Goal: Task Accomplishment & Management: Use online tool/utility

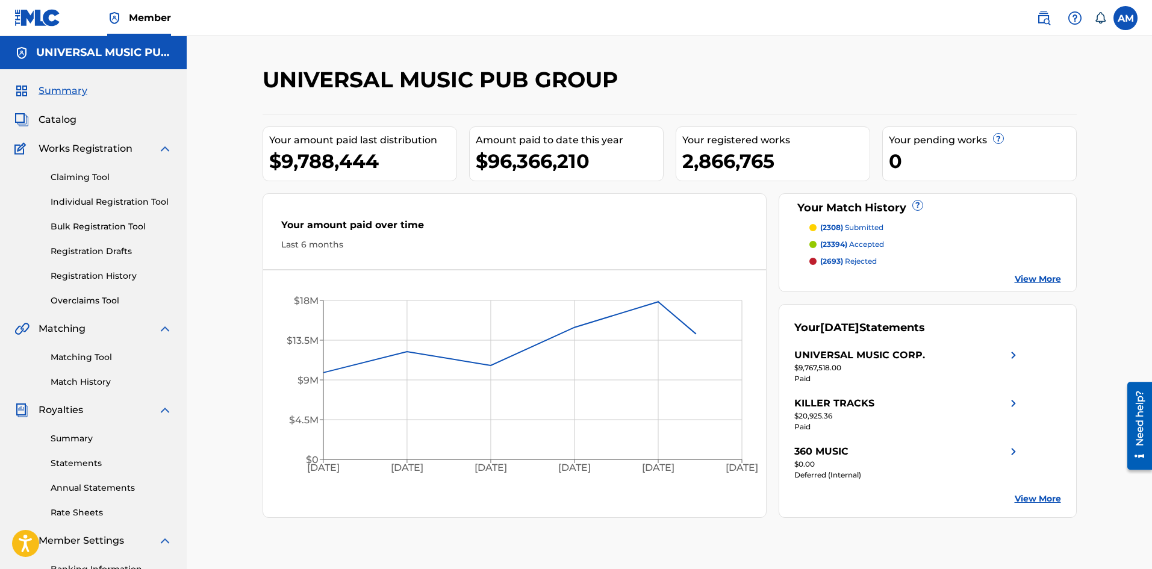
click at [88, 358] on link "Matching Tool" at bounding box center [112, 357] width 122 height 13
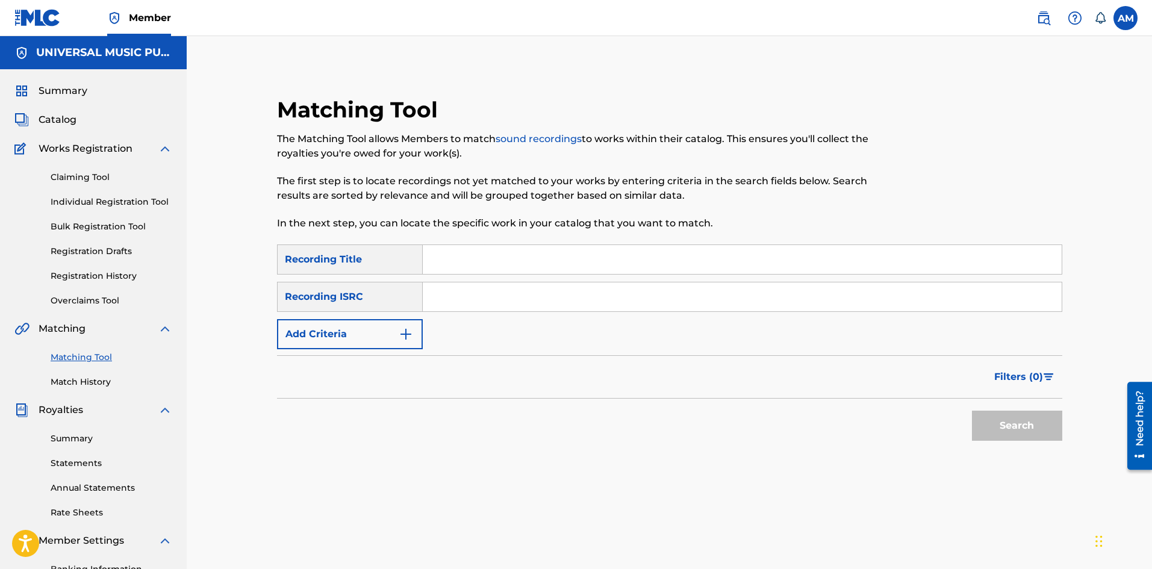
click at [463, 297] on input "Search Form" at bounding box center [742, 296] width 639 height 29
paste input "QZD5H1800057"
type input "QZD5H1800057"
click at [1005, 420] on button "Search" at bounding box center [1017, 426] width 90 height 30
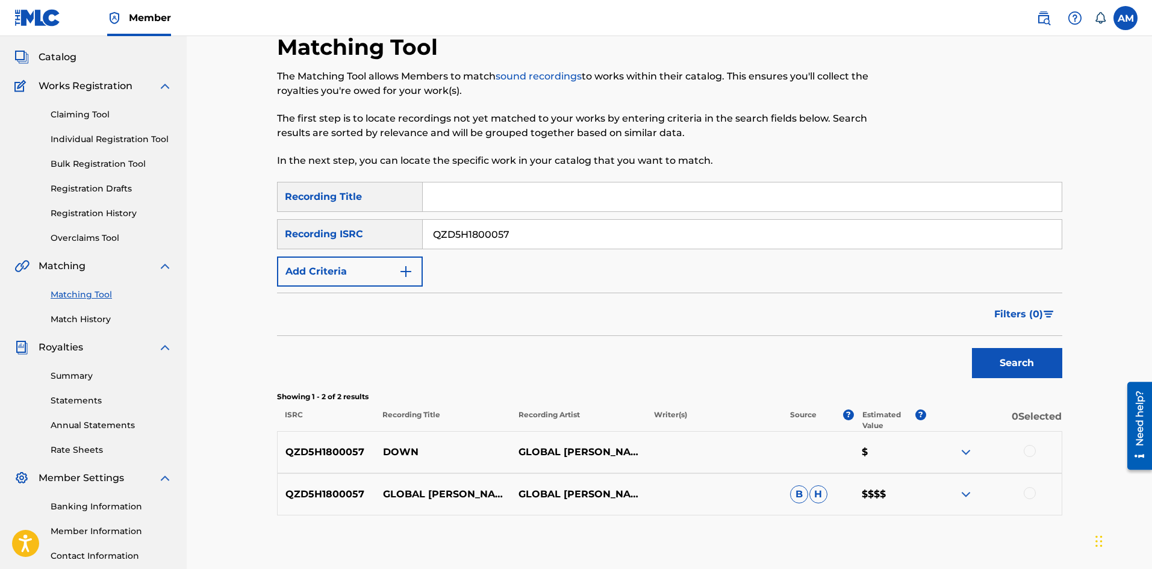
scroll to position [153, 0]
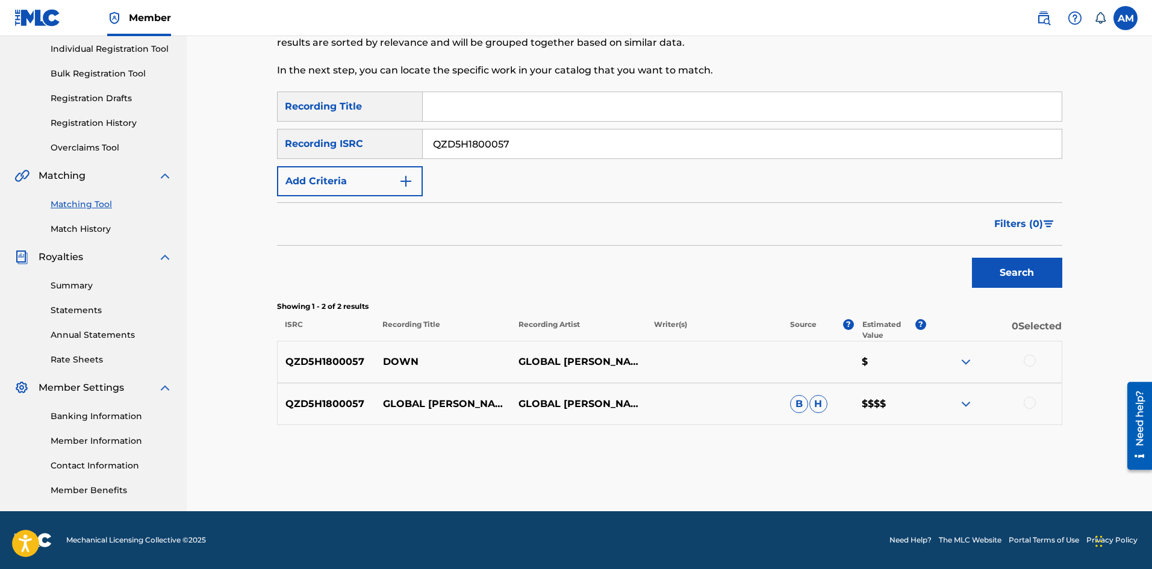
click at [1029, 402] on div at bounding box center [1030, 403] width 12 height 12
click at [1027, 359] on div at bounding box center [1030, 361] width 12 height 12
click at [823, 485] on button "Match 2 Groups" at bounding box center [846, 471] width 133 height 30
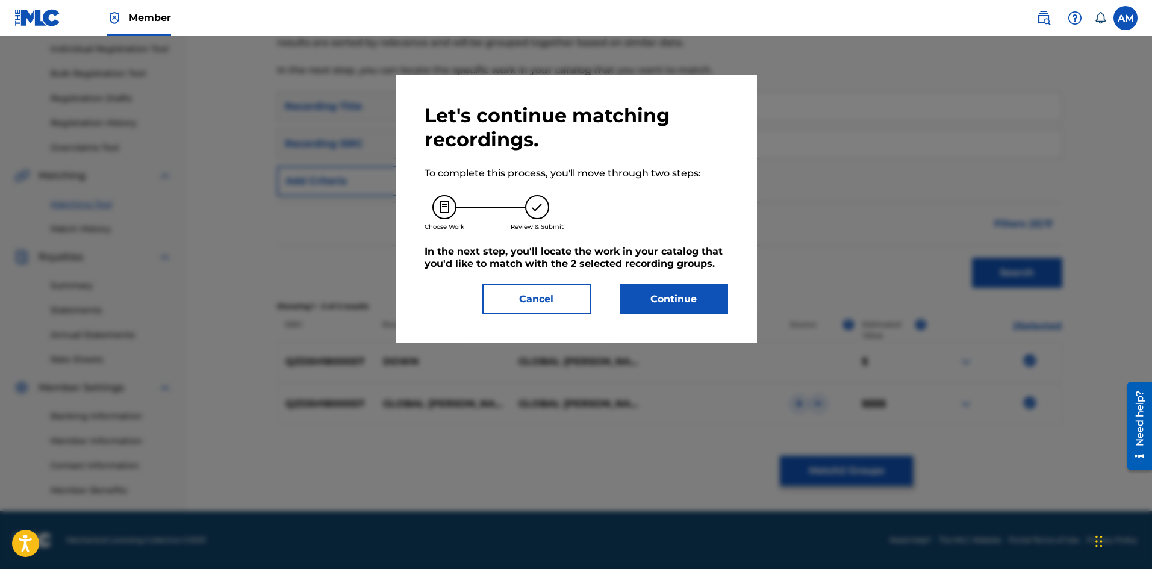
drag, startPoint x: 690, startPoint y: 291, endPoint x: 64, endPoint y: 297, distance: 625.7
click at [689, 291] on button "Continue" at bounding box center [674, 299] width 108 height 30
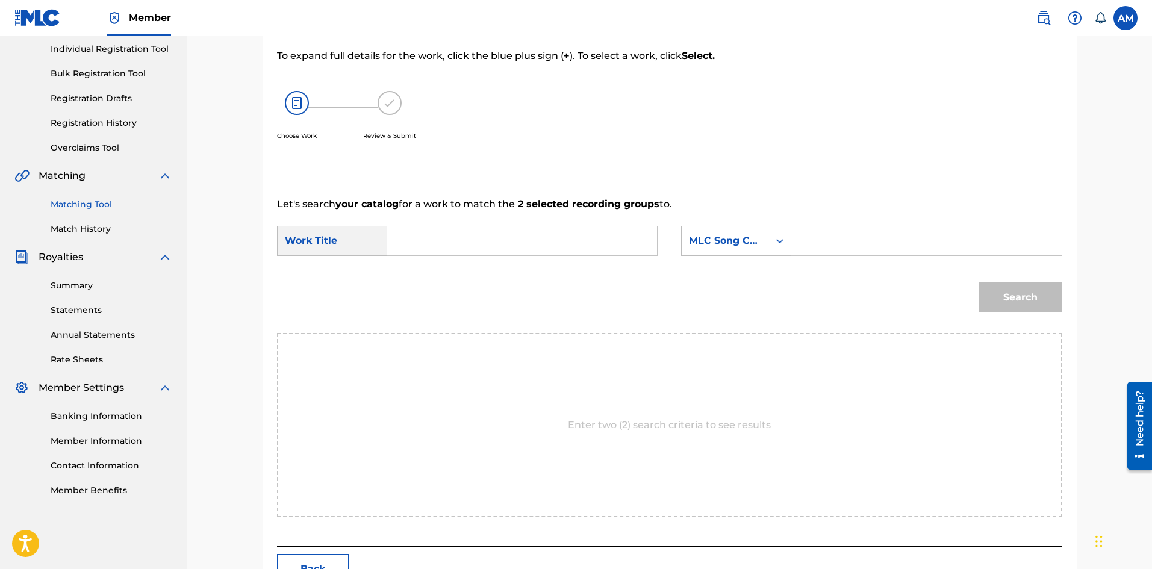
click at [503, 240] on input "Search Form" at bounding box center [521, 240] width 249 height 29
paste input "DOWN"
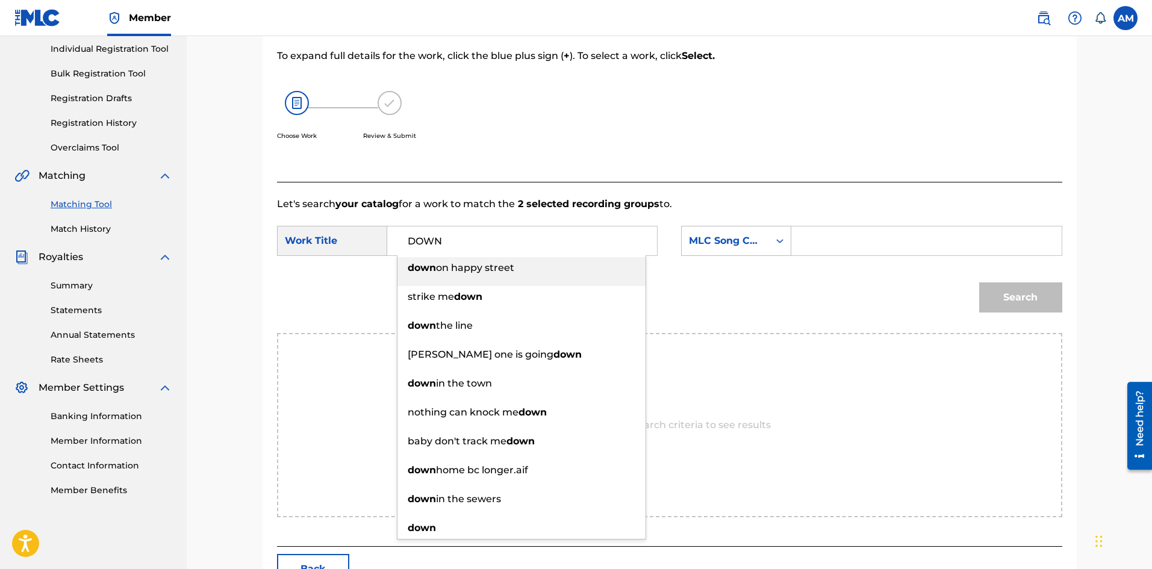
type input "DOWN"
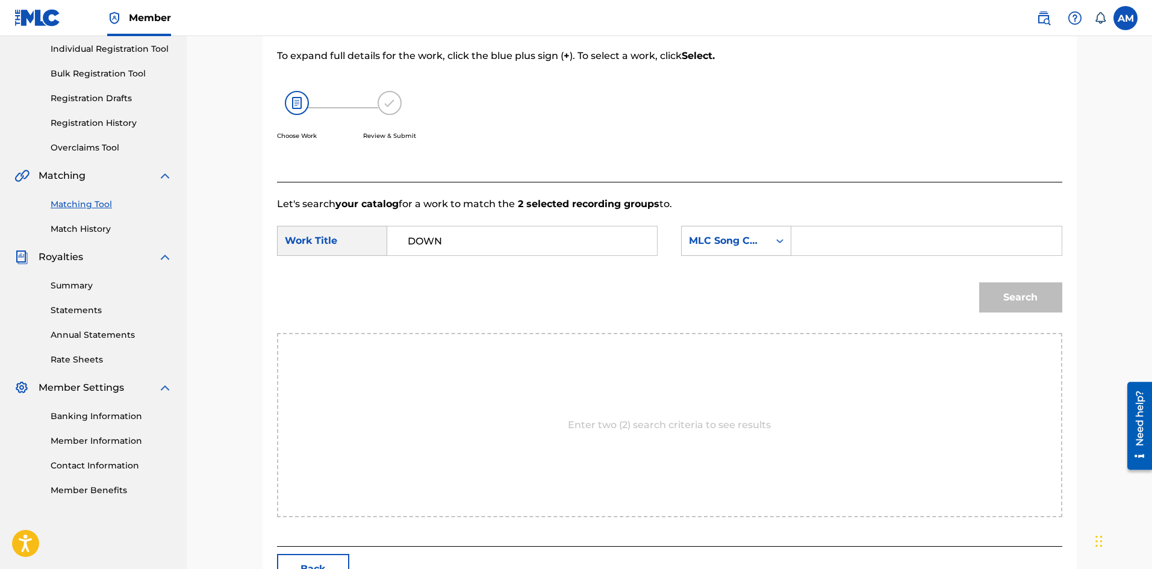
click at [877, 249] on input "Search Form" at bounding box center [925, 240] width 249 height 29
paste input "DB07QH"
type input "DB07QH"
click at [997, 291] on button "Search" at bounding box center [1020, 297] width 83 height 30
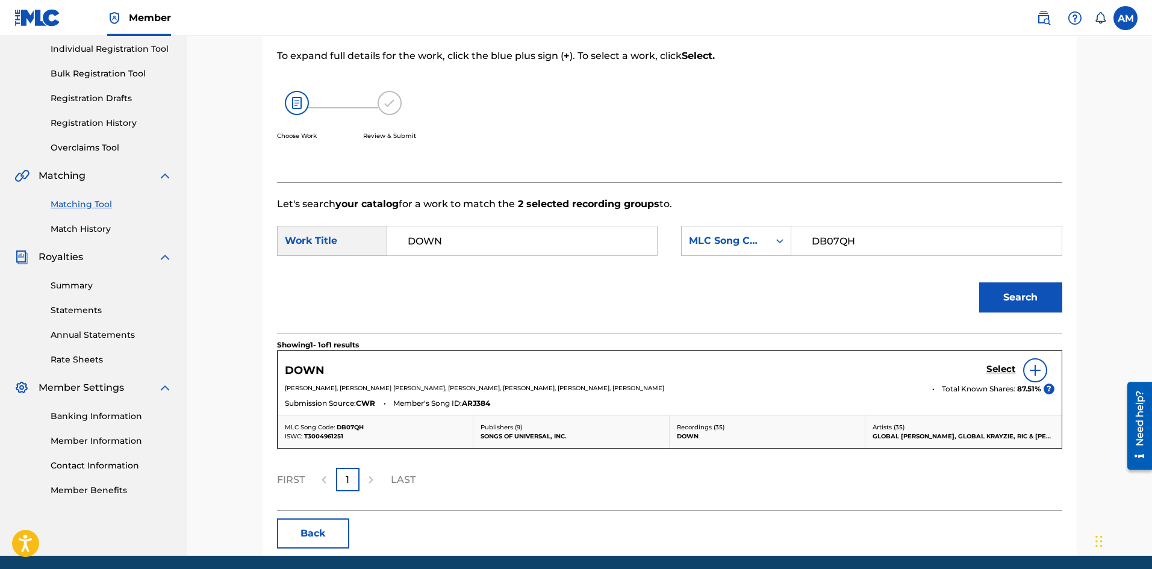
click at [993, 372] on h5 "Select" at bounding box center [1001, 369] width 30 height 11
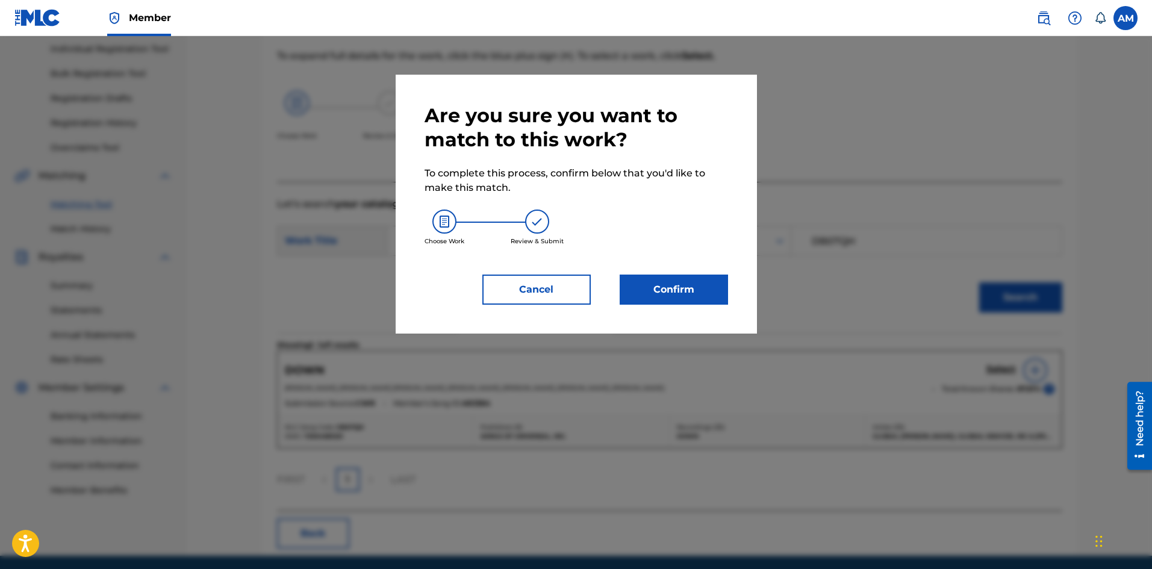
drag, startPoint x: 679, startPoint y: 290, endPoint x: 668, endPoint y: 288, distance: 11.5
click at [668, 288] on button "Confirm" at bounding box center [674, 290] width 108 height 30
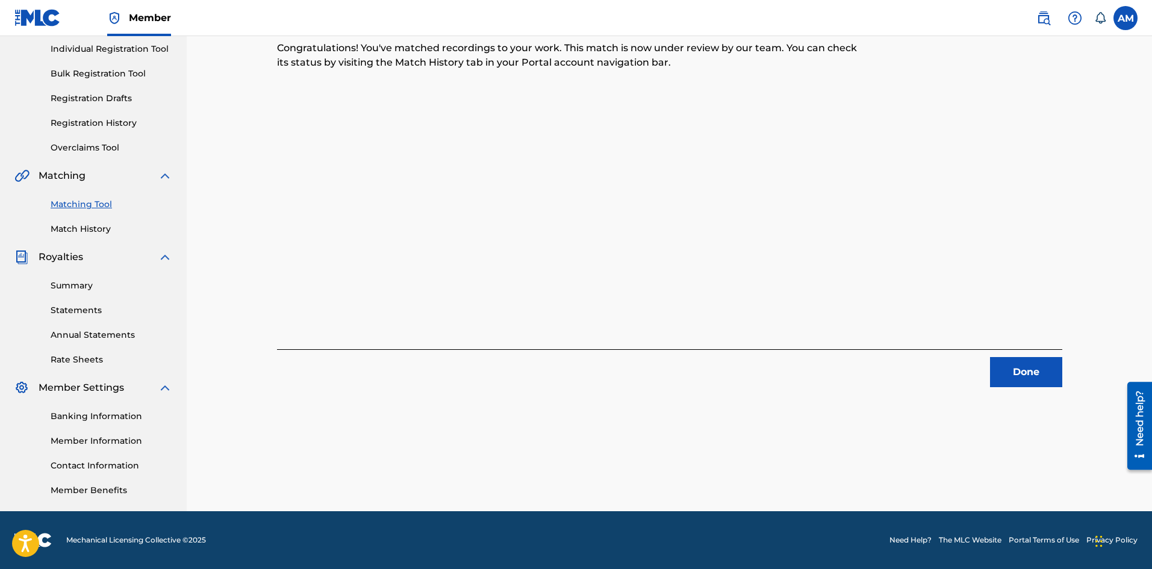
drag, startPoint x: 1021, startPoint y: 378, endPoint x: 984, endPoint y: 364, distance: 39.0
click at [1021, 378] on button "Done" at bounding box center [1026, 372] width 72 height 30
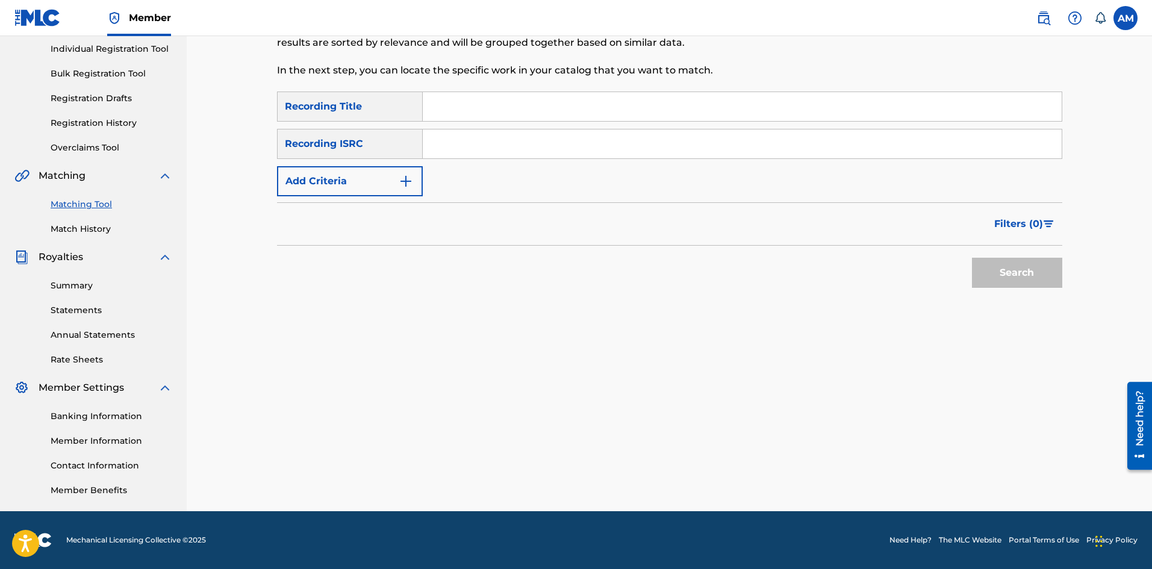
click at [481, 140] on input "Search Form" at bounding box center [742, 143] width 639 height 29
paste input "QM4TX1795257"
type input "QM4TX1795257"
click at [986, 269] on button "Search" at bounding box center [1017, 273] width 90 height 30
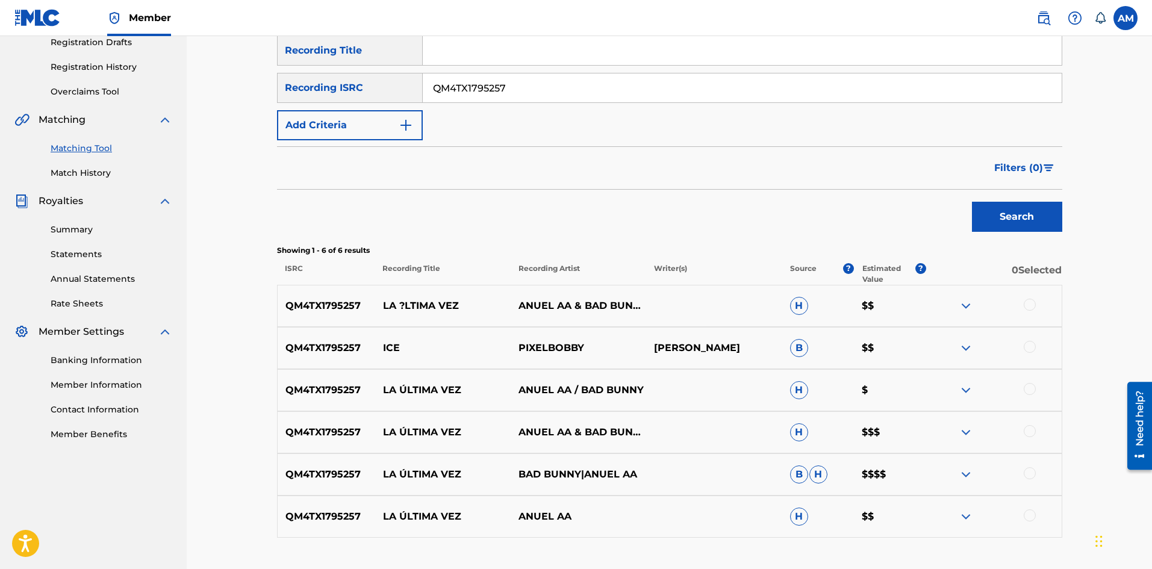
scroll to position [296, 0]
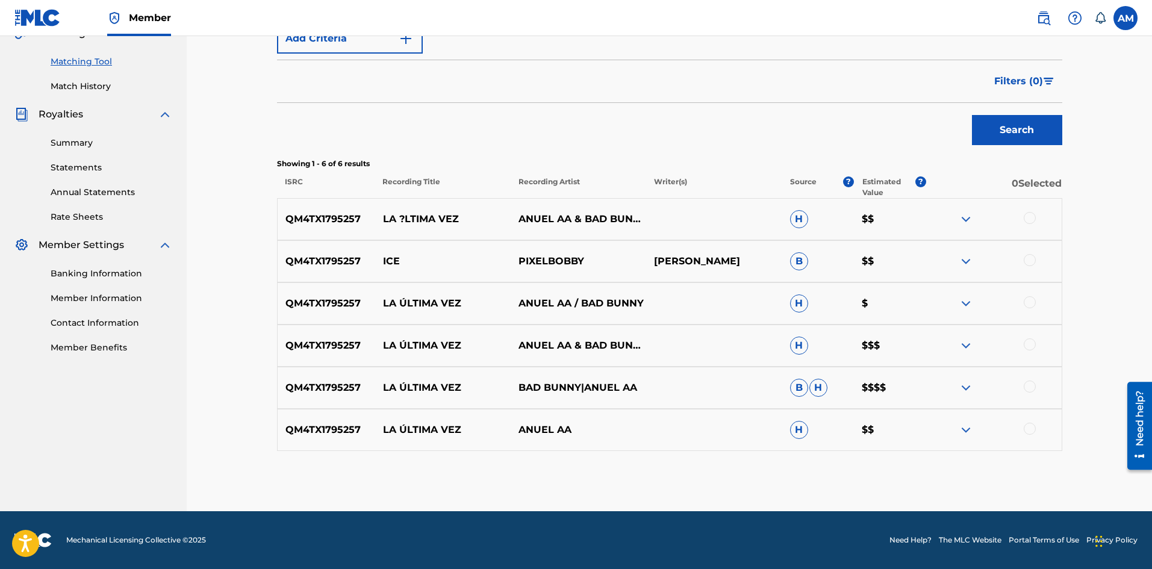
click at [1030, 219] on div at bounding box center [1030, 218] width 12 height 12
click at [1029, 263] on div at bounding box center [1030, 260] width 12 height 12
click at [1029, 303] on div at bounding box center [1030, 302] width 12 height 12
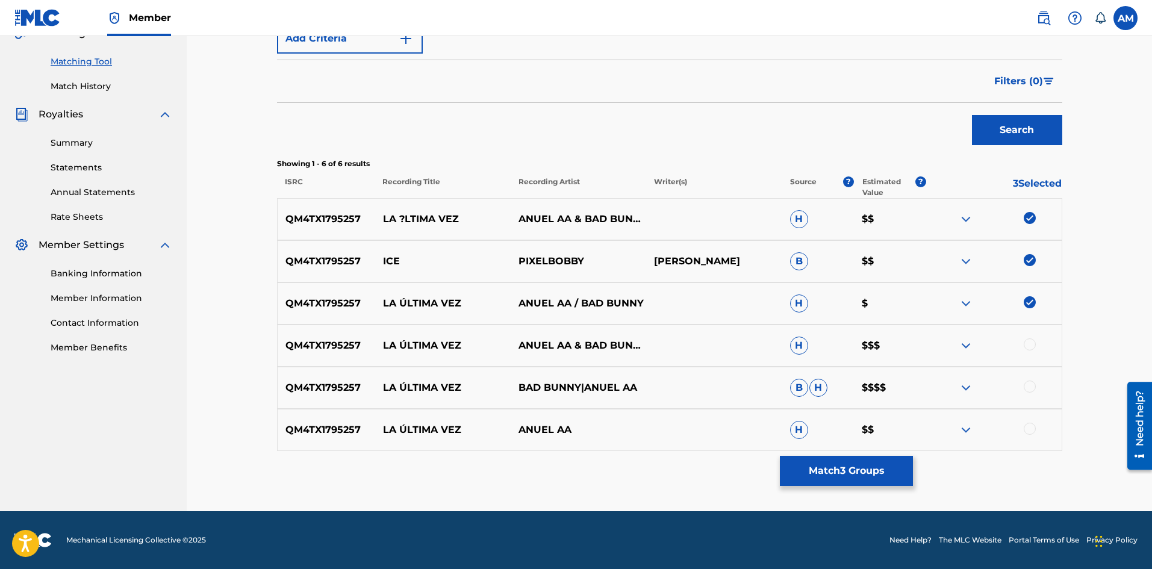
click at [1028, 340] on div at bounding box center [1030, 344] width 12 height 12
click at [1032, 384] on div at bounding box center [1030, 387] width 12 height 12
click at [1029, 430] on div at bounding box center [1030, 429] width 12 height 12
click at [849, 472] on button "Match 6 Groups" at bounding box center [846, 471] width 133 height 30
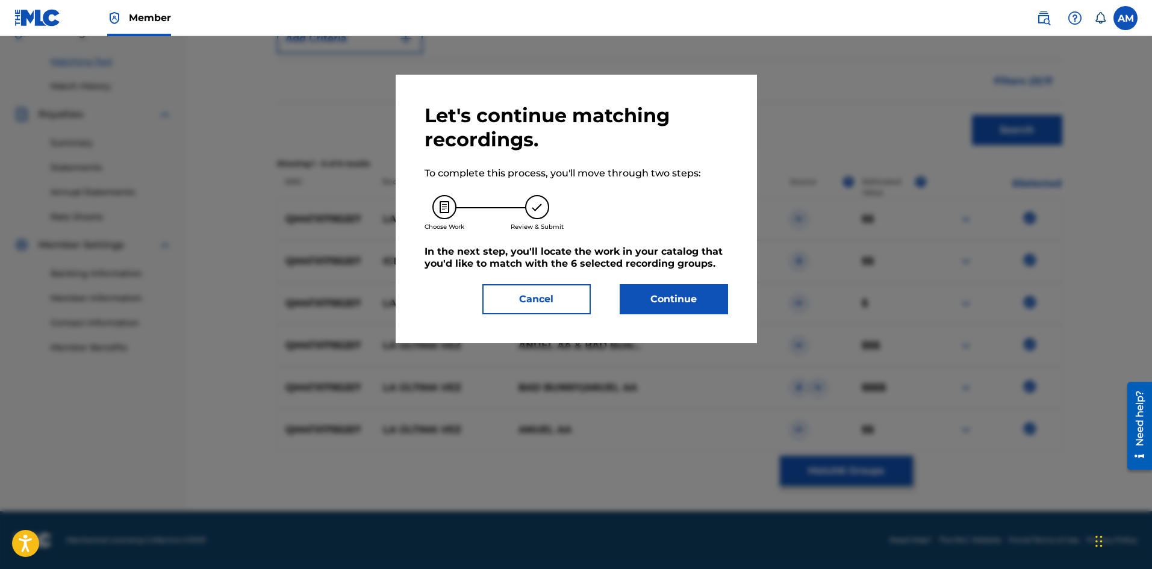
click at [637, 296] on button "Continue" at bounding box center [674, 299] width 108 height 30
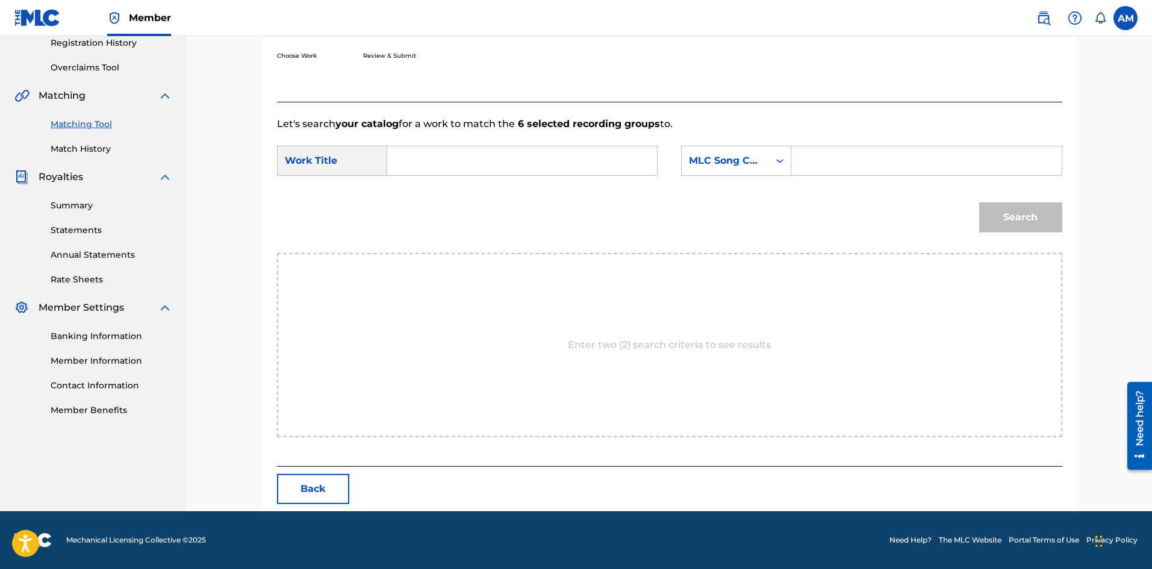
click at [484, 155] on input "Search Form" at bounding box center [521, 160] width 249 height 29
paste input "ULTIMA VEZ"
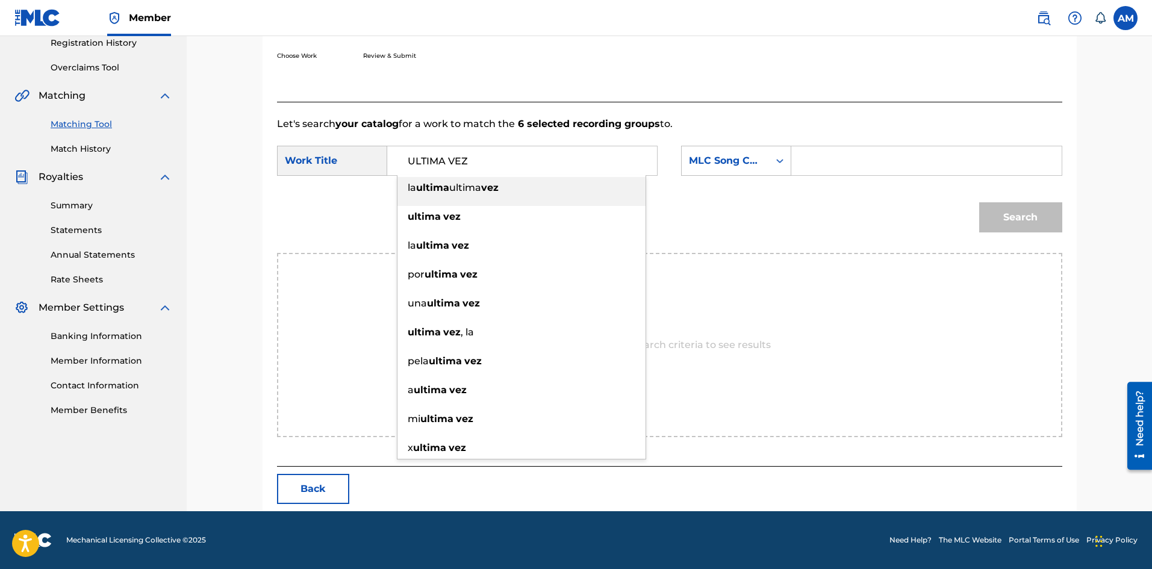
type input "ULTIMA VEZ"
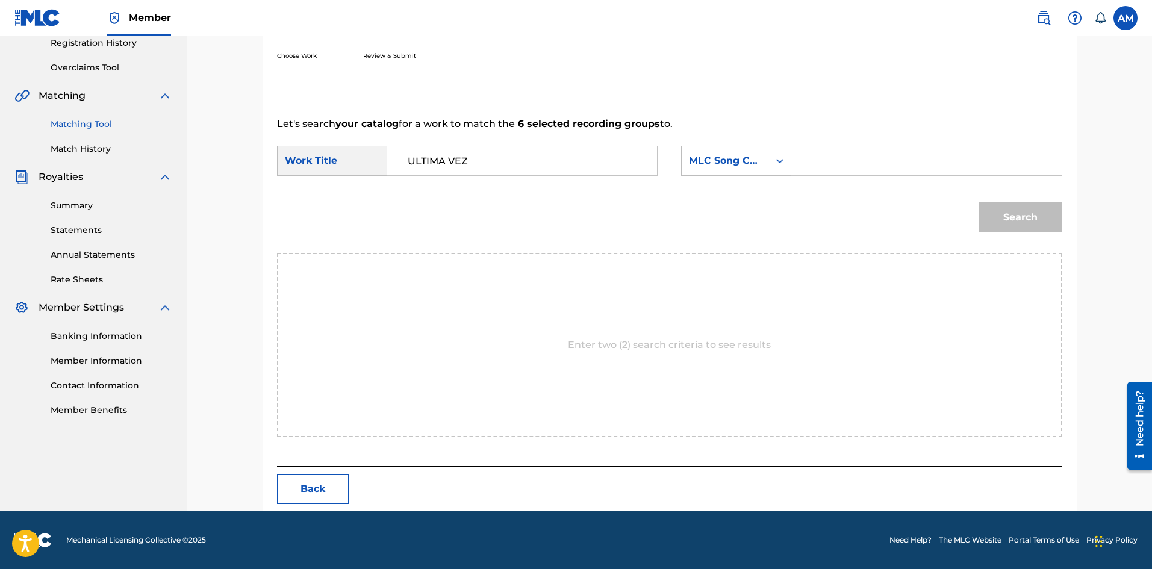
click at [859, 153] on input "Search Form" at bounding box center [925, 160] width 249 height 29
paste input "LA20NN"
type input "LA20NN"
click at [1011, 217] on button "Search" at bounding box center [1020, 217] width 83 height 30
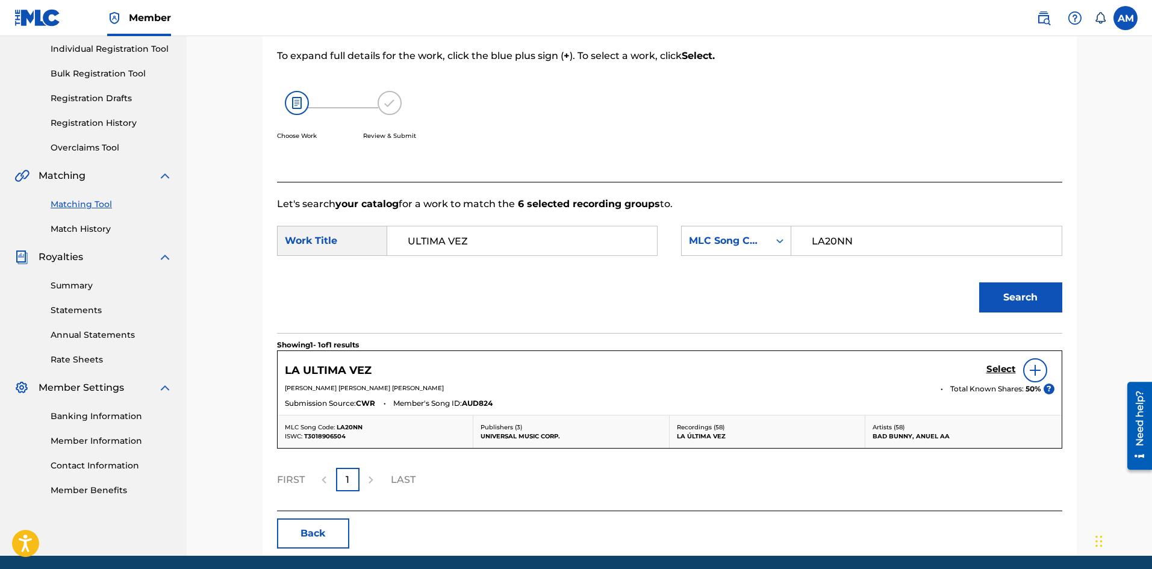
scroll to position [198, 0]
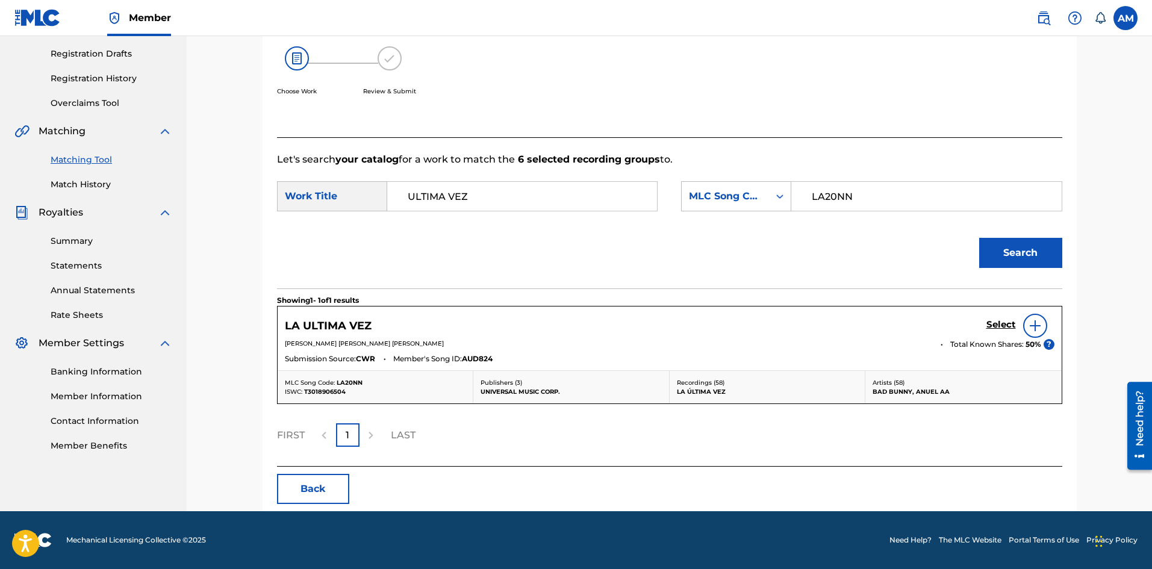
click at [1001, 320] on h5 "Select" at bounding box center [1001, 324] width 30 height 11
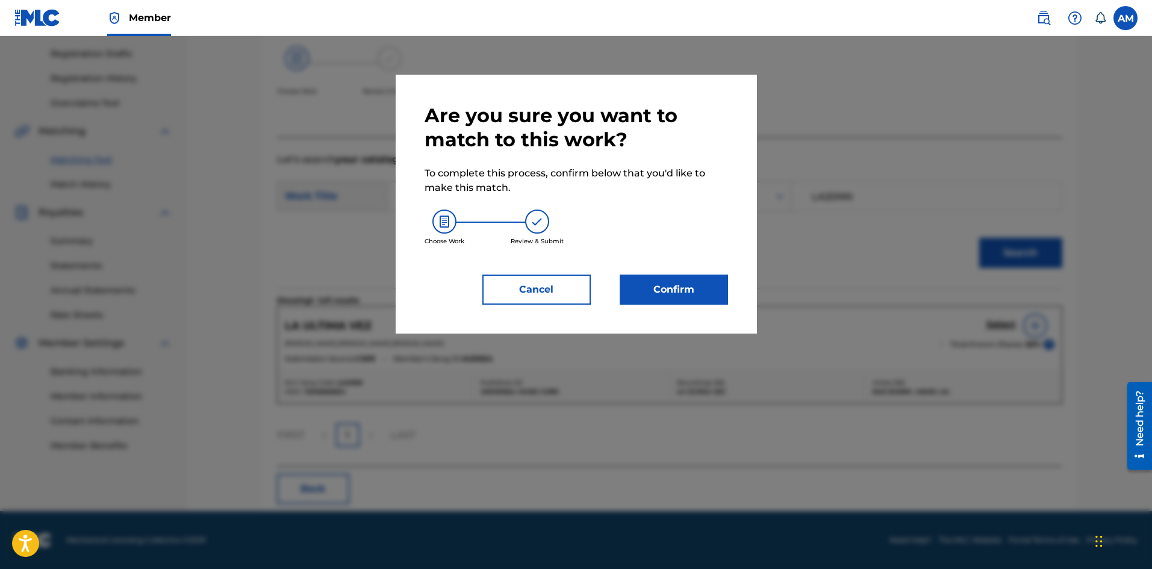
click at [694, 290] on button "Confirm" at bounding box center [674, 290] width 108 height 30
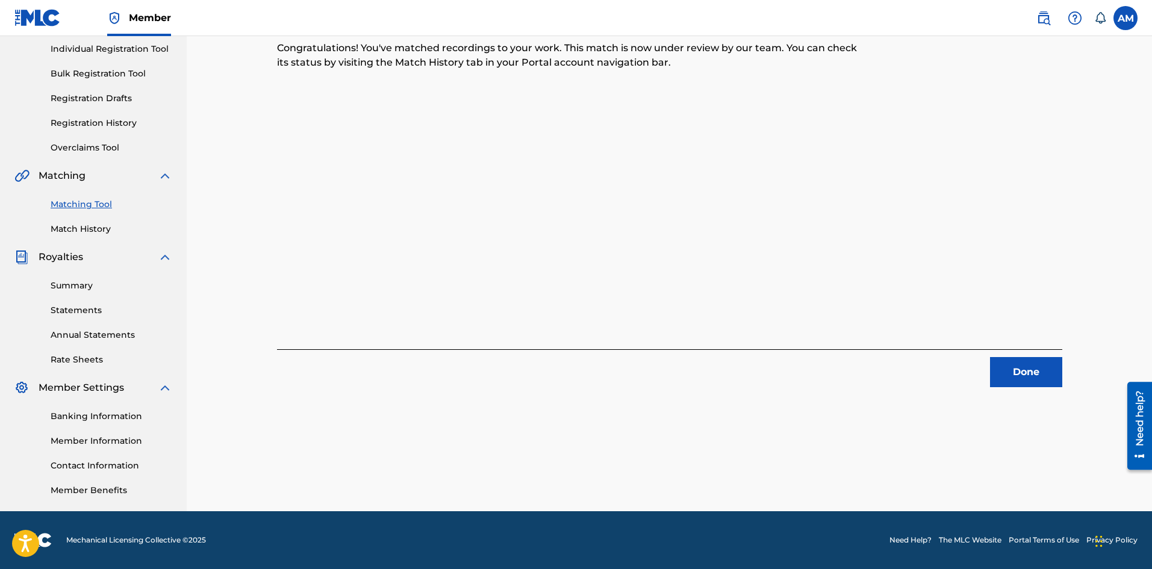
drag, startPoint x: 1036, startPoint y: 379, endPoint x: 991, endPoint y: 361, distance: 48.1
click at [1036, 379] on button "Done" at bounding box center [1026, 372] width 72 height 30
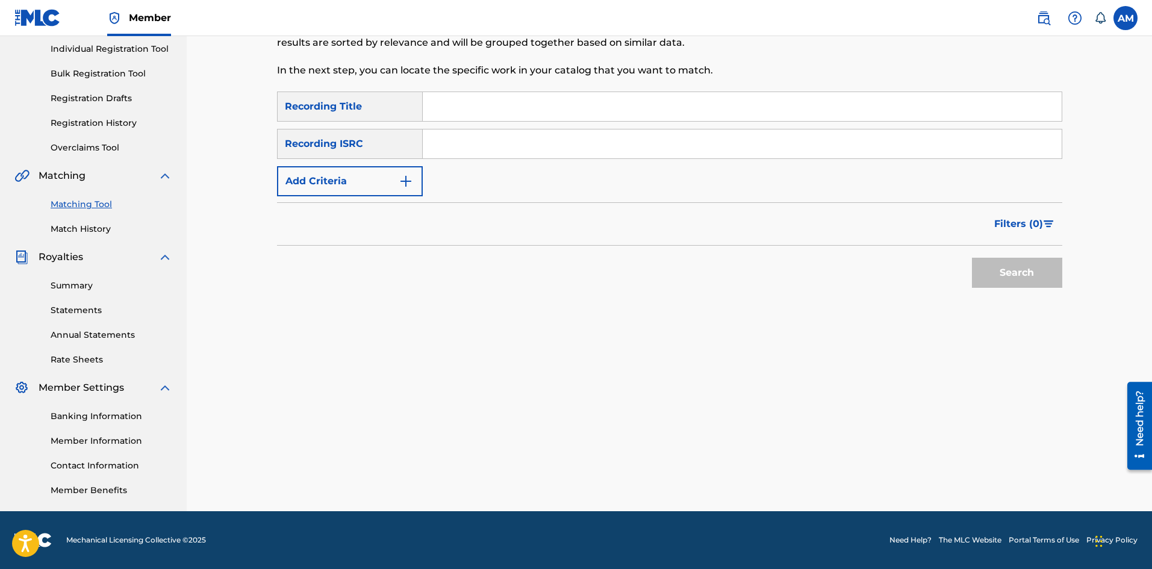
click at [444, 137] on input "Search Form" at bounding box center [742, 143] width 639 height 29
paste input "QZLQU2000055"
type input "QZLQU2000055"
click at [1050, 284] on button "Search" at bounding box center [1017, 273] width 90 height 30
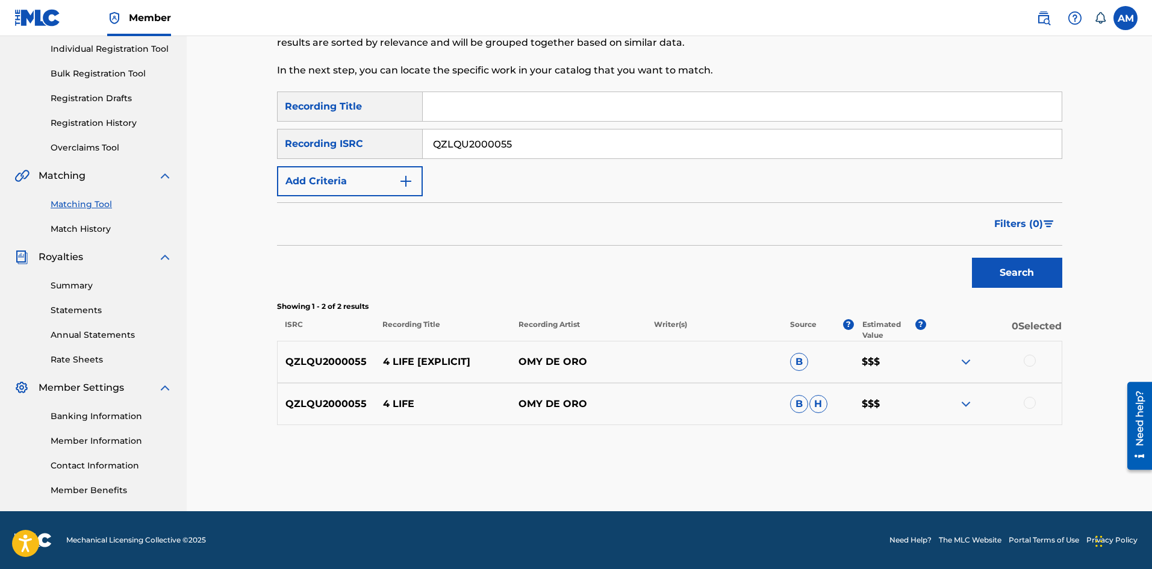
click at [1032, 365] on div at bounding box center [1030, 361] width 12 height 12
click at [1029, 401] on div at bounding box center [1030, 403] width 12 height 12
click at [880, 460] on button "Match 2 Groups" at bounding box center [846, 471] width 133 height 30
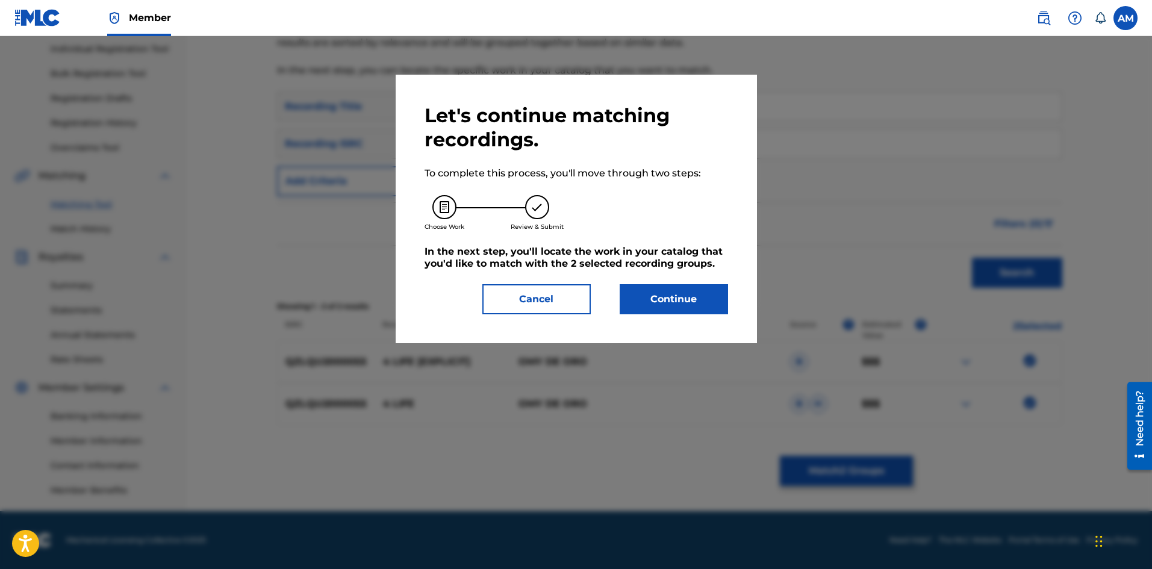
drag, startPoint x: 696, startPoint y: 290, endPoint x: 93, endPoint y: 275, distance: 603.0
click at [683, 291] on button "Continue" at bounding box center [674, 299] width 108 height 30
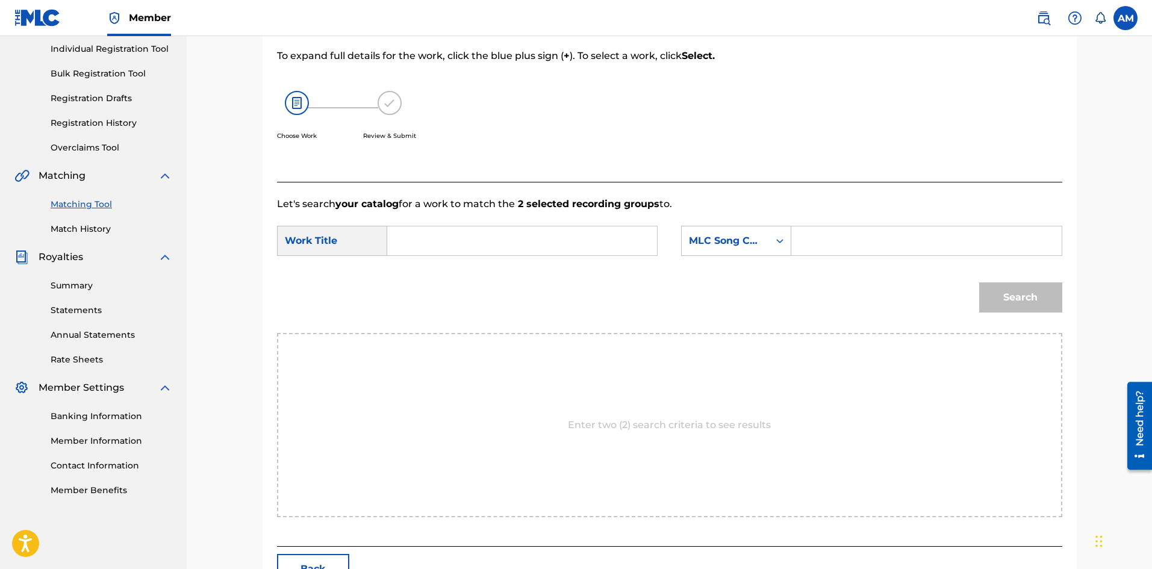
click at [477, 252] on input "Search Form" at bounding box center [521, 240] width 249 height 29
paste input "4 LIFE"
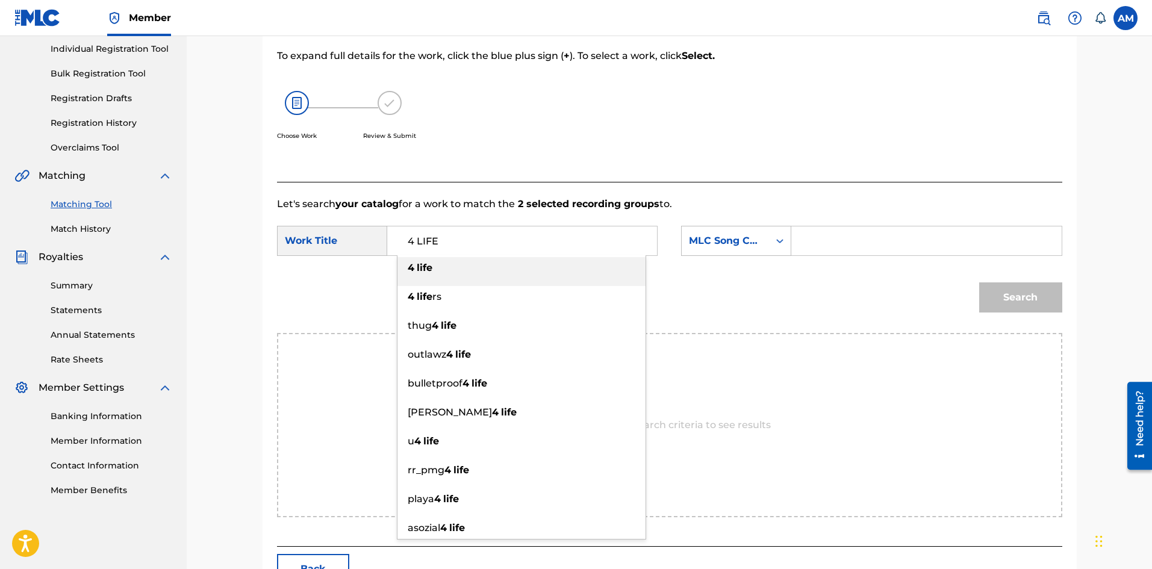
type input "4 LIFE"
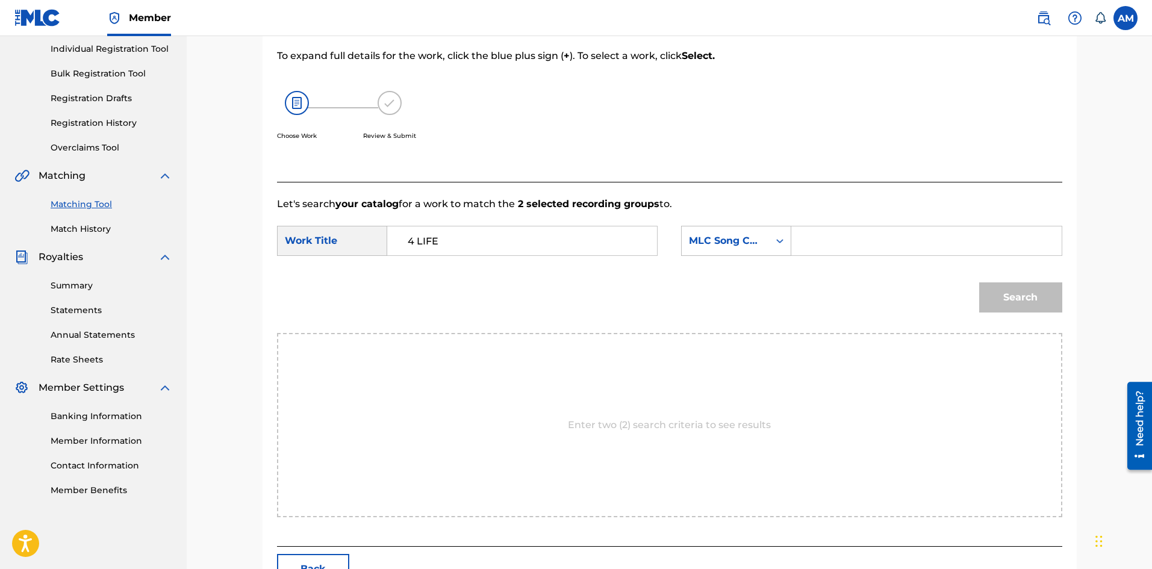
click at [872, 238] on input "Search Form" at bounding box center [925, 240] width 249 height 29
paste input "4A0KZH"
type input "4A0KZH"
click at [1022, 299] on button "Search" at bounding box center [1020, 297] width 83 height 30
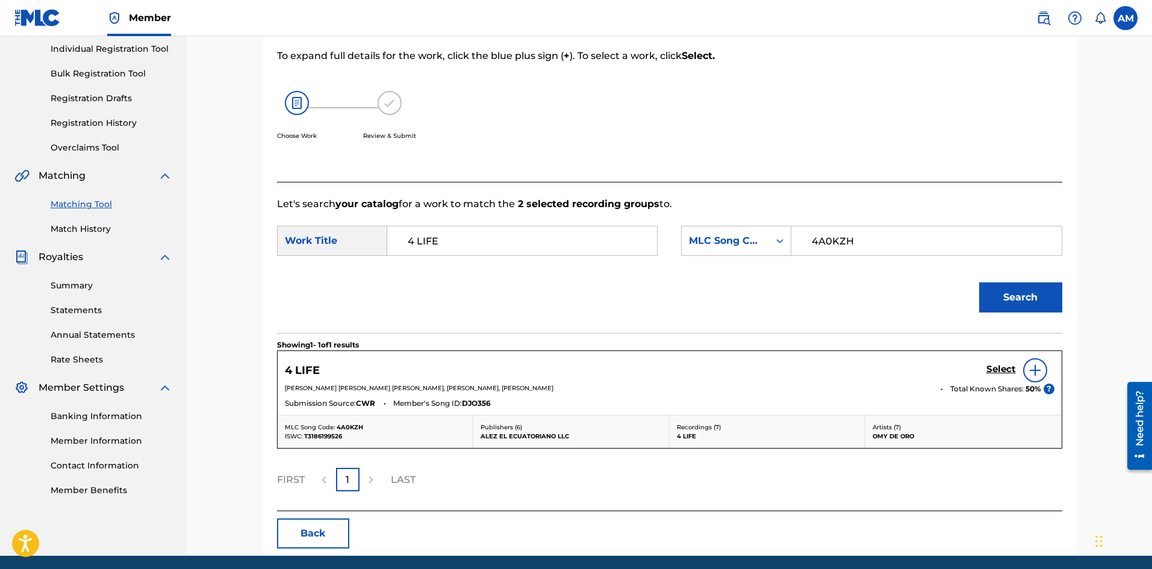
click at [1001, 370] on h5 "Select" at bounding box center [1001, 369] width 30 height 11
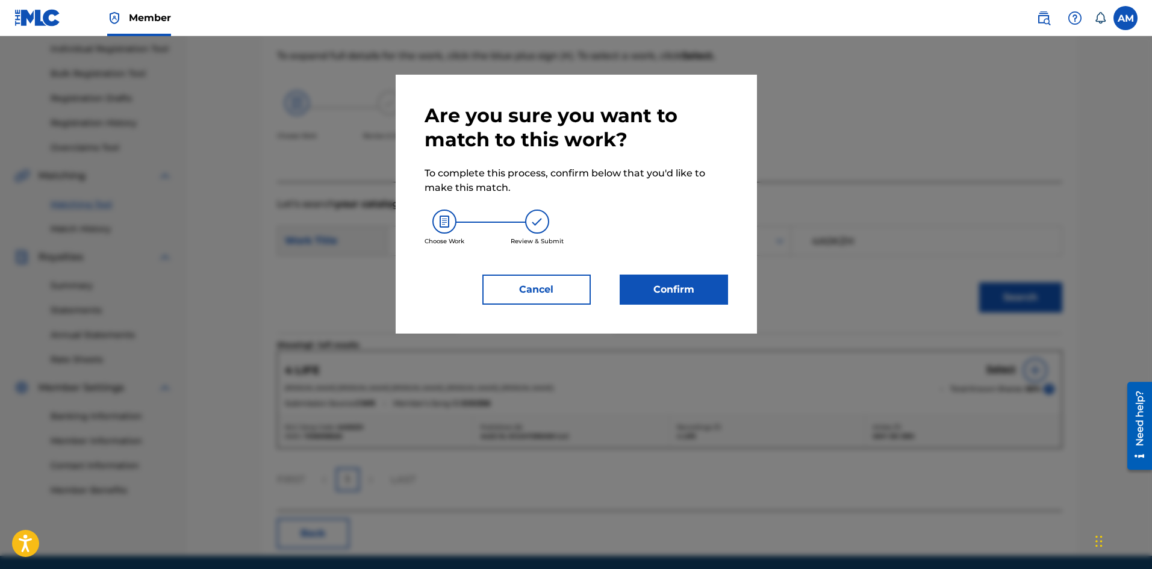
drag, startPoint x: 670, startPoint y: 293, endPoint x: 661, endPoint y: 293, distance: 8.4
click at [661, 293] on button "Confirm" at bounding box center [674, 290] width 108 height 30
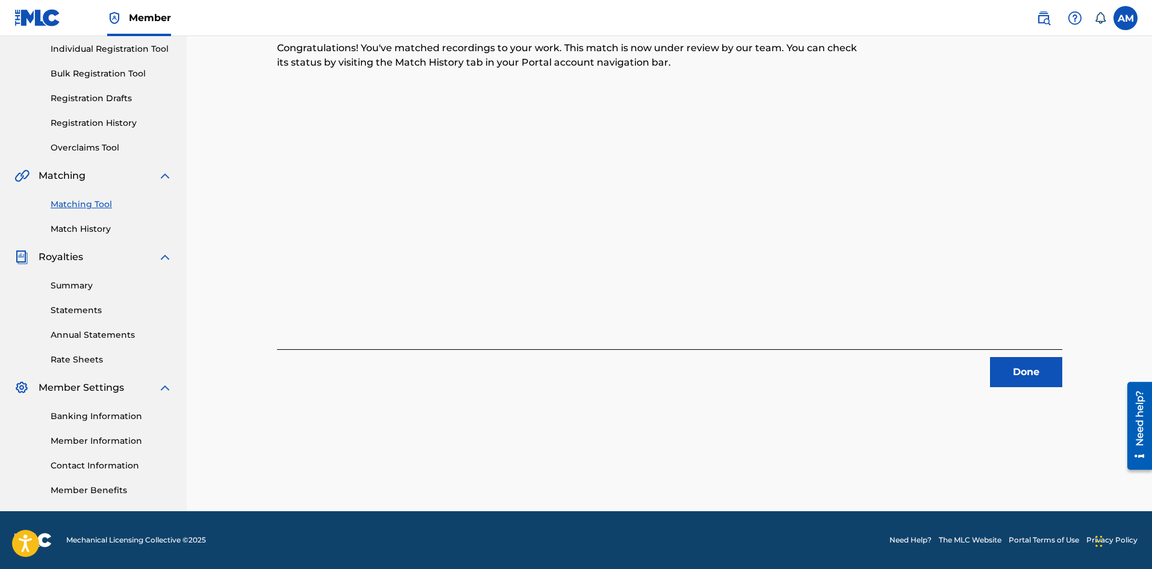
drag, startPoint x: 1039, startPoint y: 373, endPoint x: 1033, endPoint y: 370, distance: 6.5
click at [1039, 373] on button "Done" at bounding box center [1026, 372] width 72 height 30
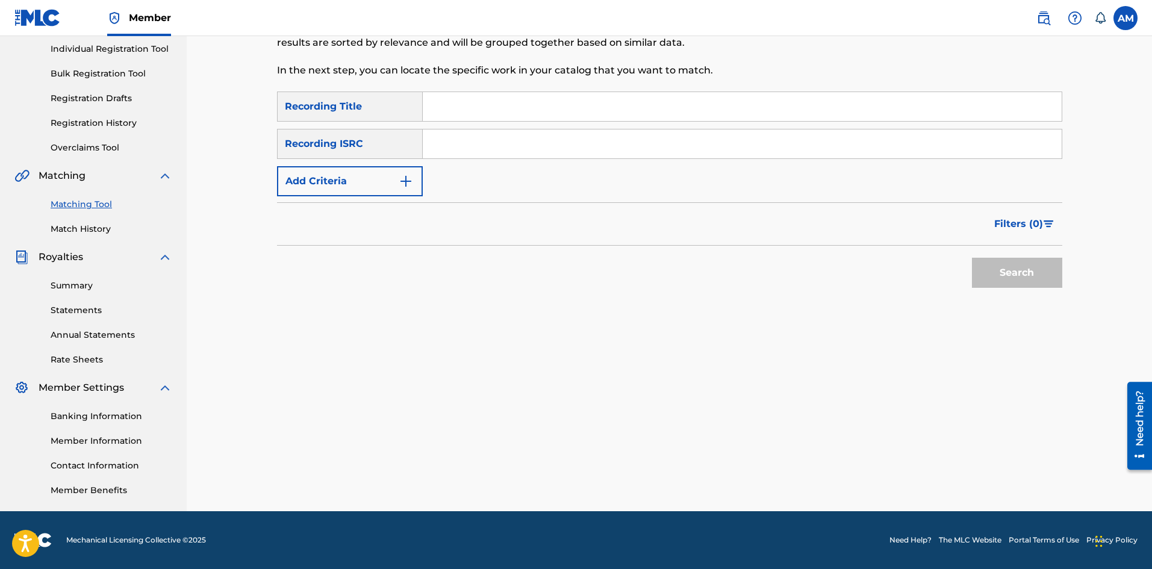
click at [500, 146] on input "Search Form" at bounding box center [742, 143] width 639 height 29
paste input "USLD91715317"
type input "USLD91715317"
click at [1042, 275] on button "Search" at bounding box center [1017, 273] width 90 height 30
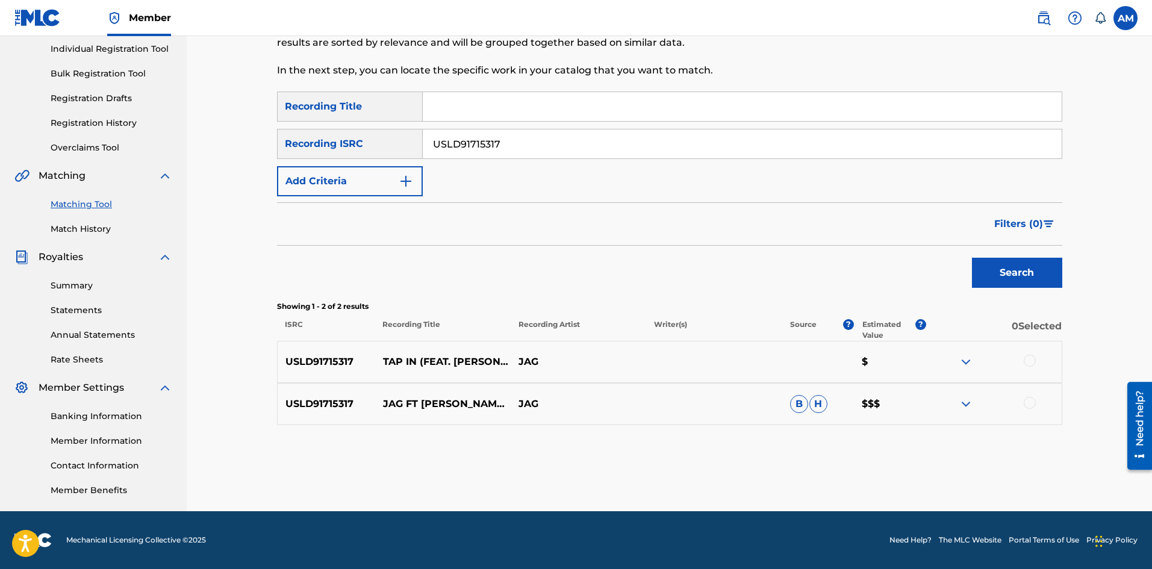
click at [1027, 359] on div at bounding box center [1030, 361] width 12 height 12
click at [1031, 403] on div at bounding box center [1030, 403] width 12 height 12
click at [882, 466] on button "Match 2 Groups" at bounding box center [846, 471] width 133 height 30
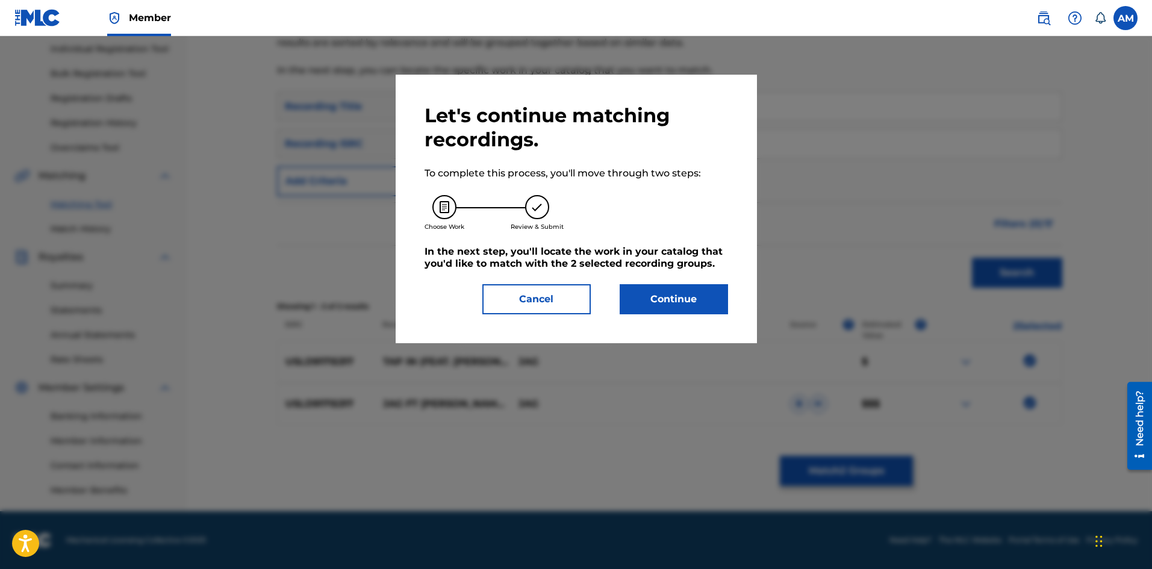
click at [662, 294] on button "Continue" at bounding box center [674, 299] width 108 height 30
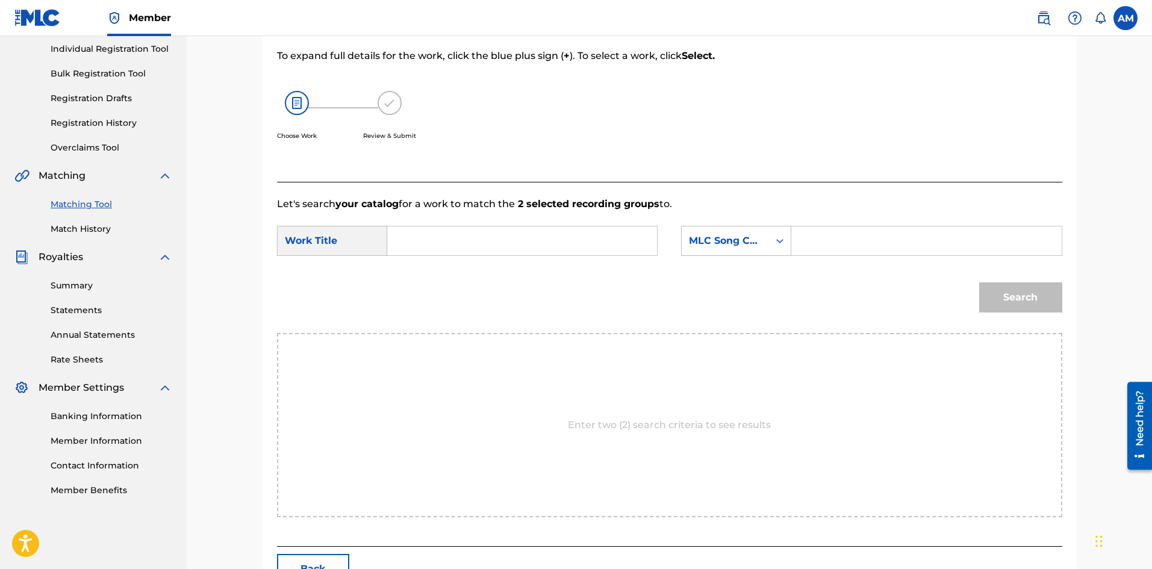
click at [418, 236] on input "Search Form" at bounding box center [521, 240] width 249 height 29
paste input "TAP IN (FEAT. TREY SONGZ)"
type input "TAP IN (FEAT. TREY SONGZ)"
click at [916, 235] on input "Search Form" at bounding box center [925, 240] width 249 height 29
paste input "TD7CP8"
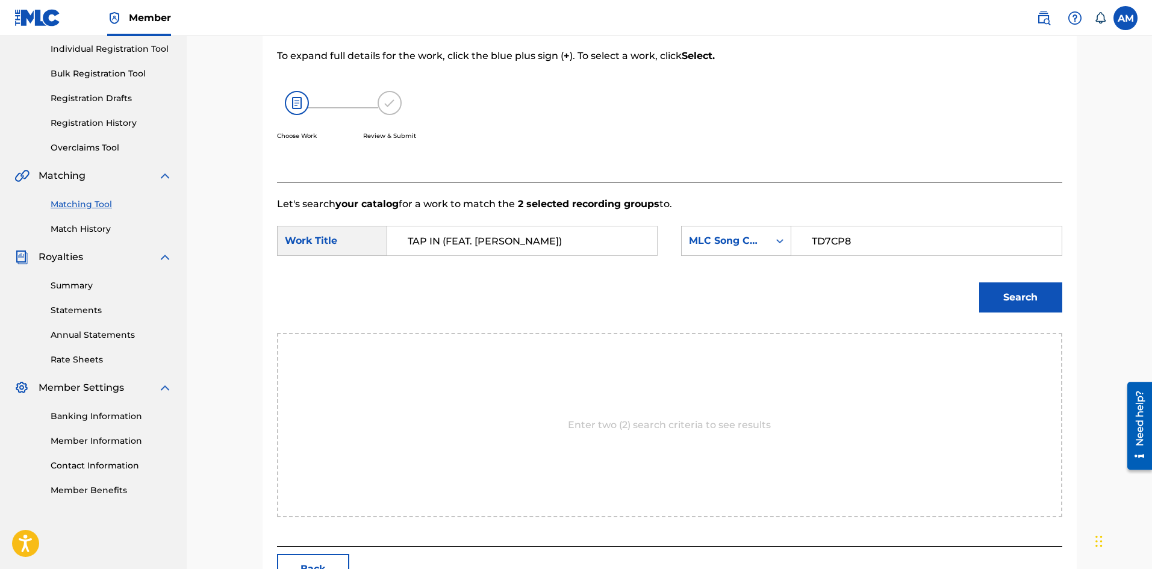
type input "TD7CP8"
click at [1015, 291] on button "Search" at bounding box center [1020, 297] width 83 height 30
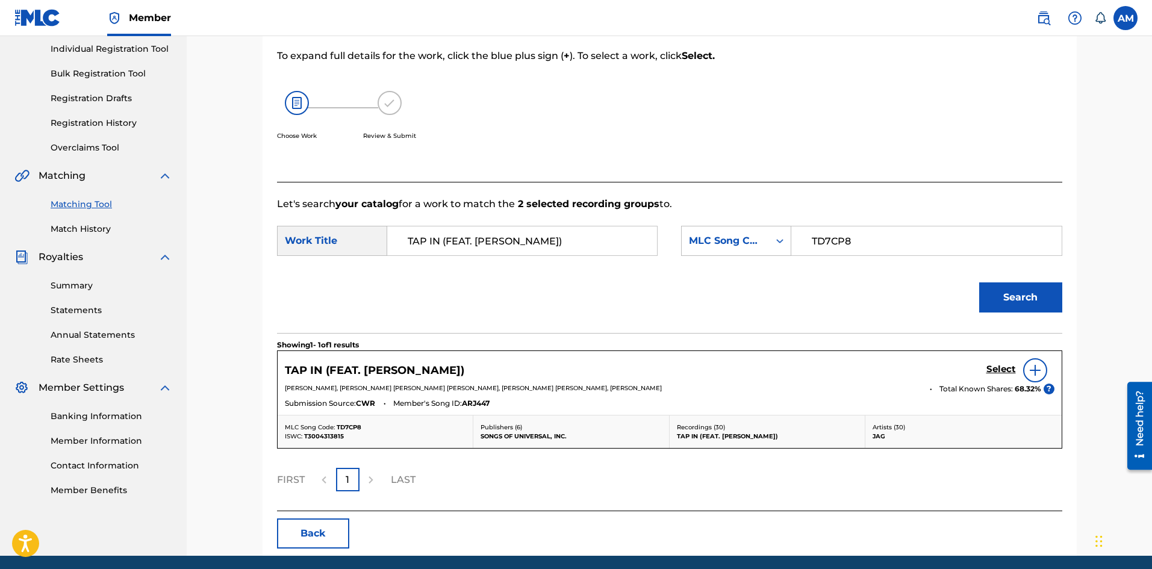
click at [1009, 366] on h5 "Select" at bounding box center [1001, 369] width 30 height 11
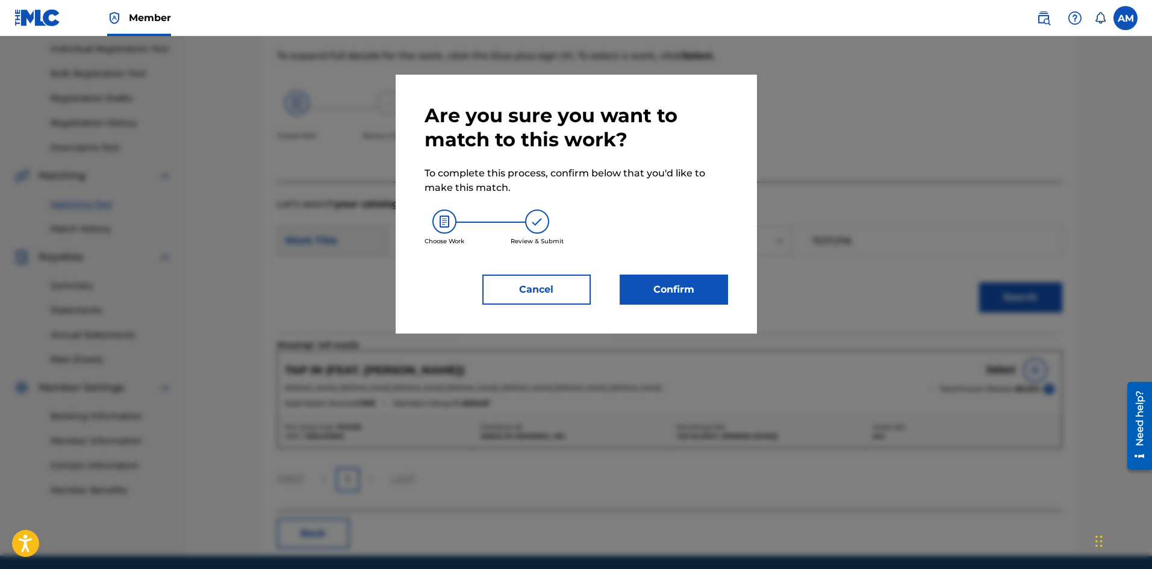
click at [689, 277] on button "Confirm" at bounding box center [674, 290] width 108 height 30
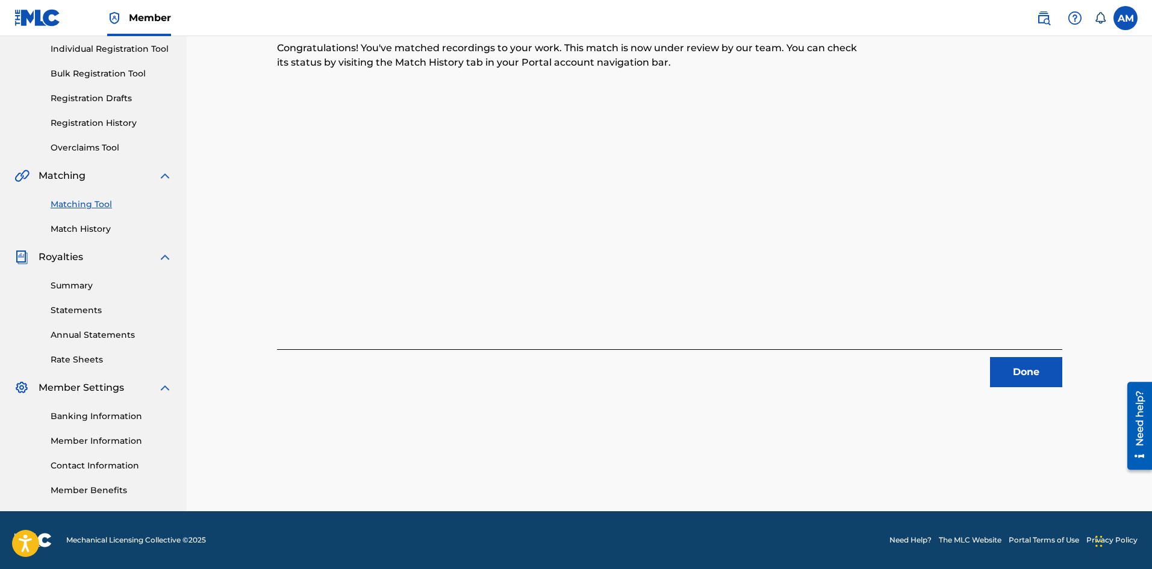
click at [1042, 365] on button "Done" at bounding box center [1026, 372] width 72 height 30
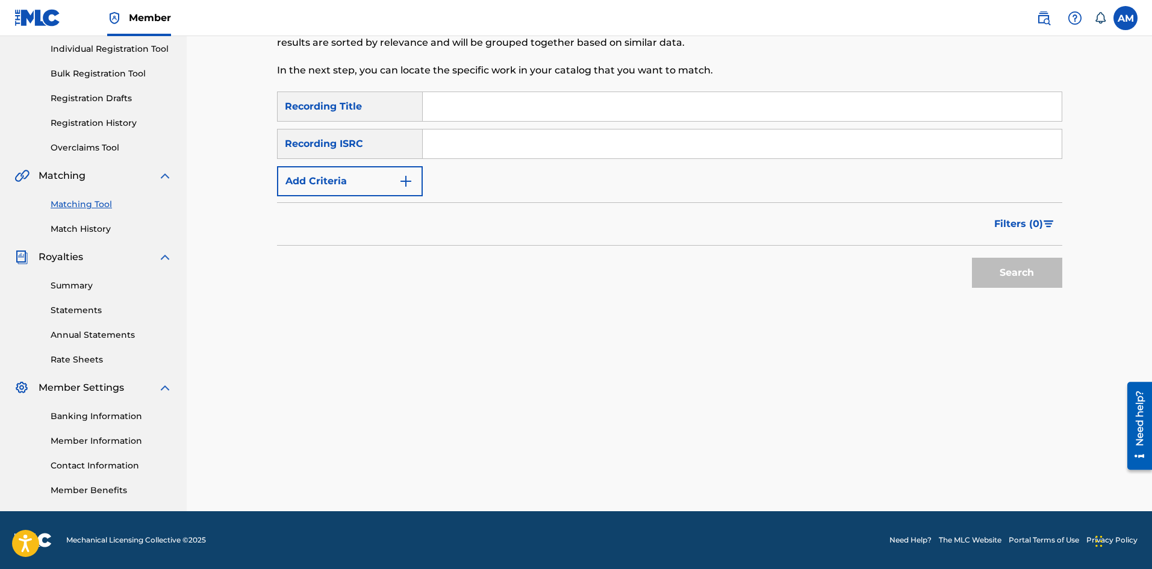
drag, startPoint x: 473, startPoint y: 151, endPoint x: 502, endPoint y: 155, distance: 28.6
click at [473, 151] on input "Search Form" at bounding box center [742, 143] width 639 height 29
paste input "TCAGM2257744"
type input "TCAGM2257744"
click at [993, 268] on button "Search" at bounding box center [1017, 273] width 90 height 30
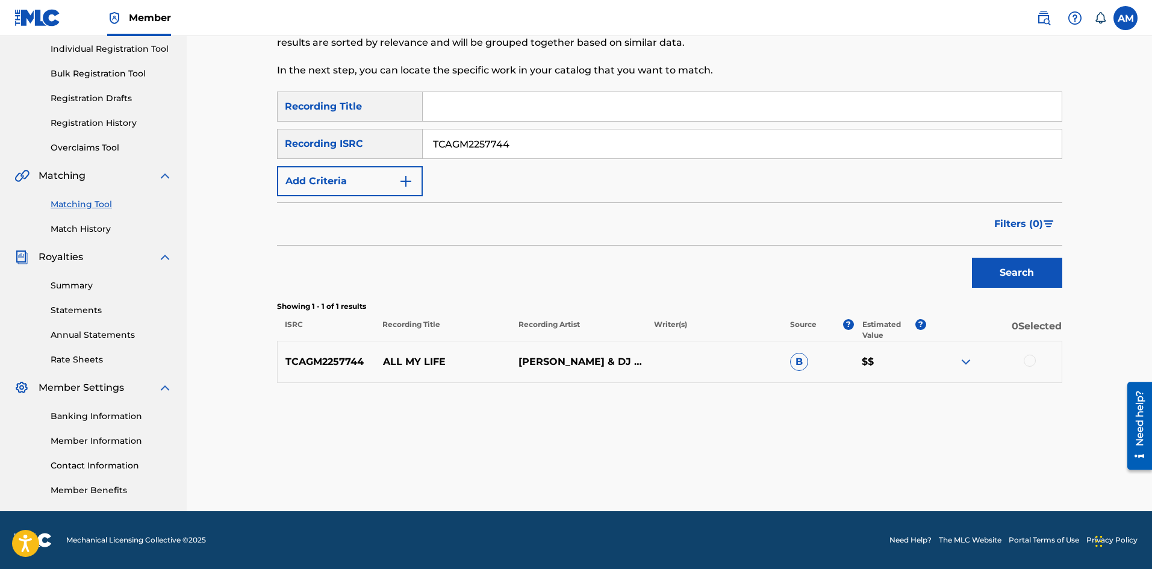
click at [1029, 366] on div at bounding box center [1030, 361] width 12 height 12
click at [835, 468] on button "Match 1 Group" at bounding box center [846, 471] width 133 height 30
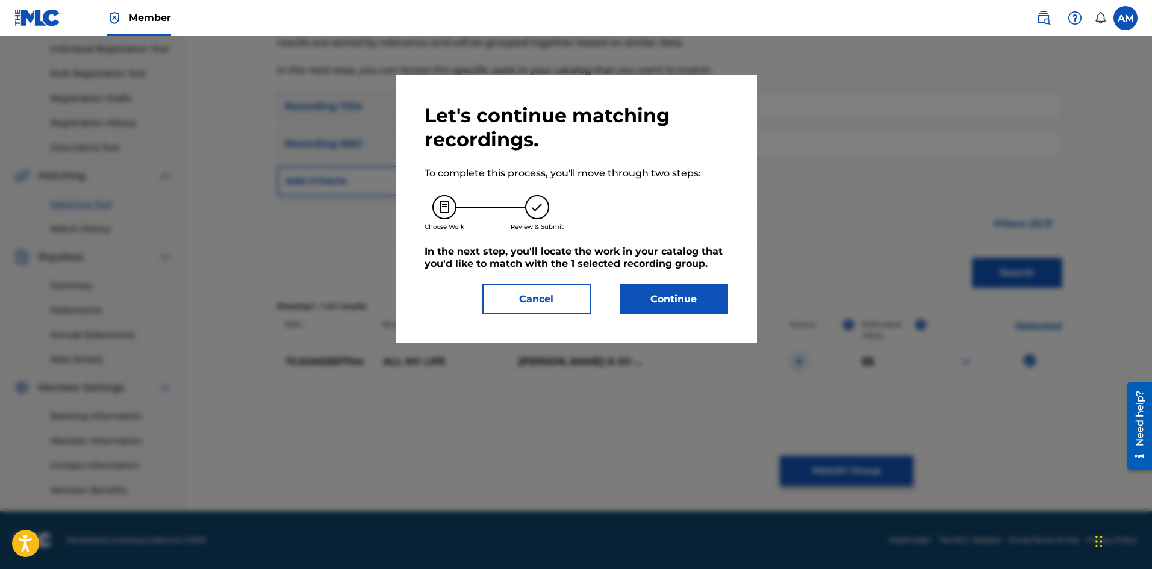
click at [686, 291] on button "Continue" at bounding box center [674, 299] width 108 height 30
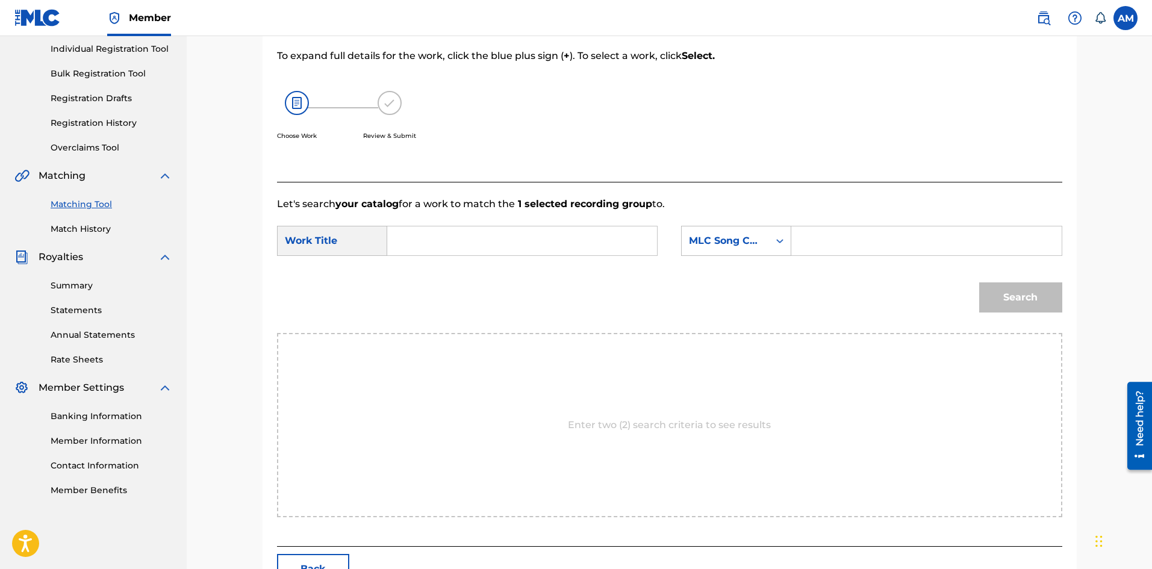
click at [453, 243] on input "Search Form" at bounding box center [521, 240] width 249 height 29
paste input "ALL MY LIFE"
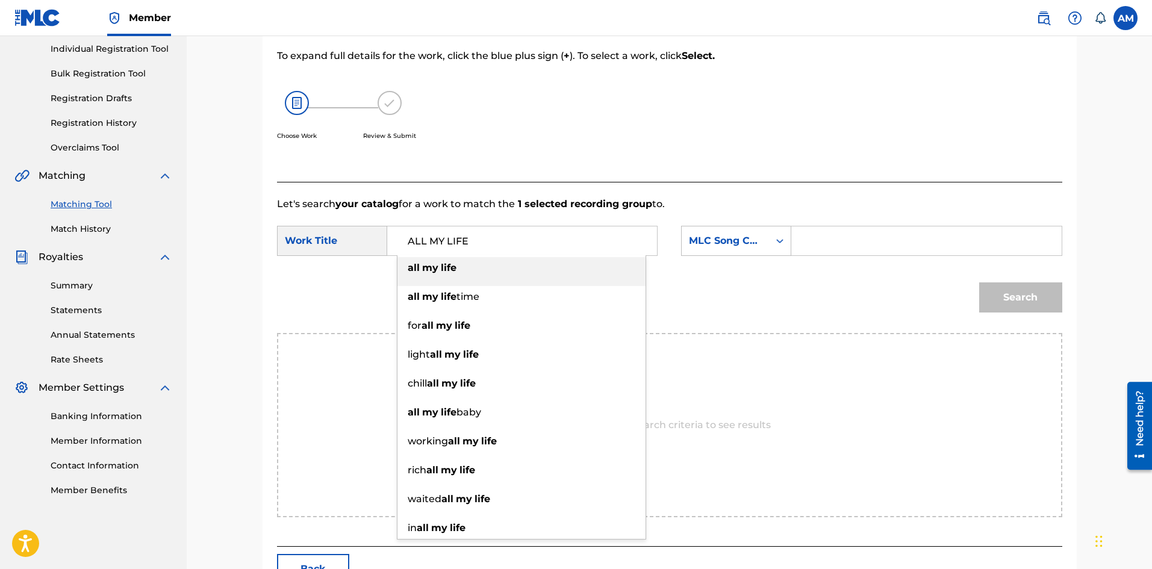
type input "ALL MY LIFE"
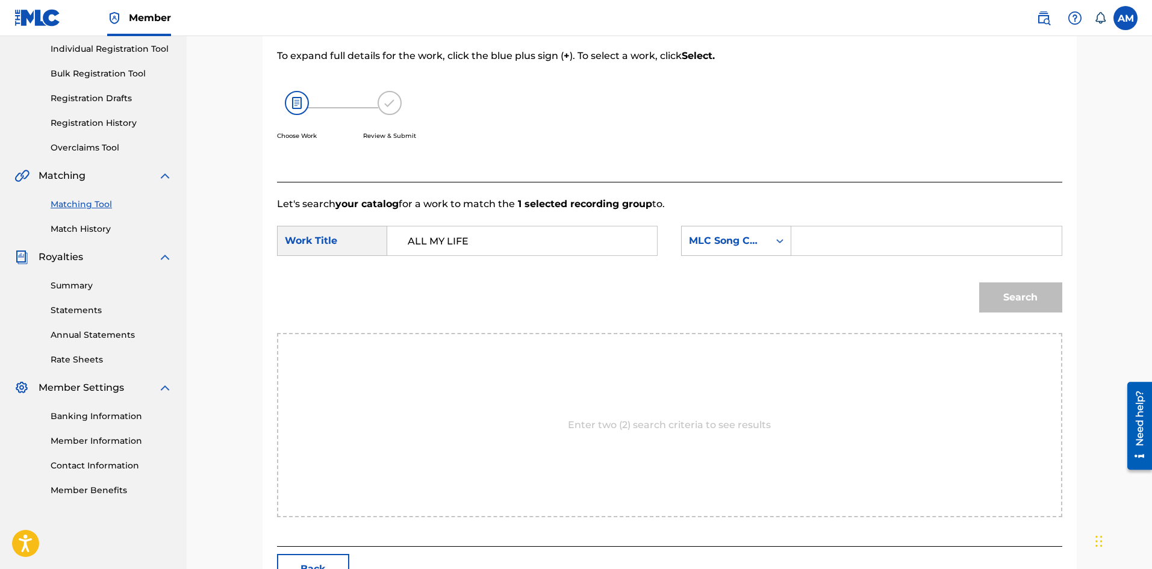
click at [836, 254] on input "Search Form" at bounding box center [925, 240] width 249 height 29
paste input "AD6IIZ"
type input "AD6IIZ"
click at [1026, 305] on button "Search" at bounding box center [1020, 297] width 83 height 30
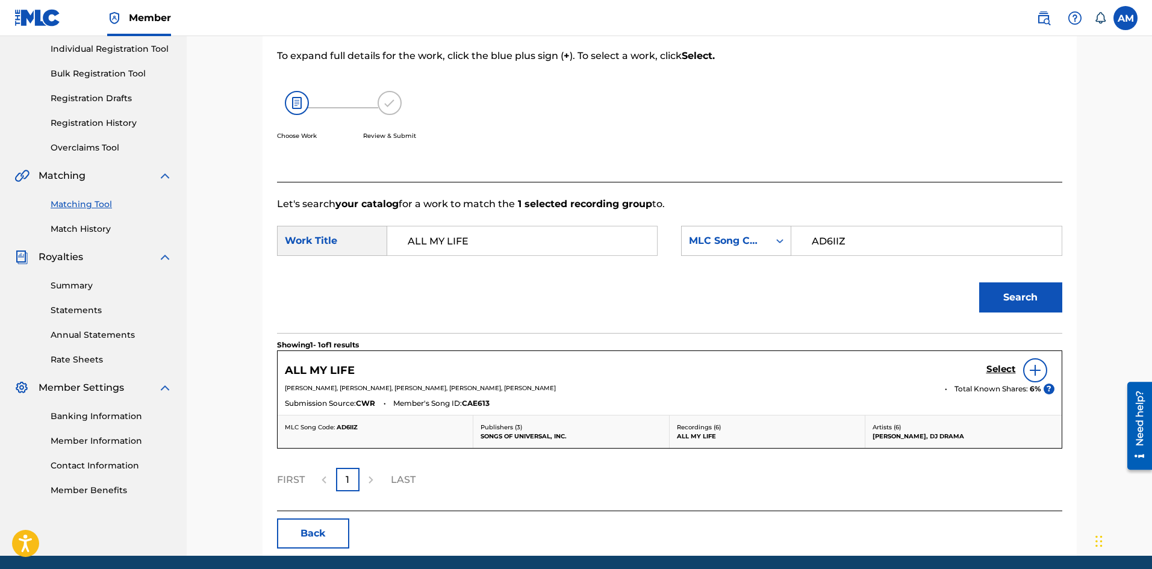
click at [1007, 369] on h5 "Select" at bounding box center [1001, 369] width 30 height 11
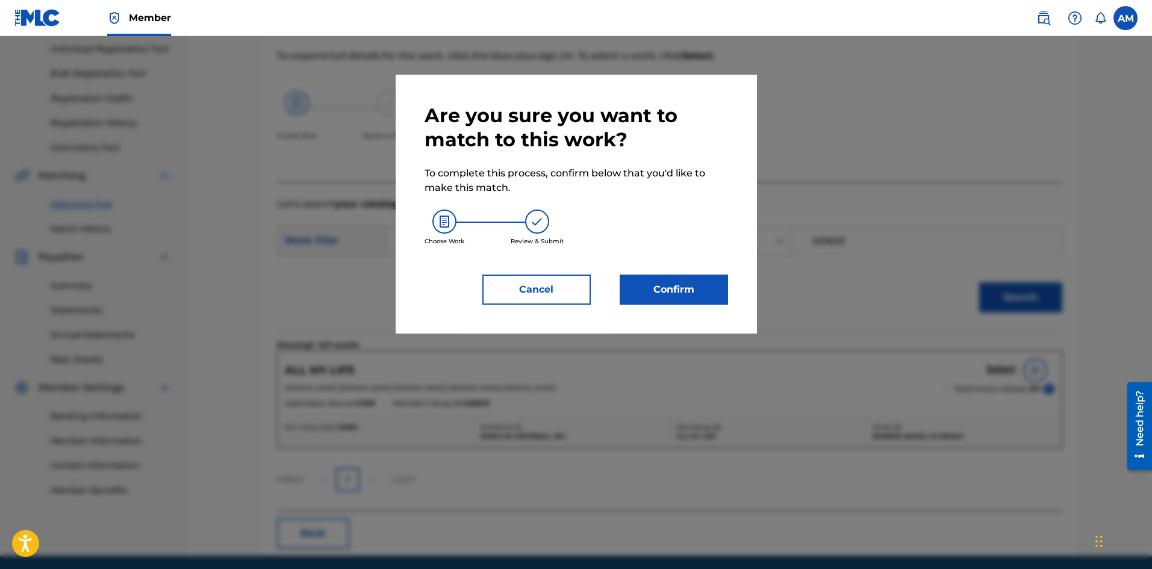
click at [631, 286] on button "Confirm" at bounding box center [674, 290] width 108 height 30
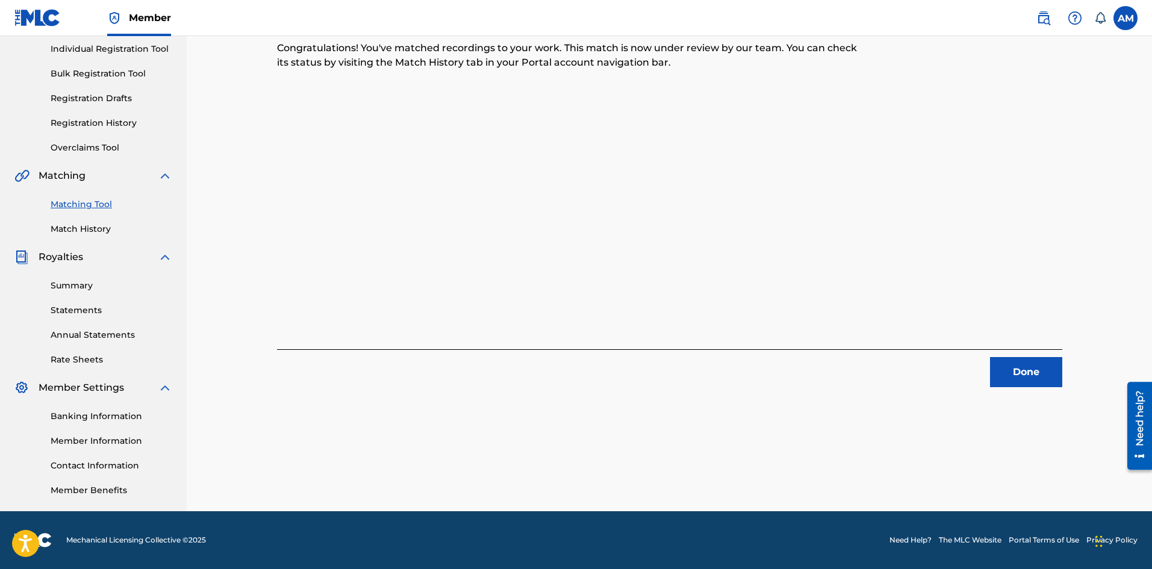
click at [1032, 365] on button "Done" at bounding box center [1026, 372] width 72 height 30
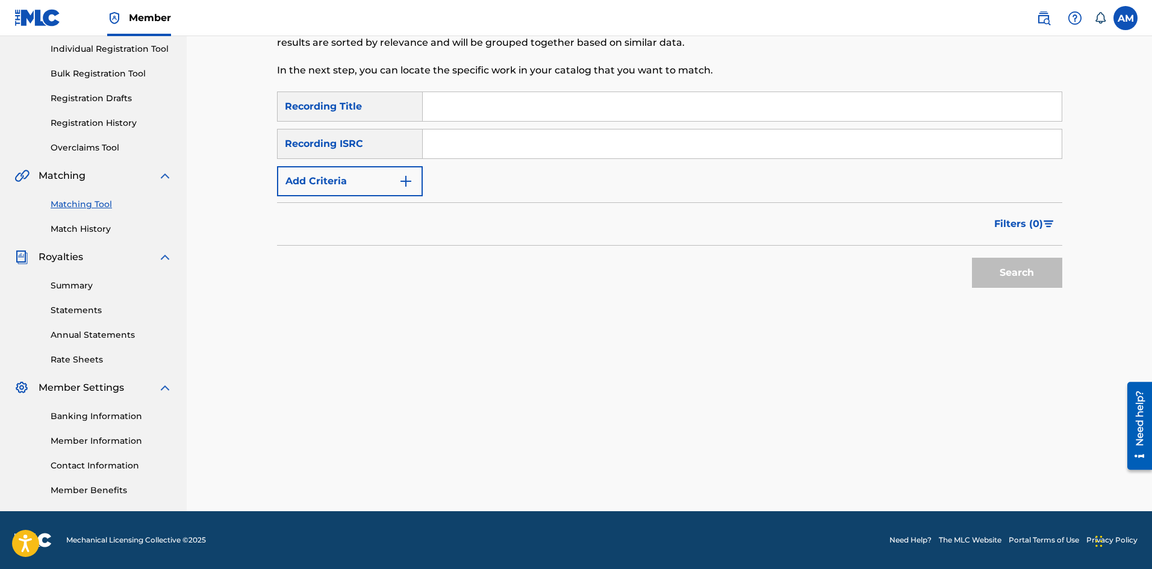
click at [499, 145] on input "Search Form" at bounding box center [742, 143] width 639 height 29
paste input "TCACY1733139"
type input "TCACY1733139"
click at [1030, 279] on button "Search" at bounding box center [1017, 273] width 90 height 30
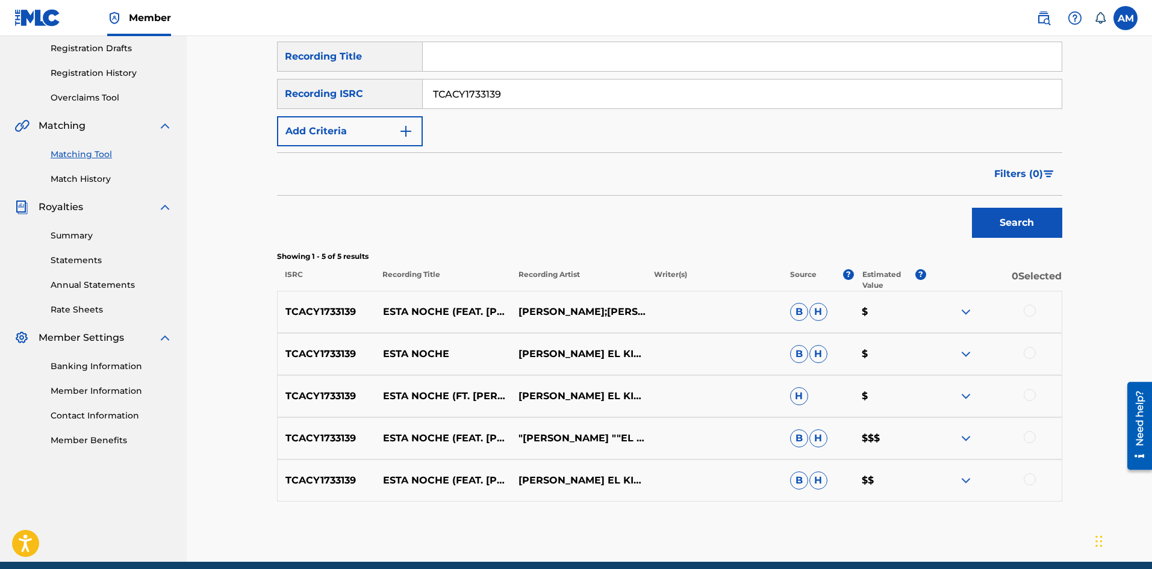
scroll to position [254, 0]
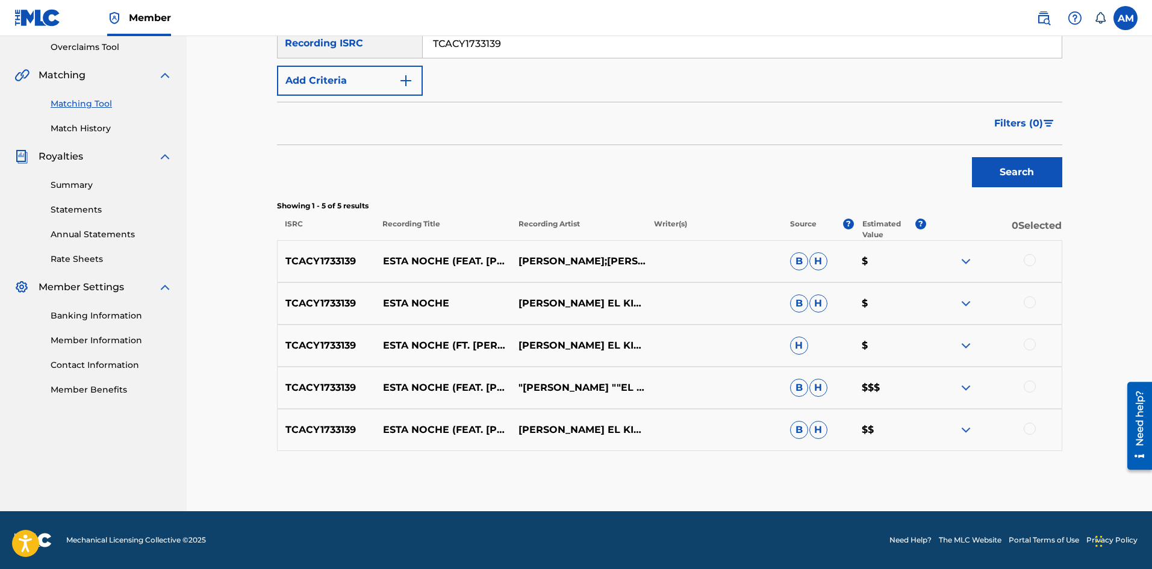
click at [1029, 263] on div at bounding box center [1030, 260] width 12 height 12
click at [1029, 299] on div at bounding box center [1030, 302] width 12 height 12
click at [1027, 339] on div at bounding box center [1030, 344] width 12 height 12
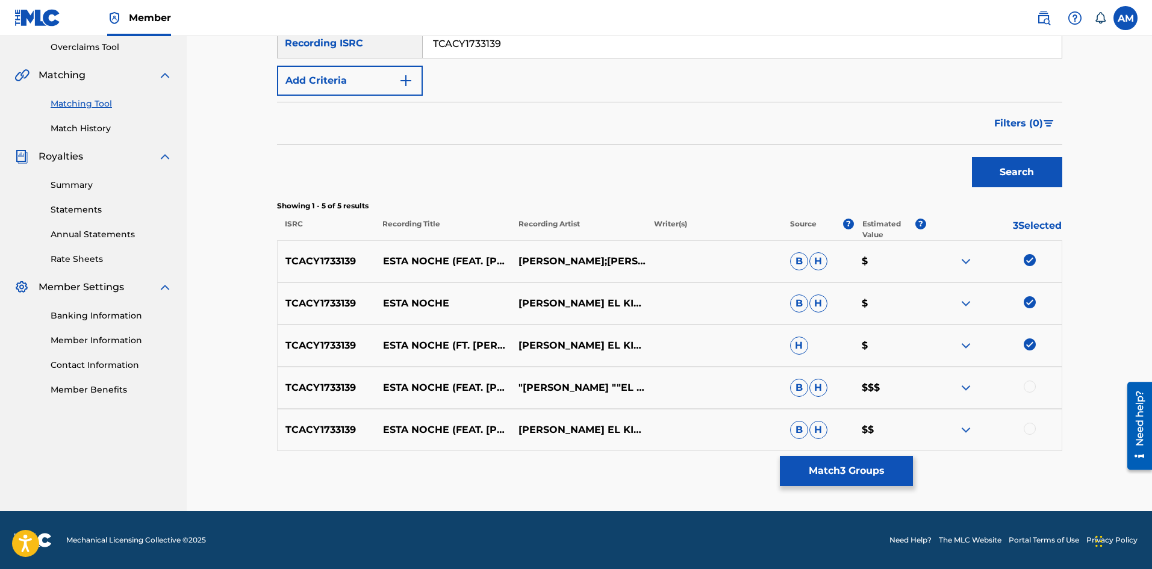
click at [1027, 394] on div at bounding box center [993, 388] width 135 height 14
click at [1027, 390] on div at bounding box center [1030, 387] width 12 height 12
click at [1028, 425] on div at bounding box center [1030, 429] width 12 height 12
click at [880, 469] on button "Match 5 Groups" at bounding box center [846, 471] width 133 height 30
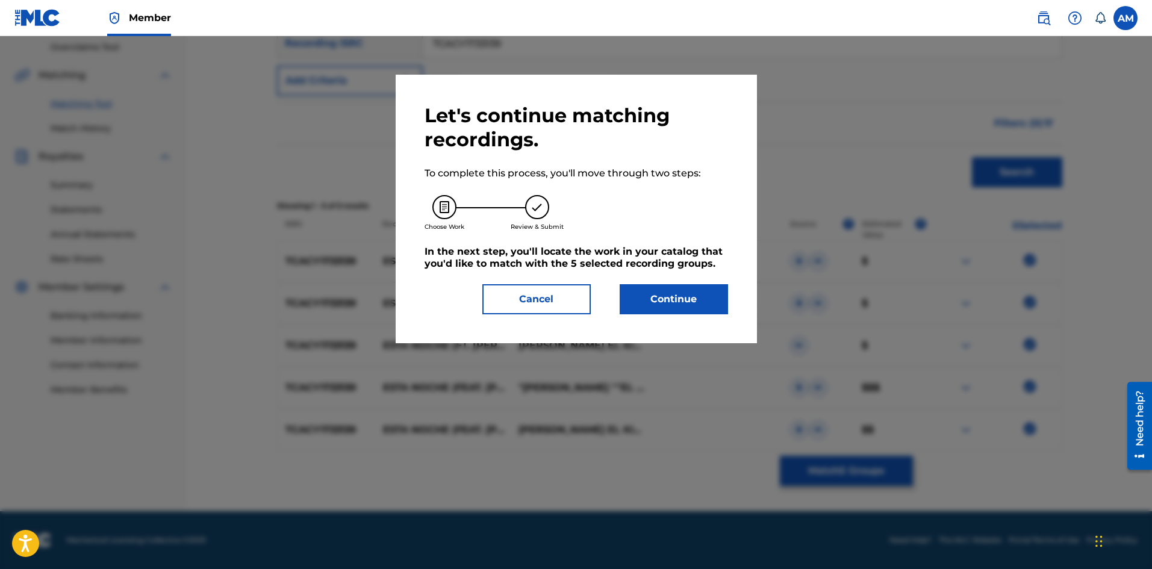
click at [638, 302] on button "Continue" at bounding box center [674, 299] width 108 height 30
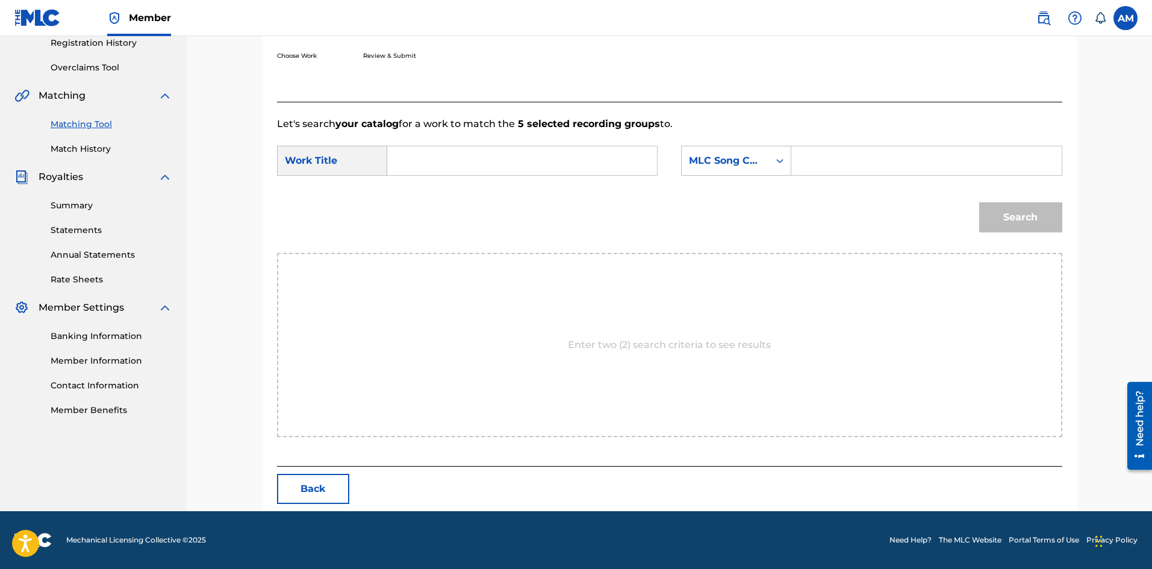
scroll to position [233, 0]
click at [451, 146] on div "Search Form" at bounding box center [522, 161] width 270 height 30
click at [454, 151] on input "Search Form" at bounding box center [521, 160] width 249 height 29
paste input "ESTA NOCHE"
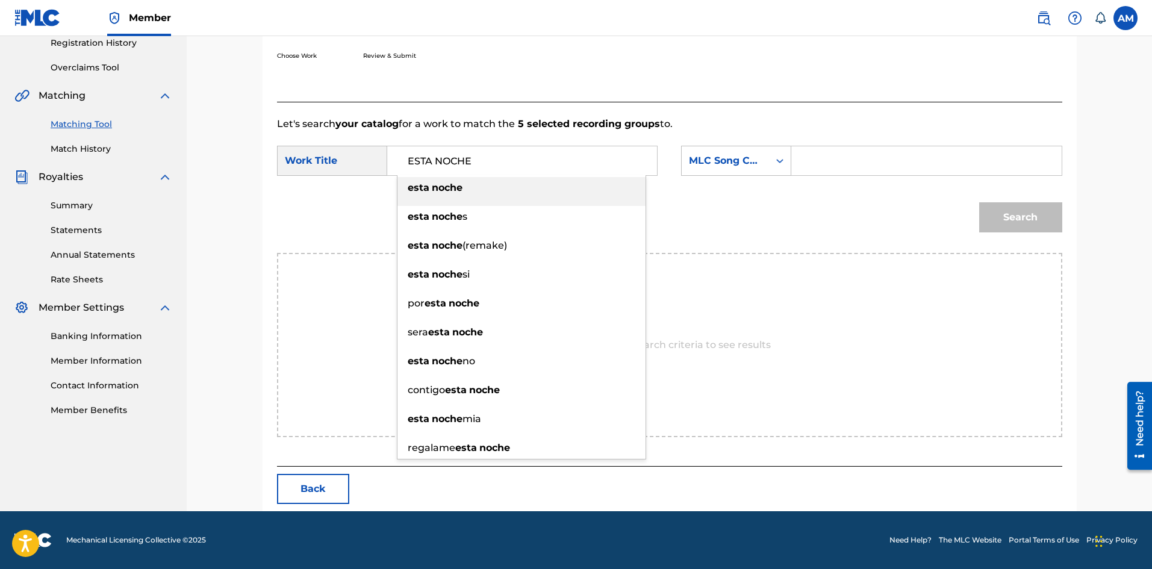
type input "ESTA NOCHE"
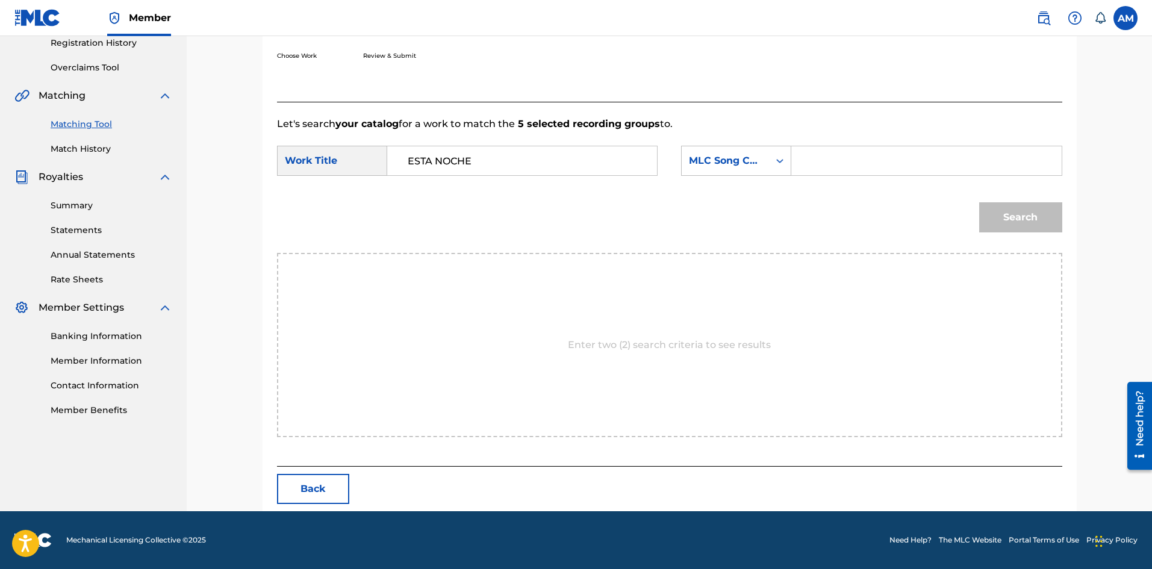
click at [848, 164] on input "Search Form" at bounding box center [925, 160] width 249 height 29
paste input "EA7YVM"
type input "EA7YVM"
click at [1008, 214] on button "Search" at bounding box center [1020, 217] width 83 height 30
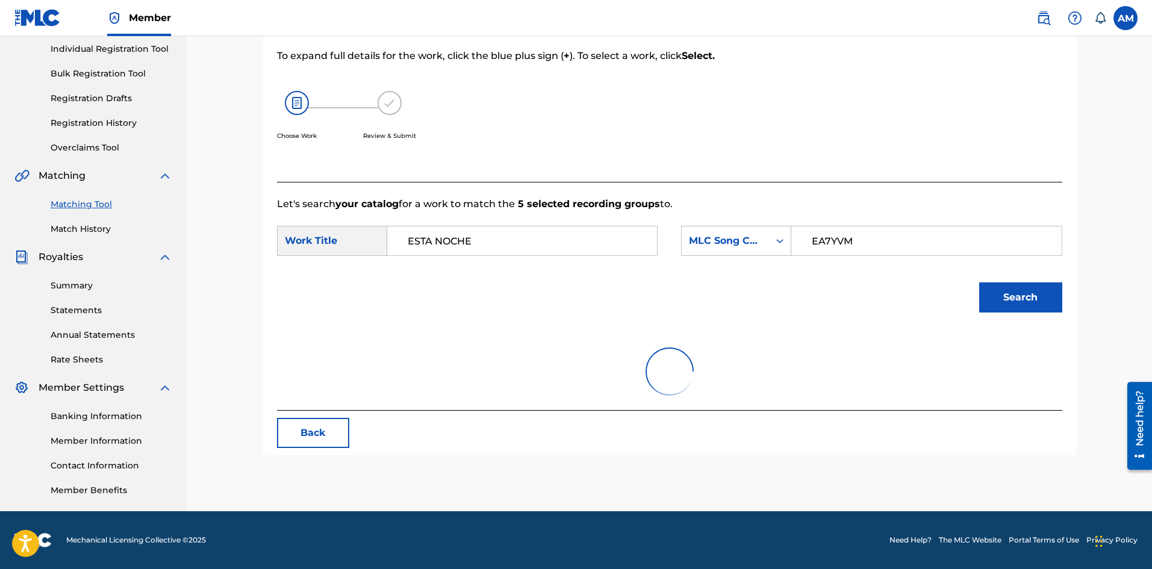
scroll to position [198, 0]
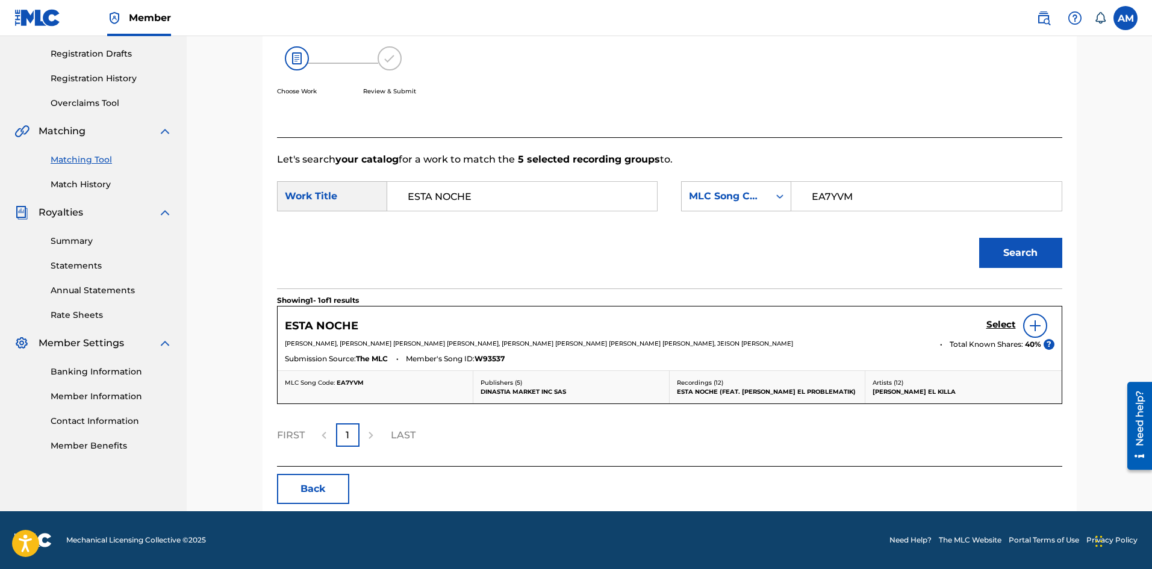
click at [994, 323] on h5 "Select" at bounding box center [1001, 324] width 30 height 11
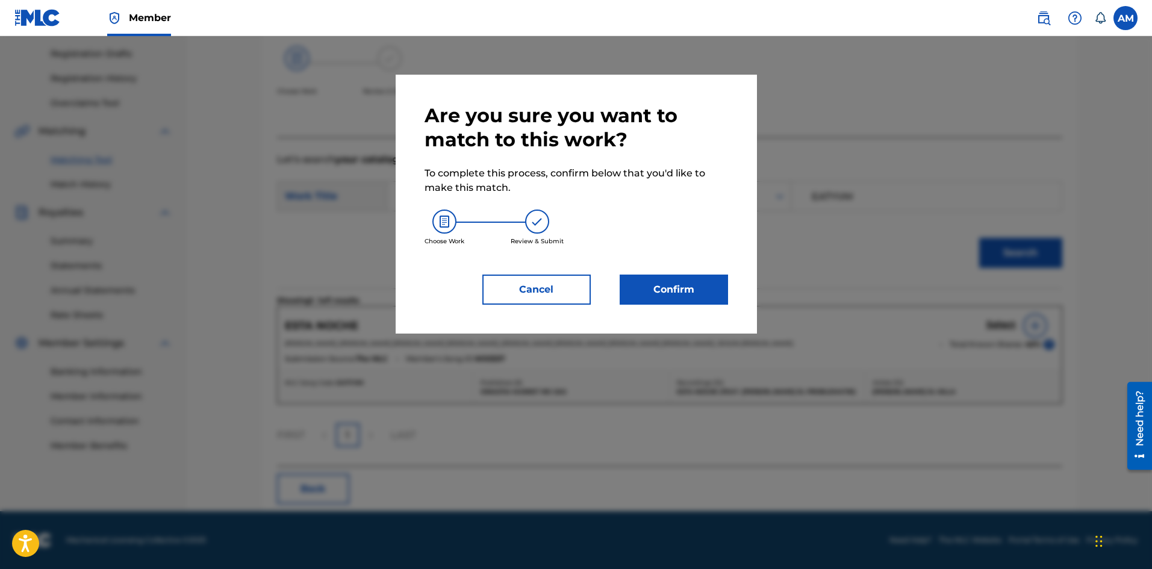
drag, startPoint x: 692, startPoint y: 285, endPoint x: 685, endPoint y: 285, distance: 7.2
click at [685, 285] on button "Confirm" at bounding box center [674, 290] width 108 height 30
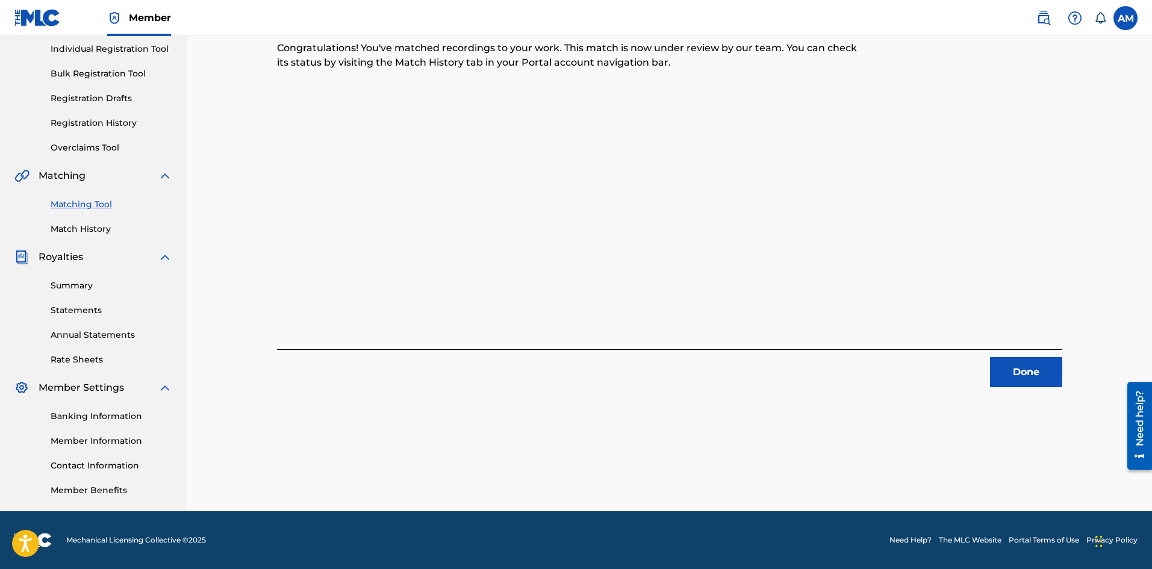
click at [1024, 372] on button "Done" at bounding box center [1026, 372] width 72 height 30
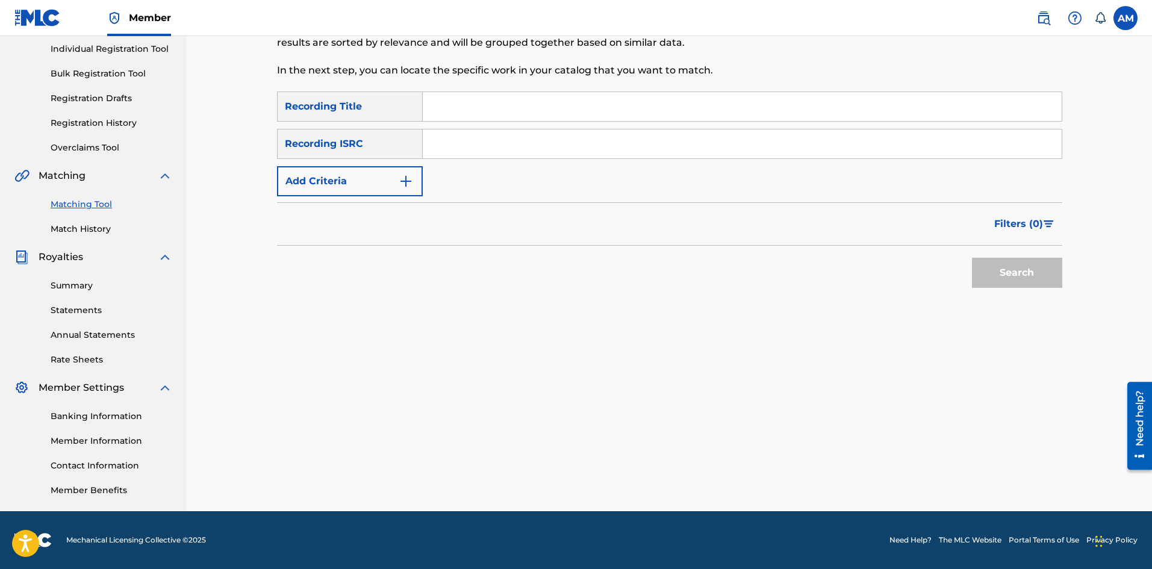
click at [612, 149] on input "Search Form" at bounding box center [742, 143] width 639 height 29
paste input "GBSMU5520920"
type input "GBSMU5520920"
click at [1004, 275] on button "Search" at bounding box center [1017, 273] width 90 height 30
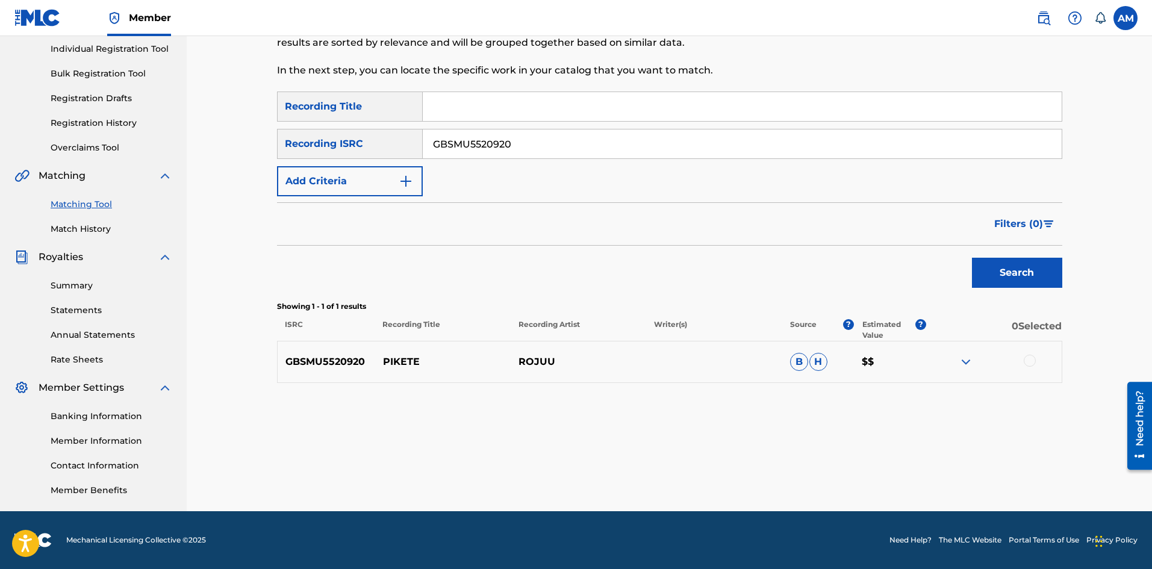
click at [1034, 356] on div at bounding box center [1030, 361] width 12 height 12
click at [831, 482] on button "Match 1 Group" at bounding box center [846, 471] width 133 height 30
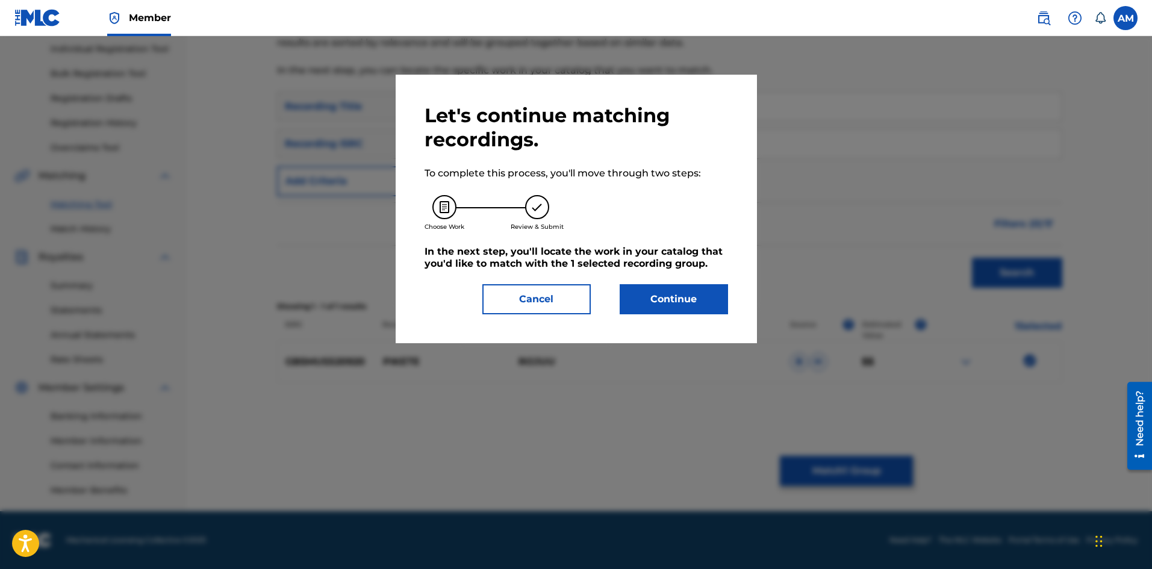
click at [679, 305] on button "Continue" at bounding box center [674, 299] width 108 height 30
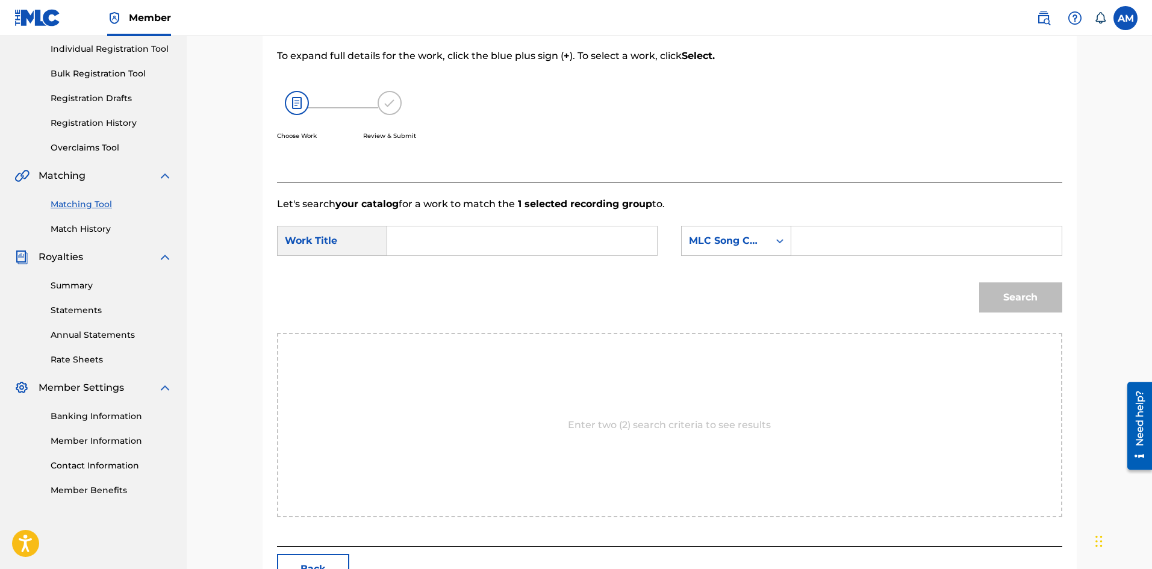
click at [521, 249] on input "Search Form" at bounding box center [521, 240] width 249 height 29
paste input "PIKETE"
type input "PIKETE"
click at [945, 241] on input "Search Form" at bounding box center [925, 240] width 249 height 29
paste input "PF8ORK"
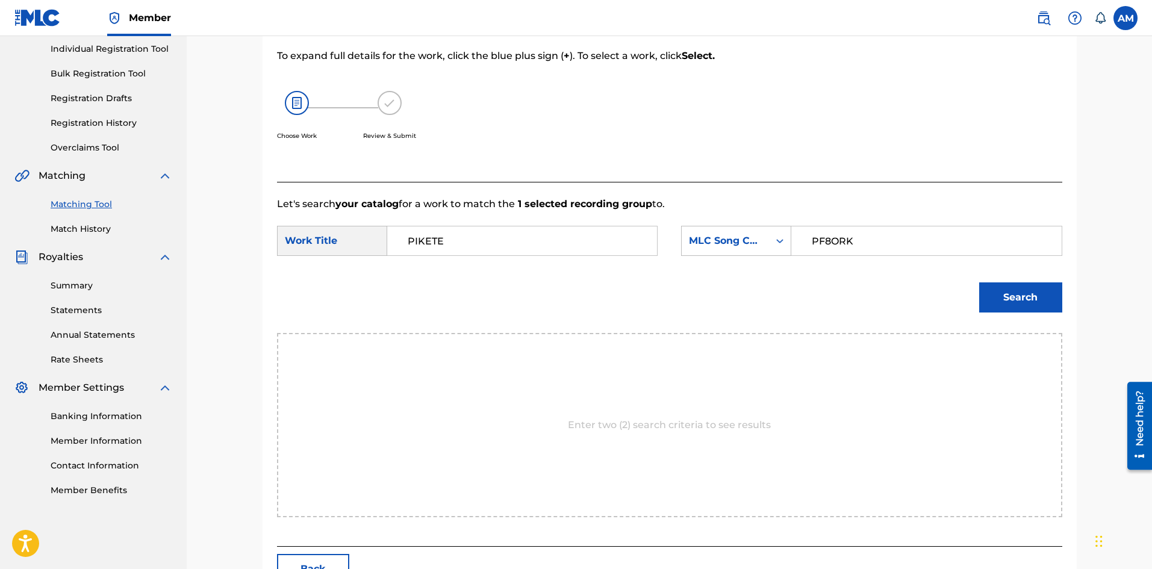
type input "PF8ORK"
click at [1020, 296] on button "Search" at bounding box center [1020, 297] width 83 height 30
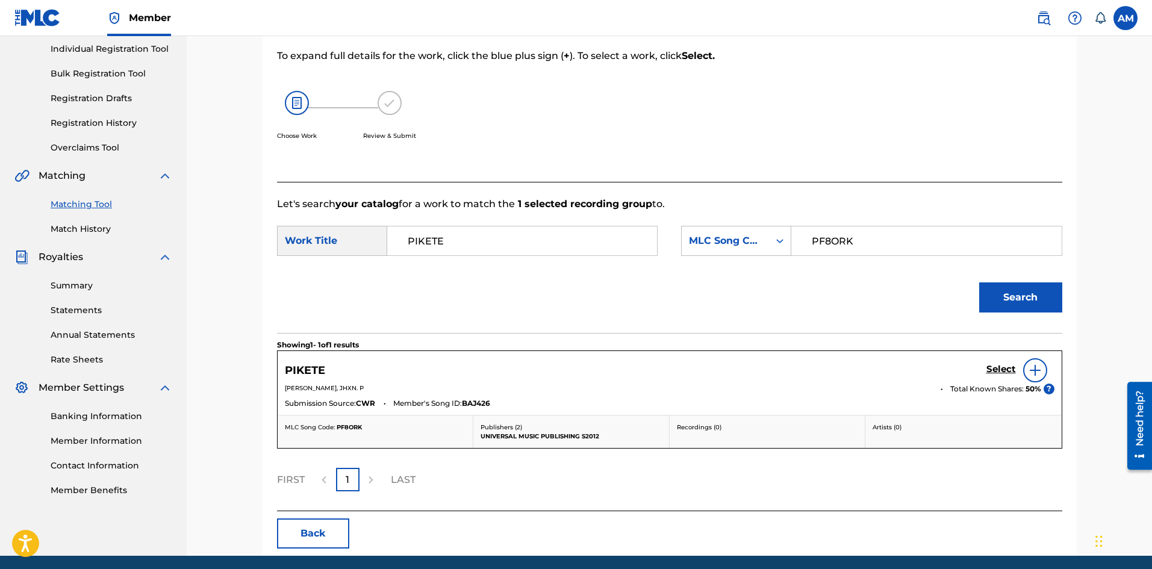
click at [997, 367] on h5 "Select" at bounding box center [1001, 369] width 30 height 11
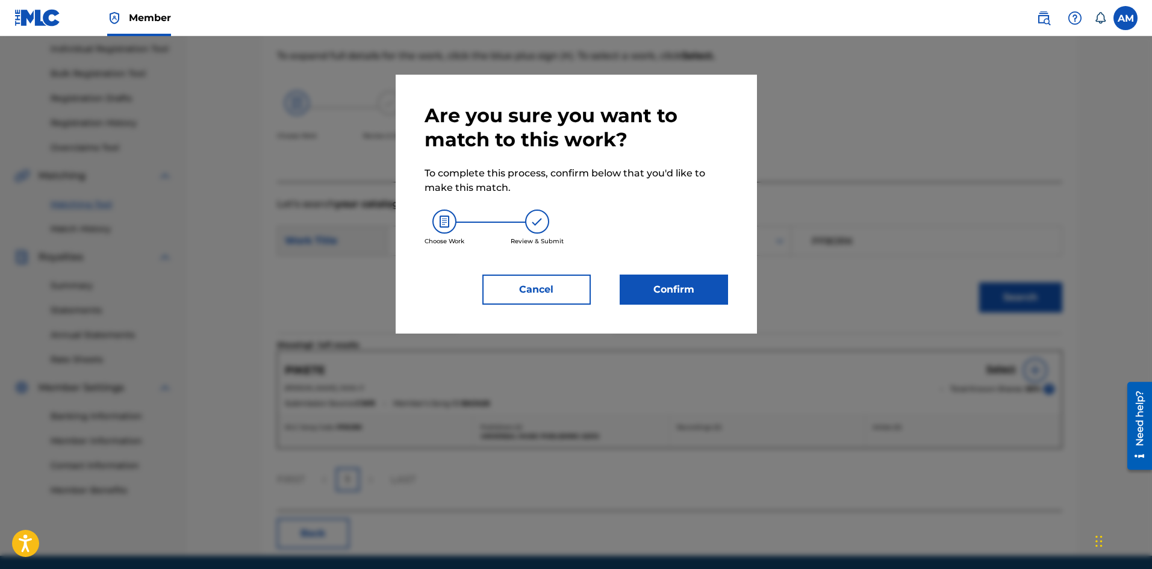
click at [646, 289] on button "Confirm" at bounding box center [674, 290] width 108 height 30
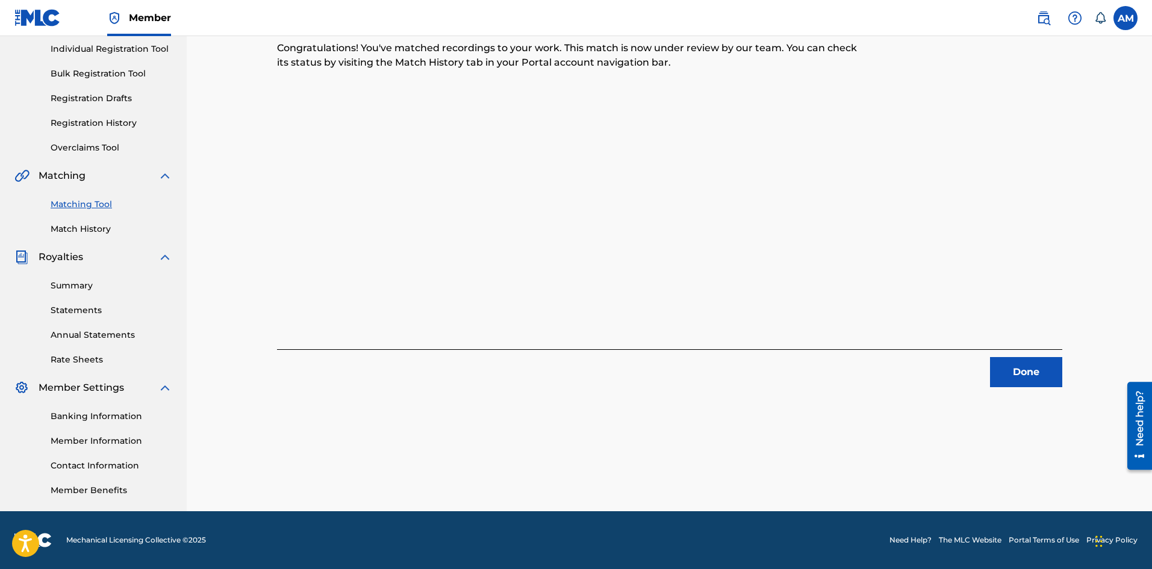
click at [1045, 377] on button "Done" at bounding box center [1026, 372] width 72 height 30
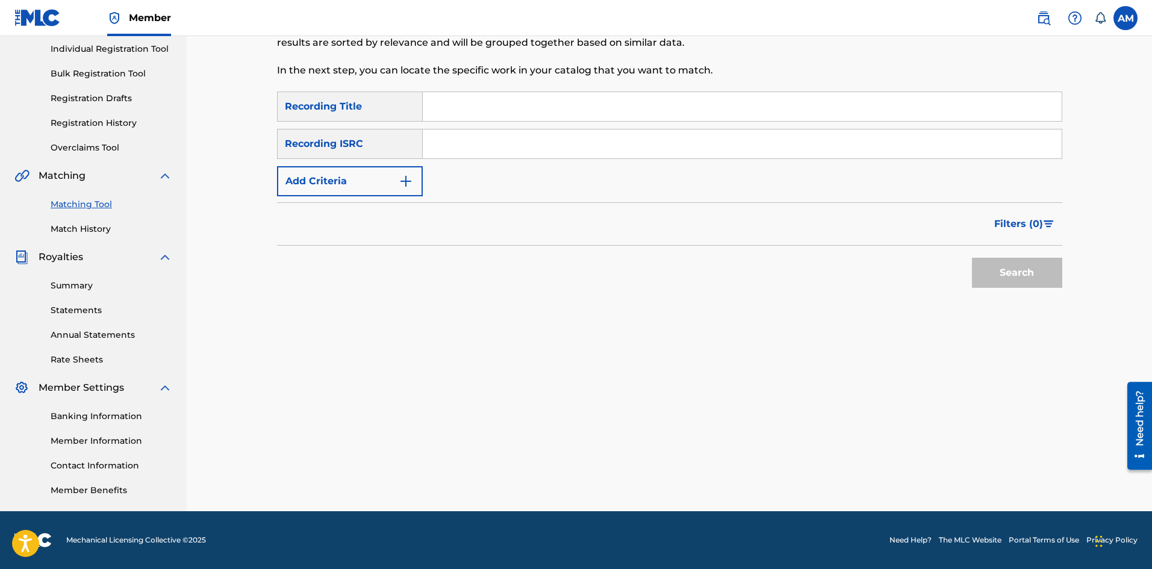
click at [548, 152] on input "Search Form" at bounding box center [742, 143] width 639 height 29
paste input "CLA1D2400037"
type input "CLA1D2400037"
click at [1006, 274] on button "Search" at bounding box center [1017, 273] width 90 height 30
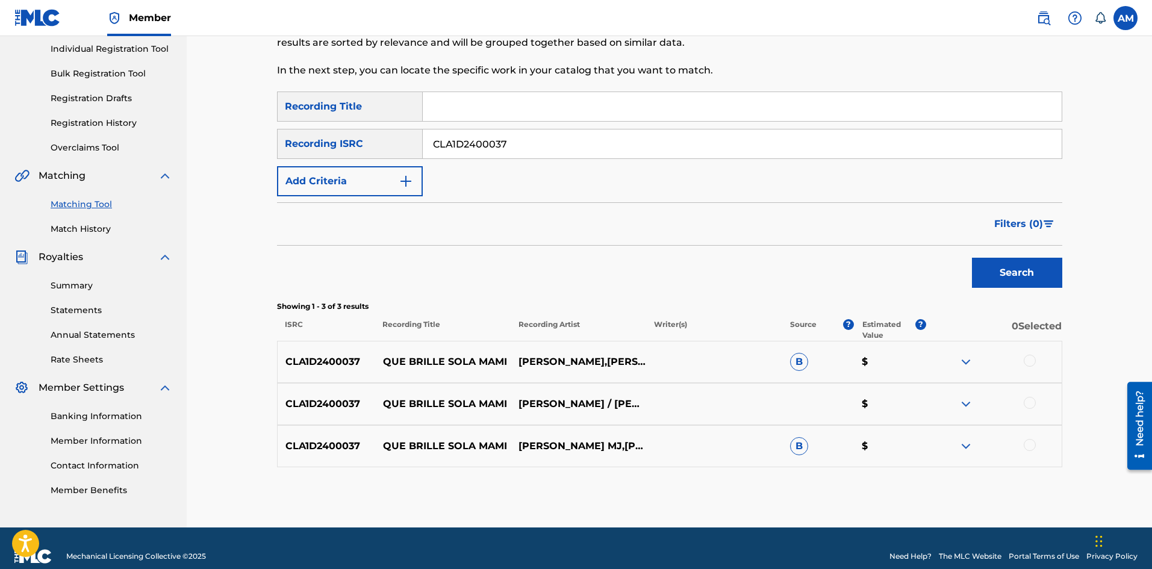
click at [1029, 362] on div at bounding box center [1030, 361] width 12 height 12
click at [1032, 399] on div at bounding box center [1030, 403] width 12 height 12
click at [1029, 447] on div at bounding box center [1030, 445] width 12 height 12
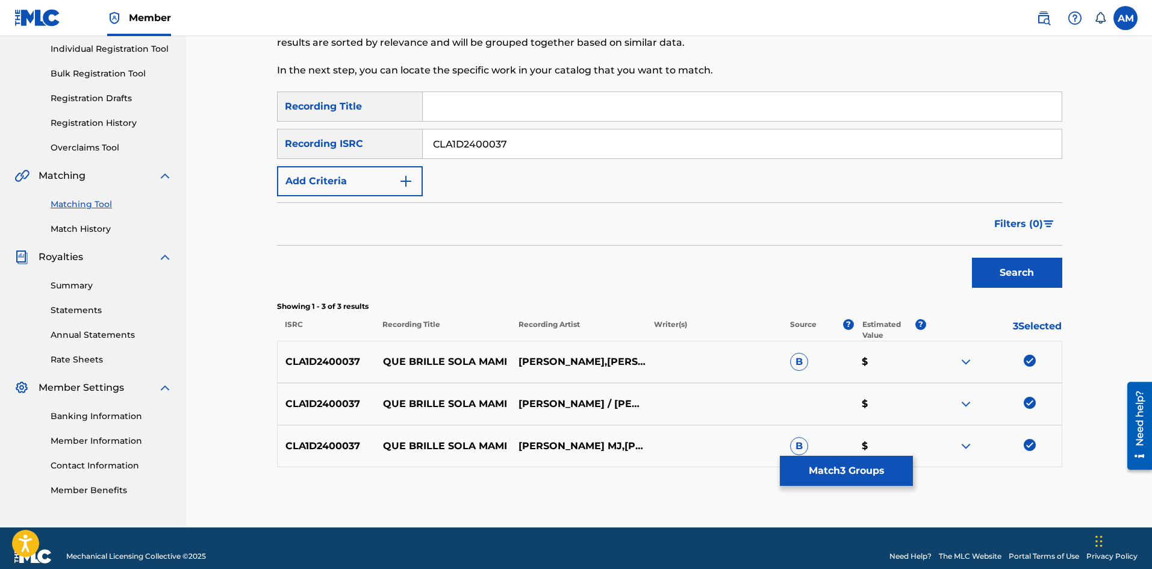
click at [867, 469] on button "Match 3 Groups" at bounding box center [846, 471] width 133 height 30
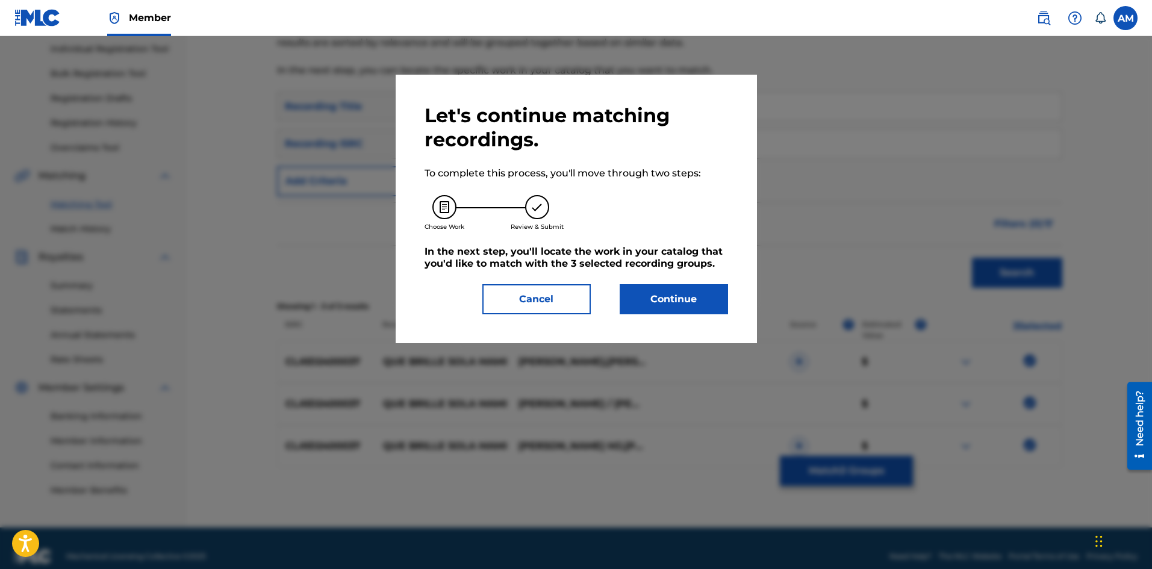
click at [650, 289] on button "Continue" at bounding box center [674, 299] width 108 height 30
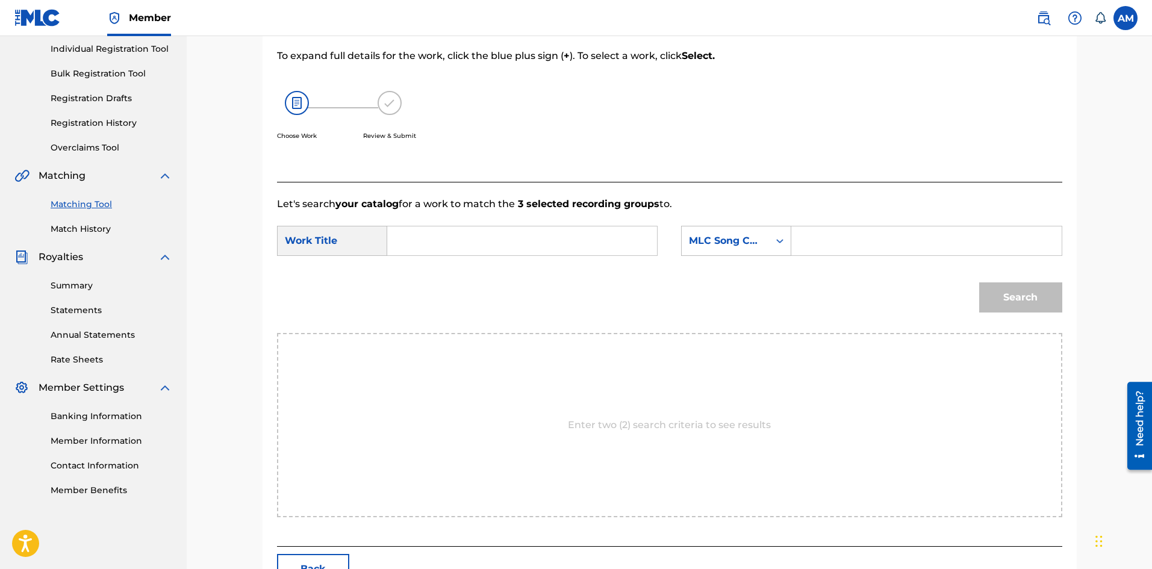
click at [506, 244] on input "Search Form" at bounding box center [521, 240] width 249 height 29
paste input "QUE BRILLE SOLA MAMI"
type input "QUE BRILLE SOLA MAMI"
click at [937, 246] on input "Search Form" at bounding box center [925, 240] width 249 height 29
paste input "QL82UH"
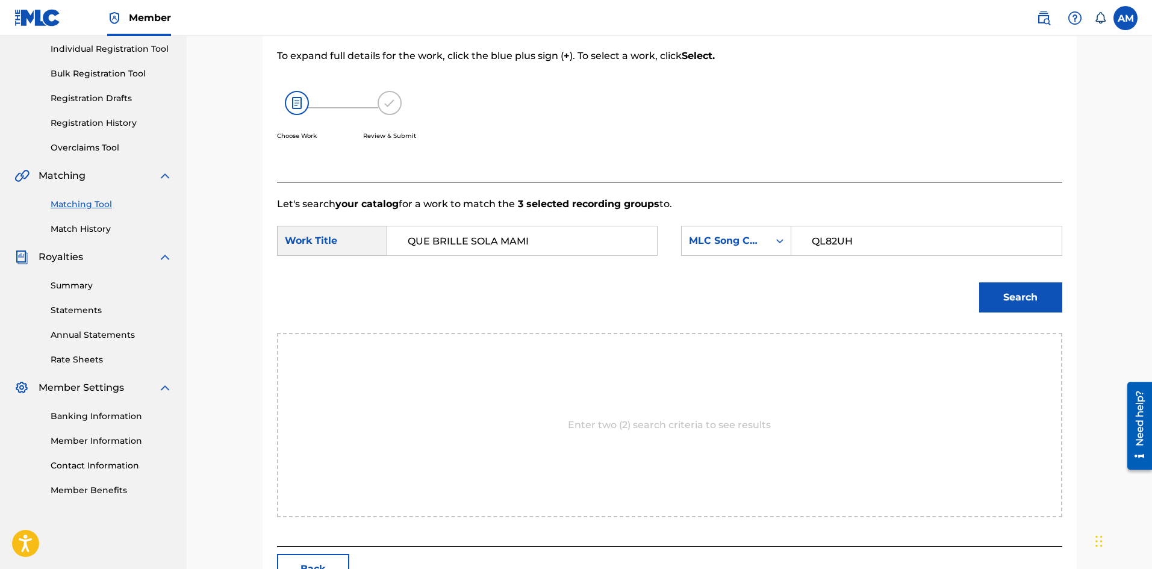
type input "QL82UH"
click at [1013, 285] on button "Search" at bounding box center [1020, 297] width 83 height 30
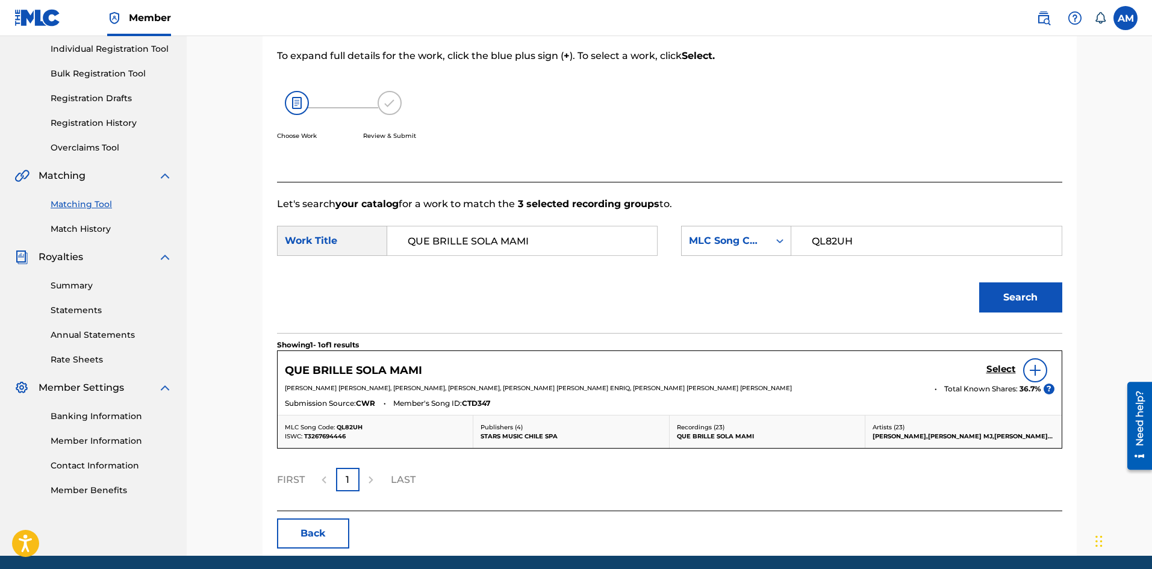
click at [1001, 373] on h5 "Select" at bounding box center [1001, 369] width 30 height 11
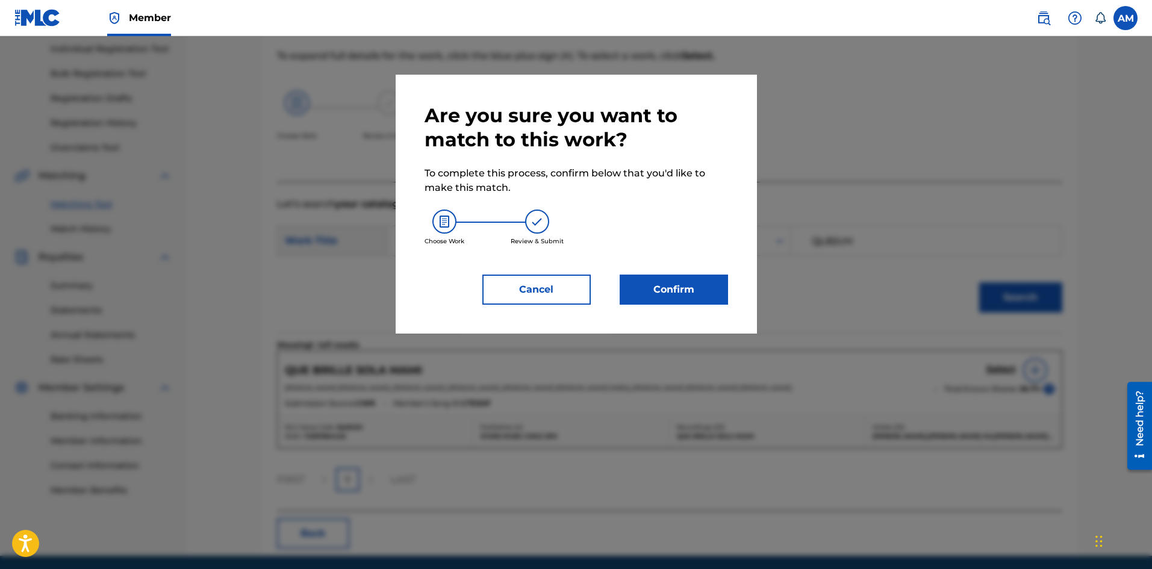
click at [650, 279] on button "Confirm" at bounding box center [674, 290] width 108 height 30
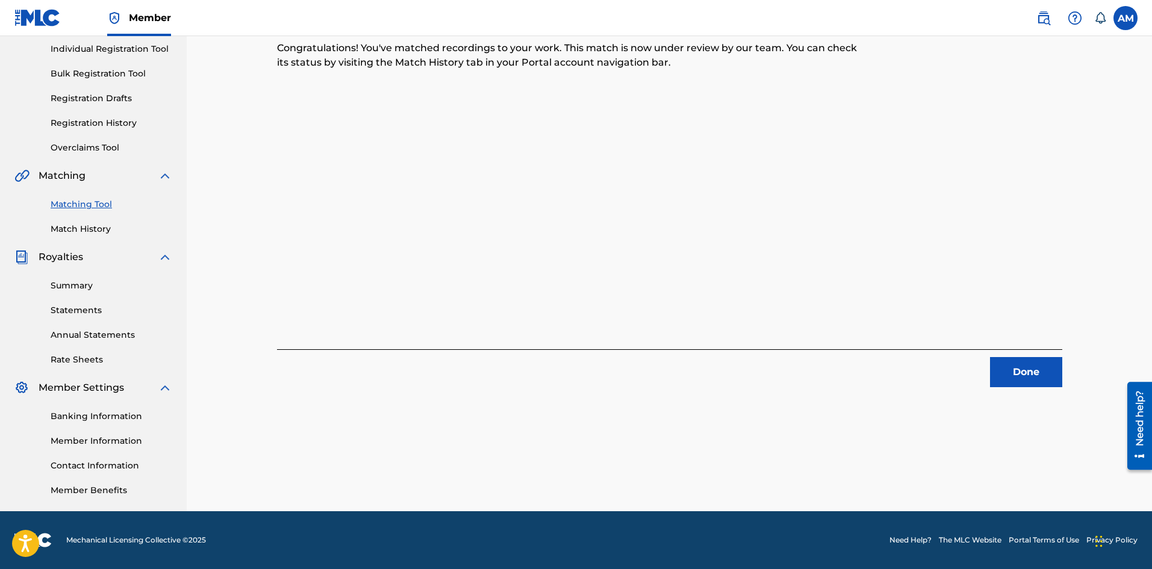
drag, startPoint x: 1024, startPoint y: 364, endPoint x: 1012, endPoint y: 363, distance: 12.8
click at [1024, 364] on button "Done" at bounding box center [1026, 372] width 72 height 30
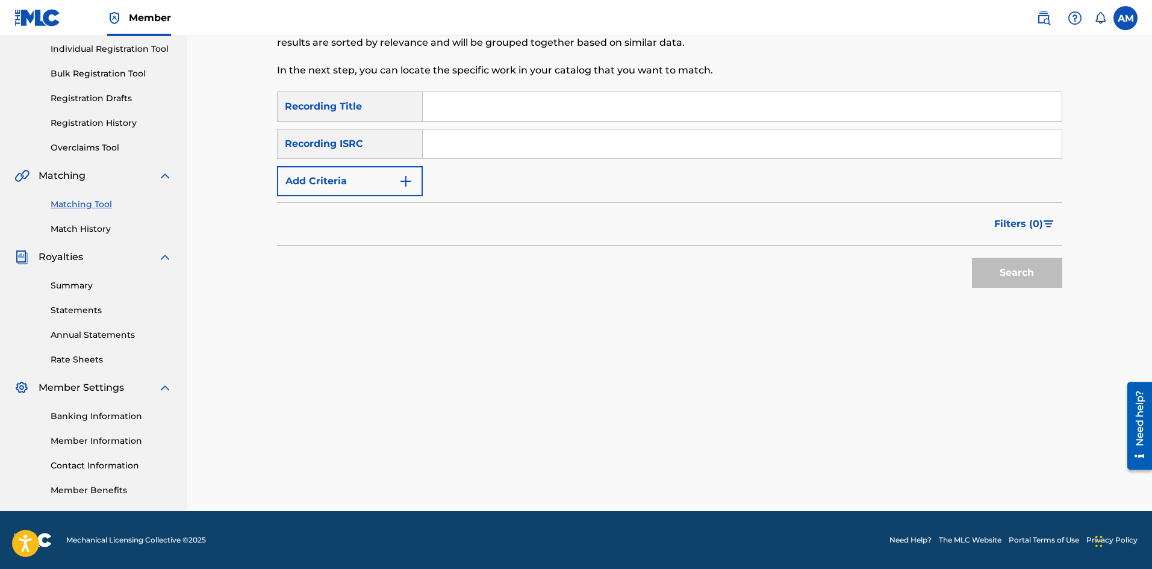
click at [479, 148] on input "Search Form" at bounding box center [742, 143] width 639 height 29
paste input "QZHN22200001"
type input "QZHN22200001"
click at [1009, 274] on button "Search" at bounding box center [1017, 273] width 90 height 30
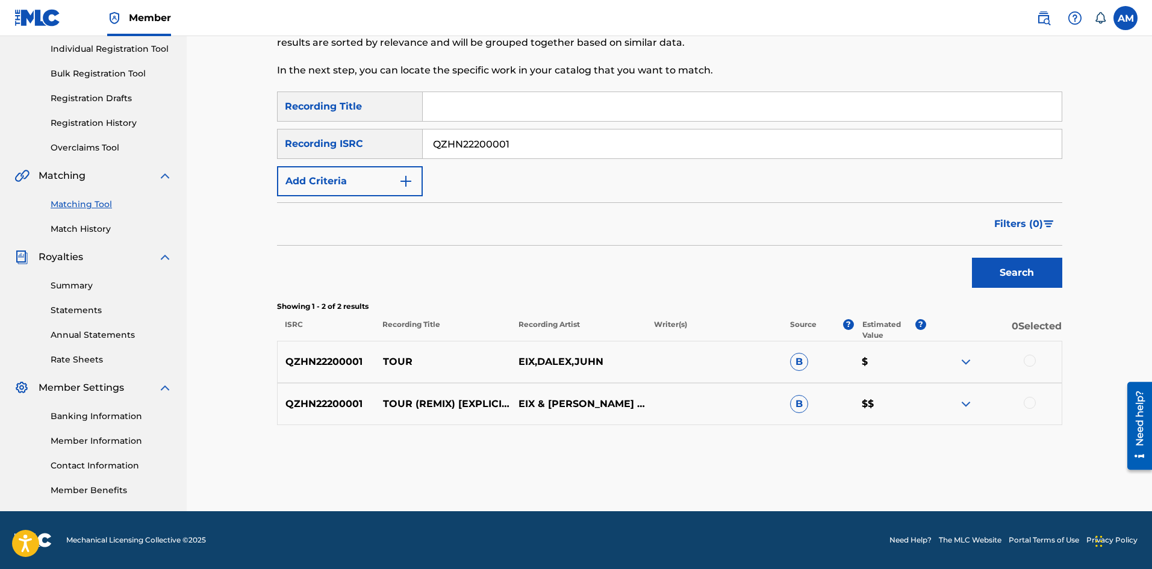
click at [1032, 360] on div at bounding box center [1030, 361] width 12 height 12
click at [1030, 397] on div at bounding box center [1030, 403] width 12 height 12
click at [847, 468] on button "Match 2 Groups" at bounding box center [846, 471] width 133 height 30
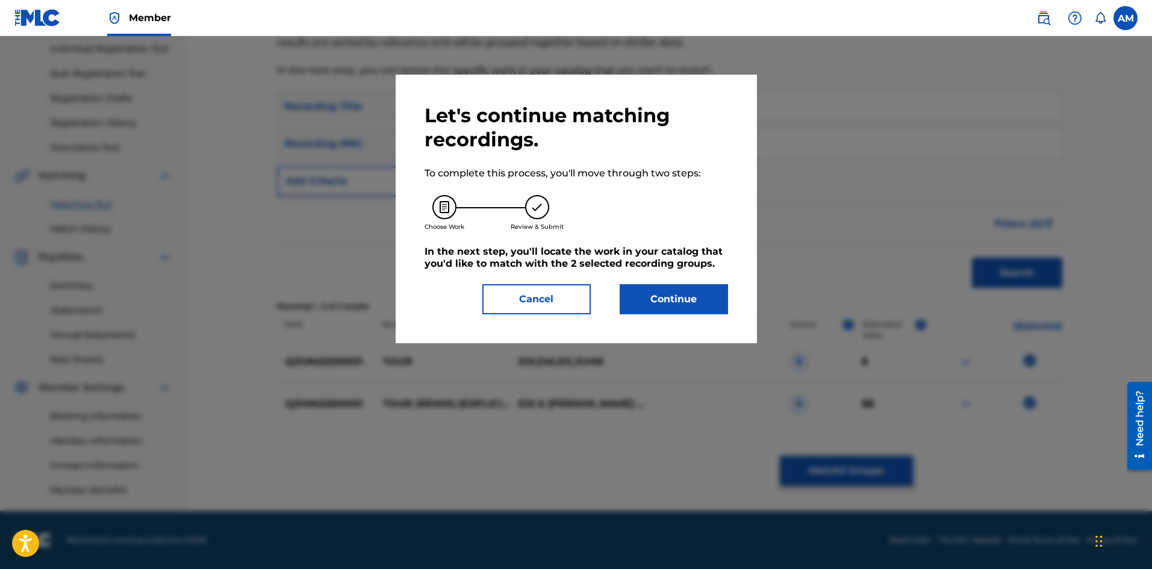
click at [659, 301] on button "Continue" at bounding box center [674, 299] width 108 height 30
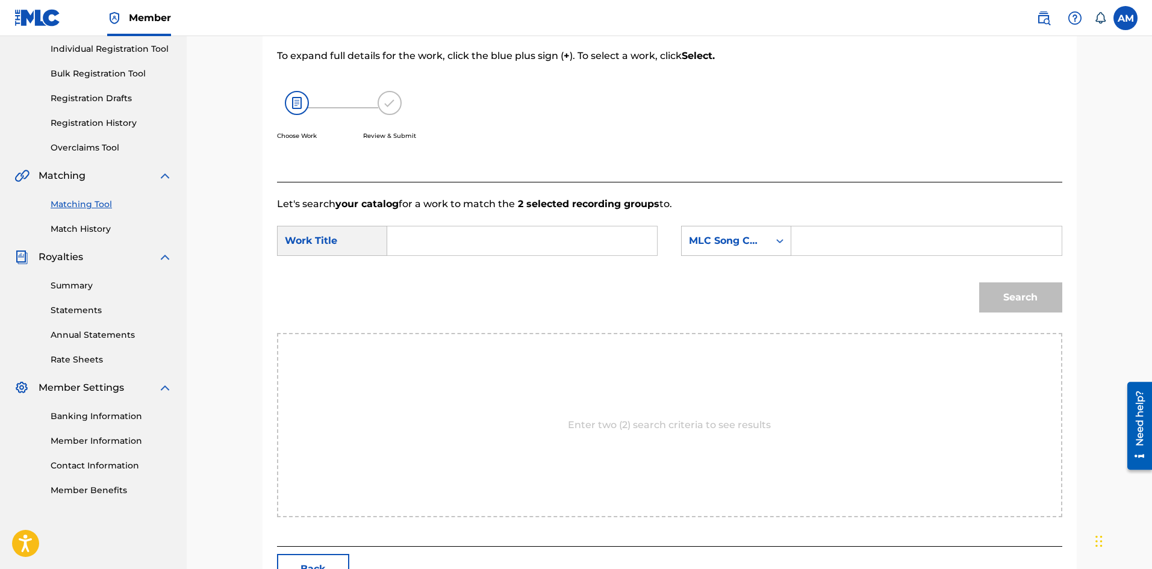
click at [459, 244] on input "Search Form" at bounding box center [521, 240] width 249 height 29
paste input "TOUR - REMIX"
type input "TOUR - REMIX"
click at [856, 238] on input "Search Form" at bounding box center [925, 240] width 249 height 29
paste input "TA254H"
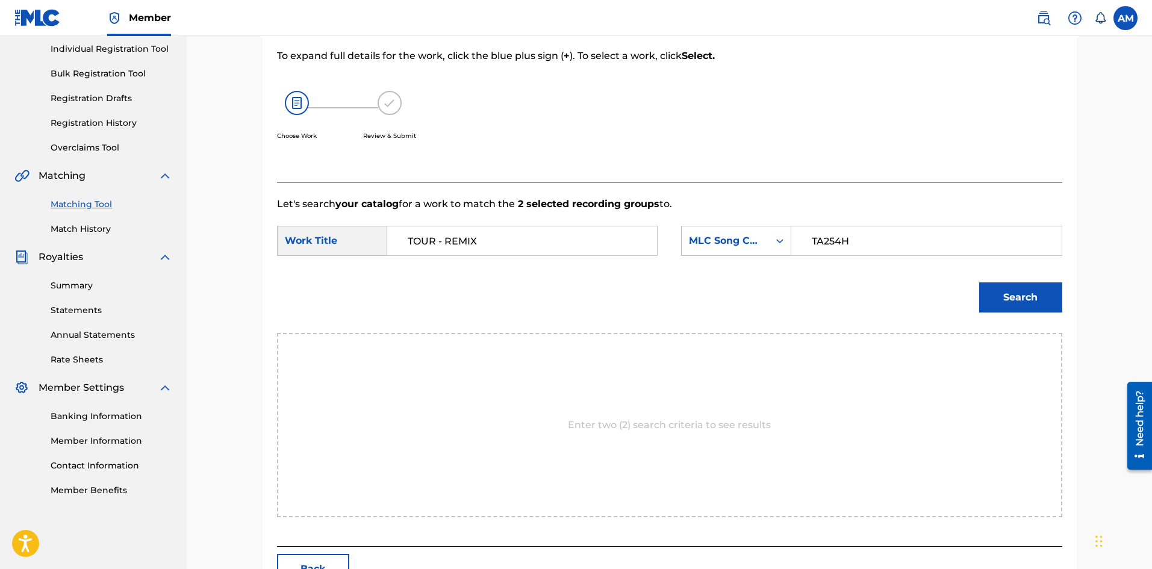
type input "TA254H"
click at [1042, 302] on button "Search" at bounding box center [1020, 297] width 83 height 30
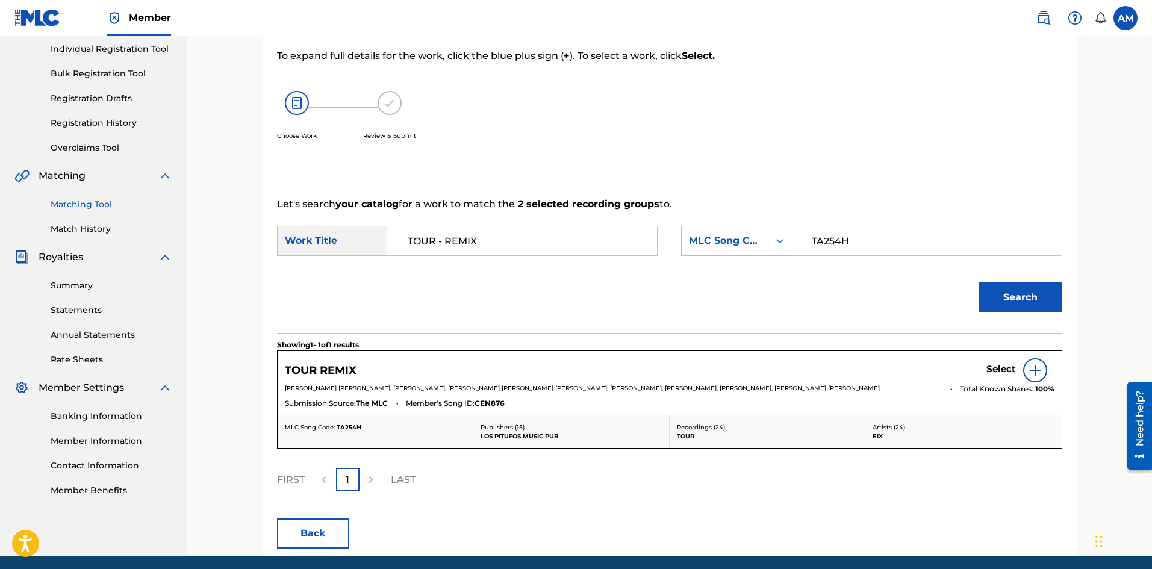
click at [1004, 369] on h5 "Select" at bounding box center [1001, 369] width 30 height 11
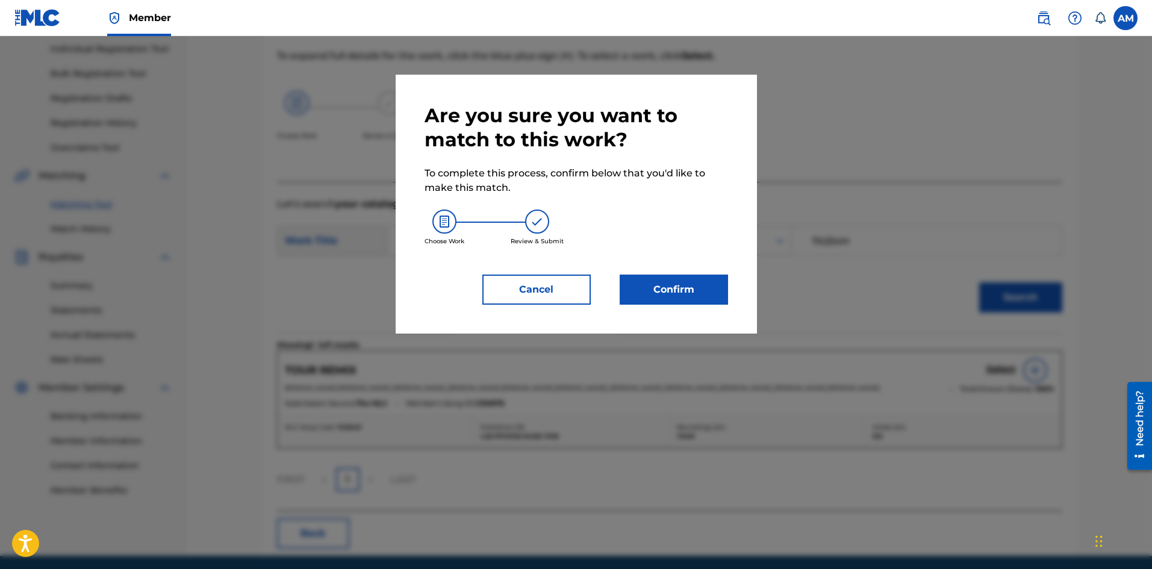
click at [700, 297] on button "Confirm" at bounding box center [674, 290] width 108 height 30
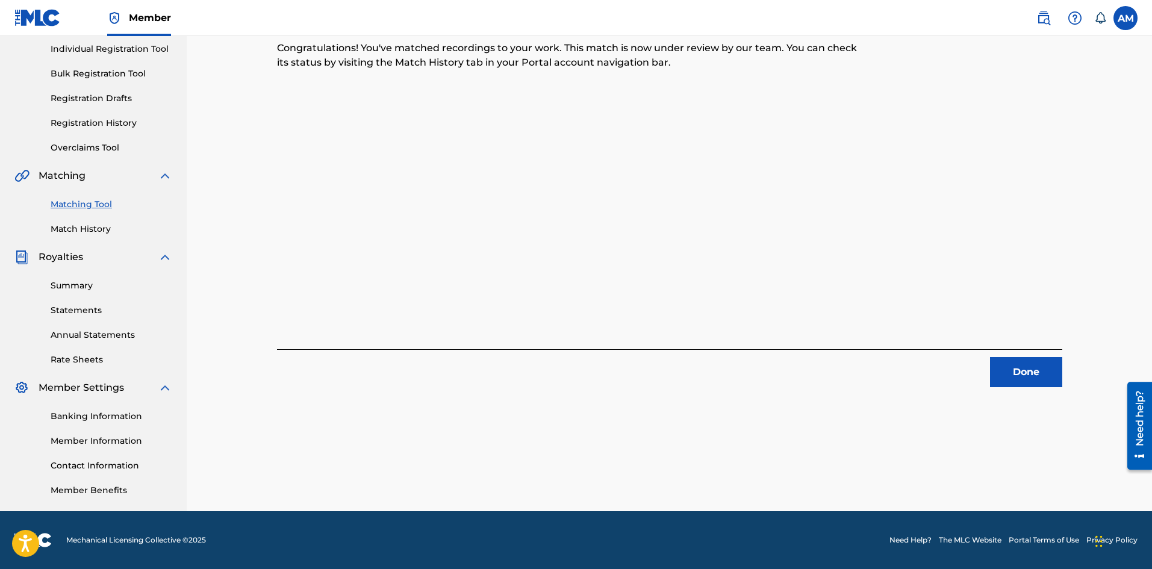
click at [1016, 374] on button "Done" at bounding box center [1026, 372] width 72 height 30
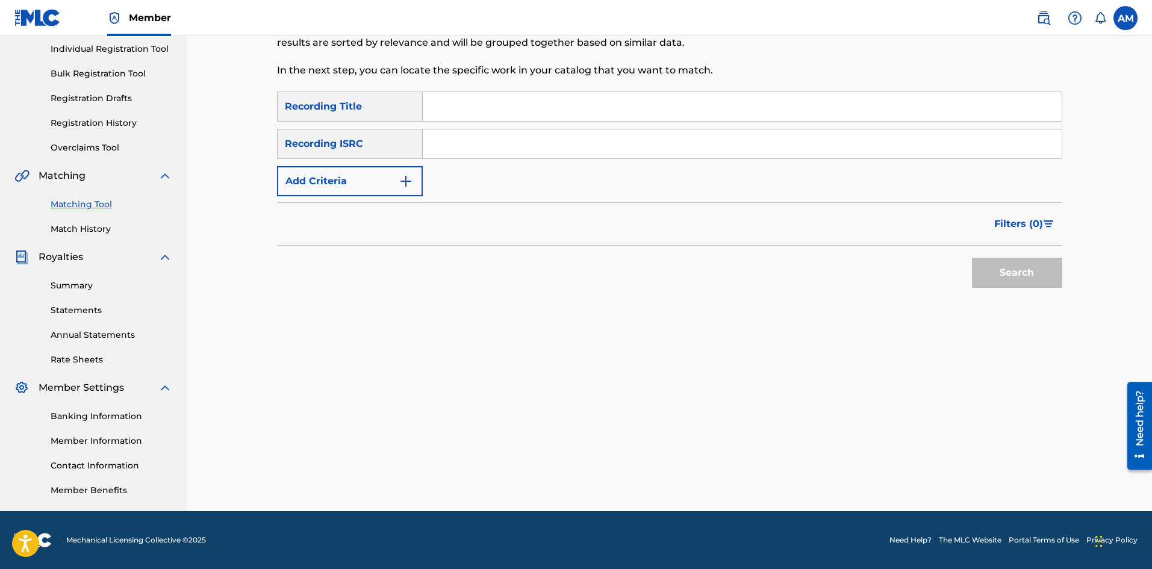
click at [512, 147] on input "Search Form" at bounding box center [742, 143] width 639 height 29
paste input "GBARL1202021"
click at [1015, 277] on button "Search" at bounding box center [1017, 273] width 90 height 30
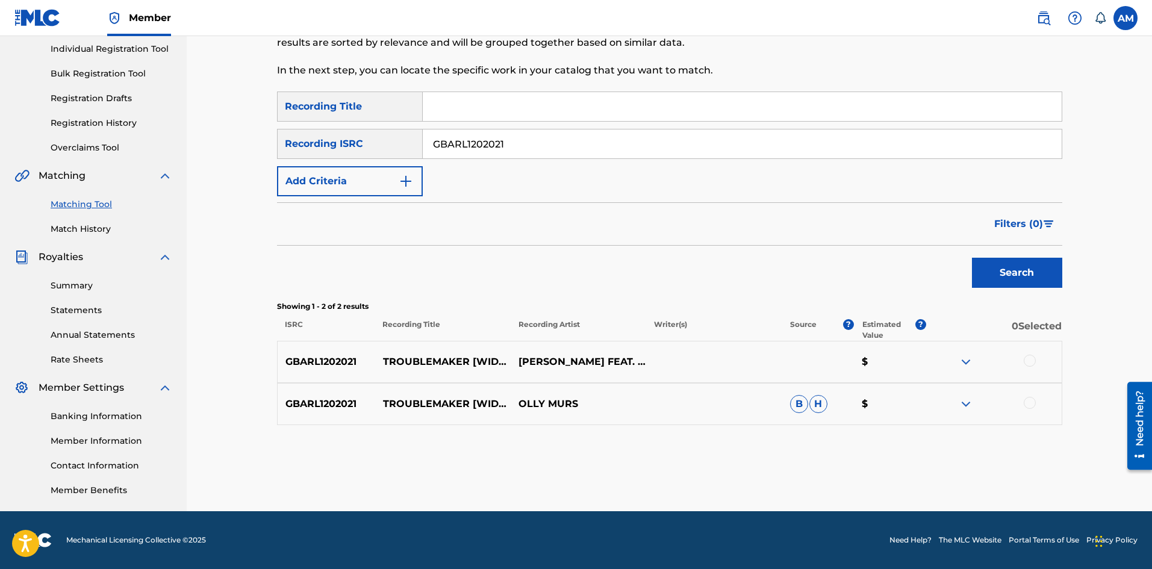
drag, startPoint x: 542, startPoint y: 133, endPoint x: 170, endPoint y: 137, distance: 371.6
click at [173, 138] on main "UNIVERSAL MUSIC PUB GROUP Summary Catalog Works Registration Claiming Tool Indi…" at bounding box center [576, 197] width 1152 height 628
paste input "QZ7R42050262"
type input "QZ7R42050262"
click at [1044, 277] on button "Search" at bounding box center [1017, 273] width 90 height 30
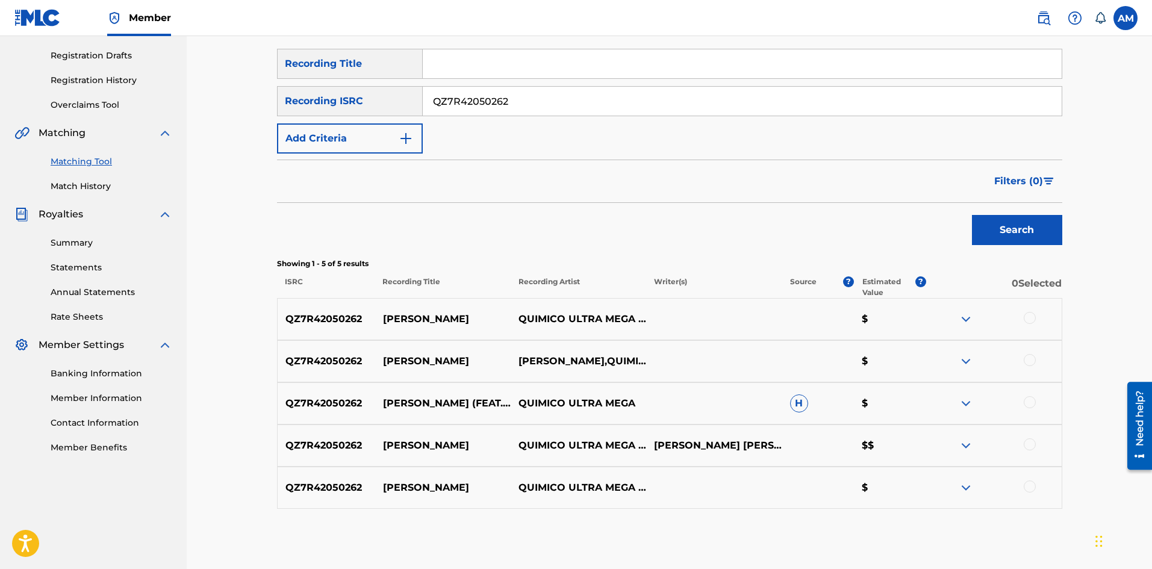
scroll to position [254, 0]
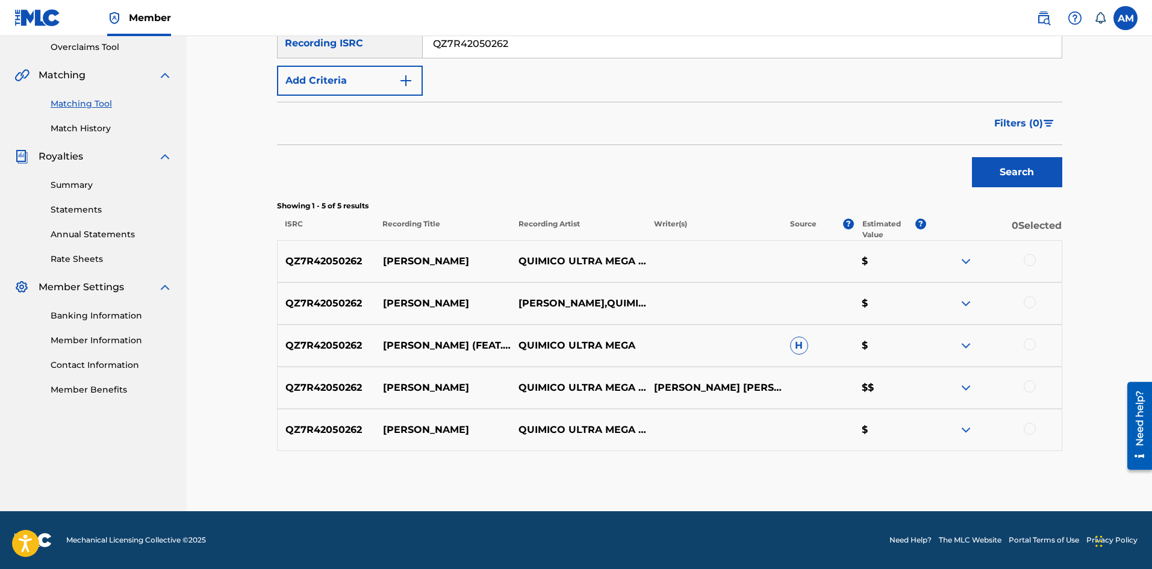
drag, startPoint x: 1026, startPoint y: 259, endPoint x: 1027, endPoint y: 282, distance: 22.9
click at [1027, 259] on div at bounding box center [1030, 260] width 12 height 12
click at [1029, 302] on div at bounding box center [1030, 302] width 12 height 12
click at [1030, 351] on div at bounding box center [993, 345] width 135 height 14
click at [1030, 341] on div at bounding box center [1030, 344] width 12 height 12
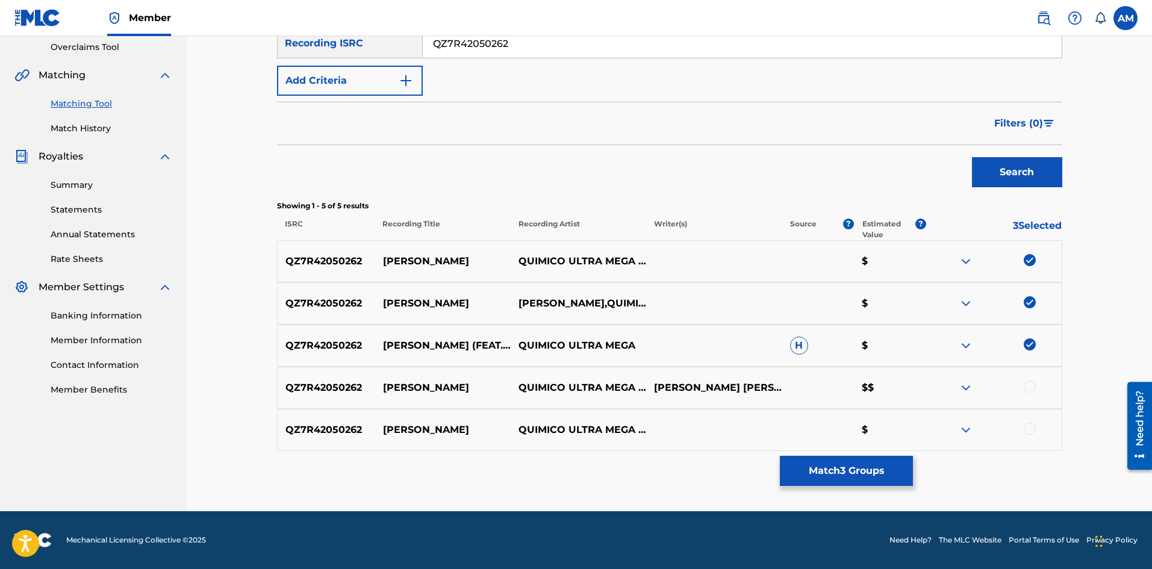
click at [1029, 388] on div at bounding box center [1030, 387] width 12 height 12
click at [1035, 434] on div at bounding box center [993, 430] width 135 height 14
click at [1032, 430] on div at bounding box center [1030, 429] width 12 height 12
click at [858, 464] on button "Match 5 Groups" at bounding box center [846, 471] width 133 height 30
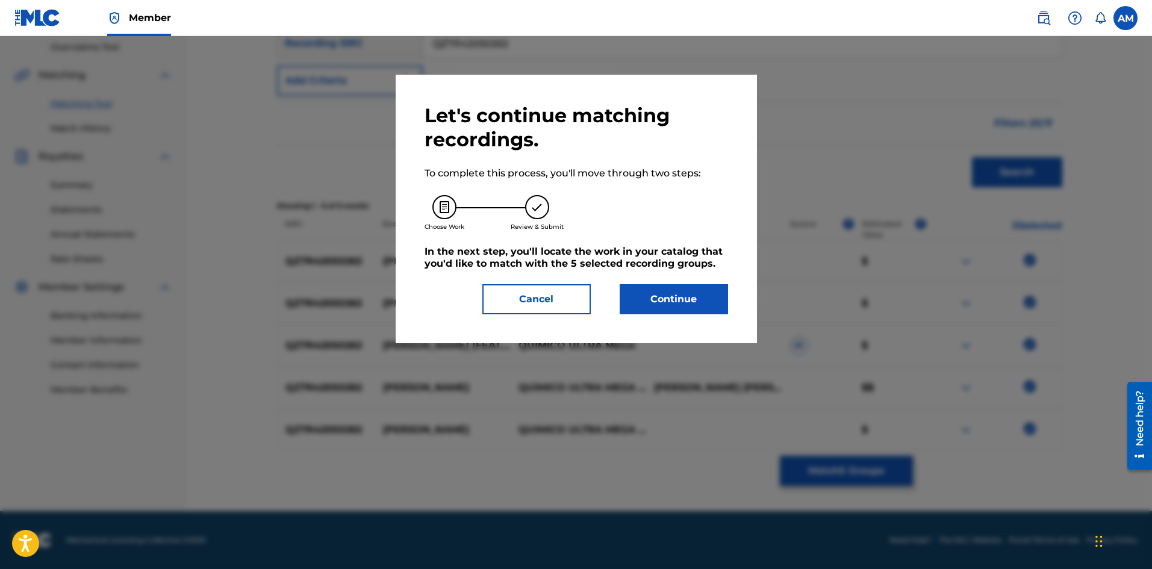
click at [686, 296] on button "Continue" at bounding box center [674, 299] width 108 height 30
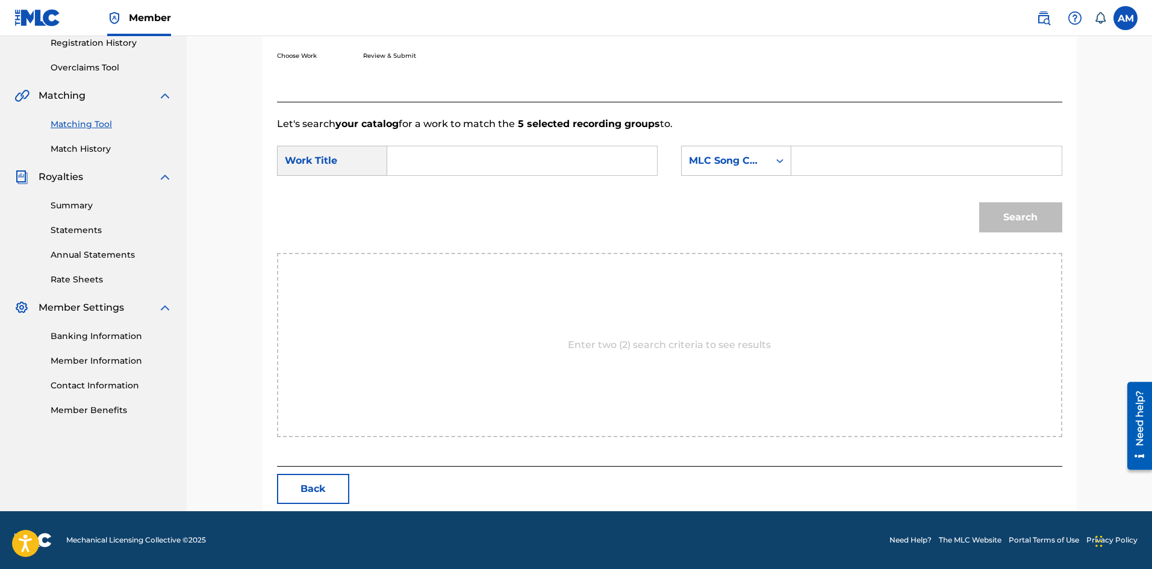
scroll to position [233, 0]
click at [422, 160] on input "Search Form" at bounding box center [521, 160] width 249 height 29
paste input "[PERSON_NAME]"
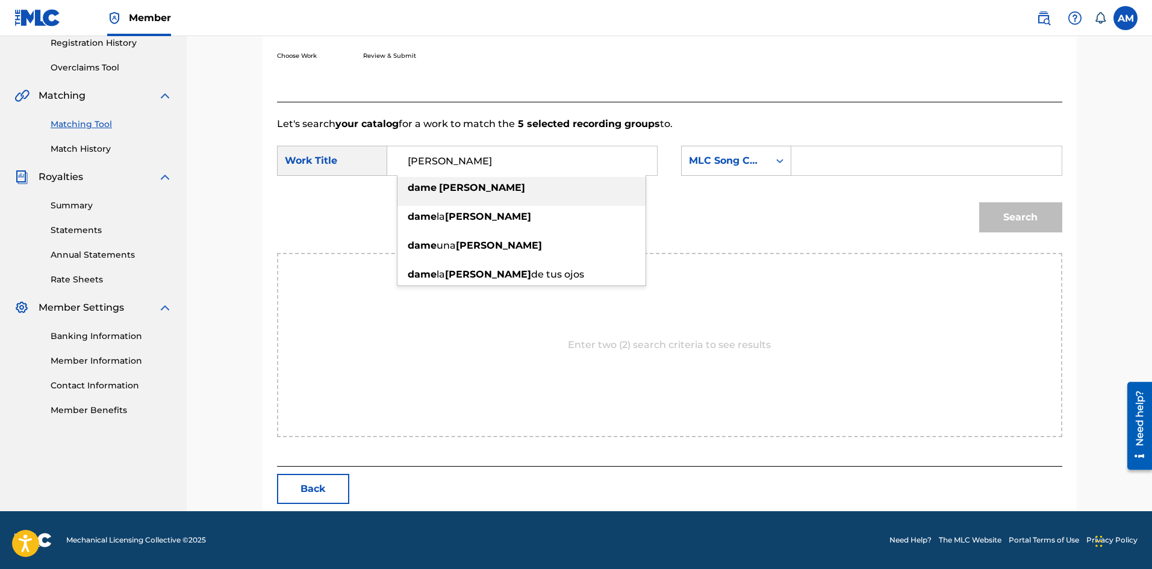
type input "[PERSON_NAME]"
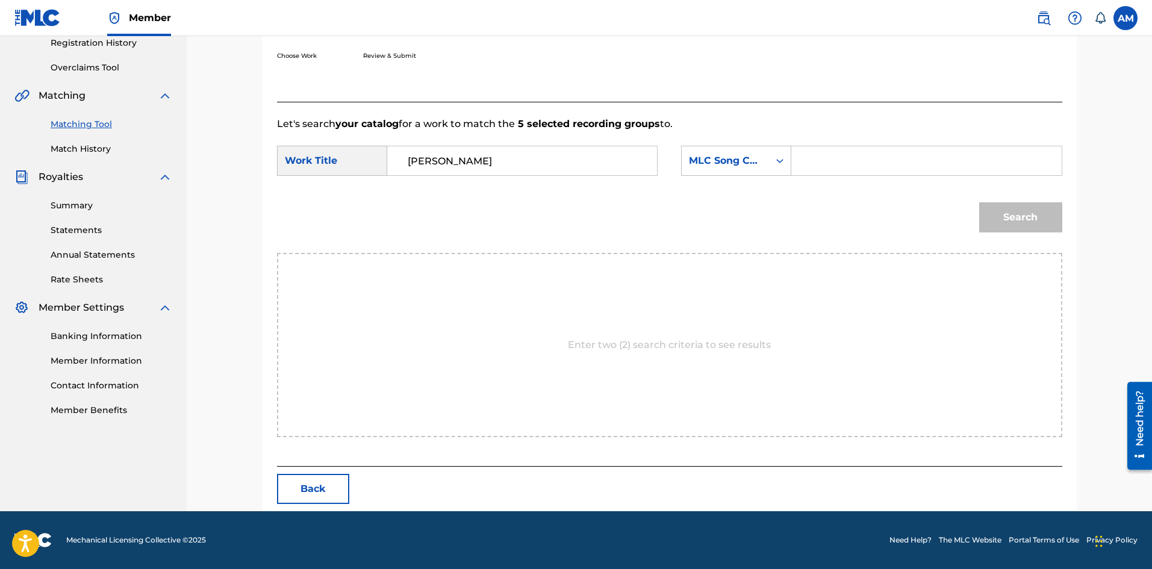
click at [852, 157] on input "Search Form" at bounding box center [925, 160] width 249 height 29
paste input "DB3U2S"
type input "DB3U2S"
click at [1018, 222] on button "Search" at bounding box center [1020, 217] width 83 height 30
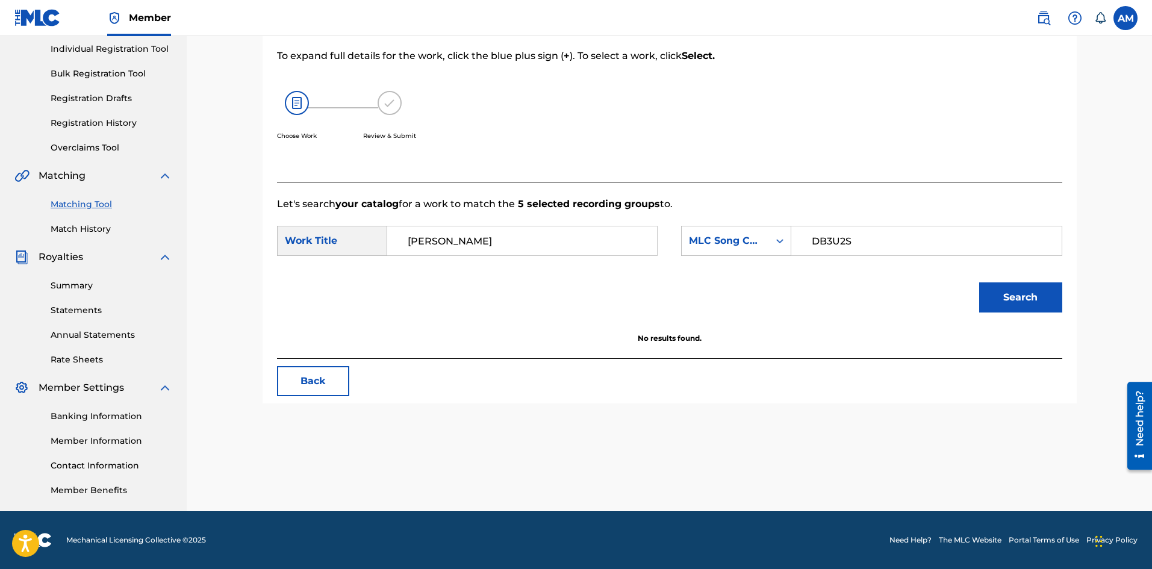
click at [998, 285] on button "Search" at bounding box center [1020, 297] width 83 height 30
click at [305, 379] on button "Back" at bounding box center [313, 381] width 72 height 30
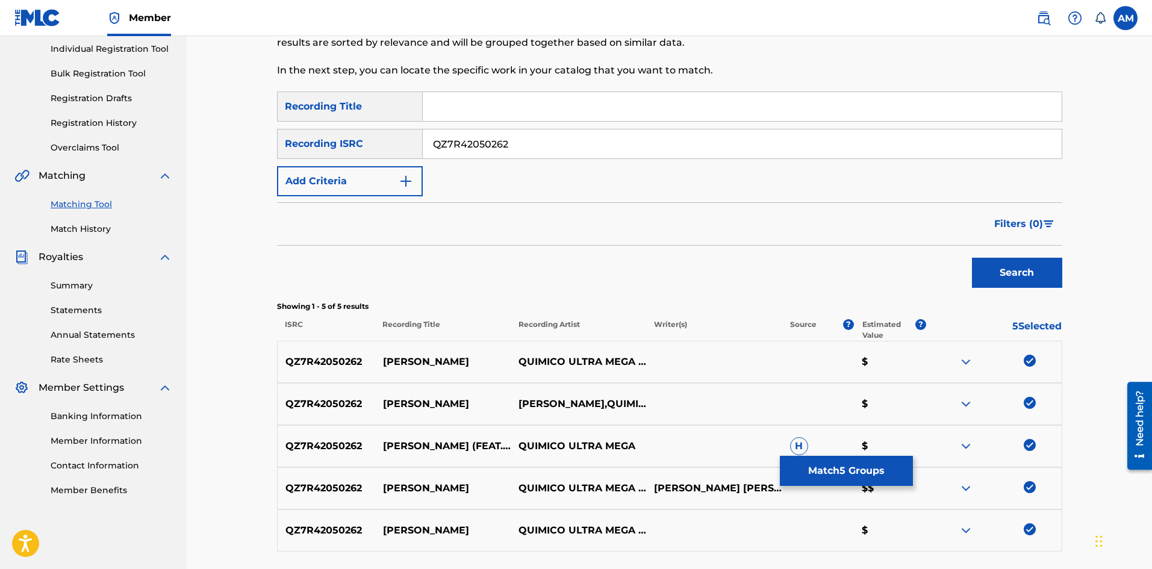
drag, startPoint x: 1029, startPoint y: 356, endPoint x: 1035, endPoint y: 402, distance: 46.2
click at [1029, 356] on img at bounding box center [1030, 361] width 12 height 12
click at [1031, 405] on img at bounding box center [1030, 403] width 12 height 12
click at [1028, 441] on img at bounding box center [1030, 445] width 12 height 12
click at [1024, 482] on img at bounding box center [1030, 487] width 12 height 12
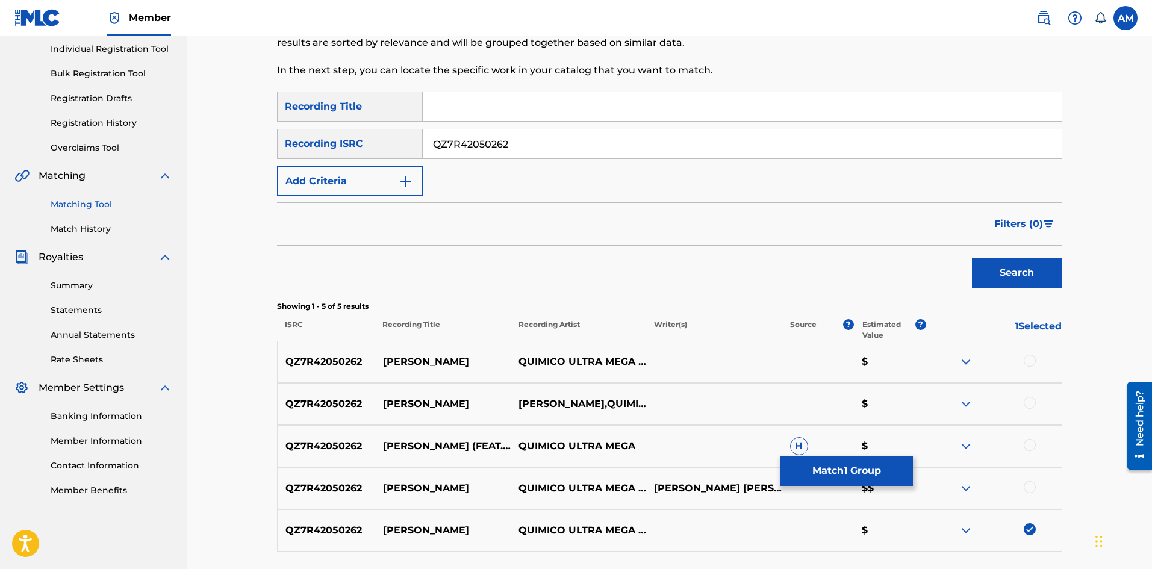
click at [1030, 530] on img at bounding box center [1030, 529] width 12 height 12
drag, startPoint x: 556, startPoint y: 147, endPoint x: 148, endPoint y: 129, distance: 408.6
click at [148, 129] on main "UNIVERSAL MUSIC PUB GROUP Summary Catalog Works Registration Claiming Tool Indi…" at bounding box center [576, 247] width 1152 height 729
paste input "MFME2072081"
type input "QMFME2072081"
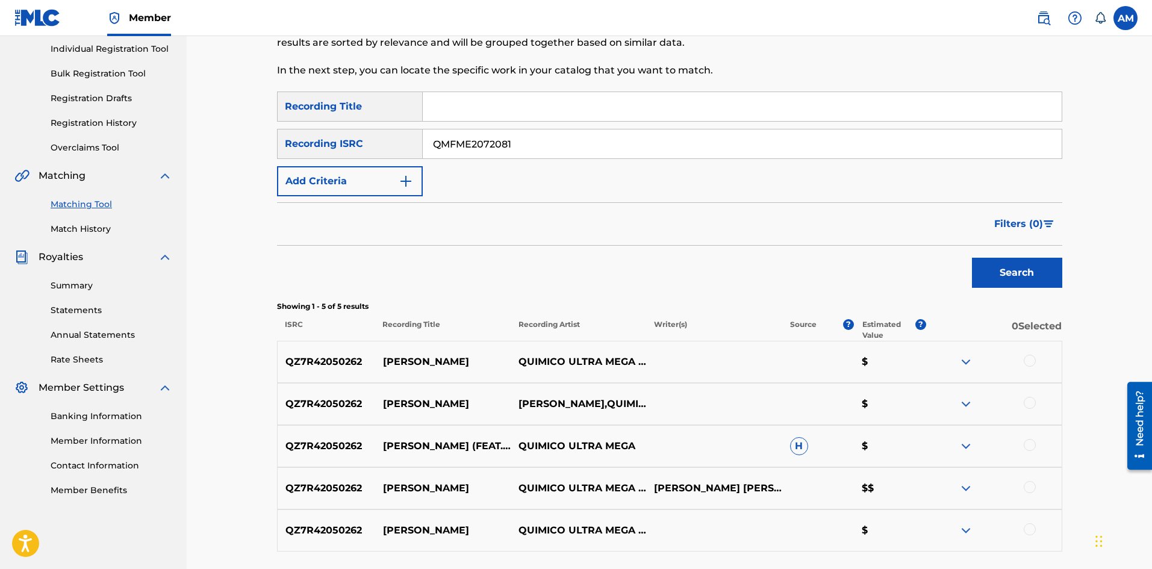
click at [1025, 268] on button "Search" at bounding box center [1017, 273] width 90 height 30
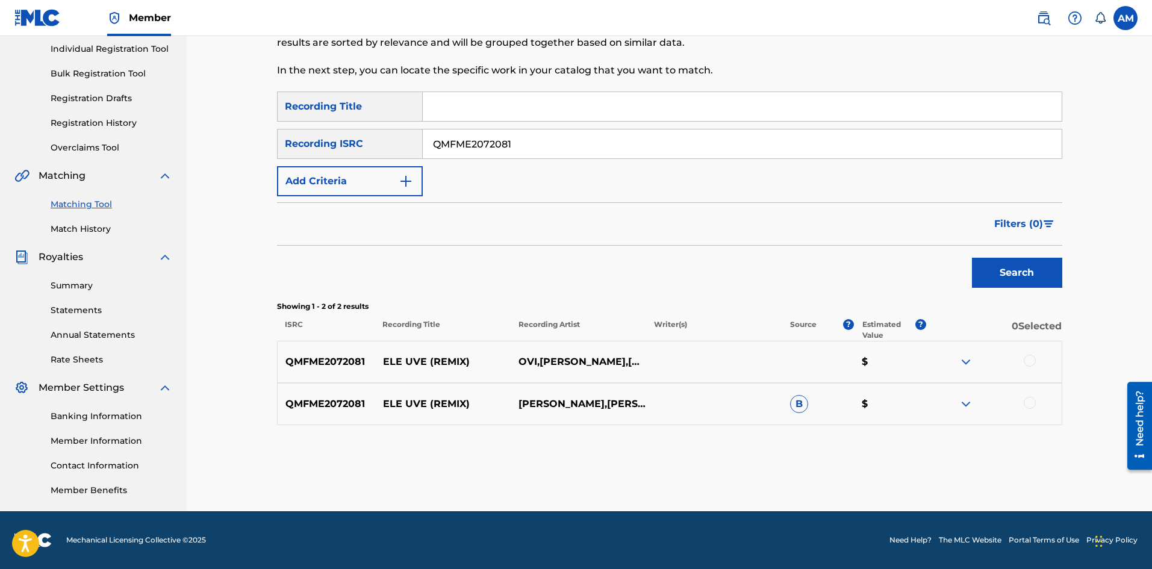
click at [1029, 359] on div at bounding box center [1030, 361] width 12 height 12
click at [1029, 404] on div at bounding box center [1030, 403] width 12 height 12
click at [875, 472] on button "Match 2 Groups" at bounding box center [846, 471] width 133 height 30
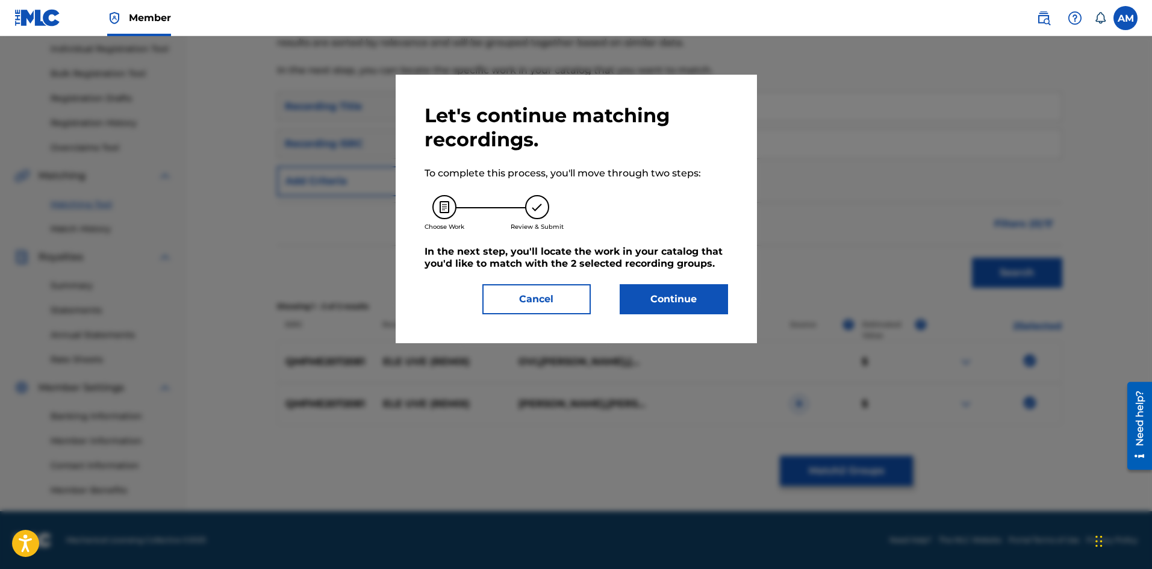
drag, startPoint x: 656, startPoint y: 295, endPoint x: 23, endPoint y: 313, distance: 633.1
click at [610, 296] on div "Continue" at bounding box center [666, 299] width 123 height 30
click at [654, 298] on button "Continue" at bounding box center [674, 299] width 108 height 30
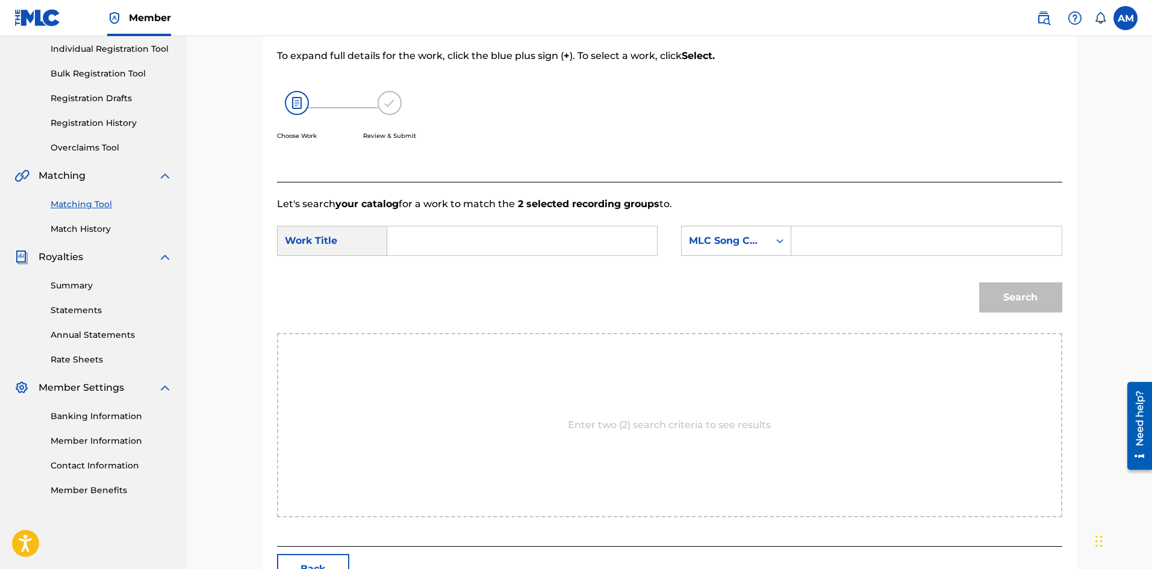
click at [487, 232] on input "Search Form" at bounding box center [521, 240] width 249 height 29
paste input "ELE UVE (REMIX)"
type input "ELE UVE (REMIX)"
click at [910, 240] on input "Search Form" at bounding box center [925, 240] width 249 height 29
paste input "EB0Y47"
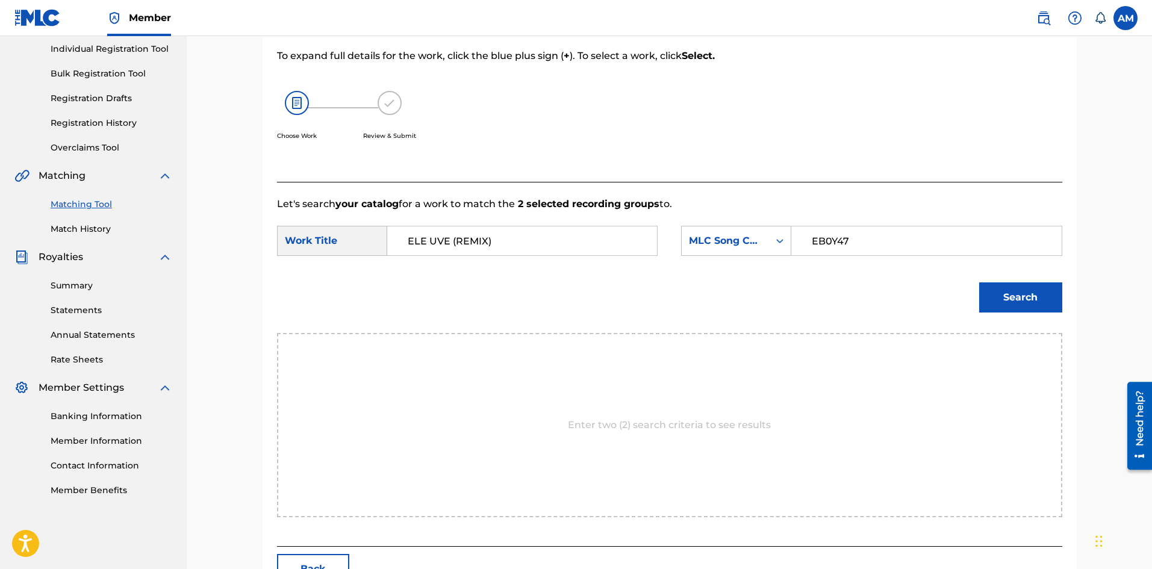
type input "EB0Y47"
click at [1018, 300] on button "Search" at bounding box center [1020, 297] width 83 height 30
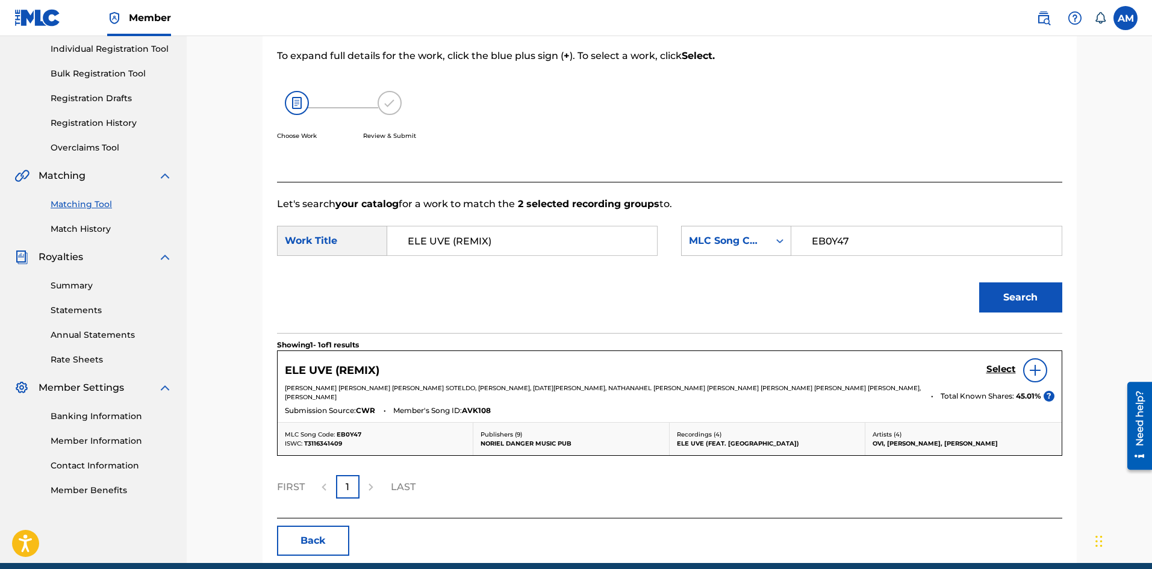
click at [1005, 367] on h5 "Select" at bounding box center [1001, 369] width 30 height 11
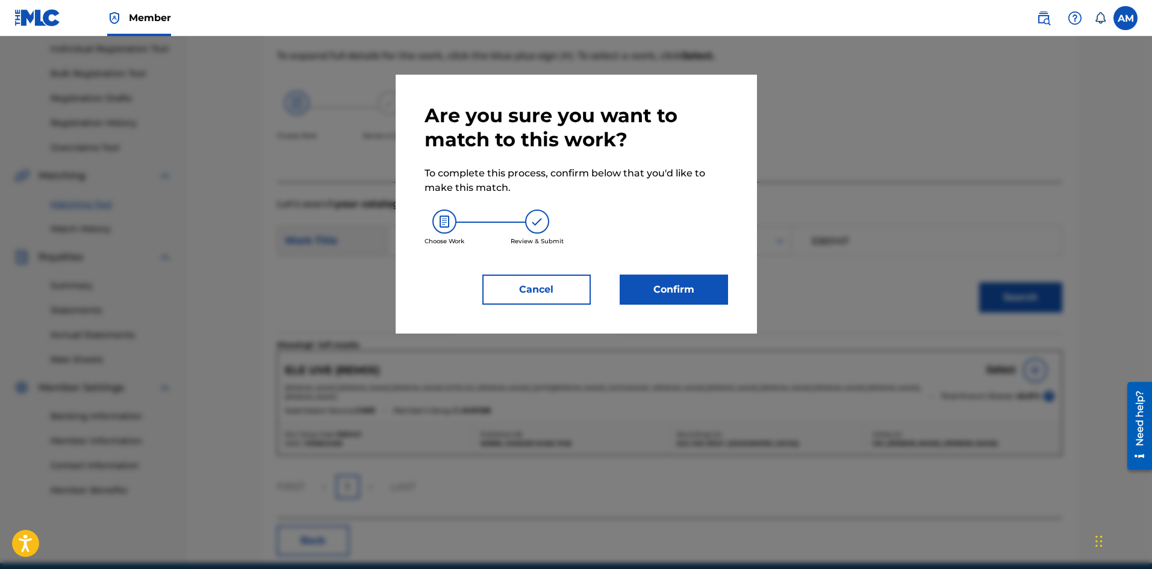
click at [661, 282] on button "Confirm" at bounding box center [674, 290] width 108 height 30
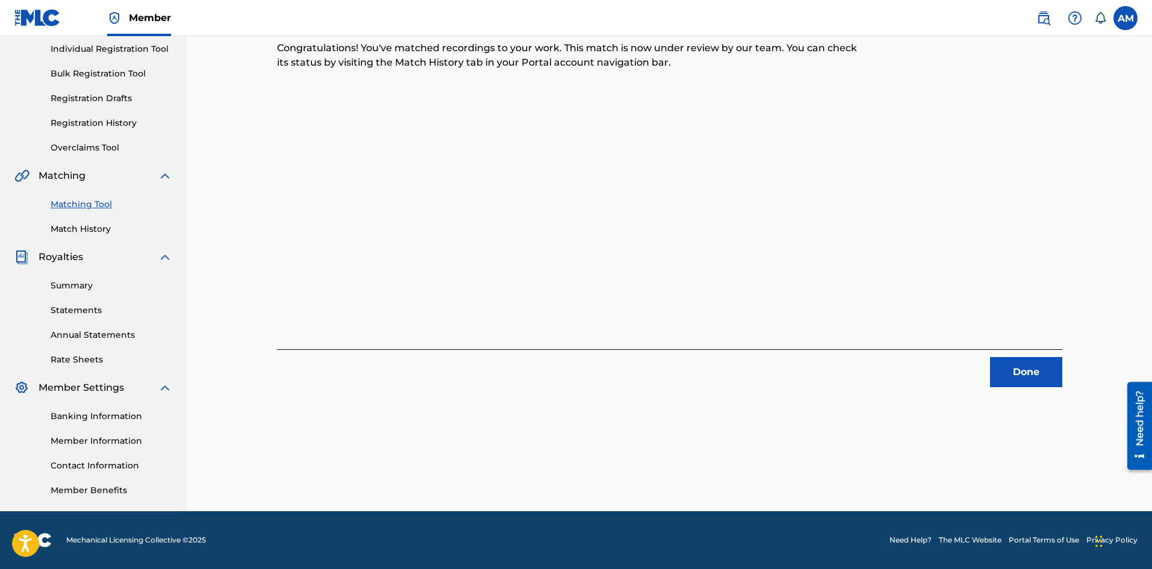
click at [1033, 373] on button "Done" at bounding box center [1026, 372] width 72 height 30
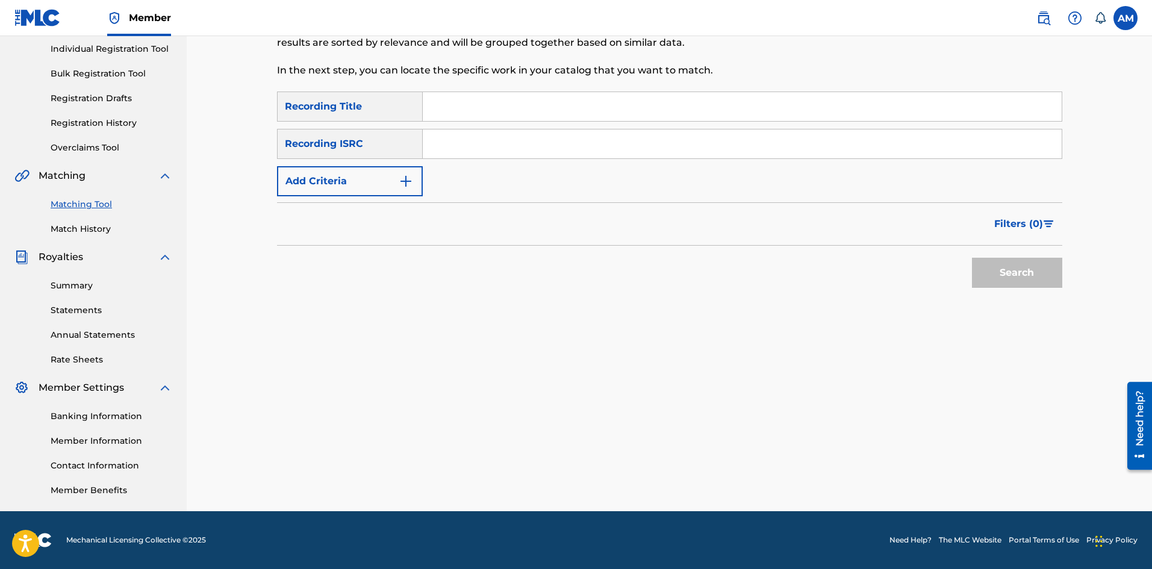
click at [555, 148] on input "Search Form" at bounding box center [742, 143] width 639 height 29
paste input "QMBZ92092425"
type input "QMBZ92092425"
click at [994, 272] on button "Search" at bounding box center [1017, 273] width 90 height 30
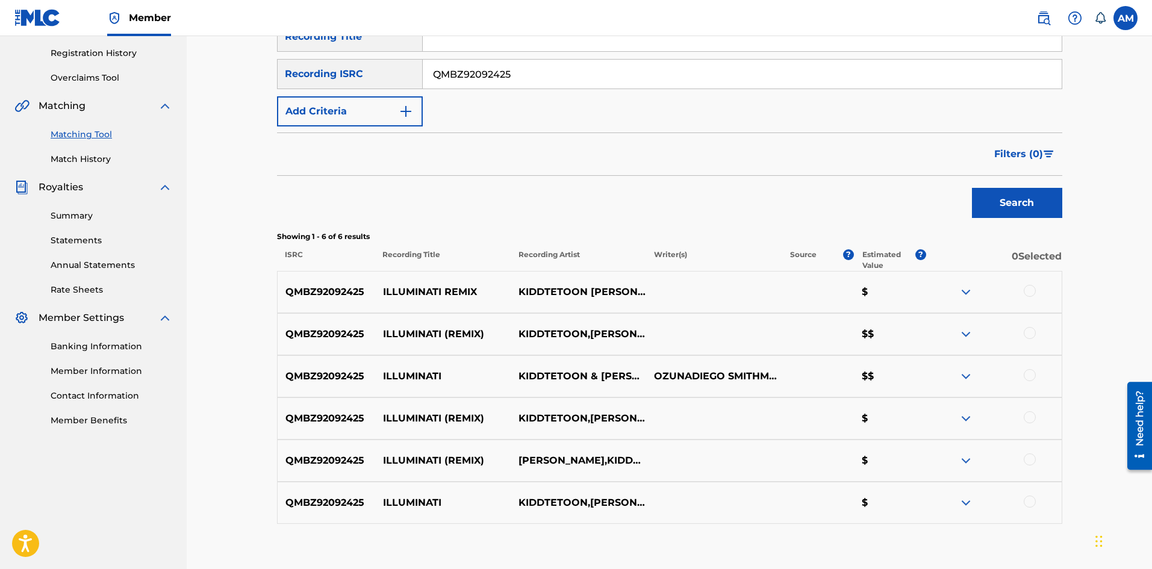
scroll to position [296, 0]
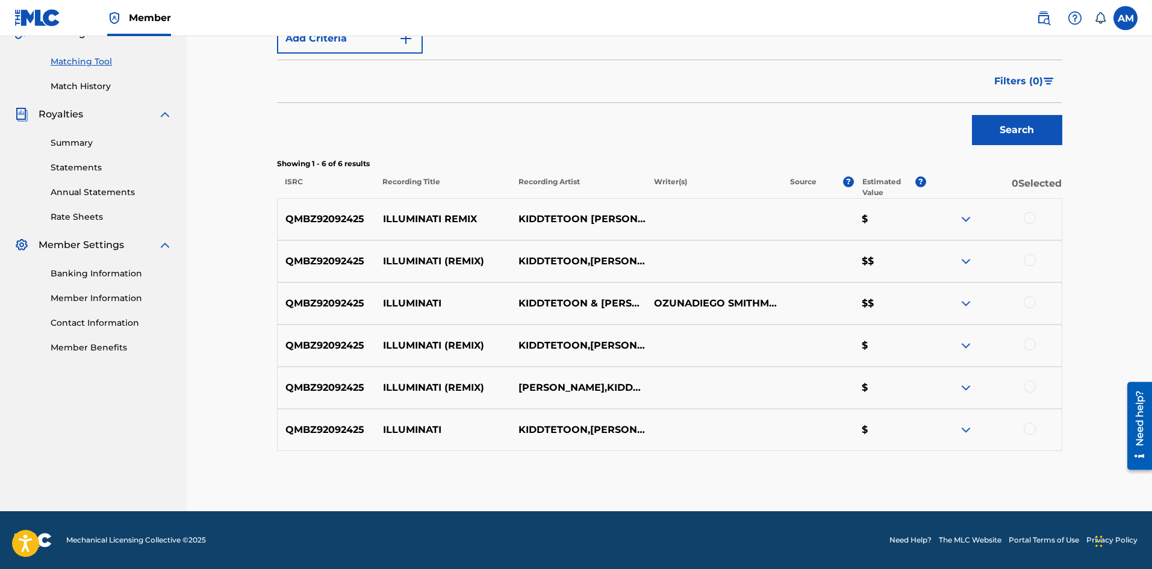
click at [1032, 214] on div at bounding box center [1030, 218] width 12 height 12
click at [1026, 260] on div at bounding box center [1030, 260] width 12 height 12
click at [1032, 300] on div at bounding box center [1030, 302] width 12 height 12
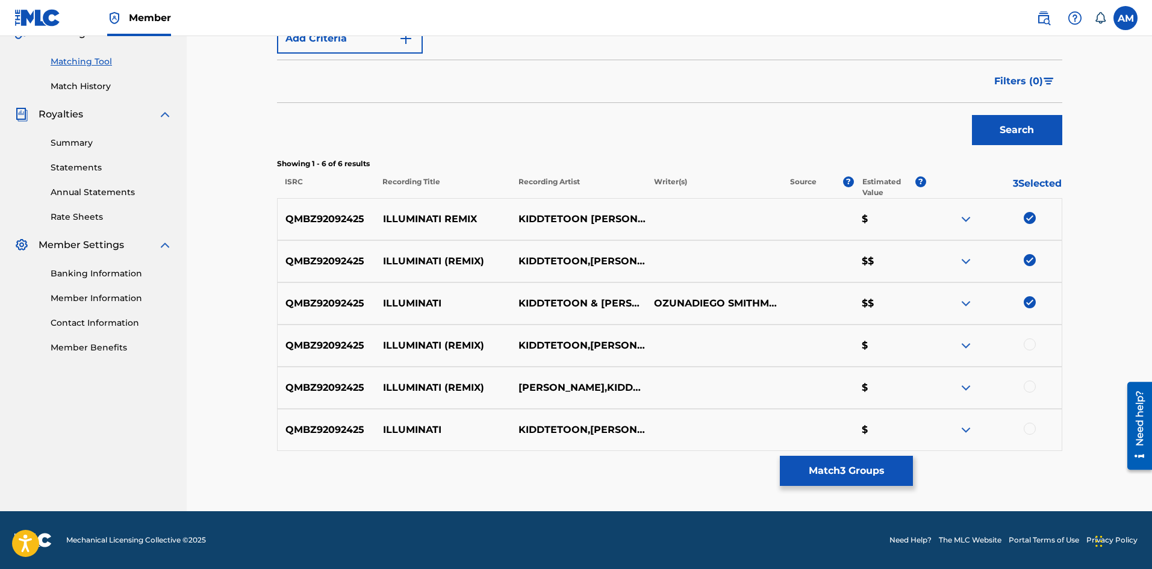
click at [1032, 345] on div at bounding box center [1030, 344] width 12 height 12
click at [1030, 385] on div at bounding box center [1030, 387] width 12 height 12
click at [1029, 427] on div at bounding box center [1030, 429] width 12 height 12
click at [788, 468] on button "Match 6 Groups" at bounding box center [846, 471] width 133 height 30
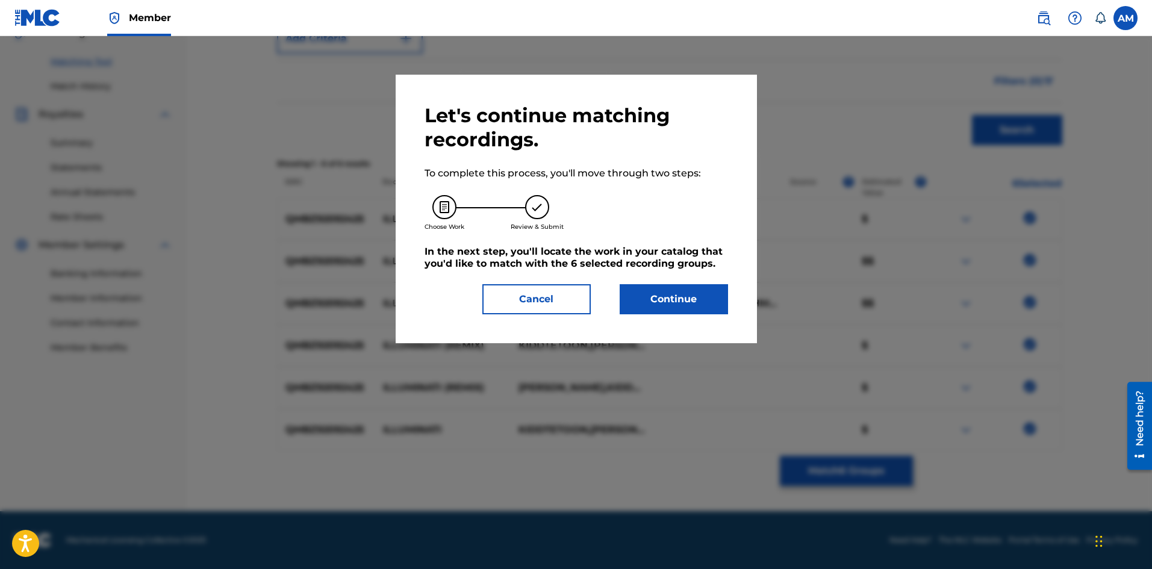
click at [669, 290] on button "Continue" at bounding box center [674, 299] width 108 height 30
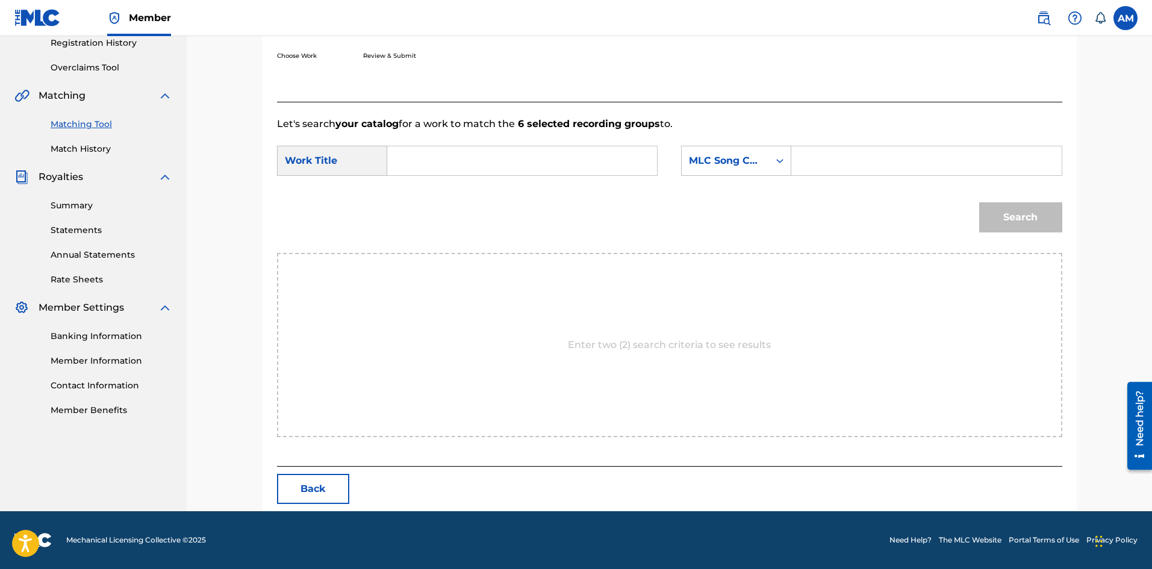
scroll to position [233, 0]
click at [477, 161] on input "Search Form" at bounding box center [521, 160] width 249 height 29
paste input "ILLUMINATI REMIX"
type input "ILLUMINATI REMIX"
click at [911, 166] on input "Search Form" at bounding box center [925, 160] width 249 height 29
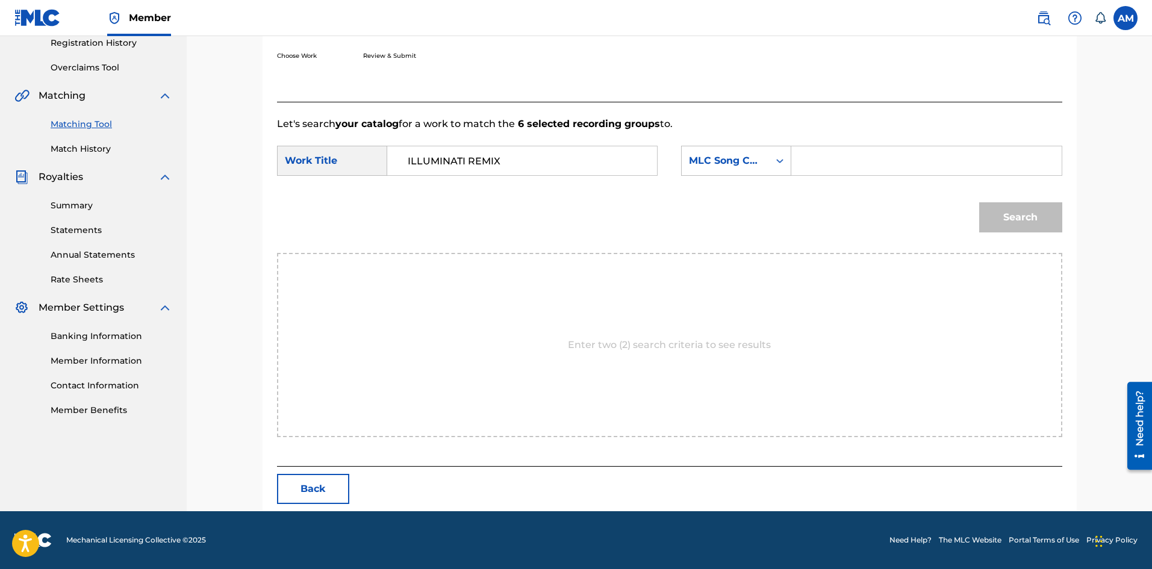
paste input "IC4KT2"
type input "IC4KT2"
click at [1018, 222] on button "Search" at bounding box center [1020, 217] width 83 height 30
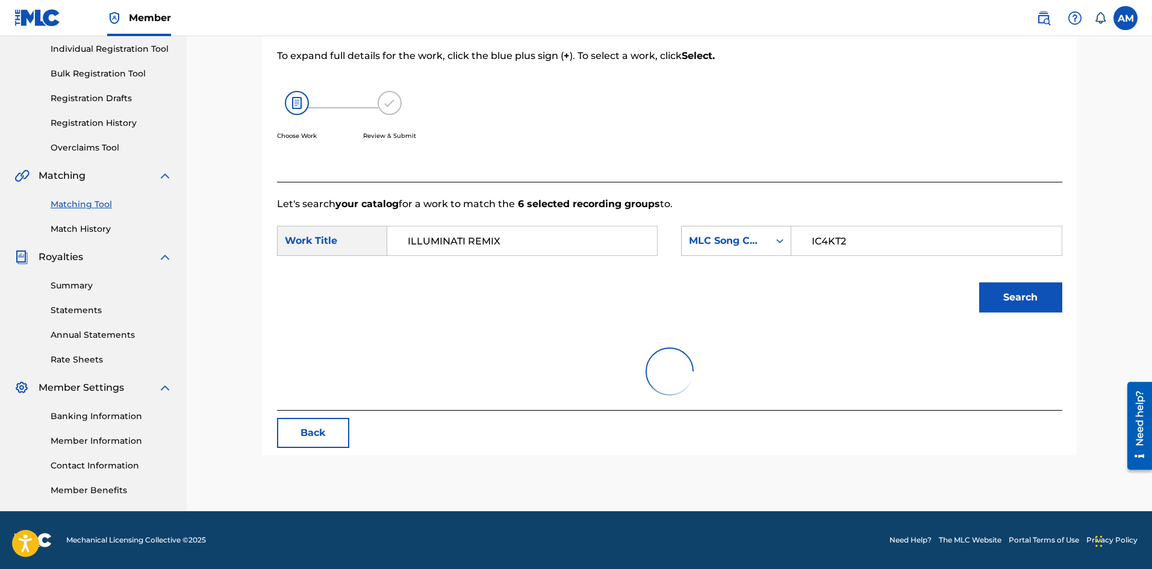
scroll to position [198, 0]
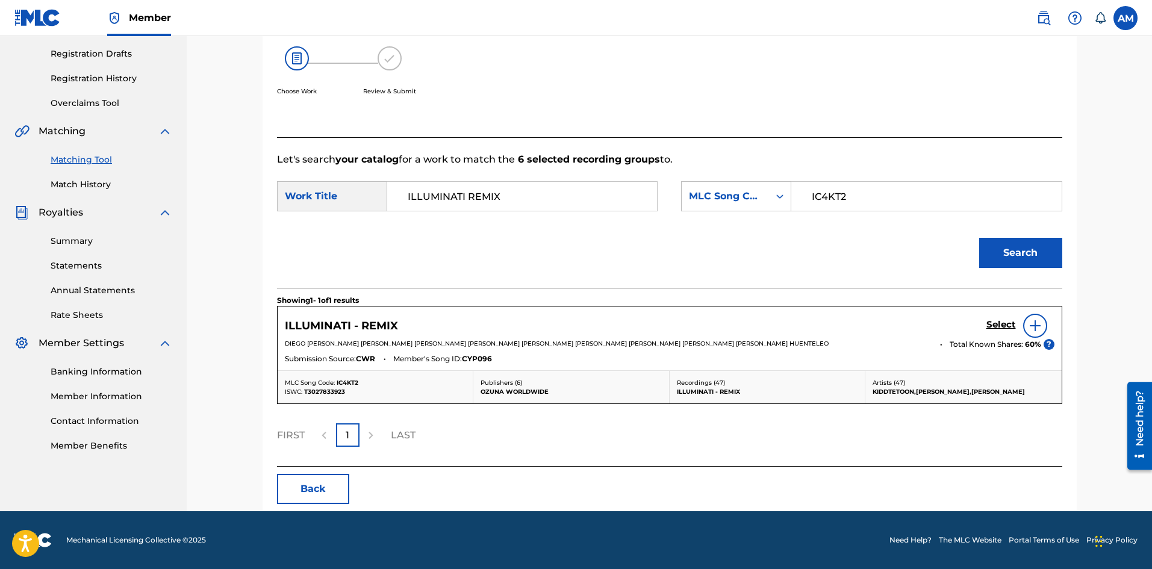
click at [998, 320] on h5 "Select" at bounding box center [1001, 324] width 30 height 11
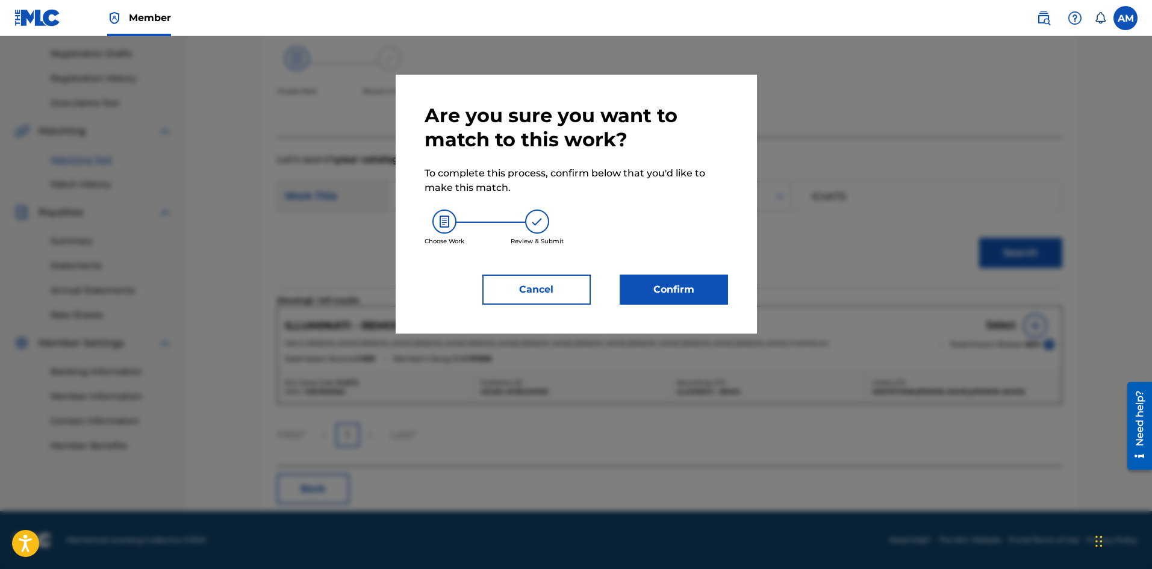
click at [676, 285] on button "Confirm" at bounding box center [674, 290] width 108 height 30
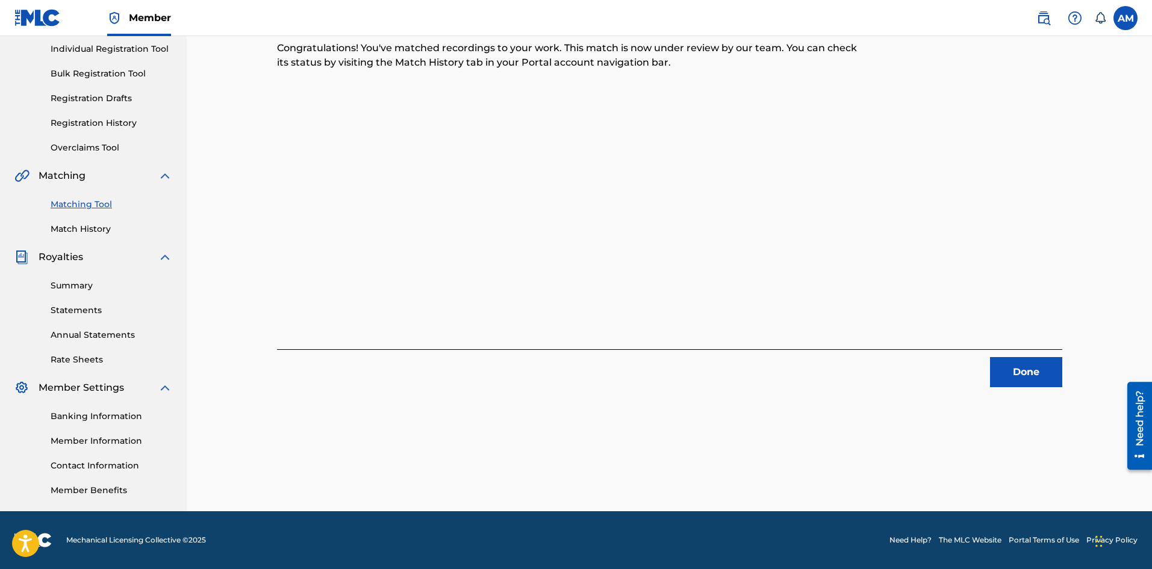
click at [1027, 361] on button "Done" at bounding box center [1026, 372] width 72 height 30
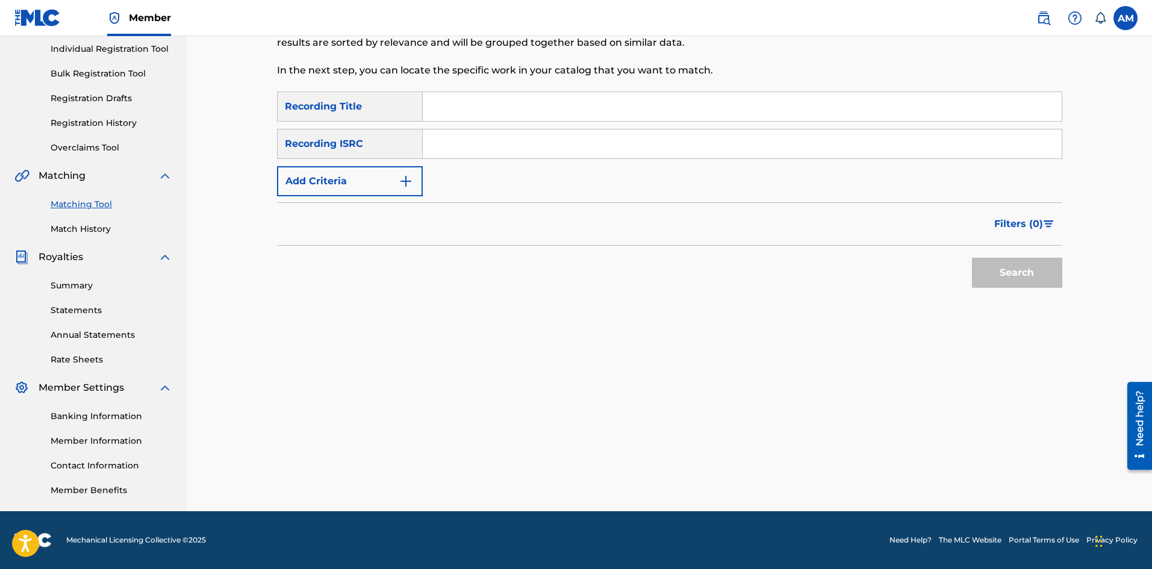
click at [500, 144] on input "Search Form" at bounding box center [742, 143] width 639 height 29
paste input "QMHB21300105"
type input "QMHB21300105"
click at [1053, 276] on button "Search" at bounding box center [1017, 273] width 90 height 30
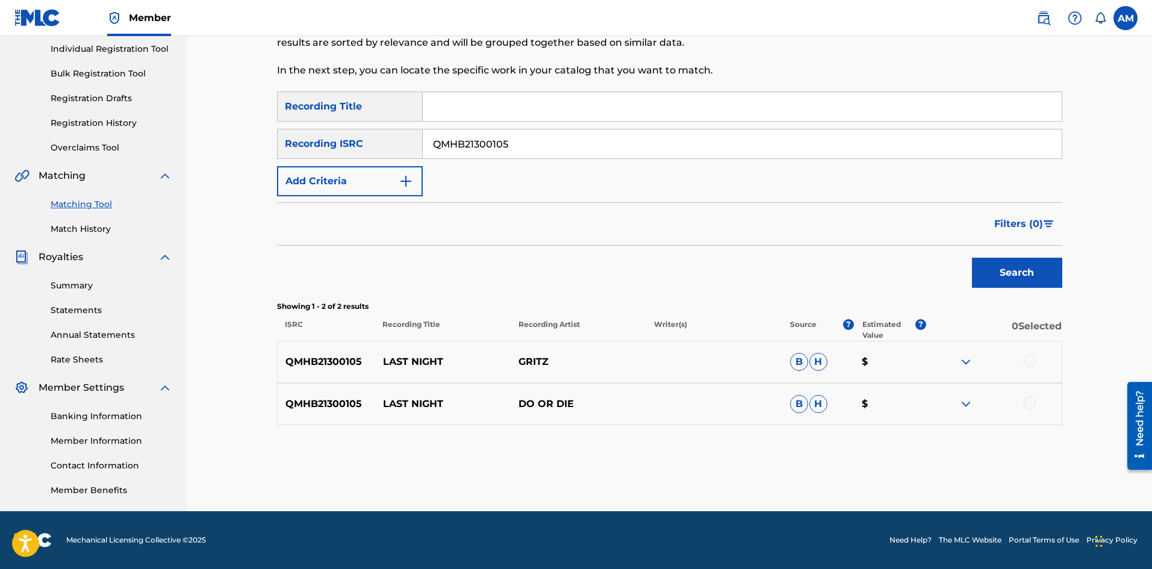
click at [1026, 359] on div at bounding box center [1030, 361] width 12 height 12
click at [1029, 400] on div at bounding box center [1030, 403] width 12 height 12
click at [832, 478] on button "Match 2 Groups" at bounding box center [846, 471] width 133 height 30
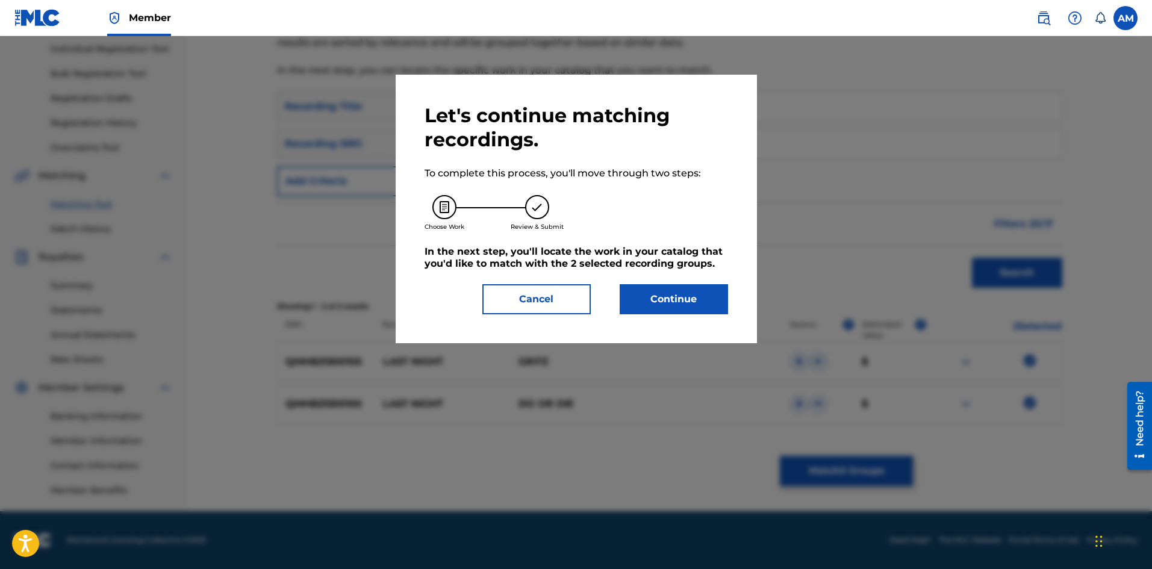
drag, startPoint x: 665, startPoint y: 299, endPoint x: 17, endPoint y: 289, distance: 648.0
click at [646, 299] on button "Continue" at bounding box center [674, 299] width 108 height 30
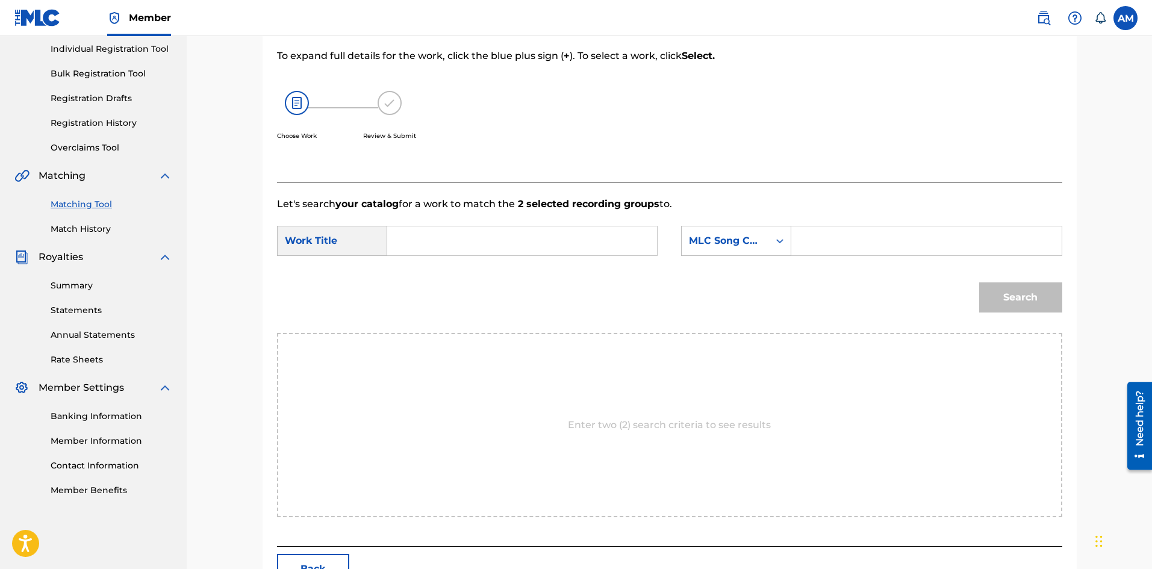
click at [457, 231] on input "Search Form" at bounding box center [521, 240] width 249 height 29
paste input "LAST NIGHT"
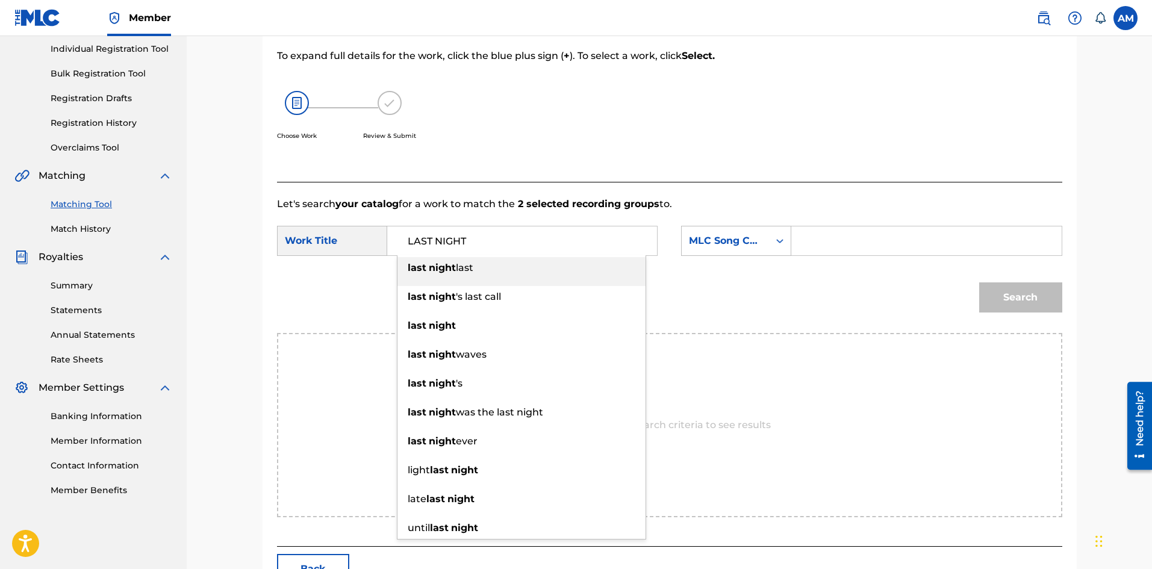
type input "LAST NIGHT"
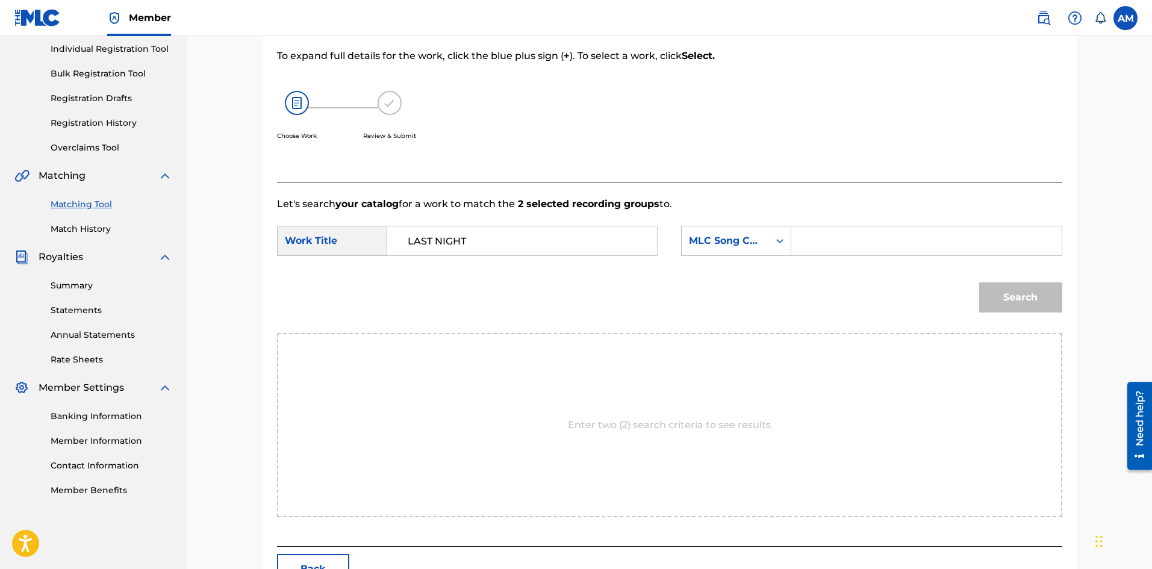
drag, startPoint x: 920, startPoint y: 235, endPoint x: 935, endPoint y: 252, distance: 22.2
click at [920, 235] on input "Search Form" at bounding box center [925, 240] width 249 height 29
paste input "LA7WFB"
type input "LA7WFB"
click at [994, 307] on button "Search" at bounding box center [1020, 297] width 83 height 30
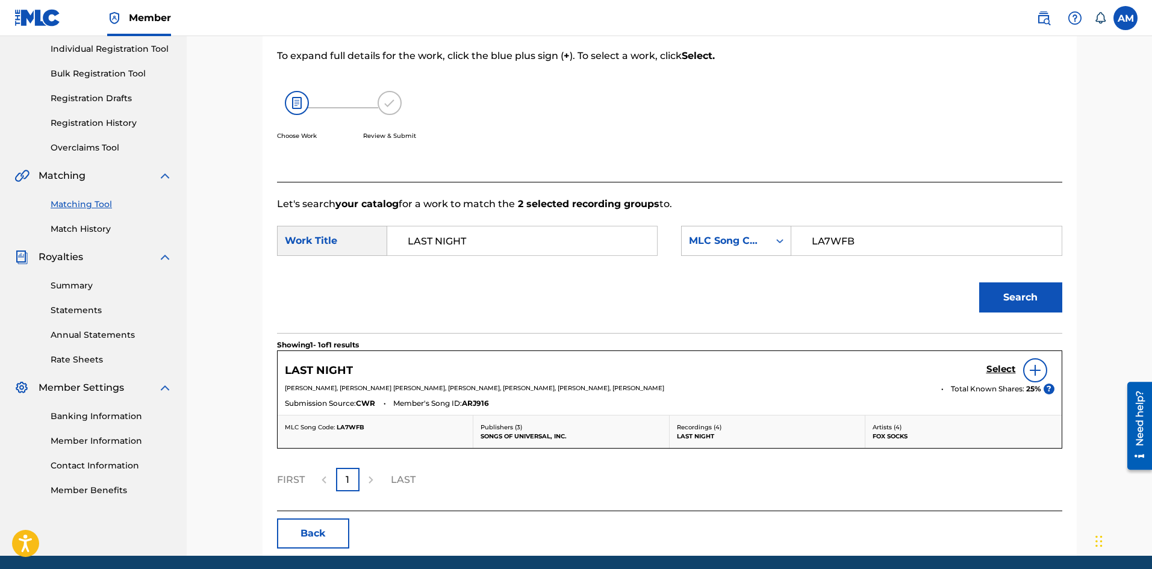
click at [1005, 370] on h5 "Select" at bounding box center [1001, 369] width 30 height 11
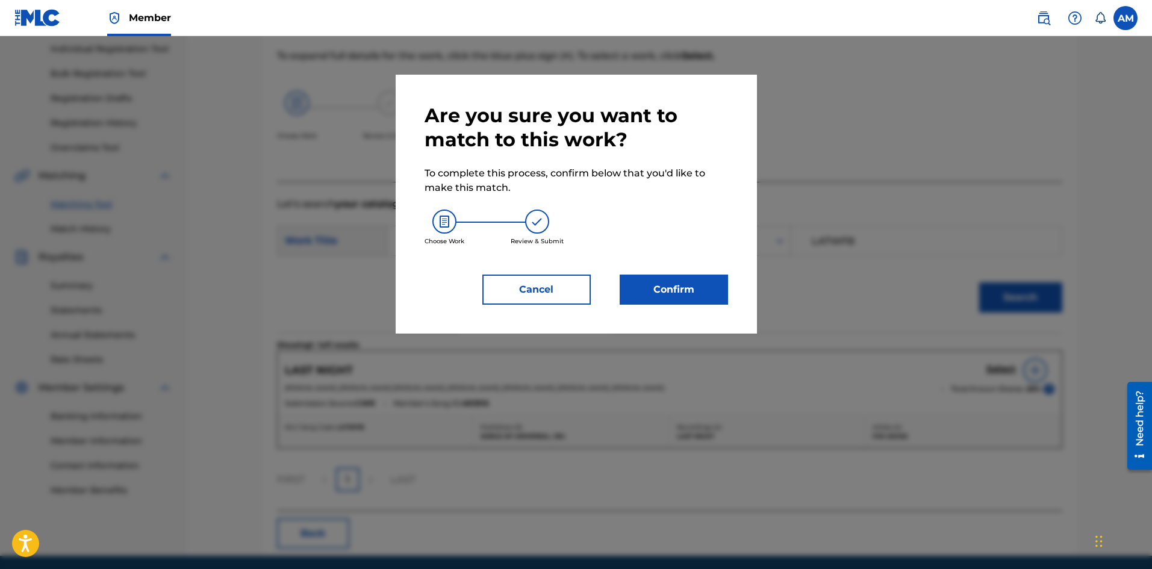
click at [676, 285] on button "Confirm" at bounding box center [674, 290] width 108 height 30
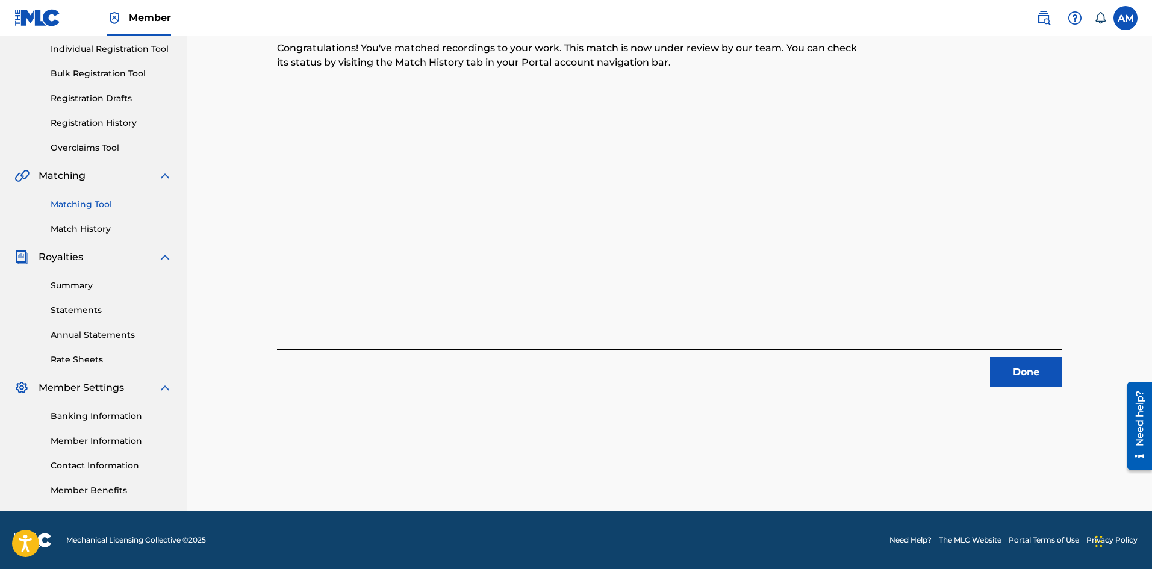
click at [1010, 363] on button "Done" at bounding box center [1026, 372] width 72 height 30
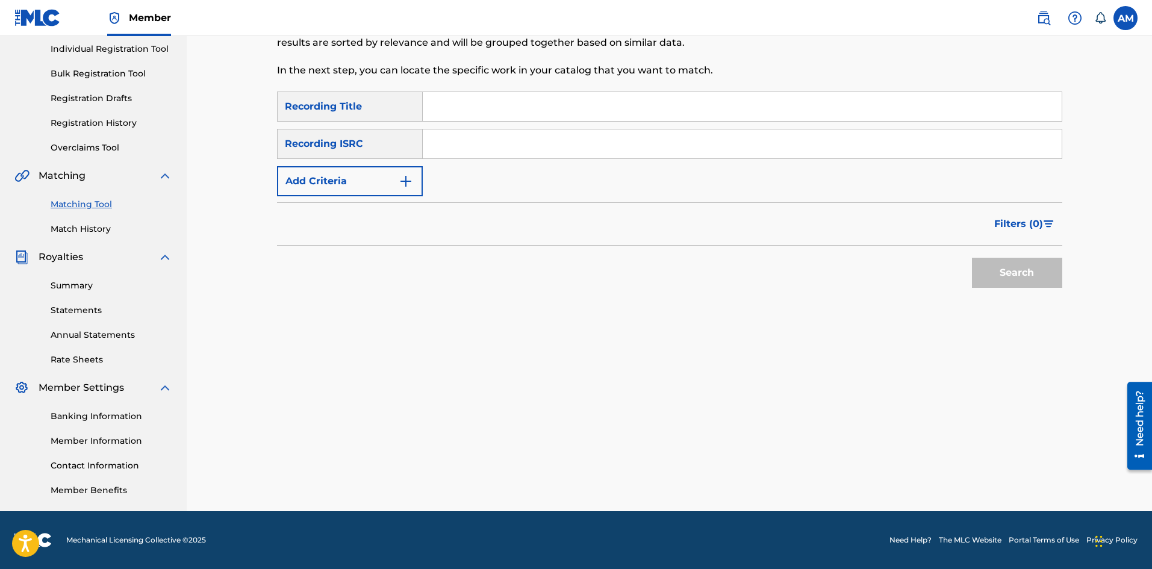
click at [479, 153] on input "Search Form" at bounding box center [742, 143] width 639 height 29
paste input "SE2HL1700801"
type input "SE2HL1700801"
click at [994, 272] on button "Search" at bounding box center [1017, 273] width 90 height 30
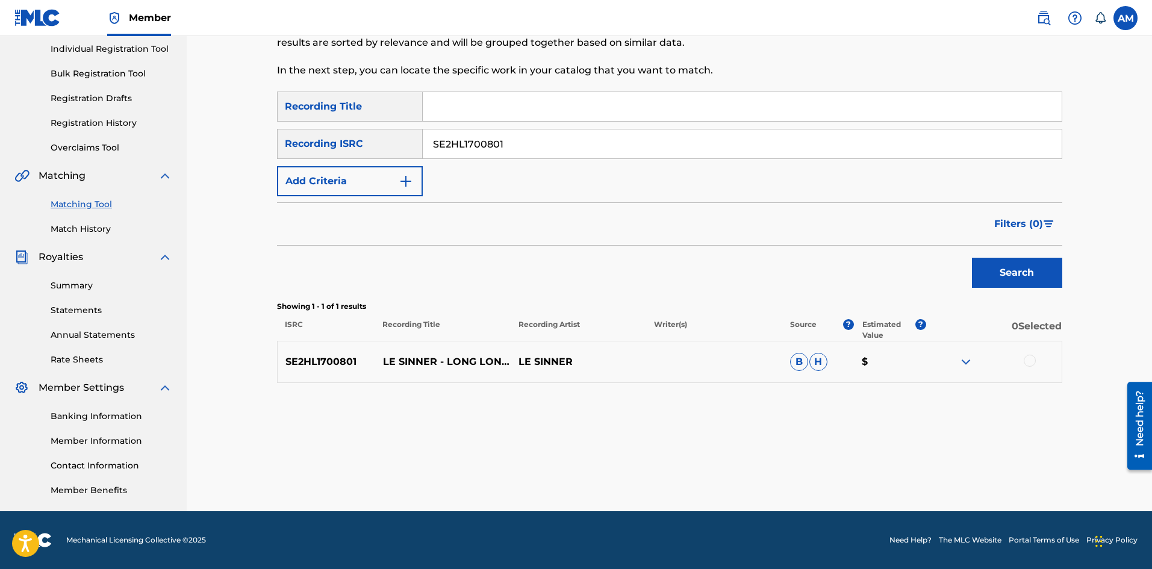
click at [1028, 362] on div at bounding box center [1030, 361] width 12 height 12
click at [878, 462] on button "Match 1 Group" at bounding box center [846, 471] width 133 height 30
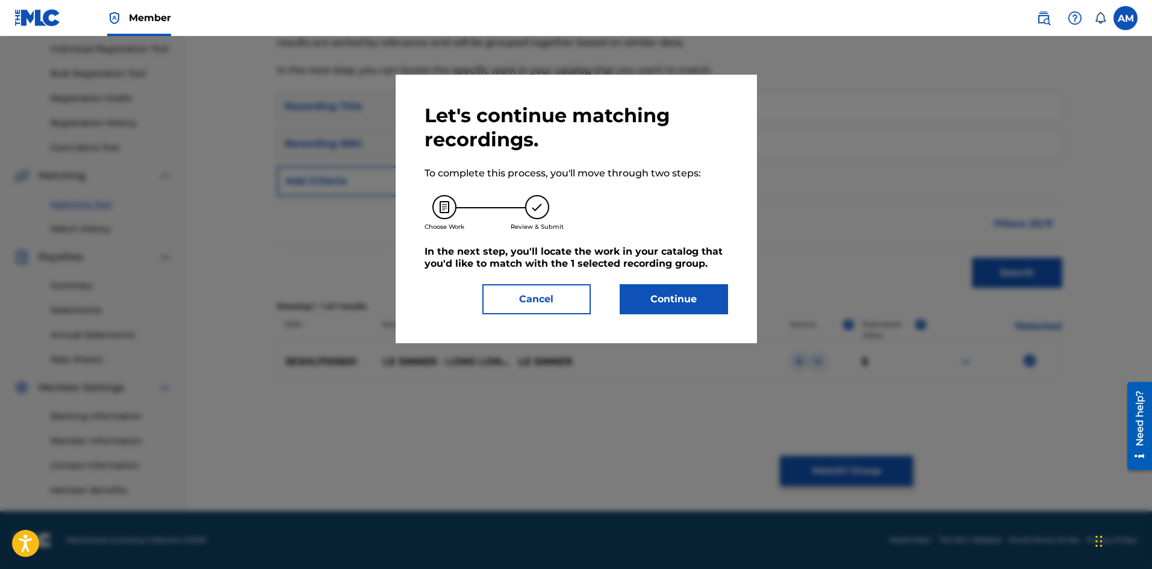
click at [674, 299] on button "Continue" at bounding box center [674, 299] width 108 height 30
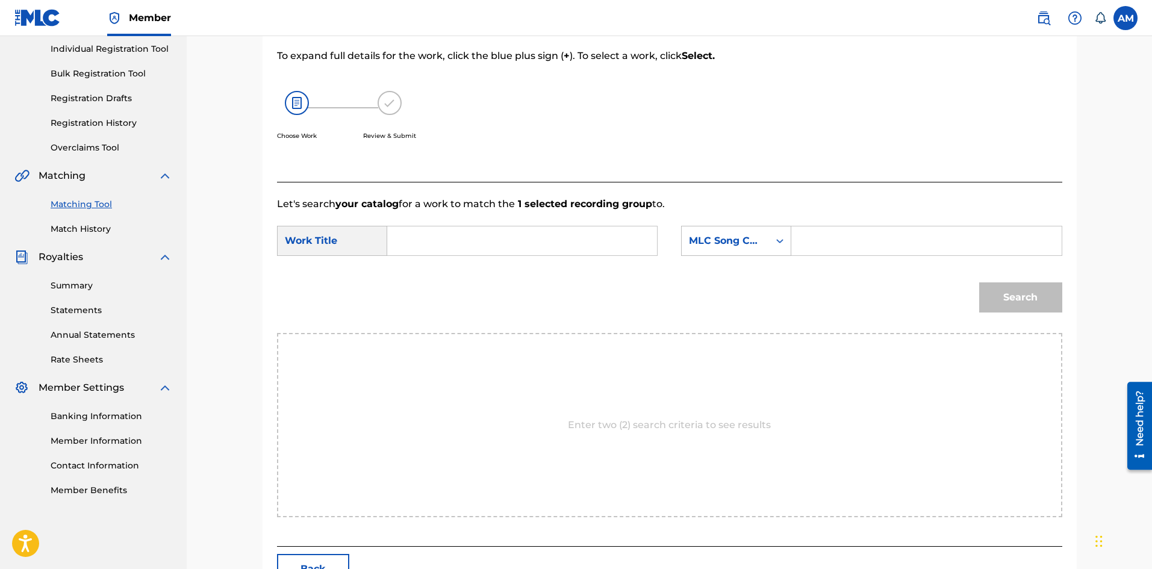
click at [467, 240] on input "Search Form" at bounding box center [521, 240] width 249 height 29
paste input "LONG LONG TIME"
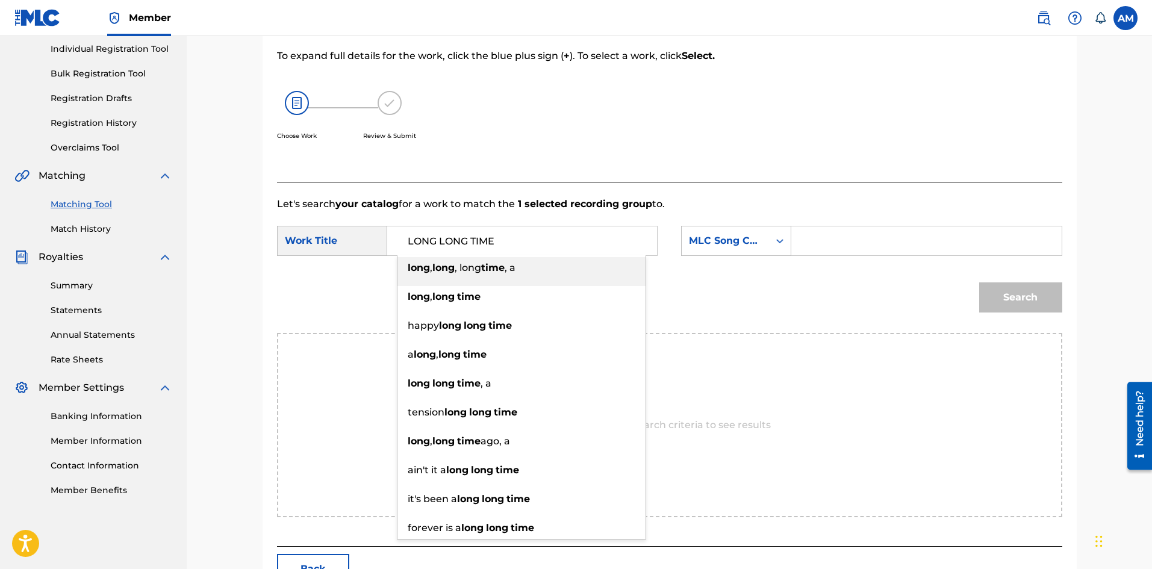
type input "LONG LONG TIME"
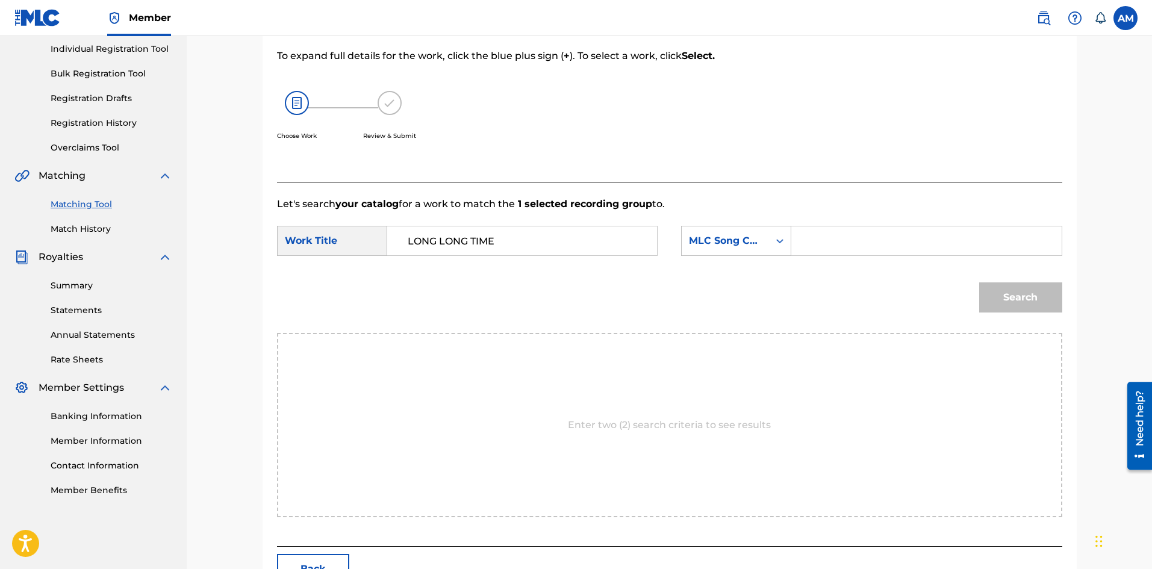
click at [903, 239] on input "Search Form" at bounding box center [925, 240] width 249 height 29
paste input "LB0U89"
type input "LB0U89"
click at [995, 290] on button "Search" at bounding box center [1020, 297] width 83 height 30
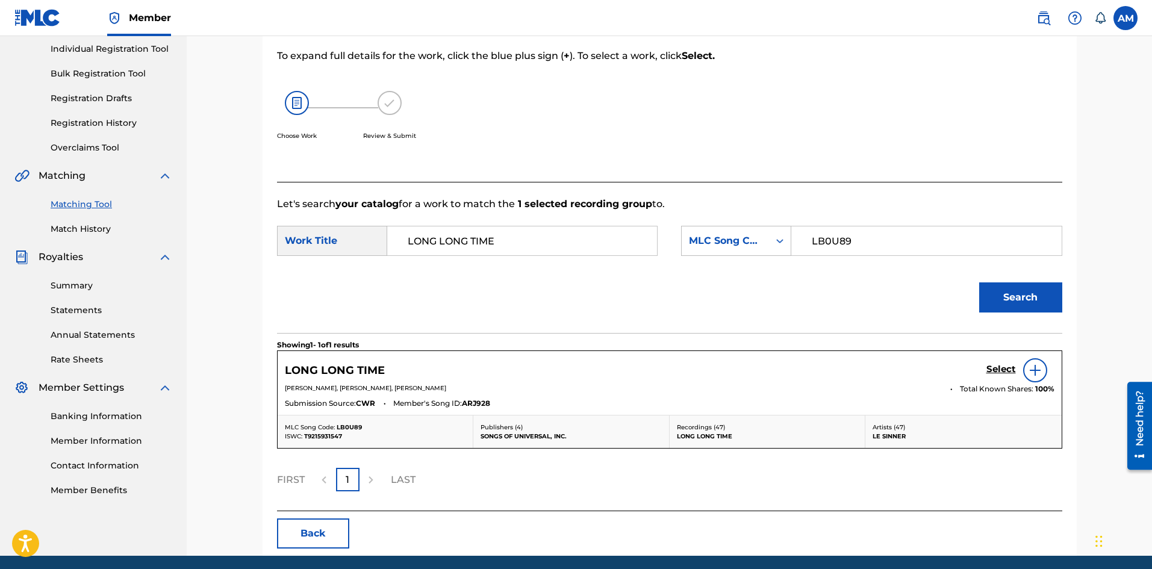
click at [1005, 366] on h5 "Select" at bounding box center [1001, 369] width 30 height 11
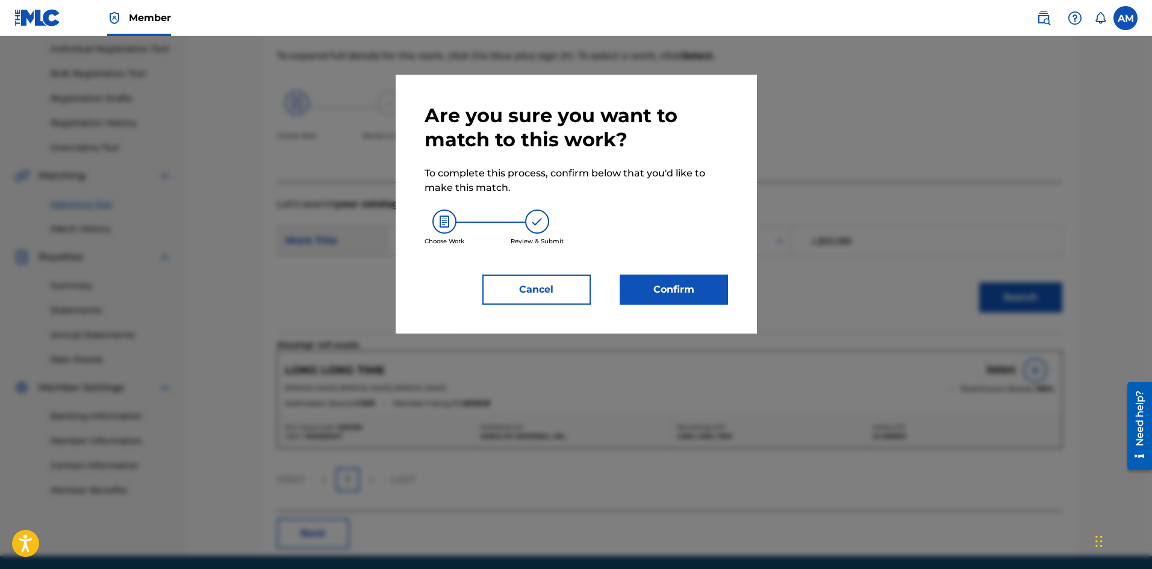
click at [689, 287] on button "Confirm" at bounding box center [674, 290] width 108 height 30
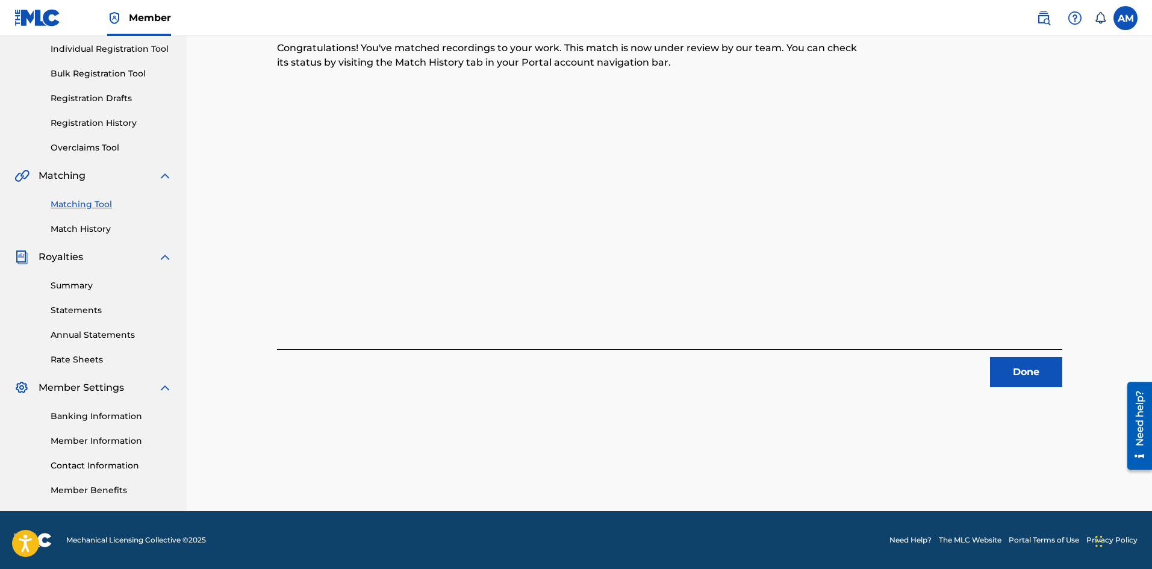
drag, startPoint x: 1013, startPoint y: 369, endPoint x: 1006, endPoint y: 363, distance: 9.0
click at [1013, 369] on button "Done" at bounding box center [1026, 372] width 72 height 30
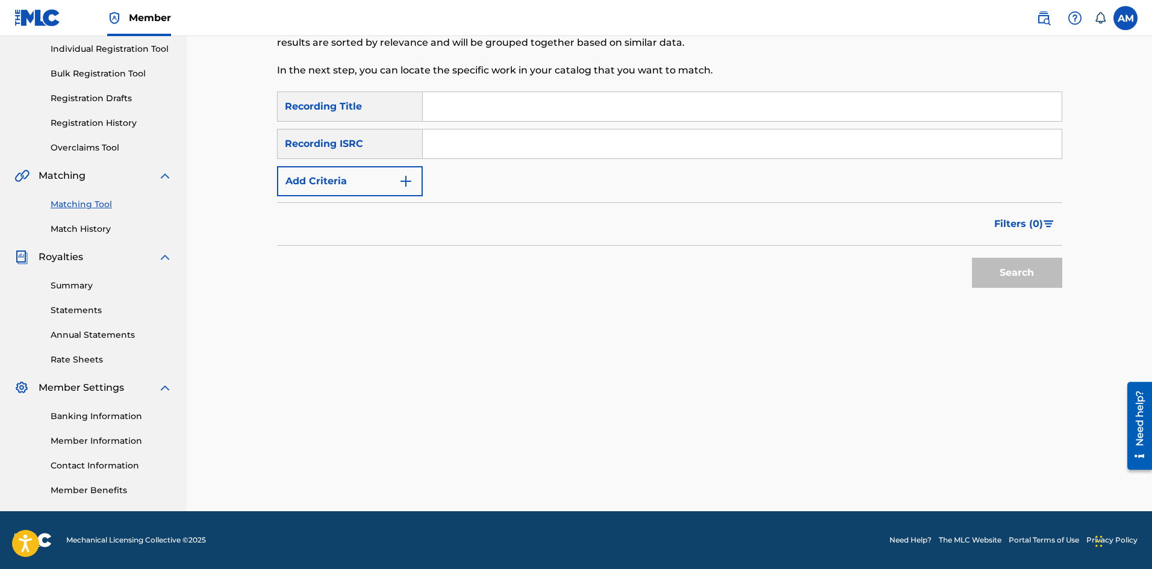
click at [467, 139] on input "Search Form" at bounding box center [742, 143] width 639 height 29
paste input "TCAFQ2166349"
type input "TCAFQ2166349"
click at [1046, 273] on button "Search" at bounding box center [1017, 273] width 90 height 30
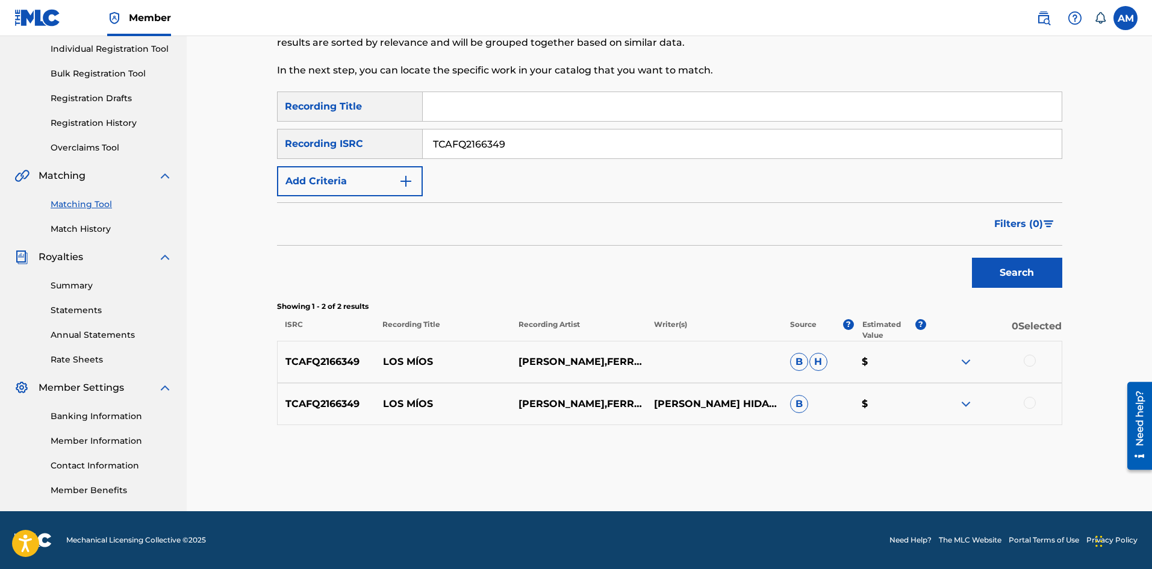
click at [1026, 361] on div at bounding box center [1030, 361] width 12 height 12
click at [1029, 405] on div at bounding box center [1030, 403] width 12 height 12
click at [877, 459] on button "Match 2 Groups" at bounding box center [846, 471] width 133 height 30
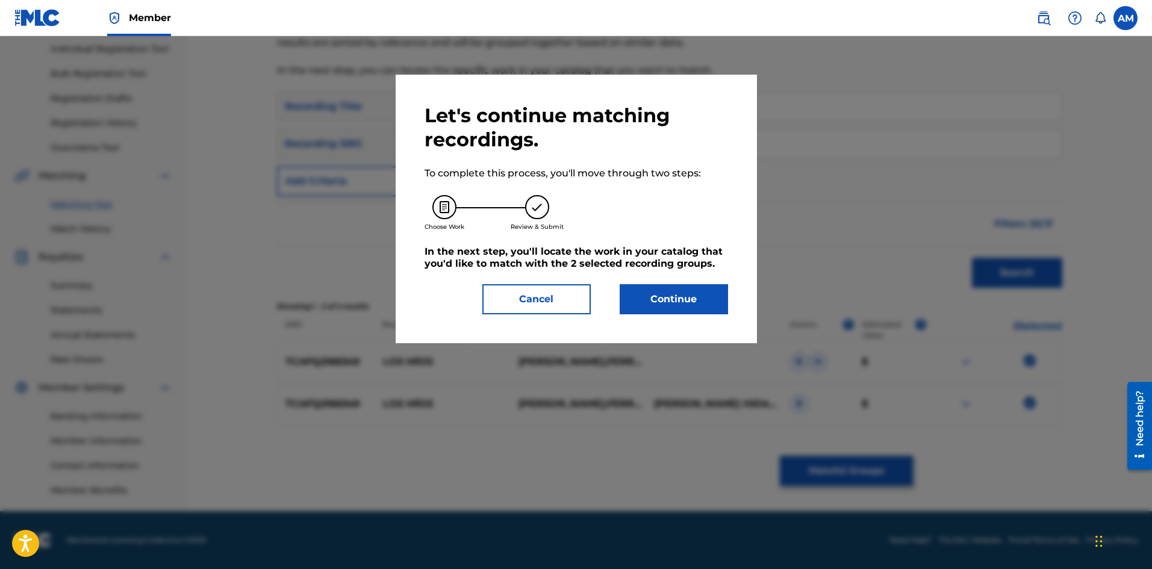
click at [659, 294] on button "Continue" at bounding box center [674, 299] width 108 height 30
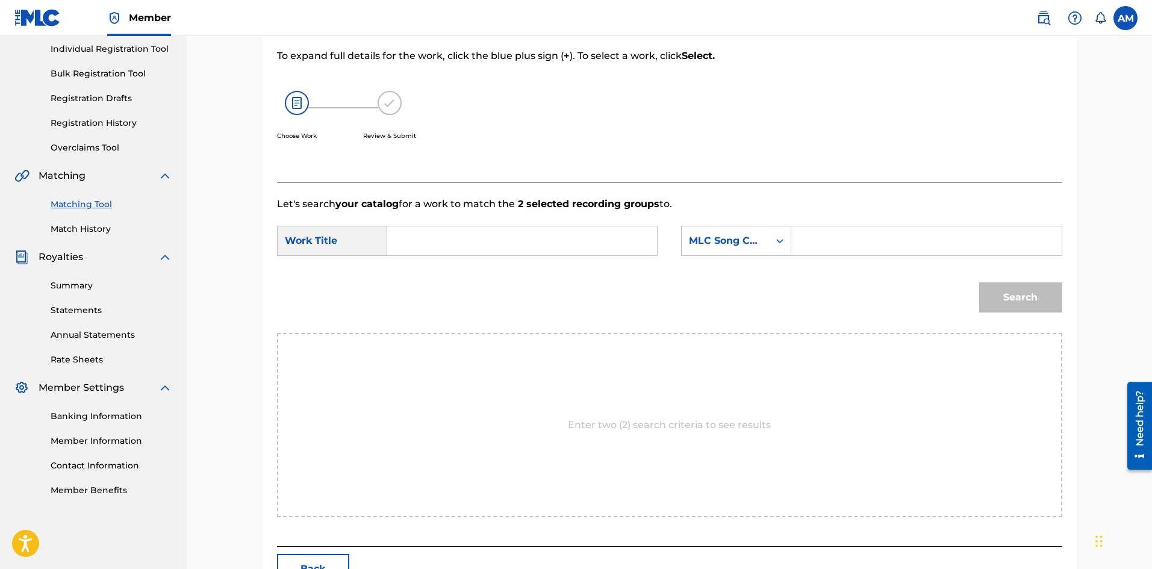
click at [493, 245] on input "Search Form" at bounding box center [521, 240] width 249 height 29
paste input "MIOS"
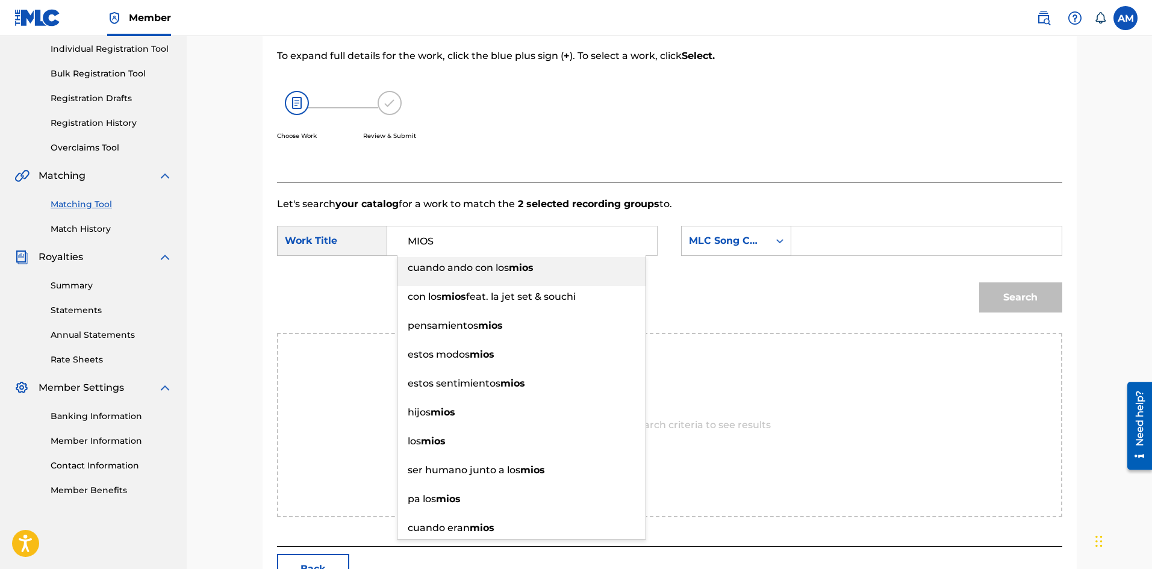
type input "MIOS"
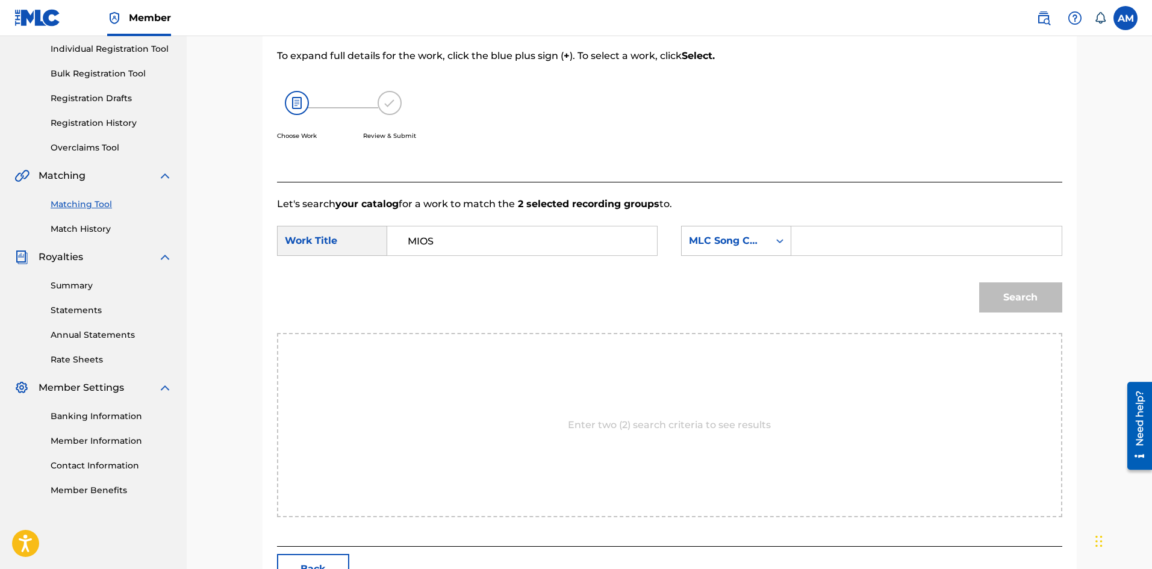
click at [851, 236] on input "Search Form" at bounding box center [925, 240] width 249 height 29
paste input "LS0LU9"
type input "LS0LU9"
click at [1022, 299] on button "Search" at bounding box center [1020, 297] width 83 height 30
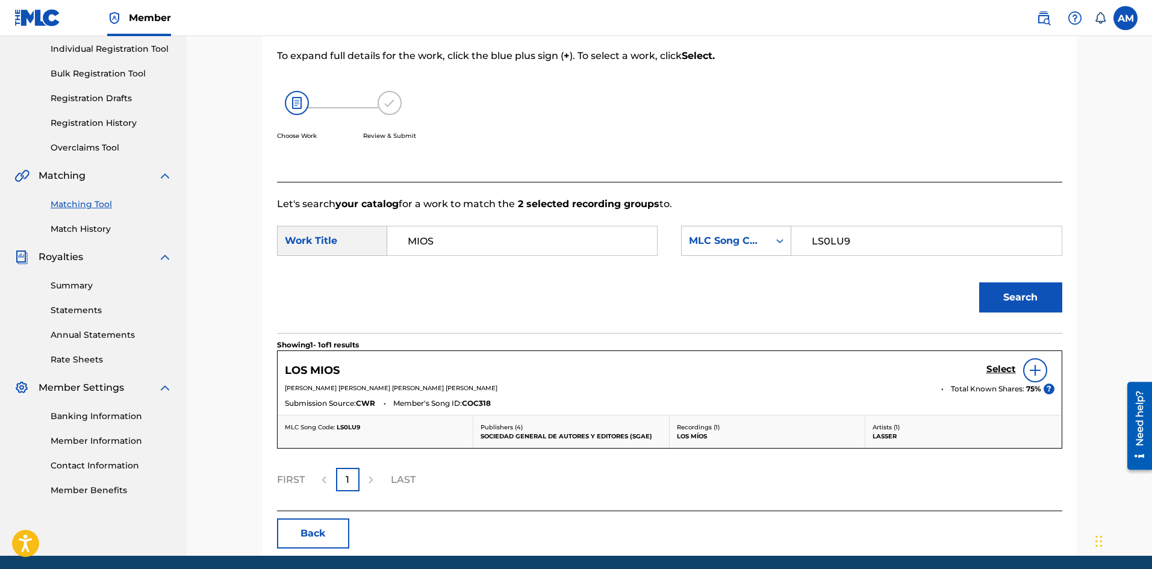
click at [1005, 371] on h5 "Select" at bounding box center [1001, 369] width 30 height 11
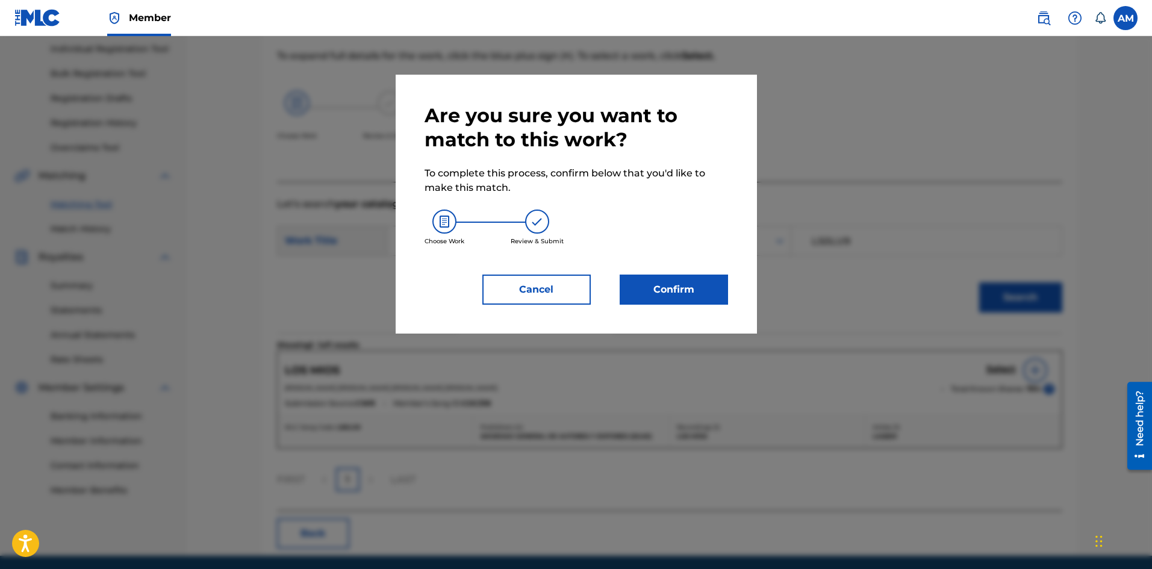
click at [658, 289] on button "Confirm" at bounding box center [674, 290] width 108 height 30
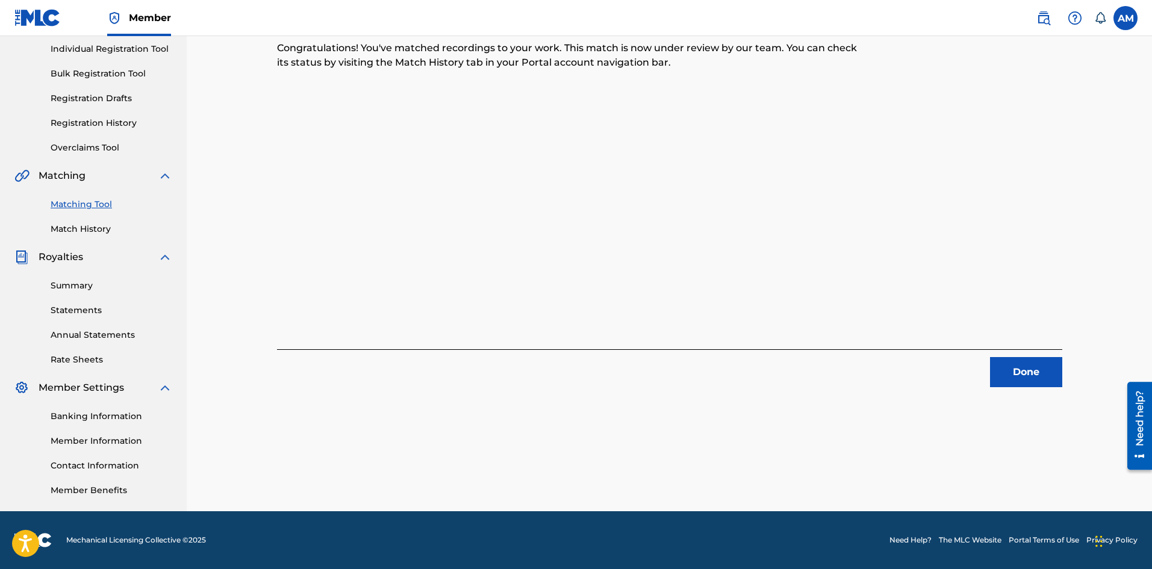
click at [994, 362] on button "Done" at bounding box center [1026, 372] width 72 height 30
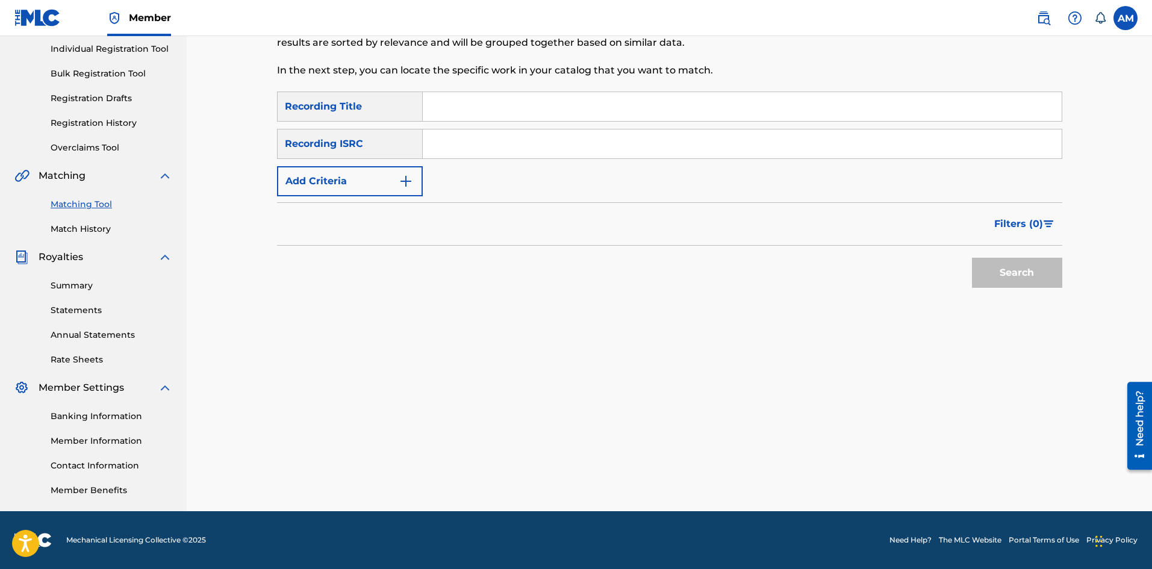
click at [525, 140] on input "Search Form" at bounding box center [742, 143] width 639 height 29
paste input "QZ5FN2109704"
type input "QZ5FN2109704"
click at [998, 278] on button "Search" at bounding box center [1017, 273] width 90 height 30
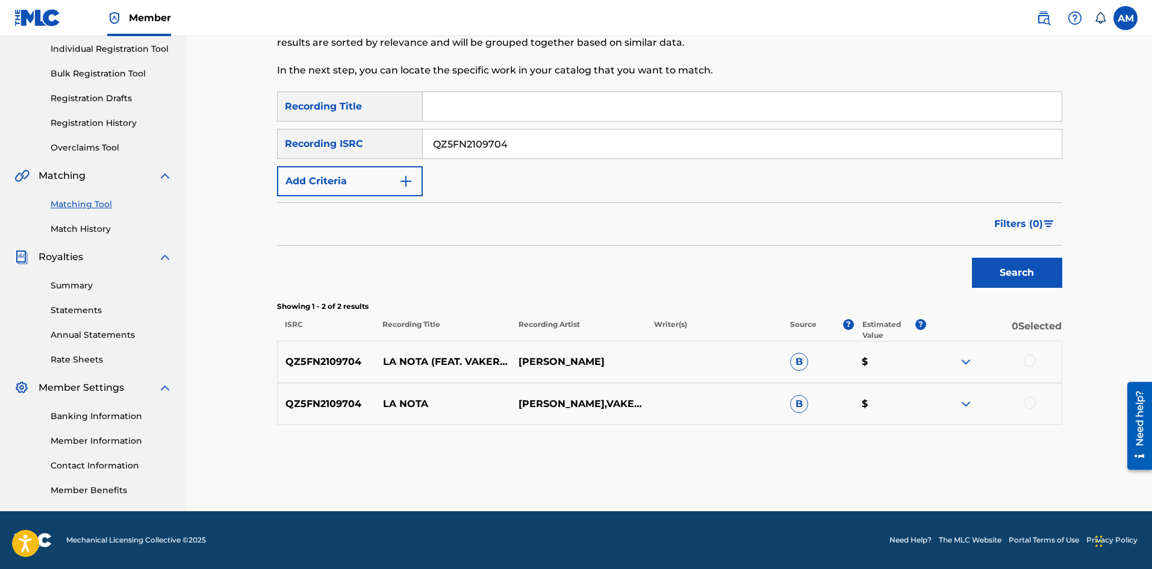
click at [1030, 361] on div at bounding box center [1030, 361] width 12 height 12
click at [1032, 405] on div at bounding box center [1030, 403] width 12 height 12
click at [875, 455] on div "Matching Tool The Matching Tool allows Members to match sound recordings to wor…" at bounding box center [669, 214] width 785 height 542
click at [824, 468] on button "Match 2 Groups" at bounding box center [846, 471] width 133 height 30
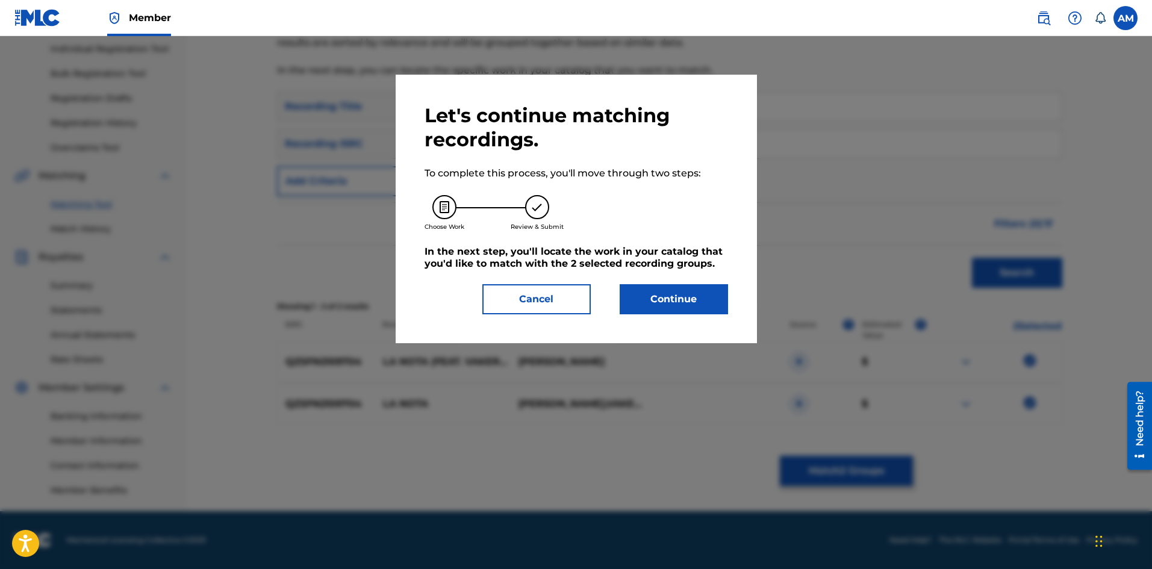
click at [652, 294] on button "Continue" at bounding box center [674, 299] width 108 height 30
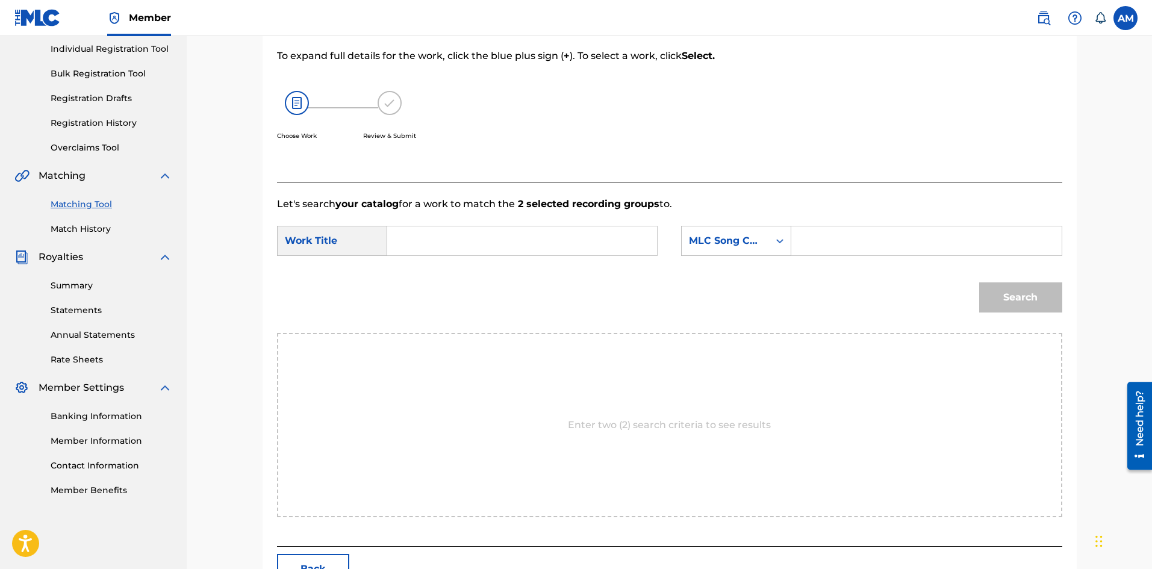
click at [441, 240] on input "Search Form" at bounding box center [521, 240] width 249 height 29
paste input "LA NOTA"
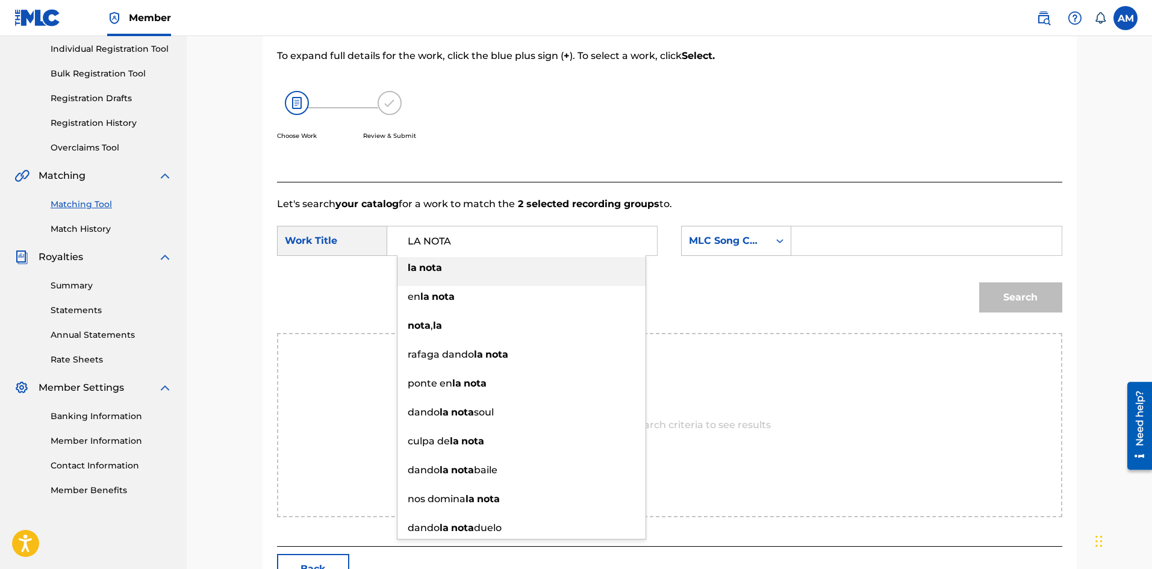
type input "LA NOTA"
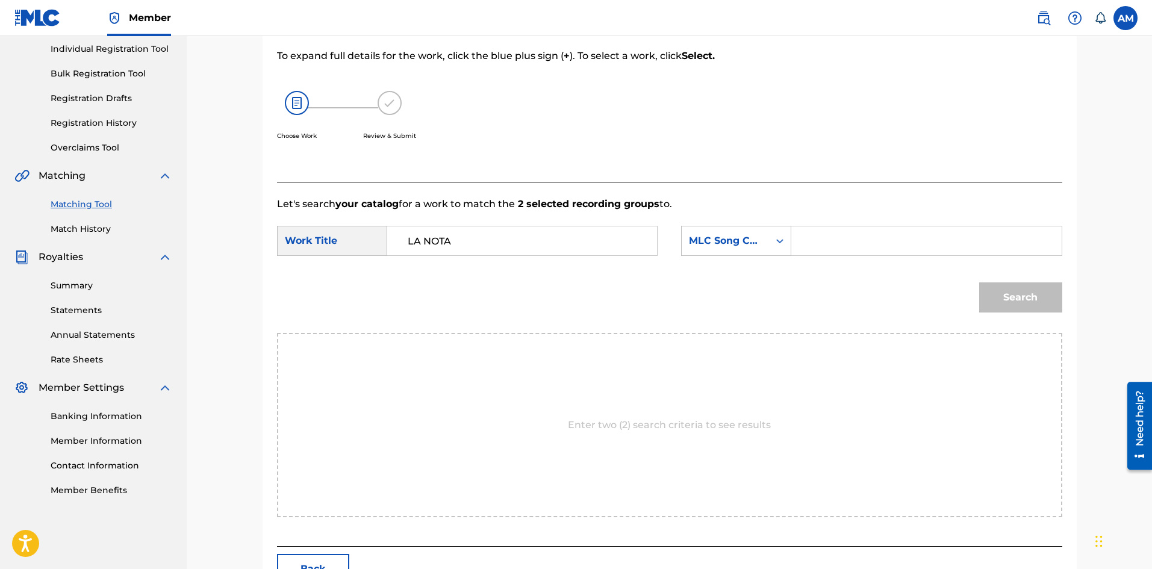
drag, startPoint x: 853, startPoint y: 243, endPoint x: 895, endPoint y: 249, distance: 42.5
click at [853, 243] on input "Search Form" at bounding box center [925, 240] width 249 height 29
paste input "LS4AI4"
type input "LS4AI4"
click at [1004, 282] on button "Search" at bounding box center [1020, 297] width 83 height 30
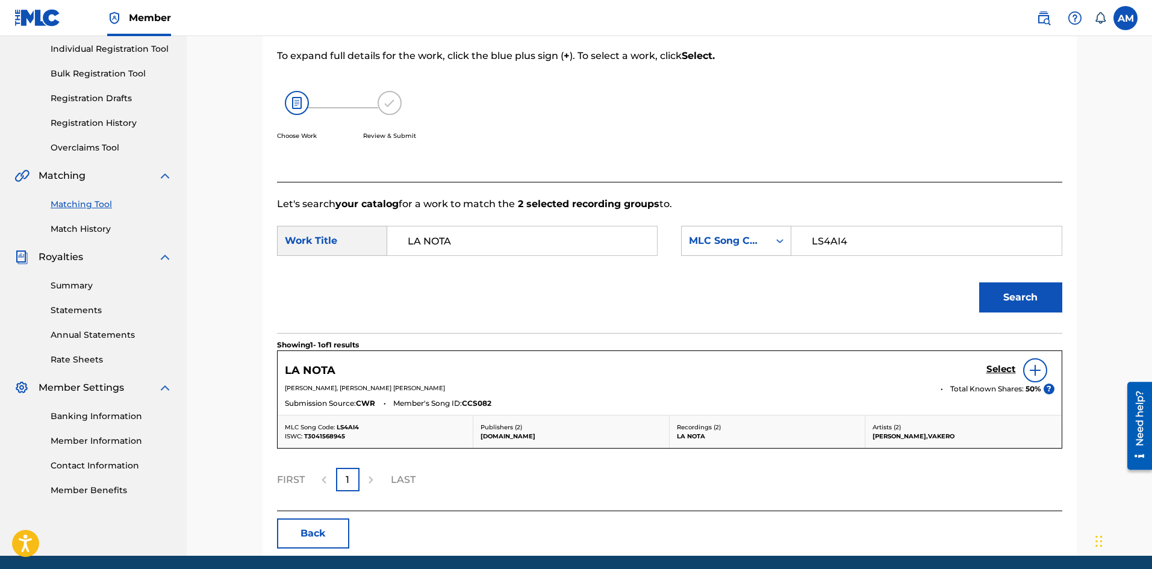
click at [1008, 371] on h5 "Select" at bounding box center [1001, 369] width 30 height 11
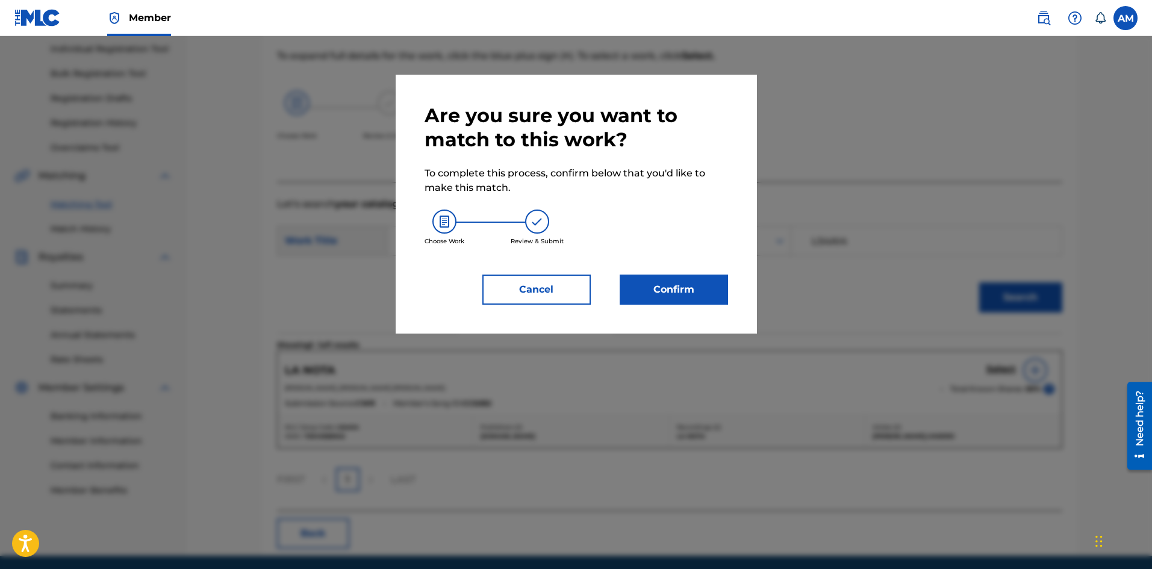
drag, startPoint x: 659, startPoint y: 296, endPoint x: 653, endPoint y: 295, distance: 6.7
click at [653, 295] on button "Confirm" at bounding box center [674, 290] width 108 height 30
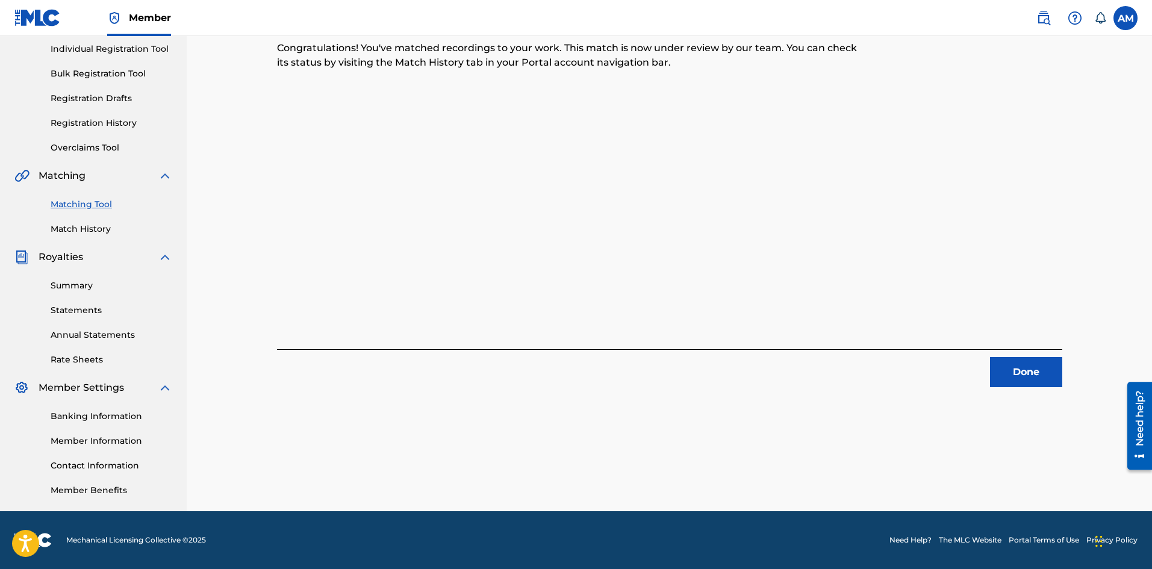
click at [1012, 374] on button "Done" at bounding box center [1026, 372] width 72 height 30
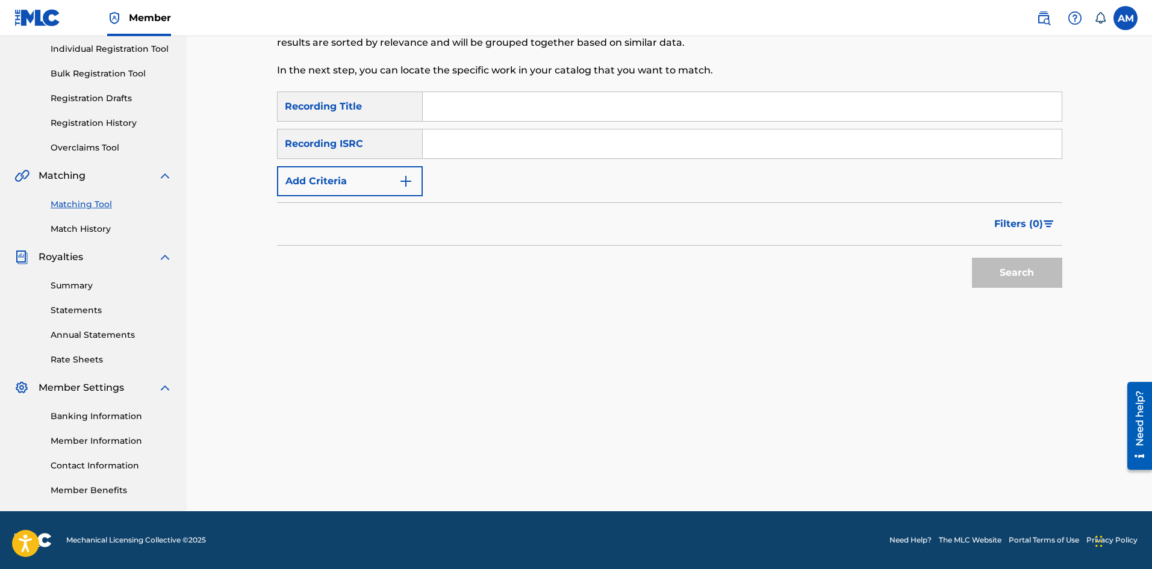
click at [457, 143] on input "Search Form" at bounding box center [742, 143] width 639 height 29
paste input "QM7282097102"
type input "QM7282097102"
click at [995, 267] on button "Search" at bounding box center [1017, 273] width 90 height 30
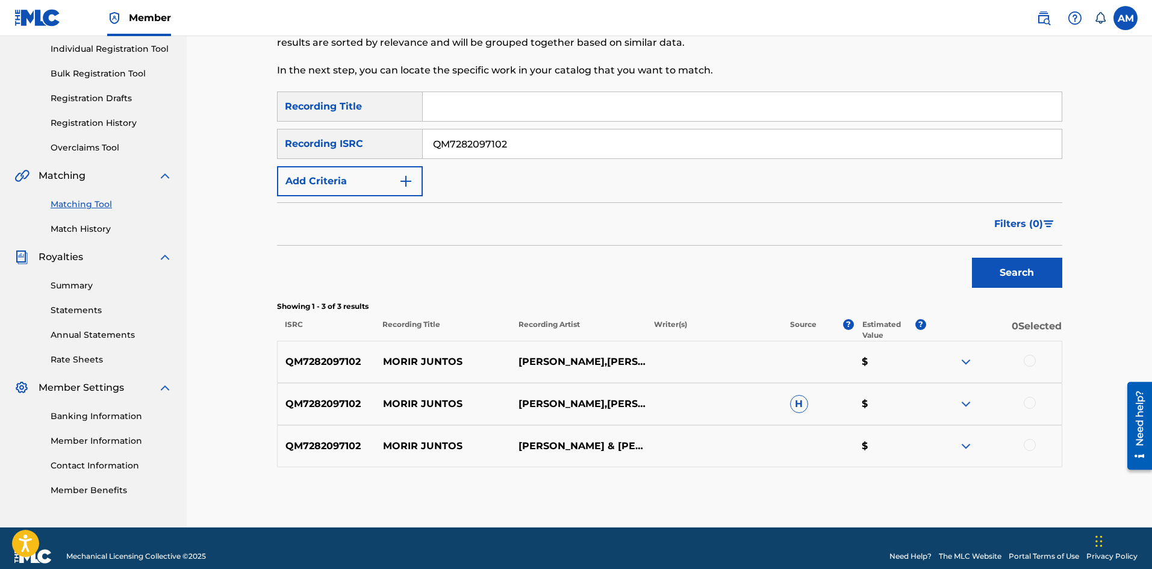
click at [1029, 357] on div at bounding box center [1030, 361] width 12 height 12
click at [1029, 403] on div at bounding box center [1030, 403] width 12 height 12
click at [1029, 441] on div at bounding box center [1030, 445] width 12 height 12
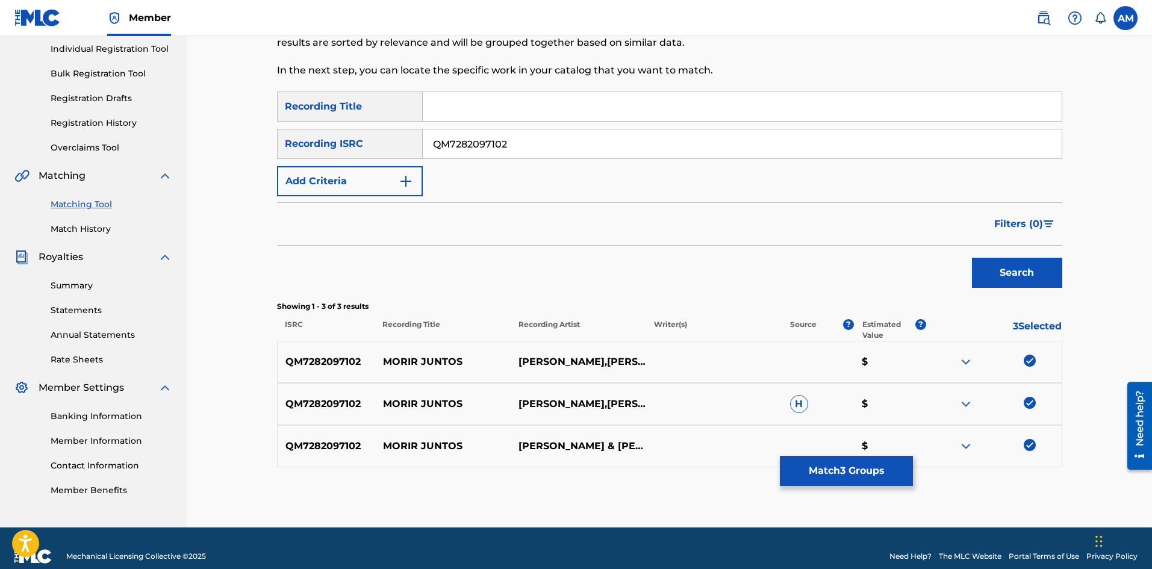
click at [876, 468] on button "Match 3 Groups" at bounding box center [846, 471] width 133 height 30
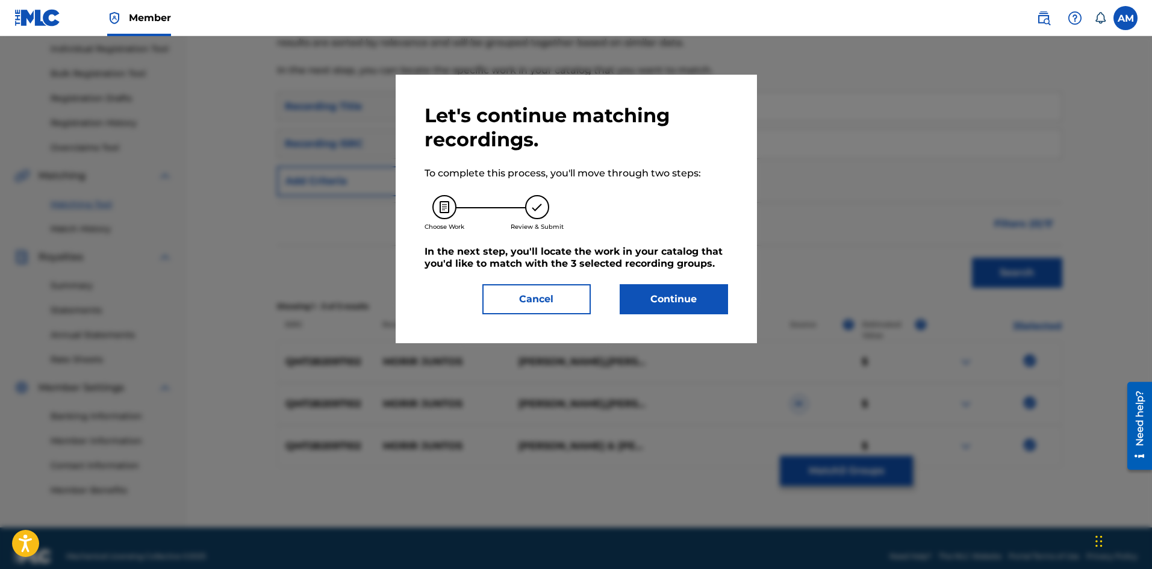
click at [664, 294] on button "Continue" at bounding box center [674, 299] width 108 height 30
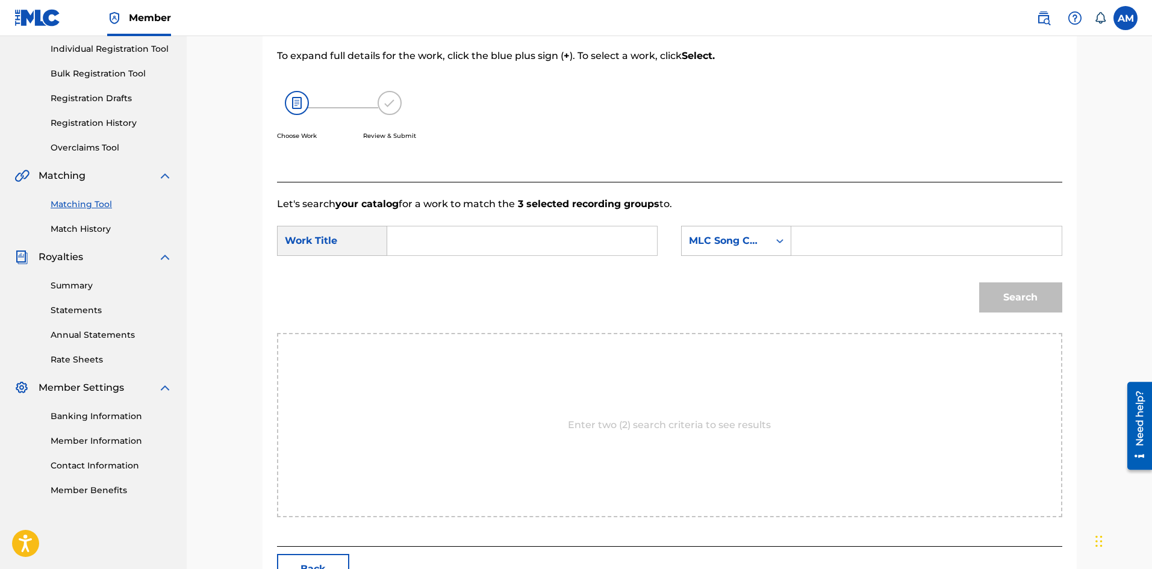
click at [463, 228] on input "Search Form" at bounding box center [521, 240] width 249 height 29
paste input "MORIR JUNTOS"
type input "MORIR JUNTOS"
click at [833, 234] on input "Search Form" at bounding box center [925, 240] width 249 height 29
paste input "MA2R30"
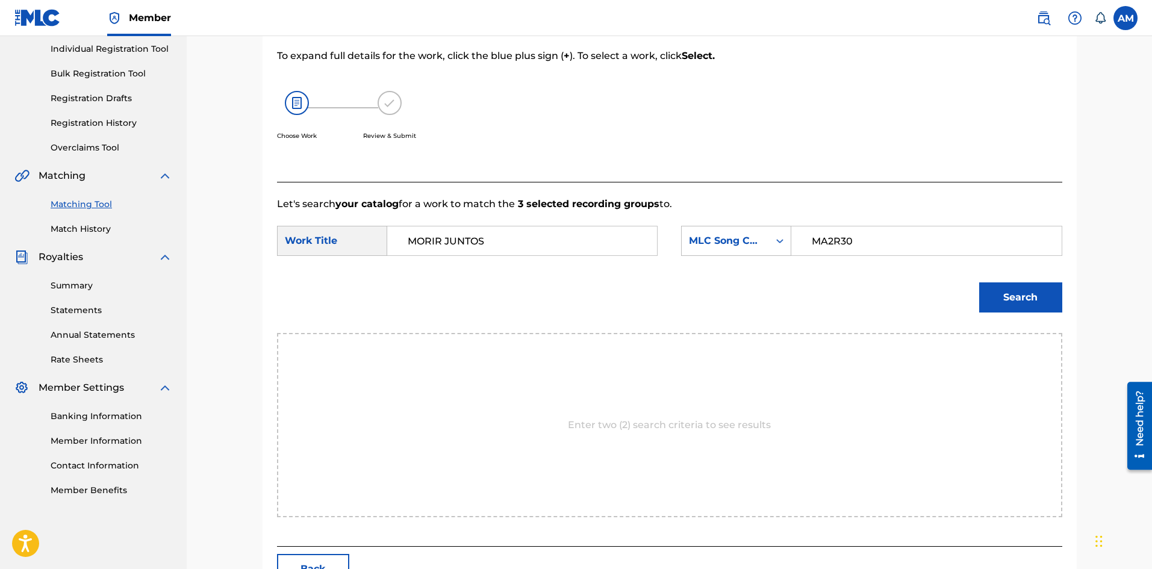
type input "MA2R30"
click at [1009, 300] on button "Search" at bounding box center [1020, 297] width 83 height 30
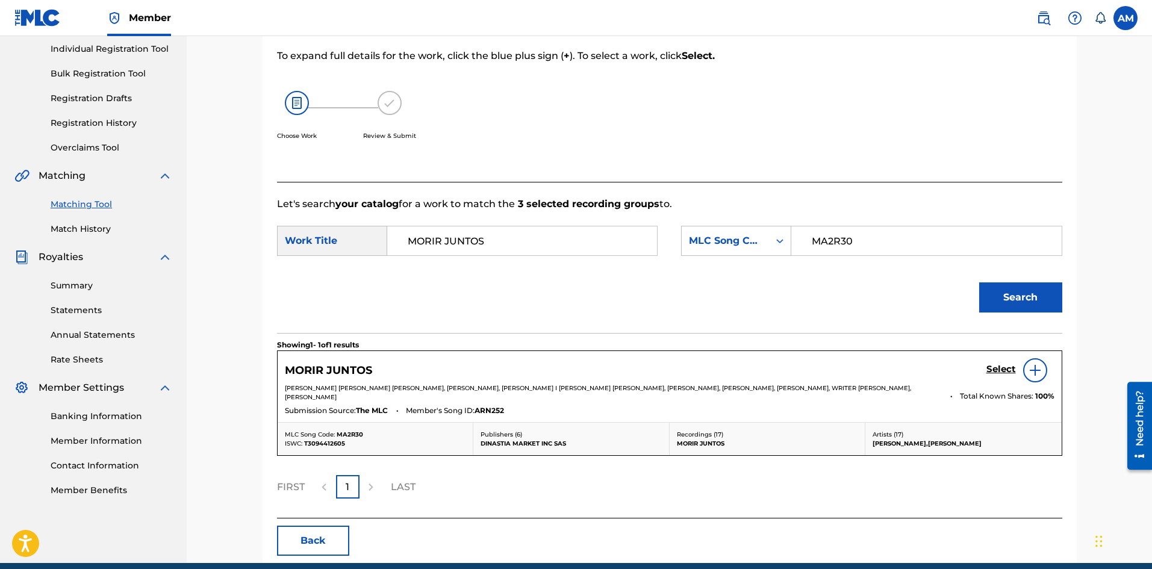
click at [1004, 370] on h5 "Select" at bounding box center [1001, 369] width 30 height 11
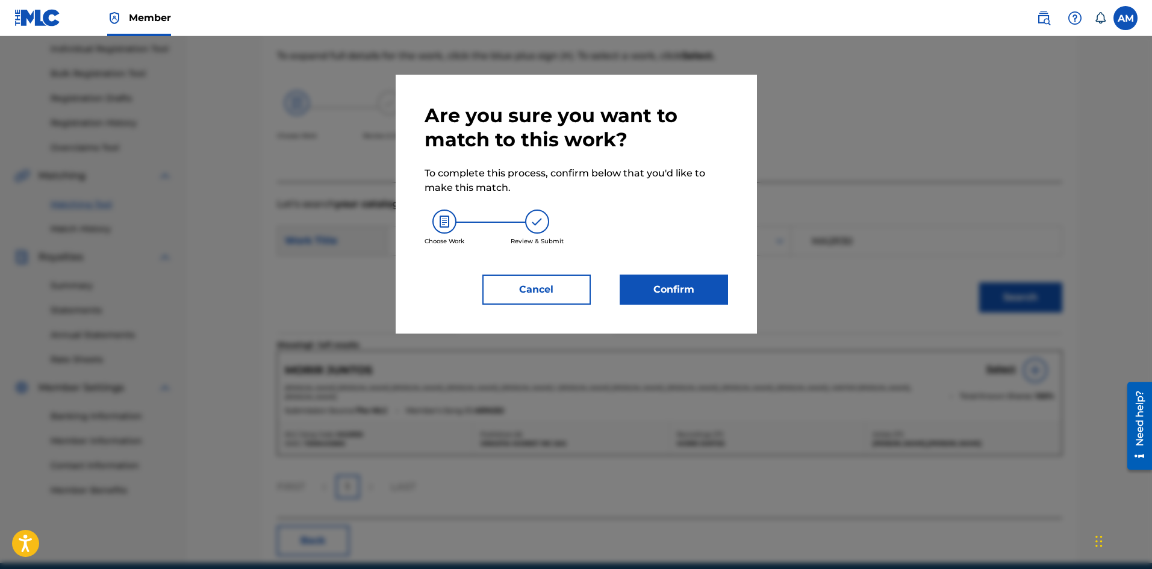
click at [641, 299] on button "Confirm" at bounding box center [674, 290] width 108 height 30
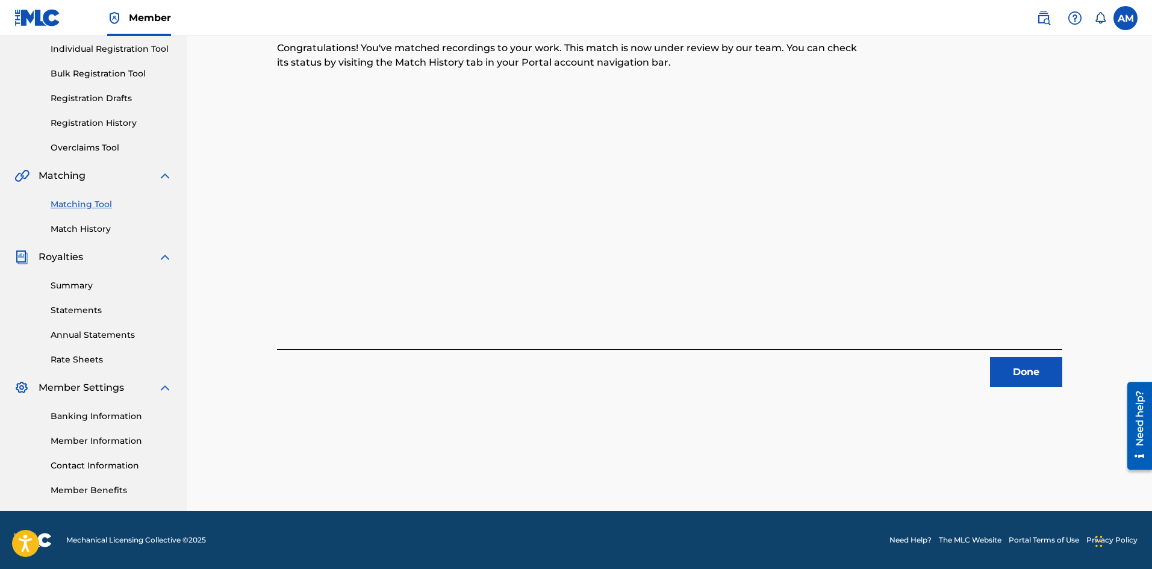
drag, startPoint x: 1032, startPoint y: 370, endPoint x: 1021, endPoint y: 365, distance: 11.3
click at [1031, 370] on button "Done" at bounding box center [1026, 372] width 72 height 30
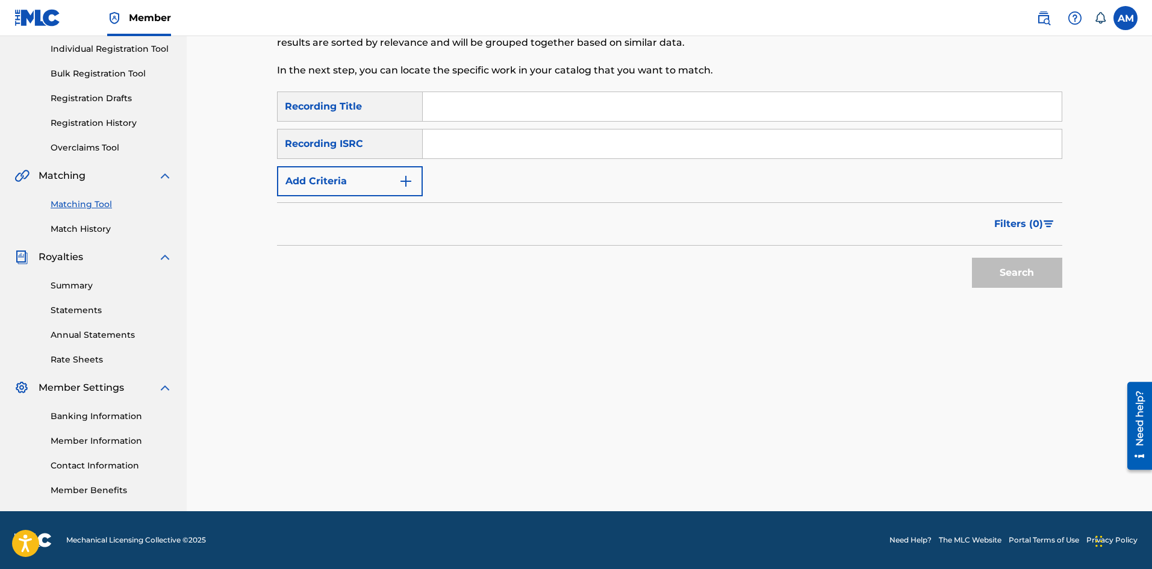
click at [455, 133] on input "Search Form" at bounding box center [742, 143] width 639 height 29
paste input "QM6P41458713"
type input "QM6P41458713"
click at [1032, 284] on button "Search" at bounding box center [1017, 273] width 90 height 30
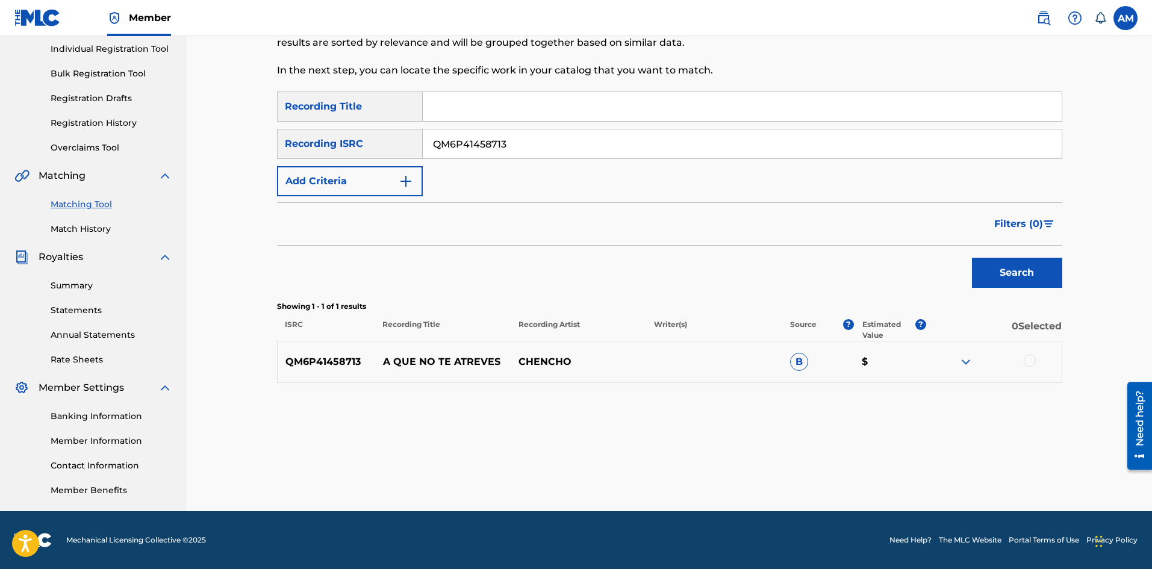
click at [1032, 358] on div at bounding box center [1030, 361] width 12 height 12
click at [880, 465] on button "Match 1 Group" at bounding box center [846, 471] width 133 height 30
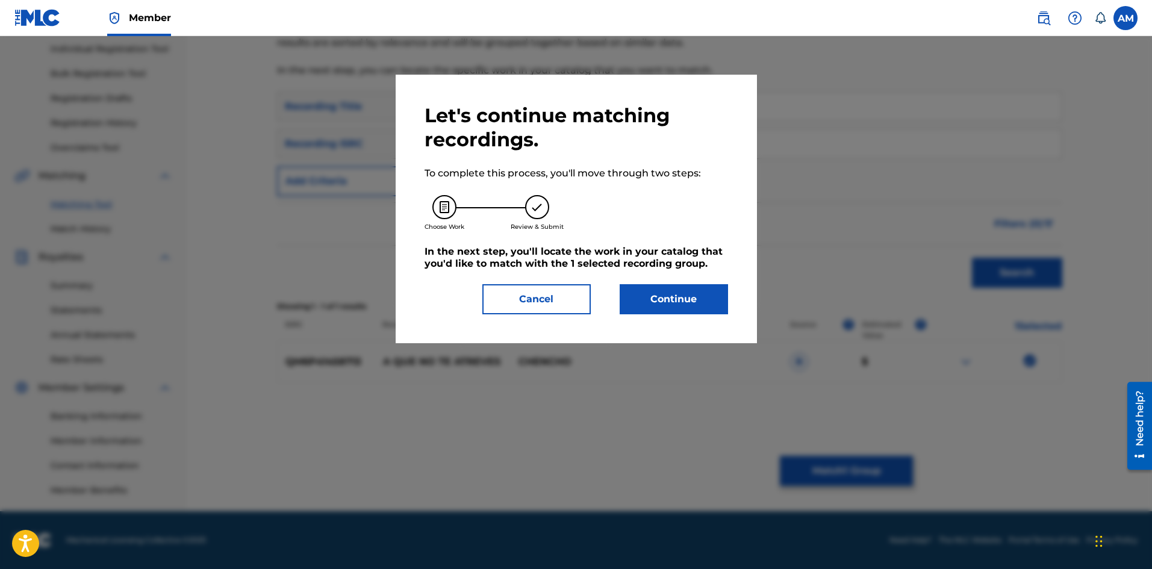
click at [694, 290] on button "Continue" at bounding box center [674, 299] width 108 height 30
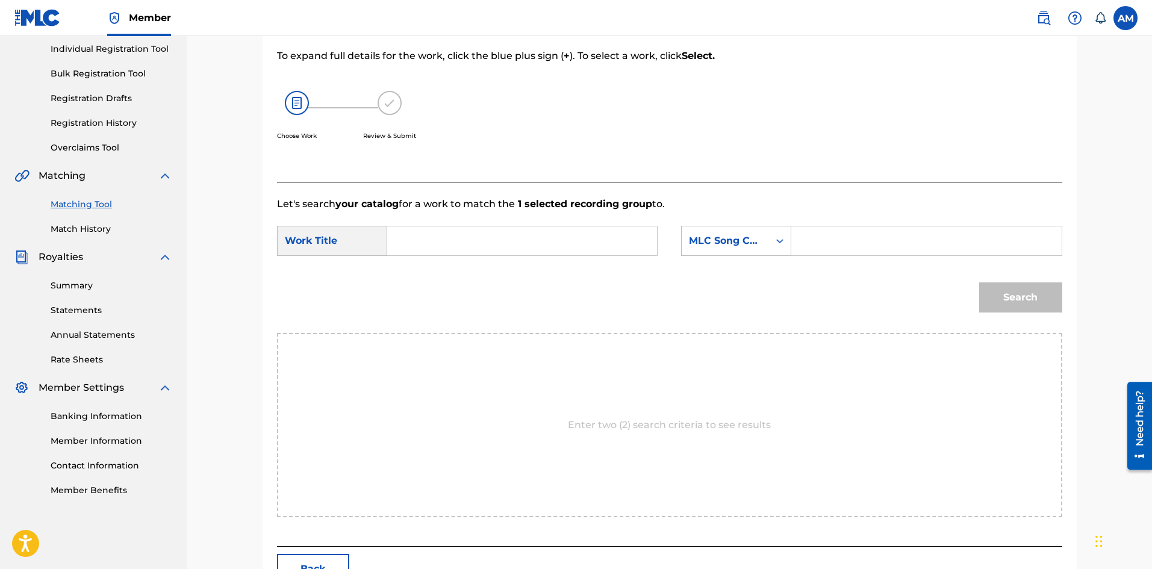
click at [481, 229] on input "Search Form" at bounding box center [521, 240] width 249 height 29
paste input "A QUE NO TE ATREVES"
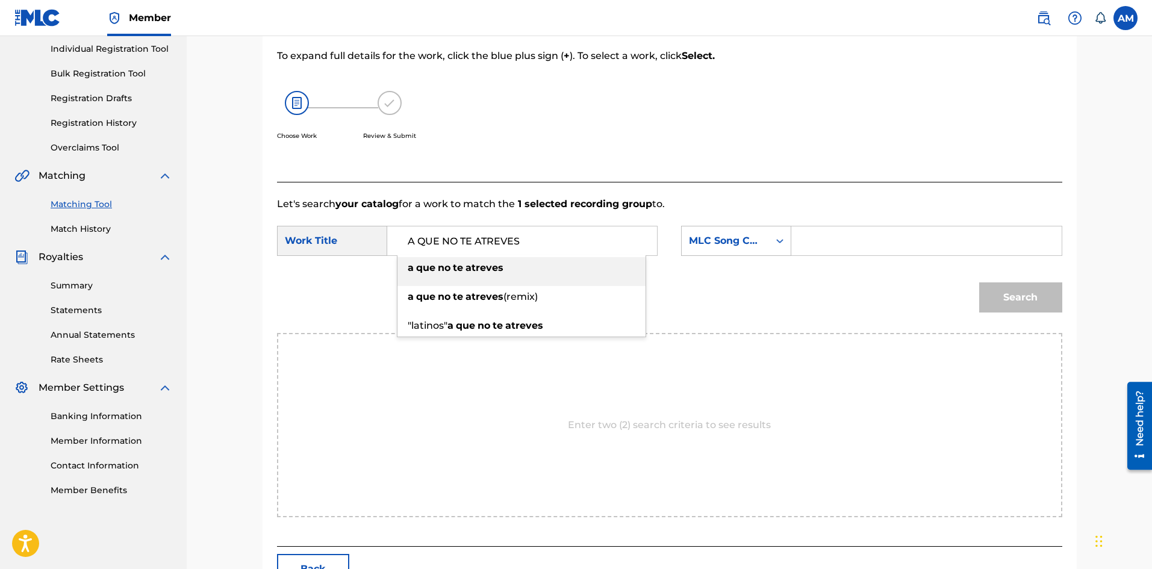
type input "A QUE NO TE ATREVES"
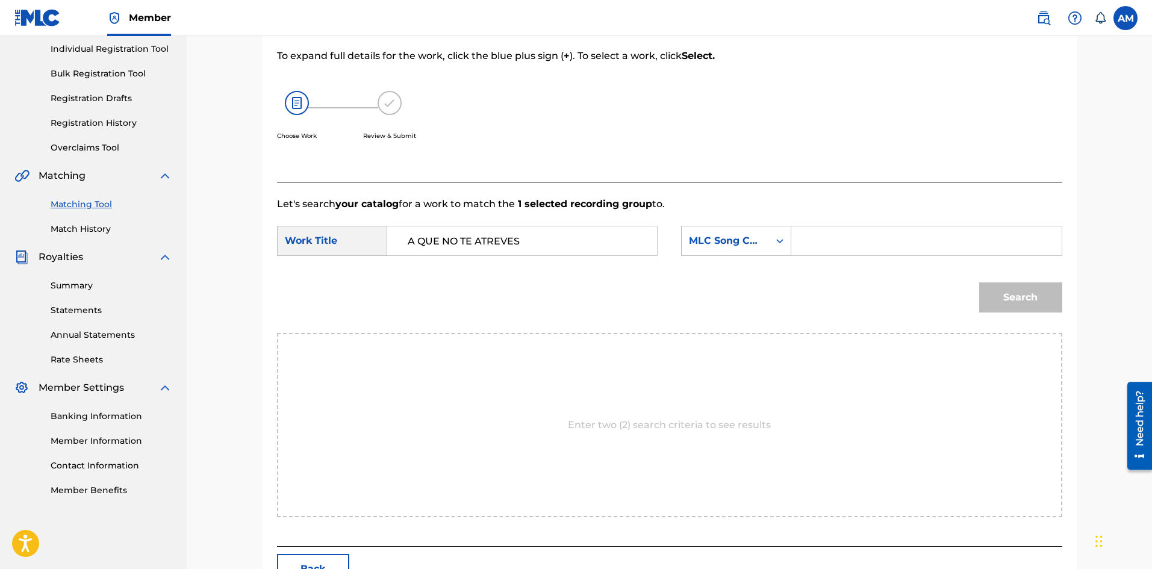
click at [813, 229] on input "Search Form" at bounding box center [925, 240] width 249 height 29
paste input "Q0595R"
type input "Q0595R"
click at [1041, 306] on button "Search" at bounding box center [1020, 297] width 83 height 30
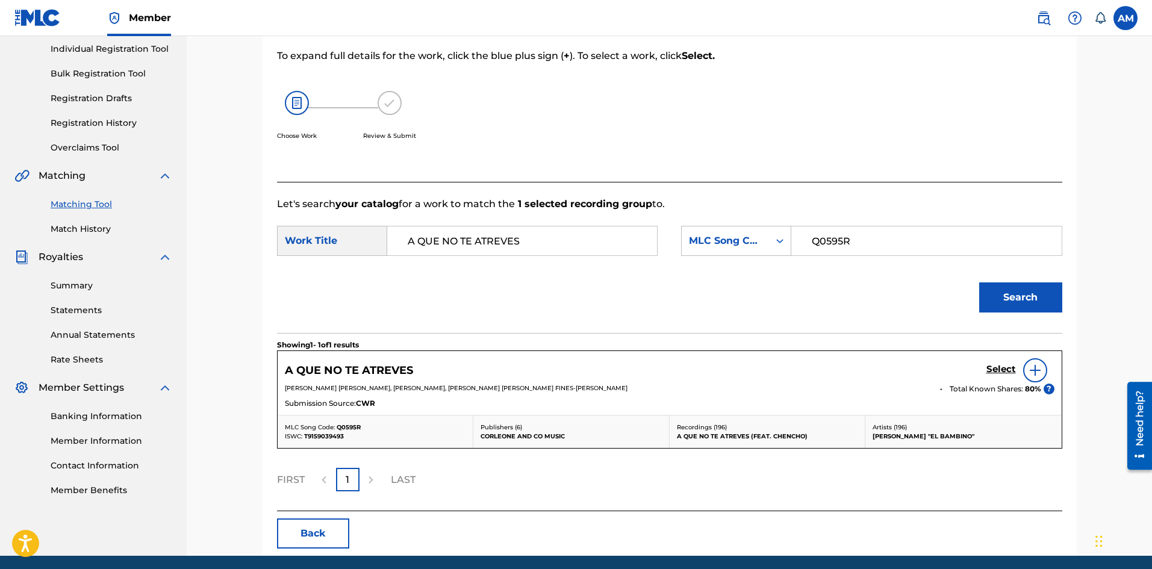
click at [1004, 369] on h5 "Select" at bounding box center [1001, 369] width 30 height 11
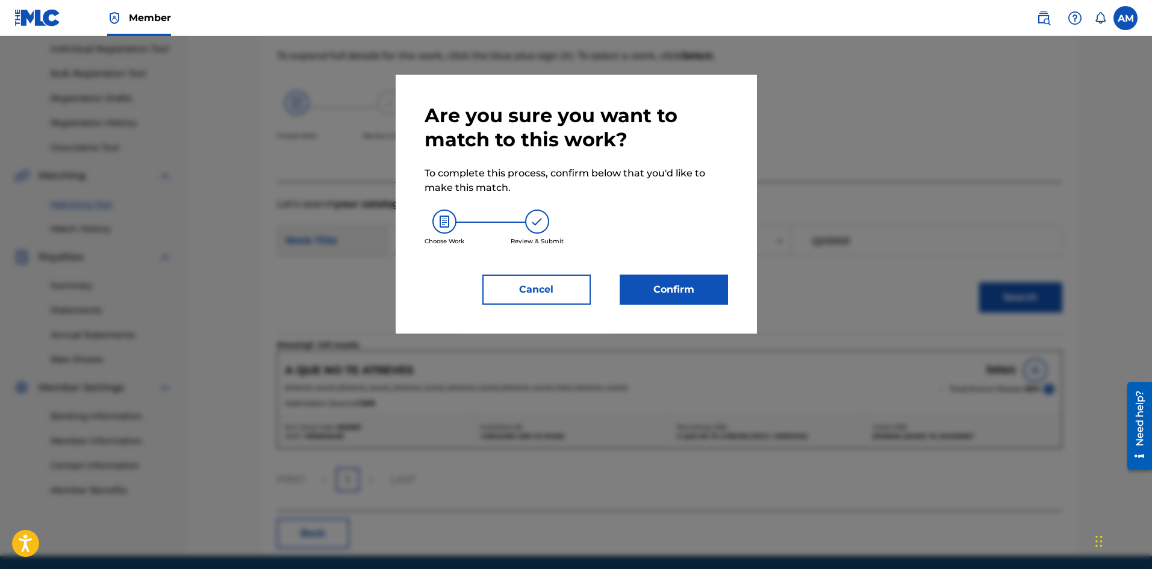
click at [661, 289] on button "Confirm" at bounding box center [674, 290] width 108 height 30
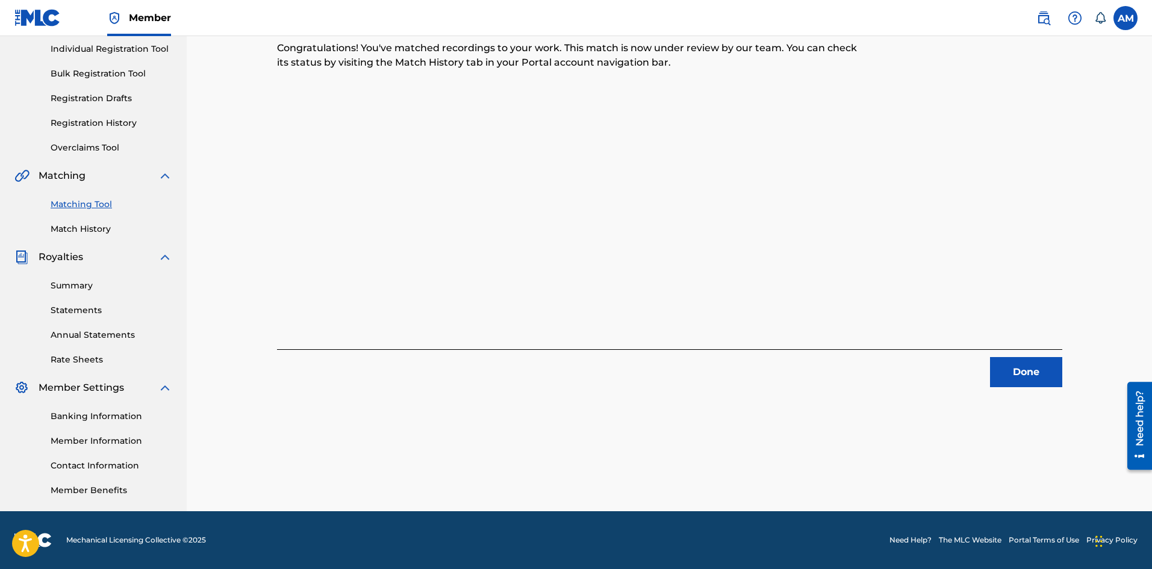
click at [1036, 379] on button "Done" at bounding box center [1026, 372] width 72 height 30
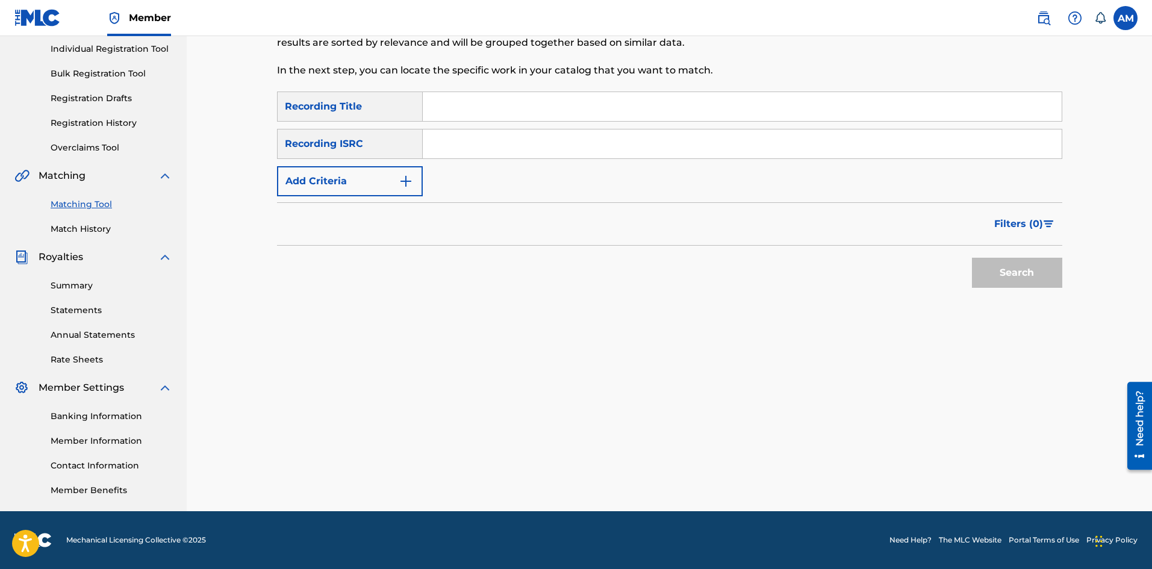
click at [521, 143] on input "Search Form" at bounding box center [742, 143] width 639 height 29
paste input "QZ5AB1608491"
type input "QZ5AB1608491"
click at [1007, 279] on button "Search" at bounding box center [1017, 273] width 90 height 30
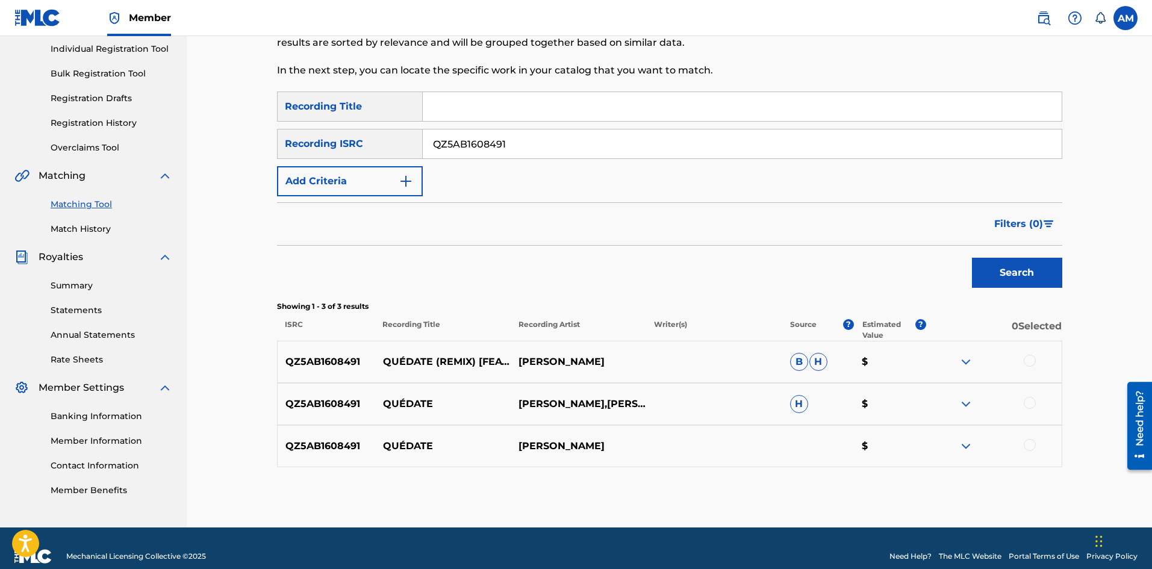
click at [1030, 361] on div at bounding box center [1030, 361] width 12 height 12
click at [1033, 402] on div at bounding box center [1030, 403] width 12 height 12
click at [1032, 445] on div at bounding box center [1030, 445] width 12 height 12
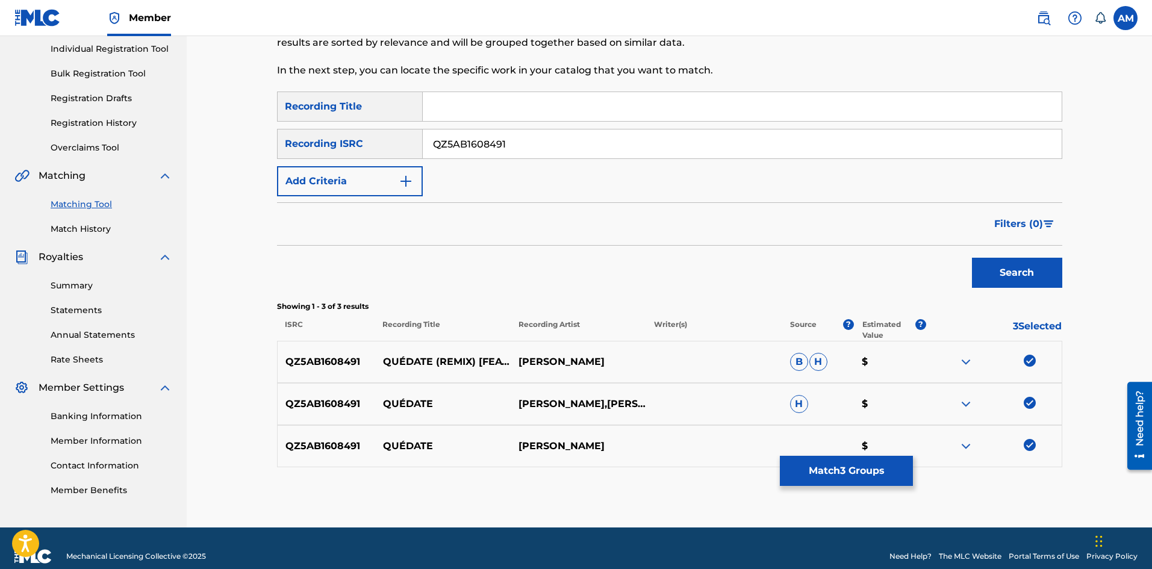
click at [826, 466] on button "Match 3 Groups" at bounding box center [846, 471] width 133 height 30
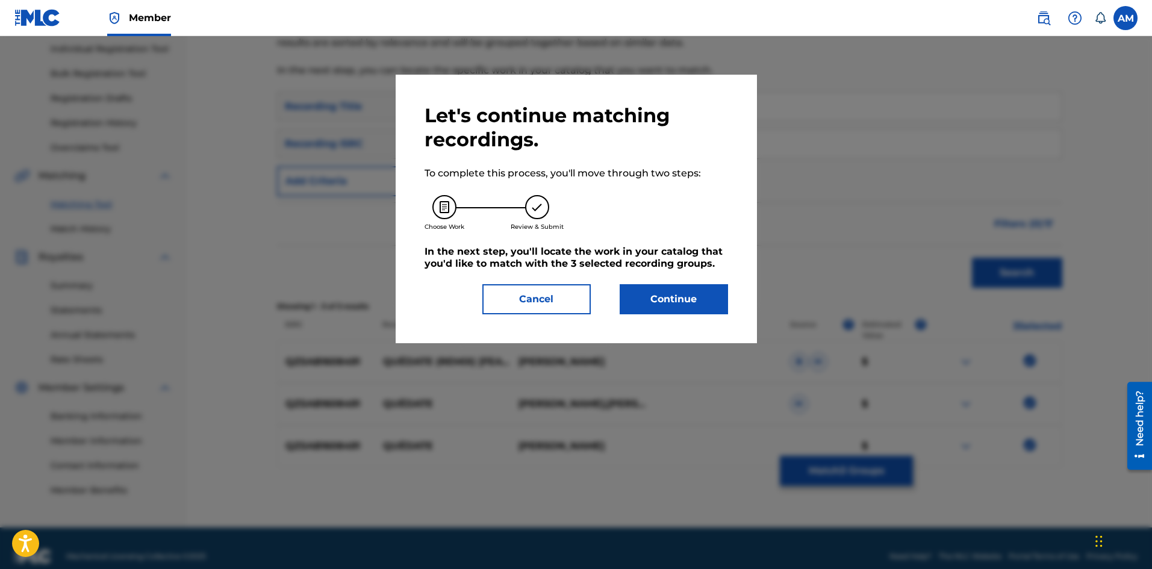
click at [655, 295] on button "Continue" at bounding box center [674, 299] width 108 height 30
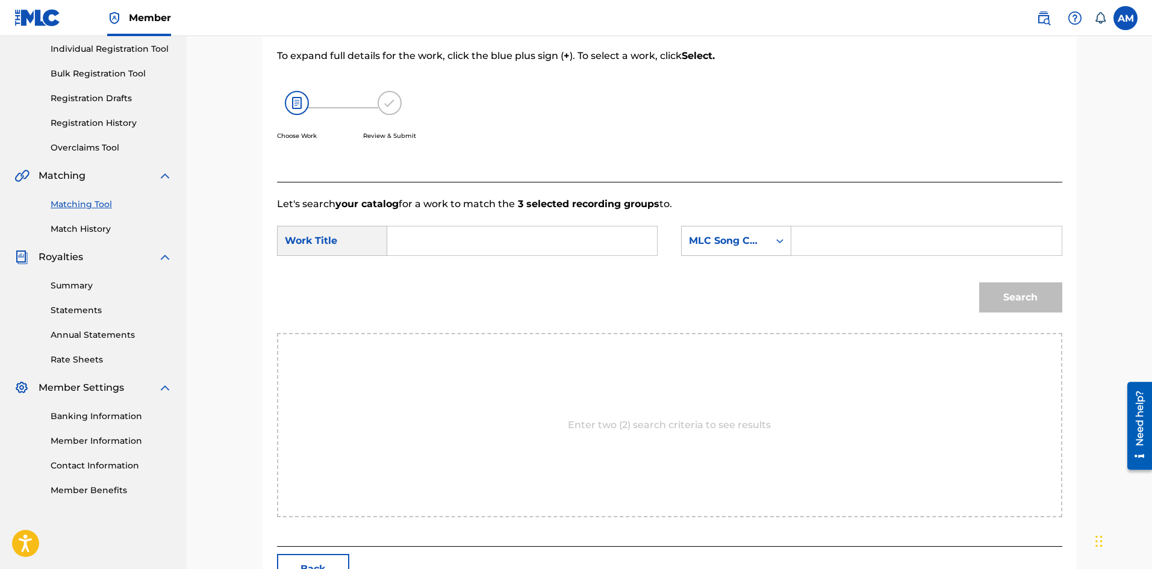
click at [444, 233] on input "Search Form" at bounding box center [521, 240] width 249 height 29
paste input "QUEDATE (REMIX)"
type input "QUEDATE (REMIX)"
click at [838, 246] on input "Search Form" at bounding box center [925, 240] width 249 height 29
paste input "QV9RLV"
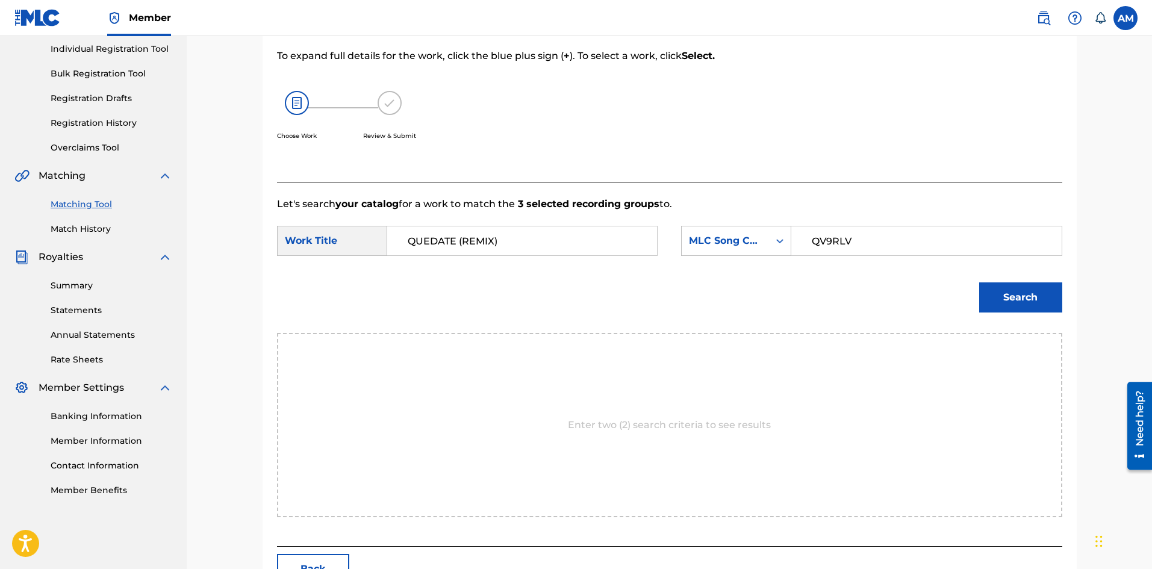
type input "QV9RLV"
click at [1029, 305] on button "Search" at bounding box center [1020, 297] width 83 height 30
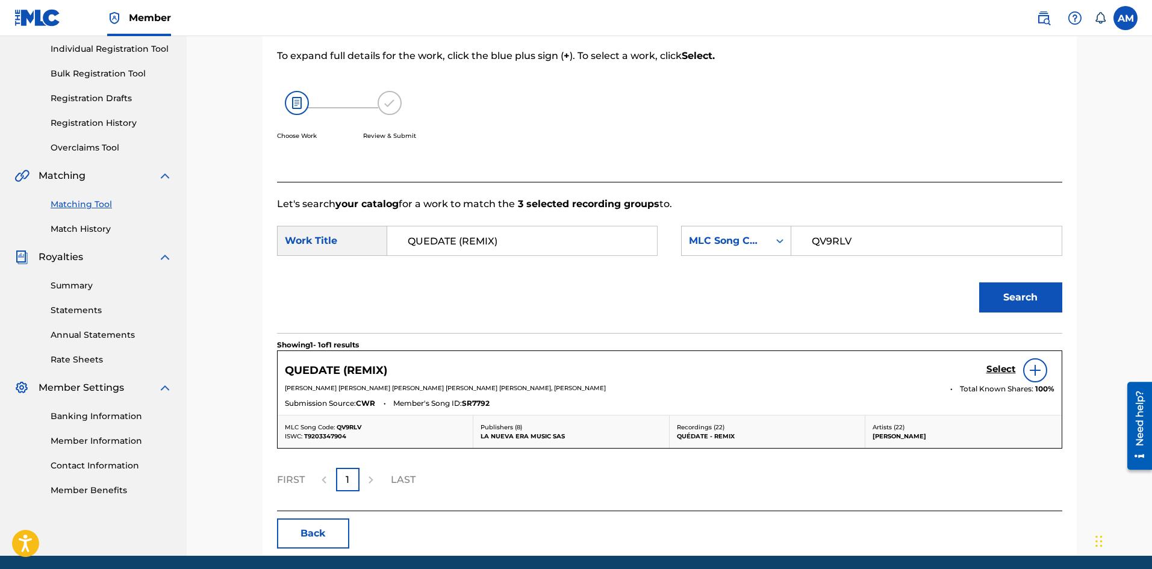
click at [1006, 372] on h5 "Select" at bounding box center [1001, 369] width 30 height 11
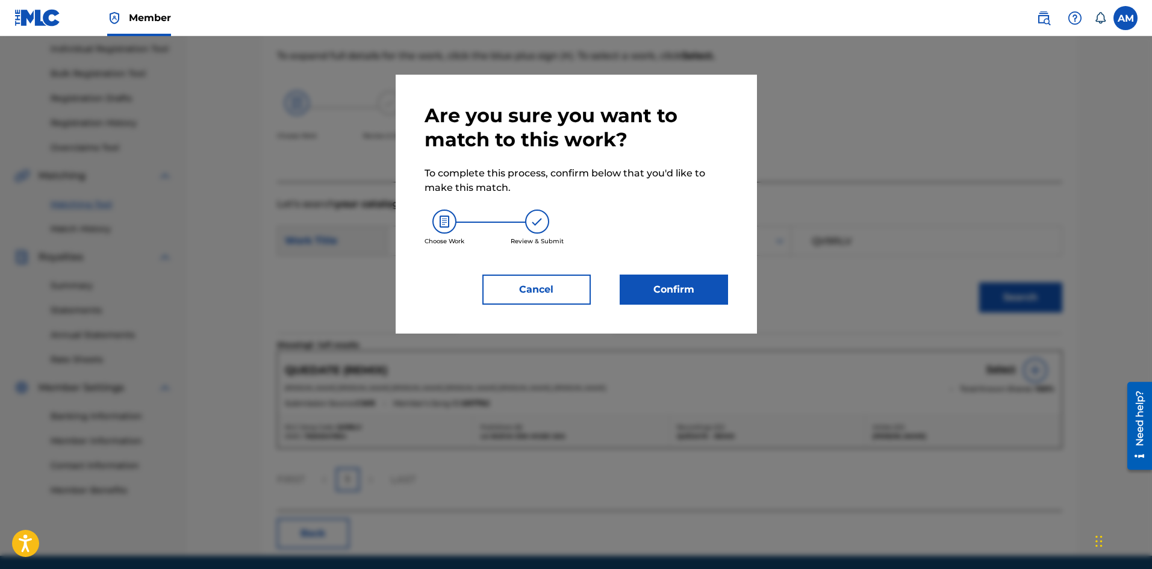
click at [689, 295] on button "Confirm" at bounding box center [674, 290] width 108 height 30
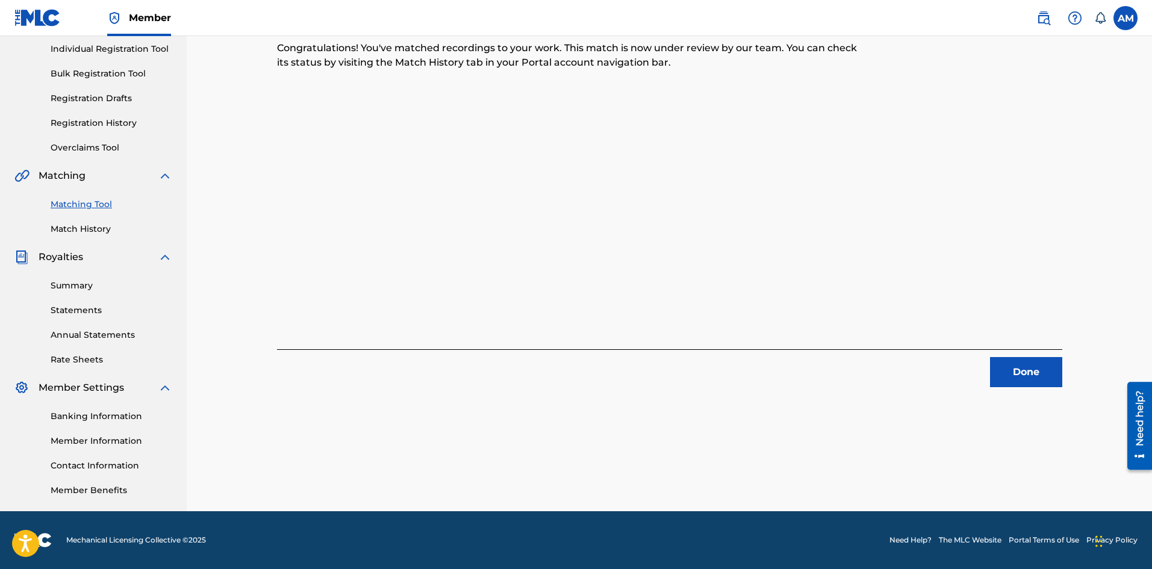
click at [1016, 375] on button "Done" at bounding box center [1026, 372] width 72 height 30
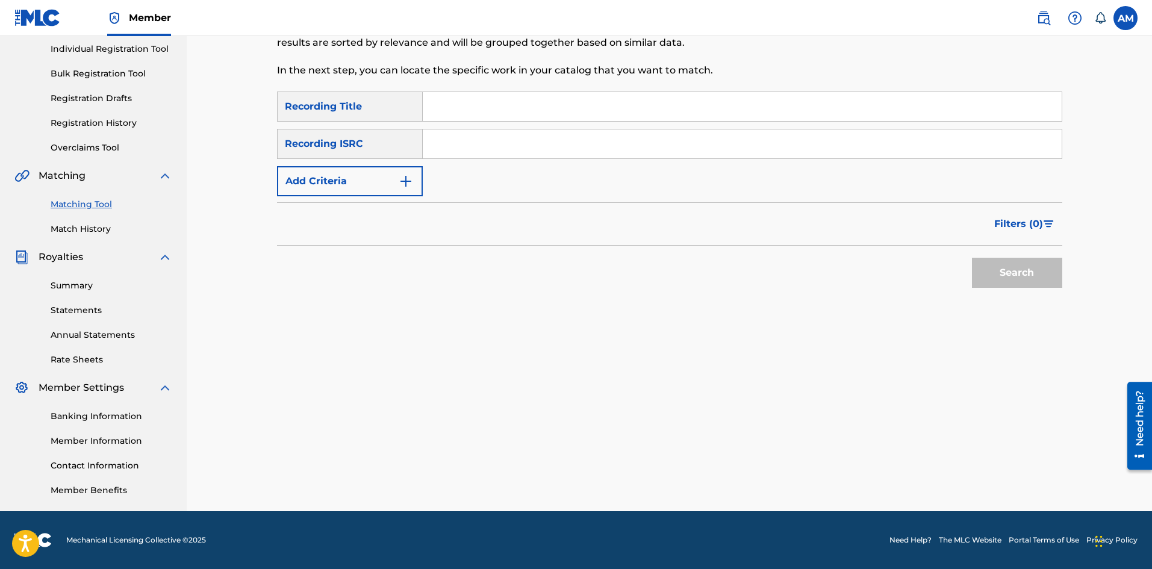
click at [493, 143] on input "Search Form" at bounding box center [742, 143] width 639 height 29
paste input "USUM72002692"
type input "USUM72002692"
click at [1030, 264] on button "Search" at bounding box center [1017, 273] width 90 height 30
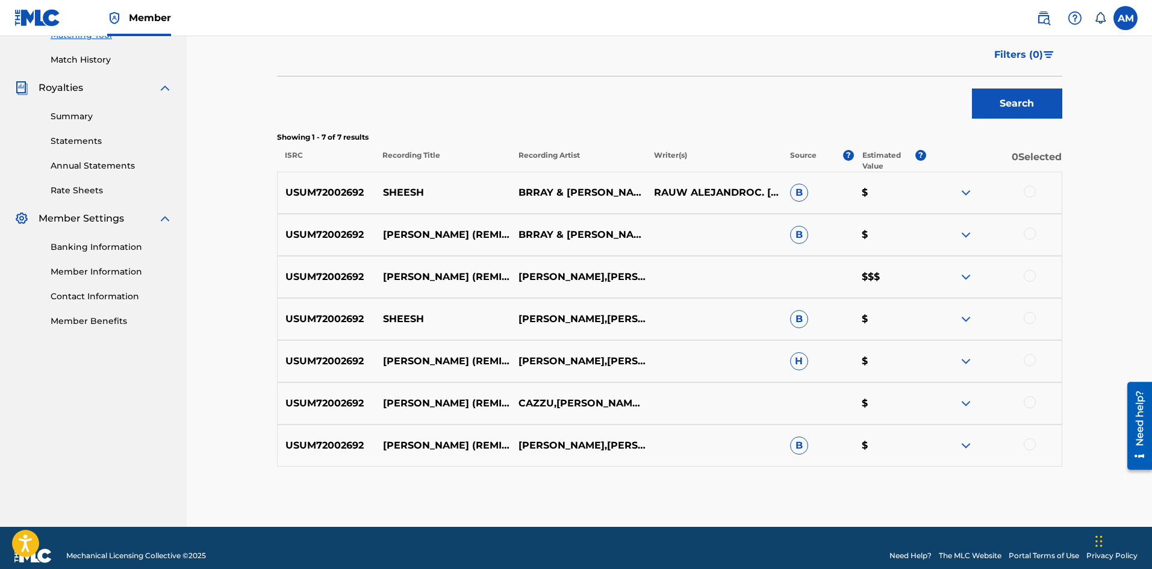
scroll to position [338, 0]
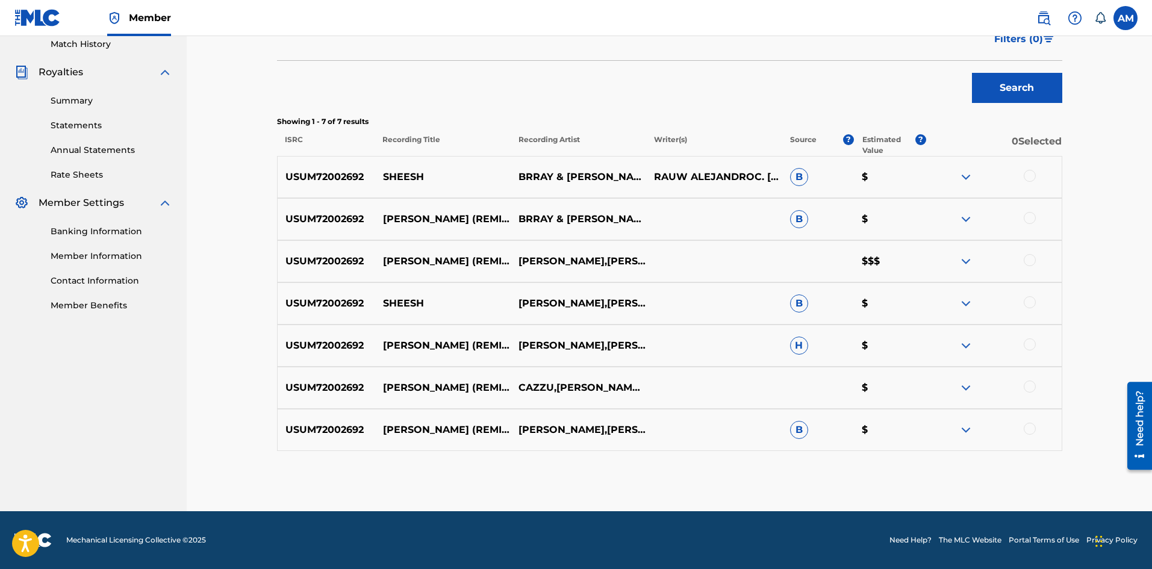
click at [1026, 181] on div at bounding box center [993, 177] width 135 height 14
click at [1028, 179] on div at bounding box center [1030, 176] width 12 height 12
click at [1030, 218] on div at bounding box center [1030, 218] width 12 height 12
click at [1031, 255] on div at bounding box center [1030, 260] width 12 height 12
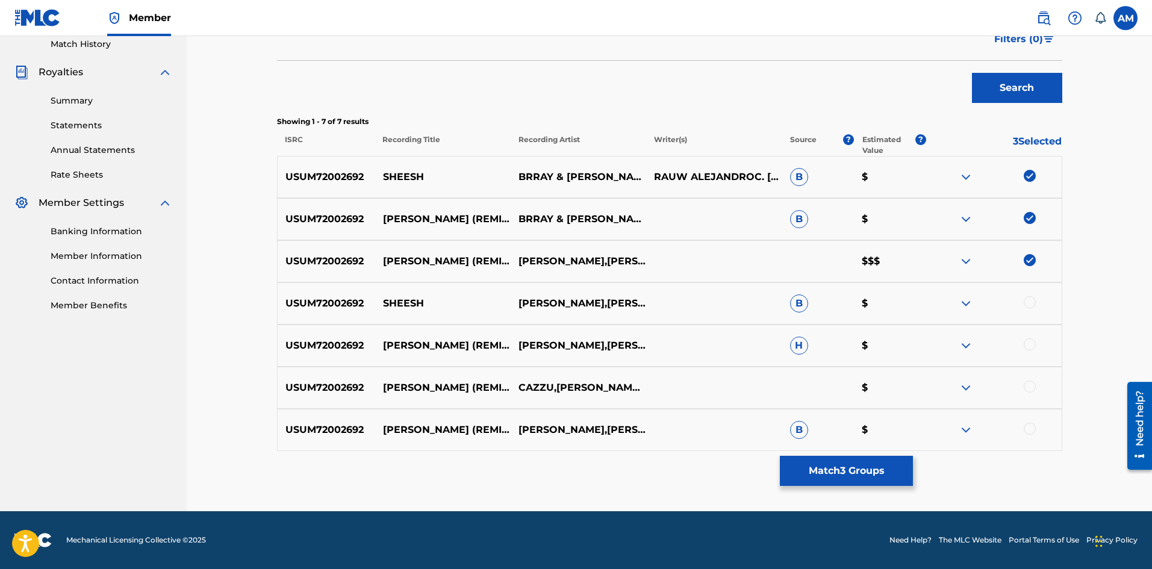
click at [1028, 303] on div at bounding box center [1030, 302] width 12 height 12
click at [1031, 351] on div at bounding box center [993, 345] width 135 height 14
click at [1031, 346] on div at bounding box center [1030, 344] width 12 height 12
click at [1030, 389] on div at bounding box center [1030, 387] width 12 height 12
click at [1033, 431] on div at bounding box center [1030, 429] width 12 height 12
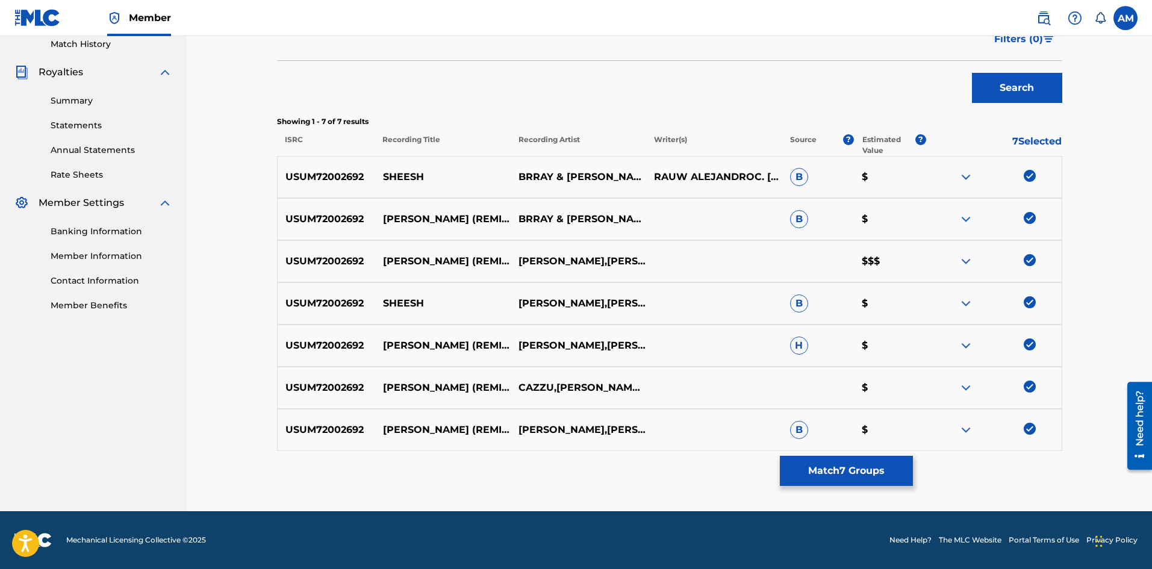
click at [875, 459] on button "Match 7 Groups" at bounding box center [846, 471] width 133 height 30
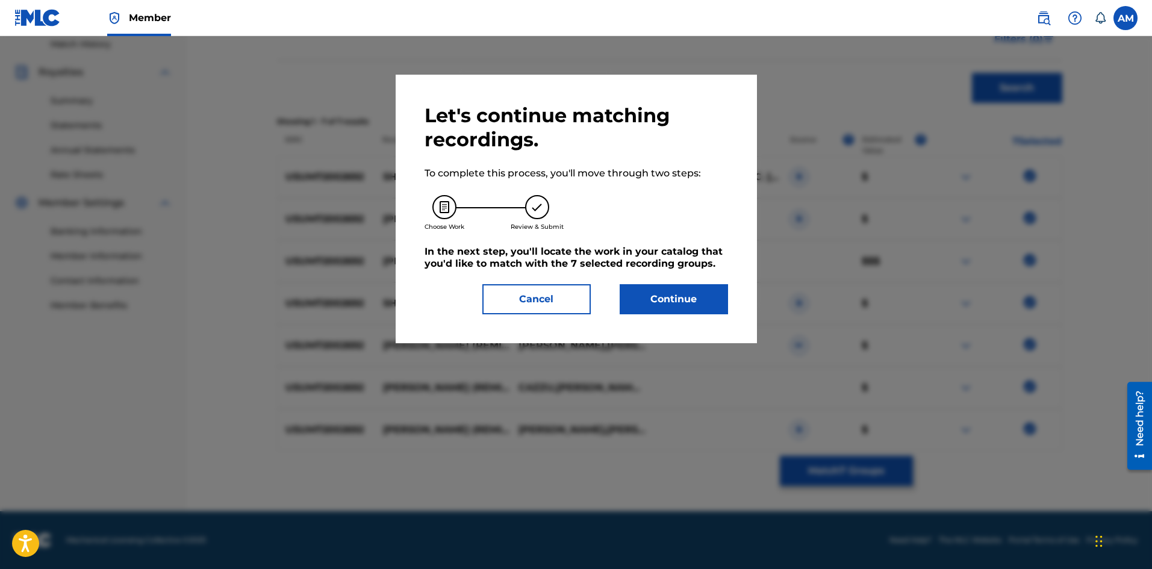
click at [668, 288] on button "Continue" at bounding box center [674, 299] width 108 height 30
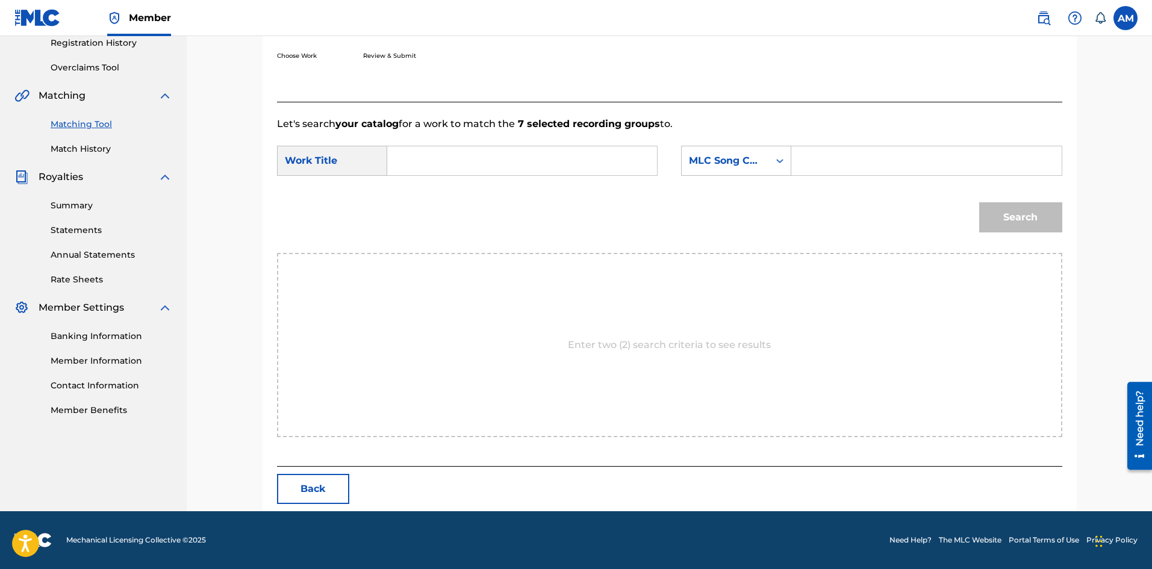
click at [558, 166] on input "Search Form" at bounding box center [521, 160] width 249 height 29
paste input "SHEESH - REMIX"
type input "SHEESH - REMIX"
click at [868, 163] on input "Search Form" at bounding box center [925, 160] width 249 height 29
paste input "SD4P3Q"
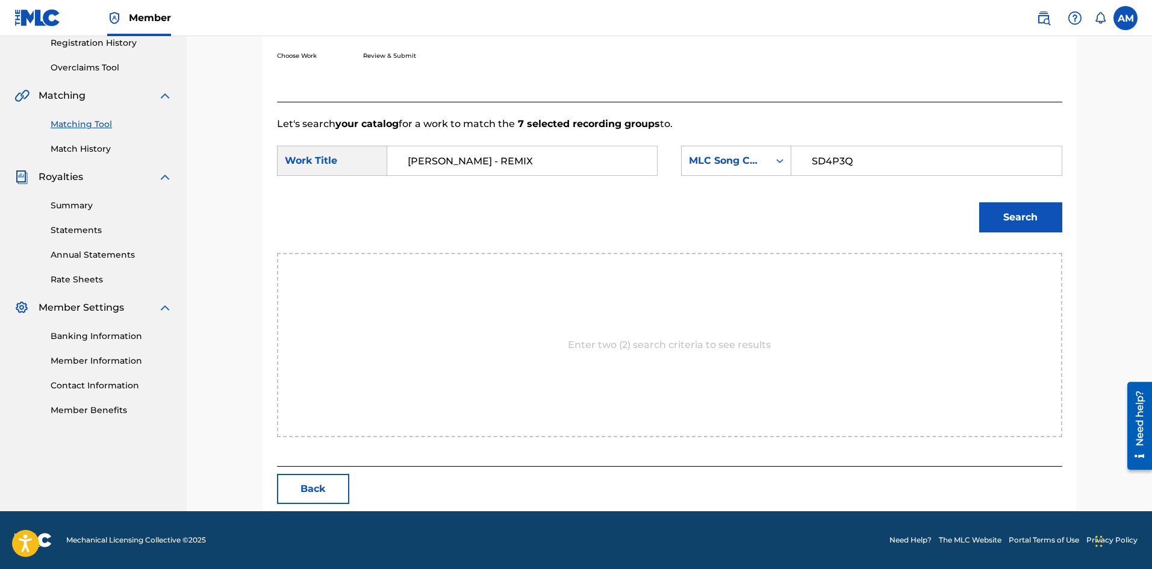
type input "SD4P3Q"
click at [1031, 223] on button "Search" at bounding box center [1020, 217] width 83 height 30
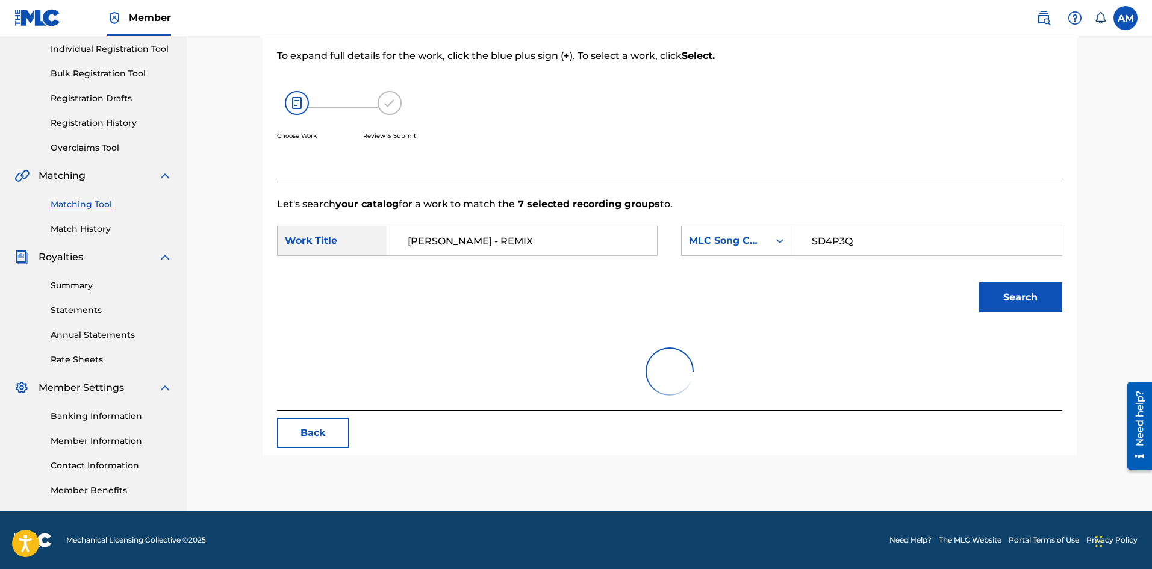
scroll to position [205, 0]
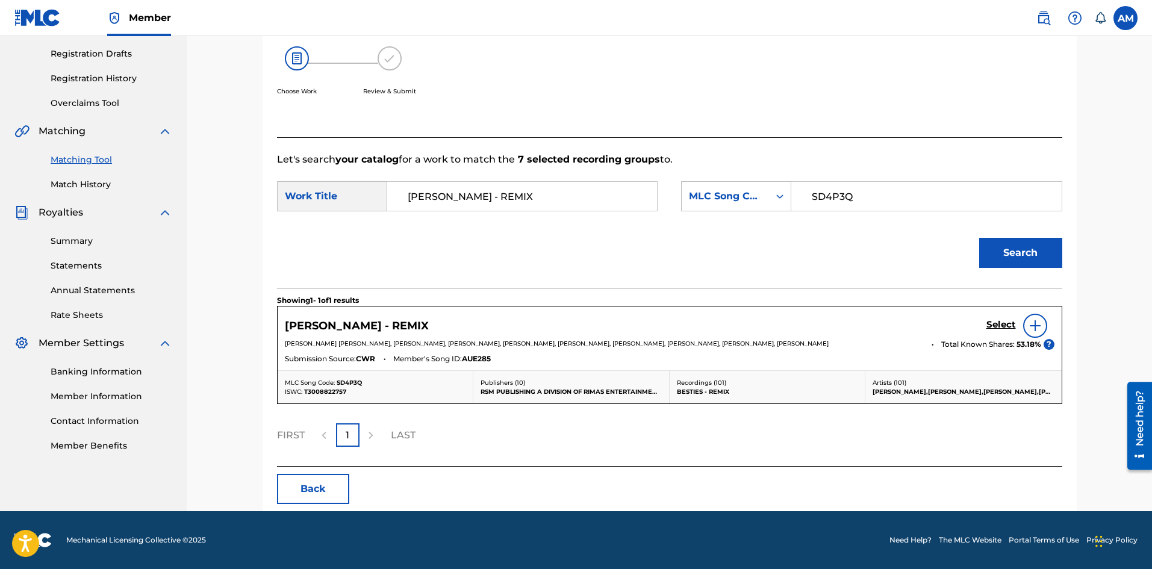
click at [1003, 319] on h5 "Select" at bounding box center [1001, 324] width 30 height 11
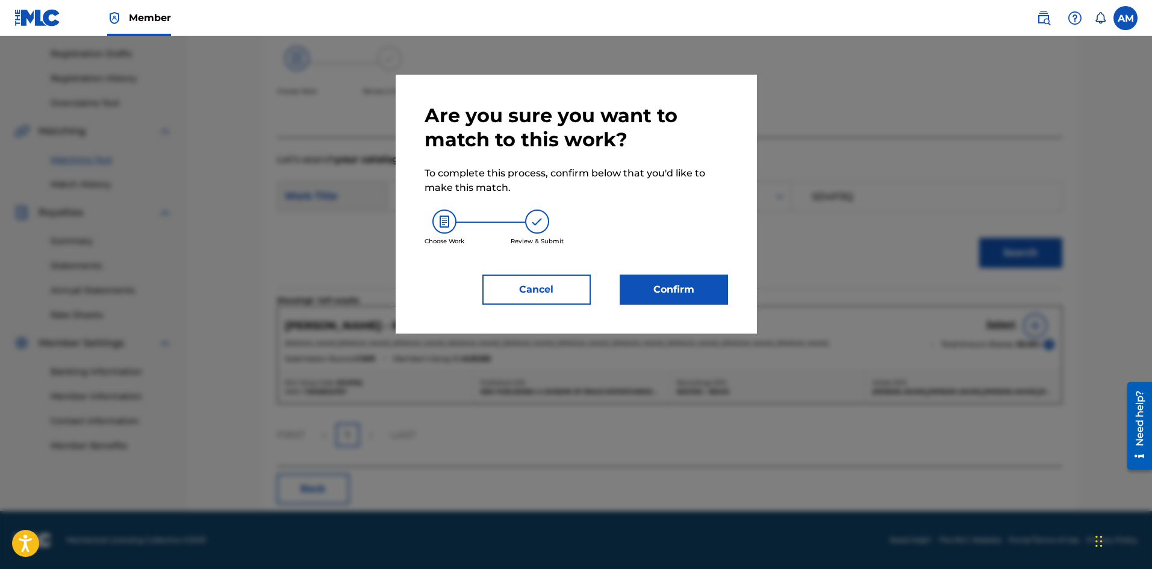
click at [665, 281] on button "Confirm" at bounding box center [674, 290] width 108 height 30
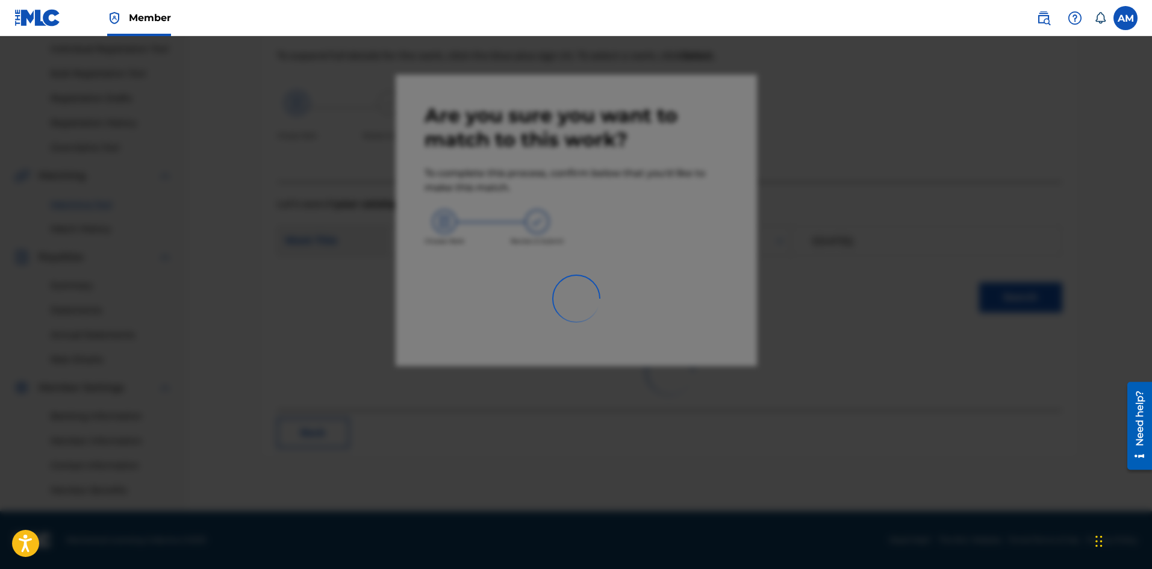
scroll to position [153, 0]
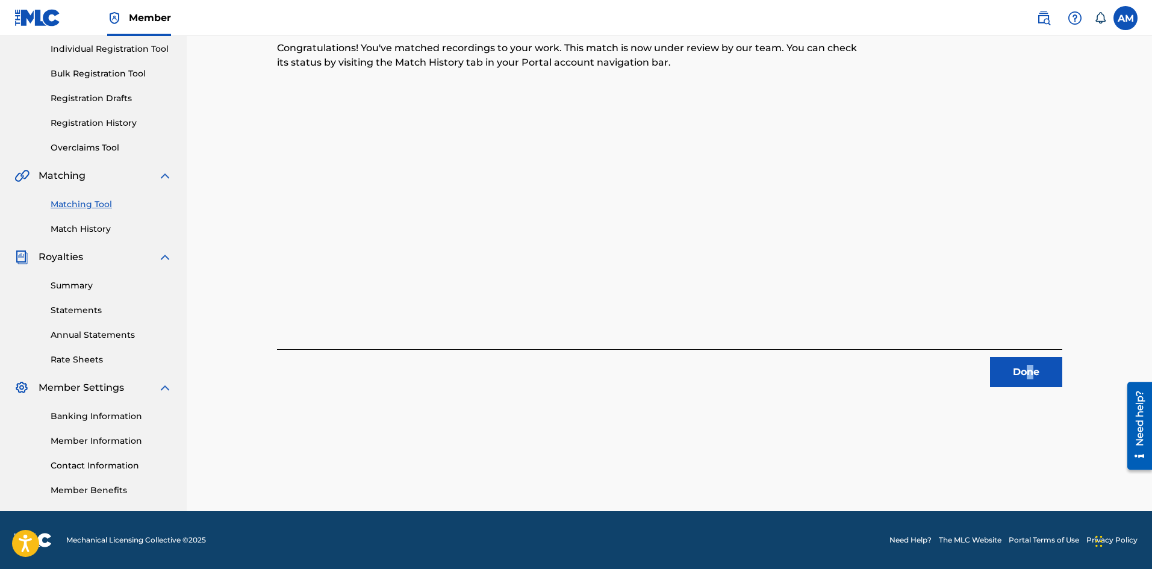
click at [1029, 360] on div "Done" at bounding box center [669, 368] width 785 height 38
click at [1025, 363] on button "Done" at bounding box center [1026, 372] width 72 height 30
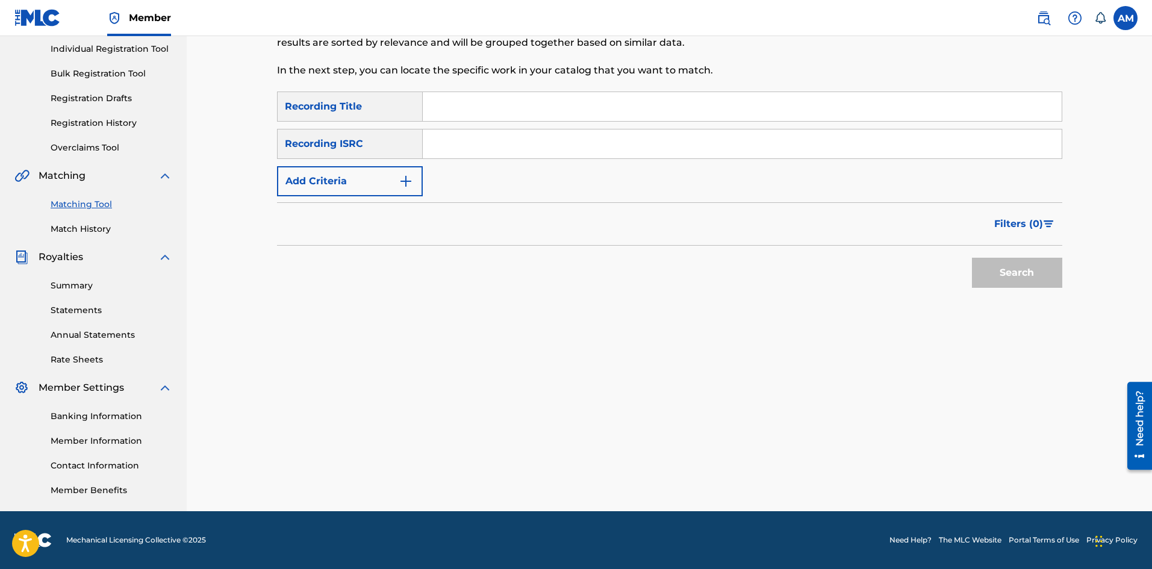
drag, startPoint x: 546, startPoint y: 146, endPoint x: 564, endPoint y: 149, distance: 18.2
click at [546, 146] on input "Search Form" at bounding box center [742, 143] width 639 height 29
paste input "USLD90803637"
type input "USLD90803637"
click at [1016, 281] on button "Search" at bounding box center [1017, 273] width 90 height 30
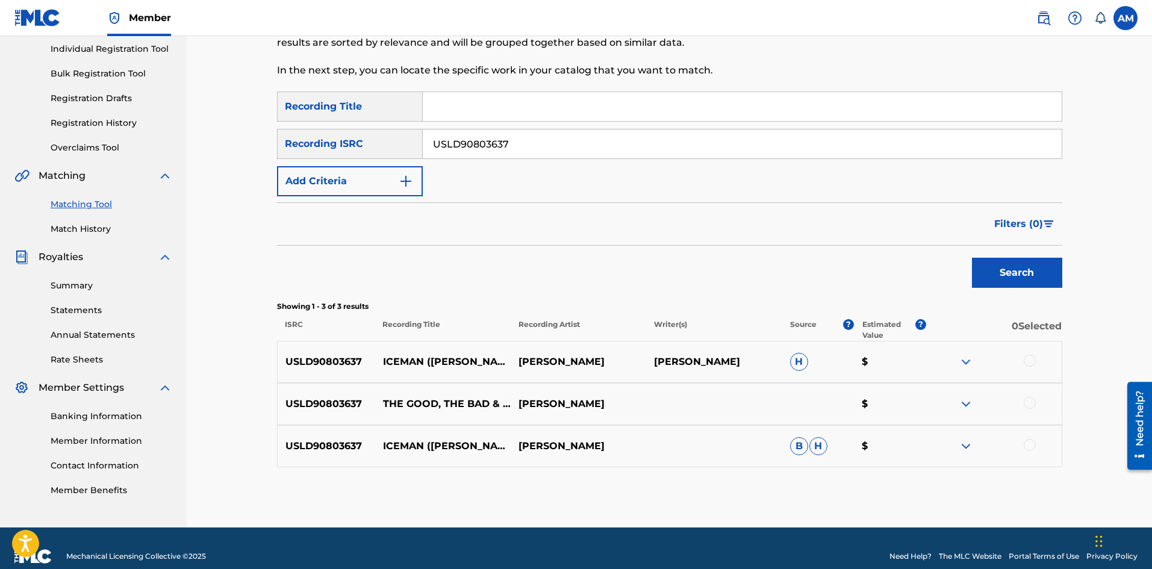
click at [1026, 353] on div "USLD90803637 ICEMAN (GEORGE GERVIN) DEVIN MILES DEVIN MILES H $" at bounding box center [669, 362] width 785 height 42
click at [1031, 358] on div at bounding box center [1030, 361] width 12 height 12
click at [1029, 403] on div at bounding box center [1030, 403] width 12 height 12
click at [1025, 441] on div at bounding box center [1030, 445] width 12 height 12
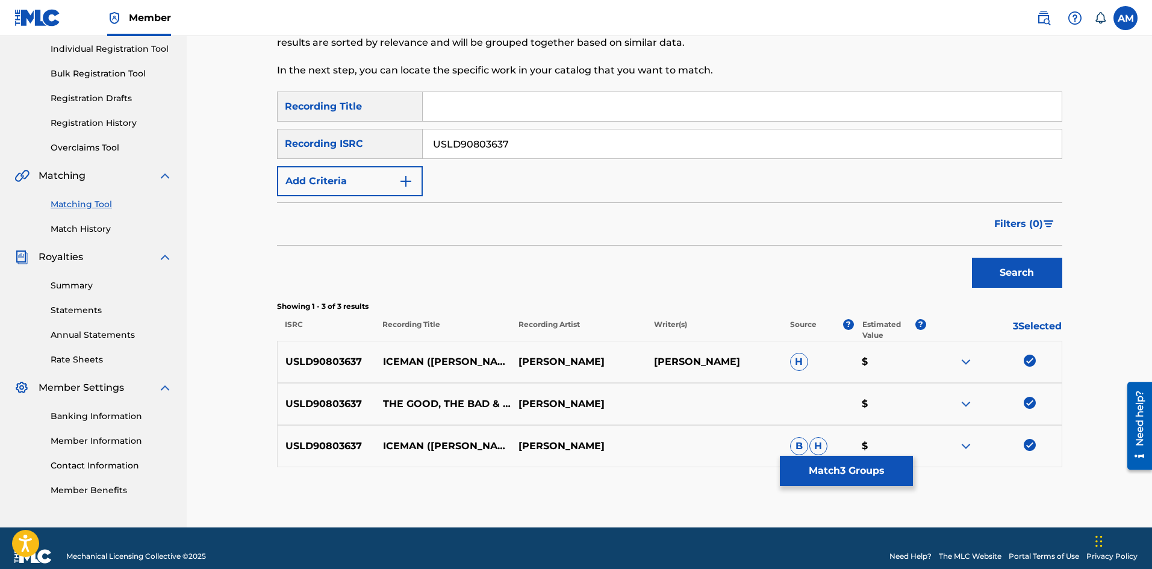
drag, startPoint x: 1027, startPoint y: 444, endPoint x: 1051, endPoint y: 369, distance: 79.4
click at [1027, 444] on img at bounding box center [1030, 445] width 12 height 12
click at [1026, 358] on img at bounding box center [1030, 361] width 12 height 12
click at [860, 478] on button "Match 1 Group" at bounding box center [846, 471] width 133 height 30
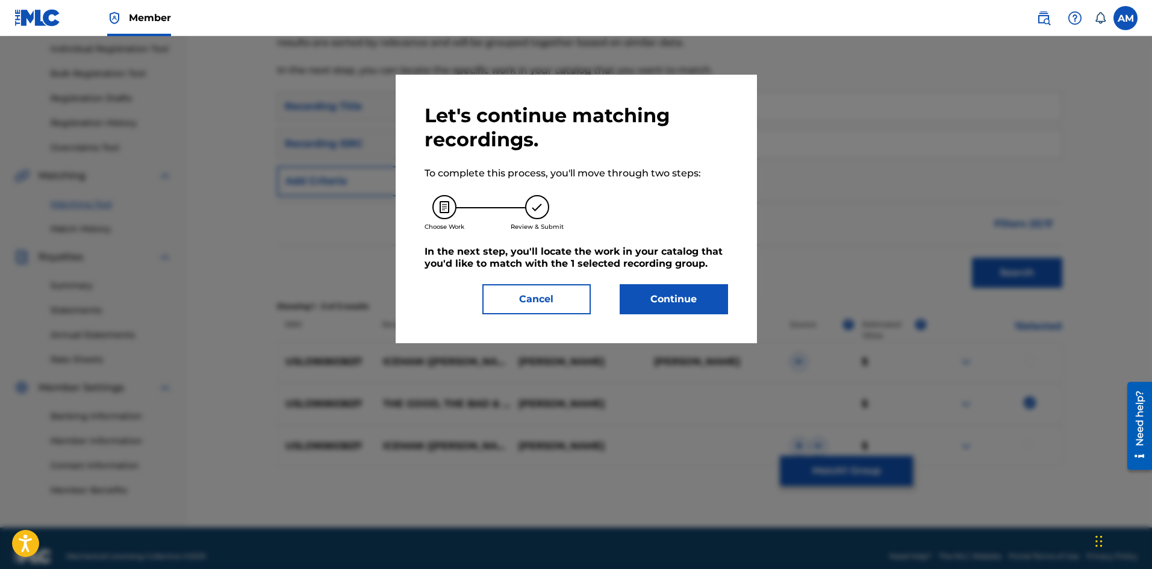
click at [653, 300] on button "Continue" at bounding box center [674, 299] width 108 height 30
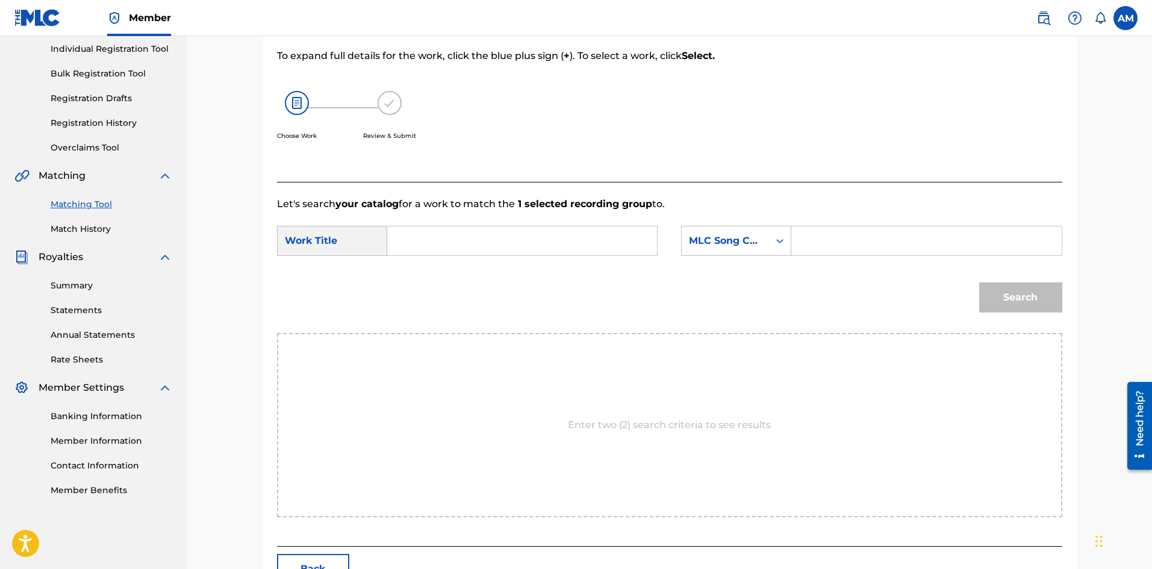
click at [514, 247] on input "Search Form" at bounding box center [521, 240] width 249 height 29
paste input "GOOD, THE BAD, & THE UGLY"
type input "GOOD, THE BAD, & THE UGLY"
click at [890, 231] on input "Search Form" at bounding box center [925, 240] width 249 height 29
paste input "TD8CAZ"
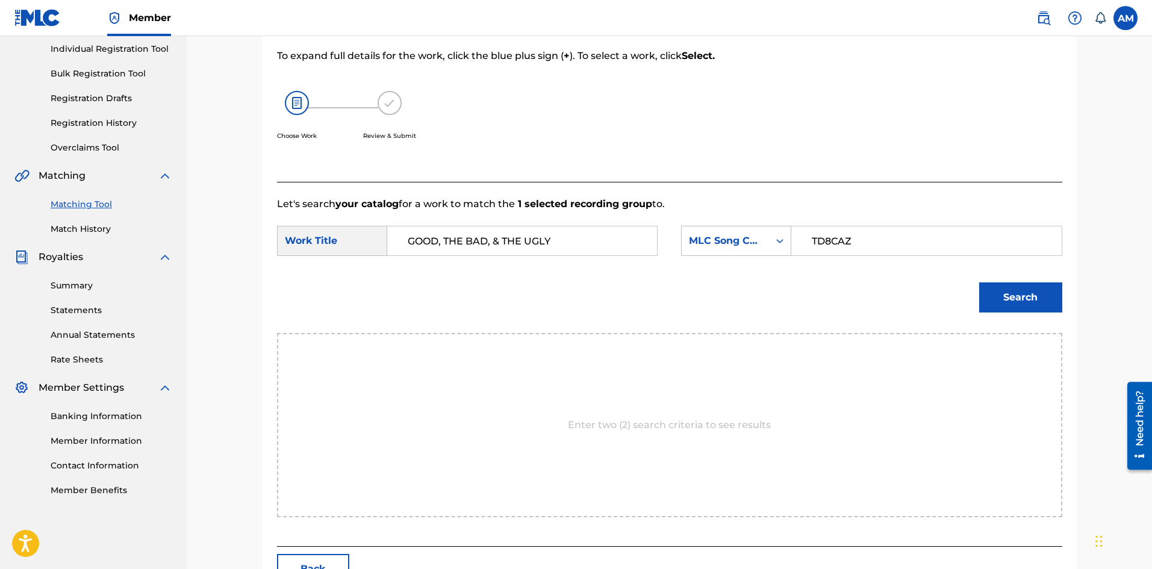
type input "TD8CAZ"
click at [1006, 302] on button "Search" at bounding box center [1020, 297] width 83 height 30
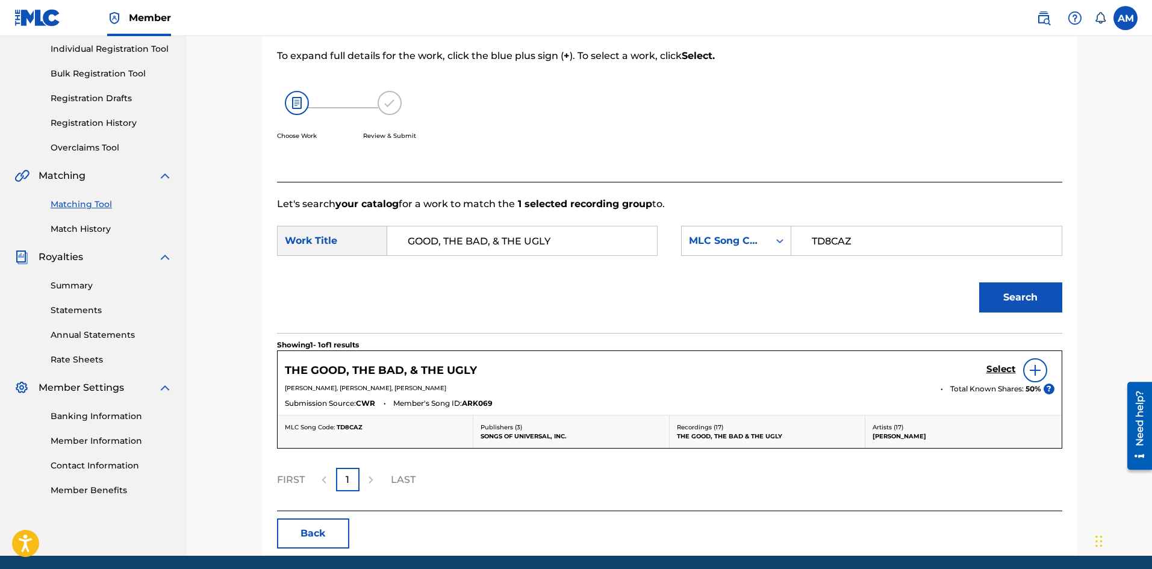
click at [1012, 369] on h5 "Select" at bounding box center [1001, 369] width 30 height 11
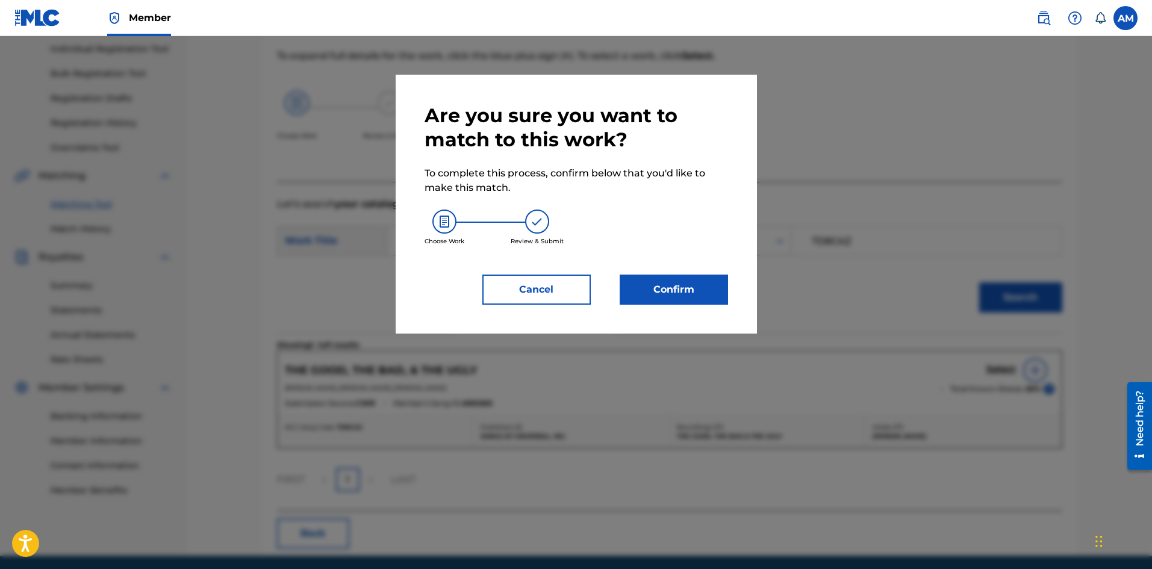
click at [671, 290] on button "Confirm" at bounding box center [674, 290] width 108 height 30
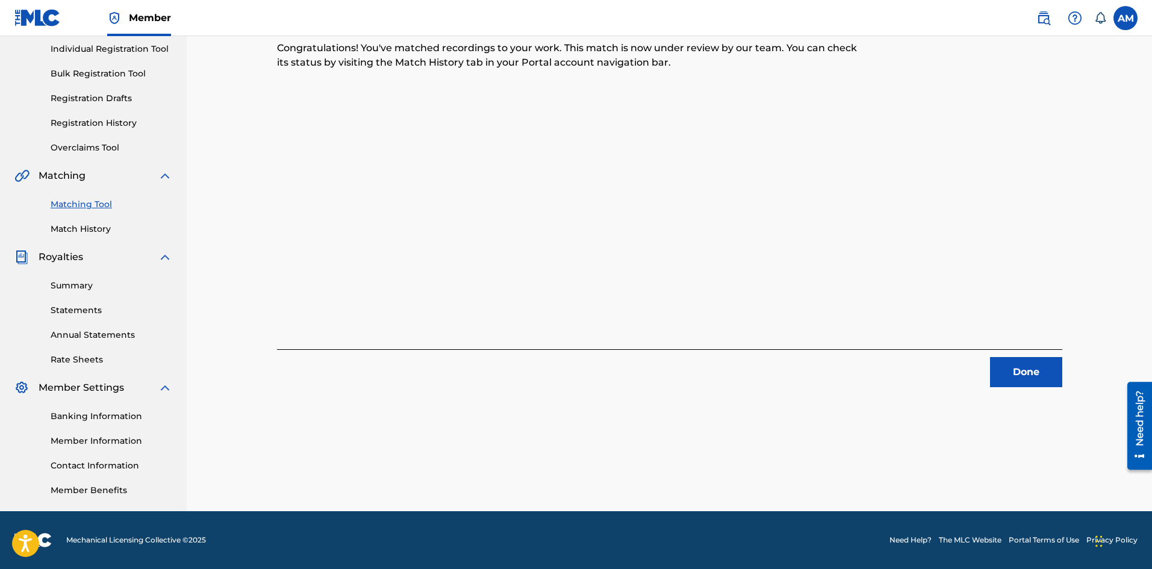
click at [1052, 369] on button "Done" at bounding box center [1026, 372] width 72 height 30
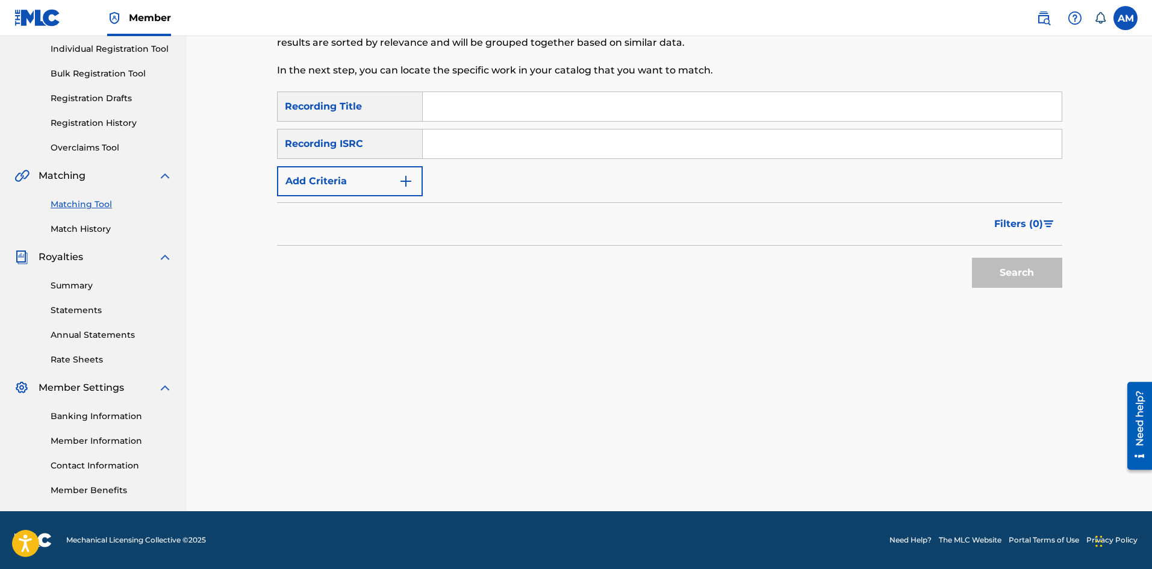
click at [464, 151] on input "Search Form" at bounding box center [742, 143] width 639 height 29
paste input "QM24S2102473"
type input "QM24S2102473"
click at [1039, 263] on button "Search" at bounding box center [1017, 273] width 90 height 30
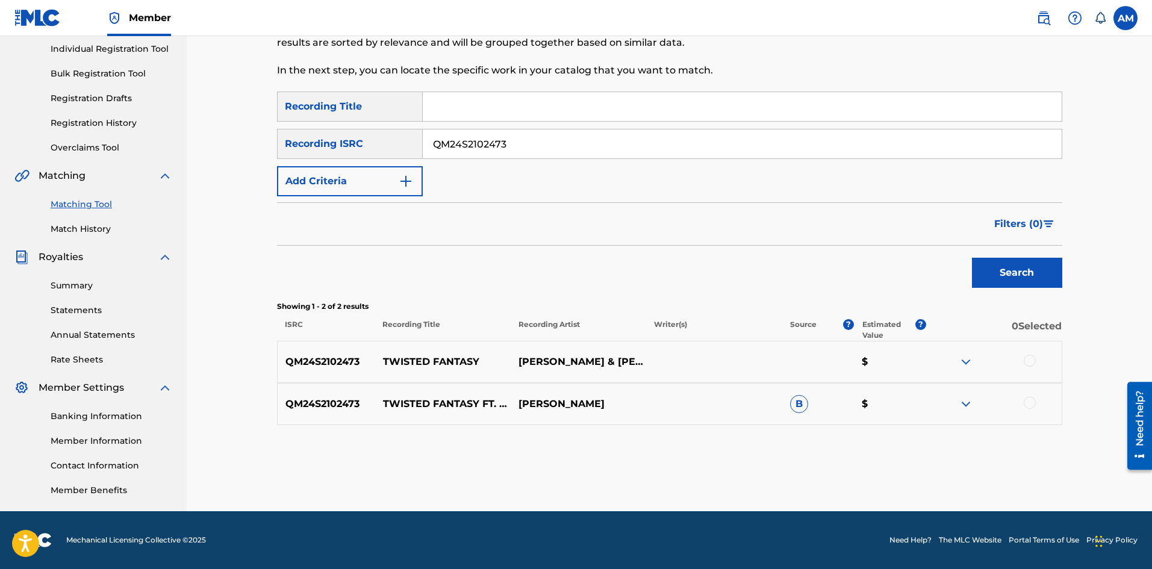
click at [1033, 360] on div at bounding box center [1030, 361] width 12 height 12
click at [1030, 399] on div at bounding box center [1030, 403] width 12 height 12
click at [853, 468] on button "Match 2 Groups" at bounding box center [846, 471] width 133 height 30
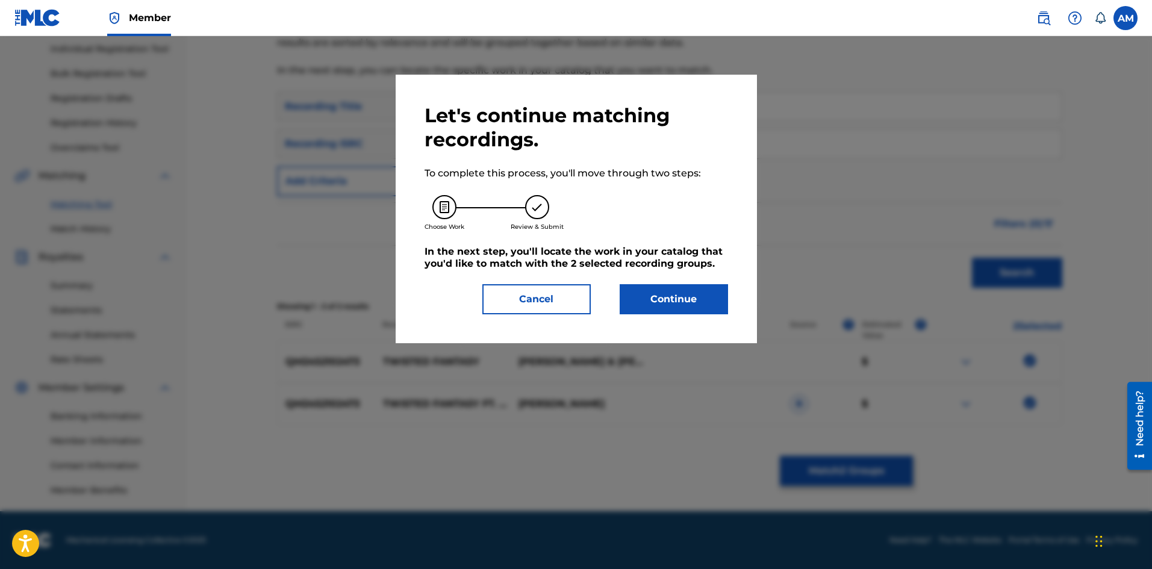
click at [673, 300] on button "Continue" at bounding box center [674, 299] width 108 height 30
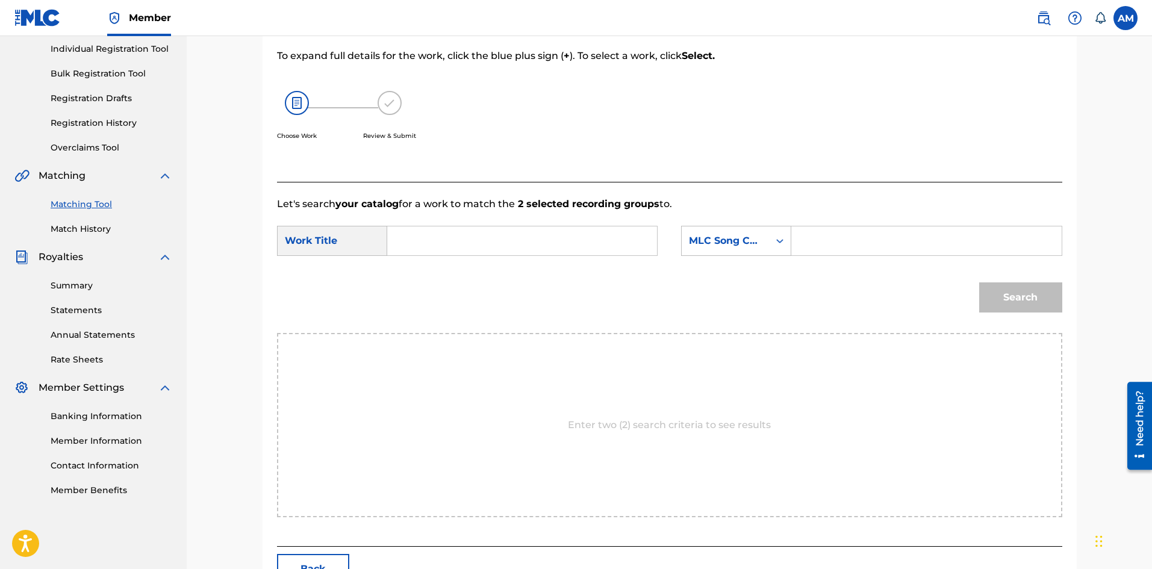
drag, startPoint x: 487, startPoint y: 242, endPoint x: 476, endPoint y: 238, distance: 11.6
click at [485, 242] on input "Search Form" at bounding box center [521, 240] width 249 height 29
paste input "TWISTED FANTASY"
type input "TWISTED FANTASY"
drag, startPoint x: 828, startPoint y: 241, endPoint x: 867, endPoint y: 245, distance: 38.8
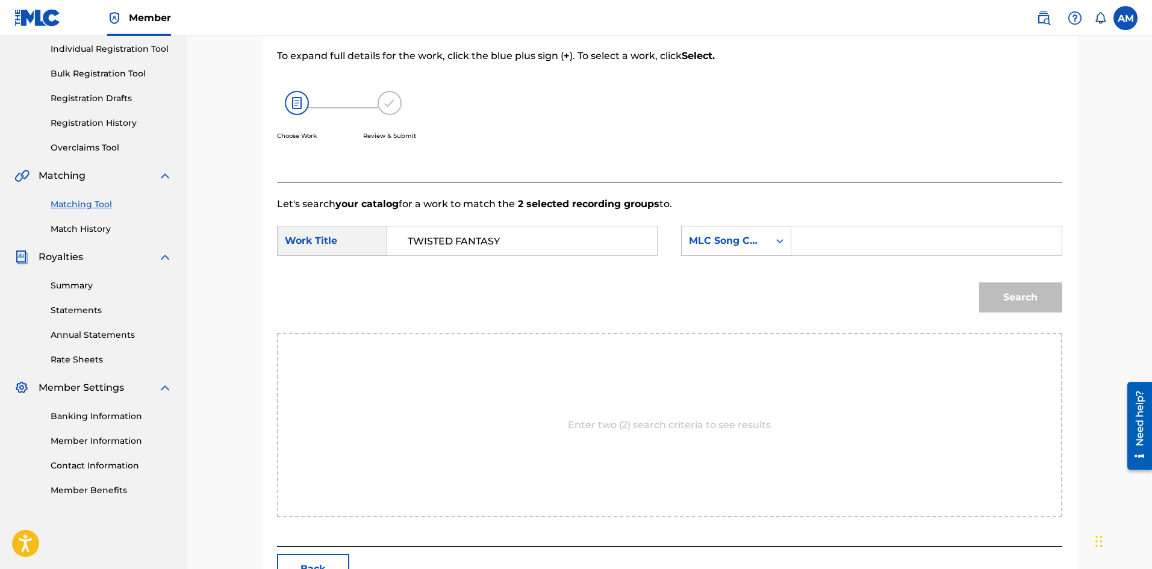
click at [828, 241] on input "Search Form" at bounding box center [925, 240] width 249 height 29
paste input "TE6GO4"
type input "TE6GO4"
click at [1026, 299] on button "Search" at bounding box center [1020, 297] width 83 height 30
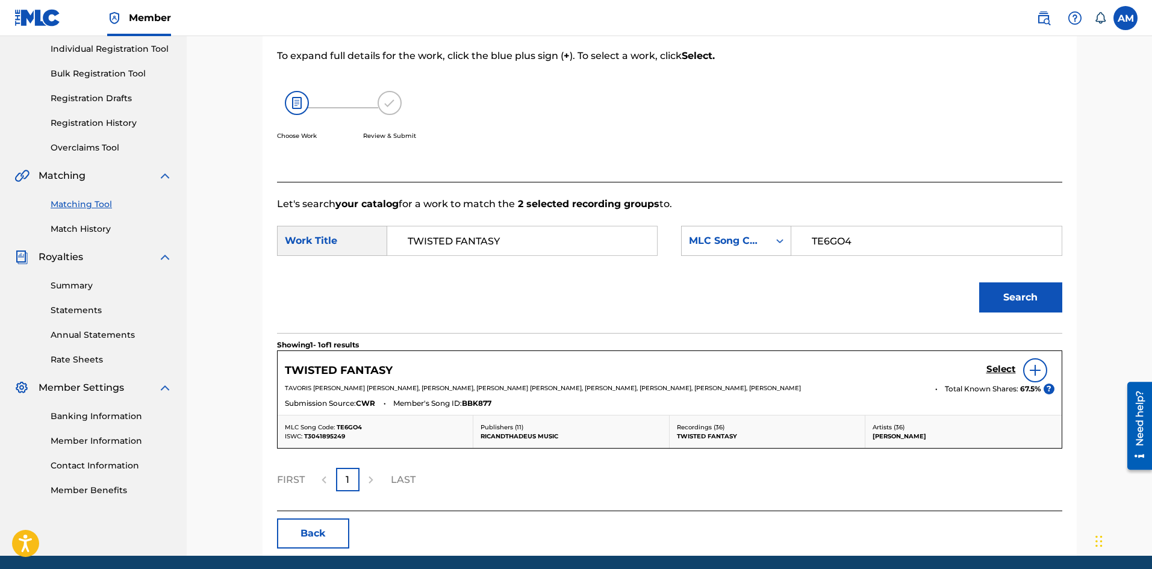
click at [1002, 369] on h5 "Select" at bounding box center [1001, 369] width 30 height 11
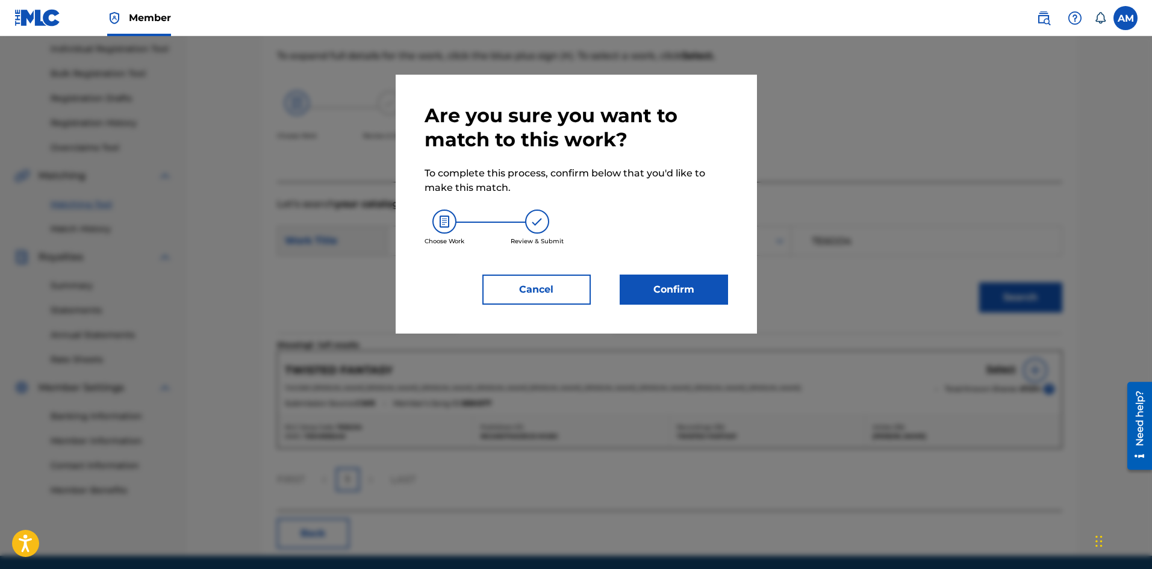
click at [665, 284] on button "Confirm" at bounding box center [674, 290] width 108 height 30
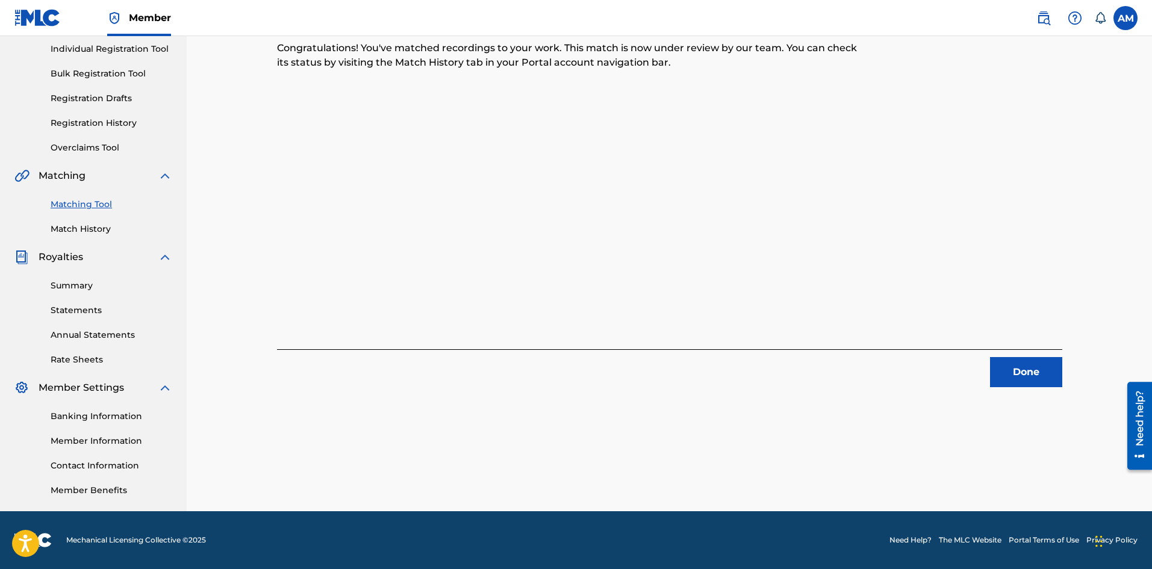
click at [1035, 363] on button "Done" at bounding box center [1026, 372] width 72 height 30
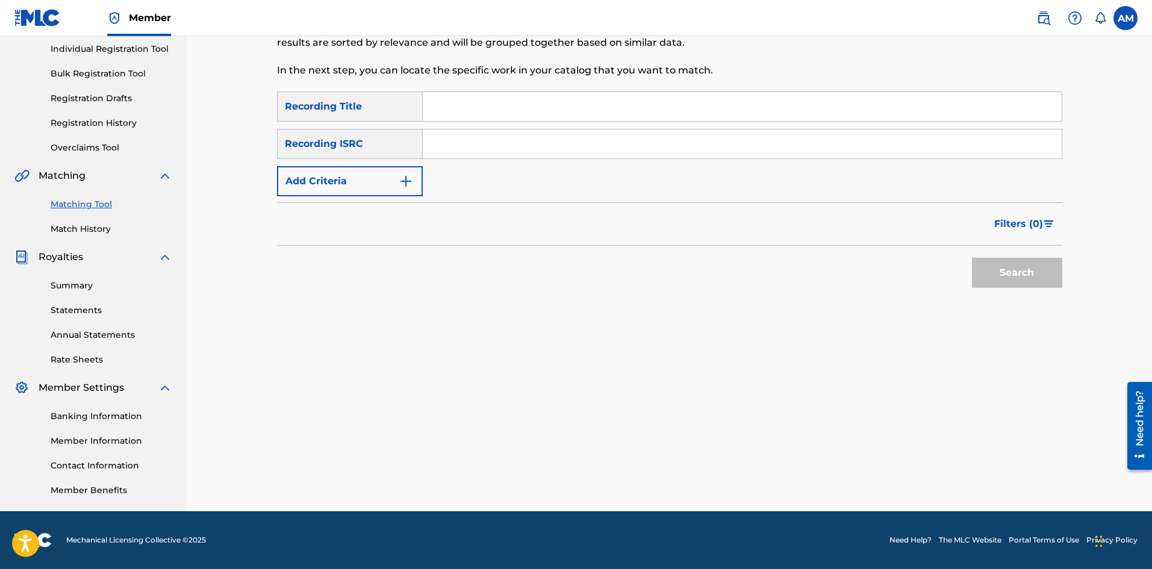
click at [533, 150] on input "Search Form" at bounding box center [742, 143] width 639 height 29
paste input "USB272100203"
type input "USB272100203"
click at [994, 279] on button "Search" at bounding box center [1017, 273] width 90 height 30
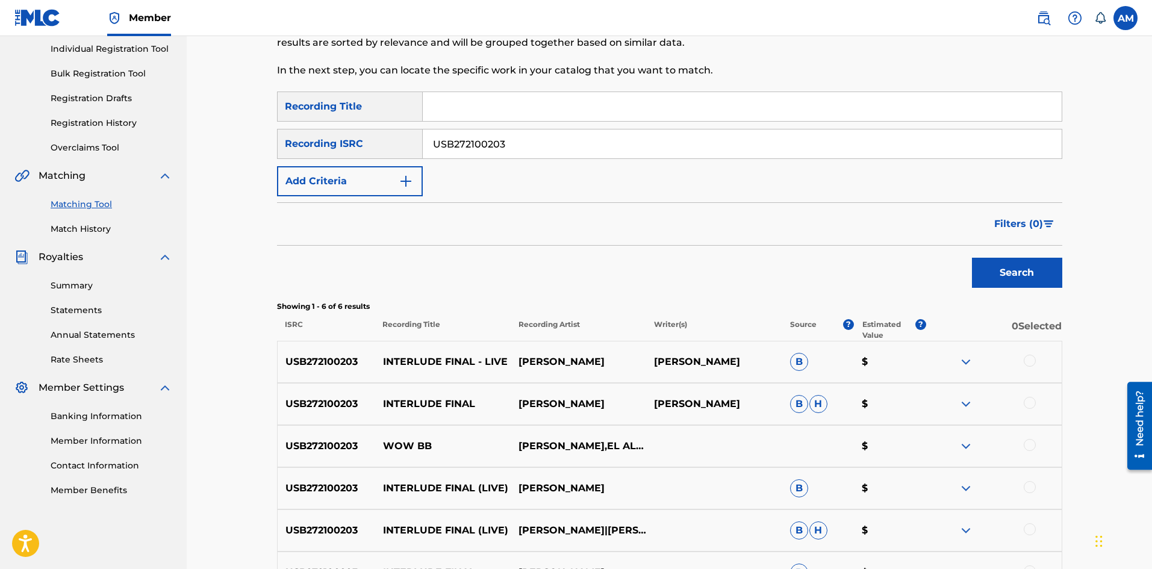
scroll to position [296, 0]
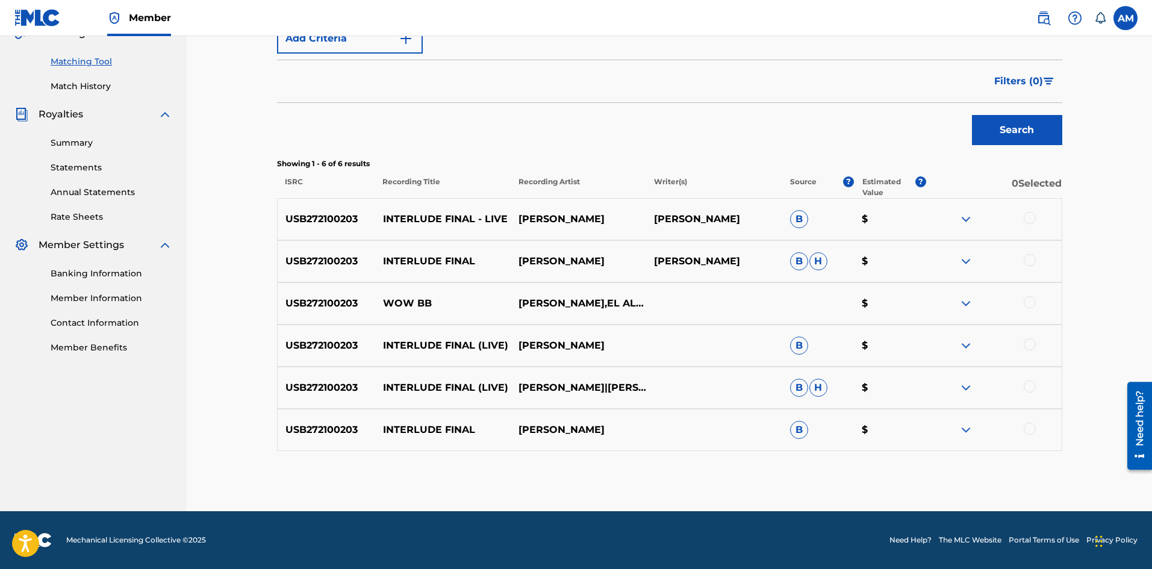
click at [1037, 302] on div at bounding box center [993, 303] width 135 height 14
click at [1029, 302] on div at bounding box center [1030, 302] width 12 height 12
click at [829, 482] on button "Match 1 Group" at bounding box center [846, 471] width 133 height 30
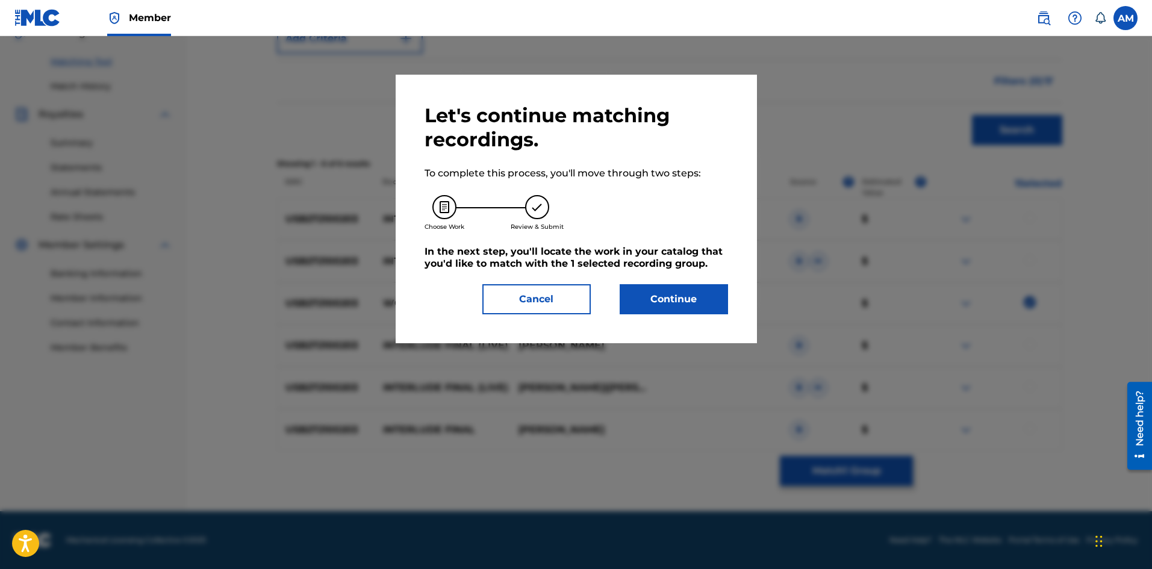
click at [670, 301] on button "Continue" at bounding box center [674, 299] width 108 height 30
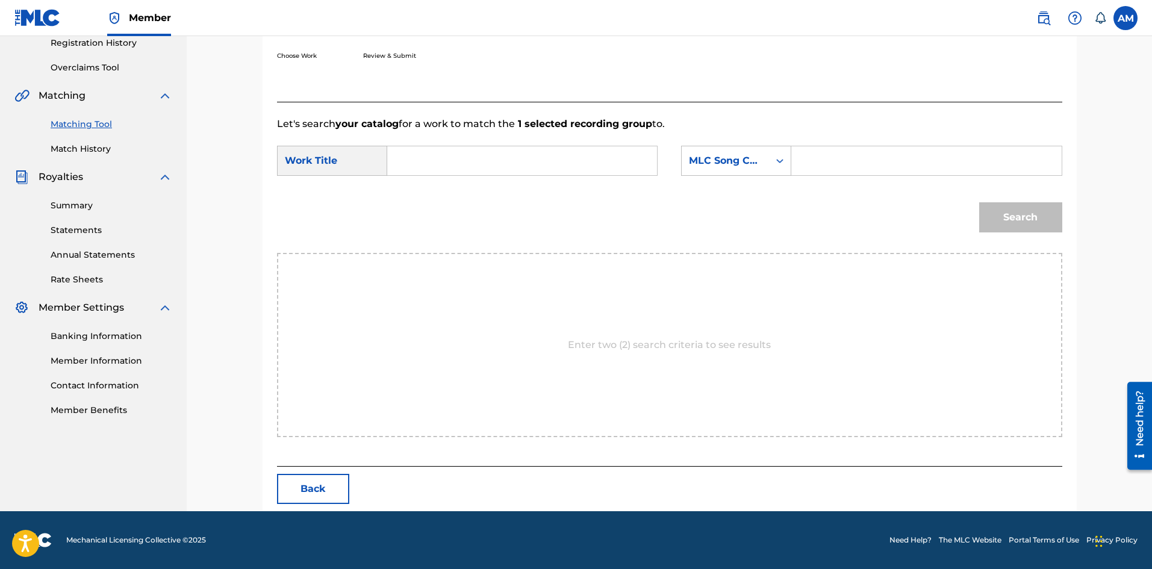
click at [828, 163] on input "Search Form" at bounding box center [925, 160] width 249 height 29
paste input "BOZ797"
type input "BOZ797"
click at [568, 170] on input "Search Form" at bounding box center [521, 160] width 249 height 29
paste input "WOW BB"
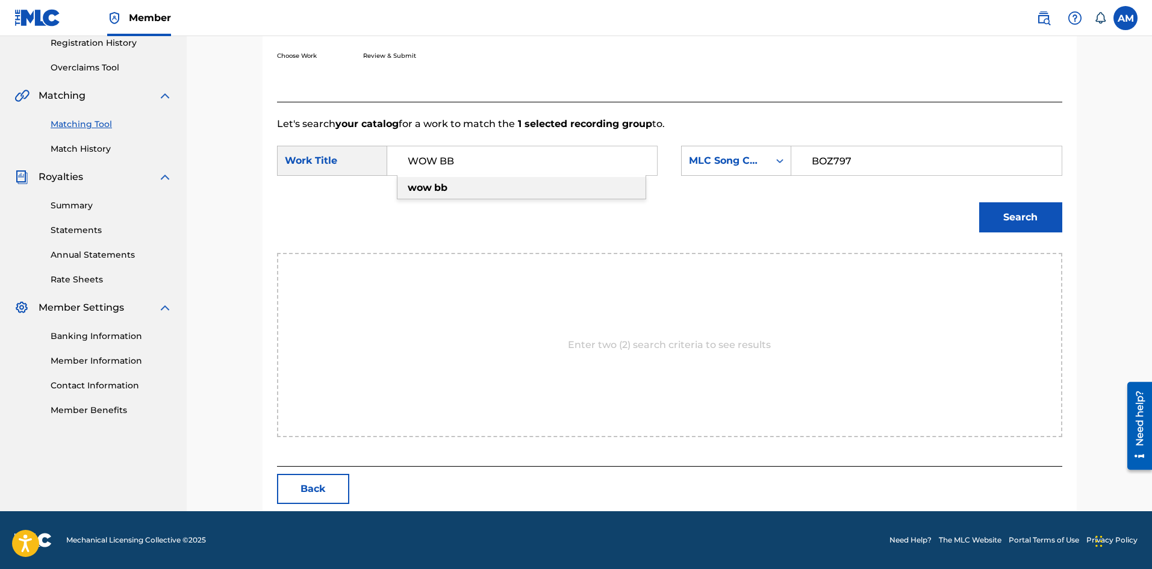
type input "WOW BB"
click at [1046, 210] on button "Search" at bounding box center [1020, 217] width 83 height 30
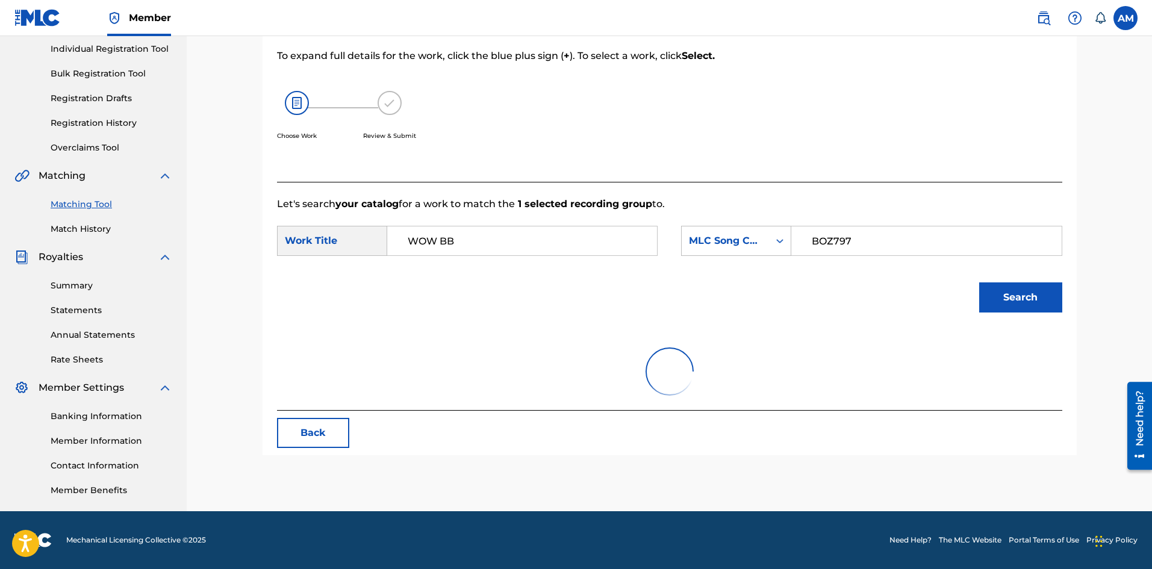
scroll to position [153, 0]
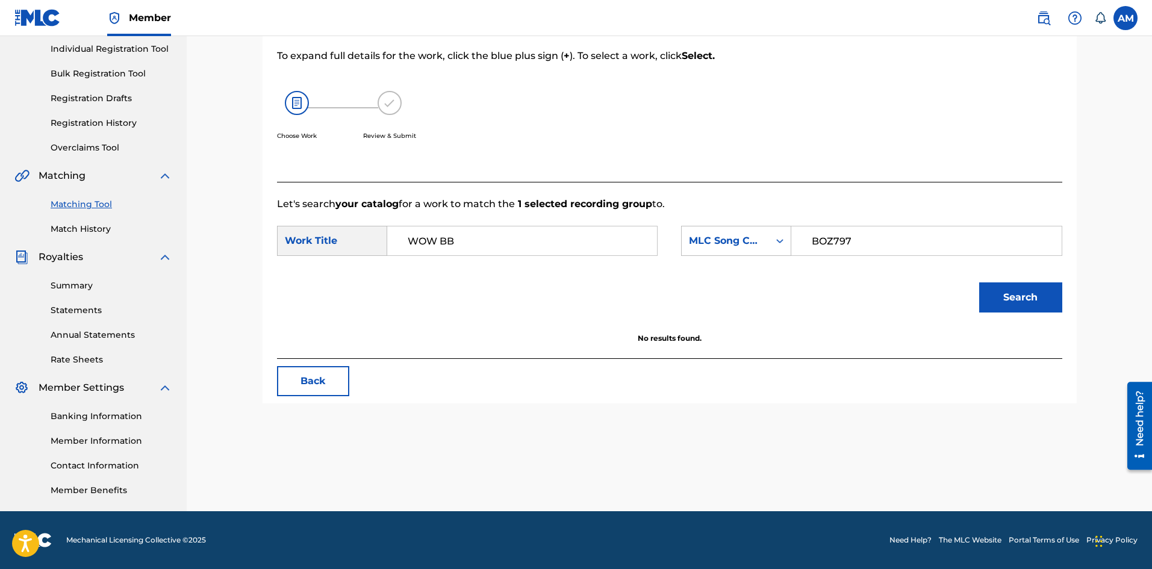
drag, startPoint x: 901, startPoint y: 241, endPoint x: 426, endPoint y: 244, distance: 475.1
click at [426, 244] on div "SearchWithCriteria835c9176-5b65-40c7-bcd0-d9410ef3fe1f Work Title WOW BB Search…" at bounding box center [669, 244] width 785 height 37
paste input "WA9DO3"
type input "WA9DO3"
click at [1015, 291] on button "Search" at bounding box center [1020, 297] width 83 height 30
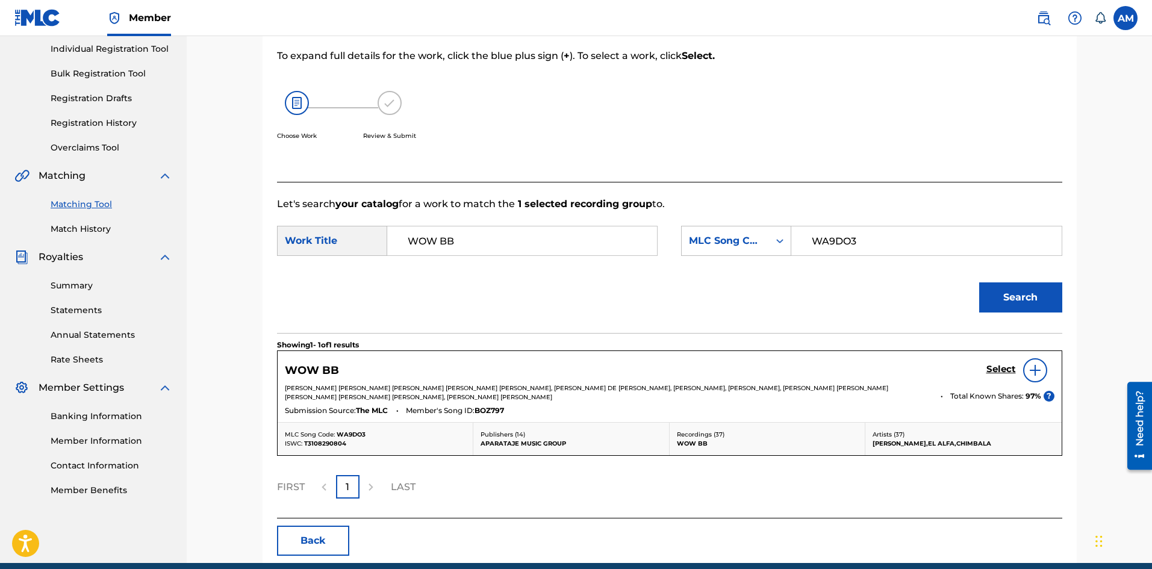
click at [1000, 372] on h5 "Select" at bounding box center [1001, 369] width 30 height 11
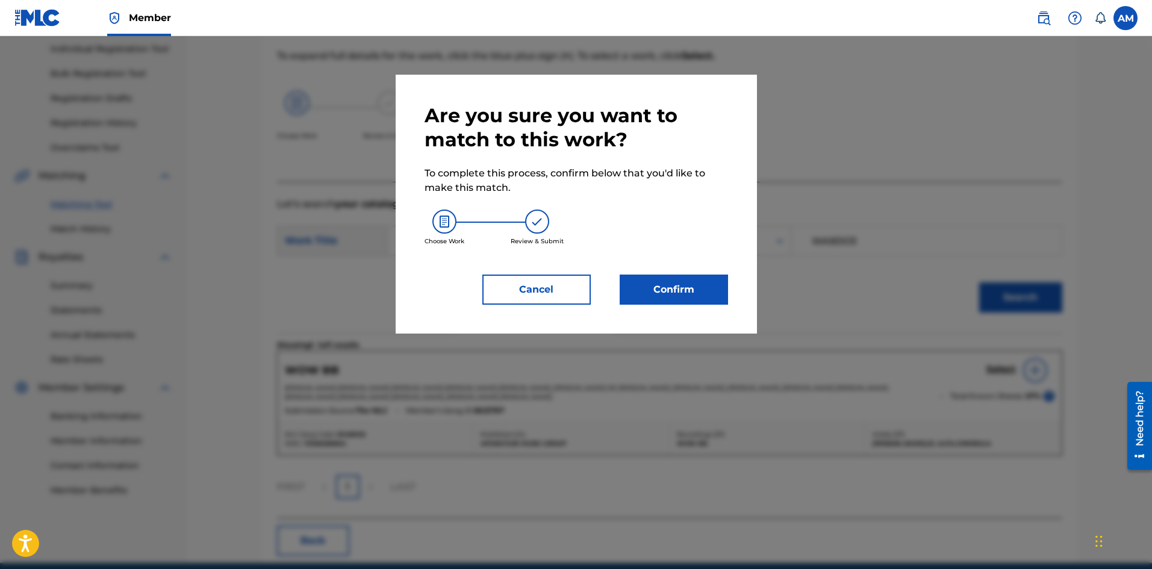
click at [664, 291] on button "Confirm" at bounding box center [674, 290] width 108 height 30
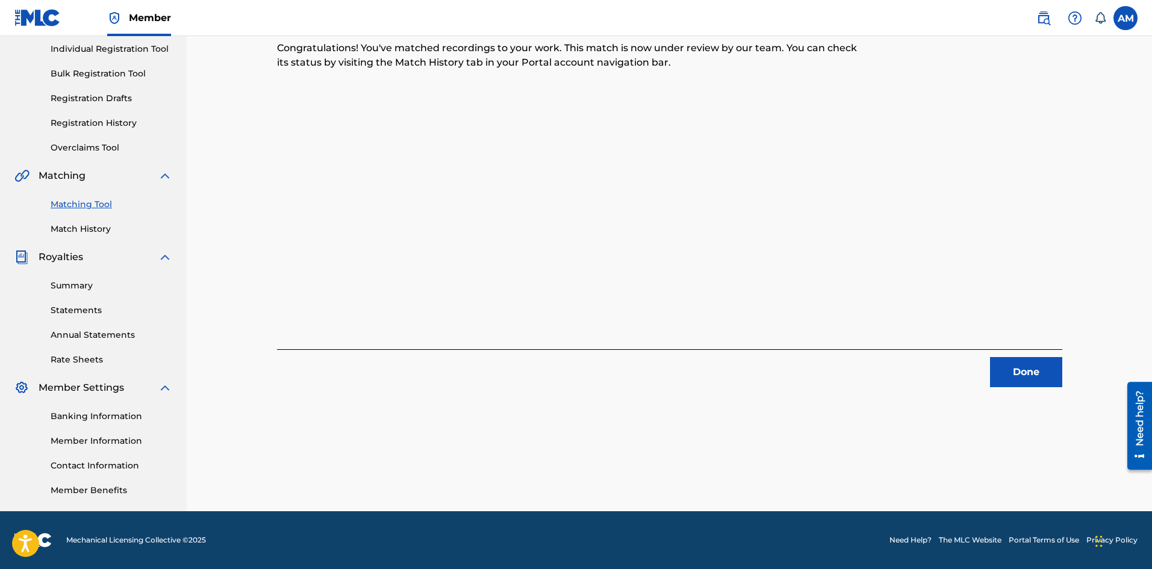
click at [1016, 367] on button "Done" at bounding box center [1026, 372] width 72 height 30
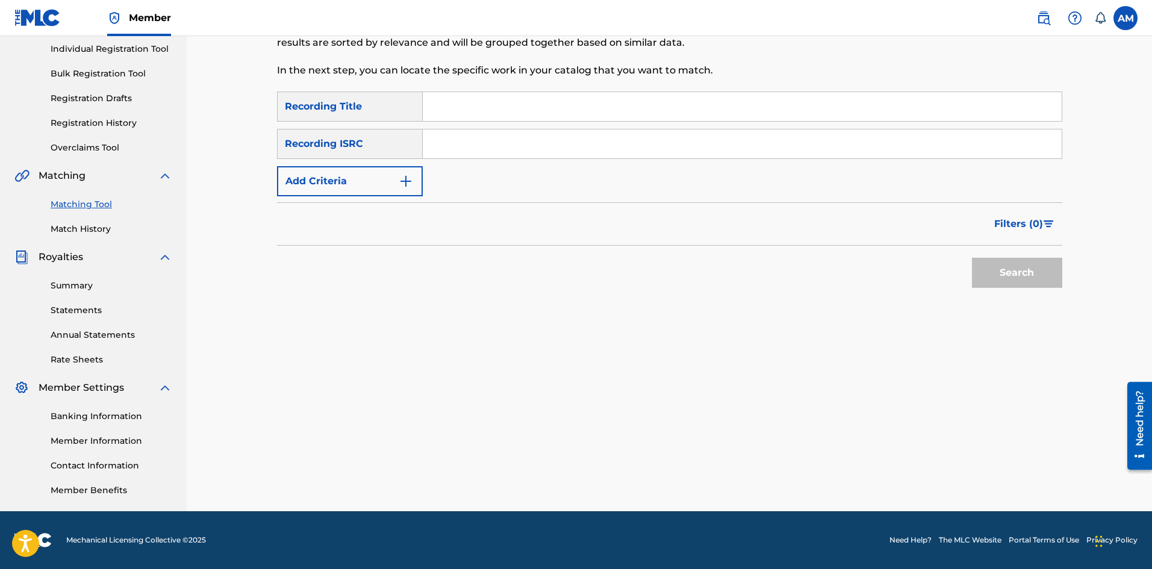
click at [446, 135] on input "Search Form" at bounding box center [742, 143] width 639 height 29
paste input "USUM72024485"
type input "USUM72024485"
click at [1003, 265] on button "Search" at bounding box center [1017, 273] width 90 height 30
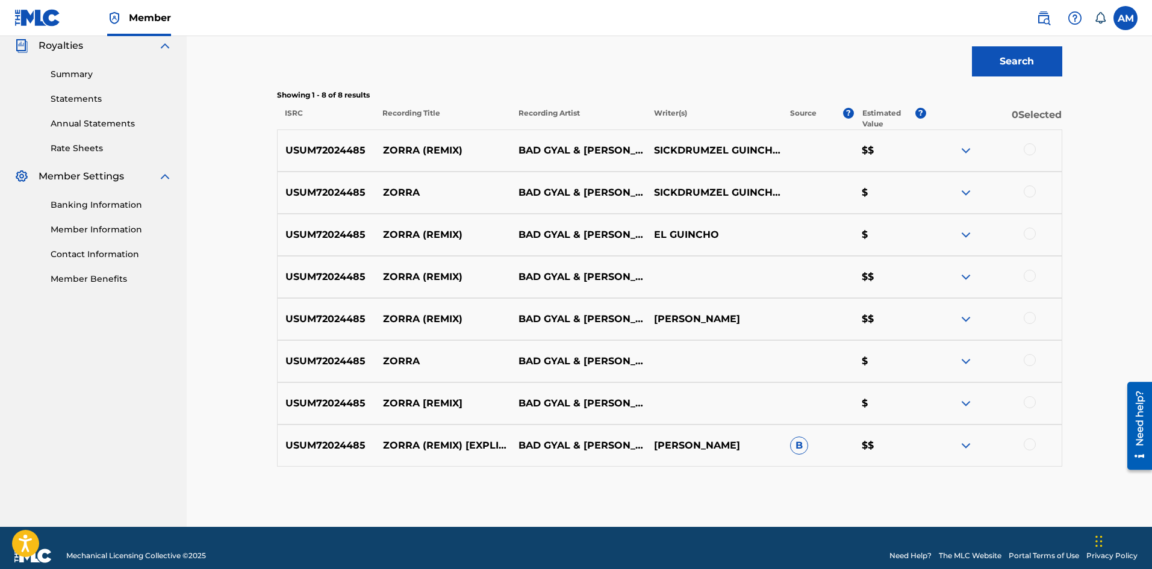
scroll to position [380, 0]
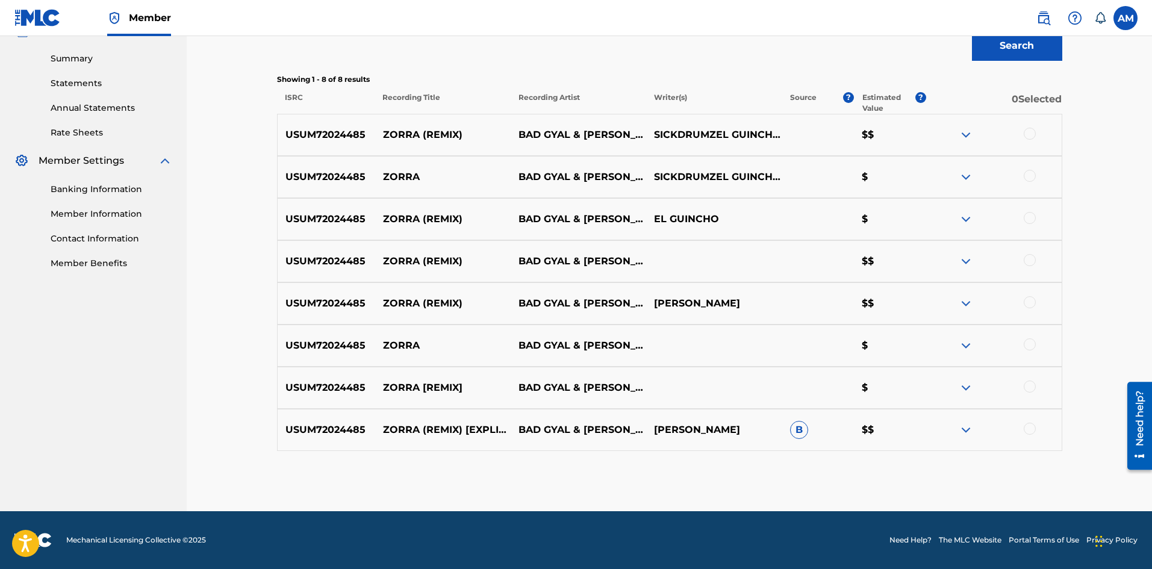
click at [1032, 132] on div at bounding box center [1030, 134] width 12 height 12
click at [1029, 176] on div at bounding box center [1030, 176] width 12 height 12
click at [1027, 217] on div at bounding box center [1030, 218] width 12 height 12
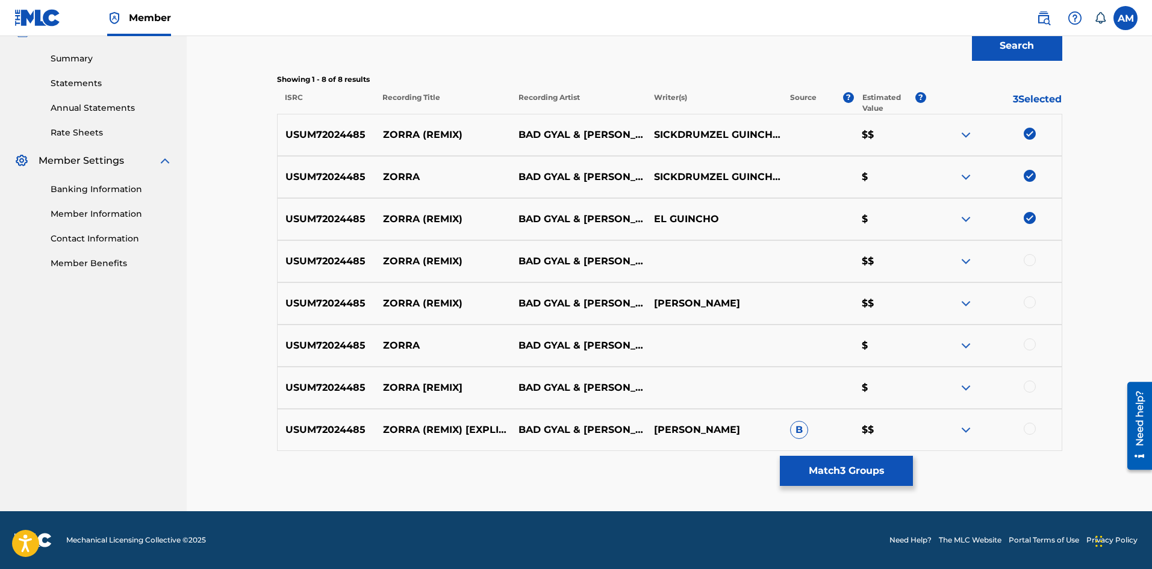
click at [1032, 260] on div at bounding box center [1030, 260] width 12 height 12
click at [1027, 300] on div at bounding box center [1030, 302] width 12 height 12
click at [1027, 343] on div at bounding box center [1030, 344] width 12 height 12
click at [1026, 387] on div at bounding box center [1030, 387] width 12 height 12
click at [1027, 434] on div at bounding box center [1030, 429] width 12 height 12
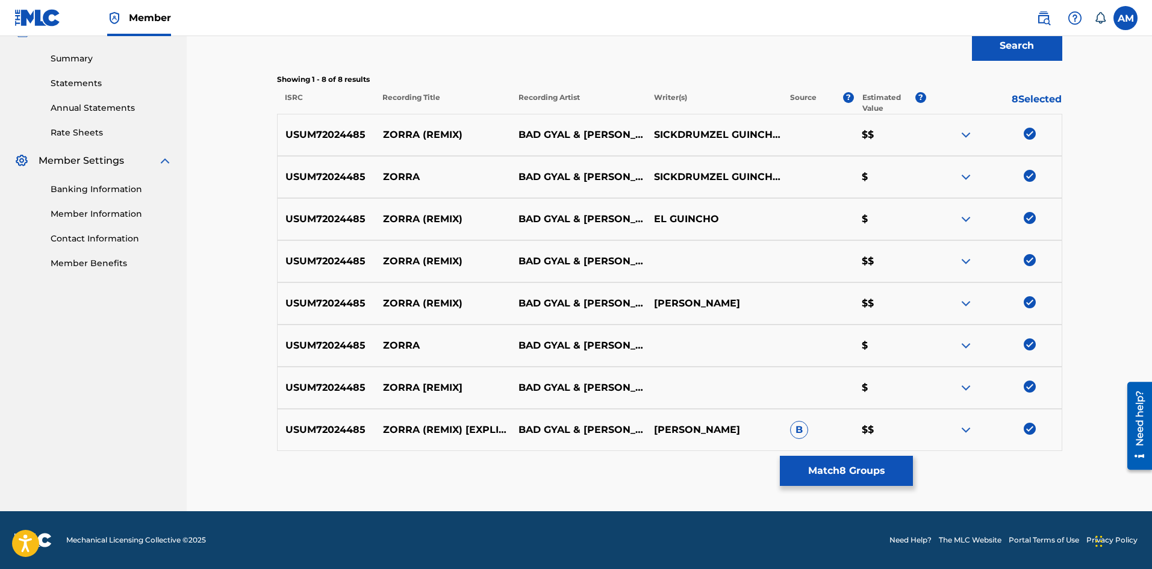
click at [864, 475] on button "Match 8 Groups" at bounding box center [846, 471] width 133 height 30
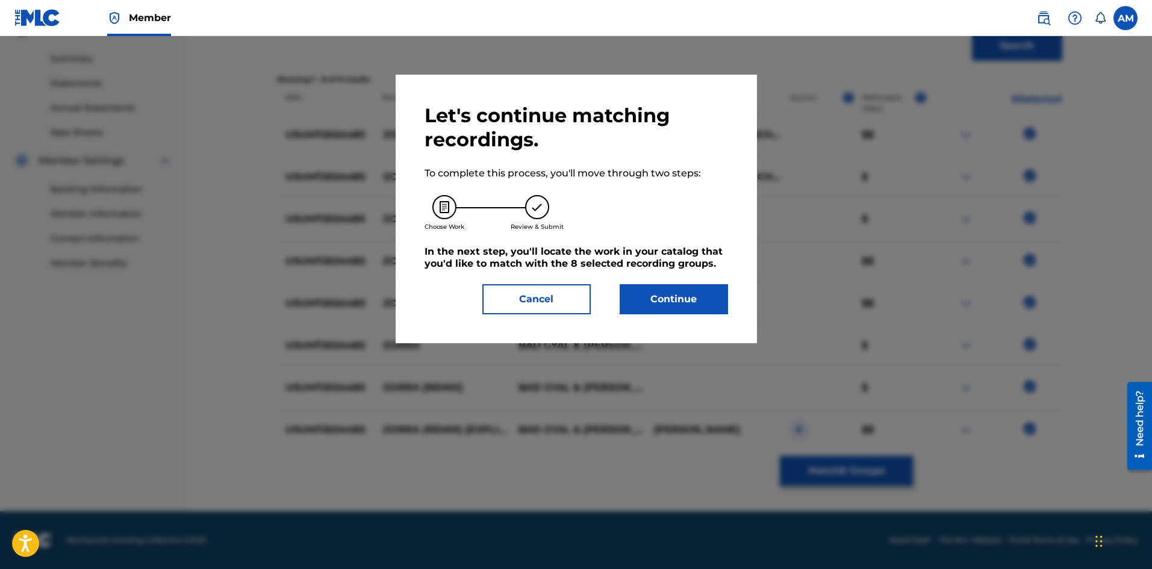
click at [680, 296] on button "Continue" at bounding box center [674, 299] width 108 height 30
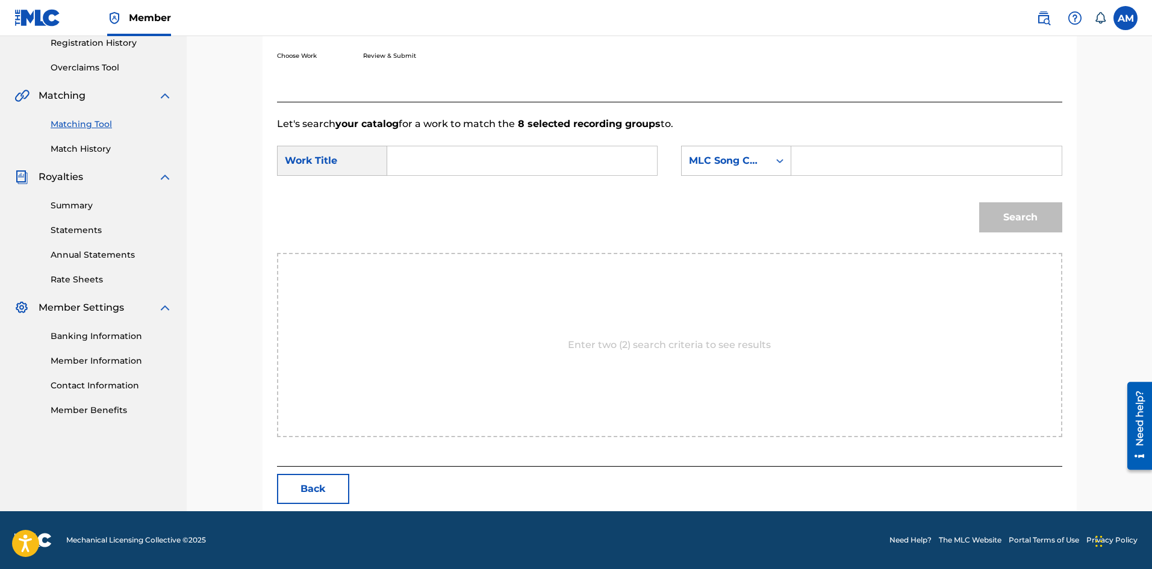
click at [826, 165] on input "Search Form" at bounding box center [925, 160] width 249 height 29
paste input "ZA08RI"
type input "ZA08RI"
click at [462, 166] on input "Search Form" at bounding box center [521, 160] width 249 height 29
paste input "ZORRA (REMIX)"
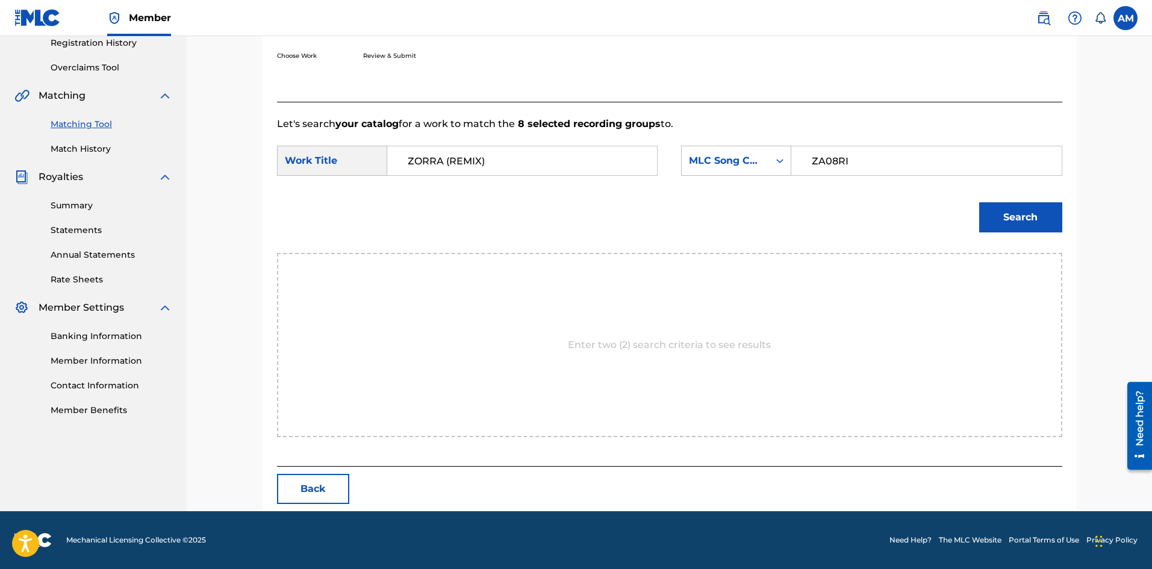
type input "ZORRA (REMIX)"
click at [1006, 218] on button "Search" at bounding box center [1020, 217] width 83 height 30
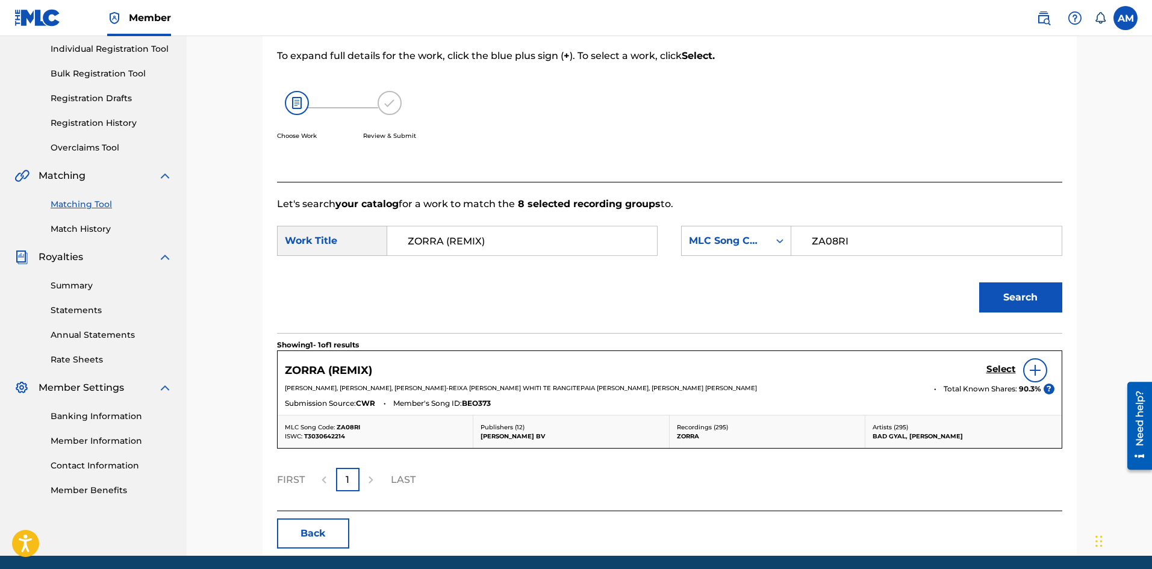
scroll to position [198, 0]
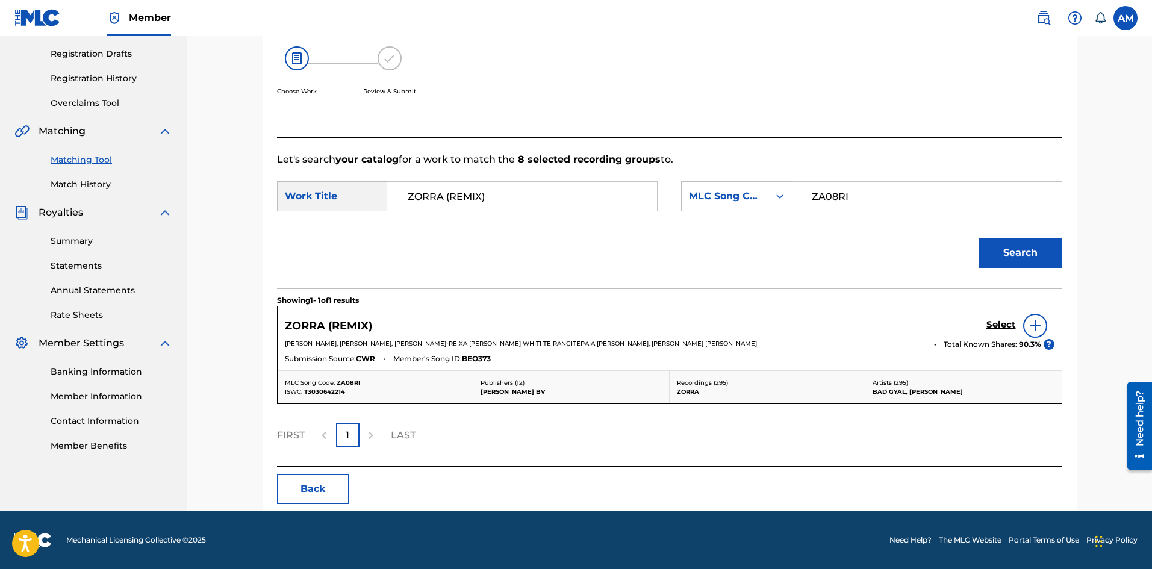
click at [1001, 328] on h5 "Select" at bounding box center [1001, 324] width 30 height 11
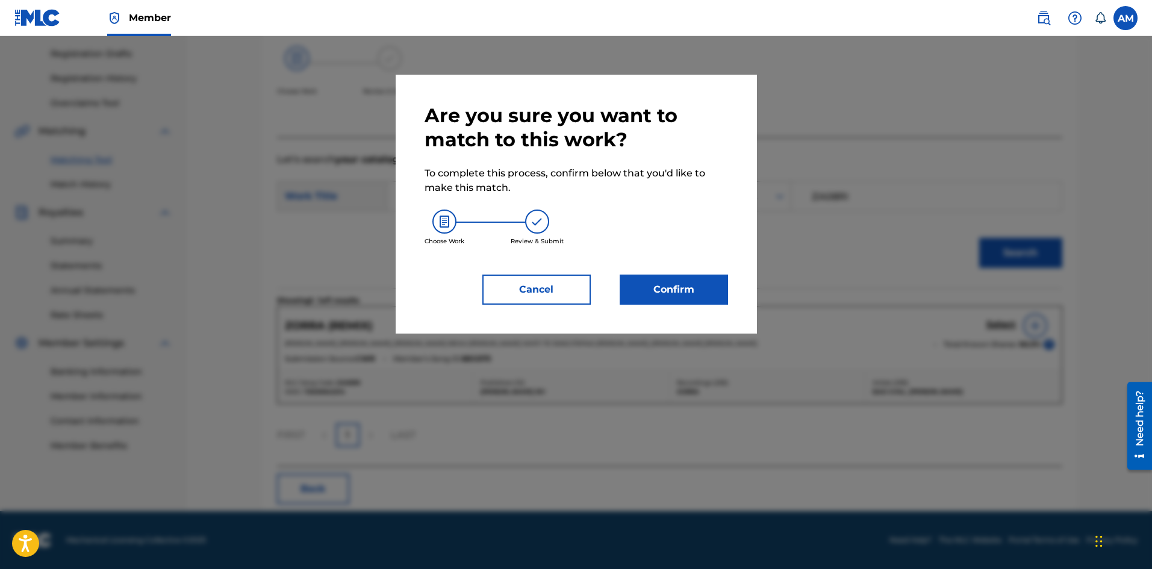
click at [658, 291] on button "Confirm" at bounding box center [674, 290] width 108 height 30
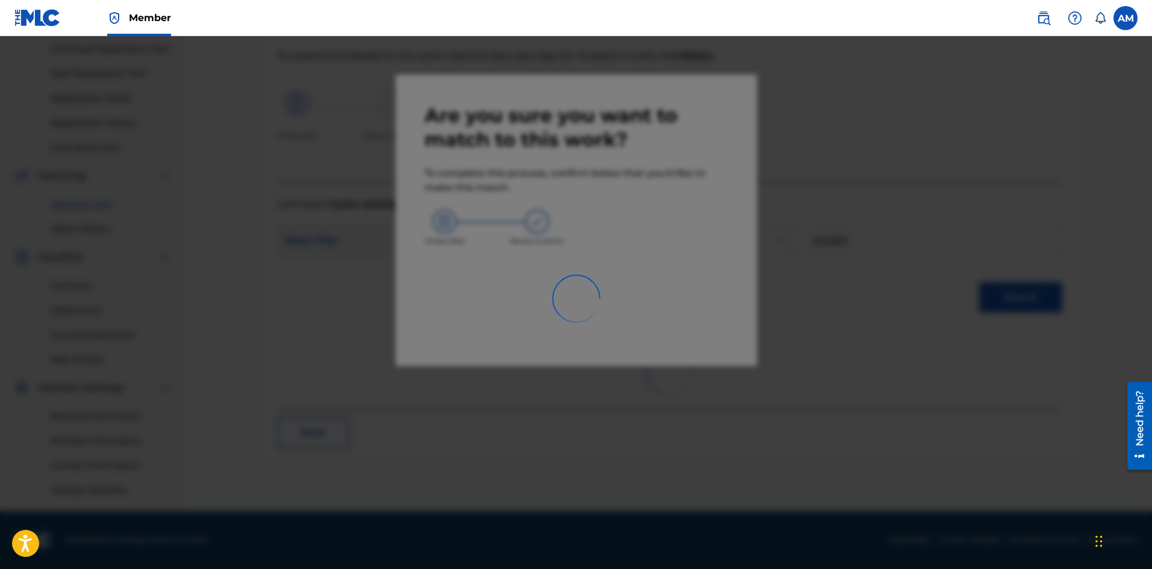
scroll to position [153, 0]
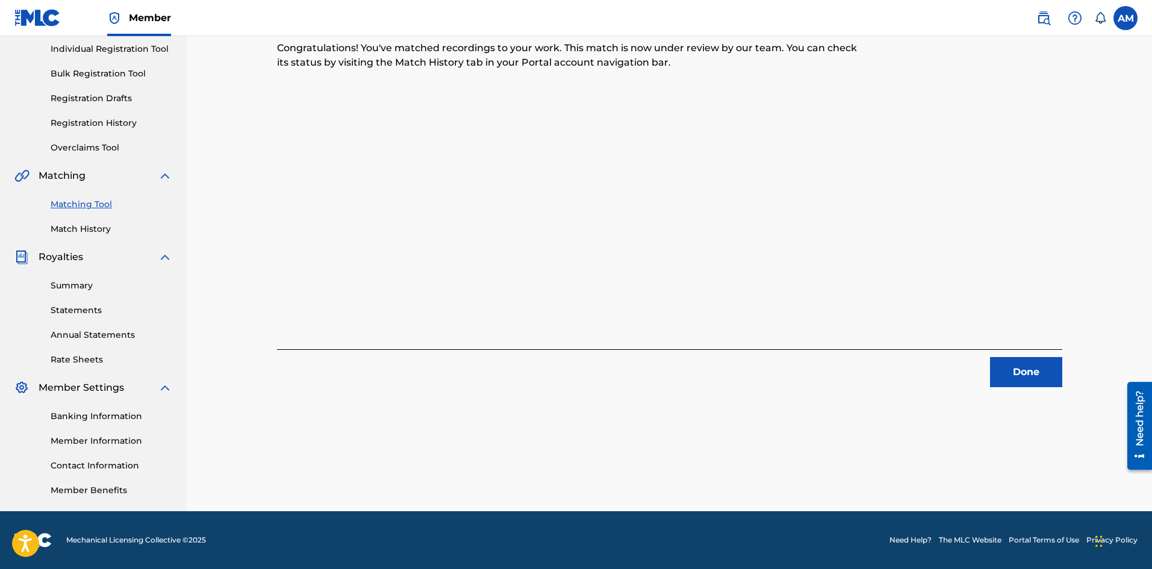
click at [1022, 378] on button "Done" at bounding box center [1026, 372] width 72 height 30
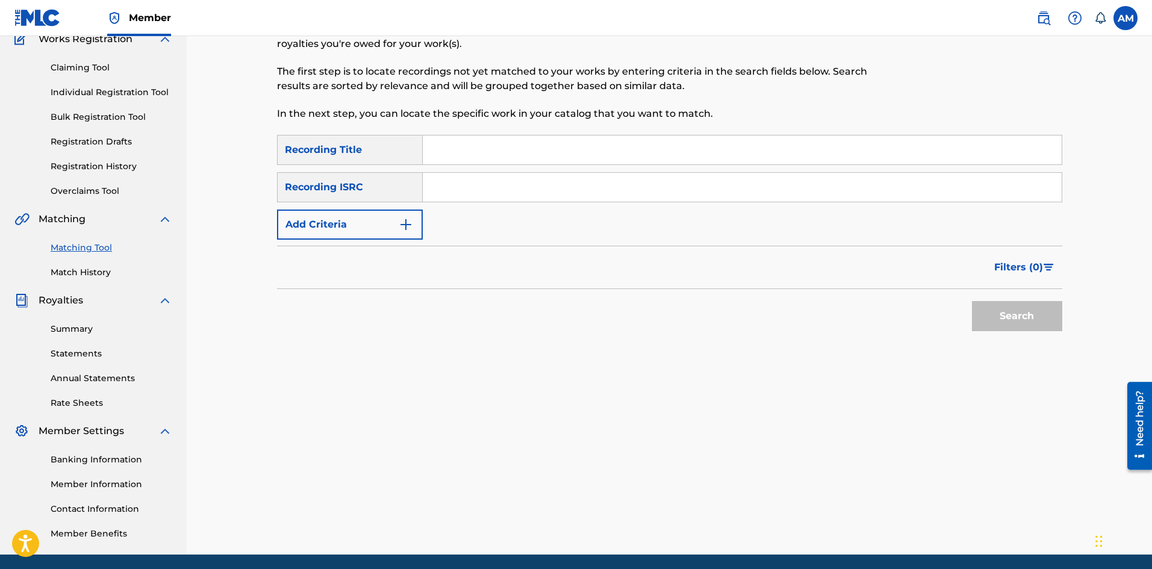
scroll to position [0, 0]
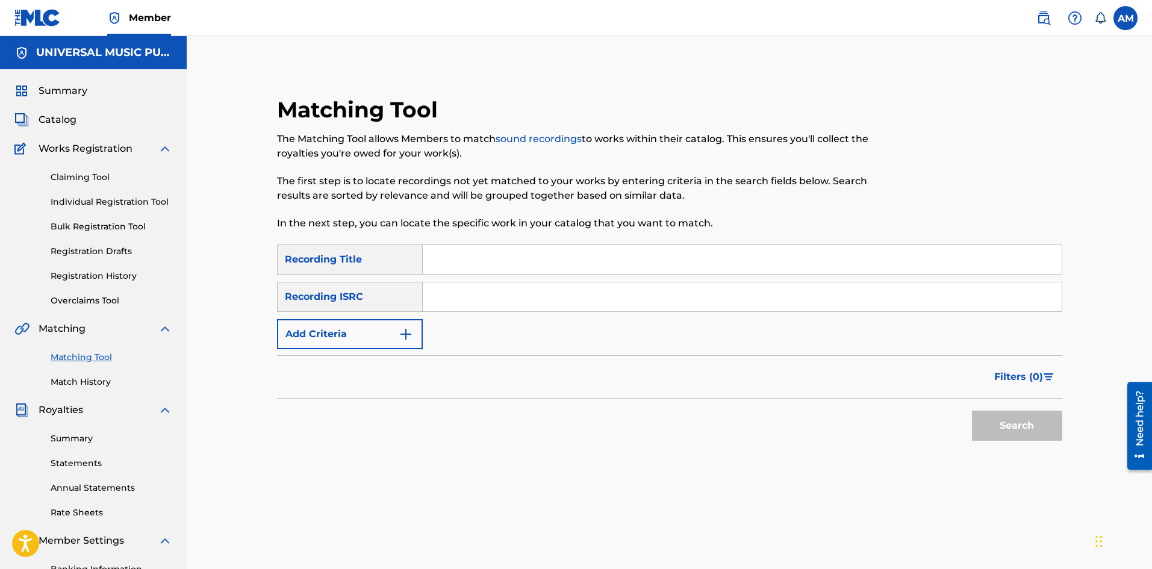
drag, startPoint x: 81, startPoint y: 177, endPoint x: 121, endPoint y: 195, distance: 44.2
click at [81, 177] on link "Claiming Tool" at bounding box center [112, 177] width 122 height 13
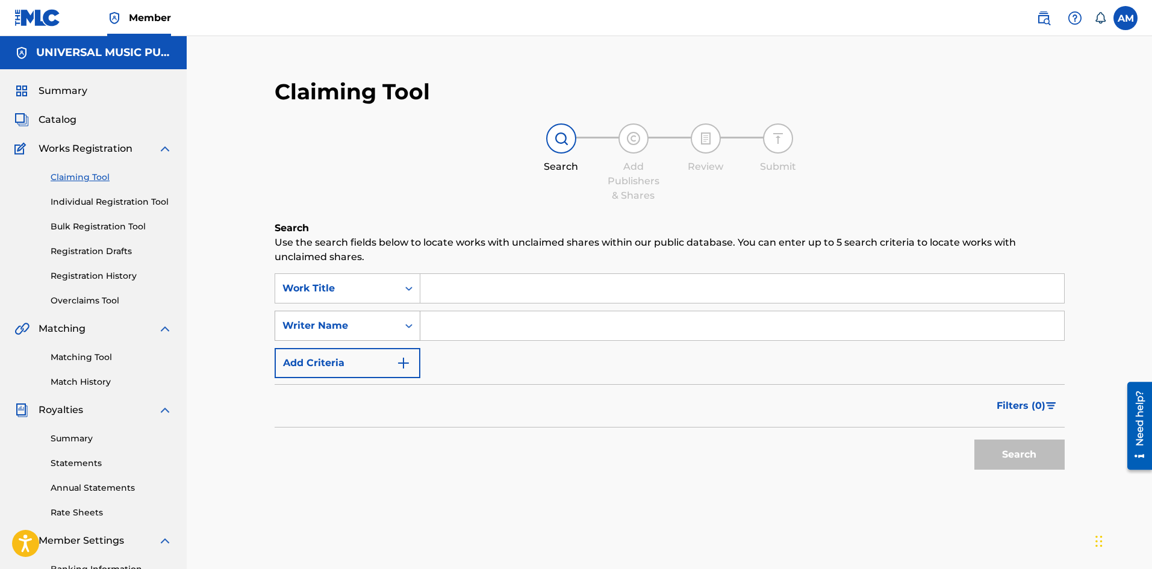
click at [324, 323] on div "Writer Name" at bounding box center [336, 326] width 108 height 14
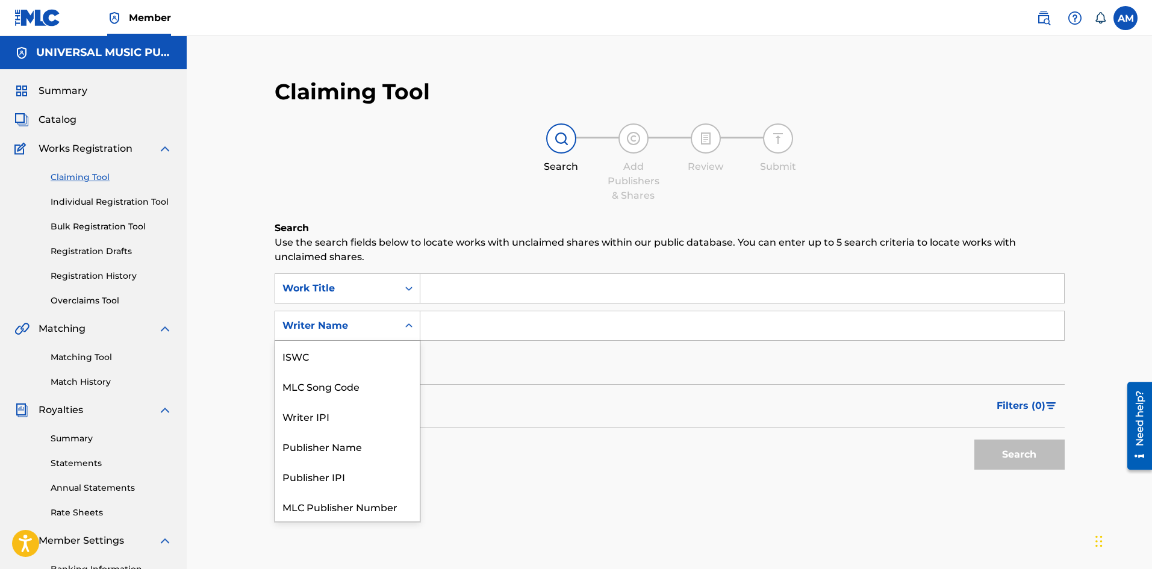
scroll to position [30, 0]
drag, startPoint x: 353, startPoint y: 357, endPoint x: 376, endPoint y: 344, distance: 25.9
click at [354, 356] on div "MLC Song Code" at bounding box center [347, 356] width 145 height 30
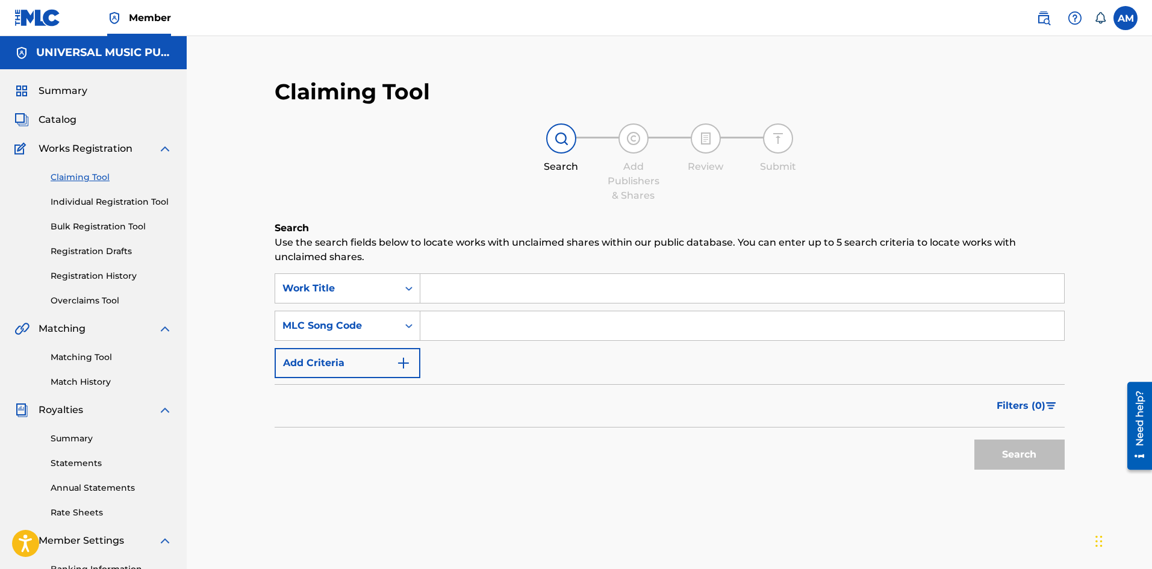
drag, startPoint x: 444, startPoint y: 325, endPoint x: 463, endPoint y: 326, distance: 18.7
click at [444, 325] on input "Search Form" at bounding box center [742, 325] width 644 height 29
paste input "X20224"
type input "X20224"
click at [980, 451] on button "Search" at bounding box center [1019, 455] width 90 height 30
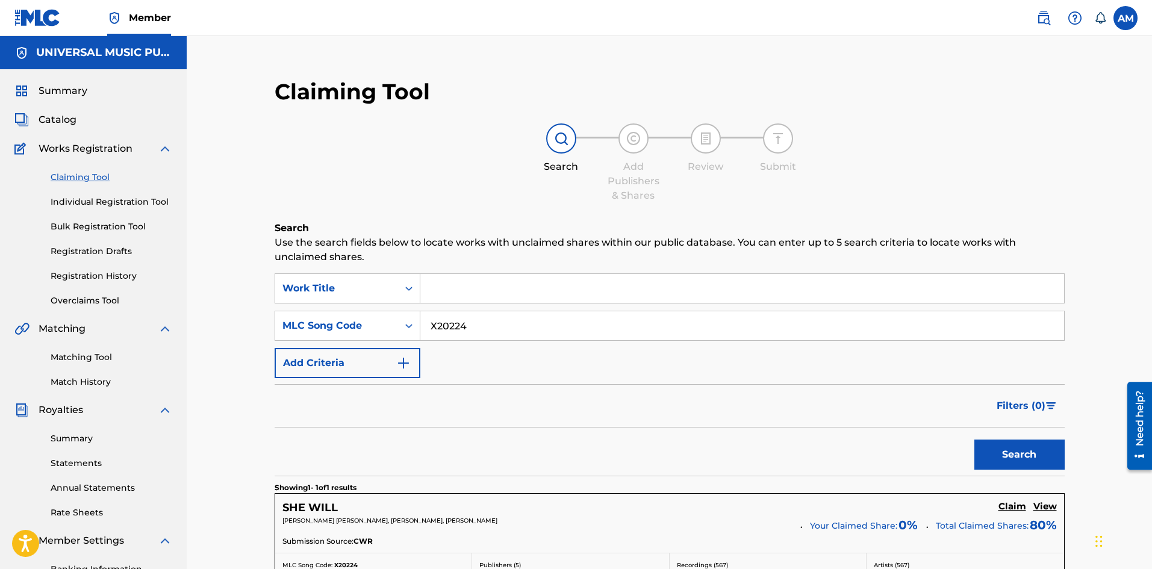
click at [1018, 509] on h5 "Claim" at bounding box center [1012, 506] width 28 height 11
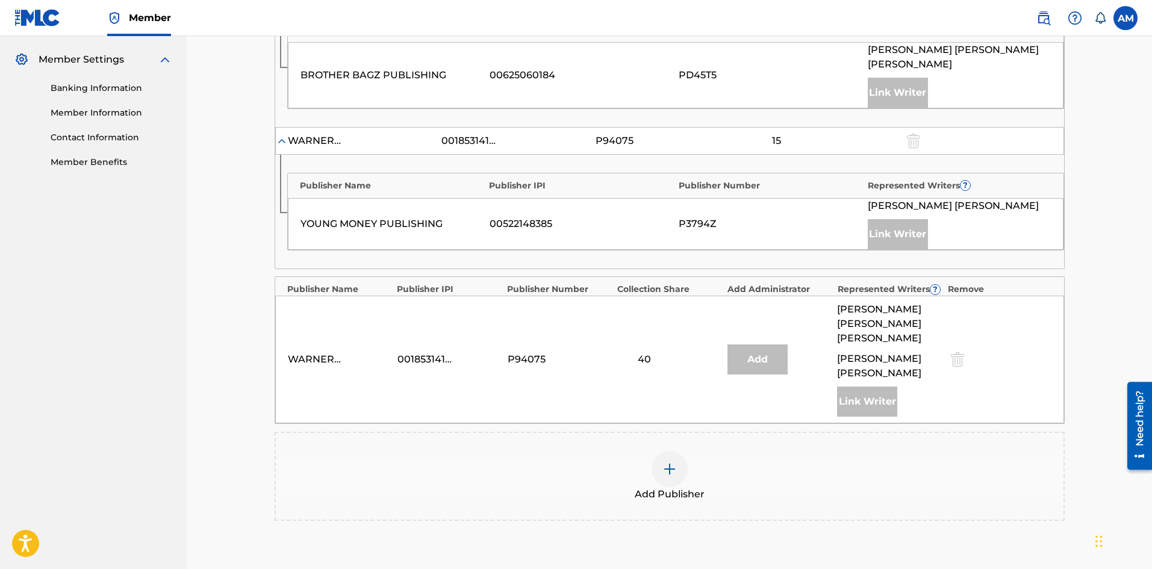
scroll to position [596, 0]
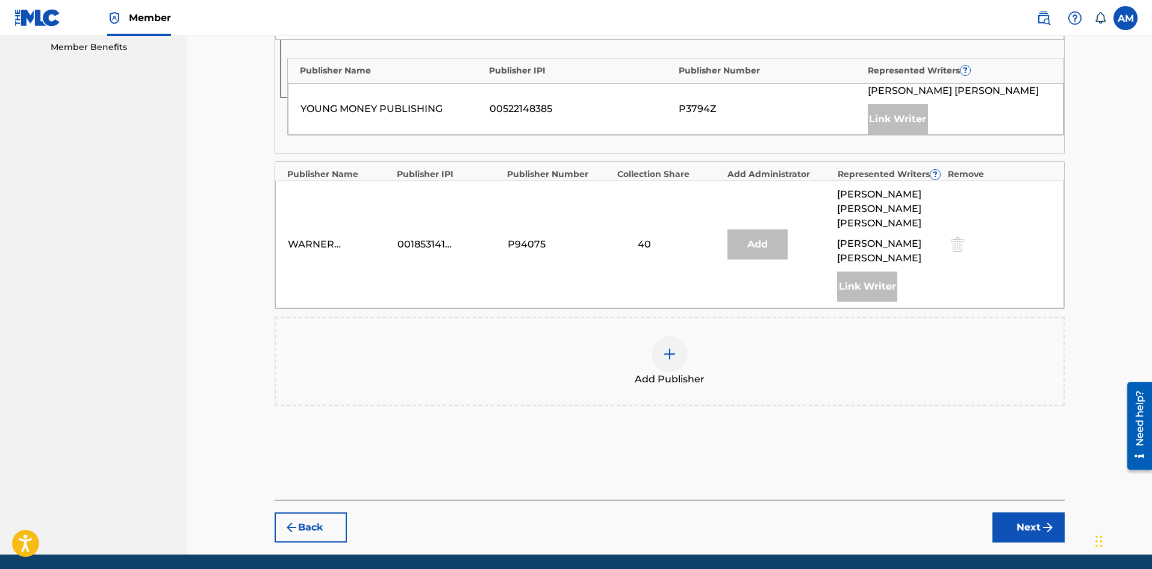
click at [687, 336] on div "Add Publisher" at bounding box center [670, 361] width 788 height 51
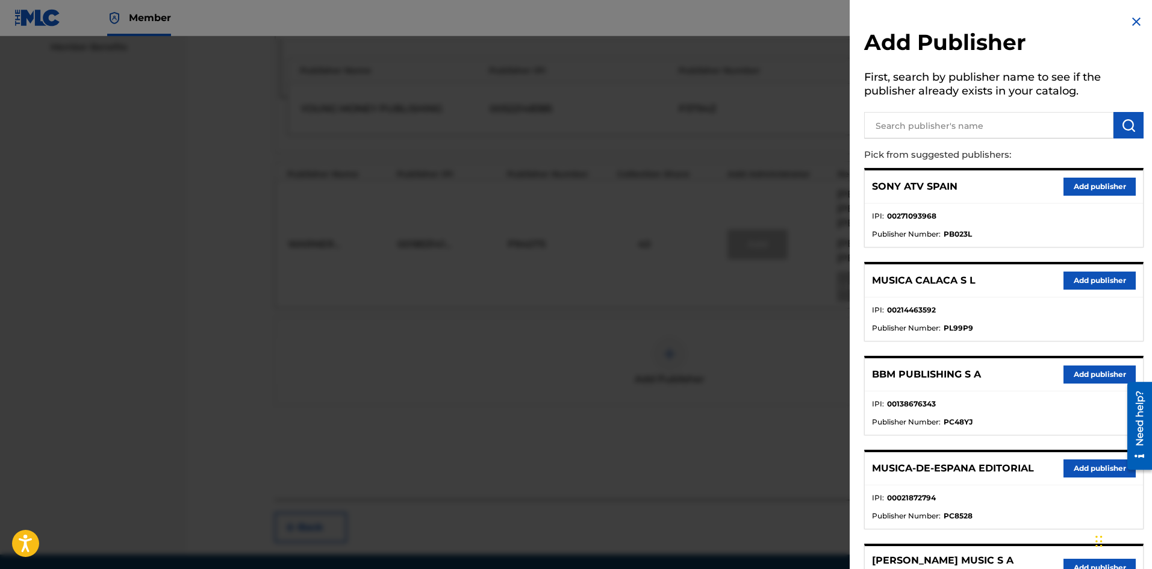
click at [985, 125] on input "text" at bounding box center [988, 125] width 249 height 26
paste input "LW Music GMR"
type input "LW Music GMR"
click at [1132, 127] on button "submit" at bounding box center [1128, 125] width 30 height 26
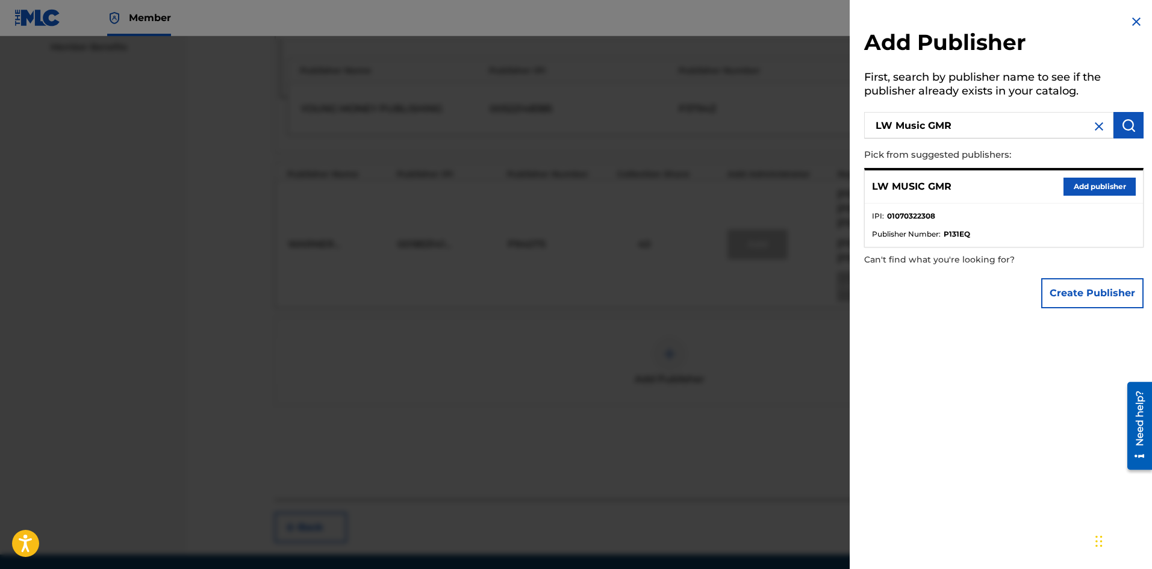
click at [1077, 190] on button "Add publisher" at bounding box center [1099, 187] width 72 height 18
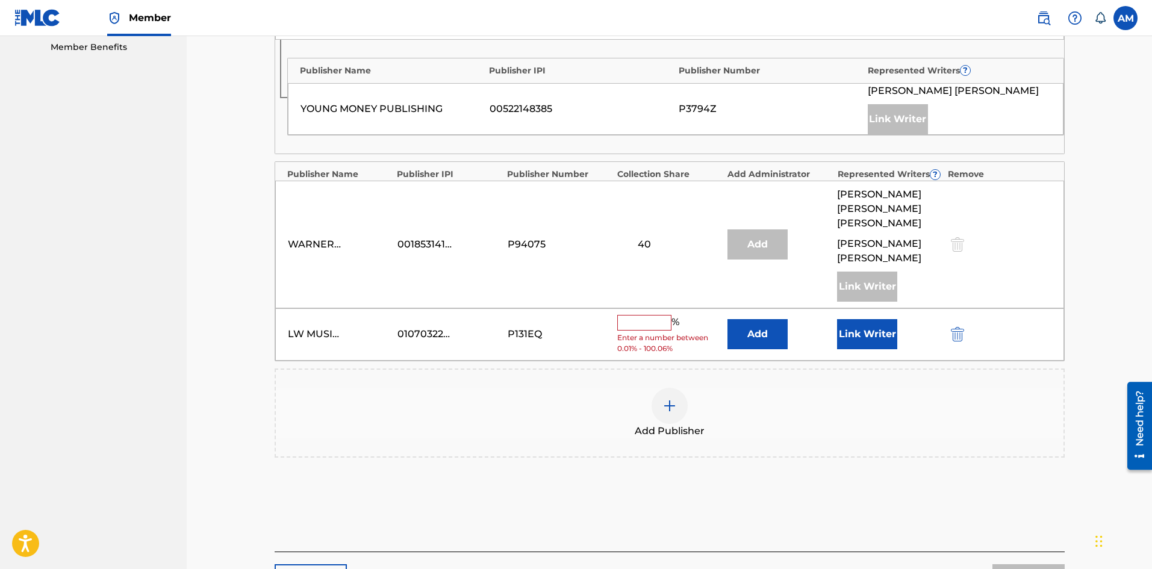
click at [740, 319] on button "Add" at bounding box center [757, 334] width 60 height 30
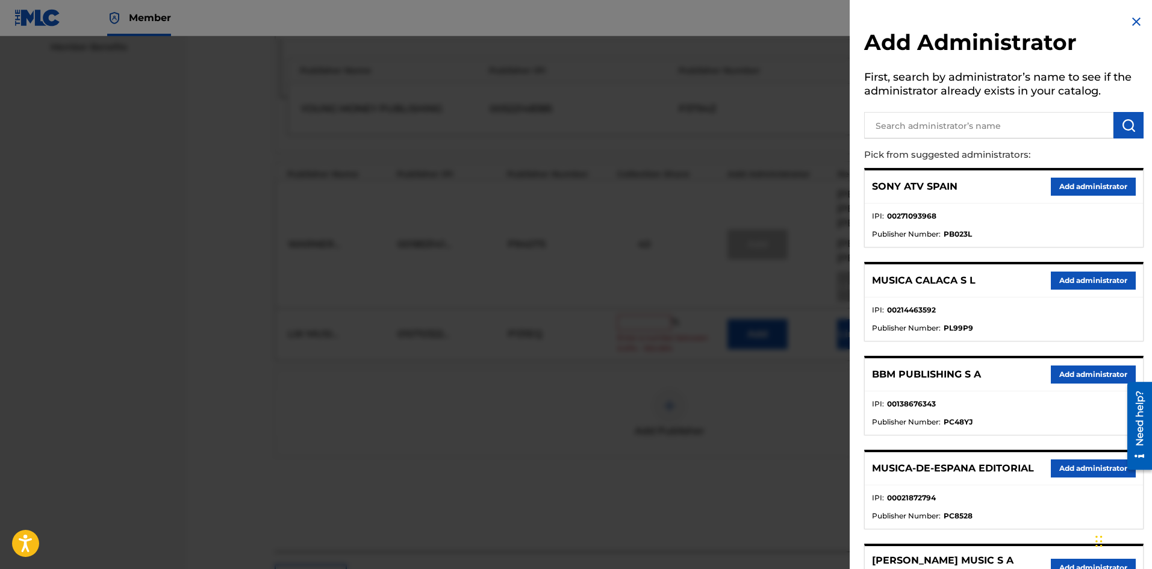
click at [941, 136] on input "text" at bounding box center [988, 125] width 249 height 26
paste input "Universal Music Works"
type input "Universal Music Works"
click at [1130, 126] on img "submit" at bounding box center [1128, 125] width 14 height 14
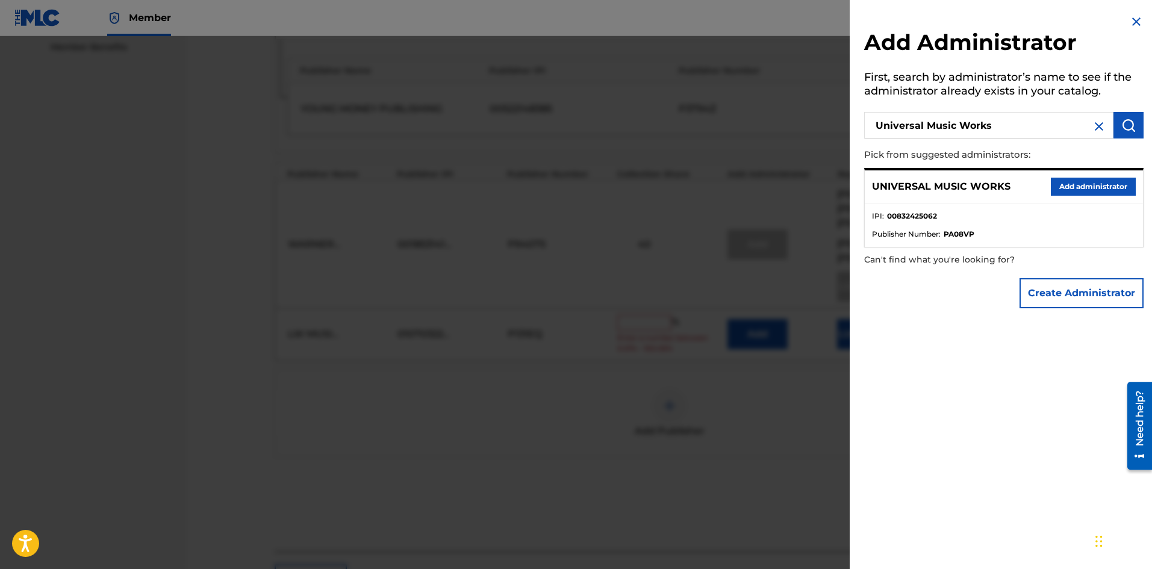
click at [1085, 178] on button "Add administrator" at bounding box center [1093, 187] width 85 height 18
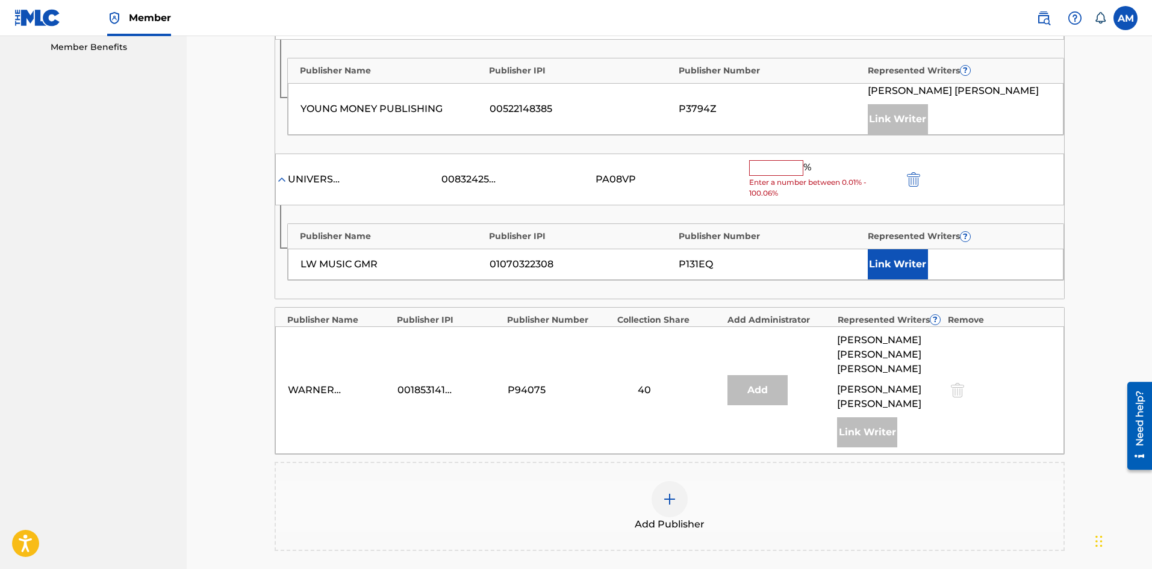
click at [777, 160] on input "text" at bounding box center [776, 168] width 54 height 16
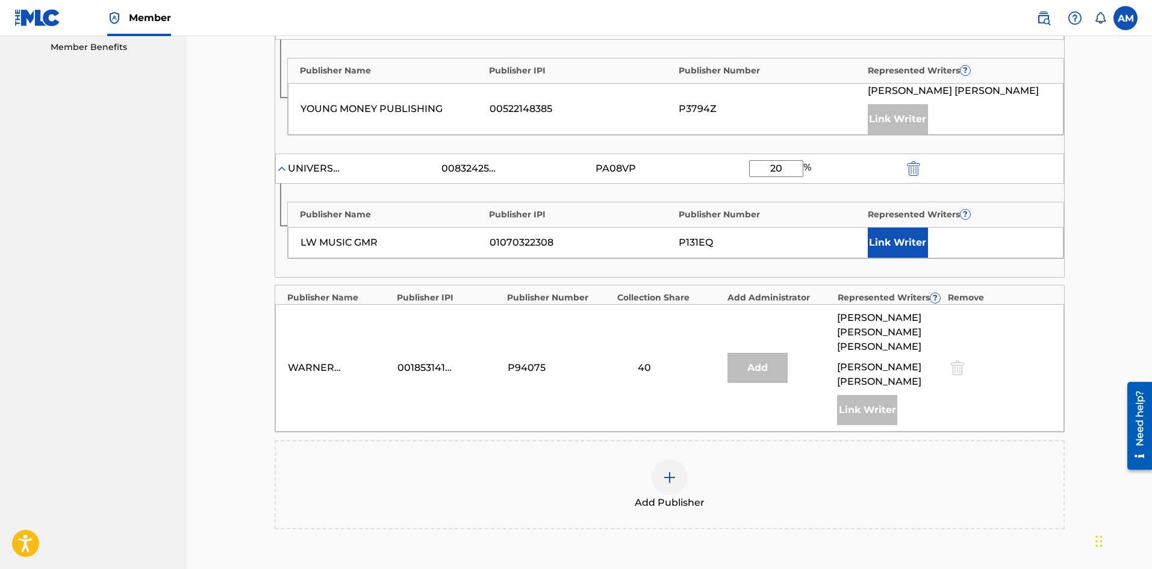
type input "20"
click at [887, 228] on button "Link Writer" at bounding box center [898, 243] width 60 height 30
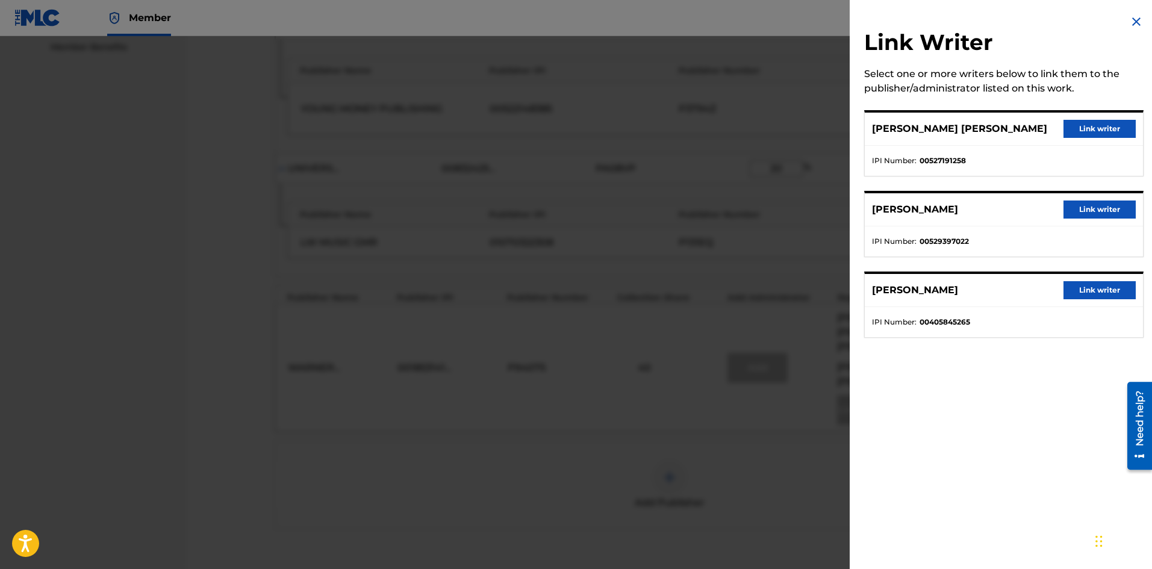
click at [1089, 217] on button "Link writer" at bounding box center [1099, 210] width 72 height 18
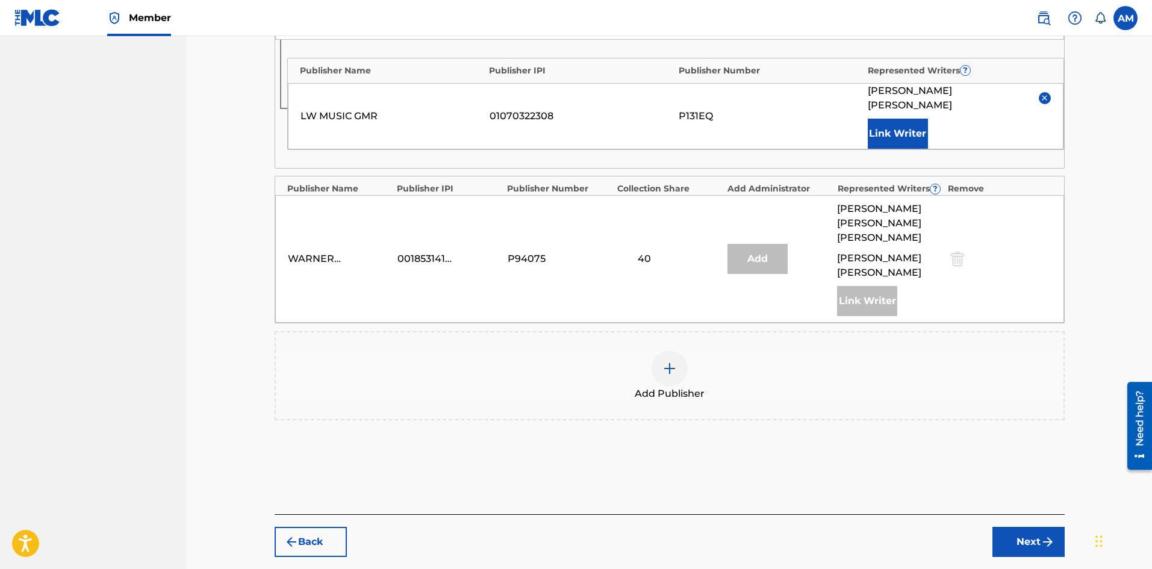
click at [1016, 527] on button "Next" at bounding box center [1028, 542] width 72 height 30
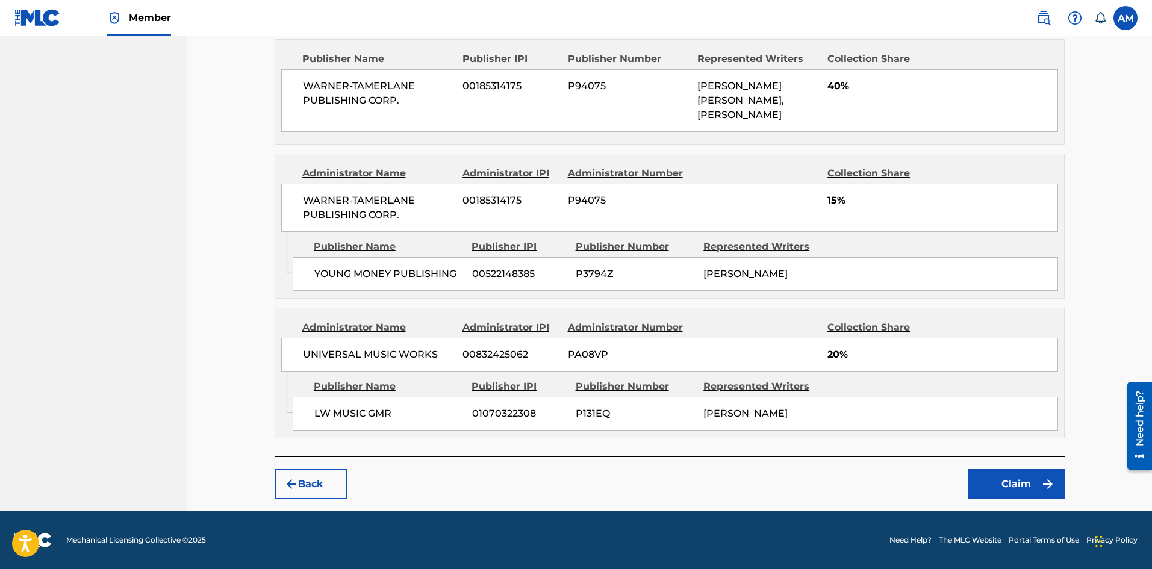
scroll to position [695, 0]
click at [1006, 481] on button "Claim" at bounding box center [1016, 484] width 96 height 30
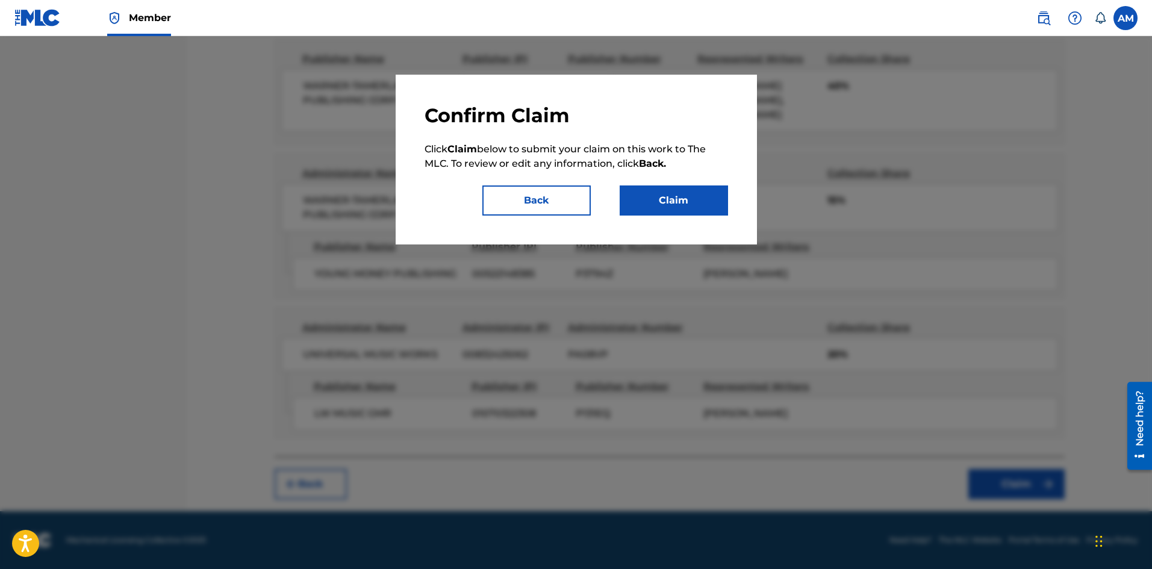
click at [677, 207] on button "Claim" at bounding box center [674, 200] width 108 height 30
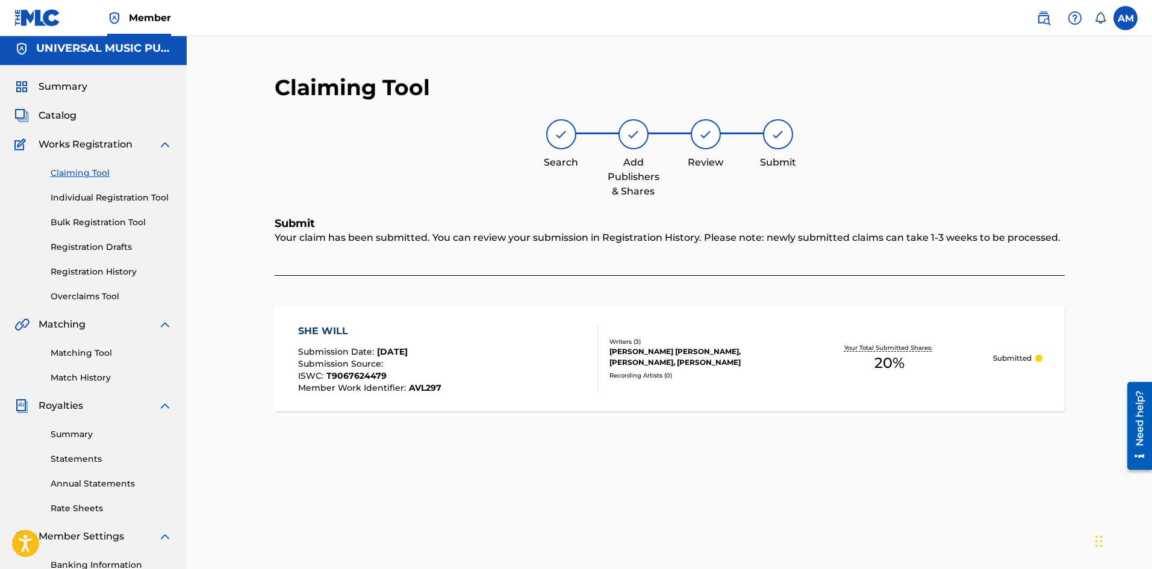
scroll to position [0, 0]
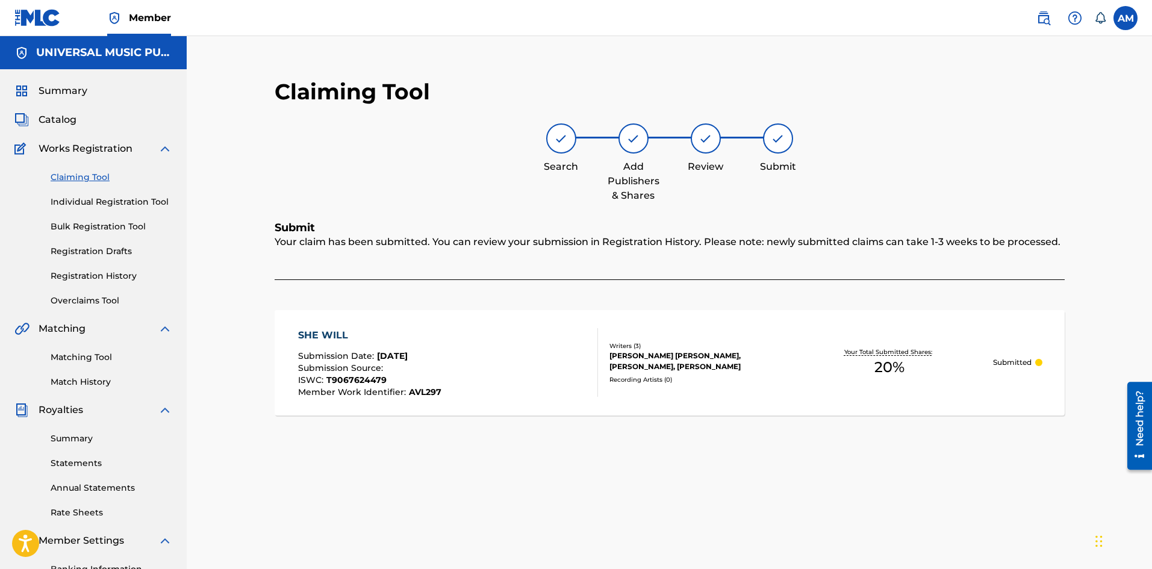
click at [66, 123] on span "Catalog" at bounding box center [58, 120] width 38 height 14
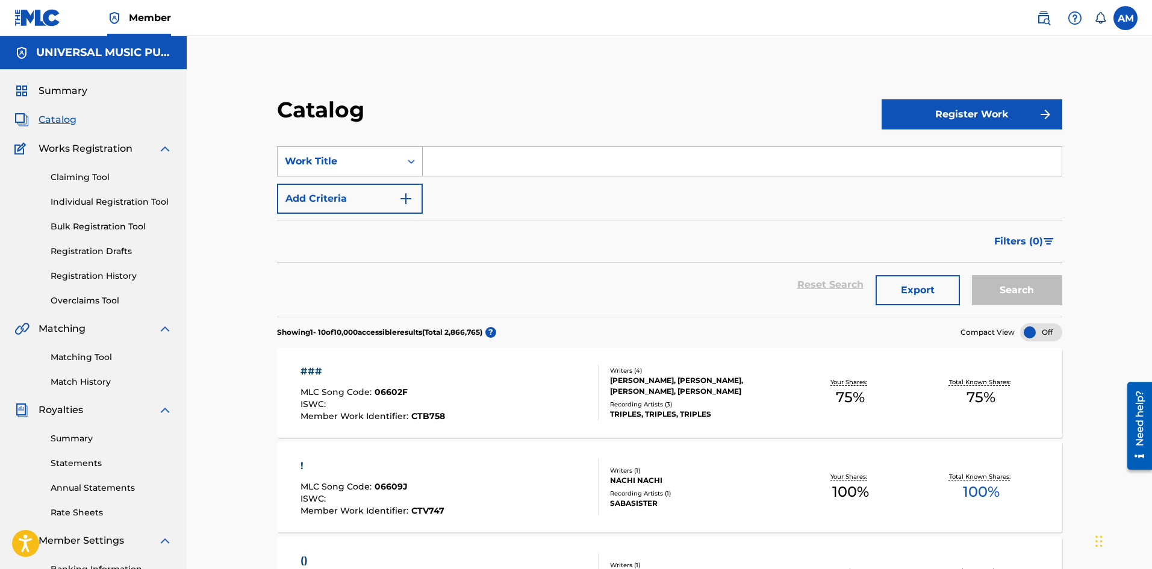
click at [338, 156] on div "Work Title" at bounding box center [339, 161] width 108 height 14
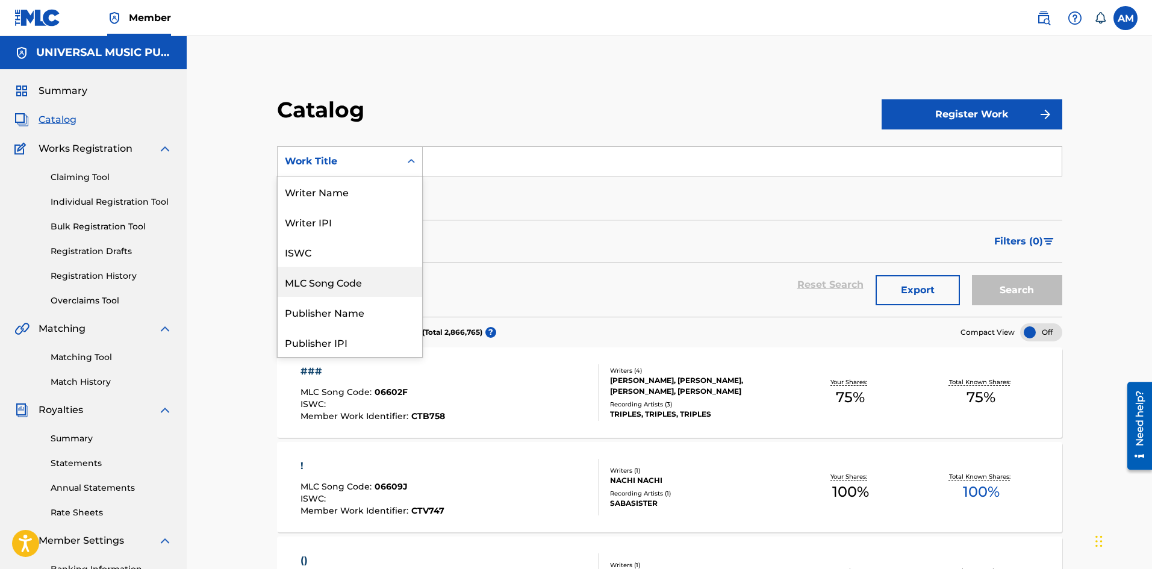
click at [352, 284] on div "MLC Song Code" at bounding box center [350, 282] width 145 height 30
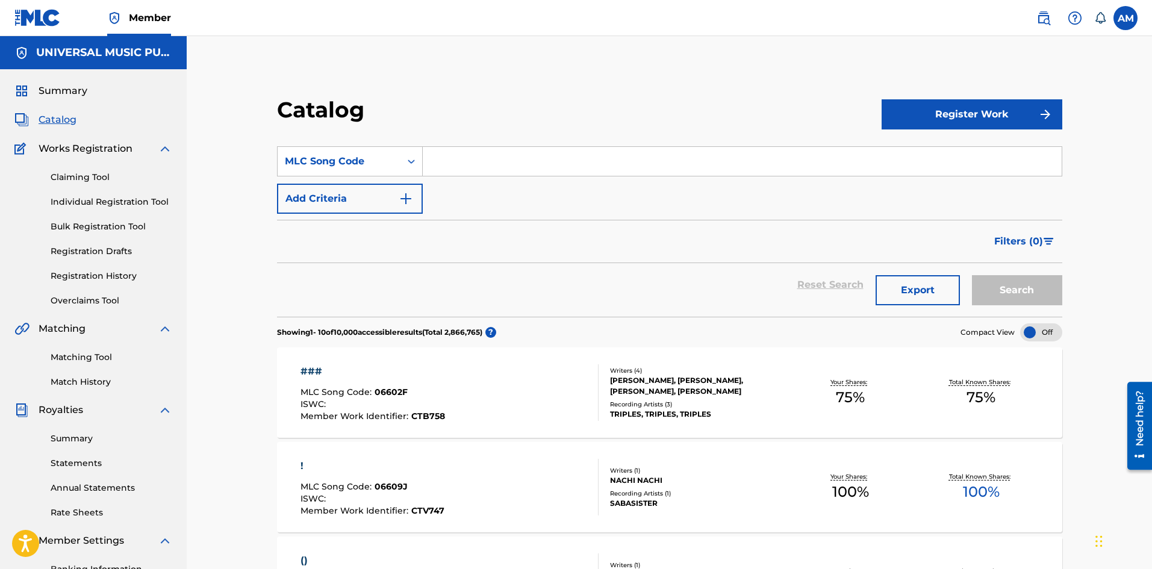
click at [490, 168] on input "Search Form" at bounding box center [742, 161] width 639 height 29
paste input "L3432N"
type input "L3432N"
click at [1026, 286] on button "Search" at bounding box center [1017, 290] width 90 height 30
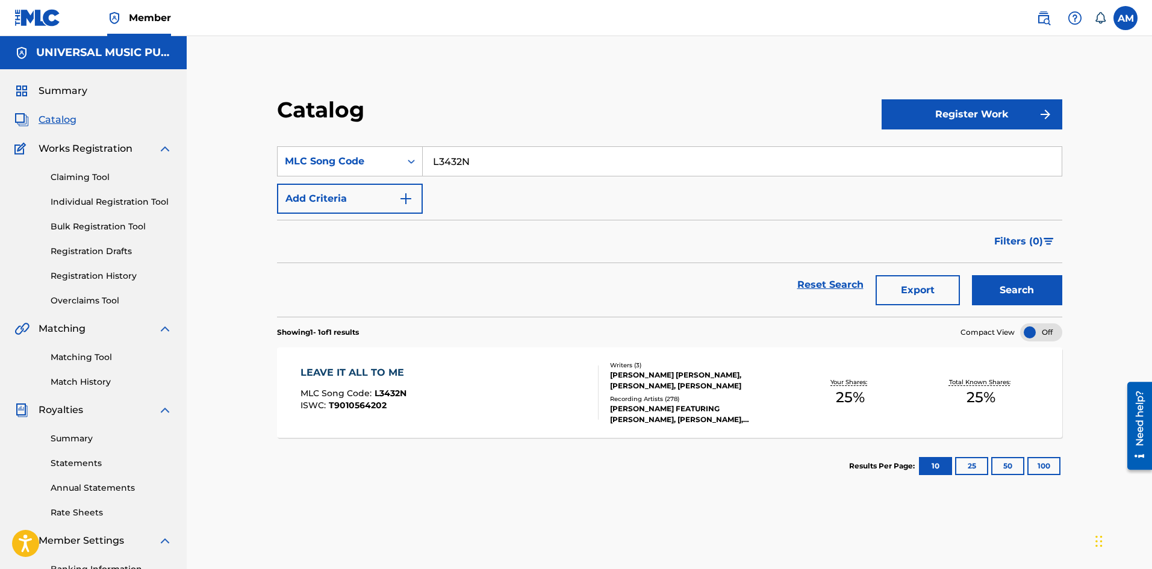
click at [557, 400] on div "LEAVE IT ALL TO ME MLC Song Code : L3432N ISWC : T9010564202" at bounding box center [449, 393] width 299 height 54
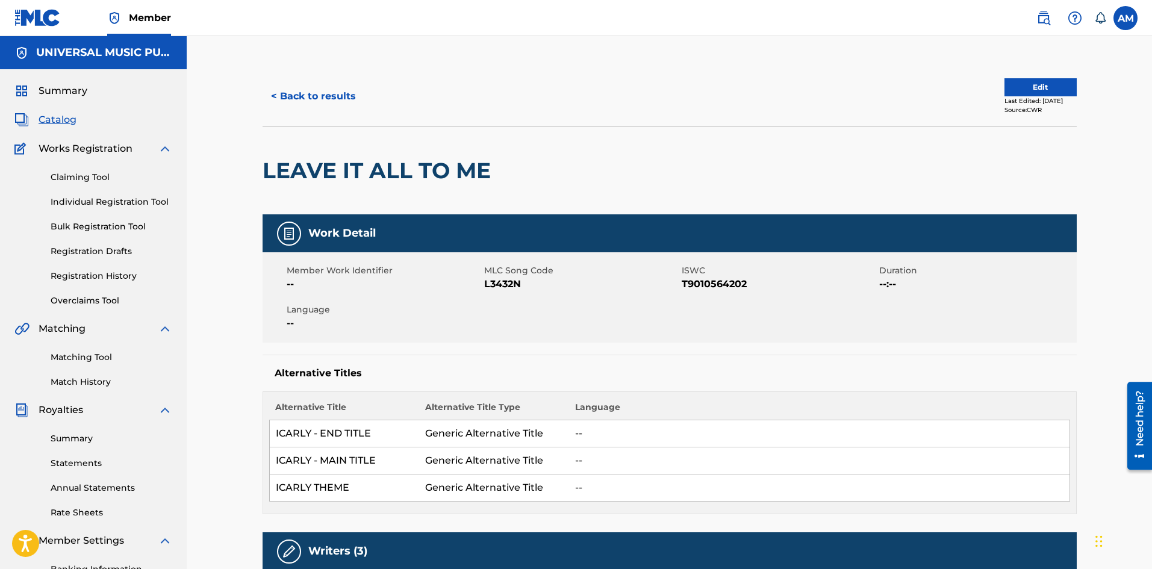
click at [1041, 83] on button "Edit" at bounding box center [1040, 87] width 72 height 18
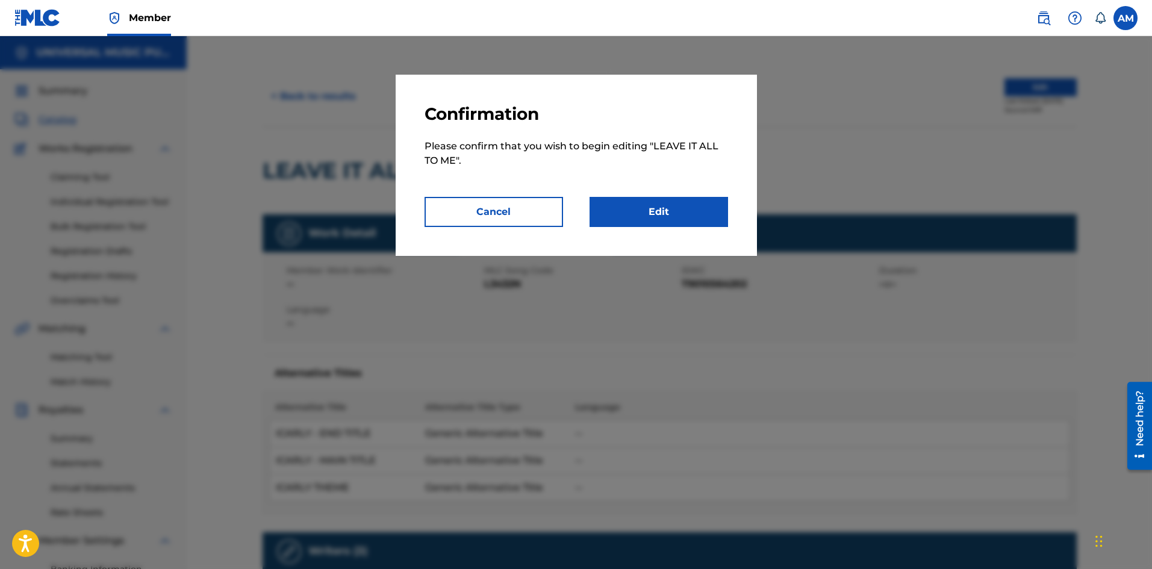
click at [681, 207] on link "Edit" at bounding box center [659, 212] width 138 height 30
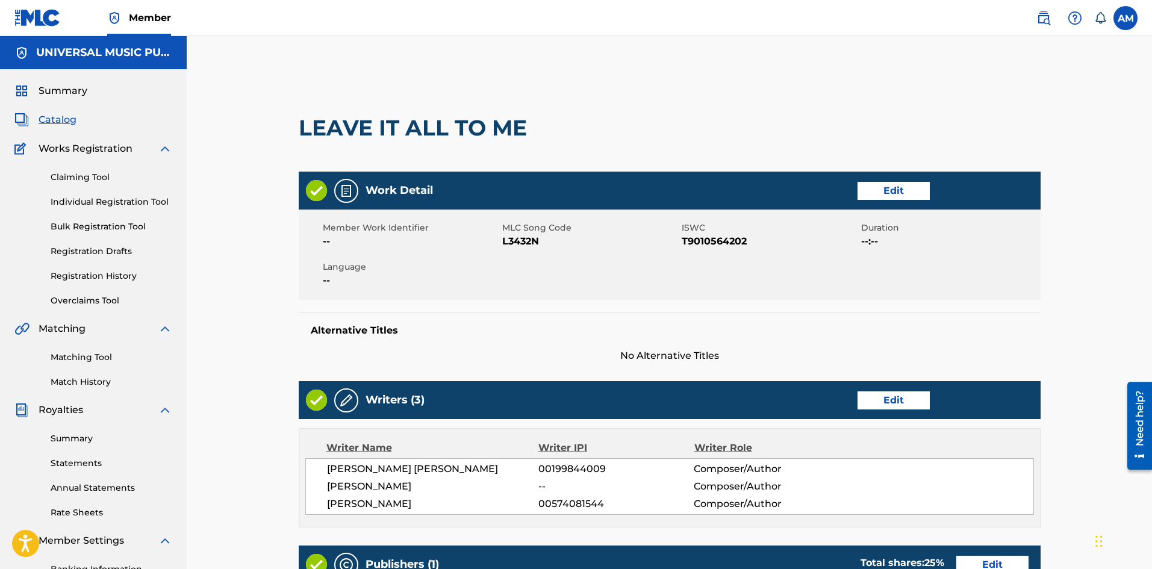
click at [896, 400] on link "Edit" at bounding box center [893, 400] width 72 height 18
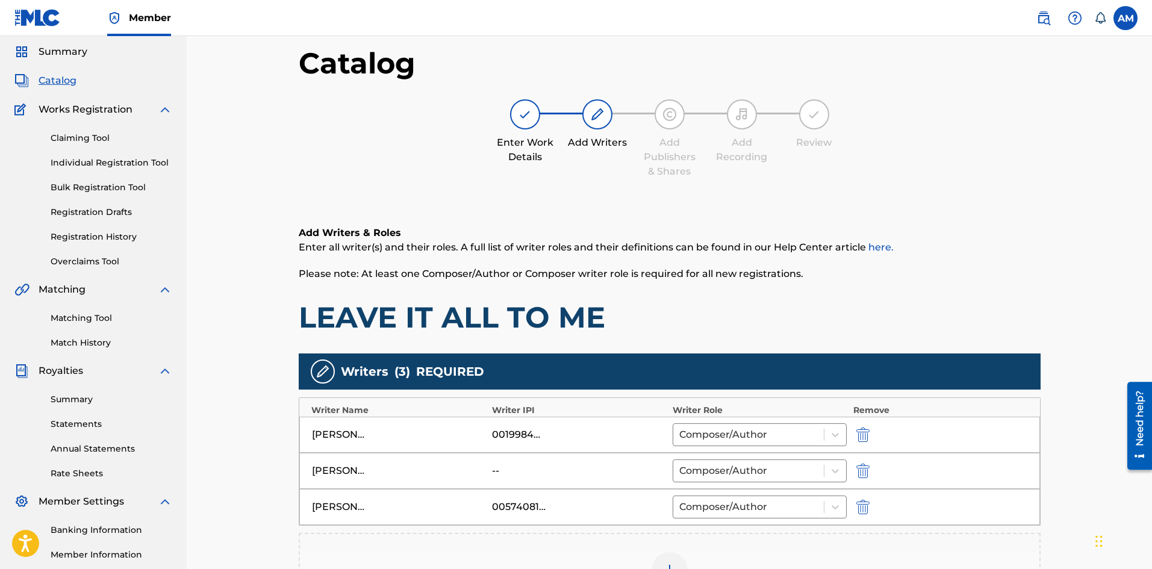
scroll to position [60, 0]
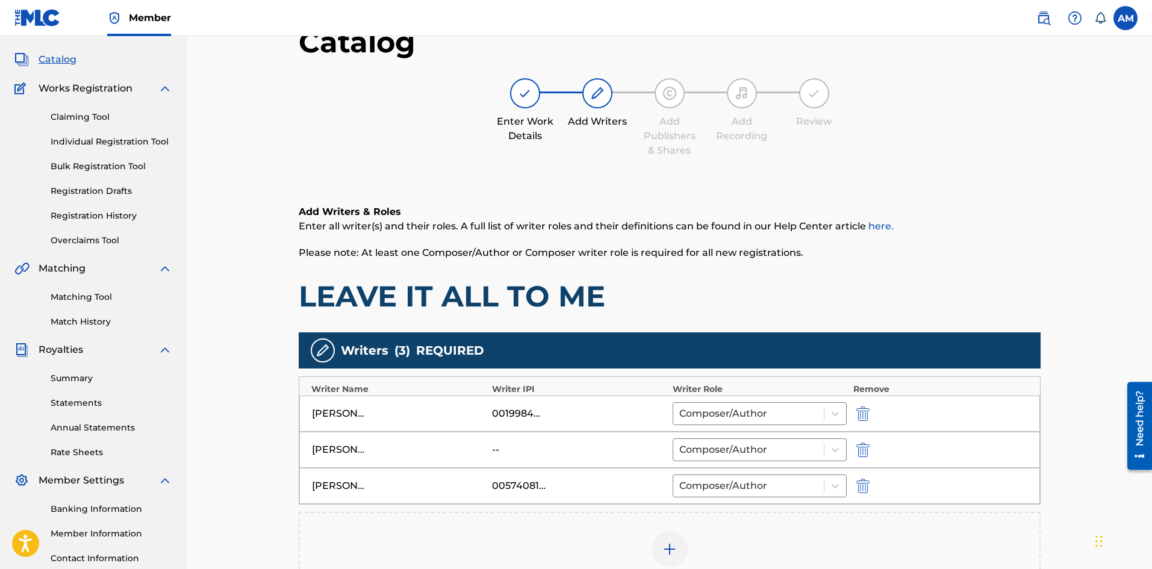
click at [867, 489] on img "submit" at bounding box center [862, 486] width 13 height 14
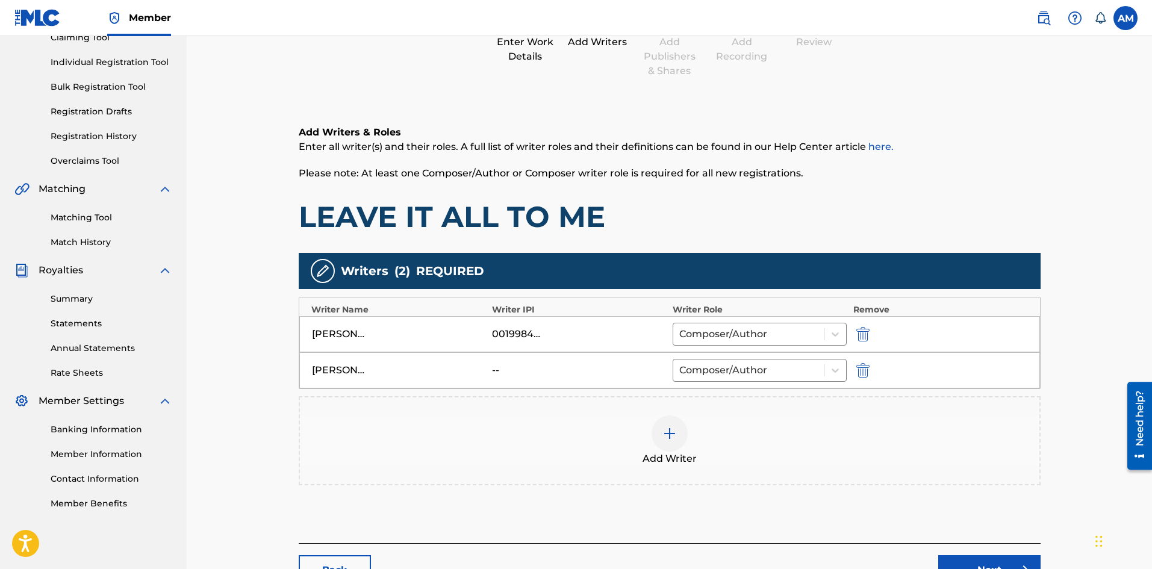
scroll to position [232, 0]
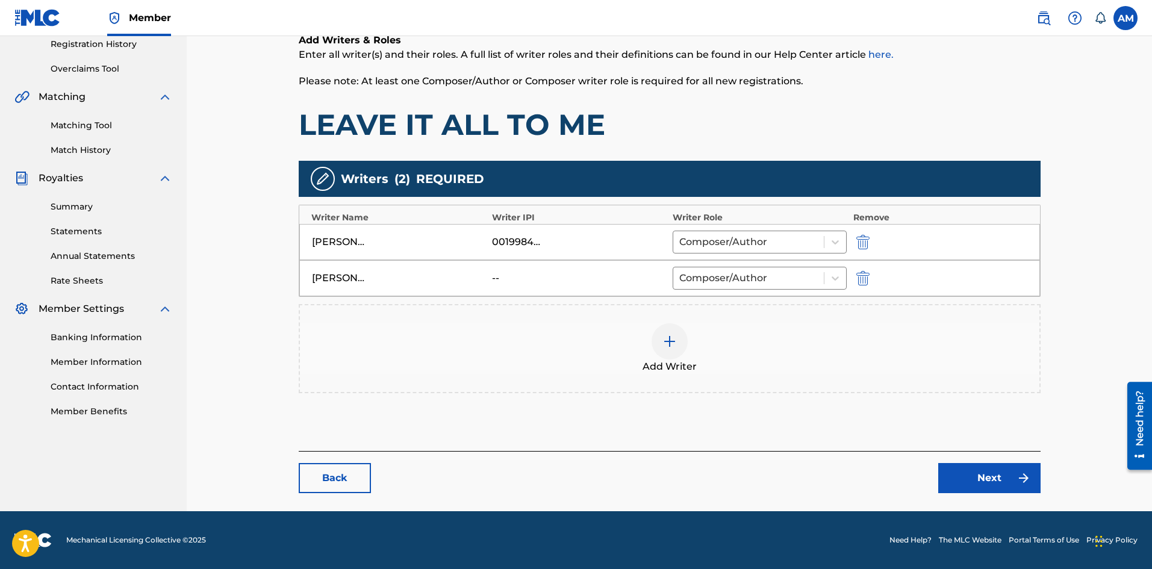
click at [1006, 485] on link "Next" at bounding box center [989, 478] width 102 height 30
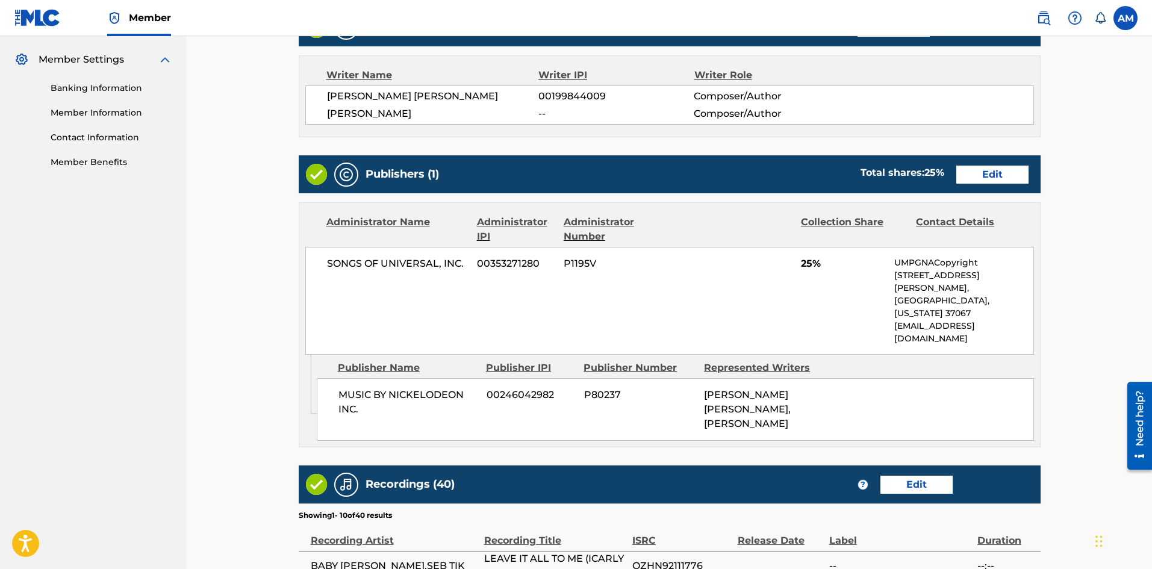
scroll to position [482, 0]
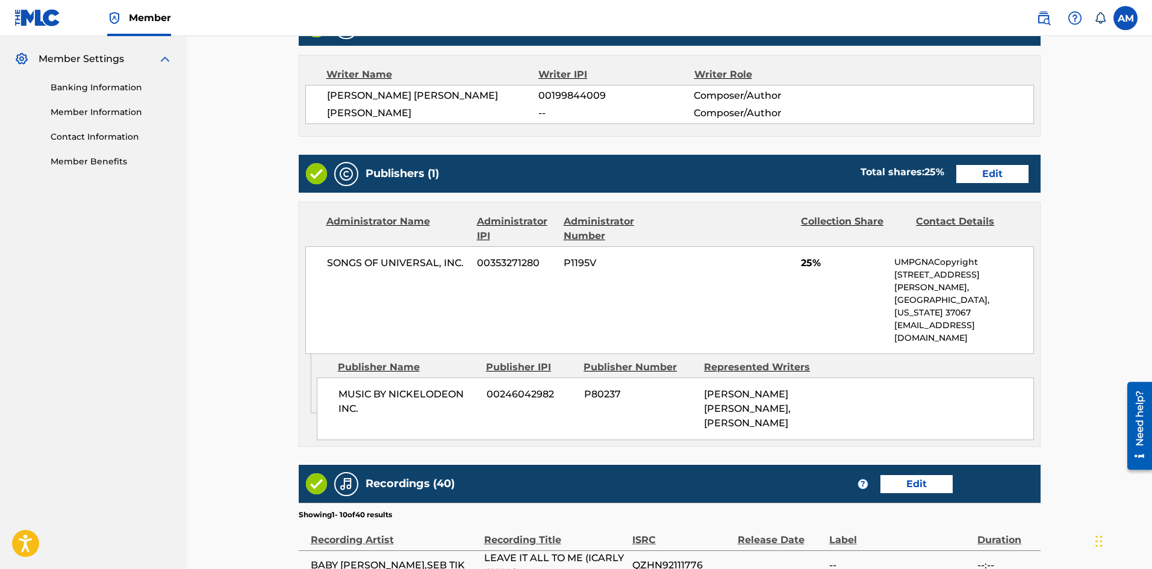
click at [998, 176] on link "Edit" at bounding box center [992, 174] width 72 height 18
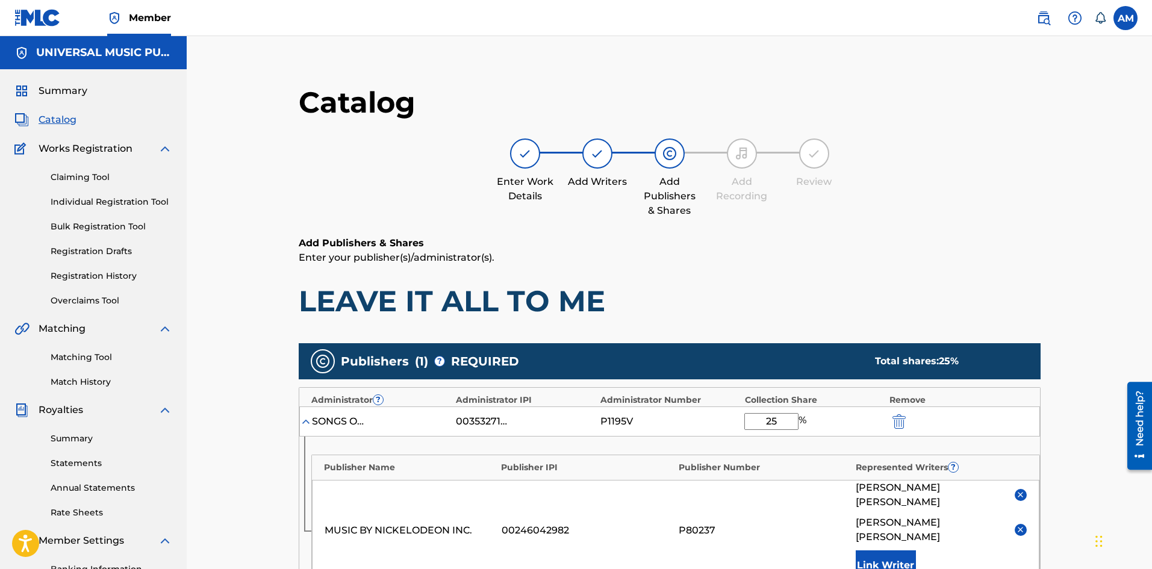
scroll to position [181, 0]
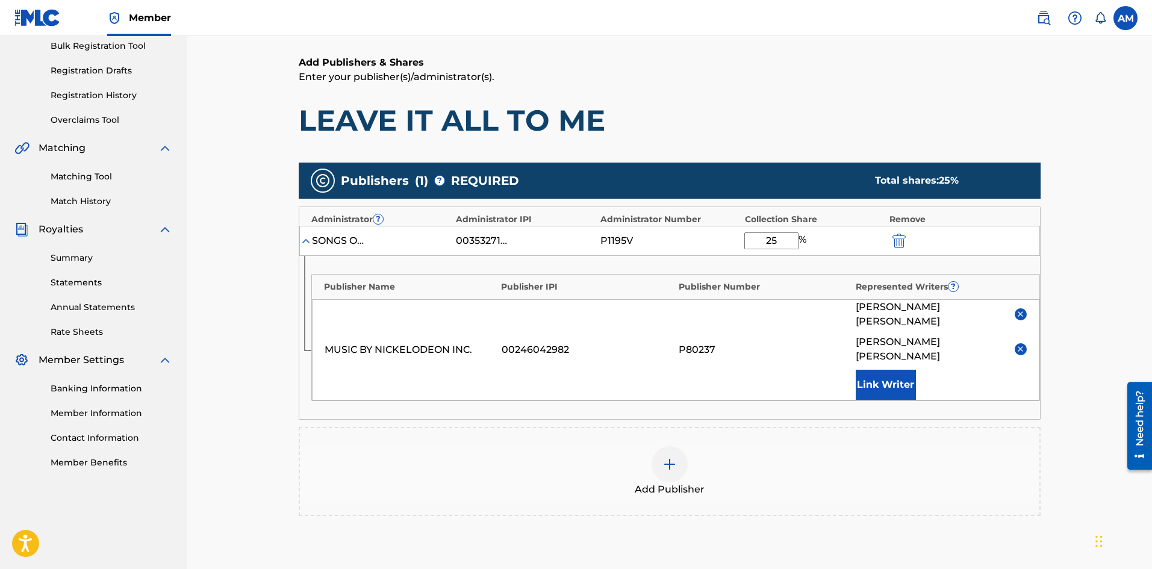
drag, startPoint x: 782, startPoint y: 242, endPoint x: 738, endPoint y: 241, distance: 43.4
click at [738, 241] on div "SONGS OF UNIVERSAL, INC. 00353271280 P1195V 25 %" at bounding box center [669, 241] width 741 height 30
type input "46.25"
click at [672, 457] on div at bounding box center [670, 464] width 36 height 36
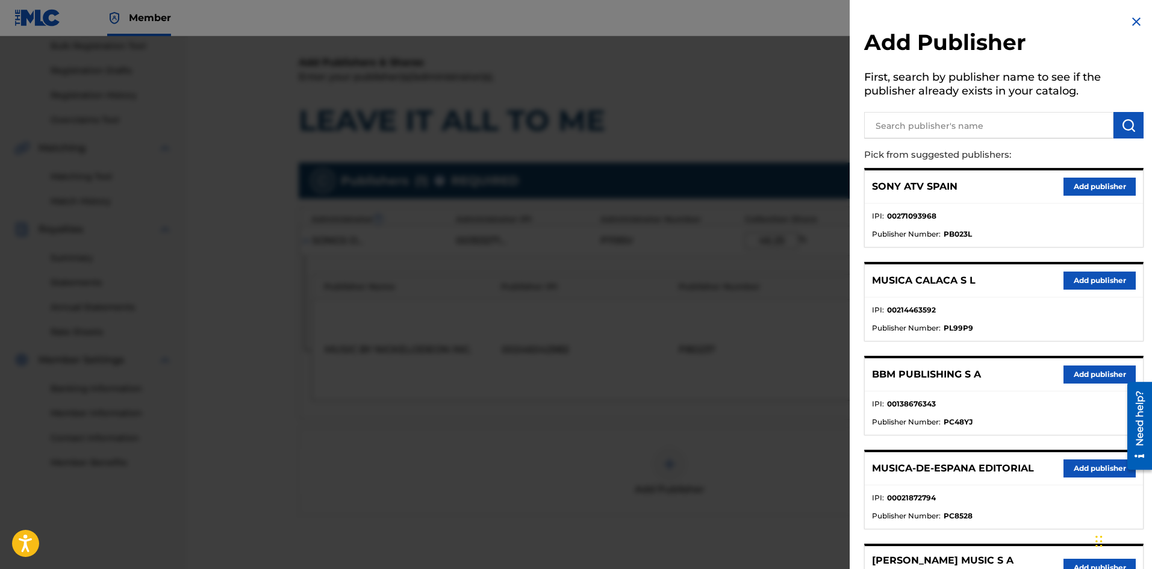
click at [956, 110] on div at bounding box center [1003, 123] width 279 height 30
click at [957, 116] on input "text" at bounding box center [988, 125] width 249 height 26
paste input "Boolie Music"
type input "Boolie Music"
click at [1130, 119] on img "submit" at bounding box center [1128, 125] width 14 height 14
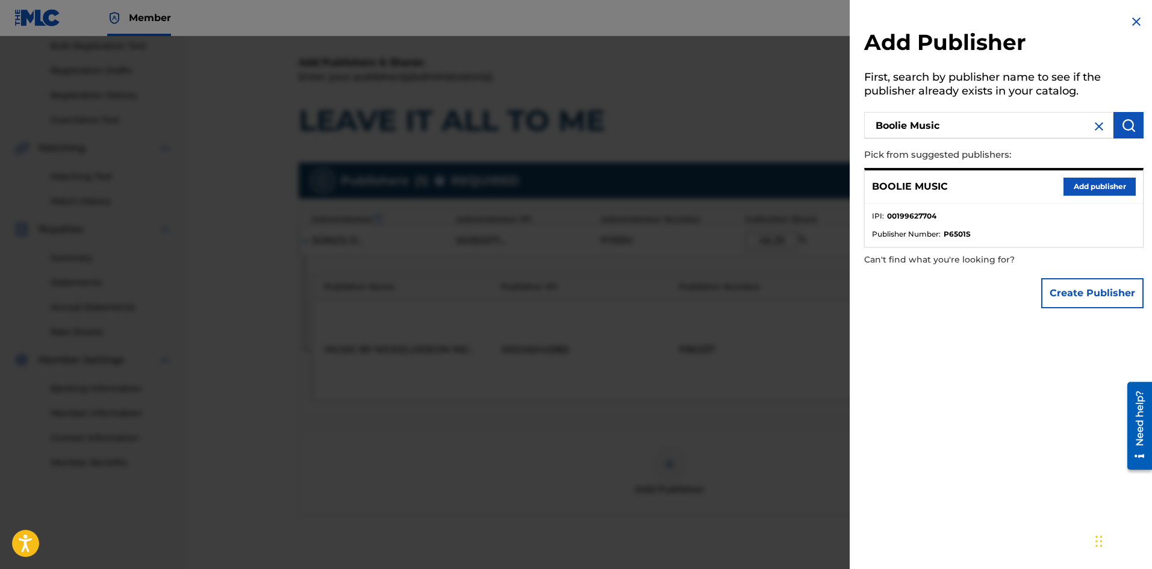
click at [1106, 185] on button "Add publisher" at bounding box center [1099, 187] width 72 height 18
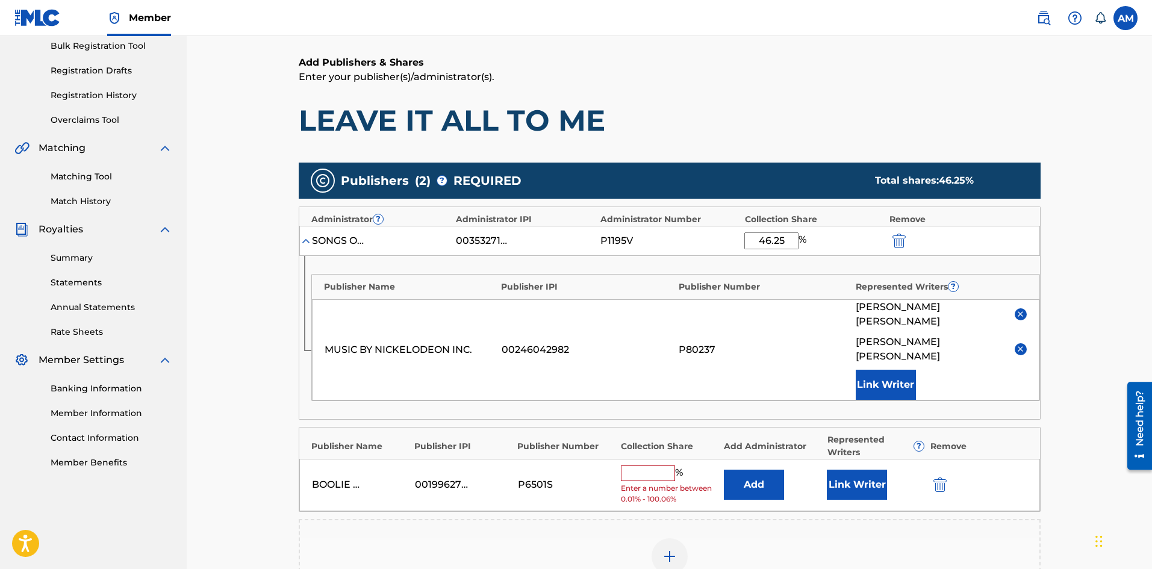
click at [671, 465] on input "text" at bounding box center [648, 473] width 54 height 16
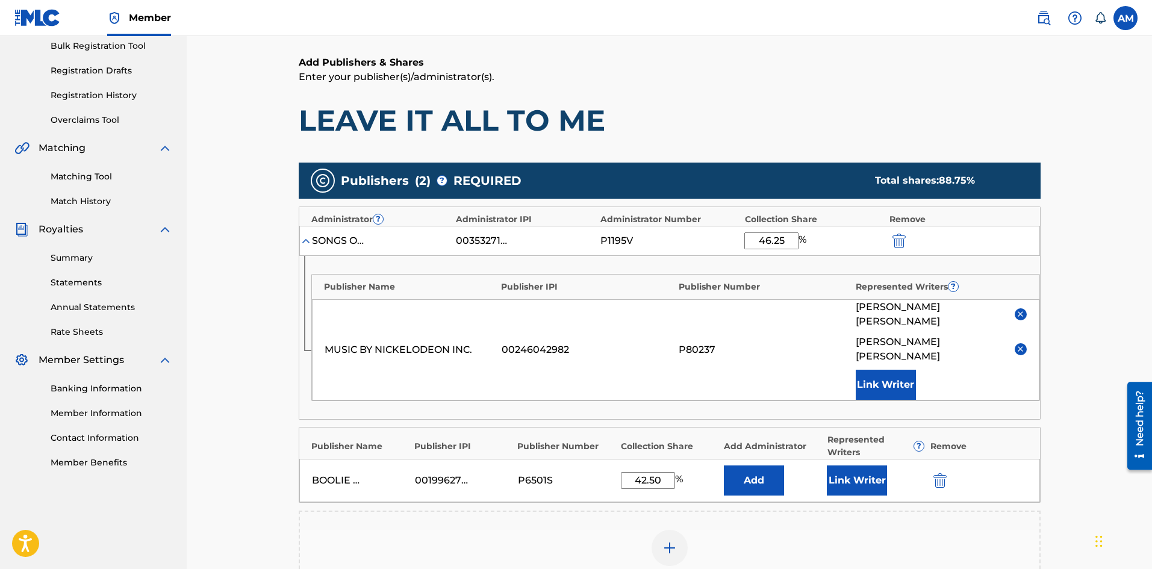
type input "42.50"
click at [752, 473] on button "Add" at bounding box center [754, 480] width 60 height 30
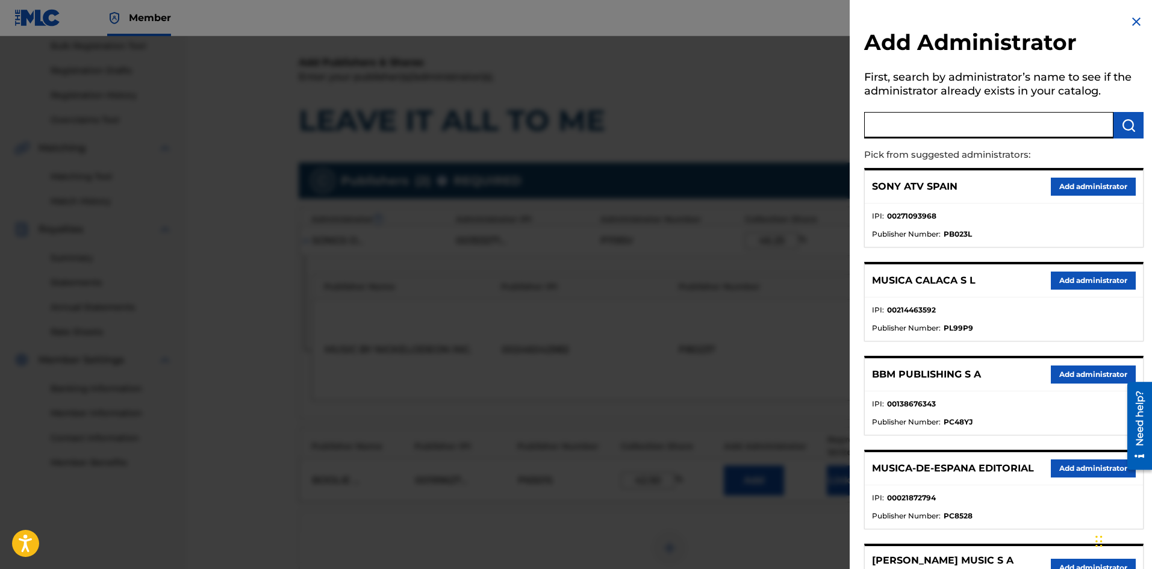
click at [962, 132] on input "text" at bounding box center [988, 125] width 249 height 26
type input "SONGS OF UNIVERSAL"
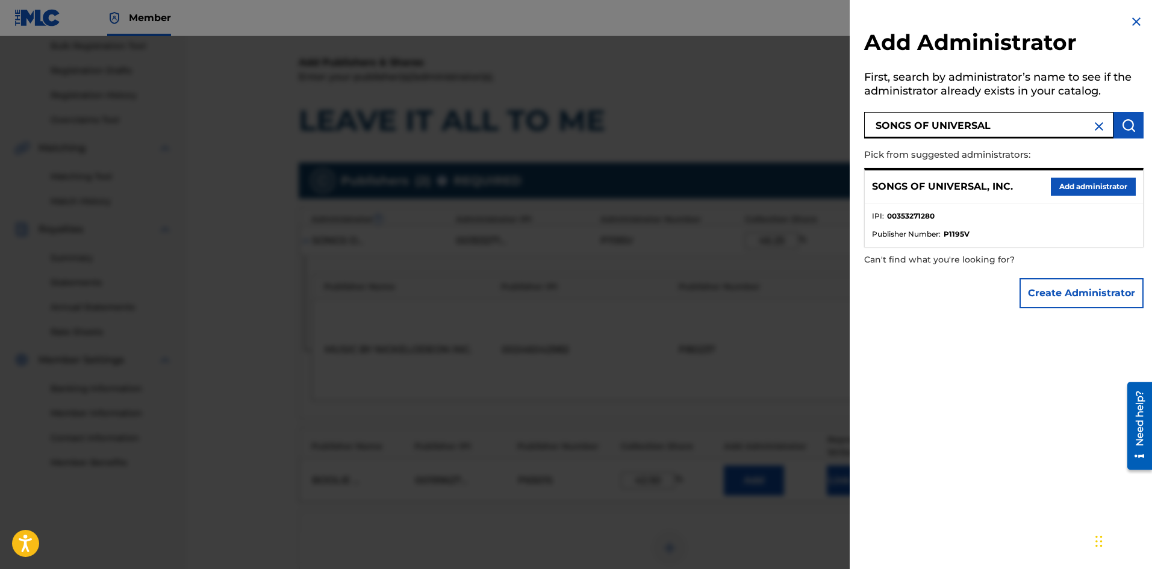
click at [1115, 189] on button "Add administrator" at bounding box center [1093, 187] width 85 height 18
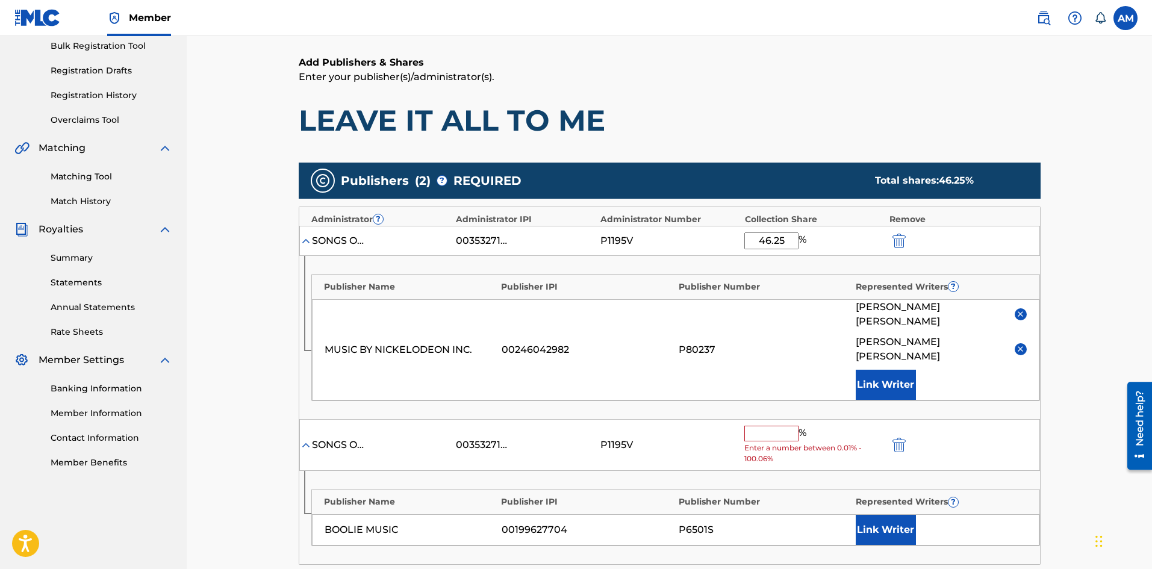
click at [777, 426] on input "text" at bounding box center [771, 434] width 54 height 16
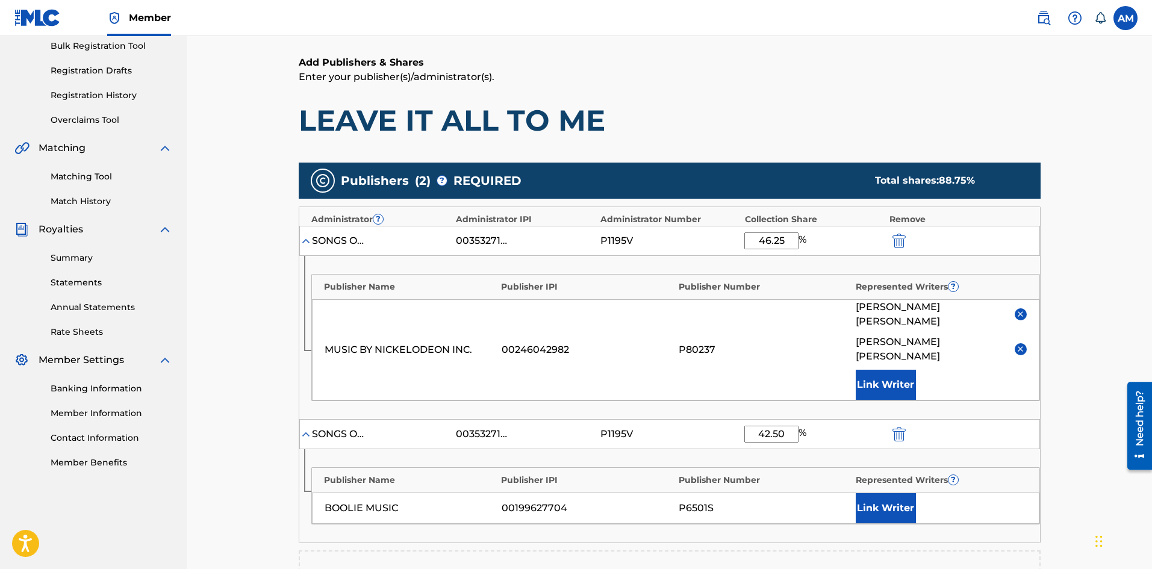
type input "42.50"
click at [890, 493] on button "Link Writer" at bounding box center [886, 508] width 60 height 30
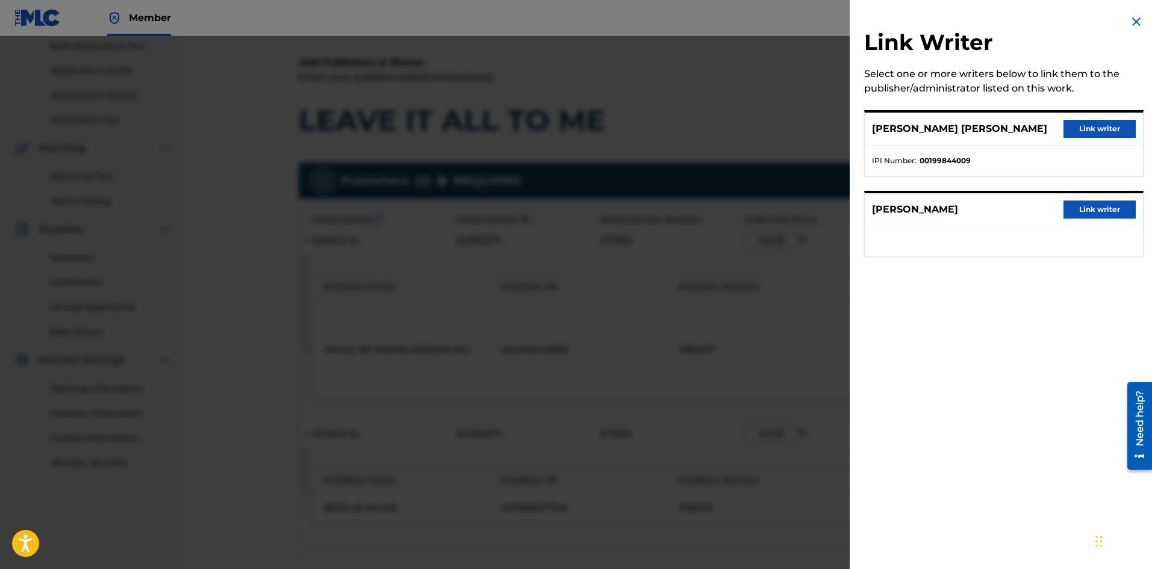
click at [1088, 131] on button "Link writer" at bounding box center [1099, 129] width 72 height 18
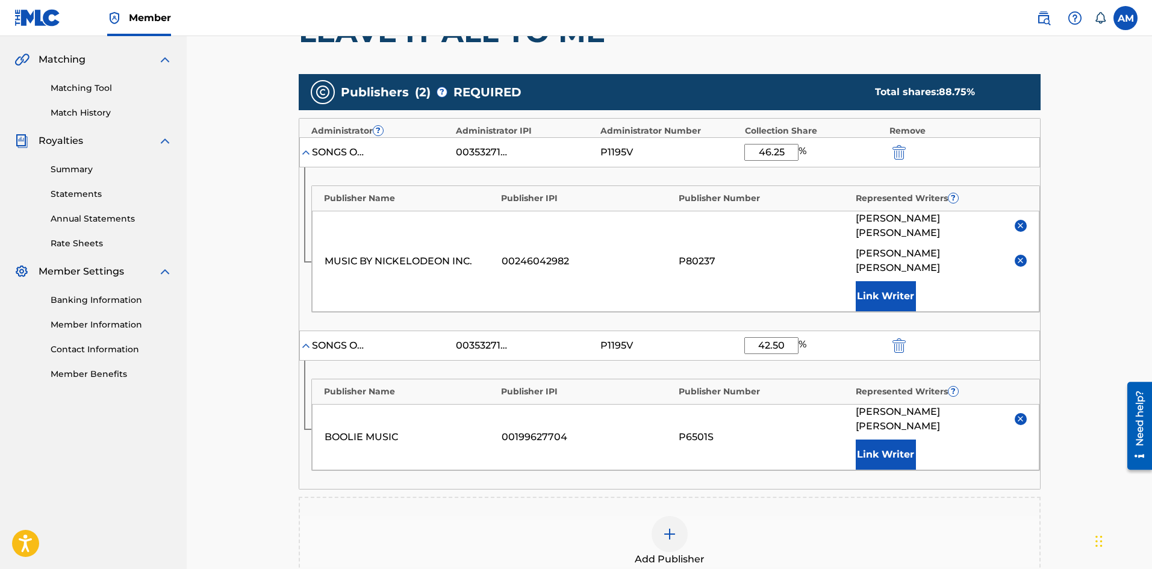
scroll to position [482, 0]
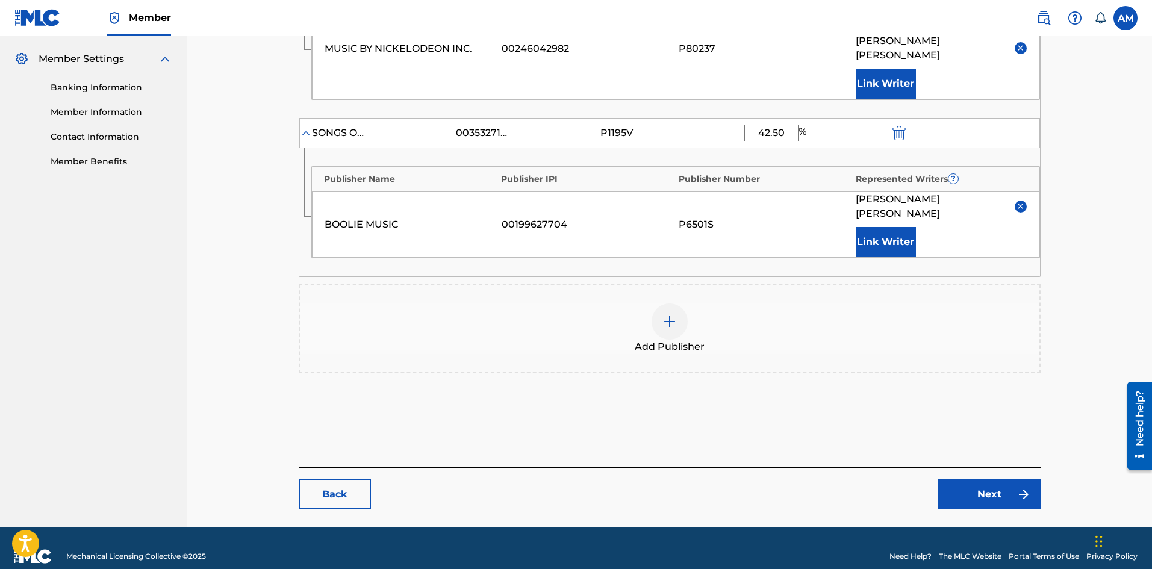
click at [963, 479] on link "Next" at bounding box center [989, 494] width 102 height 30
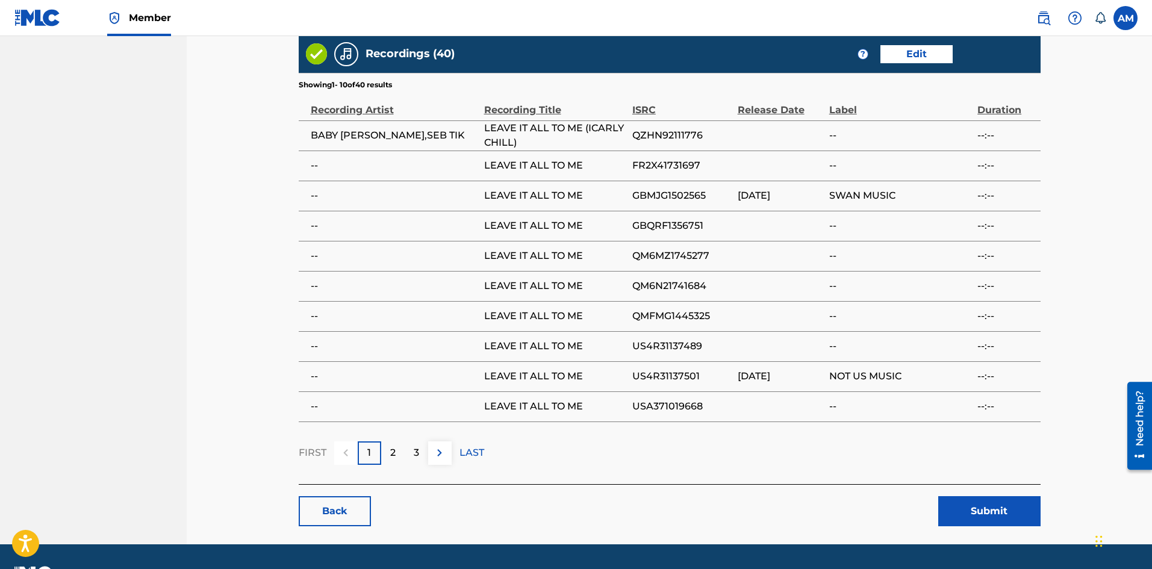
scroll to position [1085, 0]
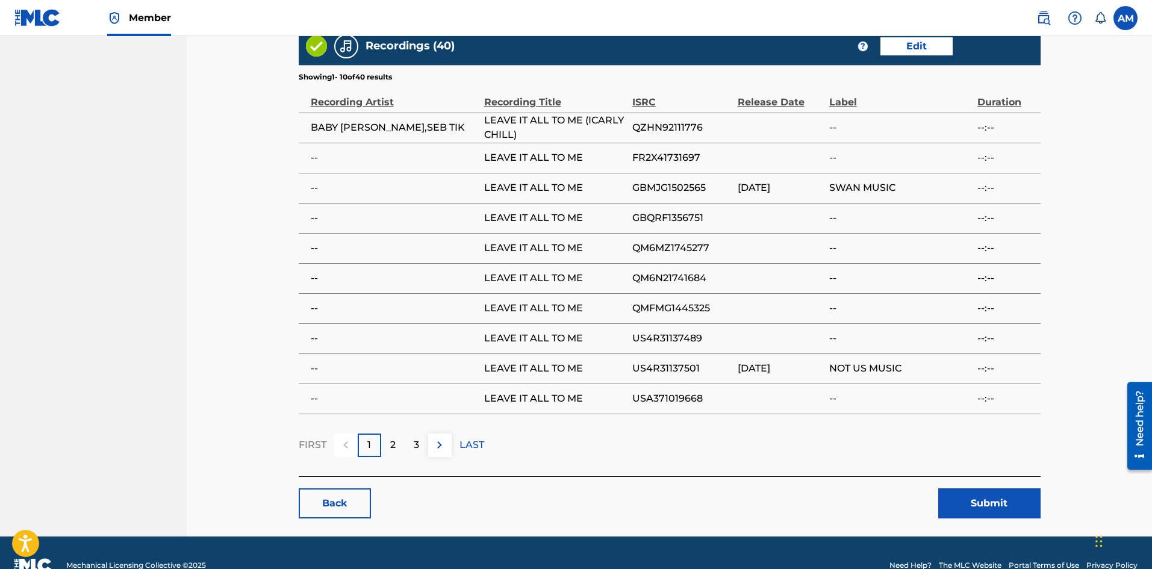
click at [1018, 488] on button "Submit" at bounding box center [989, 503] width 102 height 30
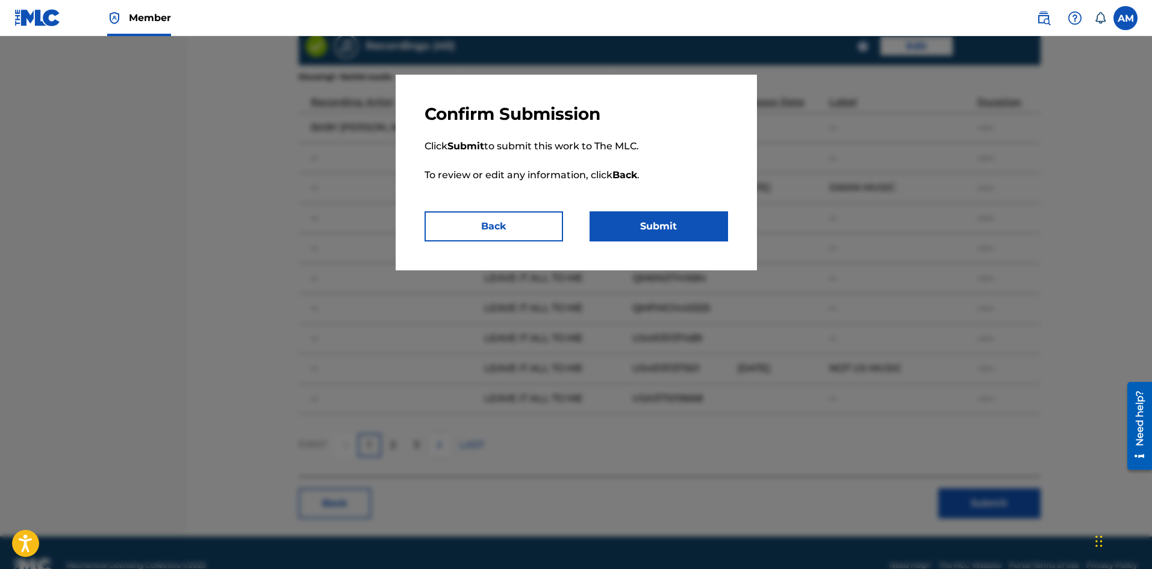
click at [683, 223] on button "Submit" at bounding box center [659, 226] width 138 height 30
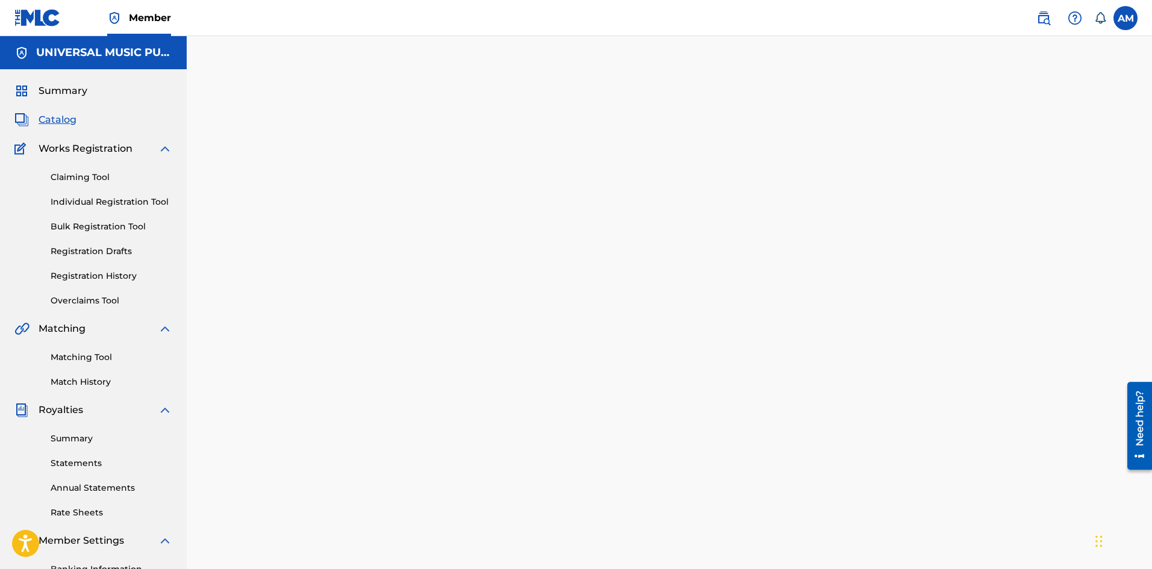
click at [55, 124] on span "Catalog" at bounding box center [58, 120] width 38 height 14
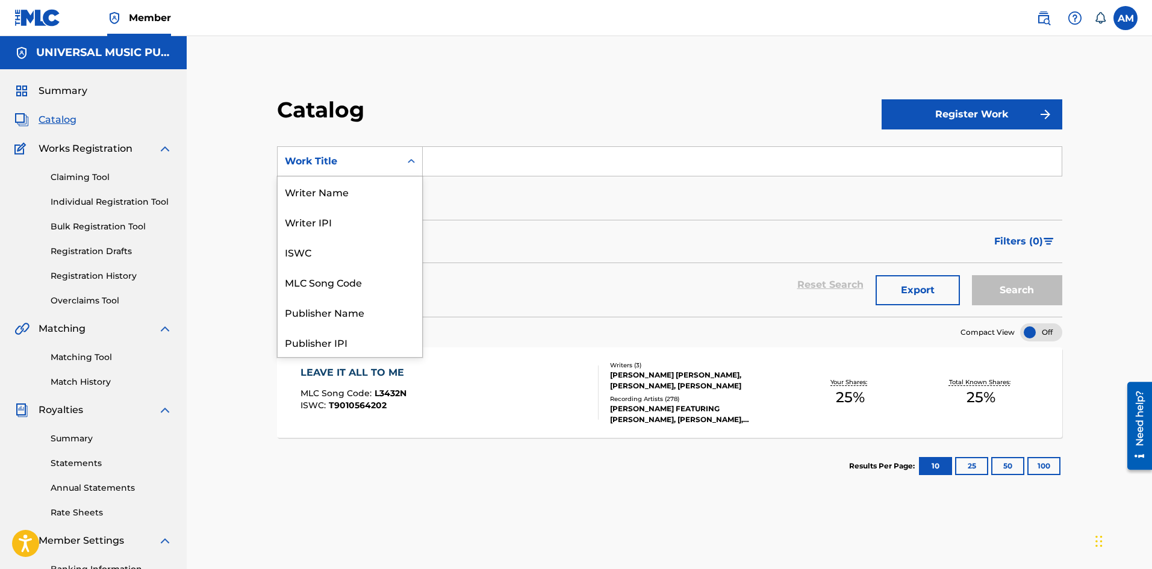
click at [375, 153] on div "Work Title" at bounding box center [339, 161] width 123 height 23
click at [353, 274] on div "MLC Song Code" at bounding box center [350, 282] width 145 height 30
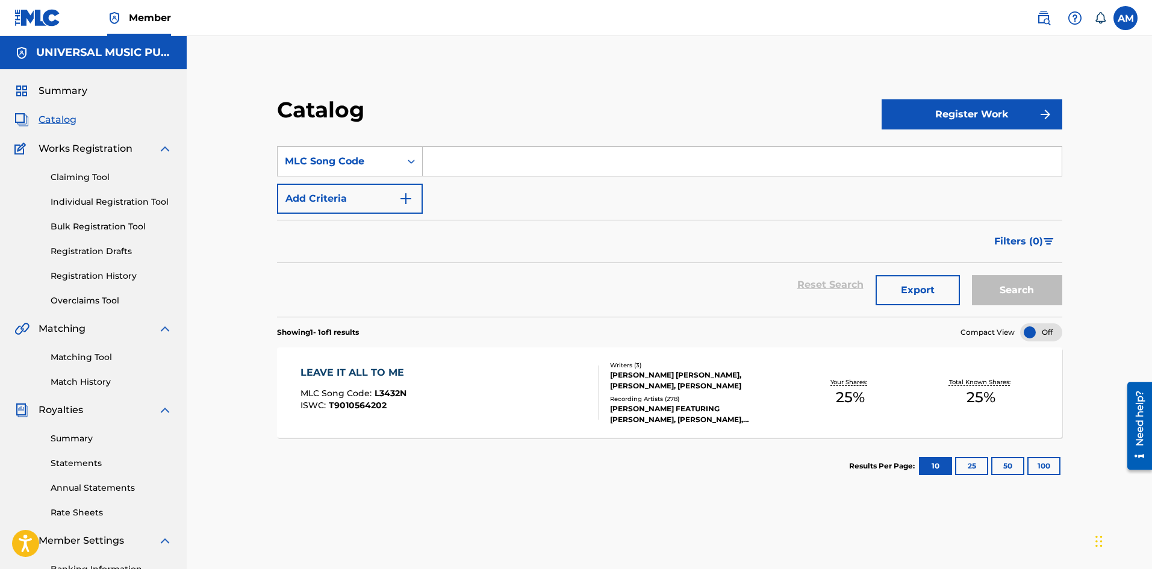
click at [494, 160] on input "Search Form" at bounding box center [742, 161] width 639 height 29
paste input "DC9V4Q"
type input "DC9V4Q"
click at [1040, 289] on button "Search" at bounding box center [1017, 290] width 90 height 30
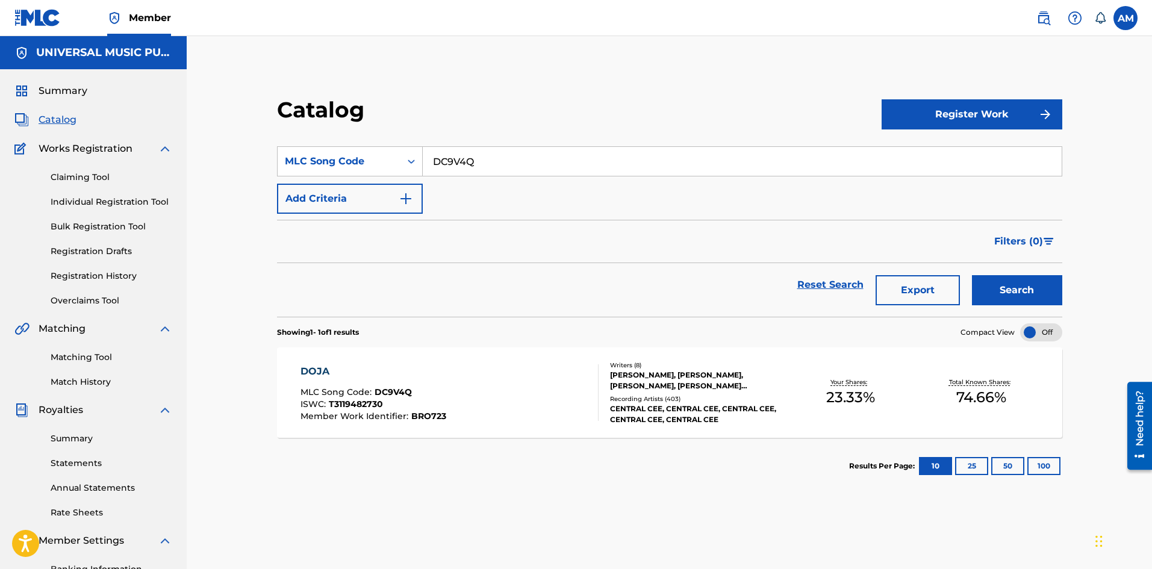
click at [713, 384] on div "[PERSON_NAME], [PERSON_NAME], [PERSON_NAME], [PERSON_NAME] [PERSON_NAME], [PERS…" at bounding box center [697, 381] width 175 height 22
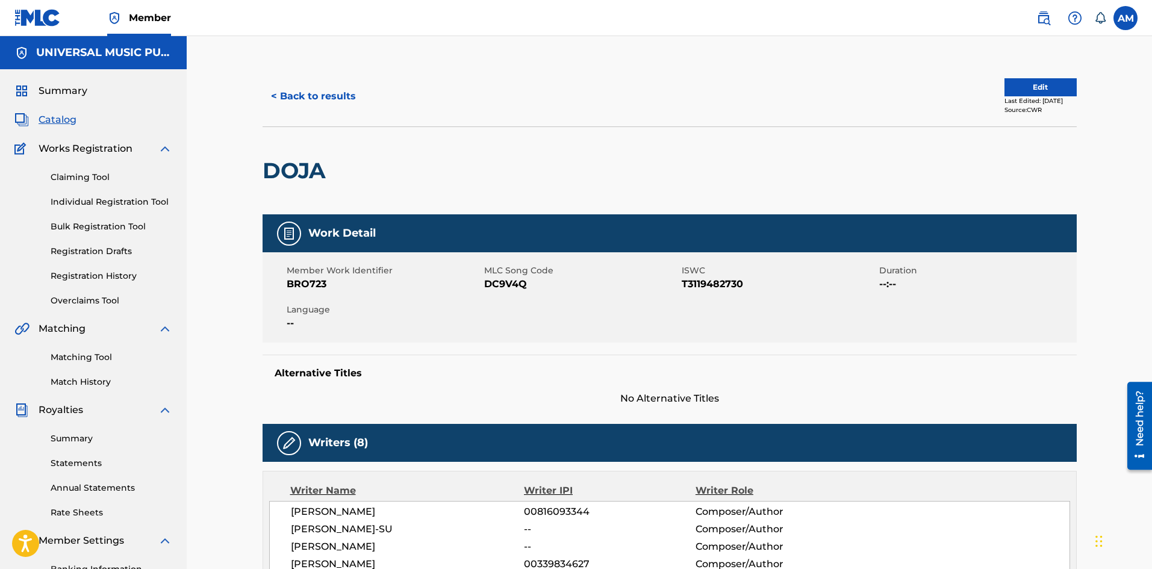
click at [1035, 86] on button "Edit" at bounding box center [1040, 87] width 72 height 18
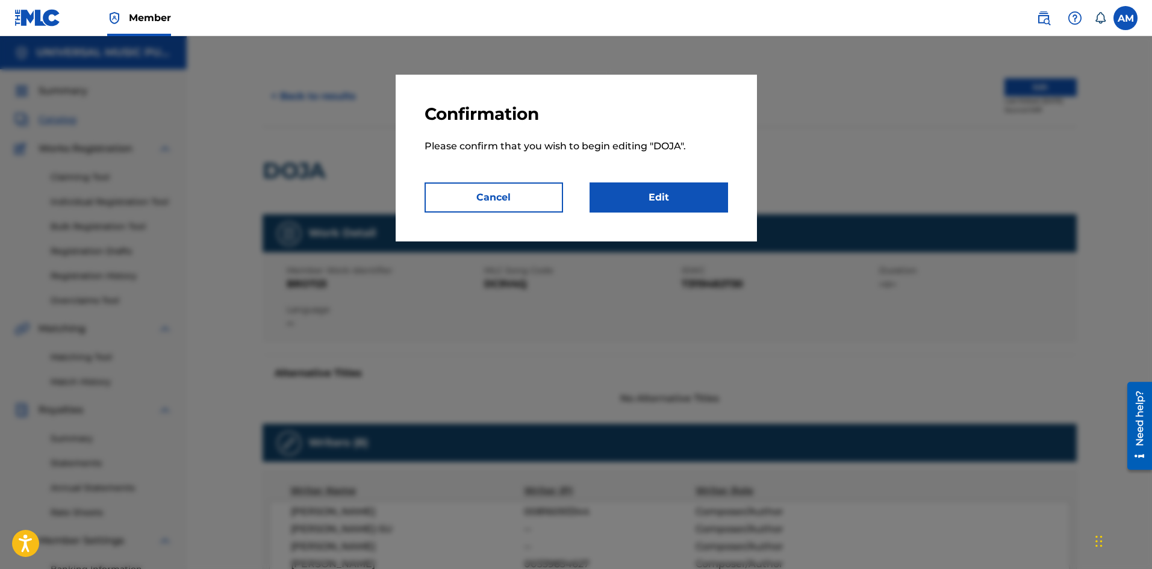
click at [707, 199] on link "Edit" at bounding box center [659, 197] width 138 height 30
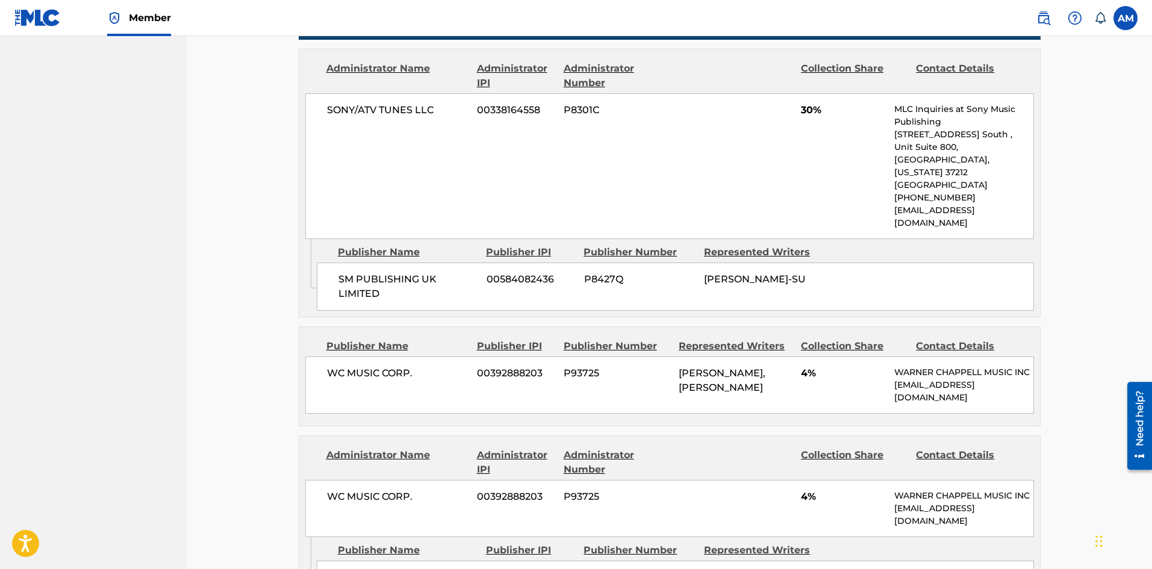
scroll to position [422, 0]
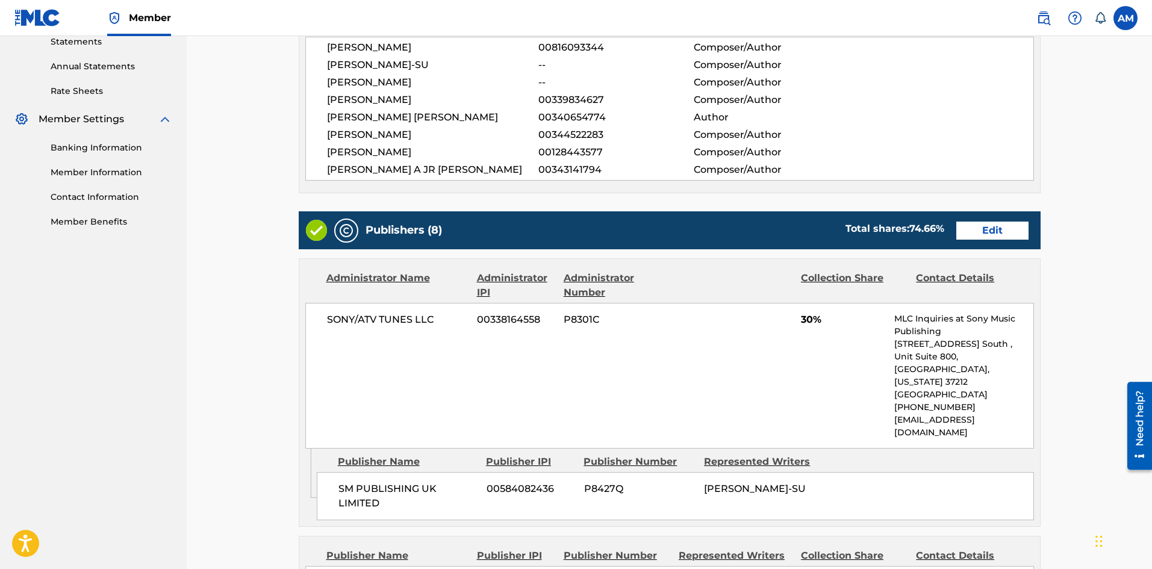
click at [1009, 234] on link "Edit" at bounding box center [992, 231] width 72 height 18
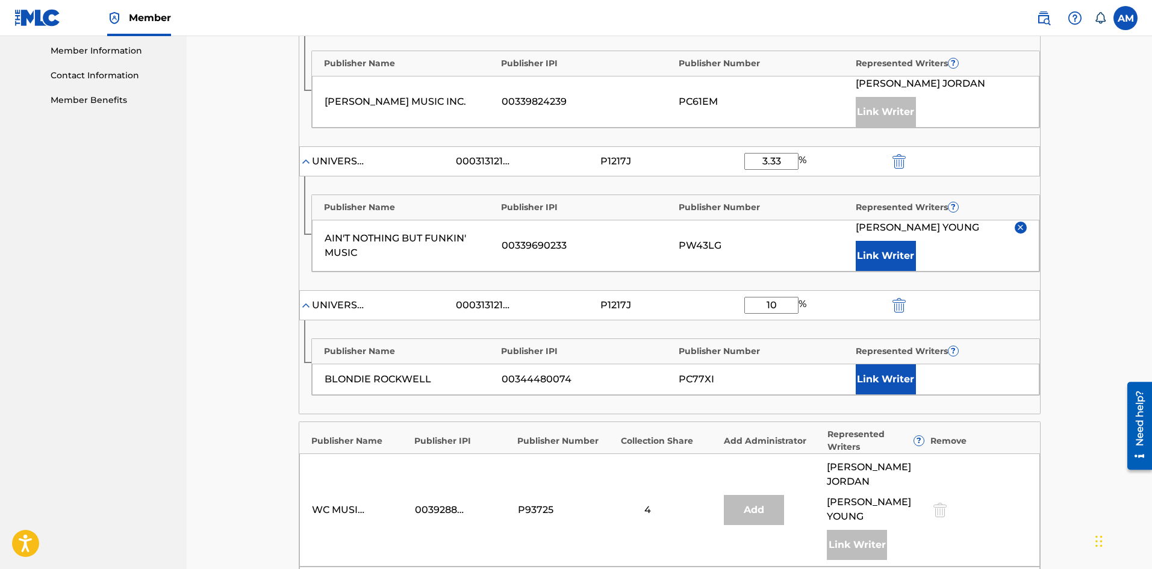
scroll to position [542, 0]
click at [902, 161] on img "submit" at bounding box center [898, 162] width 13 height 14
type input "10"
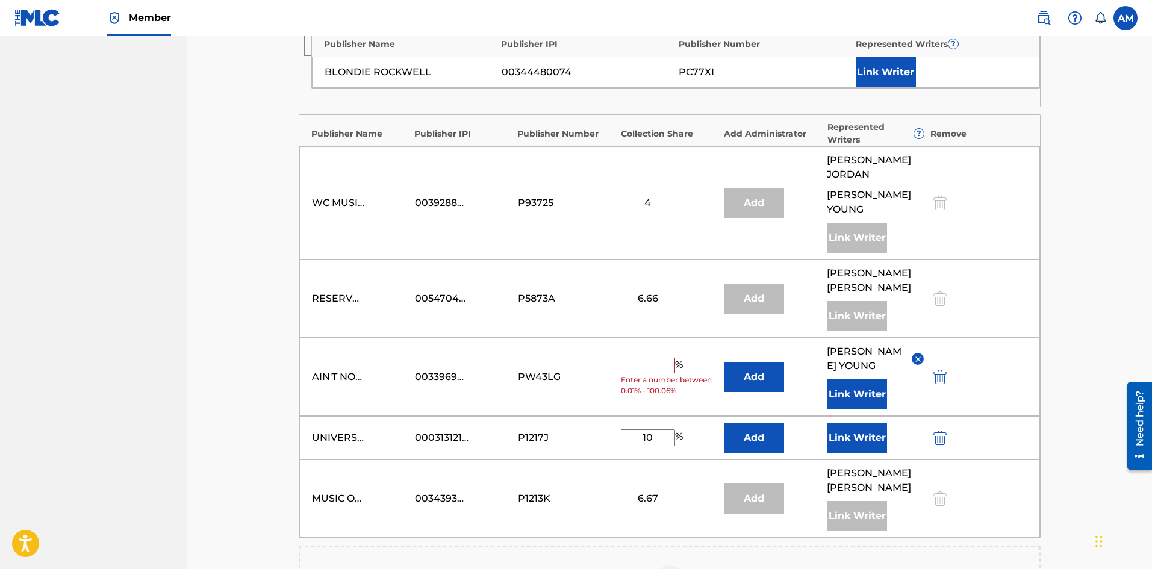
scroll to position [723, 0]
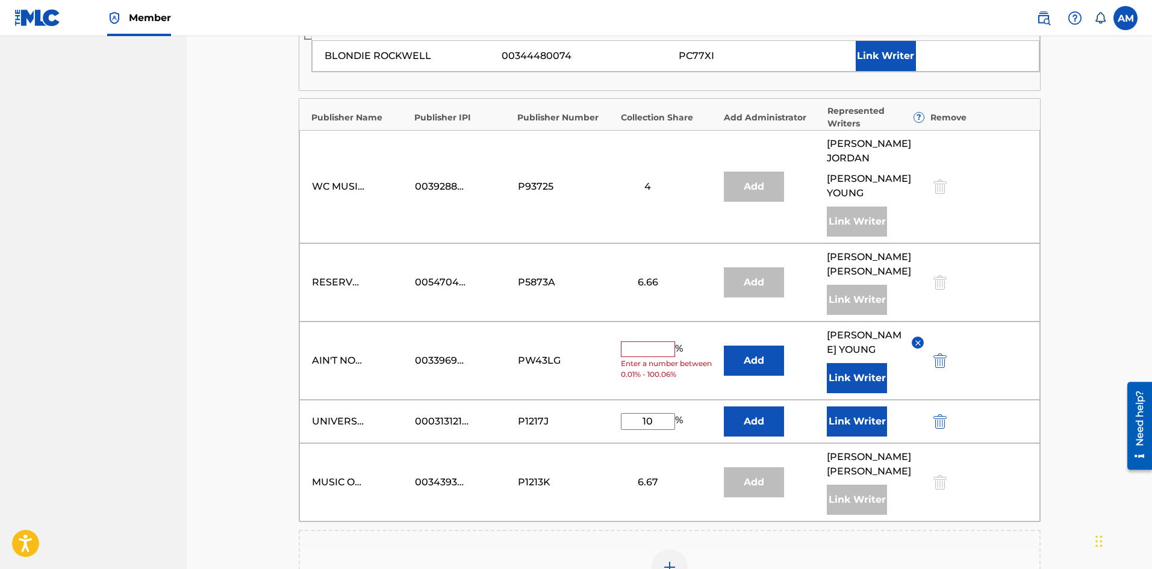
click at [945, 353] on img "submit" at bounding box center [939, 360] width 13 height 14
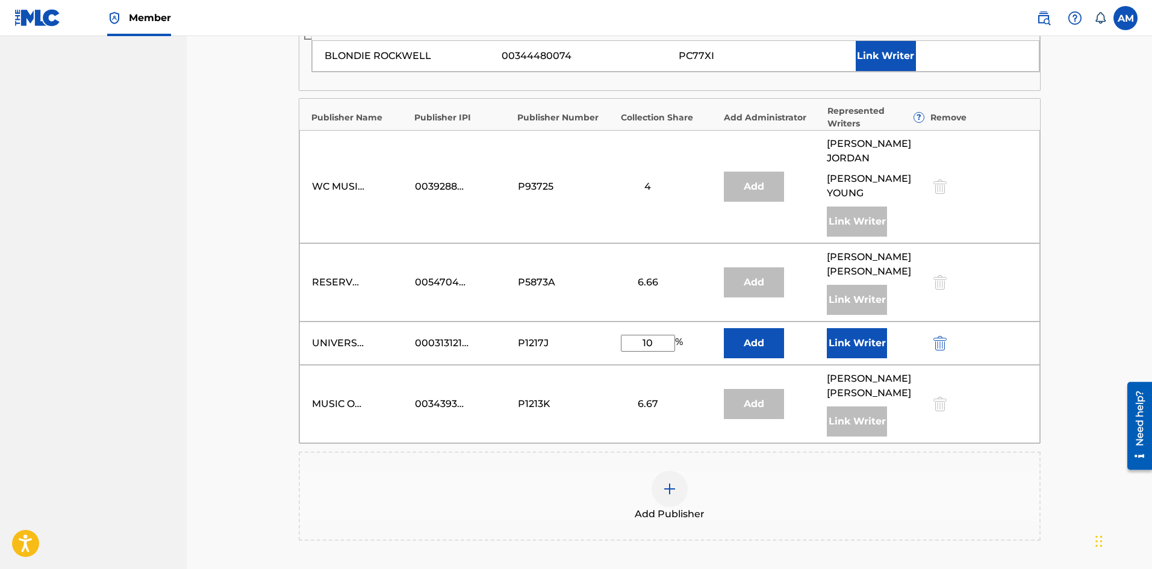
drag, startPoint x: 656, startPoint y: 329, endPoint x: 632, endPoint y: 328, distance: 24.1
click at [632, 335] on input "10" at bounding box center [648, 343] width 54 height 17
type input "16.66"
click at [853, 334] on button "Link Writer" at bounding box center [857, 343] width 60 height 30
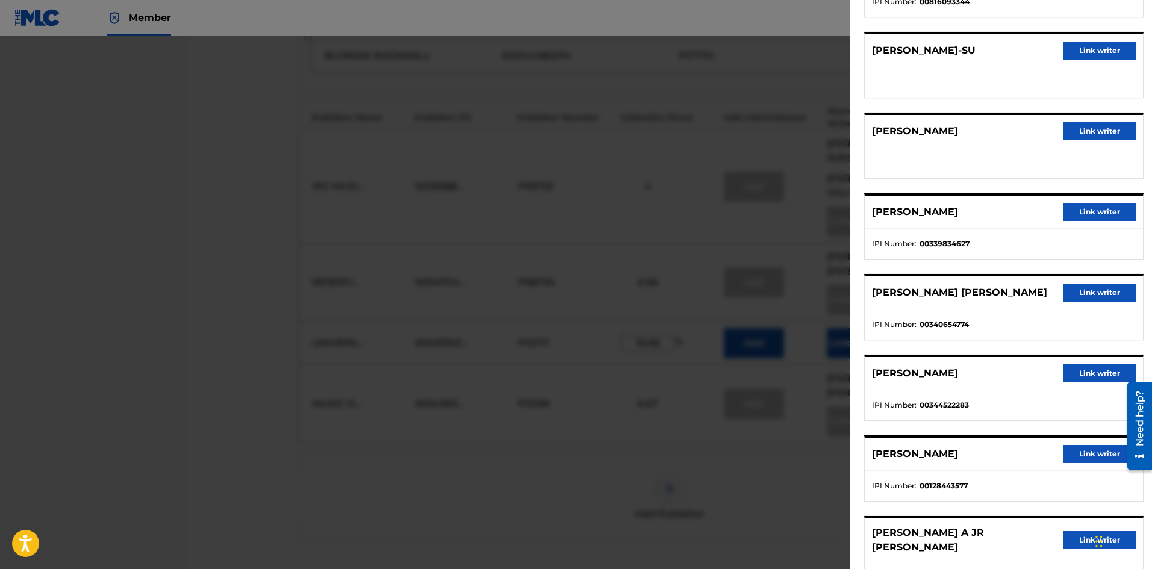
scroll to position [181, 0]
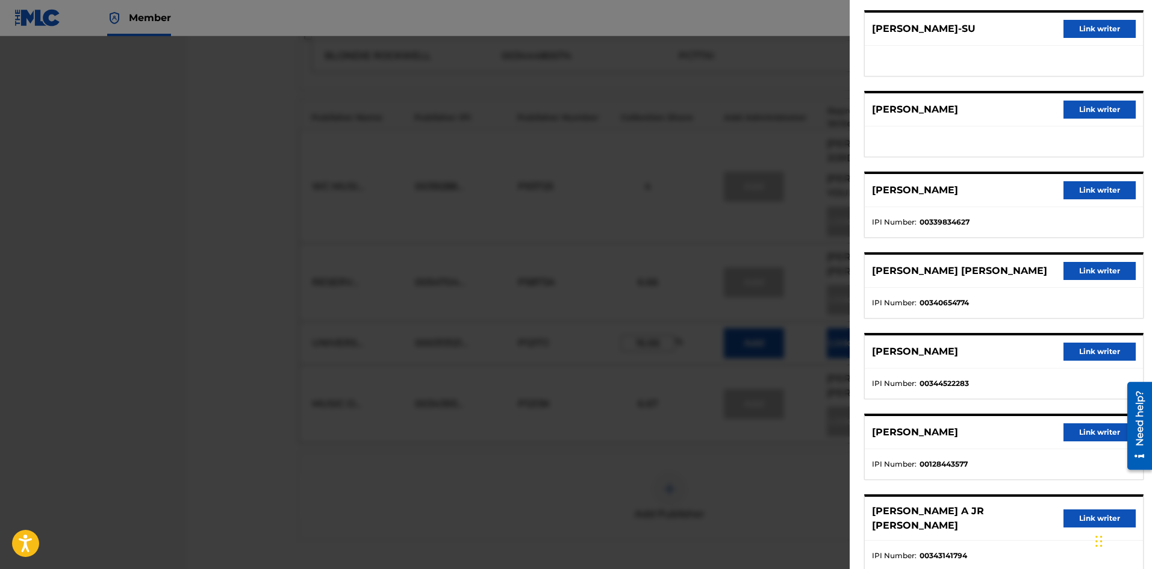
click at [1079, 346] on button "Link writer" at bounding box center [1099, 352] width 72 height 18
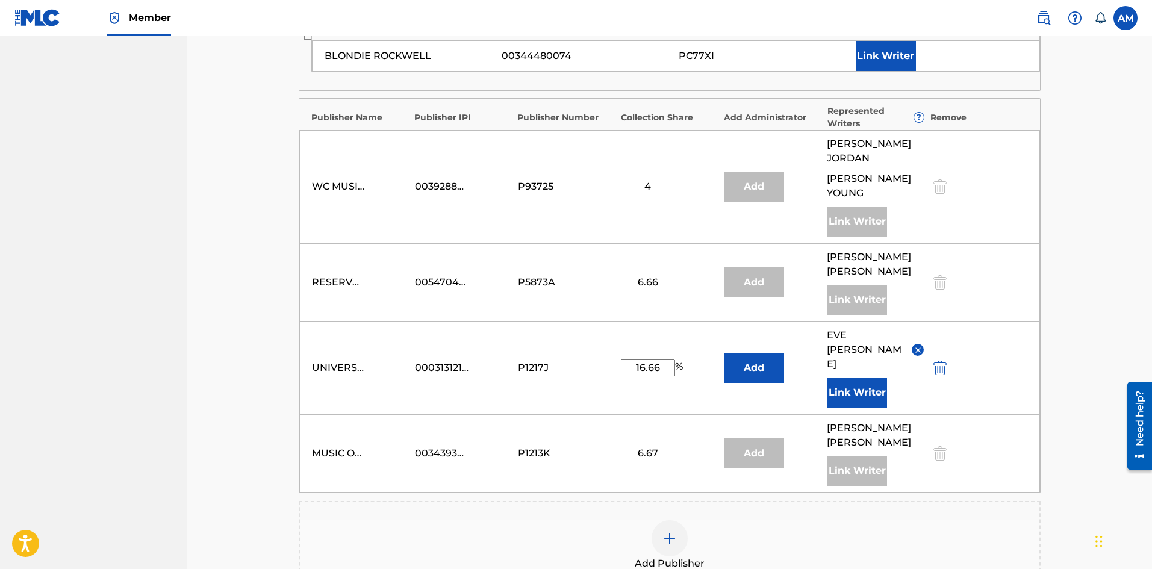
click at [870, 378] on button "Link Writer" at bounding box center [857, 393] width 60 height 30
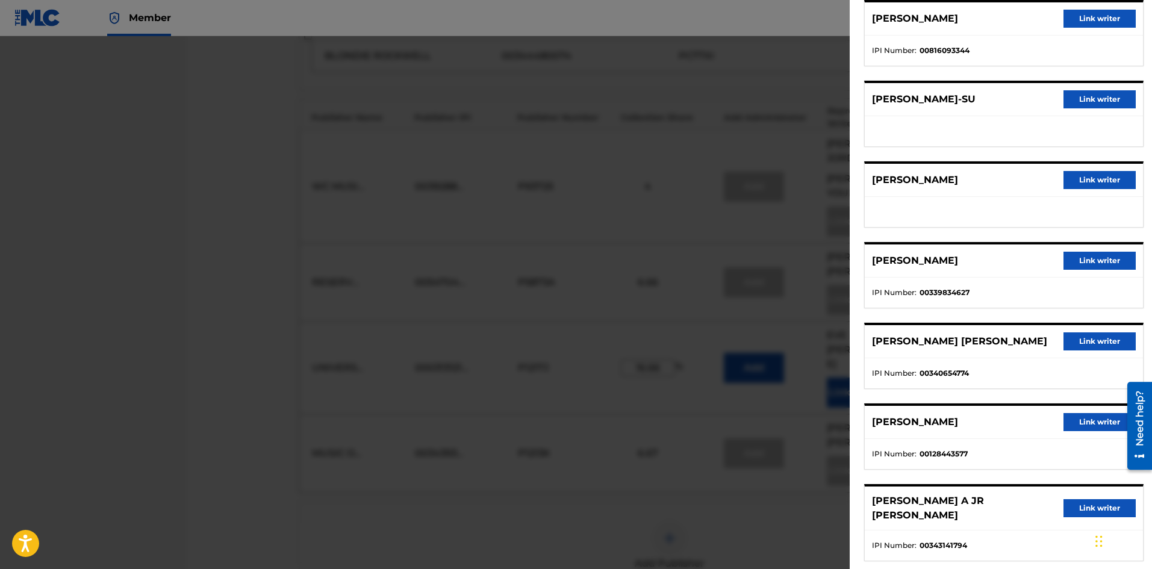
scroll to position [120, 0]
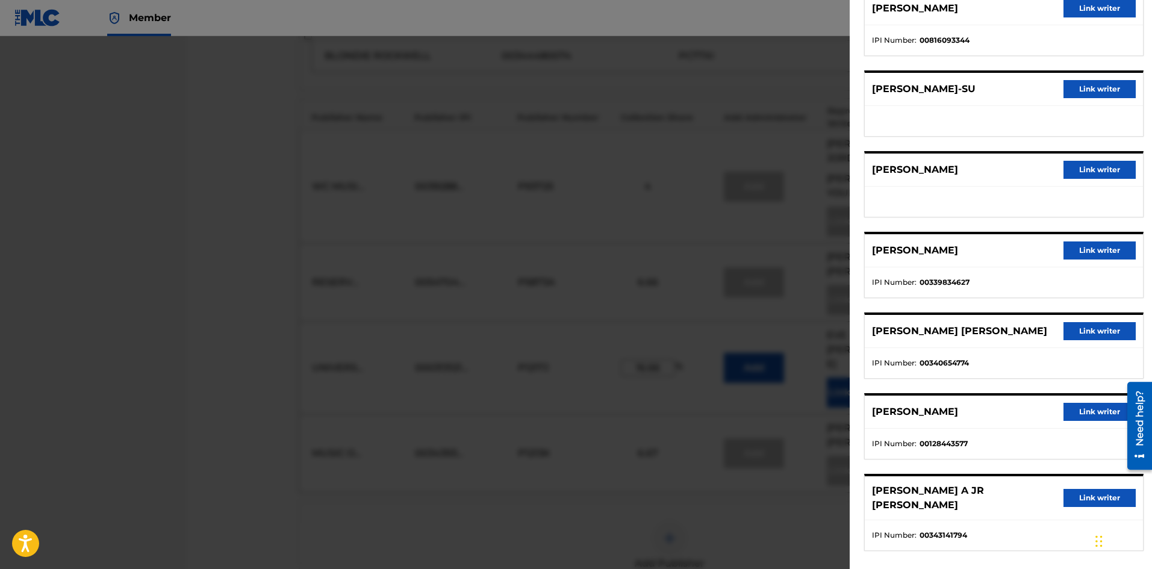
drag, startPoint x: 1073, startPoint y: 407, endPoint x: 16, endPoint y: 375, distance: 1057.9
click at [1072, 407] on button "Link writer" at bounding box center [1099, 412] width 72 height 18
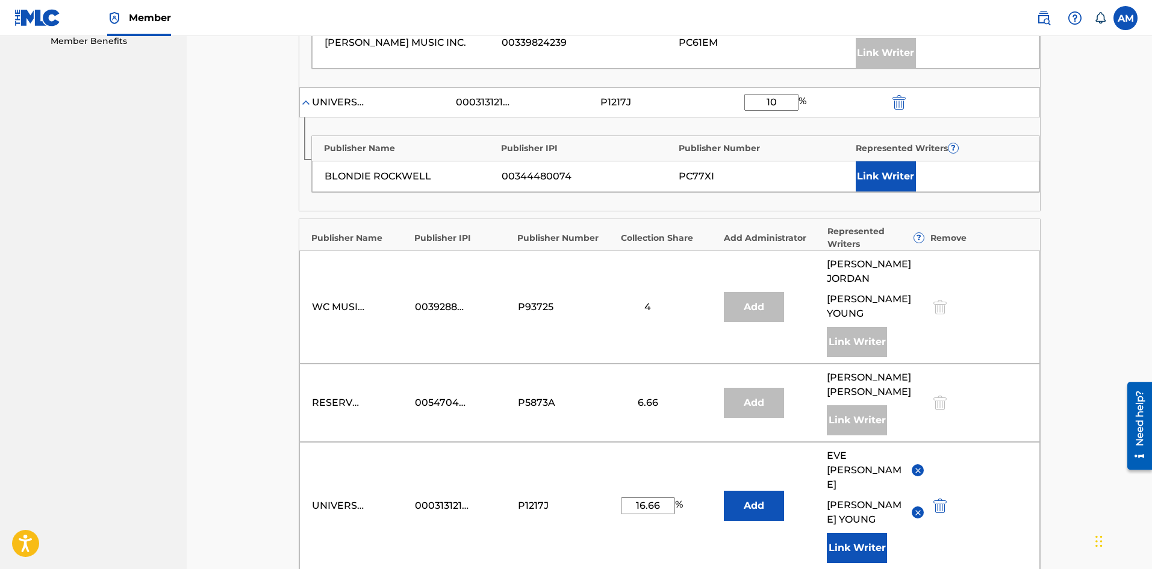
scroll to position [542, 0]
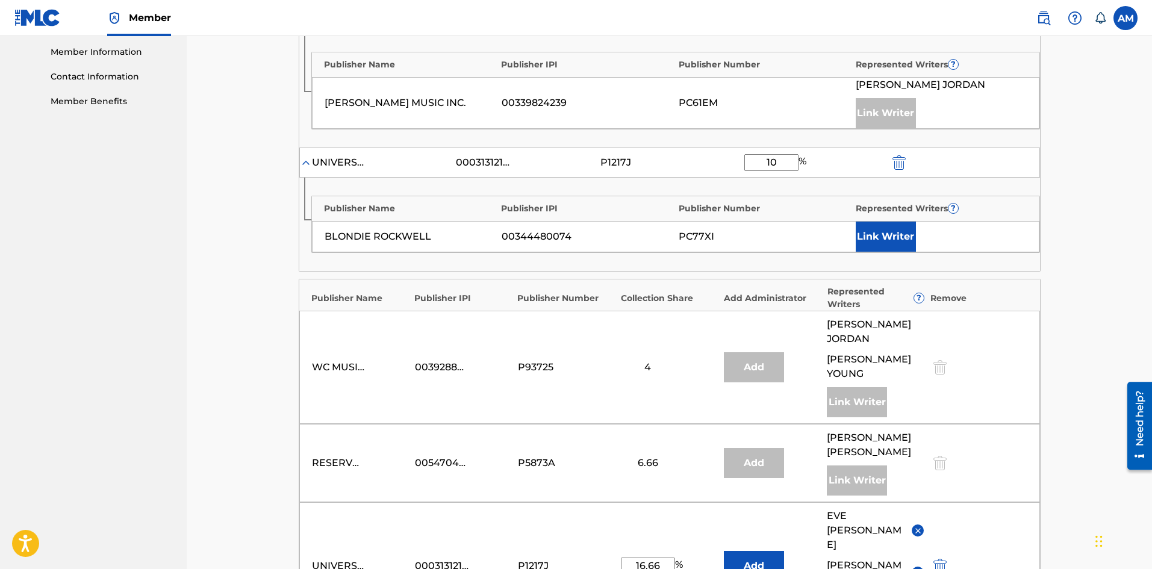
click at [877, 238] on button "Link Writer" at bounding box center [886, 237] width 60 height 30
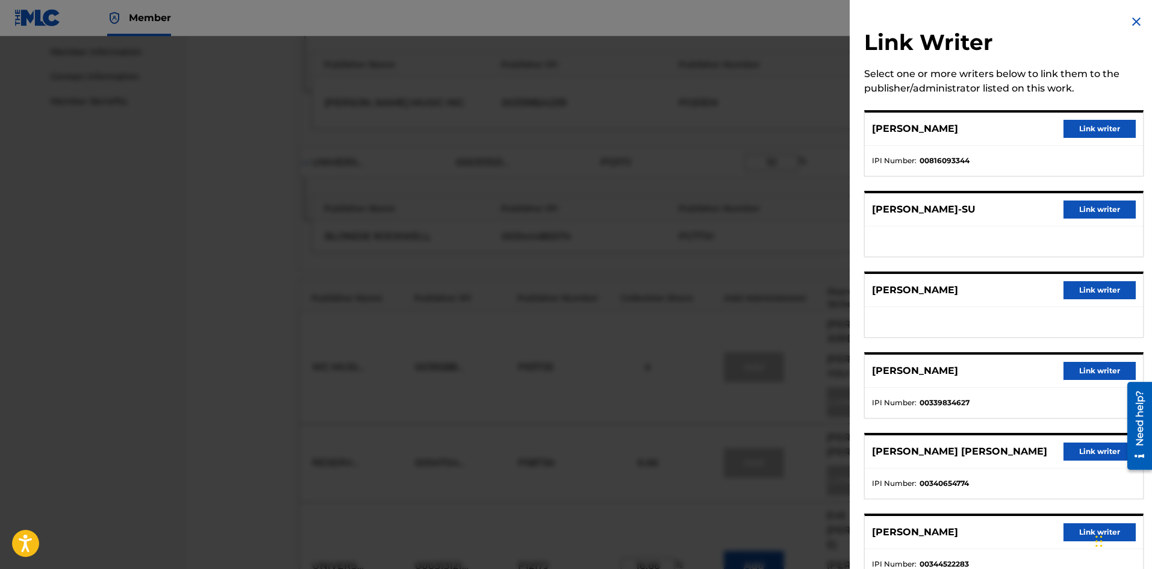
click at [1081, 525] on button "Link writer" at bounding box center [1099, 532] width 72 height 18
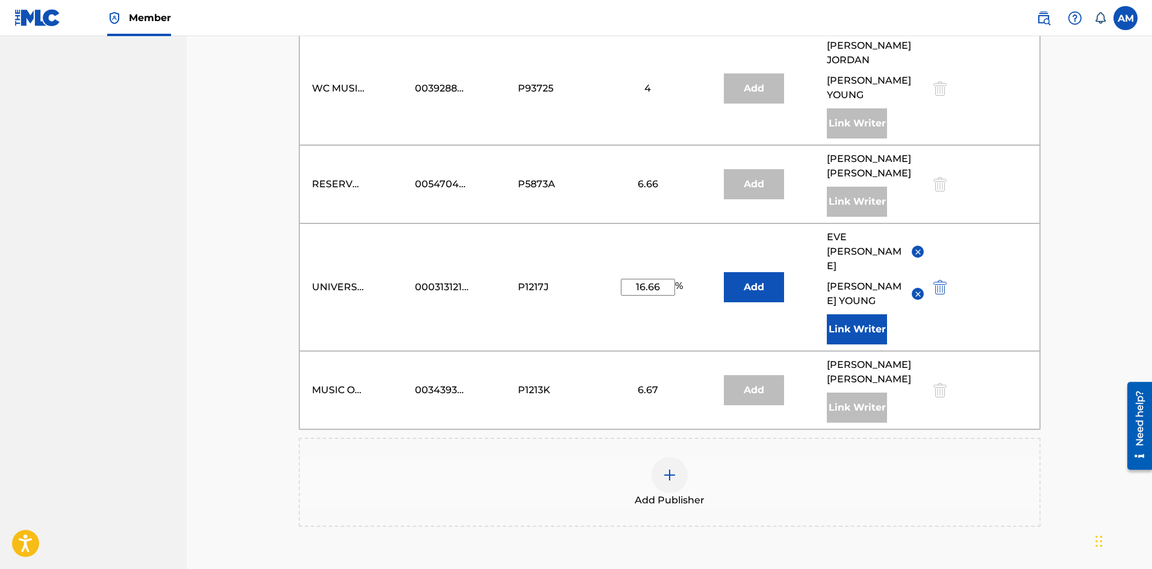
scroll to position [843, 0]
click at [648, 455] on div "Add Publisher" at bounding box center [669, 480] width 739 height 51
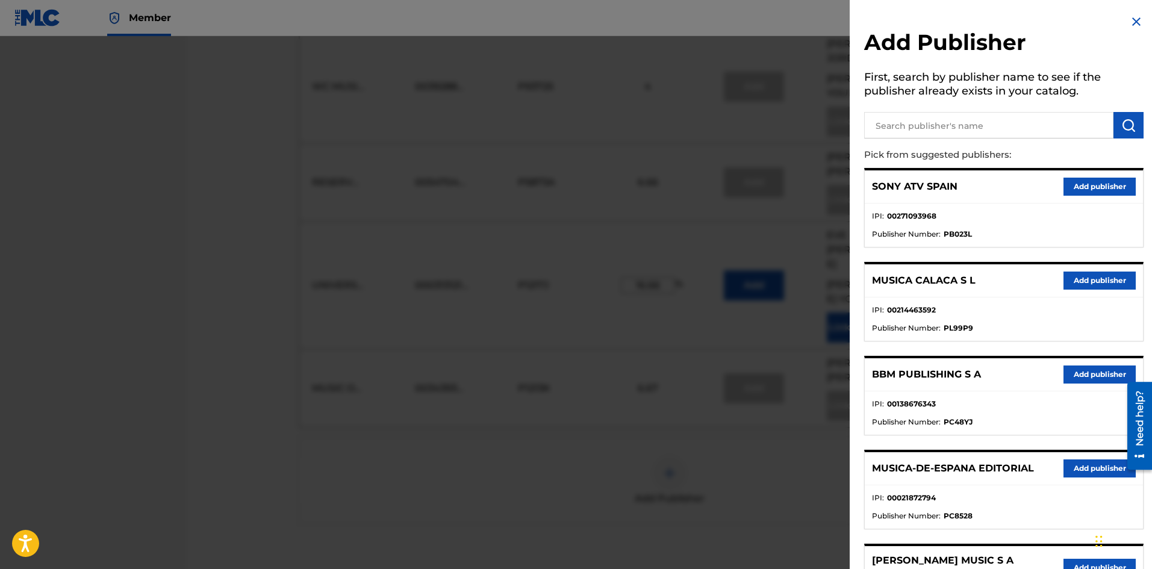
click at [953, 117] on input "text" at bounding box center [988, 125] width 249 height 26
paste input "Thisisnq Publishing Ltd."
click at [1121, 123] on img "submit" at bounding box center [1128, 125] width 14 height 14
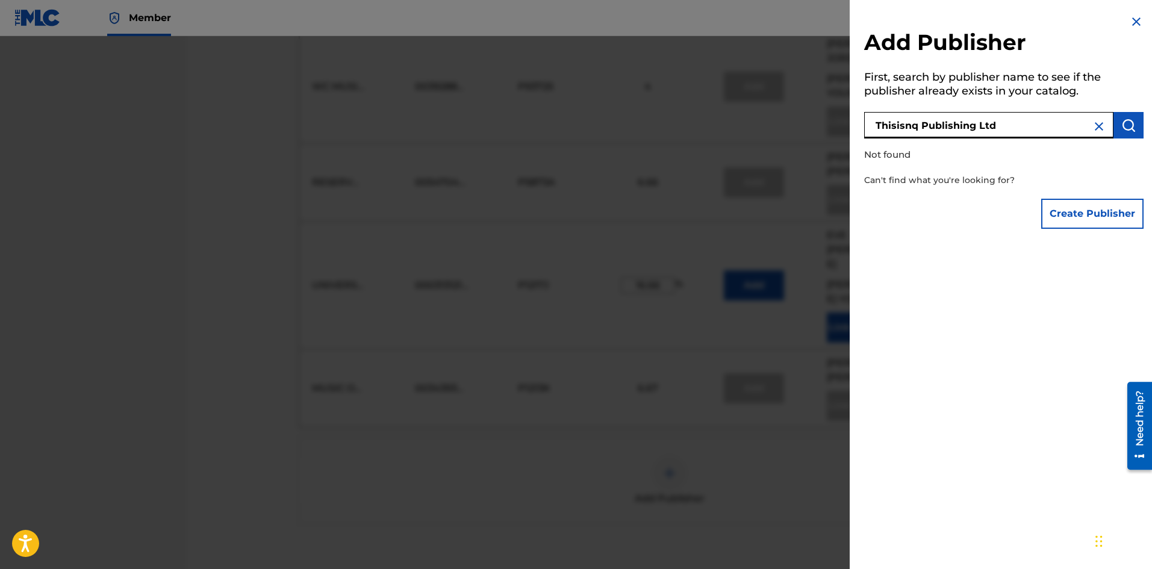
drag, startPoint x: 1017, startPoint y: 129, endPoint x: 973, endPoint y: 130, distance: 44.6
click at [973, 130] on input "Thisisnq Publishing Ltd" at bounding box center [988, 125] width 249 height 26
type input "Thisisnq Publishing"
click at [1129, 122] on img "submit" at bounding box center [1128, 125] width 14 height 14
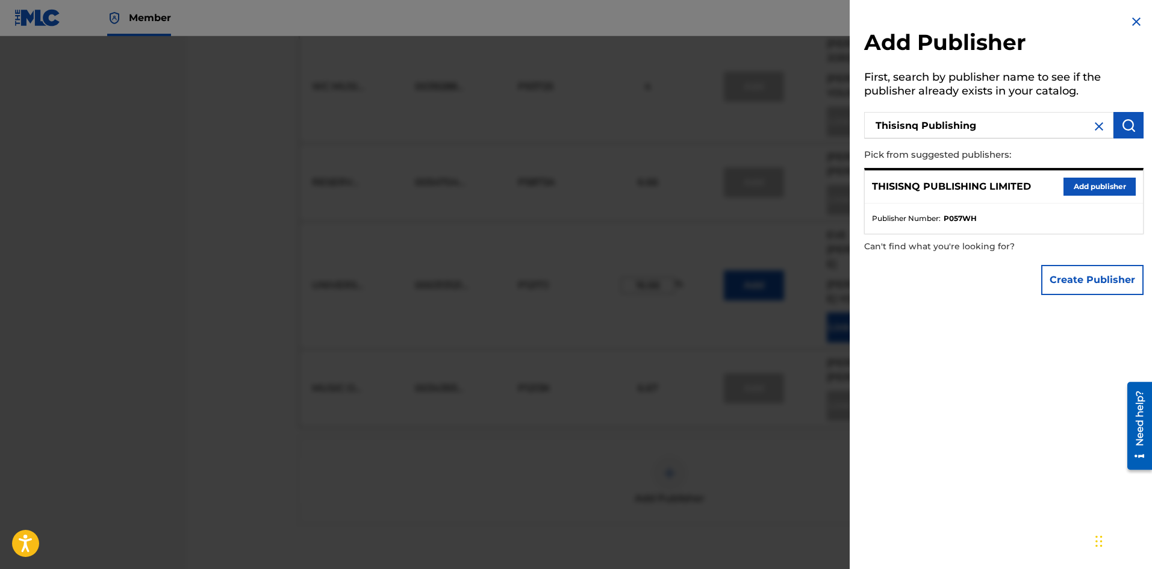
click at [1109, 184] on button "Add publisher" at bounding box center [1099, 187] width 72 height 18
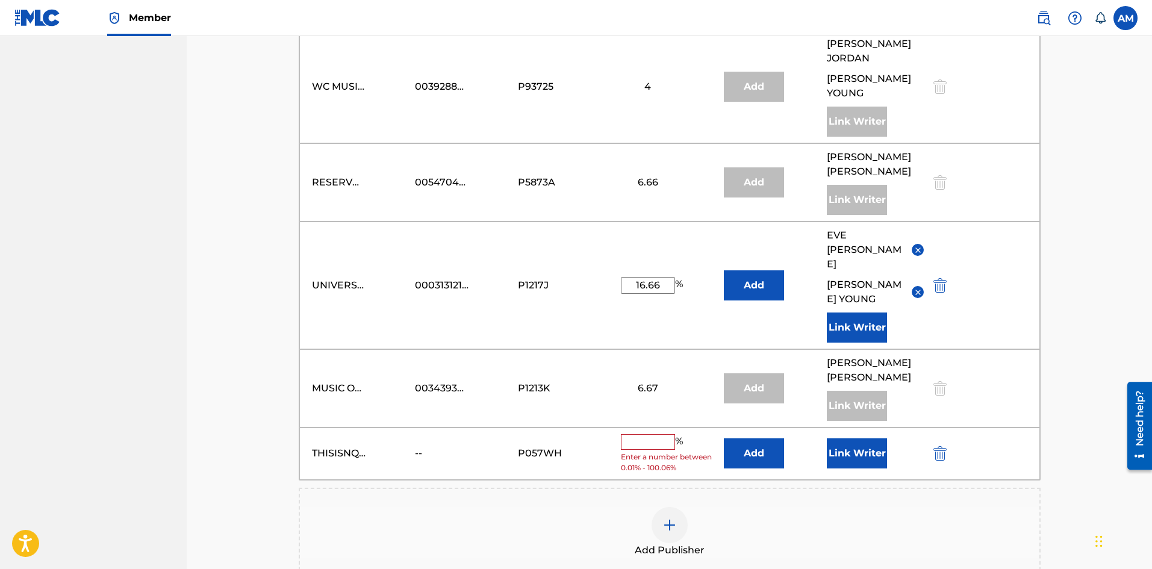
click at [753, 438] on button "Add" at bounding box center [754, 453] width 60 height 30
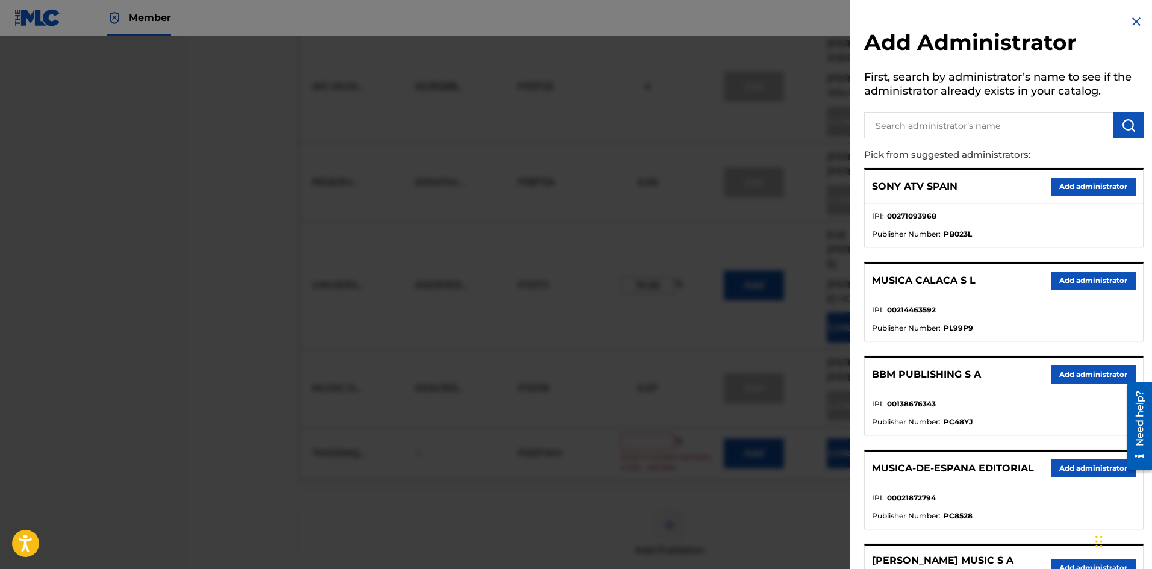
click at [1013, 121] on input "text" at bounding box center [988, 125] width 249 height 26
paste input "Universal Songs Of PolyGram"
click at [928, 127] on input "Universal Songs Of PolyGram" at bounding box center [988, 125] width 249 height 26
type input "Universal - Songs Of PolyGram"
click at [1126, 123] on img "submit" at bounding box center [1128, 125] width 14 height 14
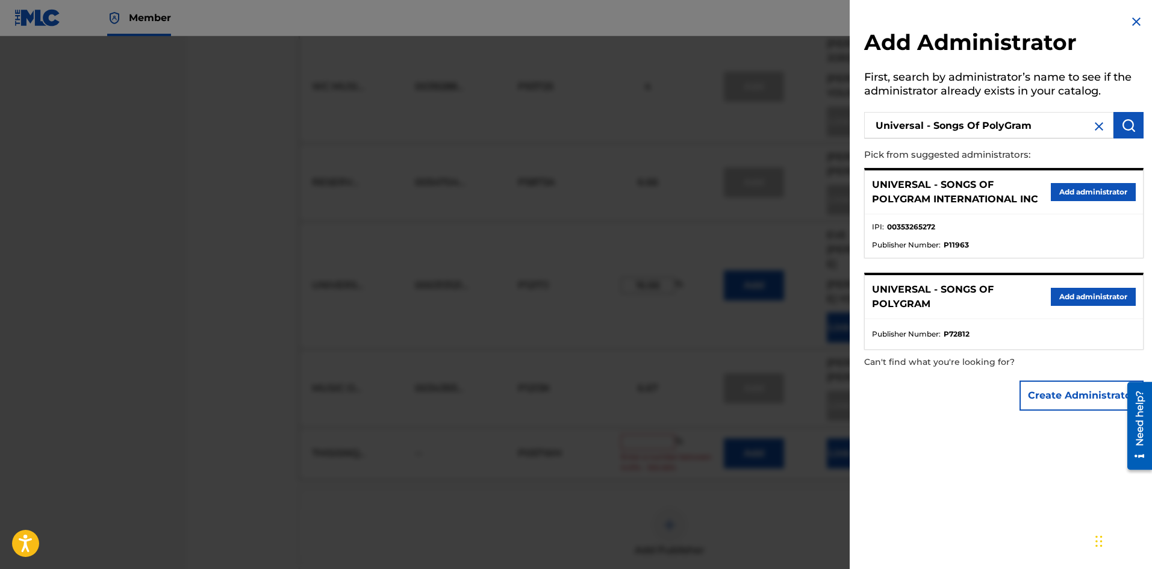
click at [1100, 188] on button "Add administrator" at bounding box center [1093, 192] width 85 height 18
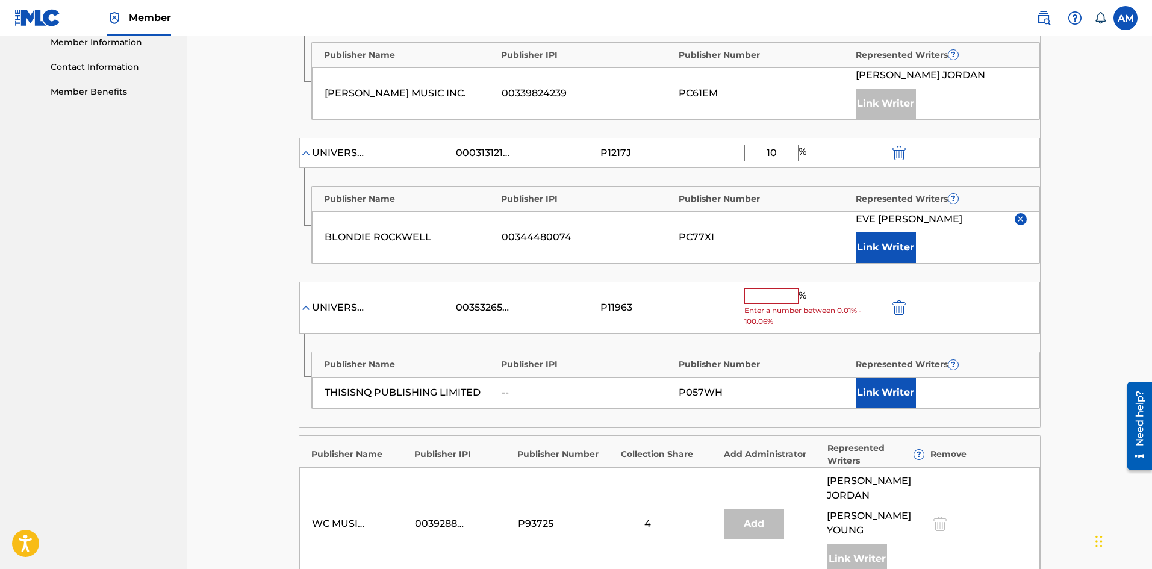
scroll to position [542, 0]
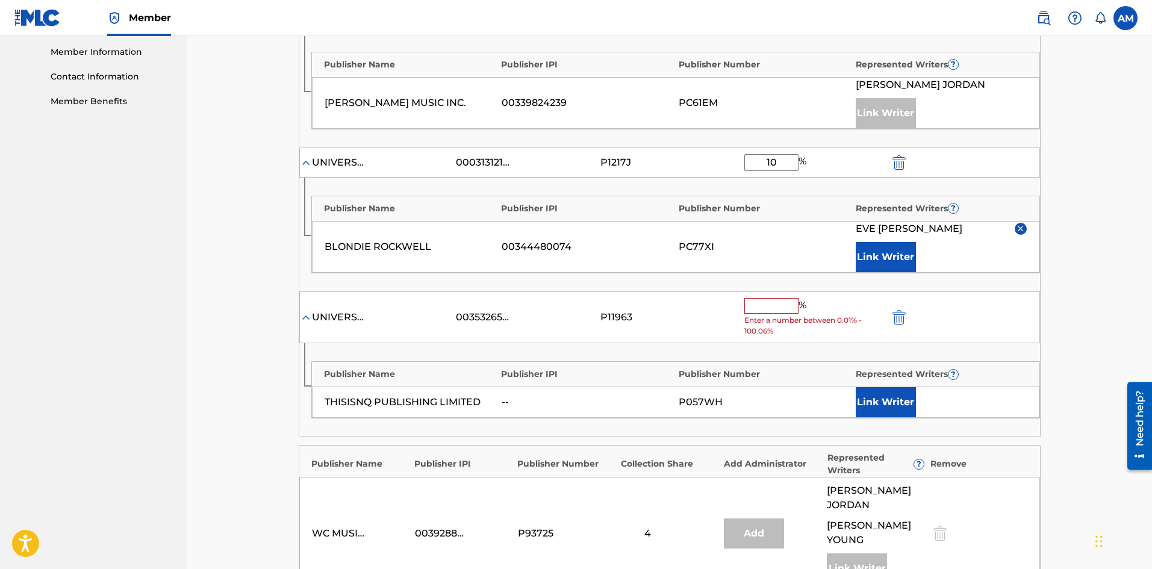
click at [767, 310] on input "text" at bounding box center [771, 306] width 54 height 16
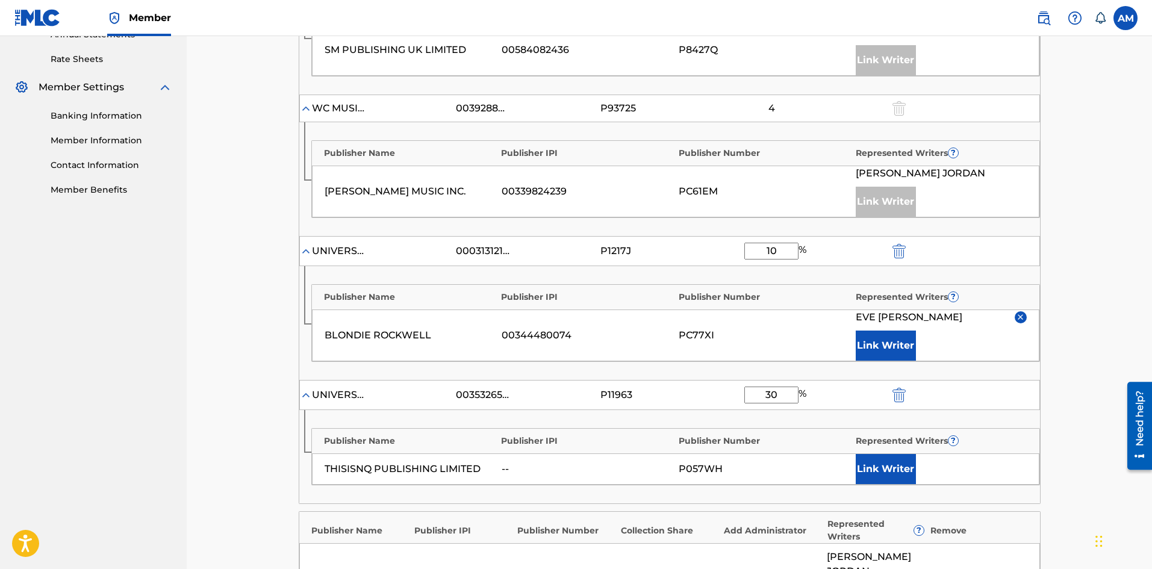
scroll to position [602, 0]
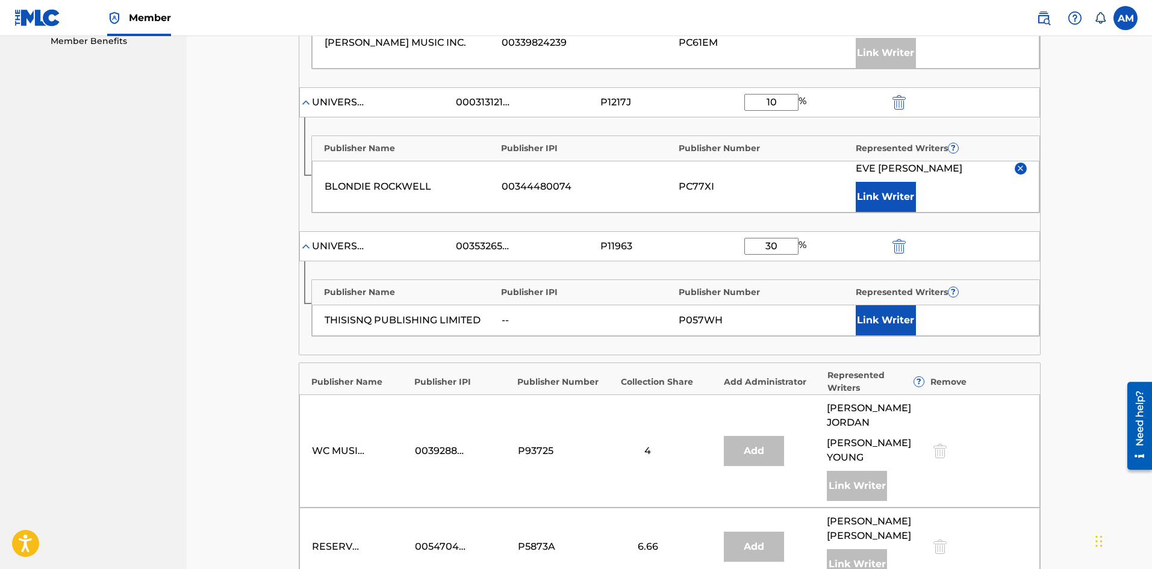
type input "30"
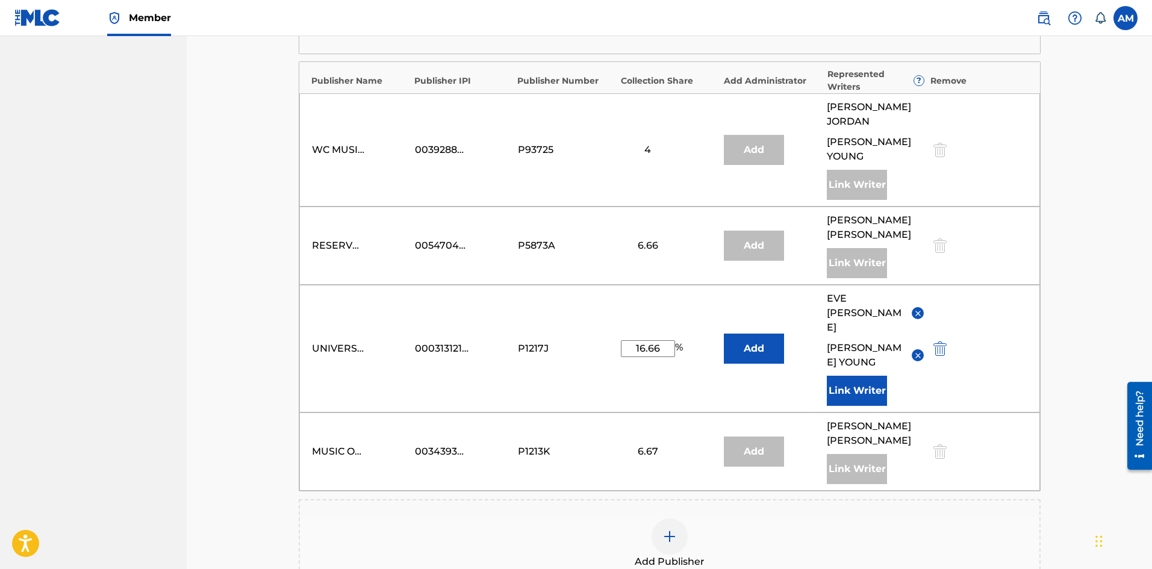
scroll to position [542, 0]
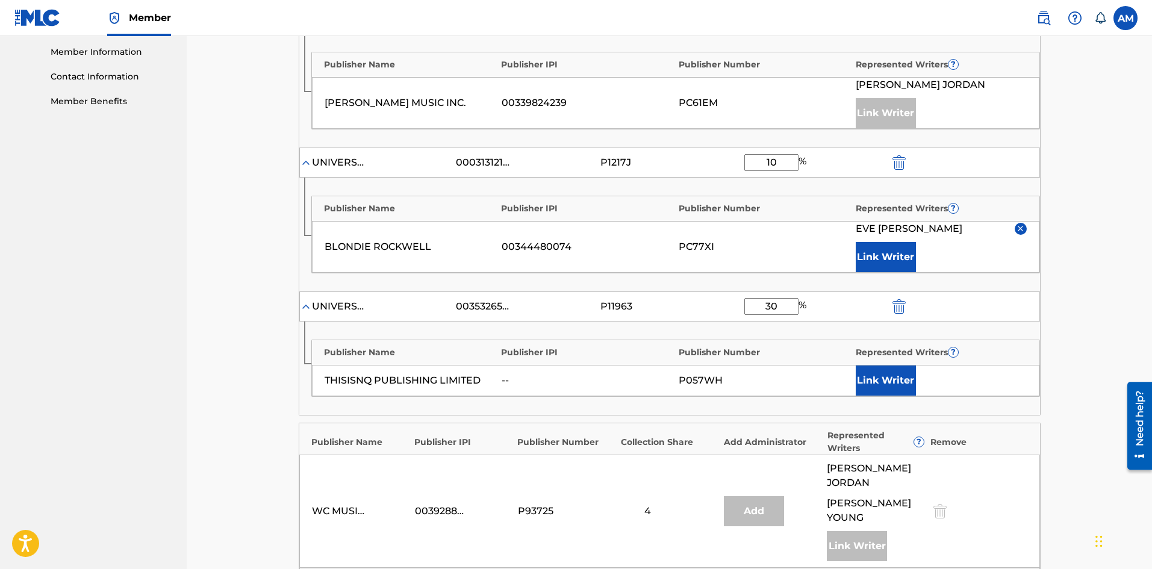
click at [903, 383] on button "Link Writer" at bounding box center [886, 381] width 60 height 30
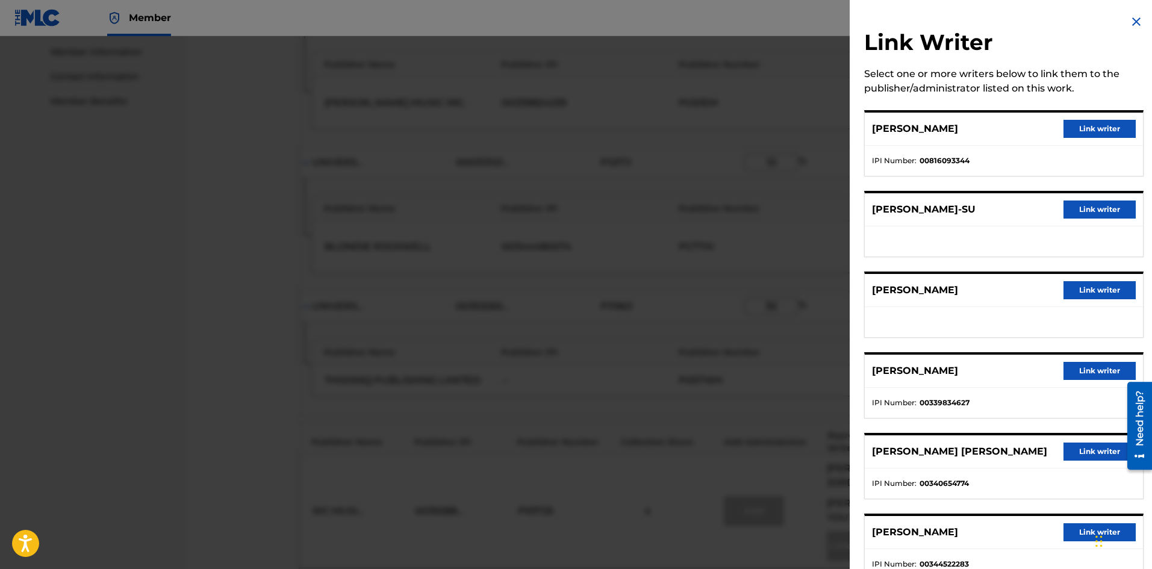
click at [1085, 125] on button "Link writer" at bounding box center [1099, 129] width 72 height 18
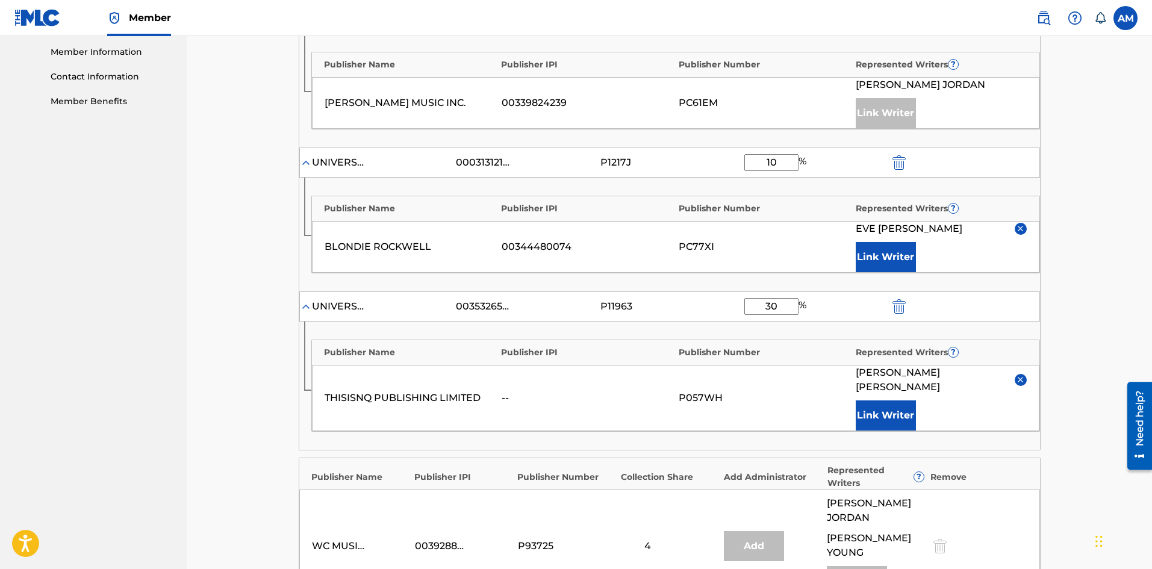
click at [902, 400] on button "Link Writer" at bounding box center [886, 415] width 60 height 30
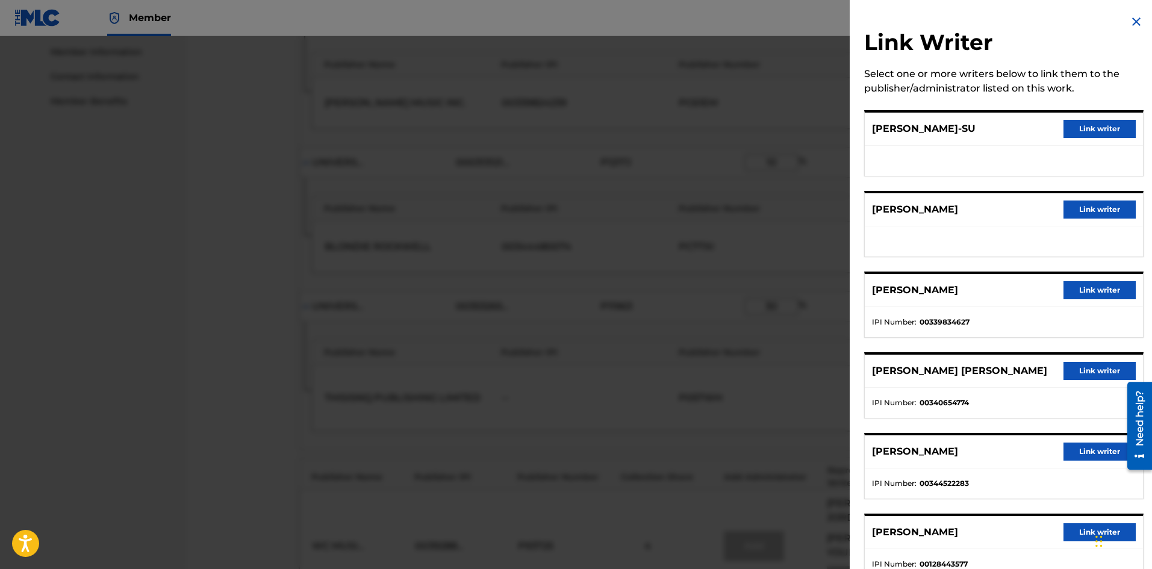
click at [1098, 207] on button "Link writer" at bounding box center [1099, 210] width 72 height 18
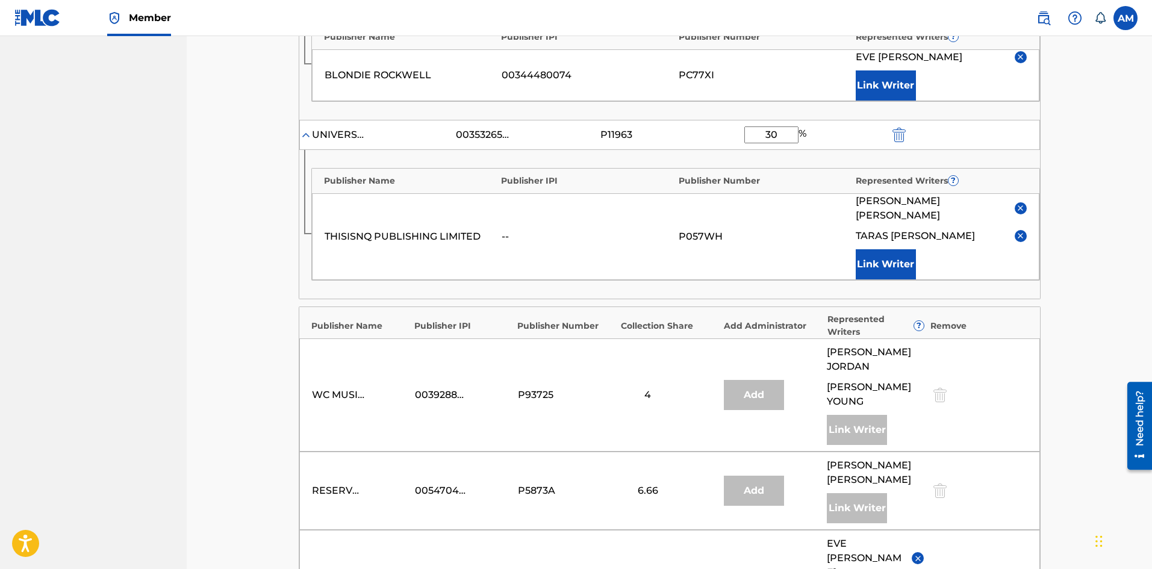
scroll to position [884, 0]
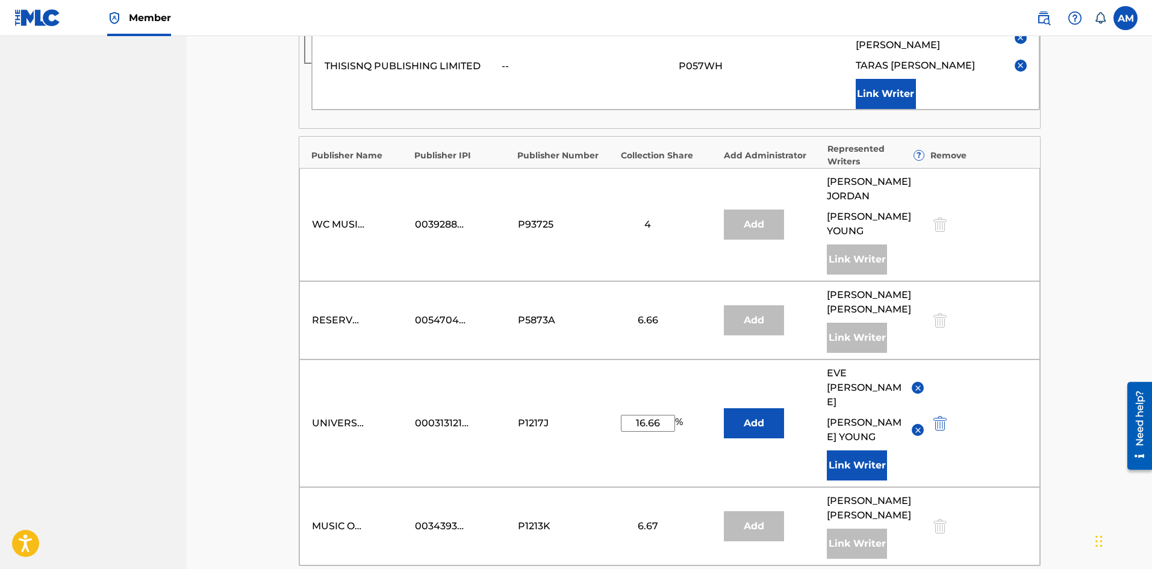
drag, startPoint x: 668, startPoint y: 388, endPoint x: 640, endPoint y: 387, distance: 28.3
click at [640, 415] on input "16.66" at bounding box center [648, 423] width 54 height 17
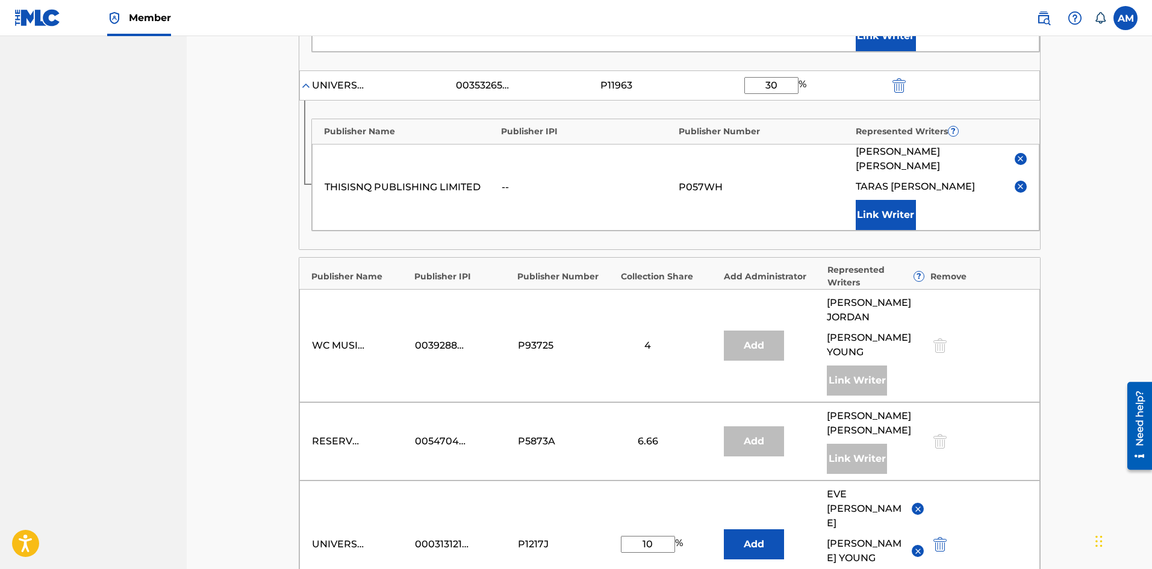
scroll to position [764, 0]
type input "1"
type input "9"
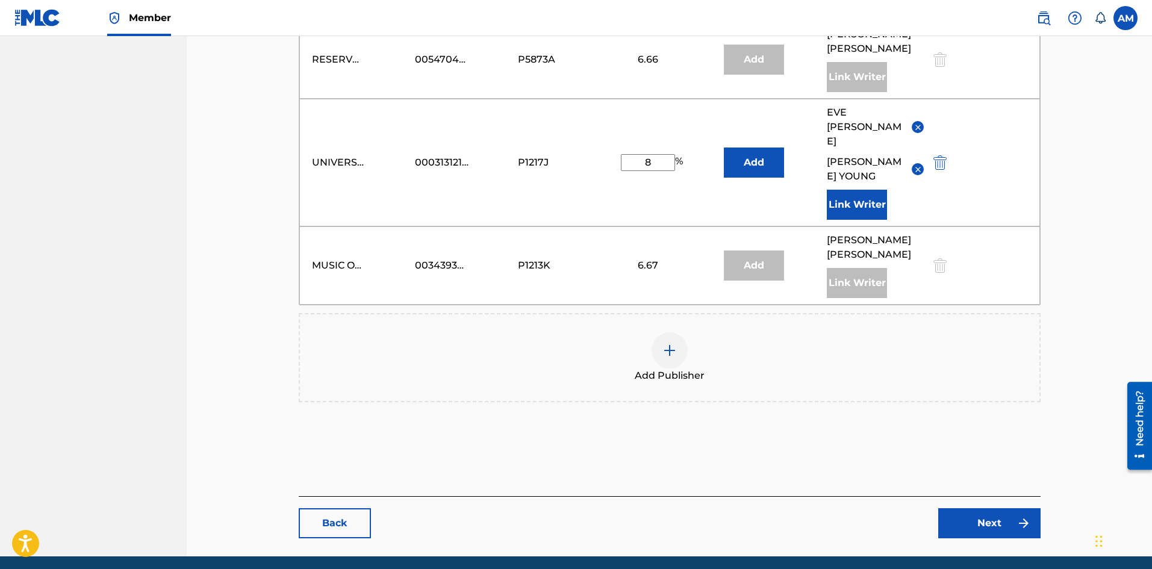
scroll to position [1147, 0]
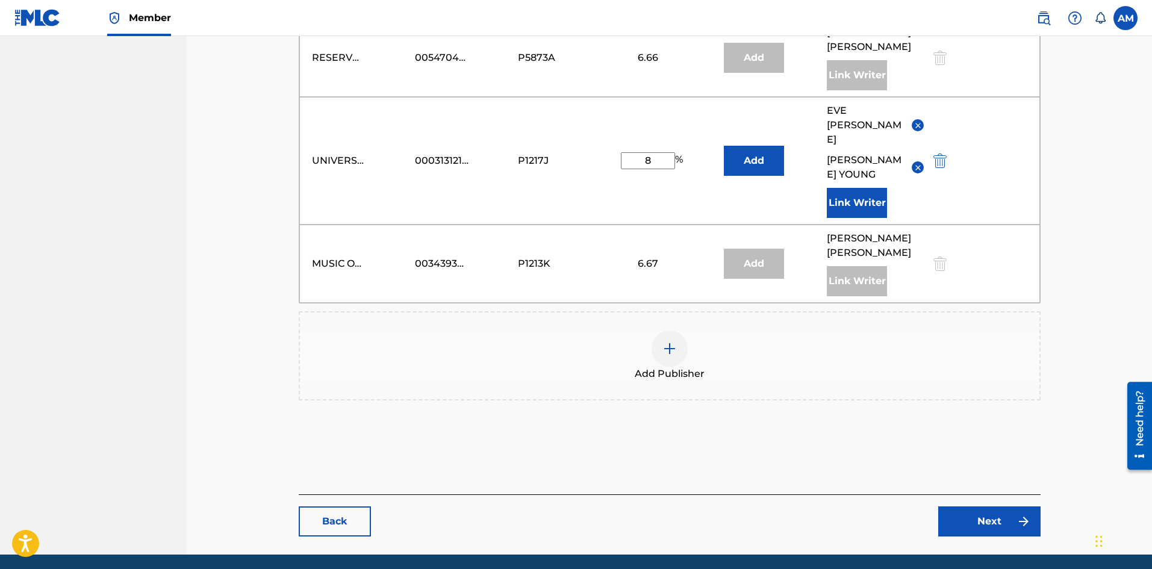
type input "8"
click at [1006, 506] on link "Next" at bounding box center [989, 521] width 102 height 30
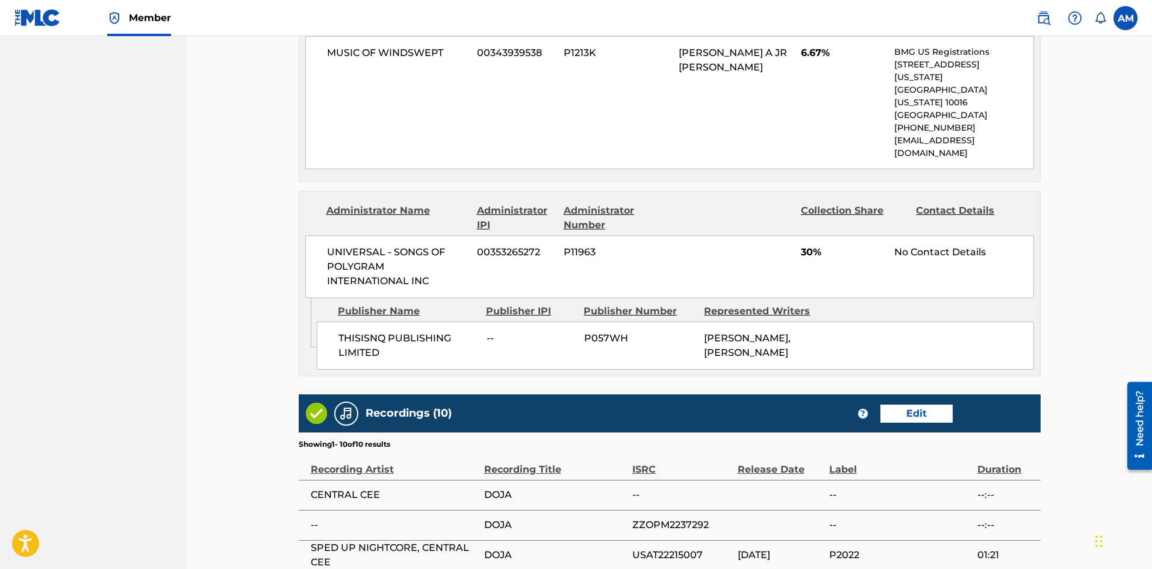
scroll to position [1978, 0]
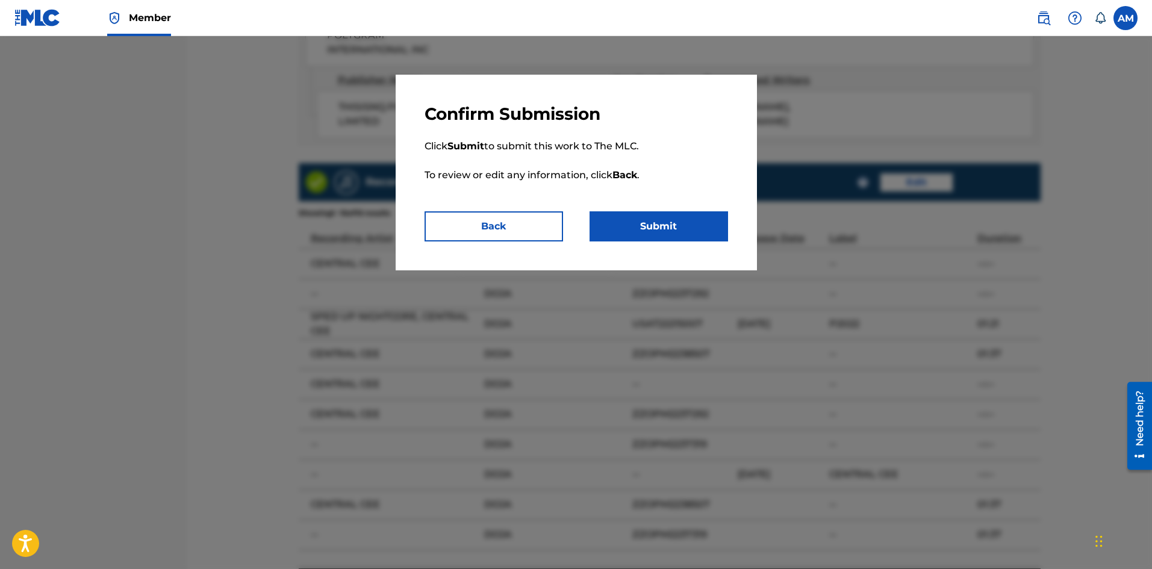
click at [646, 225] on button "Submit" at bounding box center [659, 226] width 138 height 30
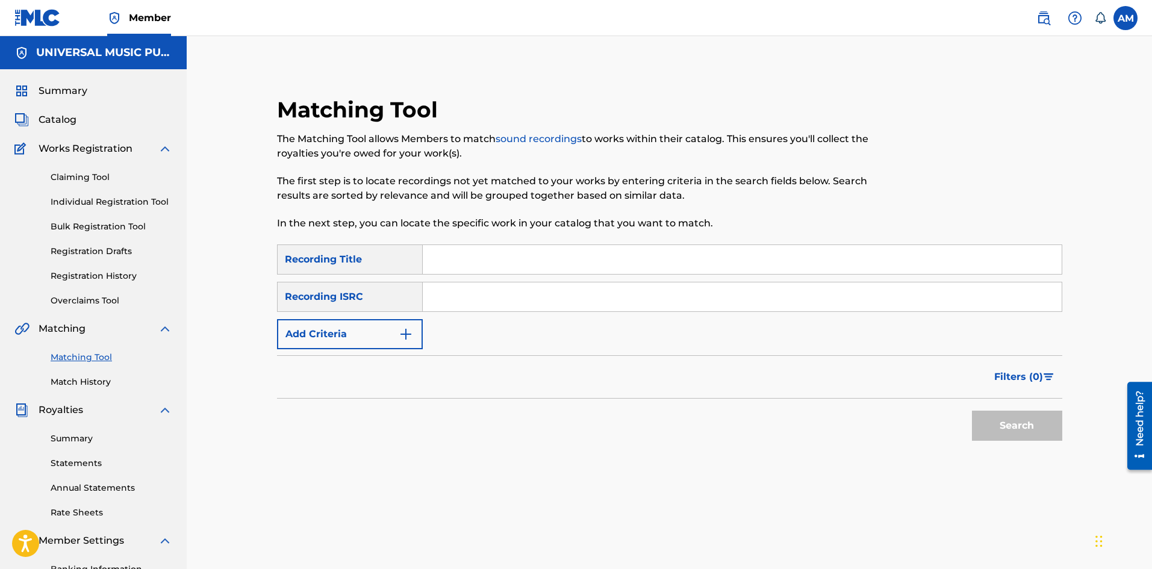
click at [1042, 20] on img at bounding box center [1043, 18] width 14 height 14
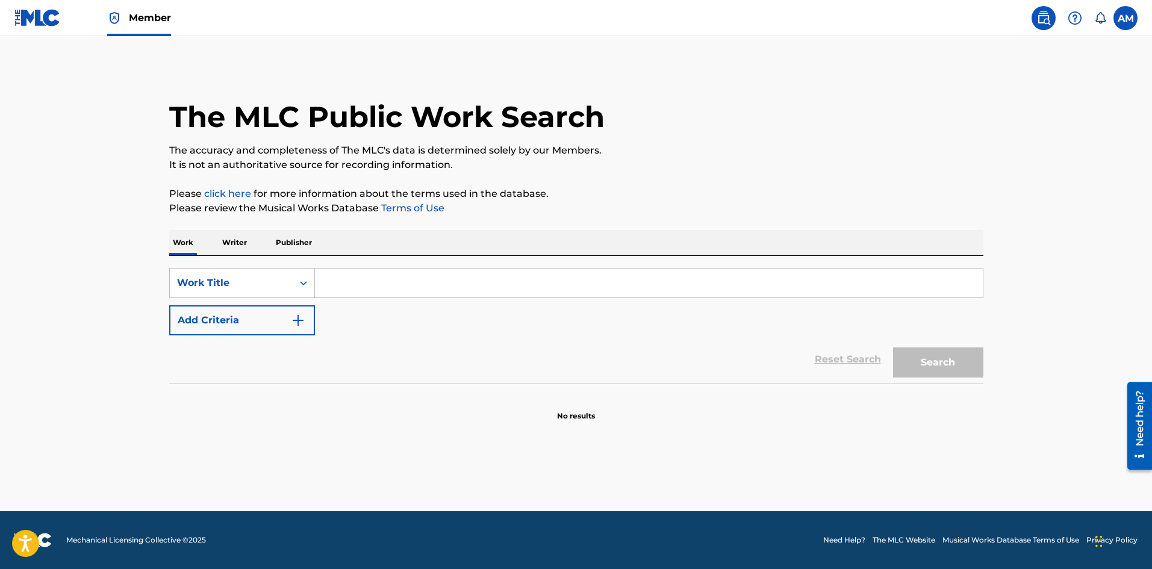
click at [363, 278] on input "Search Form" at bounding box center [649, 283] width 668 height 29
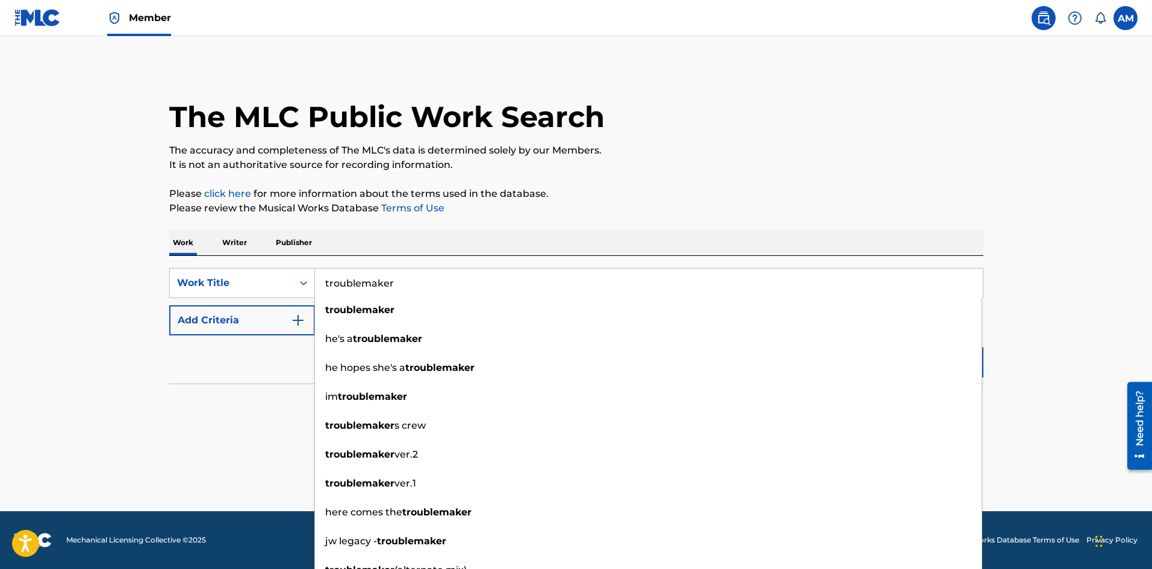
type input "troublemaker"
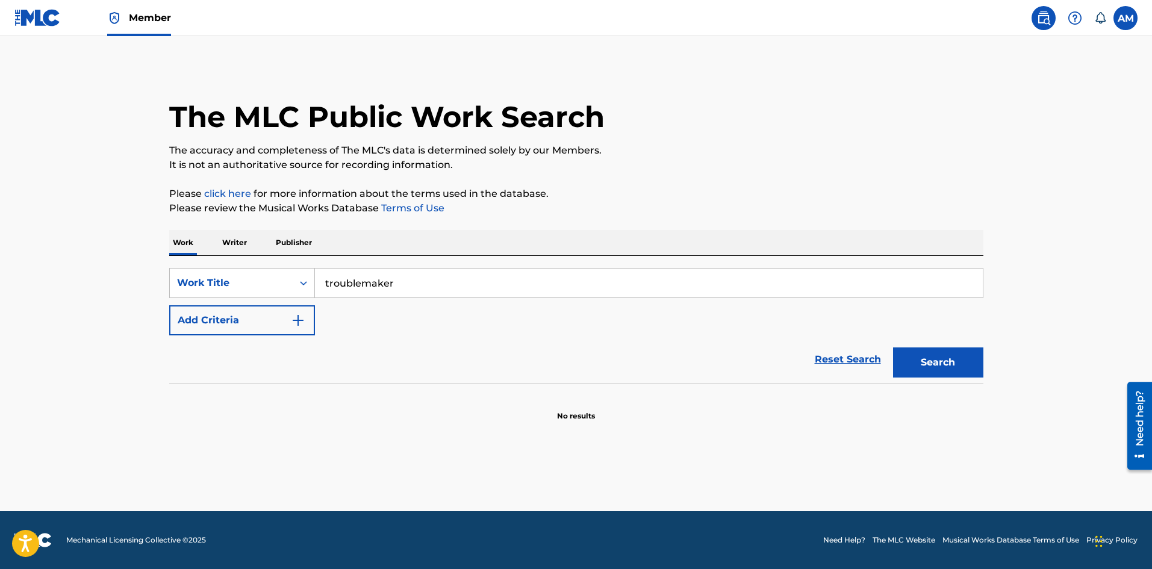
click at [237, 331] on button "Add Criteria" at bounding box center [242, 320] width 146 height 30
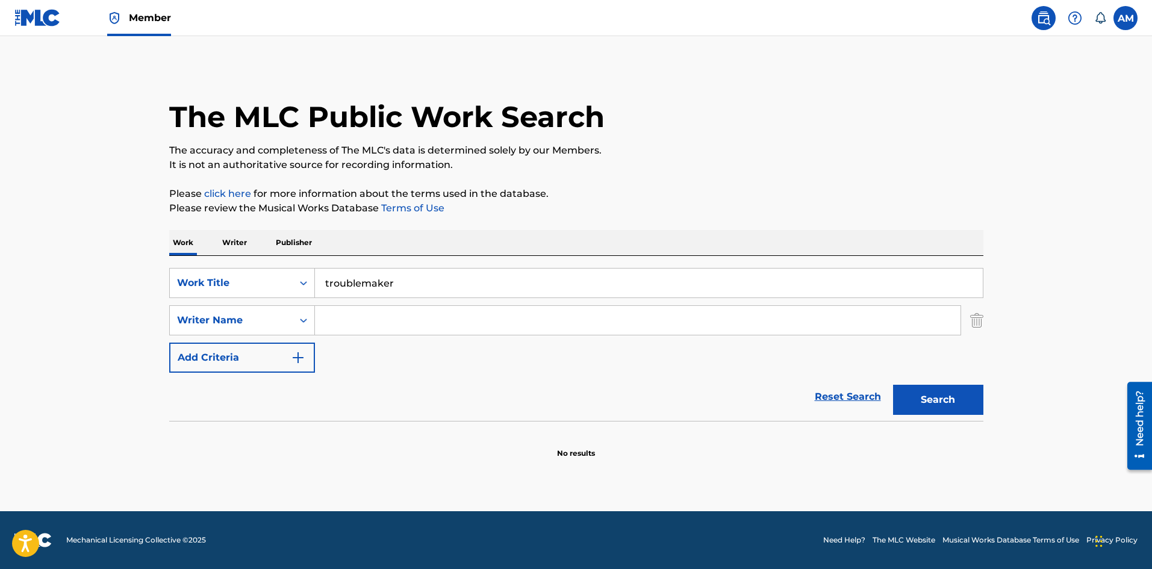
click at [338, 316] on input "Search Form" at bounding box center [638, 320] width 646 height 29
click at [957, 403] on button "Search" at bounding box center [938, 400] width 90 height 30
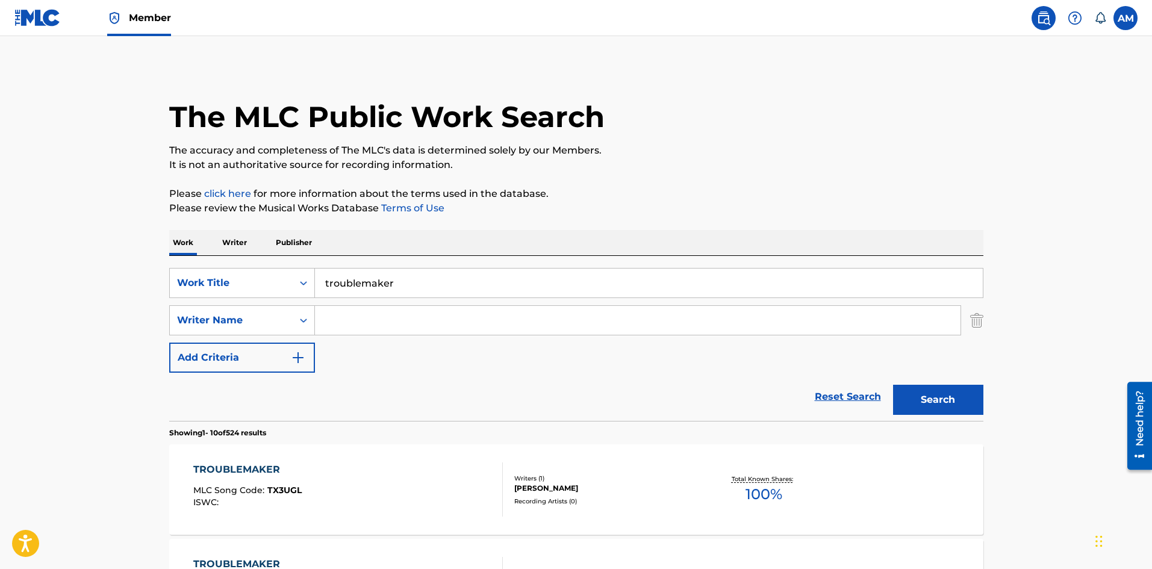
click at [353, 316] on input "Search Form" at bounding box center [638, 320] width 646 height 29
paste input "Williams"
type input "Williams"
click at [938, 387] on button "Search" at bounding box center [938, 400] width 90 height 30
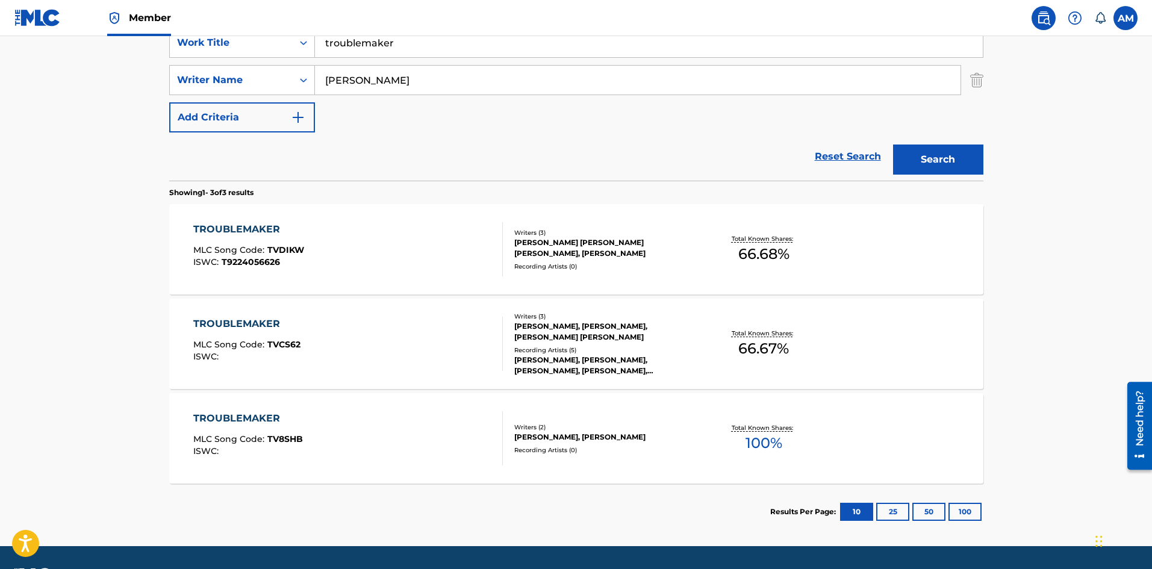
scroll to position [241, 0]
click at [427, 239] on div "TROUBLEMAKER MLC Song Code : TVDIKW ISWC : T9224056626" at bounding box center [348, 249] width 310 height 54
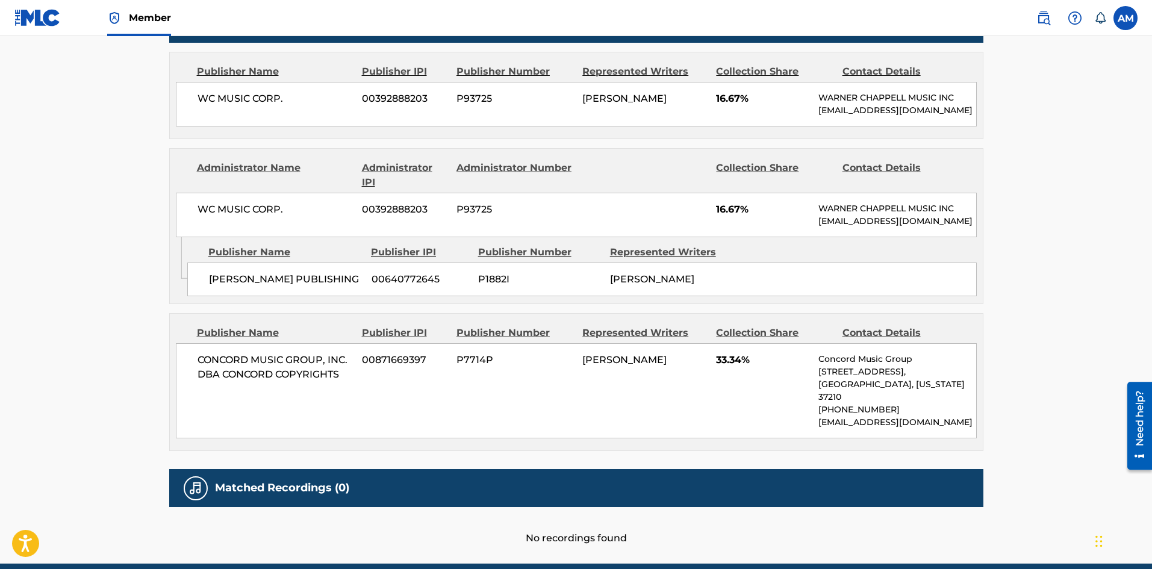
scroll to position [649, 0]
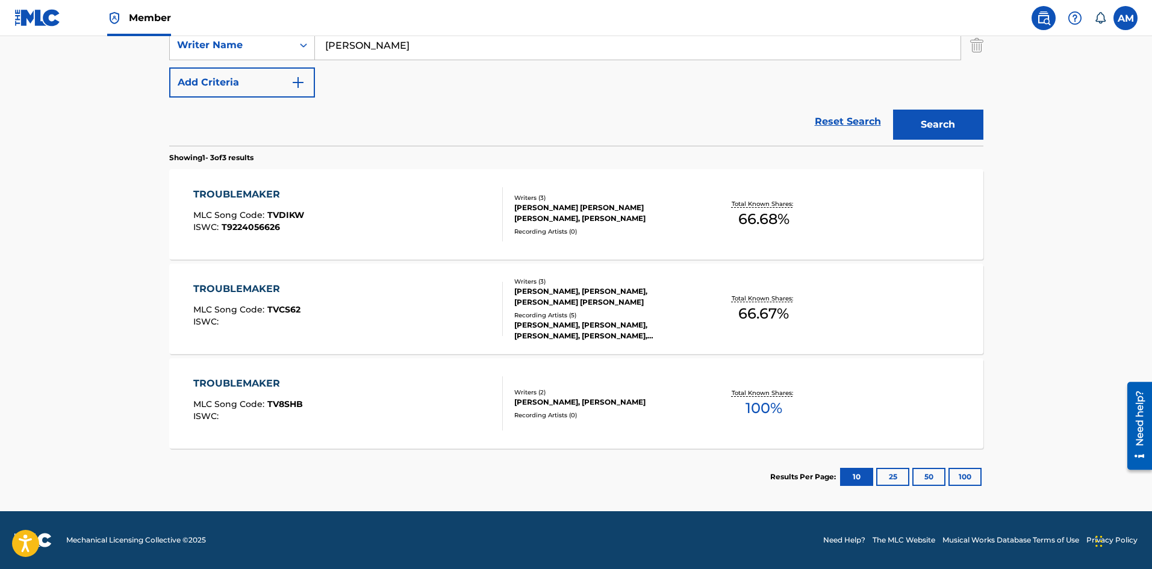
scroll to position [275, 0]
drag, startPoint x: 392, startPoint y: 49, endPoint x: 188, endPoint y: 50, distance: 203.5
click at [188, 50] on div "SearchWithCriteria4474aec7-7a97-41f1-a403-cef8a678e4e0 Writer Name Williams" at bounding box center [576, 45] width 814 height 30
paste input "Perez"
click at [958, 127] on button "Search" at bounding box center [938, 125] width 90 height 30
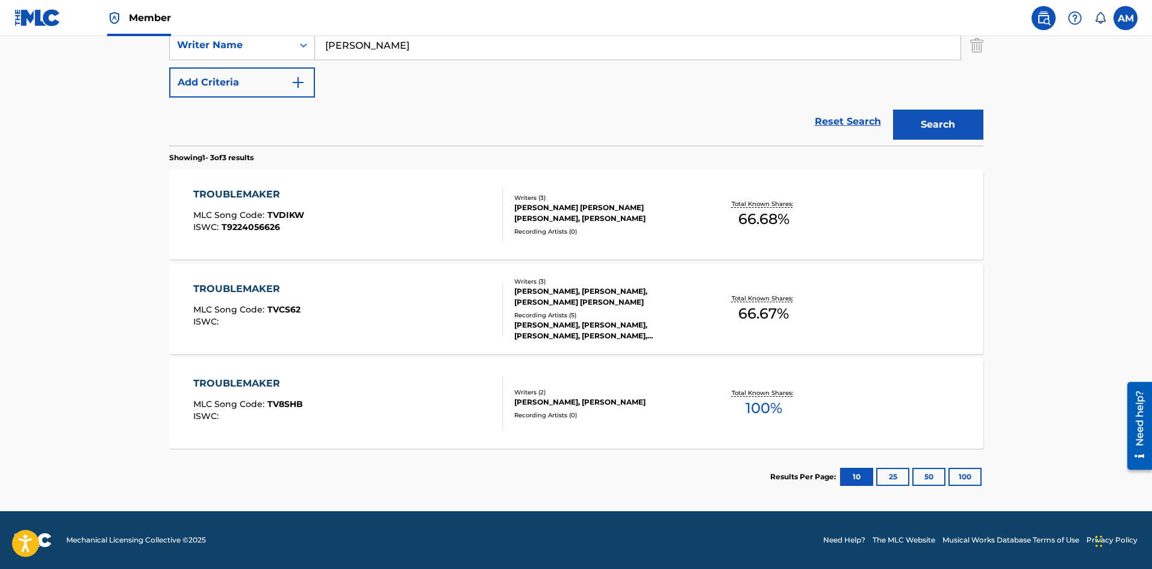
scroll to position [0, 0]
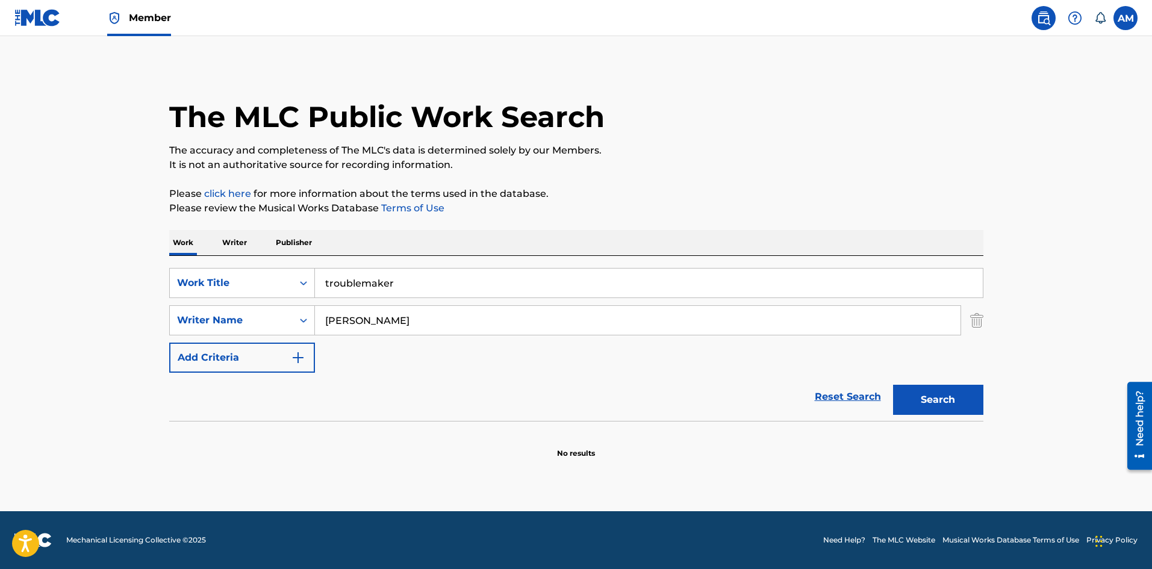
drag, startPoint x: 388, startPoint y: 321, endPoint x: 162, endPoint y: 334, distance: 226.2
click at [166, 334] on div "The MLC Public Work Search The accuracy and completeness of The MLC's data is d…" at bounding box center [576, 262] width 843 height 393
paste input "Isaac"
type input "Isaac"
click at [930, 401] on button "Search" at bounding box center [938, 400] width 90 height 30
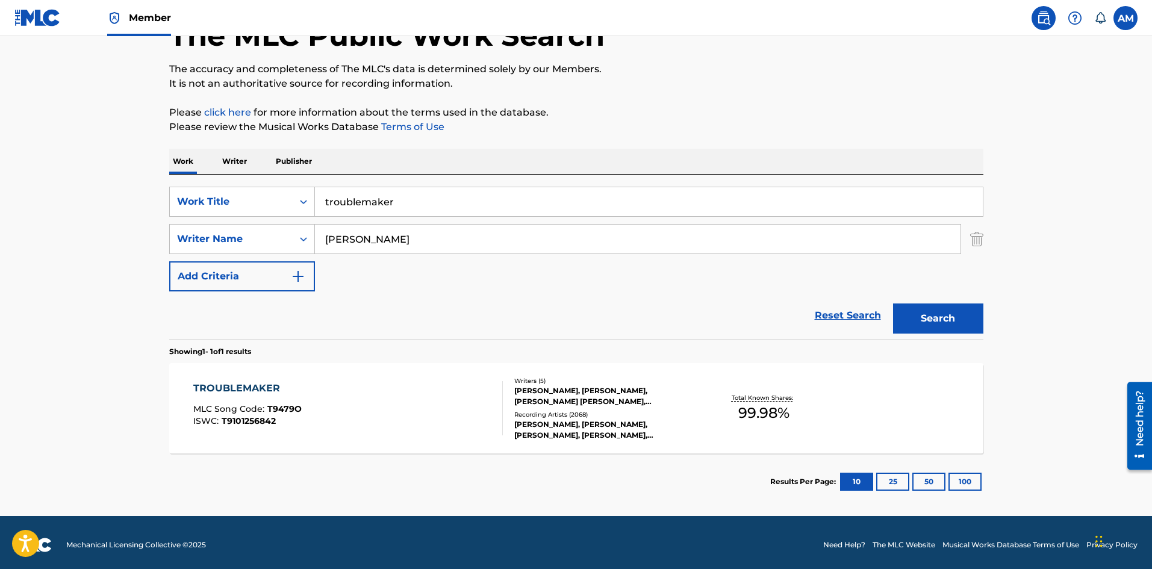
scroll to position [86, 0]
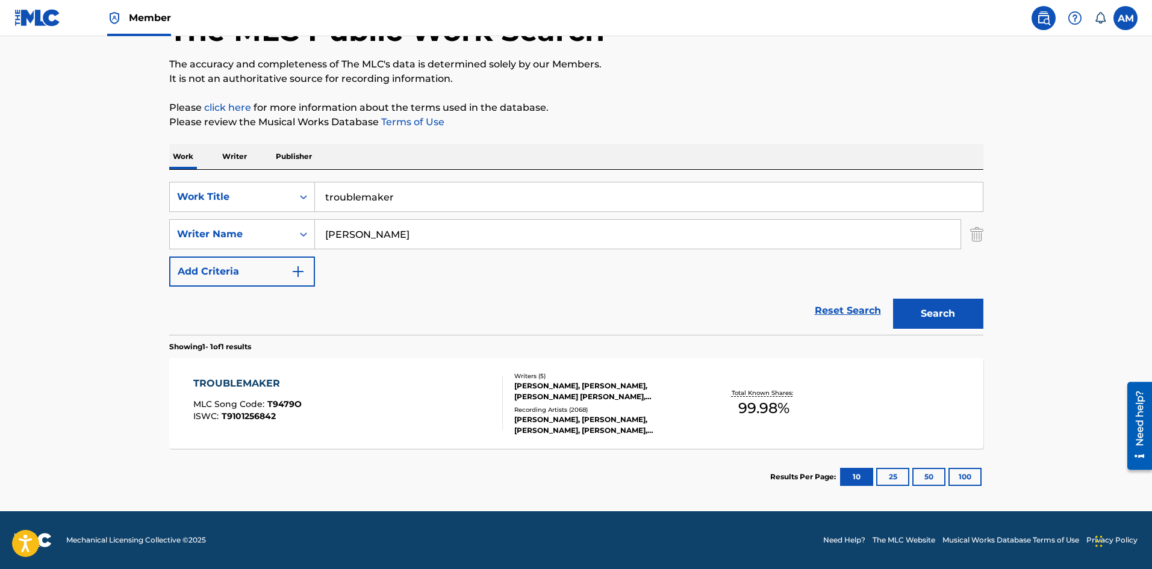
click at [486, 409] on div "TROUBLEMAKER MLC Song Code : T9479O ISWC : T9101256842" at bounding box center [348, 403] width 310 height 54
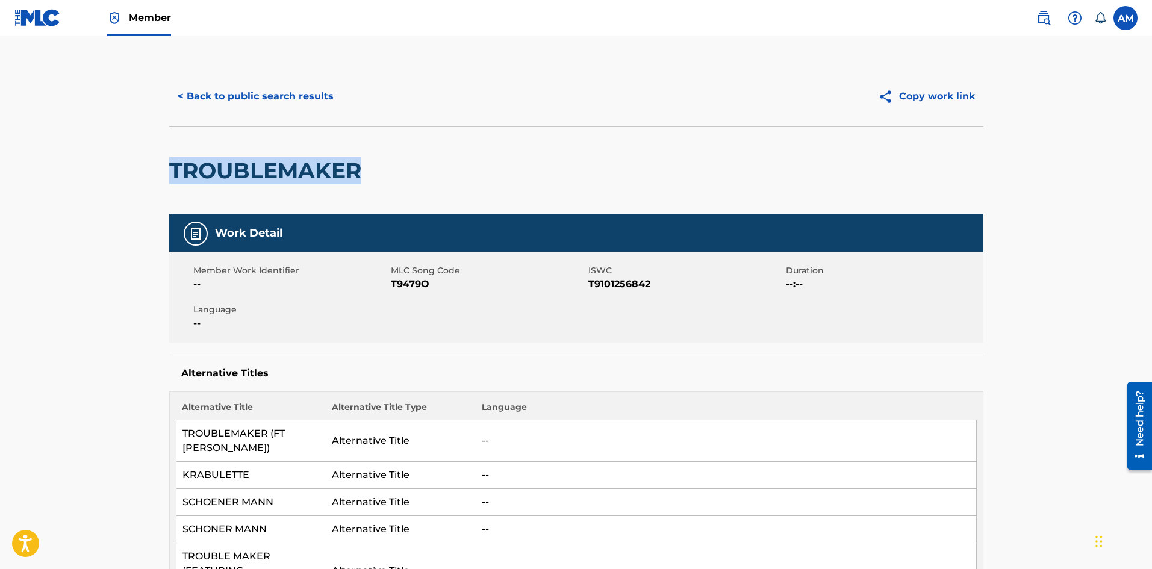
drag, startPoint x: 258, startPoint y: 175, endPoint x: 169, endPoint y: 176, distance: 89.1
click at [169, 176] on div "TROUBLEMAKER" at bounding box center [576, 170] width 814 height 88
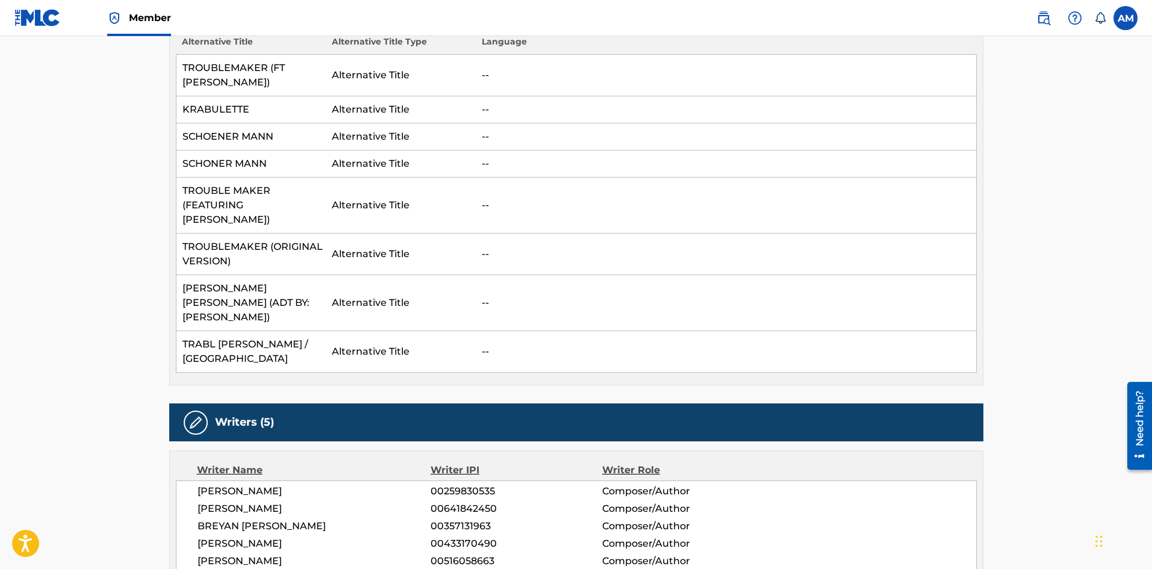
scroll to position [422, 0]
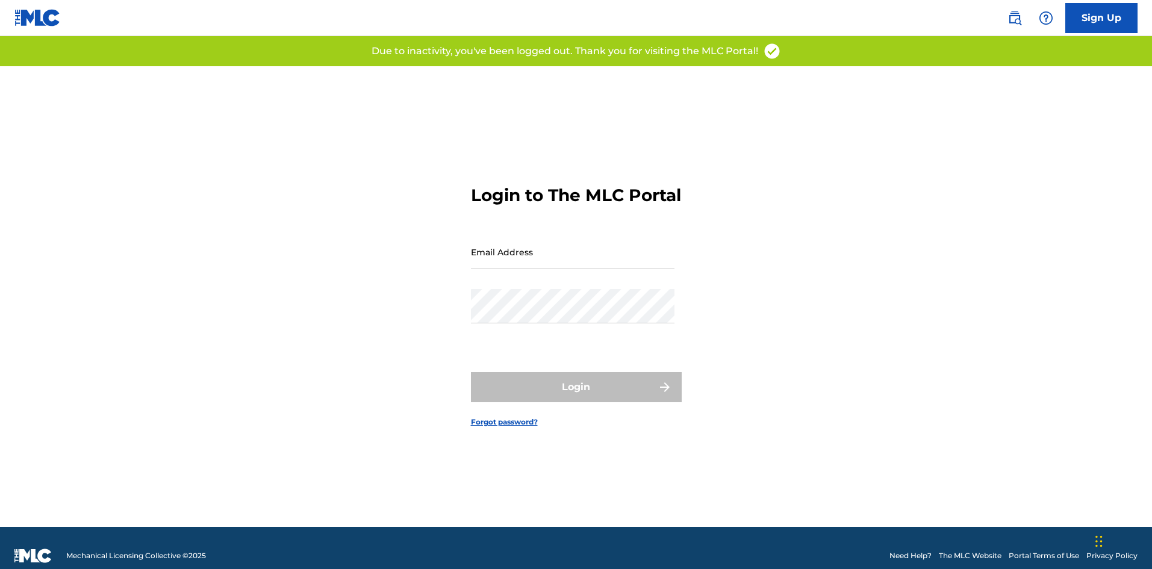
click at [1016, 20] on img at bounding box center [1014, 18] width 14 height 14
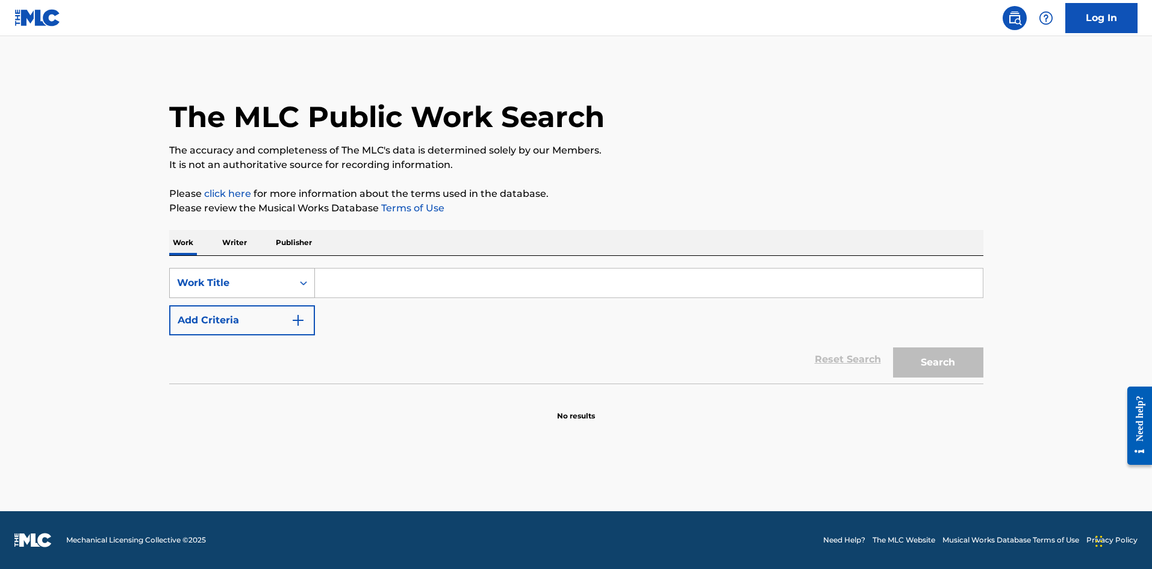
click at [268, 285] on div "Work Title" at bounding box center [231, 283] width 108 height 14
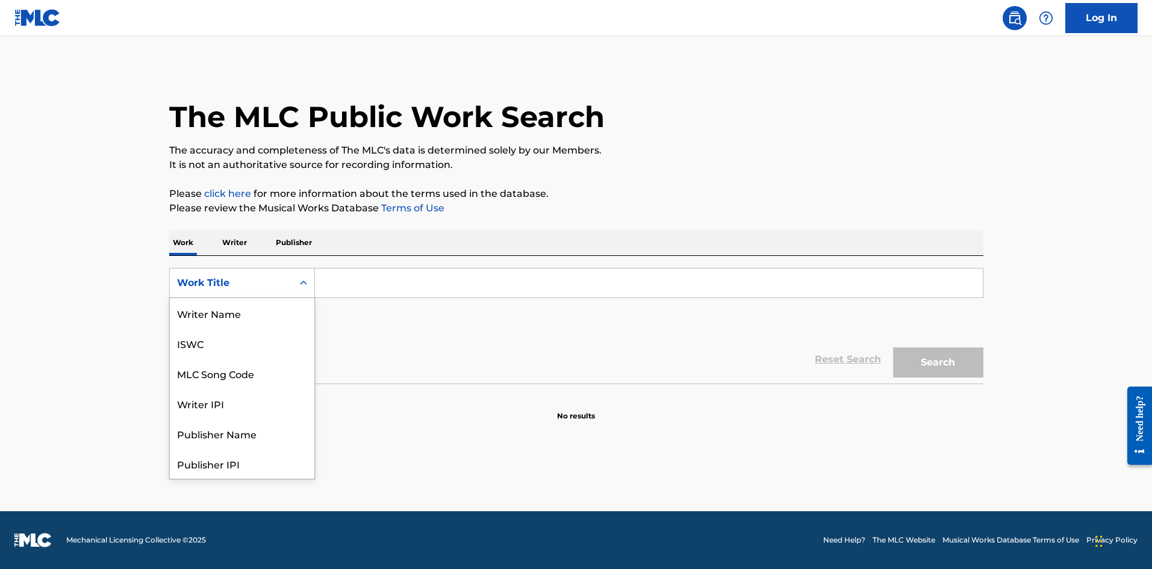
scroll to position [60, 0]
click at [237, 318] on div "MLC Song Code" at bounding box center [242, 313] width 145 height 30
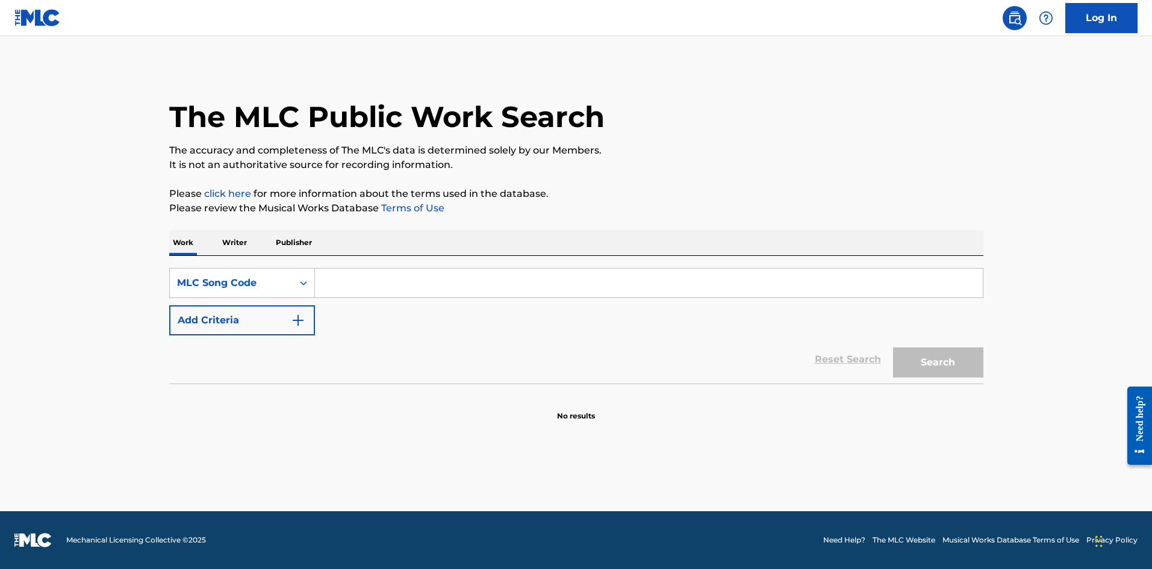
drag, startPoint x: 366, startPoint y: 279, endPoint x: 377, endPoint y: 279, distance: 10.8
click at [366, 279] on input "Search Form" at bounding box center [649, 283] width 668 height 29
paste input "DB3U2S"
type input "DB3U2S"
click at [933, 369] on button "Search" at bounding box center [938, 362] width 90 height 30
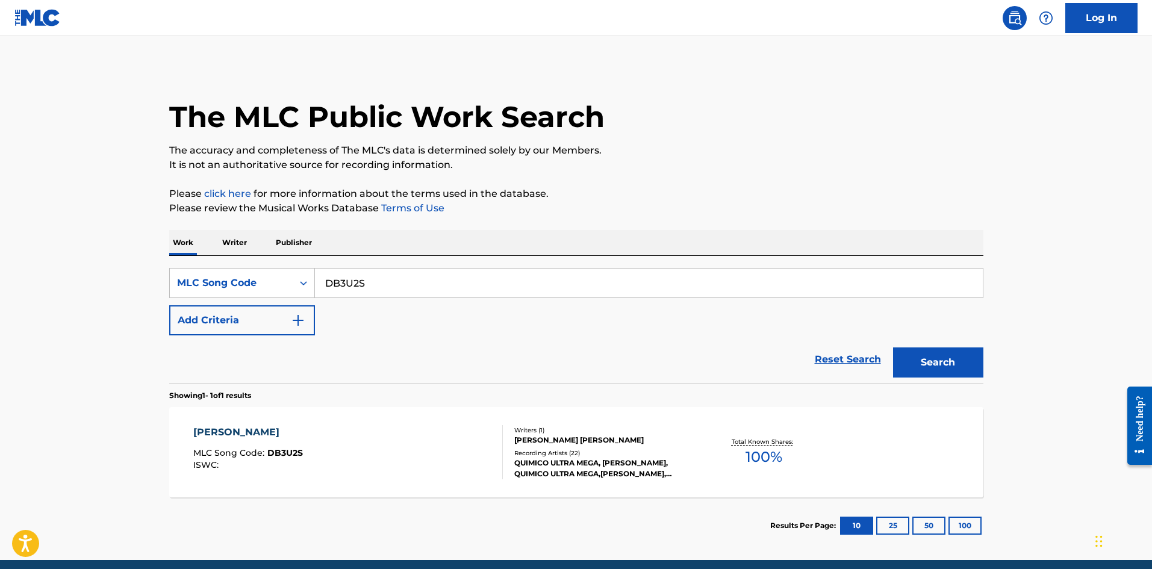
click at [444, 449] on div "[PERSON_NAME] MLC Song Code : DB3U2S ISWC :" at bounding box center [348, 452] width 310 height 54
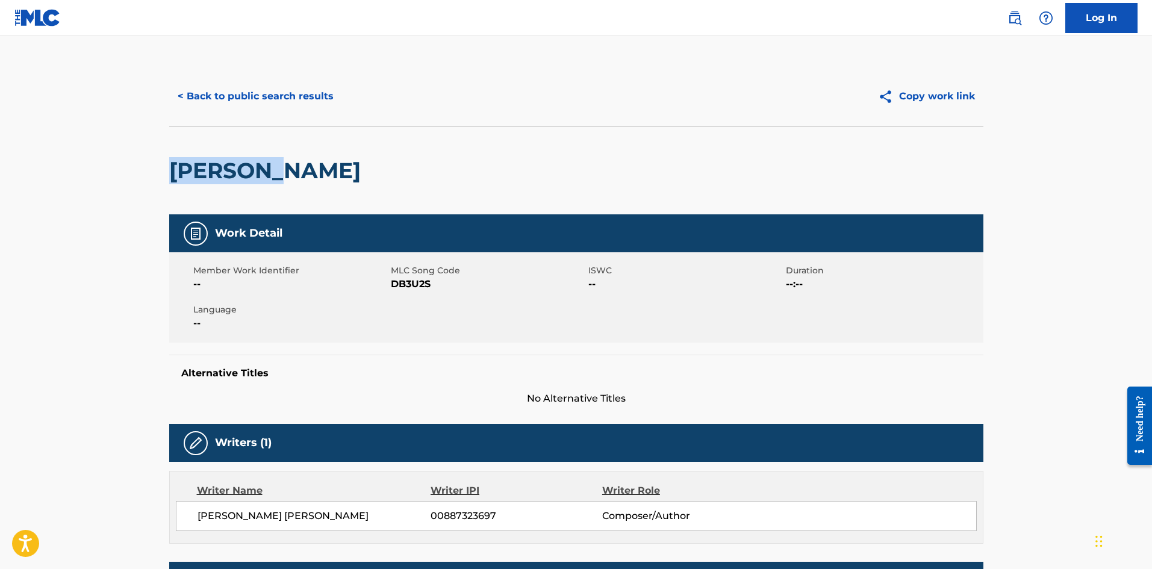
drag, startPoint x: 296, startPoint y: 171, endPoint x: 242, endPoint y: 123, distance: 72.1
copy h2 "[PERSON_NAME]"
click at [276, 104] on button "< Back to public search results" at bounding box center [255, 96] width 173 height 30
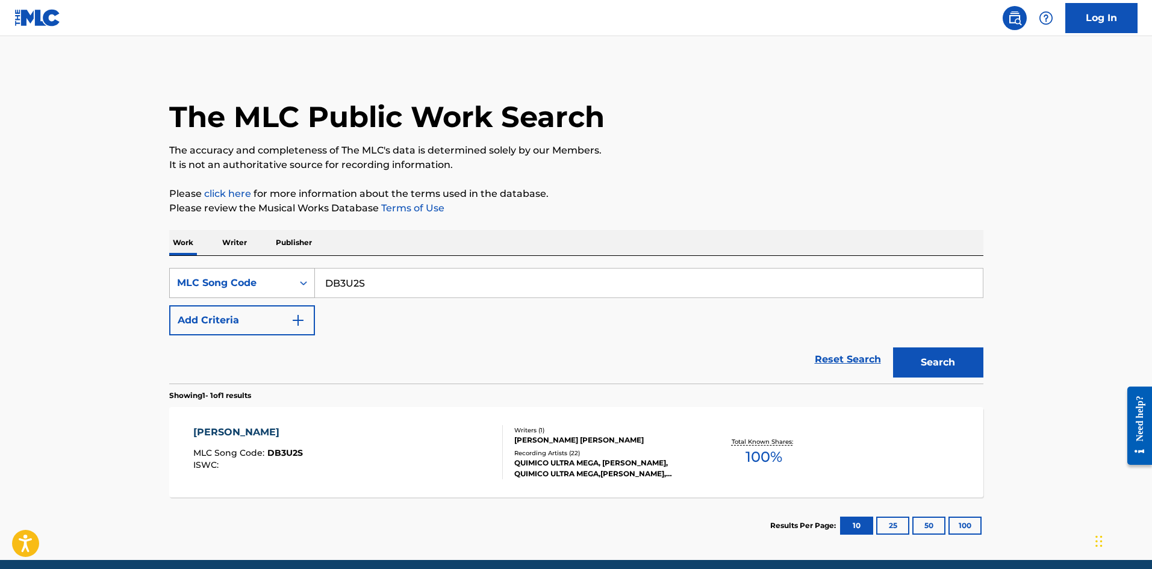
click at [259, 293] on div "MLC Song Code" at bounding box center [231, 283] width 123 height 23
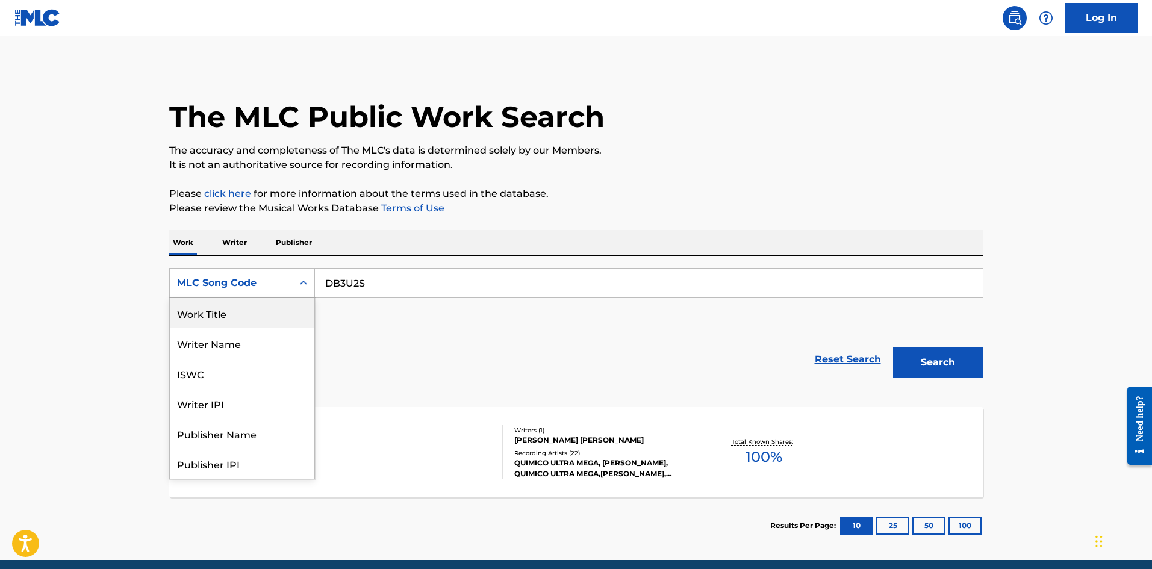
click at [251, 322] on div "Work Title" at bounding box center [242, 313] width 145 height 30
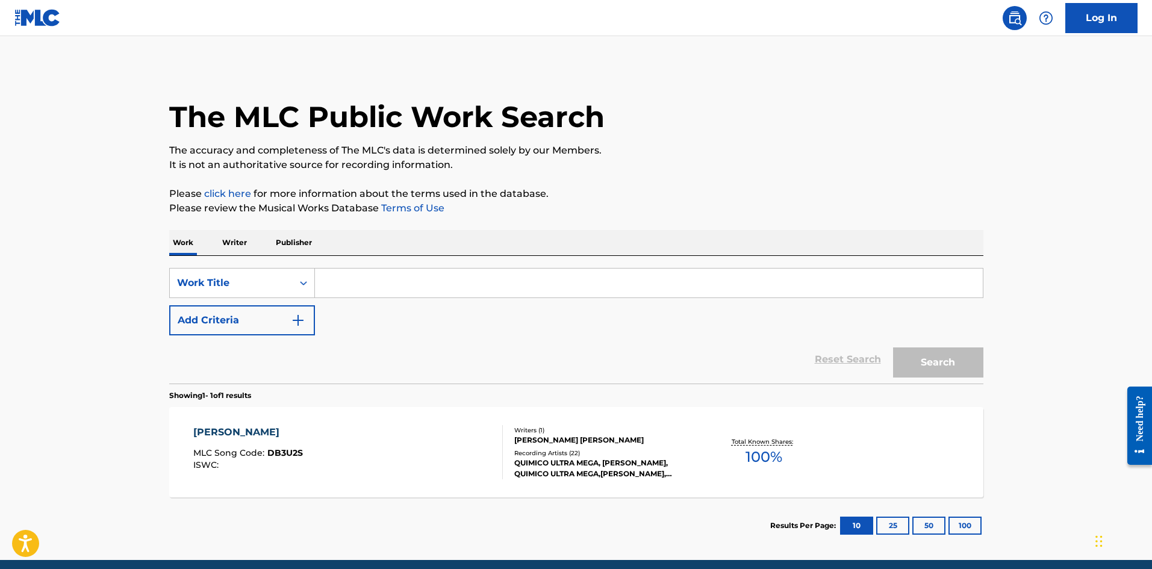
click at [375, 288] on input "Search Form" at bounding box center [649, 283] width 668 height 29
paste input "[PERSON_NAME]"
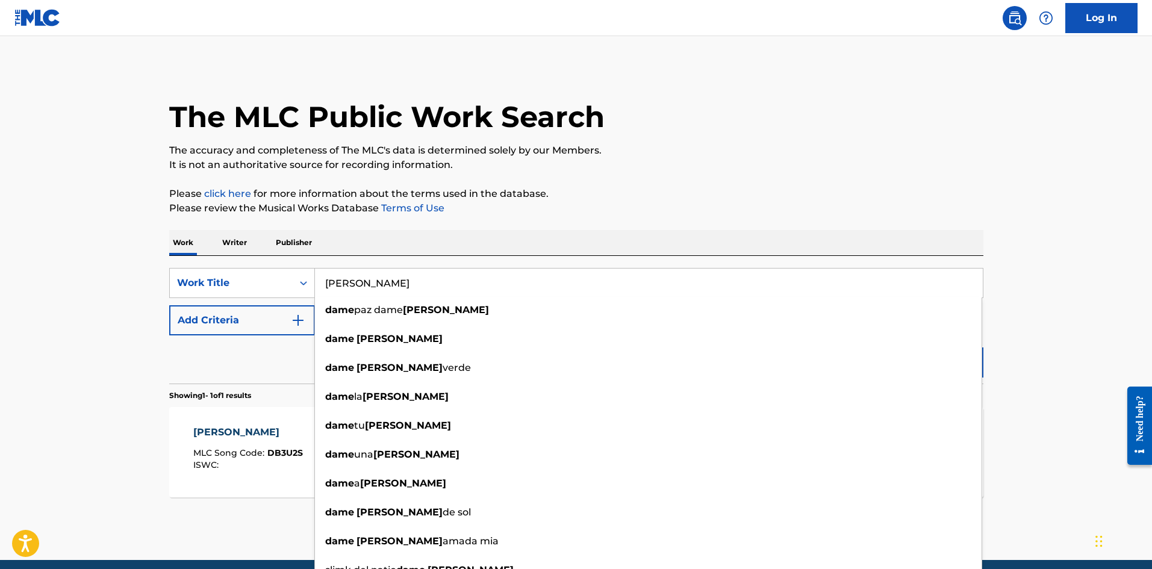
type input "[PERSON_NAME]"
click at [261, 319] on button "Add Criteria" at bounding box center [242, 320] width 146 height 30
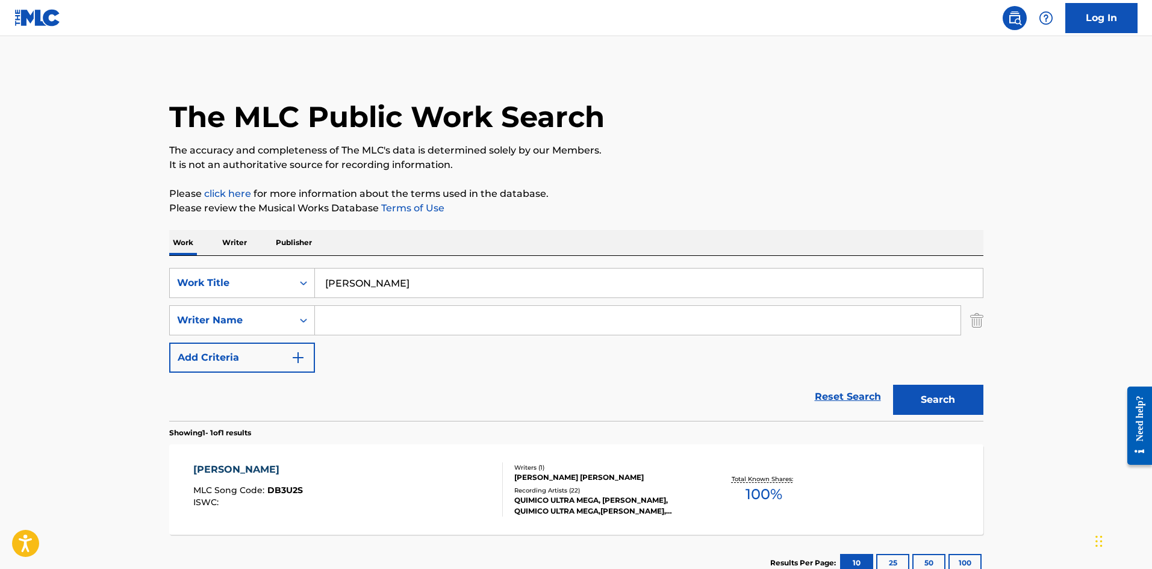
click at [408, 317] on input "Search Form" at bounding box center [638, 320] width 646 height 29
paste input "[PERSON_NAME]"
type input "[PERSON_NAME]"
click at [927, 392] on button "Search" at bounding box center [938, 400] width 90 height 30
click at [411, 75] on div "The MLC Public Work Search" at bounding box center [576, 110] width 814 height 88
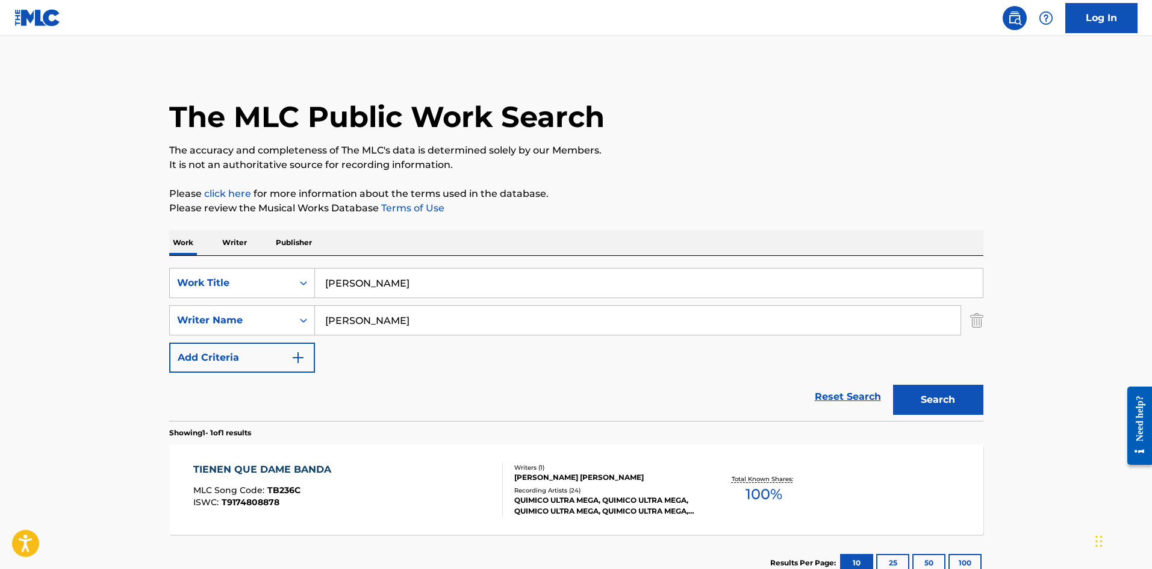
click at [972, 318] on img "Search Form" at bounding box center [976, 320] width 13 height 30
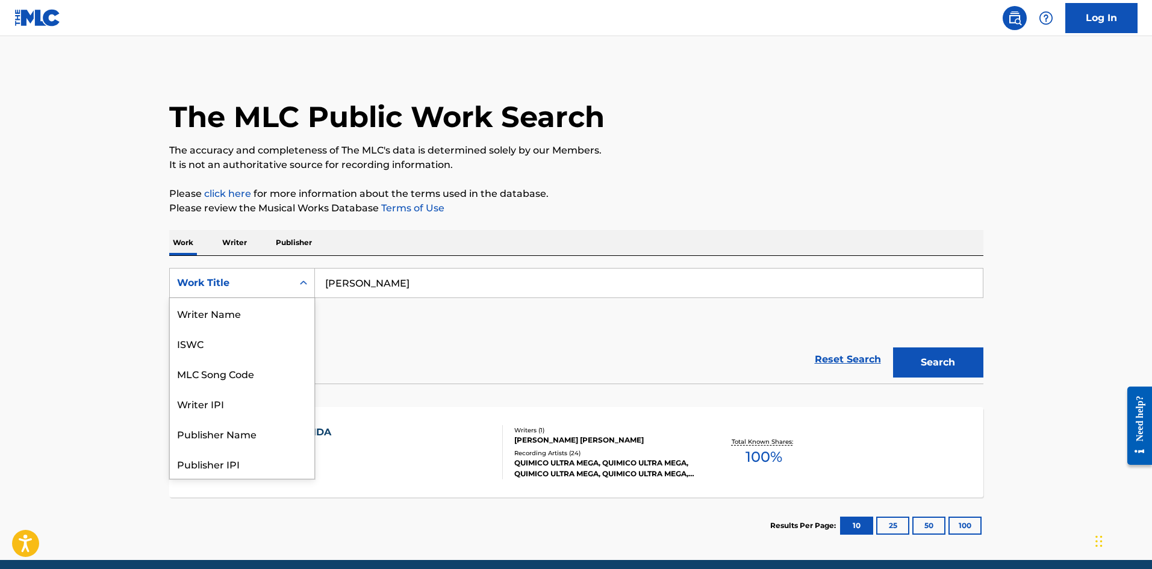
click at [263, 277] on div "Work Title" at bounding box center [231, 283] width 108 height 14
click at [254, 305] on div "MLC Song Code" at bounding box center [242, 313] width 145 height 30
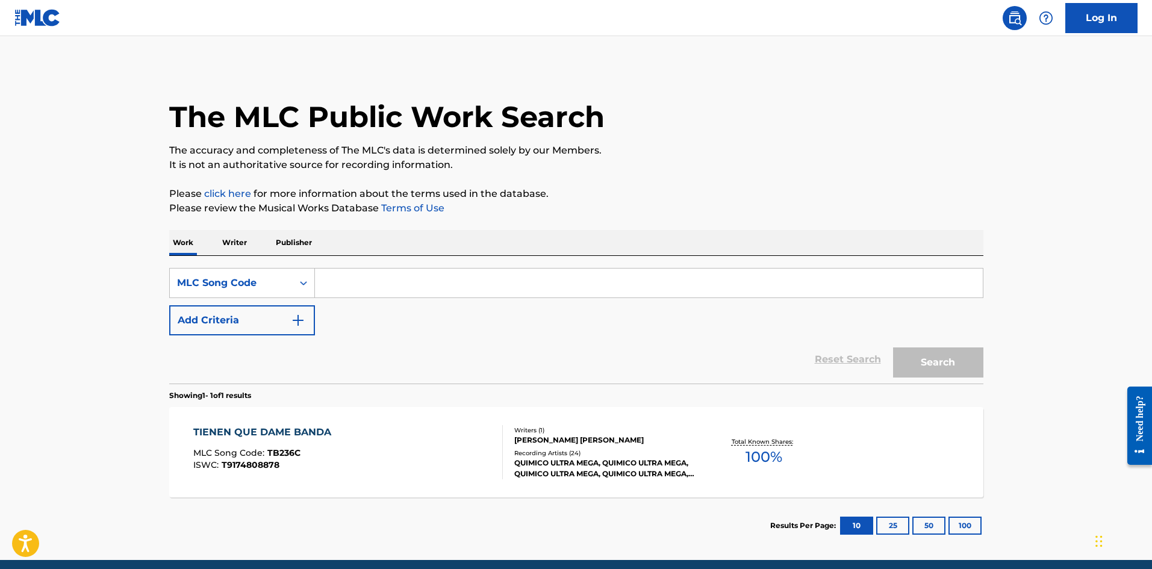
click at [420, 285] on input "Search Form" at bounding box center [649, 283] width 668 height 29
paste input "MVCKUT"
type input "MVCKUT"
click at [921, 368] on button "Search" at bounding box center [938, 362] width 90 height 30
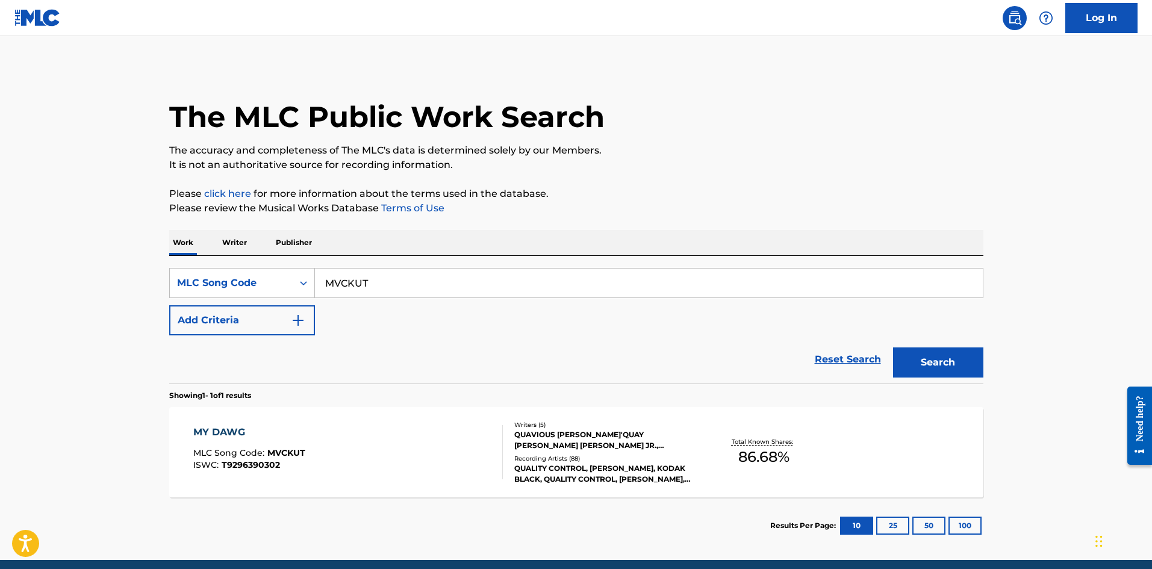
click at [332, 431] on div "MY DAWG MLC Song Code : MVCKUT ISWC : T9296390302" at bounding box center [348, 452] width 310 height 54
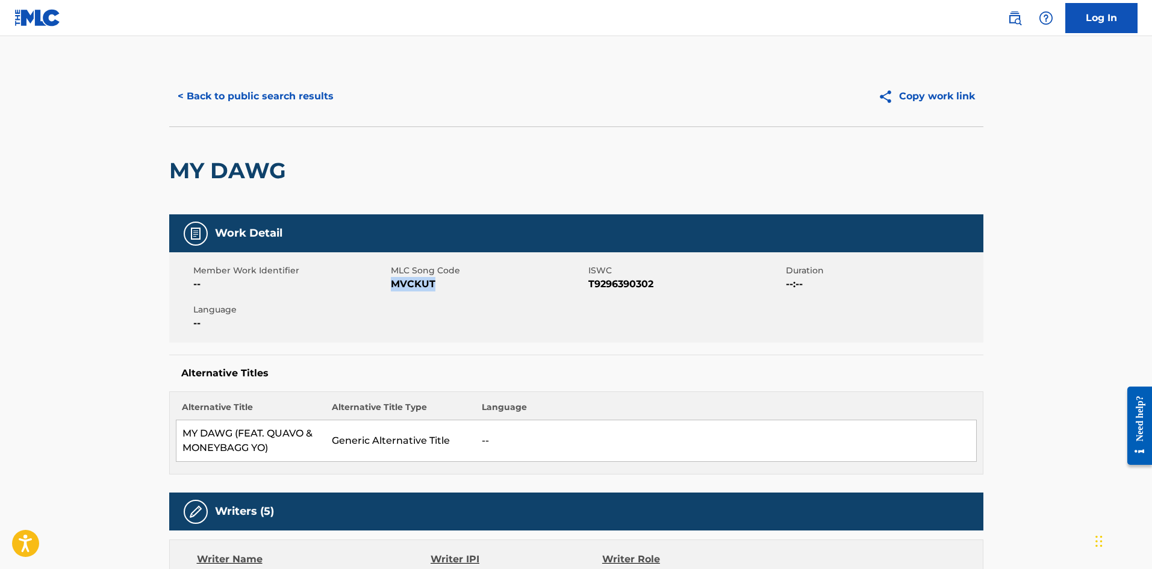
drag, startPoint x: 438, startPoint y: 287, endPoint x: 390, endPoint y: 287, distance: 48.2
click at [391, 287] on span "MVCKUT" at bounding box center [488, 284] width 195 height 14
copy span "MVCKUT"
click at [292, 105] on button "< Back to public search results" at bounding box center [255, 96] width 173 height 30
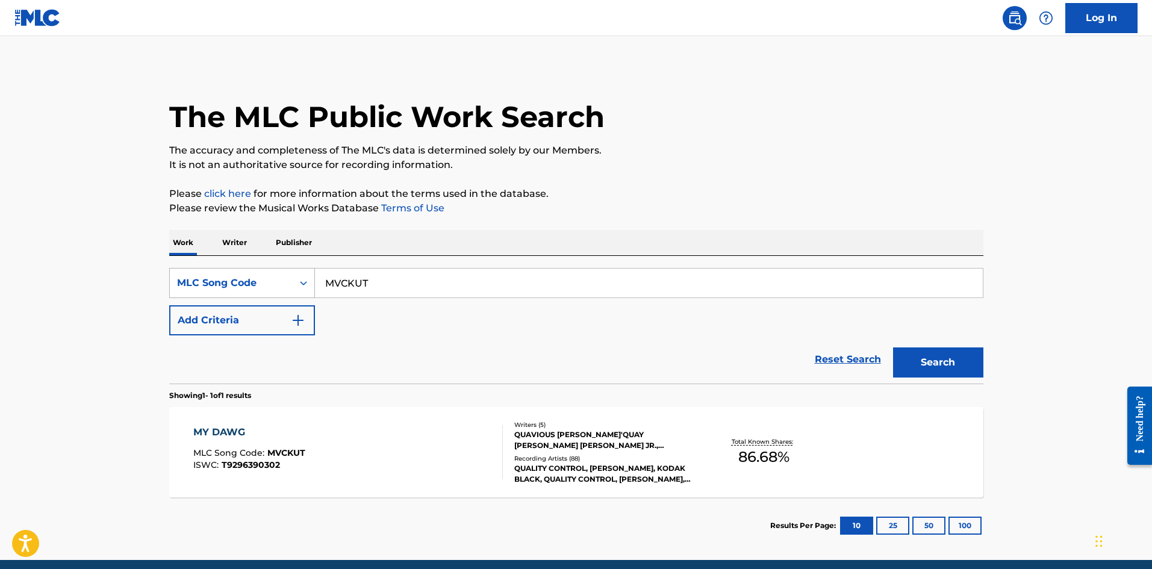
click at [278, 279] on div "MLC Song Code" at bounding box center [231, 283] width 108 height 14
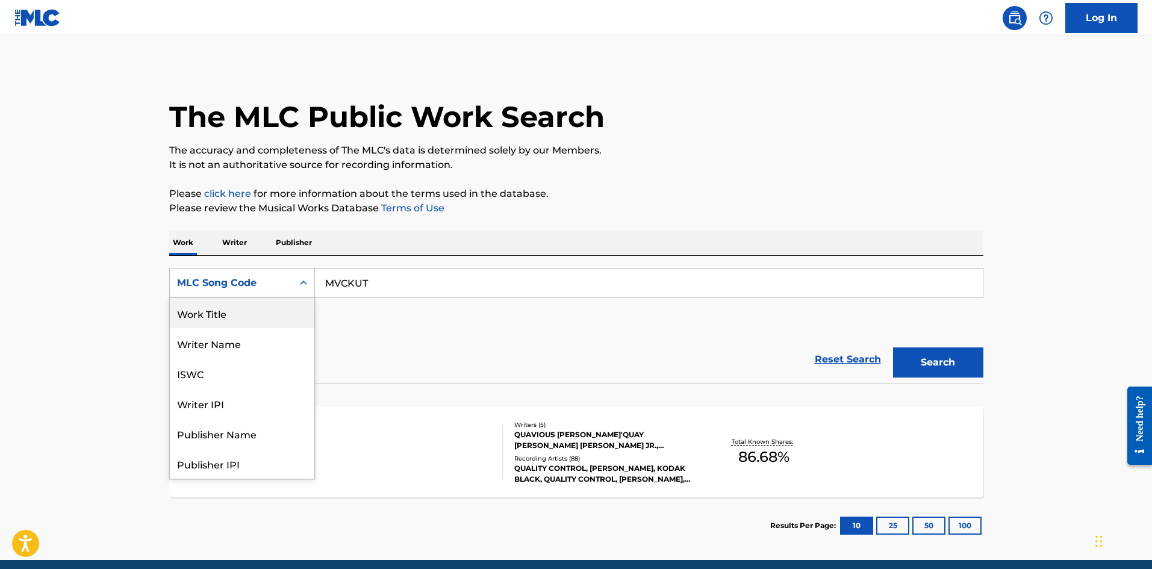
click at [257, 309] on div "Work Title" at bounding box center [242, 313] width 145 height 30
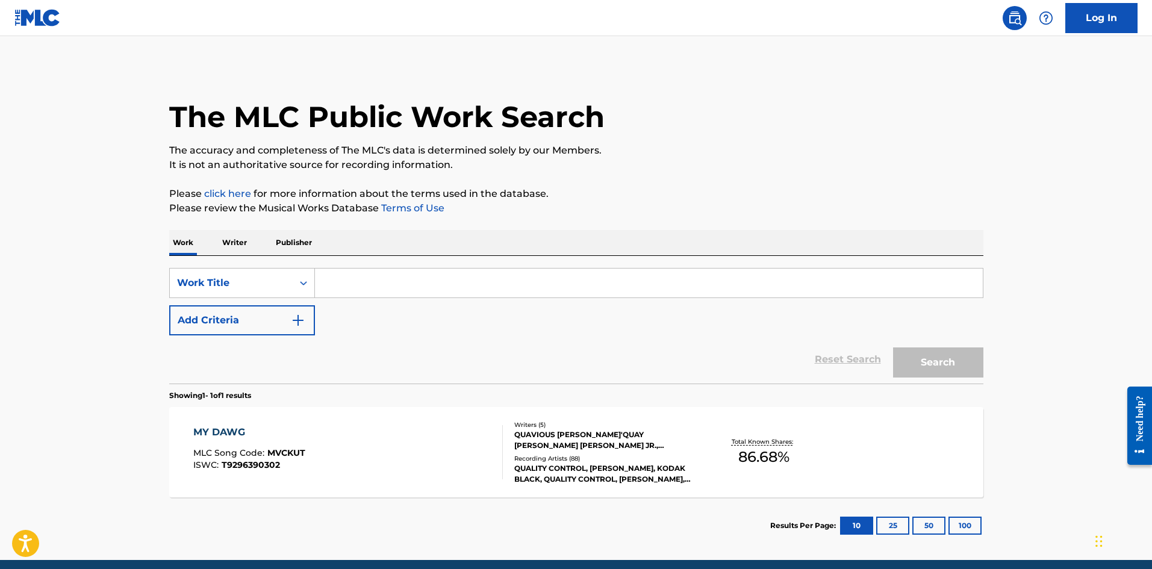
click at [367, 285] on input "Search Form" at bounding box center [649, 283] width 668 height 29
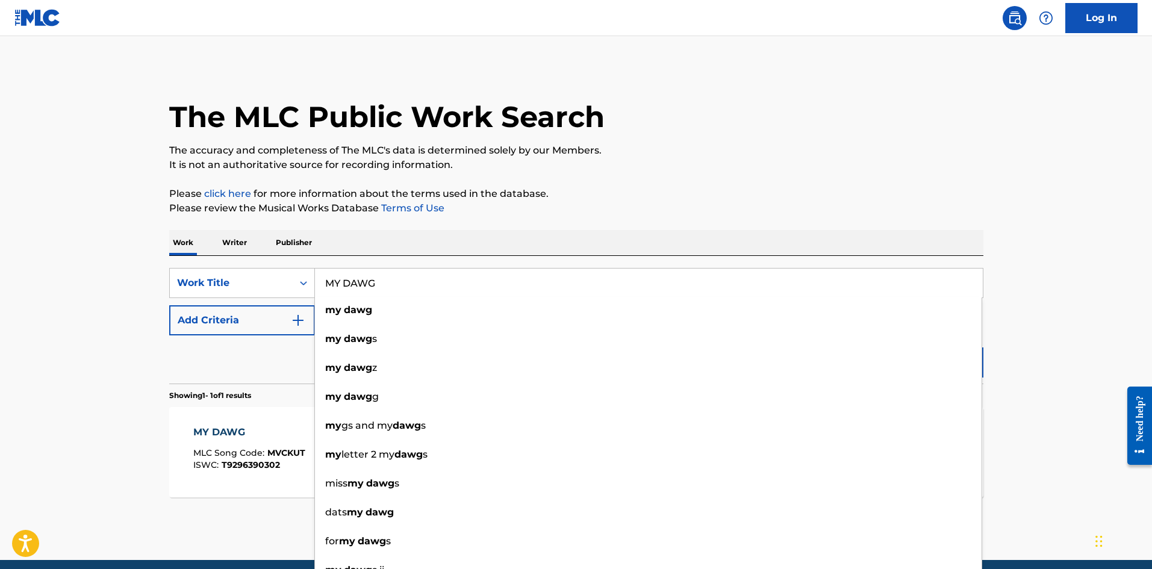
type input "MY DAWG"
click at [214, 323] on button "Add Criteria" at bounding box center [242, 320] width 146 height 30
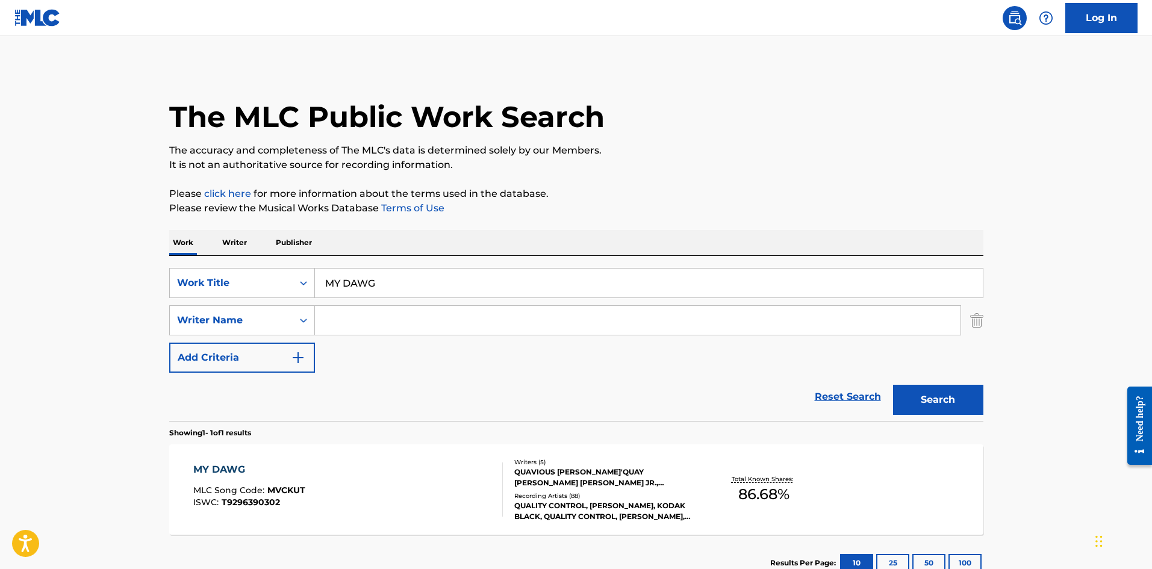
click at [355, 332] on input "Search Form" at bounding box center [638, 320] width 646 height 29
type input "ROSSER"
click at [893, 385] on button "Search" at bounding box center [938, 400] width 90 height 30
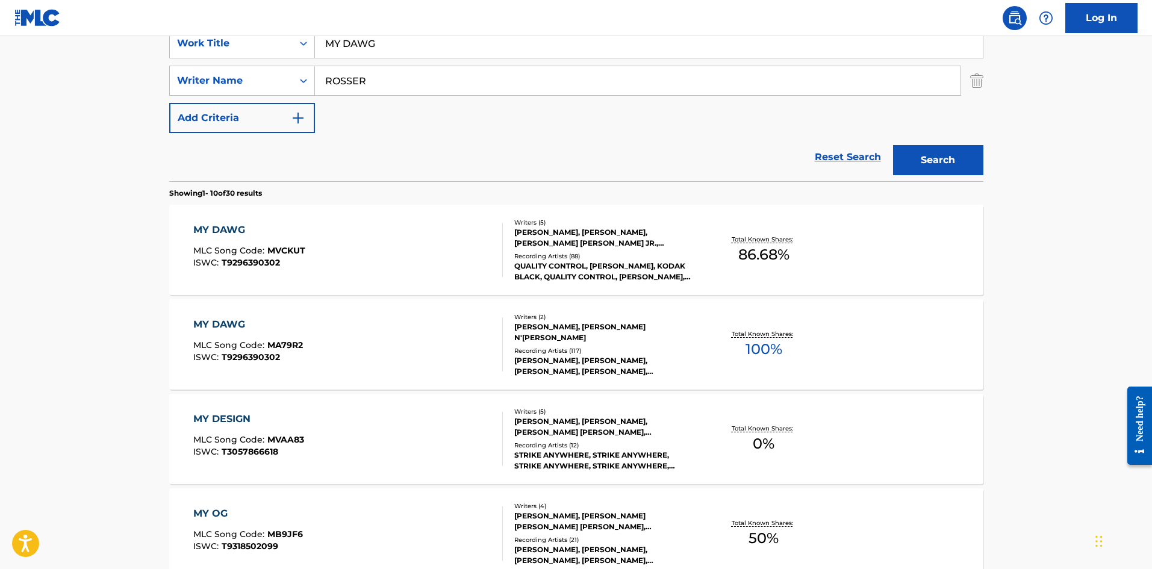
scroll to position [241, 0]
click at [476, 343] on div "MY DAWG MLC Song Code : MA79R2 ISWC : T9296390302" at bounding box center [348, 343] width 310 height 54
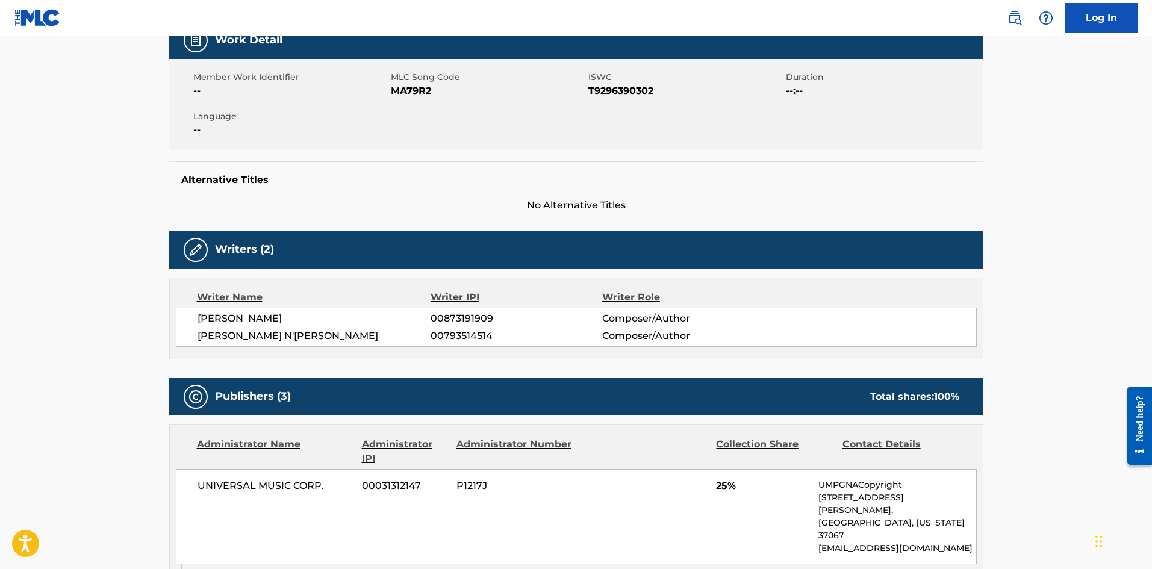
scroll to position [120, 0]
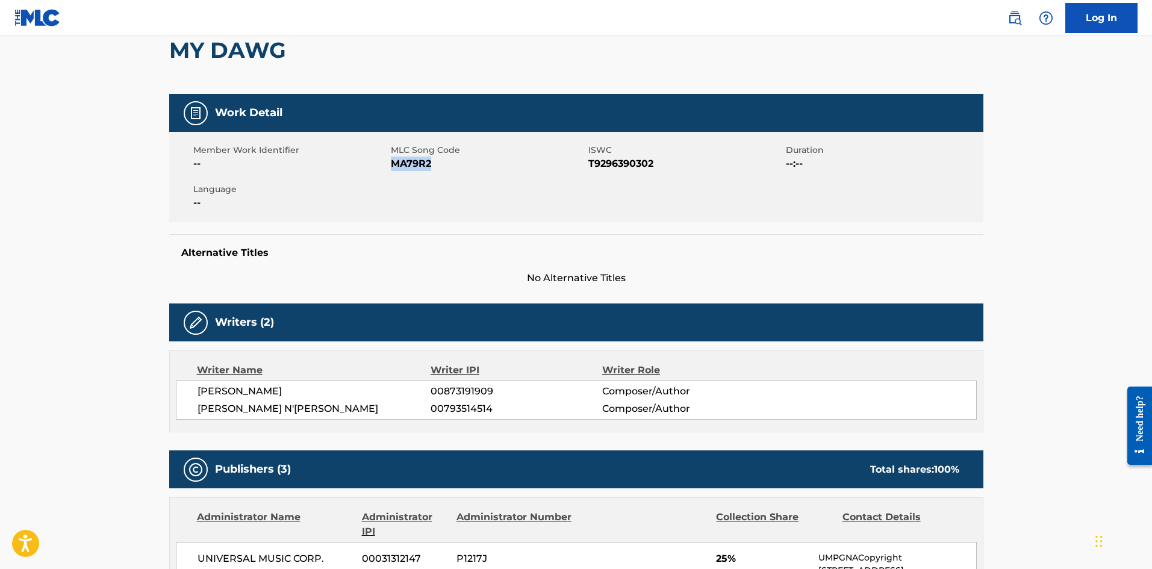
drag, startPoint x: 434, startPoint y: 164, endPoint x: 394, endPoint y: 163, distance: 39.8
click at [394, 163] on span "MA79R2" at bounding box center [488, 164] width 195 height 14
copy span "MA79R2"
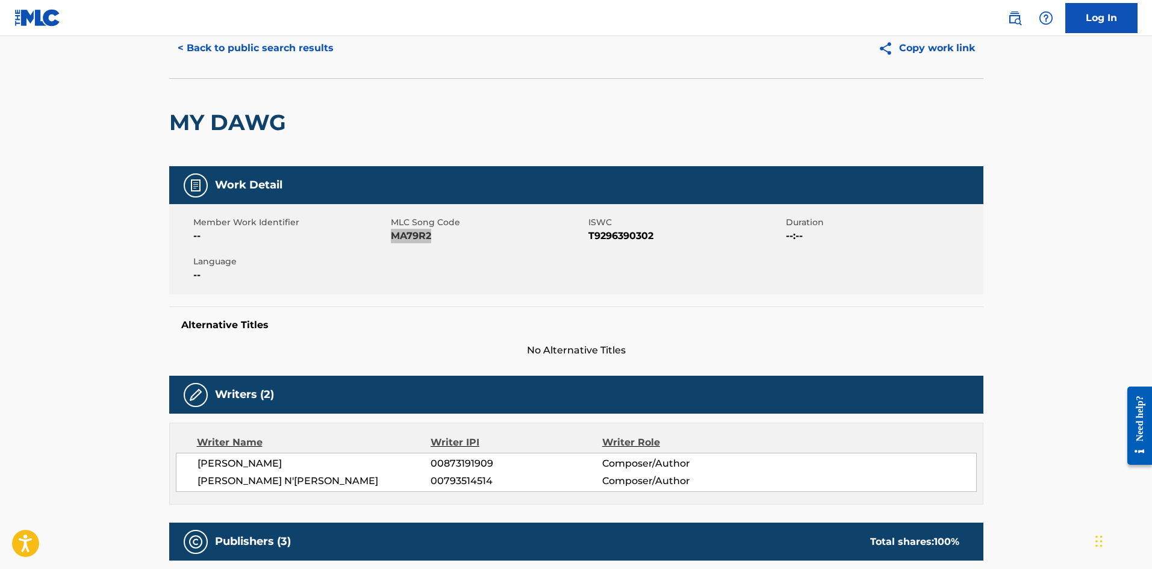
scroll to position [0, 0]
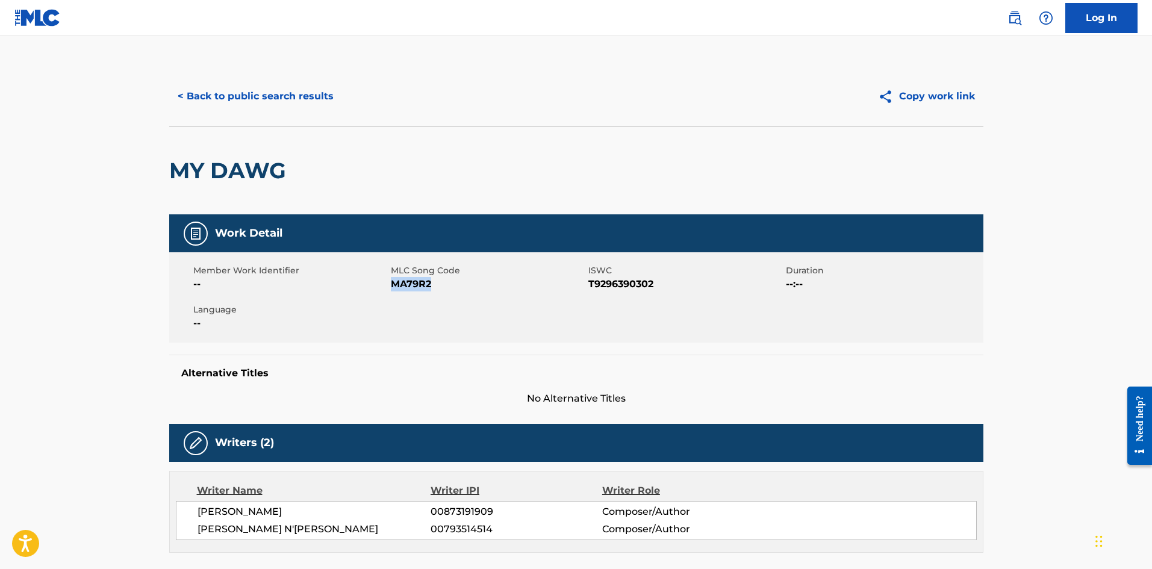
click at [302, 98] on button "< Back to public search results" at bounding box center [255, 96] width 173 height 30
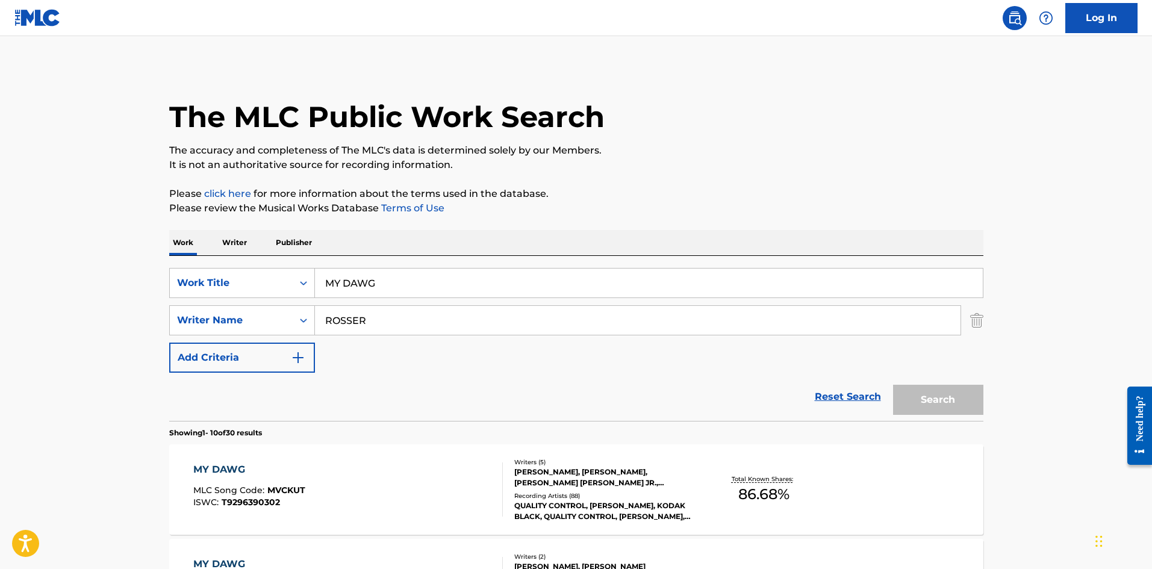
scroll to position [241, 0]
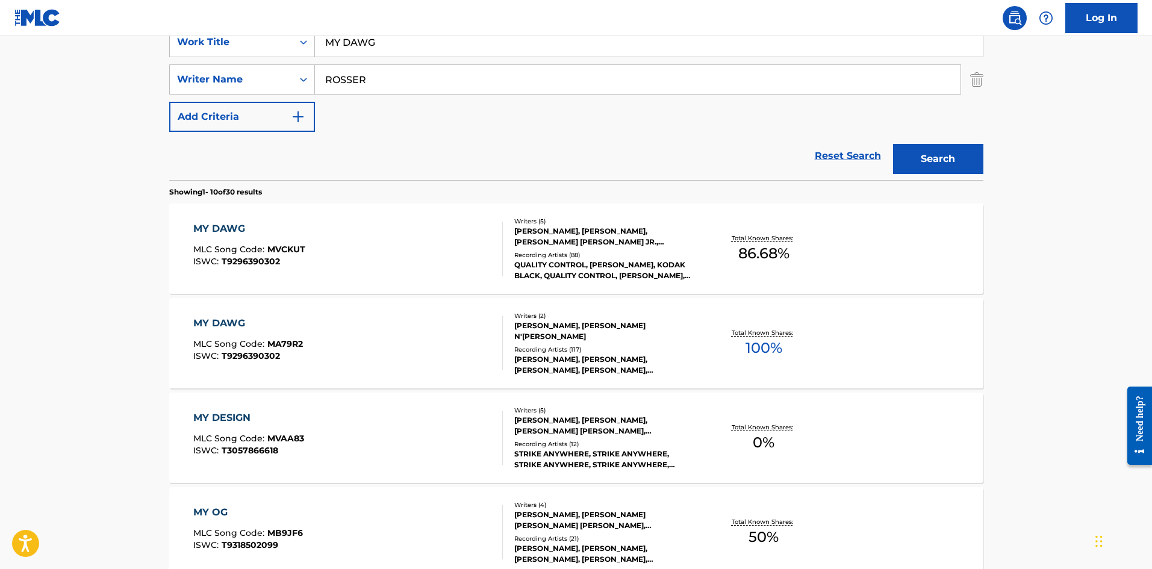
click at [976, 86] on img "Search Form" at bounding box center [976, 79] width 13 height 30
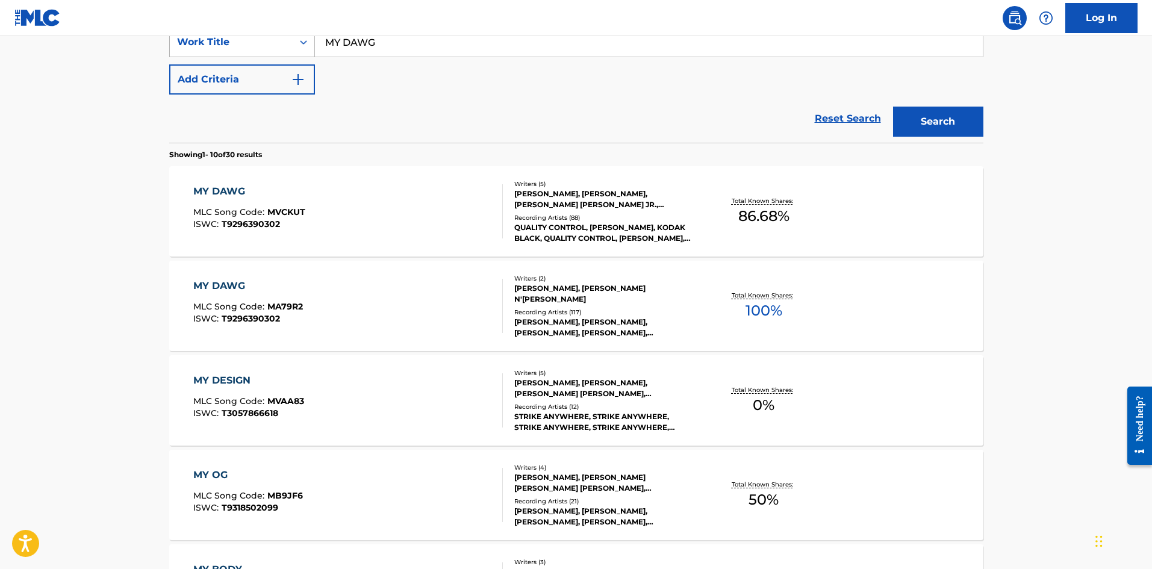
click at [280, 45] on div "Work Title" at bounding box center [231, 42] width 108 height 14
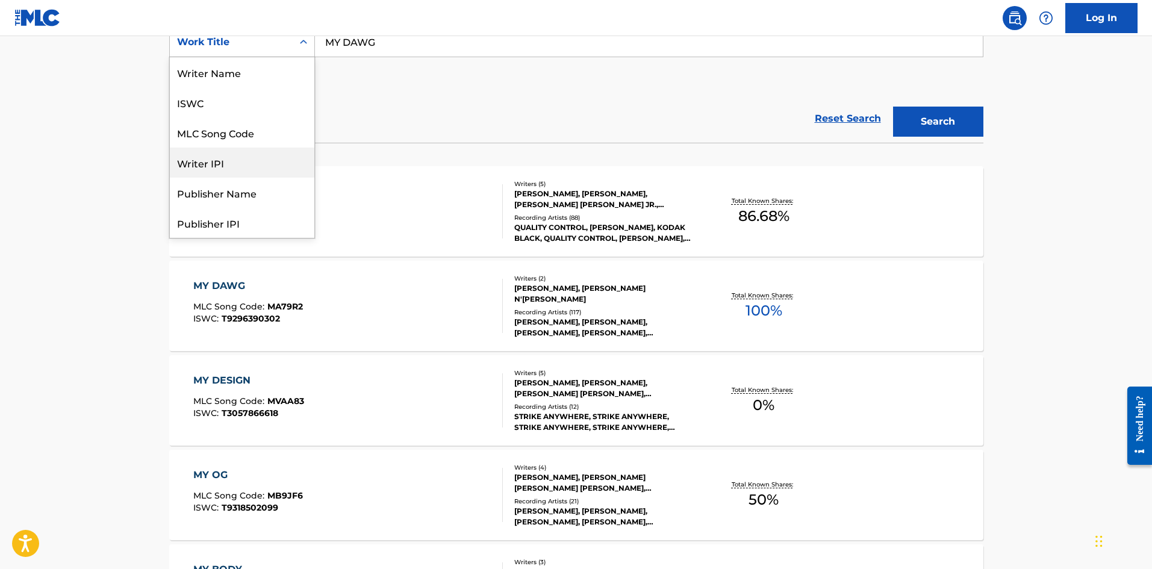
scroll to position [60, 0]
drag, startPoint x: 264, startPoint y: 78, endPoint x: 303, endPoint y: 66, distance: 40.4
click at [266, 78] on div "MLC Song Code" at bounding box center [242, 72] width 145 height 30
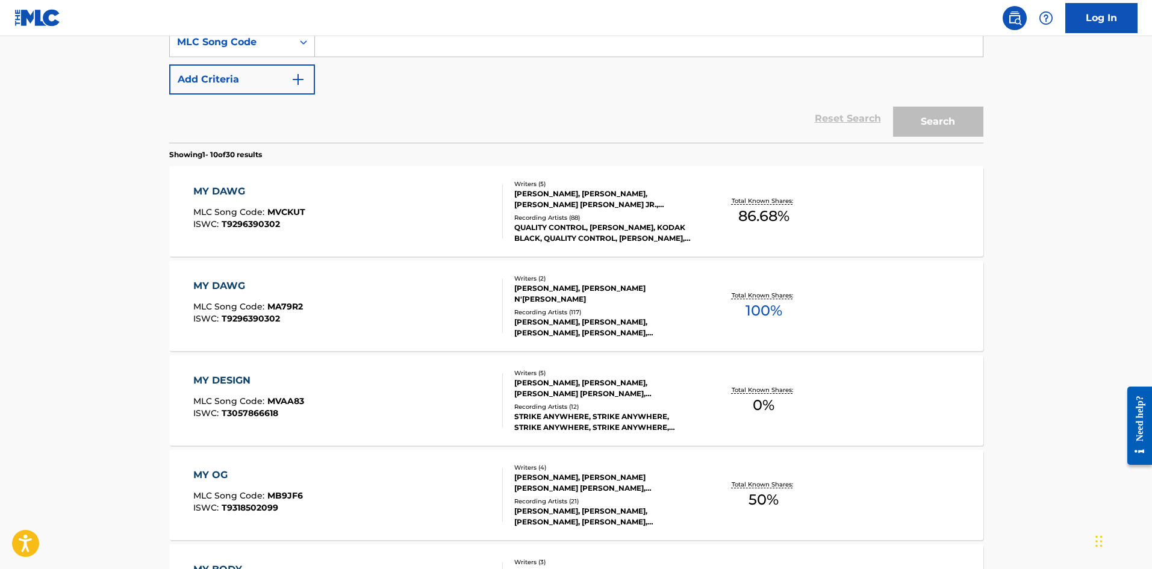
drag, startPoint x: 375, startPoint y: 54, endPoint x: 388, endPoint y: 52, distance: 12.7
click at [375, 53] on input "Search Form" at bounding box center [649, 42] width 668 height 29
paste input "SB2R50"
type input "SB2R50"
click at [954, 127] on button "Search" at bounding box center [938, 122] width 90 height 30
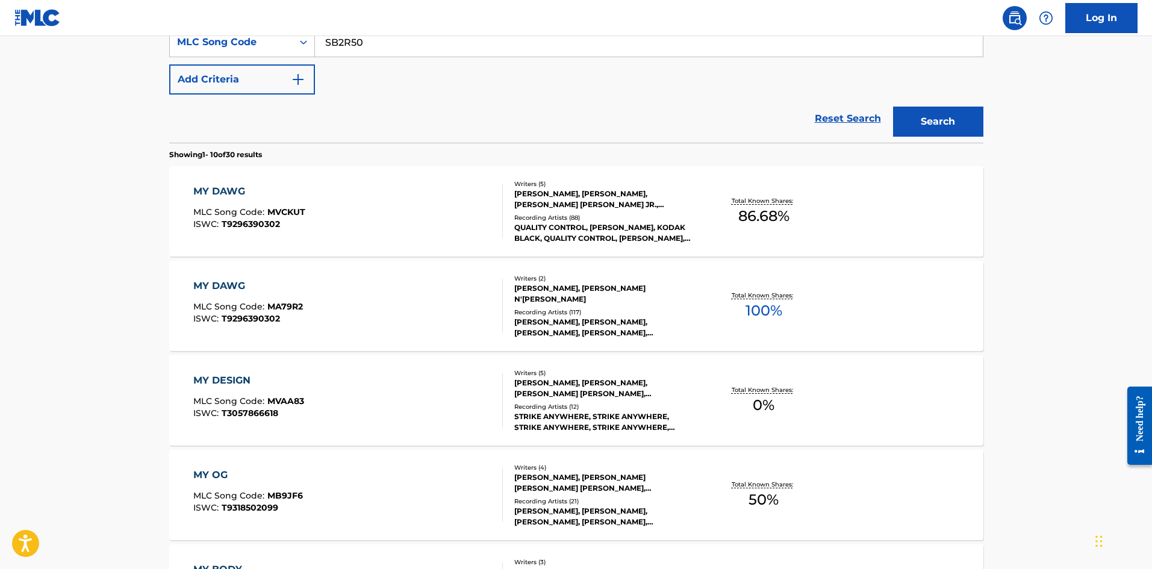
scroll to position [0, 0]
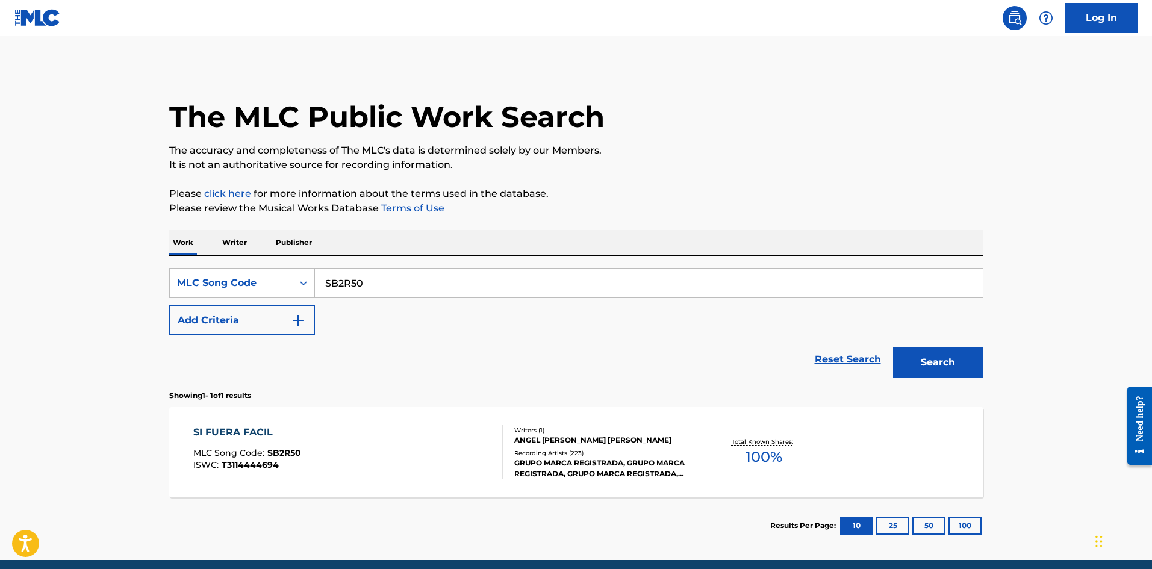
click at [1072, 250] on main "The MLC Public Work Search The accuracy and completeness of The MLC's data is d…" at bounding box center [576, 298] width 1152 height 524
click at [402, 449] on div "SI FUERA FACIL MLC Song Code : SB2R50 ISWC : T3114444694" at bounding box center [348, 452] width 310 height 54
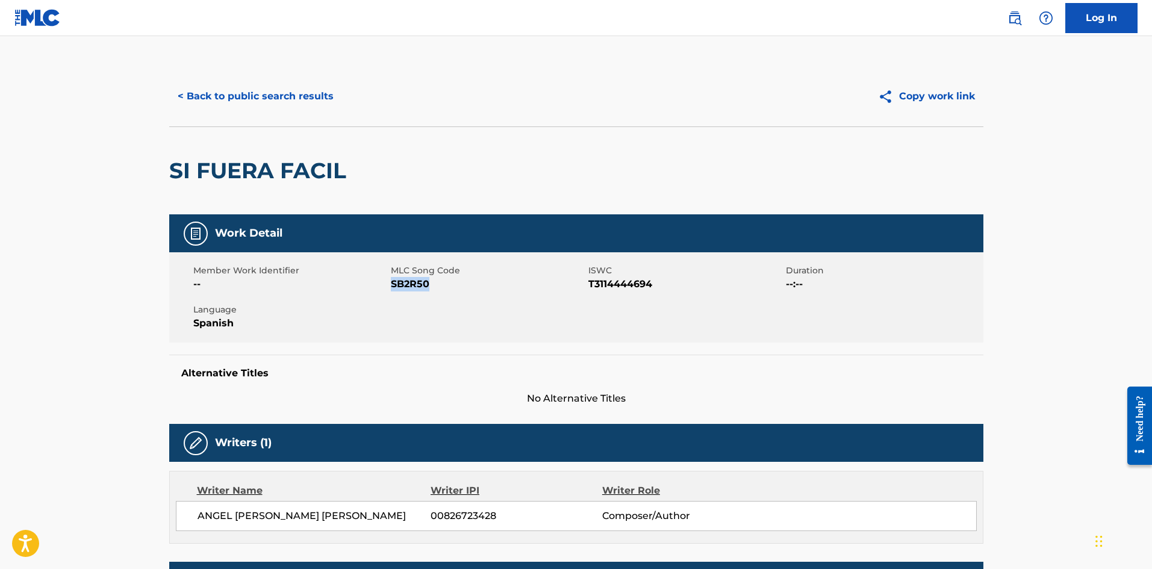
drag, startPoint x: 429, startPoint y: 285, endPoint x: 392, endPoint y: 285, distance: 37.3
click at [392, 285] on span "SB2R50" at bounding box center [488, 284] width 195 height 14
click at [311, 96] on button "< Back to public search results" at bounding box center [255, 96] width 173 height 30
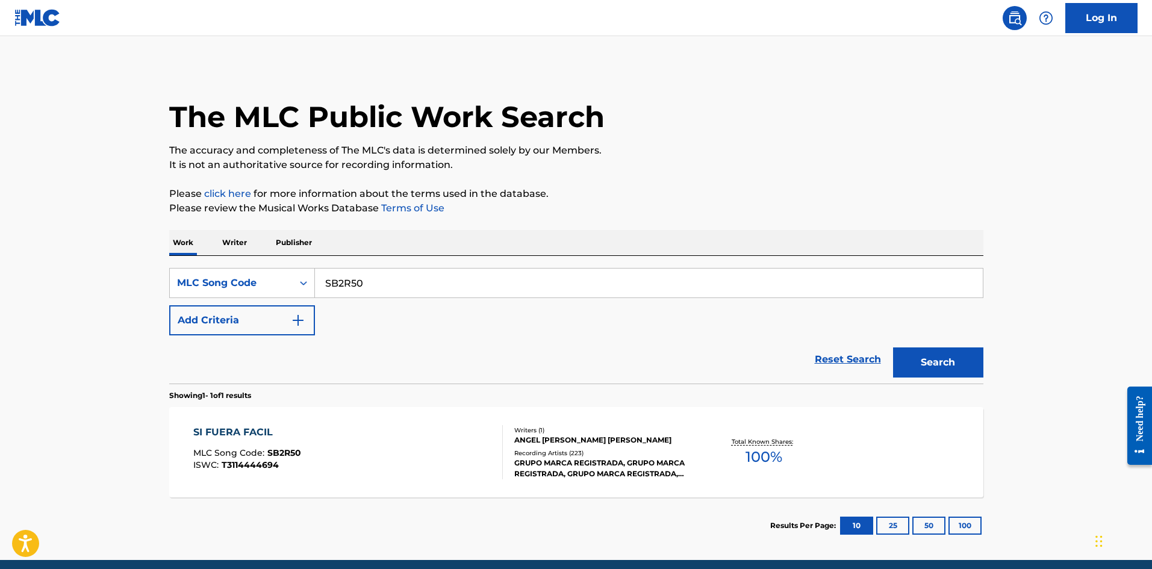
drag, startPoint x: 387, startPoint y: 288, endPoint x: 156, endPoint y: 279, distance: 230.8
click at [159, 279] on div "The MLC Public Work Search The accuracy and completeness of The MLC's data is d…" at bounding box center [576, 310] width 843 height 488
paste input "I6025P"
type input "I6025P"
click at [948, 355] on button "Search" at bounding box center [938, 362] width 90 height 30
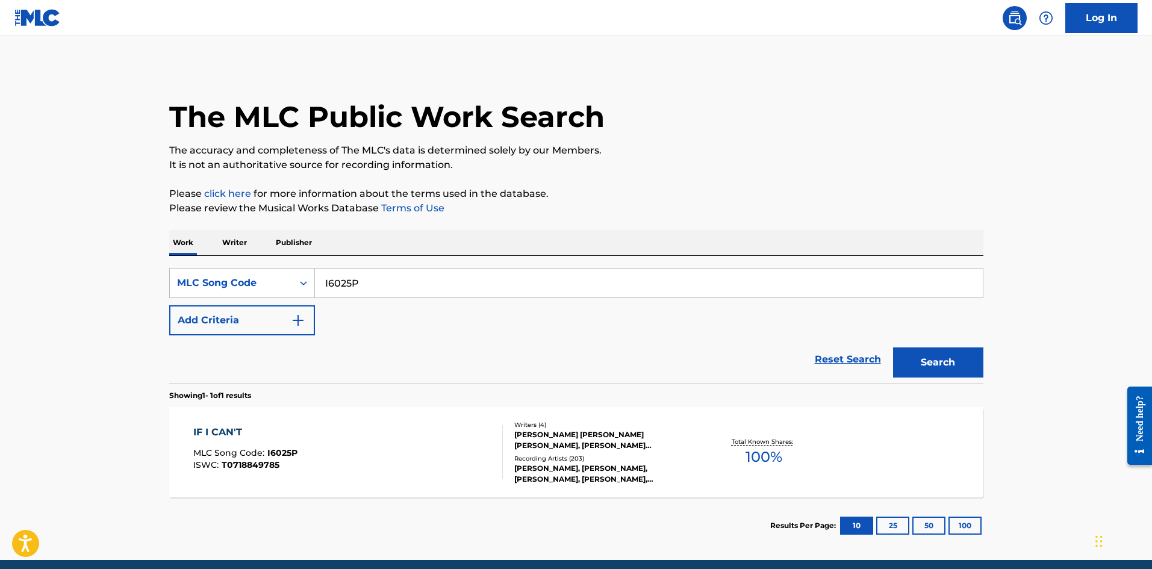
click at [567, 459] on div "Recording Artists ( 203 )" at bounding box center [605, 458] width 182 height 9
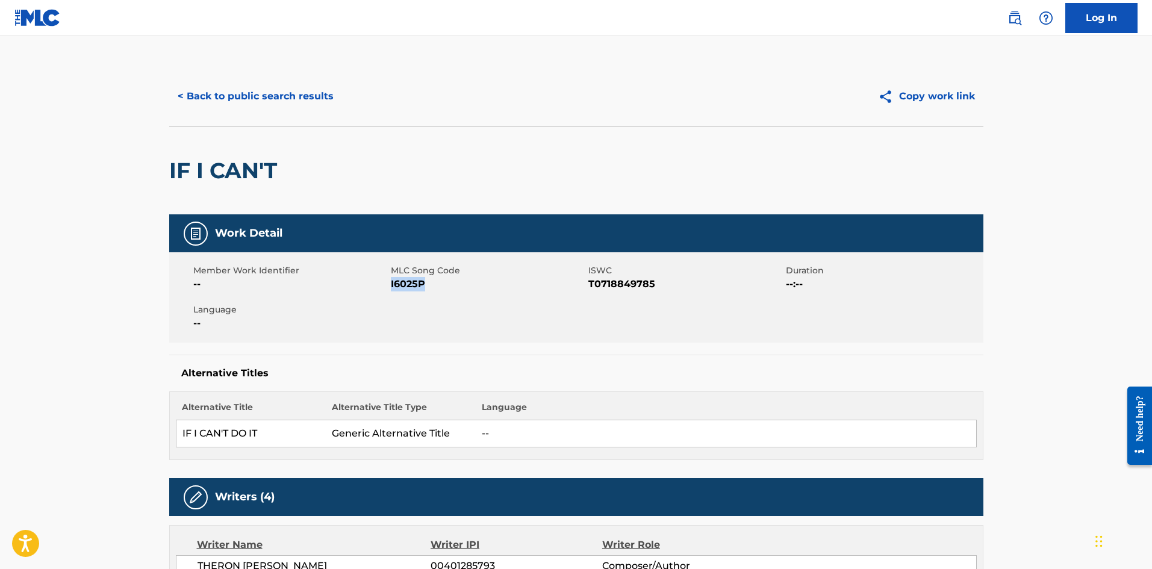
drag, startPoint x: 438, startPoint y: 286, endPoint x: 391, endPoint y: 286, distance: 46.4
click at [391, 286] on span "I6025P" at bounding box center [488, 284] width 195 height 14
copy span "I6025P"
click at [272, 98] on button "< Back to public search results" at bounding box center [255, 96] width 173 height 30
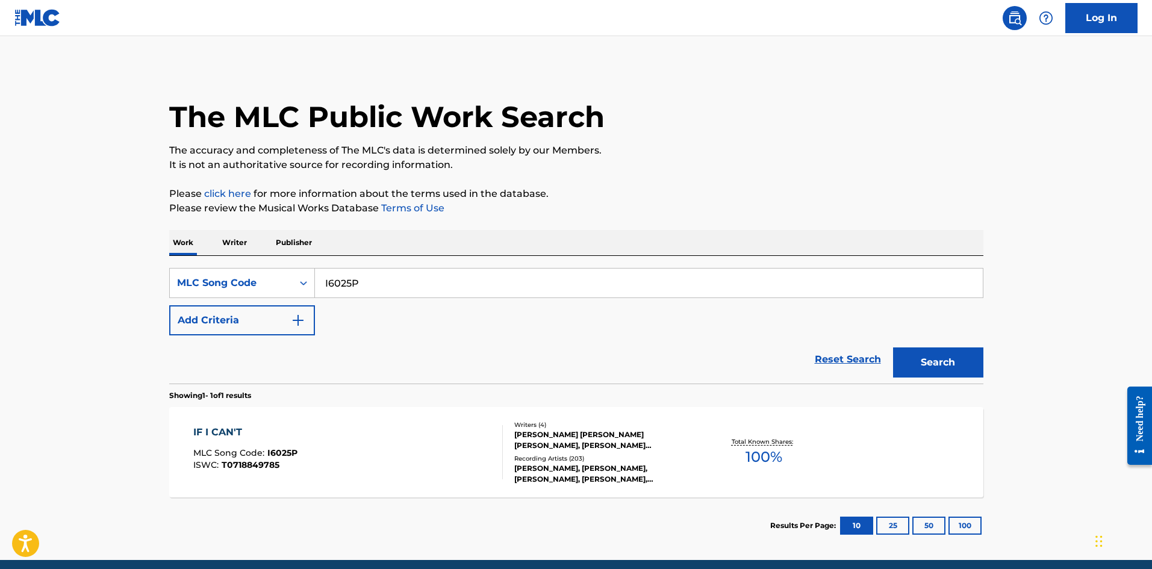
click at [54, 284] on main "The MLC Public Work Search The accuracy and completeness of The MLC's data is d…" at bounding box center [576, 298] width 1152 height 524
paste input "X20224"
type input "X20224"
click at [944, 363] on button "Search" at bounding box center [938, 362] width 90 height 30
click at [272, 434] on div "SHE WILL" at bounding box center [246, 432] width 107 height 14
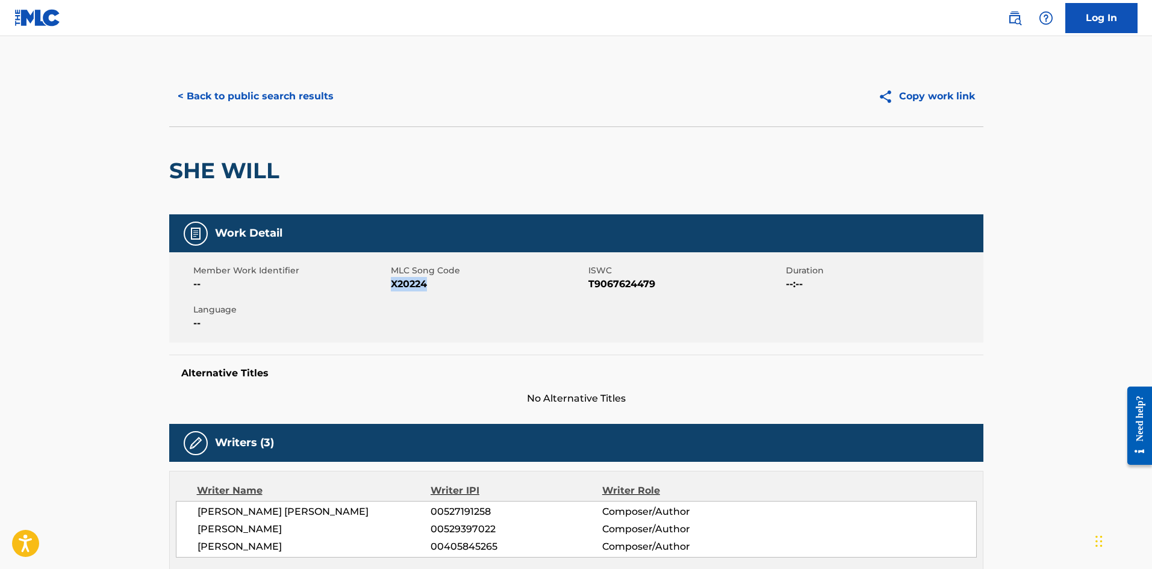
drag, startPoint x: 432, startPoint y: 290, endPoint x: 391, endPoint y: 286, distance: 40.6
click at [391, 286] on span "X20224" at bounding box center [488, 284] width 195 height 14
click at [226, 87] on button "< Back to public search results" at bounding box center [255, 96] width 173 height 30
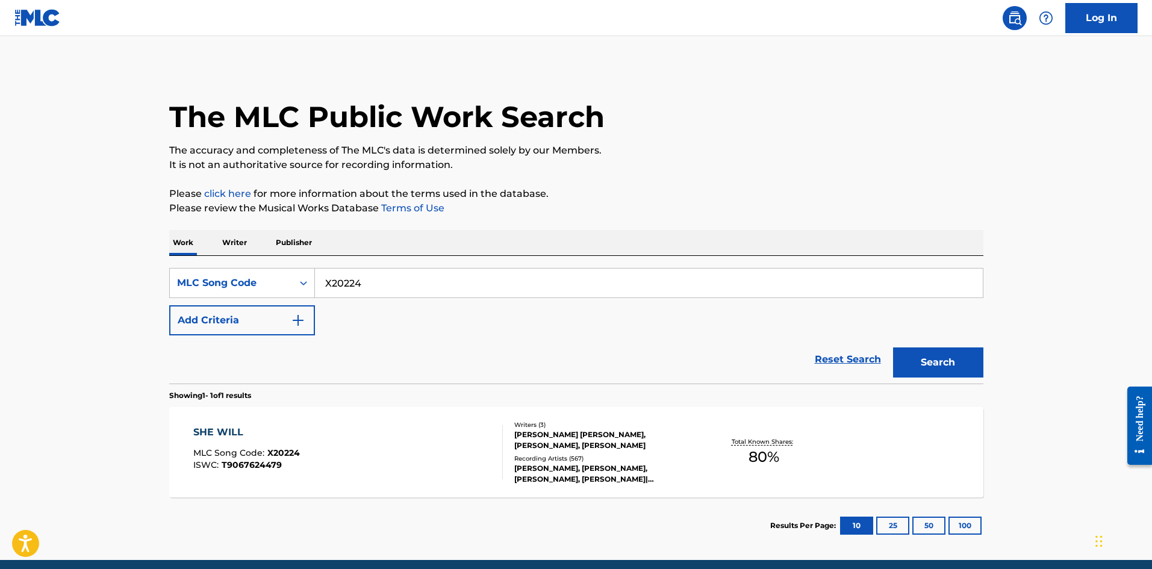
drag, startPoint x: 388, startPoint y: 290, endPoint x: 49, endPoint y: 278, distance: 338.6
click at [49, 278] on main "The MLC Public Work Search The accuracy and completeness of The MLC's data is d…" at bounding box center [576, 298] width 1152 height 524
paste input "M61710"
type input "M61710"
click at [950, 373] on button "Search" at bounding box center [938, 362] width 90 height 30
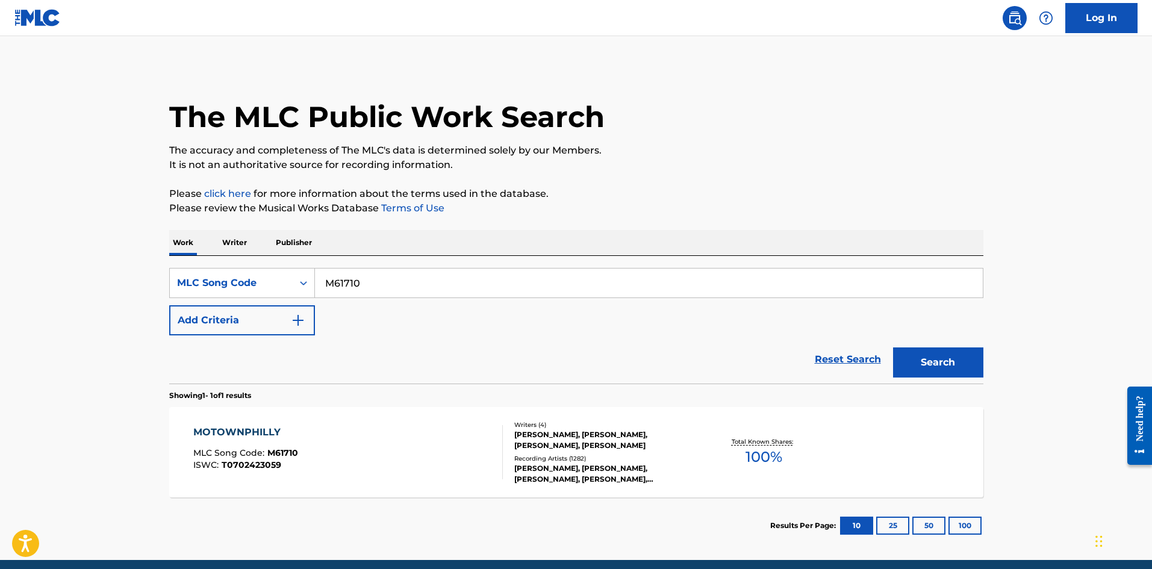
click at [465, 439] on div "MOTOWNPHILLY MLC Song Code : M61710 ISWC : T0702423059" at bounding box center [348, 452] width 310 height 54
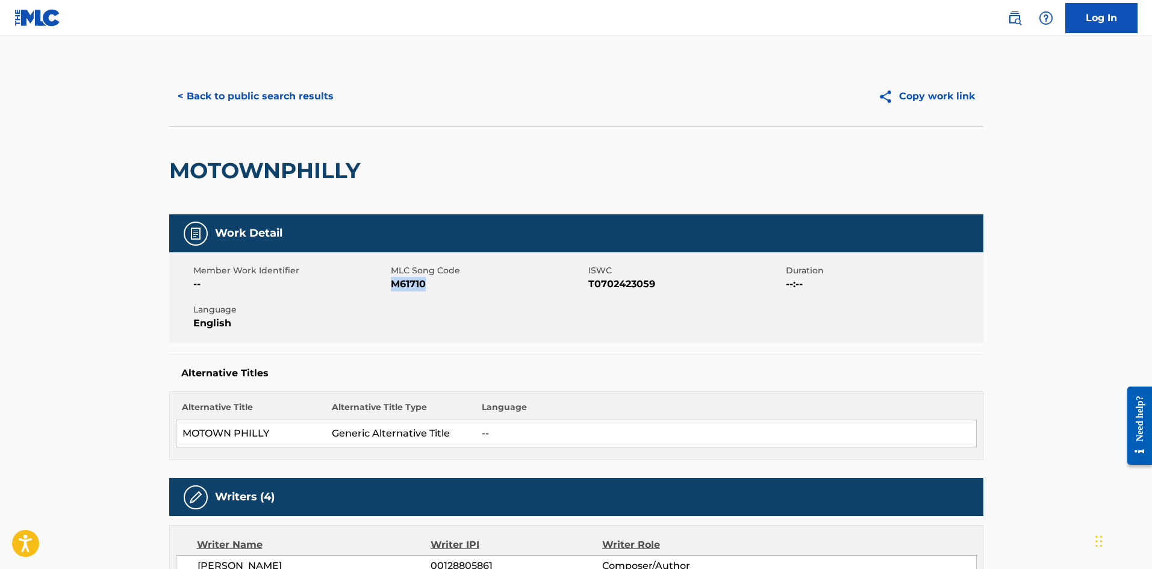
drag, startPoint x: 432, startPoint y: 285, endPoint x: 393, endPoint y: 287, distance: 38.6
click at [393, 287] on span "M61710" at bounding box center [488, 284] width 195 height 14
copy span "M61710"
click at [268, 82] on button "< Back to public search results" at bounding box center [255, 96] width 173 height 30
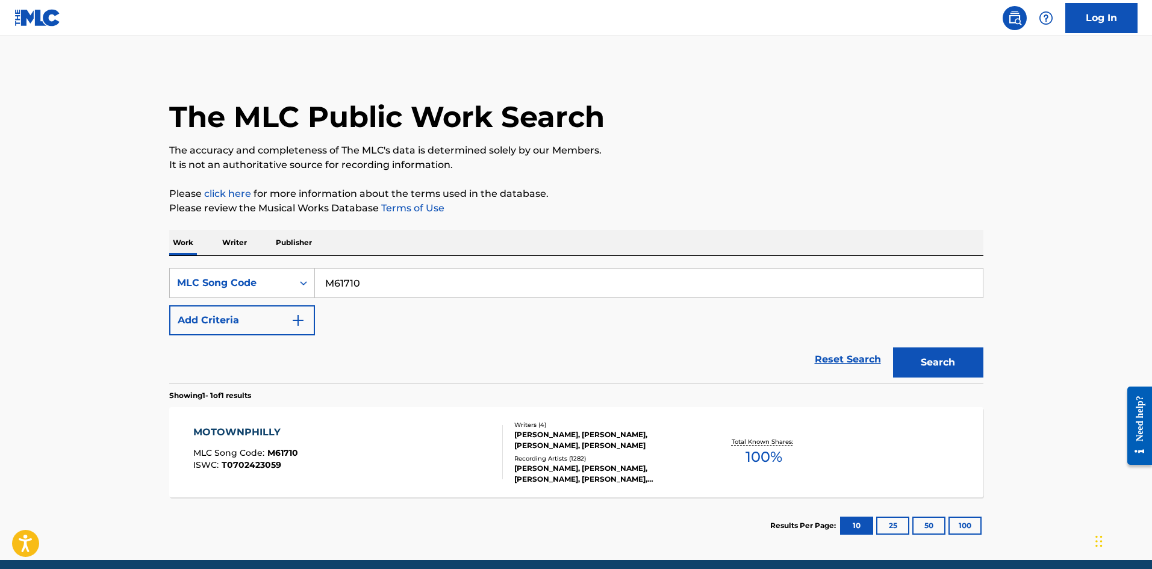
drag, startPoint x: 405, startPoint y: 287, endPoint x: 455, endPoint y: 313, distance: 55.8
click at [0, 319] on html "Accessibility Screen-Reader Guide, Feedback, and Issue Reporting | New window L…" at bounding box center [576, 284] width 1152 height 569
paste input "L3432N"
type input "L3432N"
drag, startPoint x: 942, startPoint y: 362, endPoint x: 262, endPoint y: 332, distance: 681.1
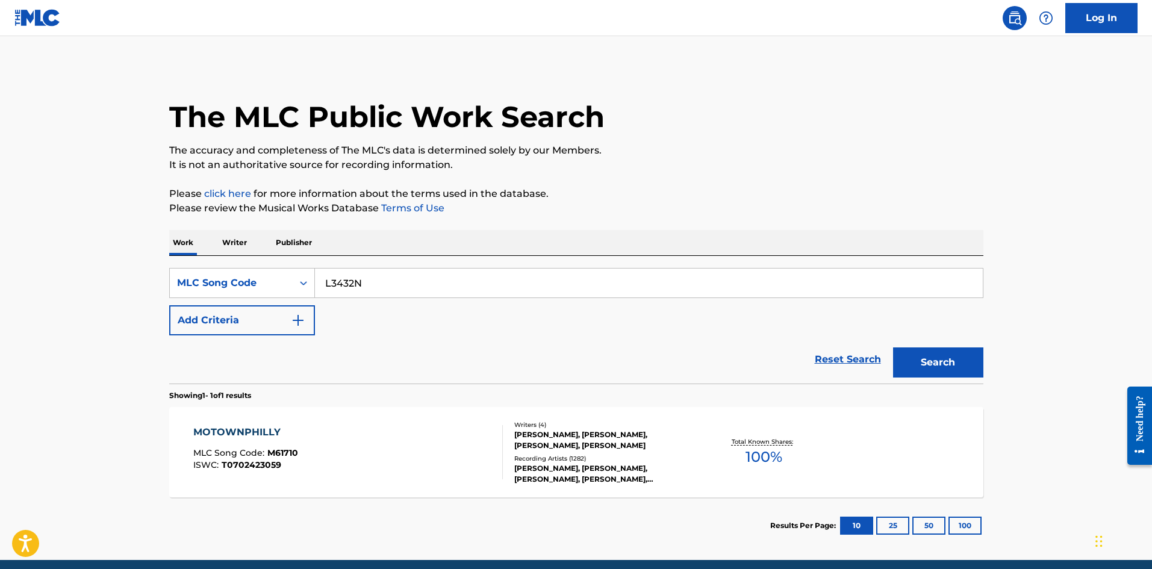
click at [939, 361] on button "Search" at bounding box center [938, 362] width 90 height 30
click at [349, 453] on div "LEAVE IT ALL TO ME MLC Song Code : L3432N ISWC : T9010564202" at bounding box center [348, 452] width 310 height 54
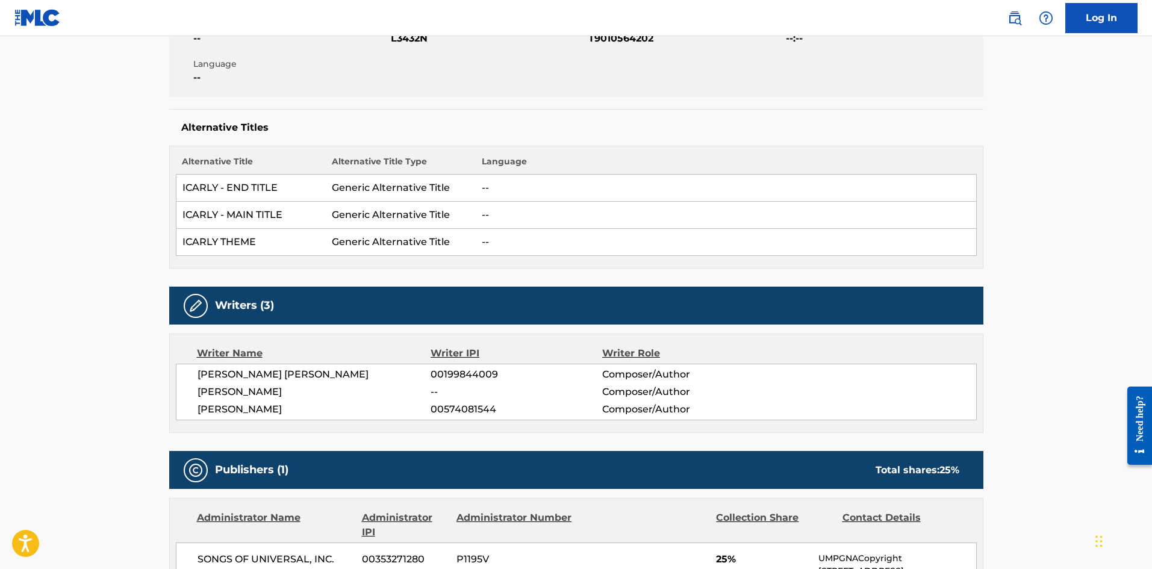
scroll to position [241, 0]
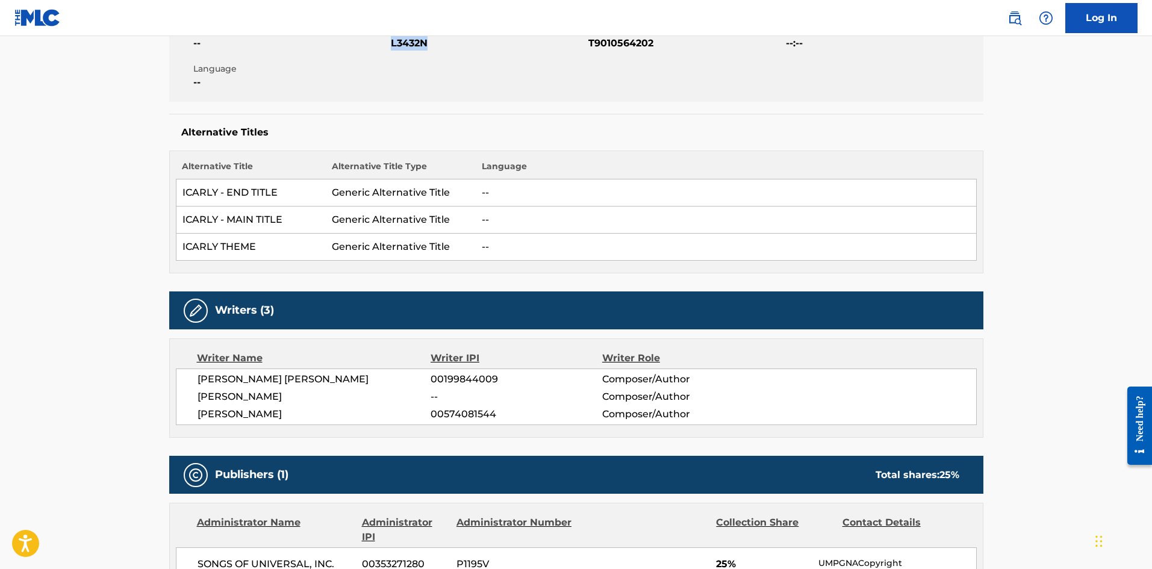
drag, startPoint x: 432, startPoint y: 43, endPoint x: 391, endPoint y: 44, distance: 41.6
click at [391, 44] on span "L3432N" at bounding box center [488, 43] width 195 height 14
copy span "L3432N"
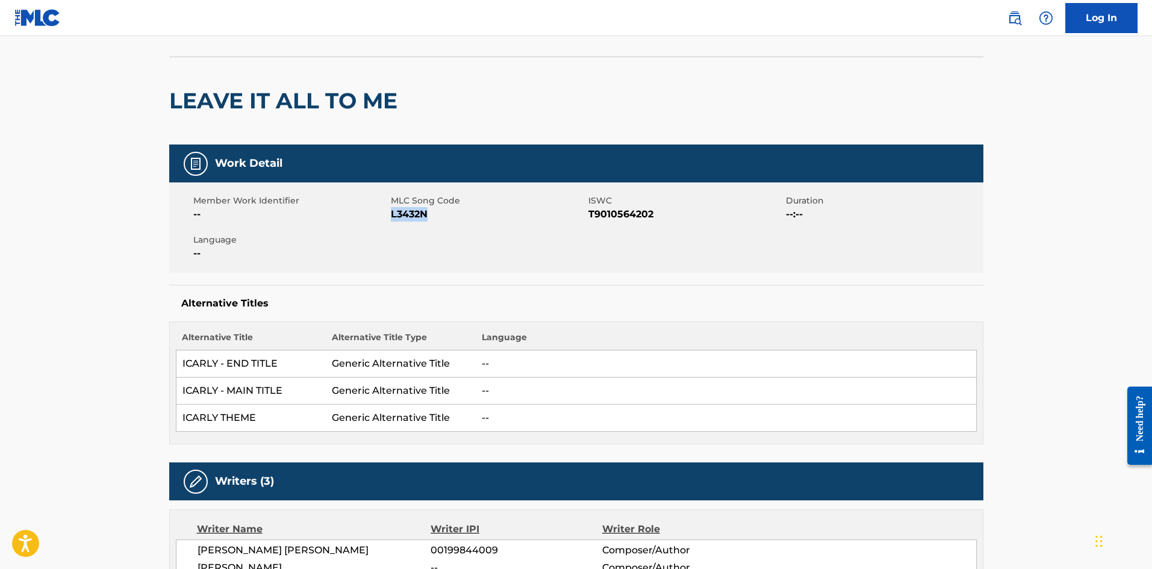
scroll to position [0, 0]
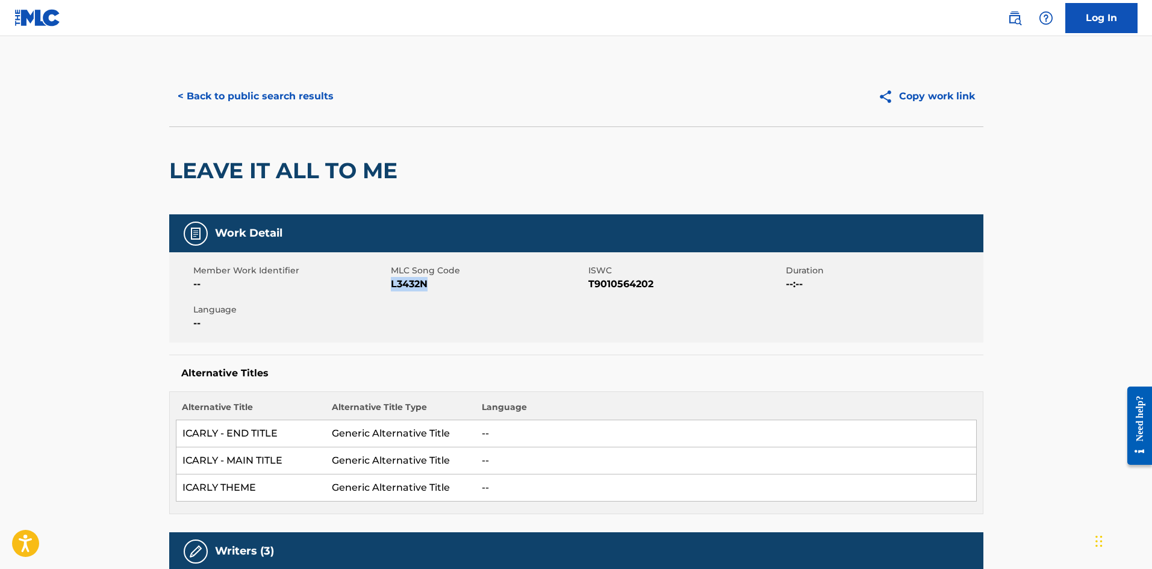
click at [287, 105] on button "< Back to public search results" at bounding box center [255, 96] width 173 height 30
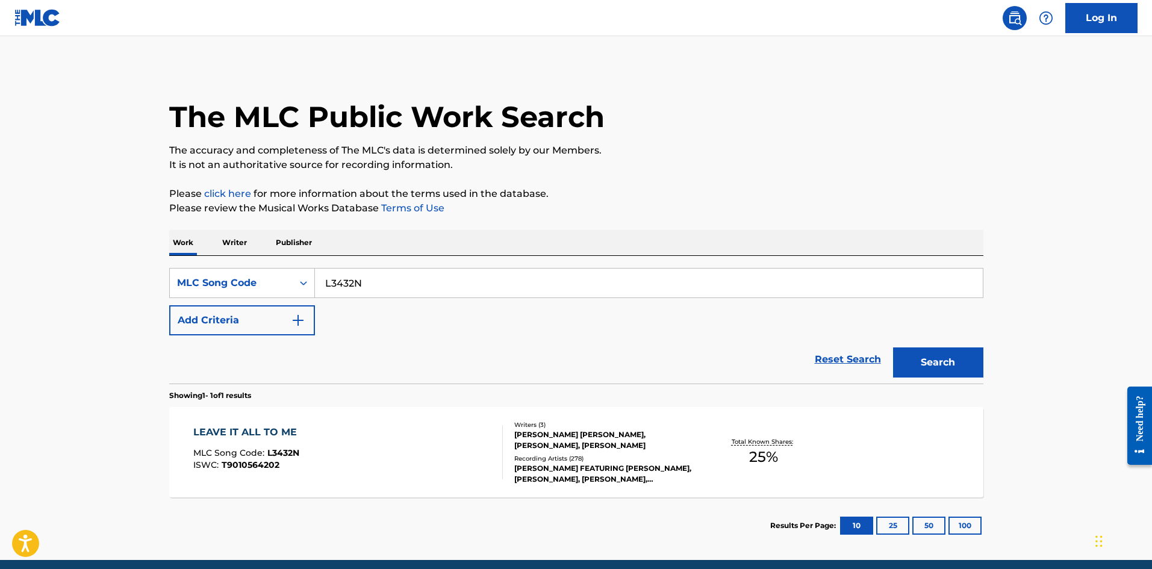
drag, startPoint x: 376, startPoint y: 280, endPoint x: 123, endPoint y: 288, distance: 252.5
click at [123, 288] on main "The MLC Public Work Search The accuracy and completeness of The MLC's data is d…" at bounding box center [576, 298] width 1152 height 524
paste input "Z8292B"
type input "Z8292B"
click at [933, 368] on button "Search" at bounding box center [938, 362] width 90 height 30
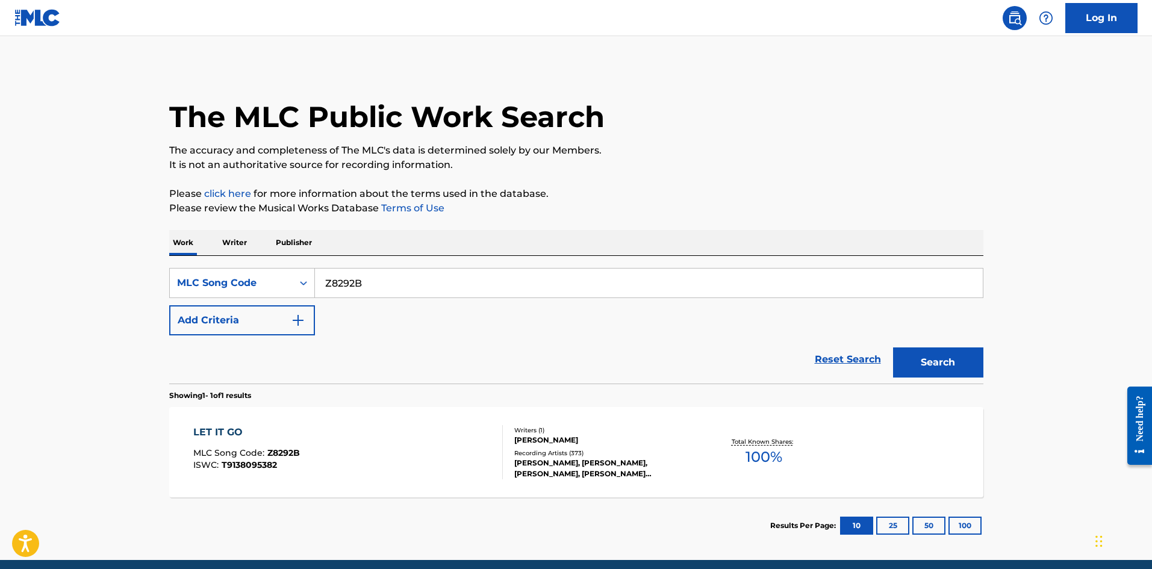
click at [503, 450] on div "Writers ( 1 ) [PERSON_NAME] Recording Artists ( 373 ) [PERSON_NAME], [PERSON_NA…" at bounding box center [599, 453] width 193 height 54
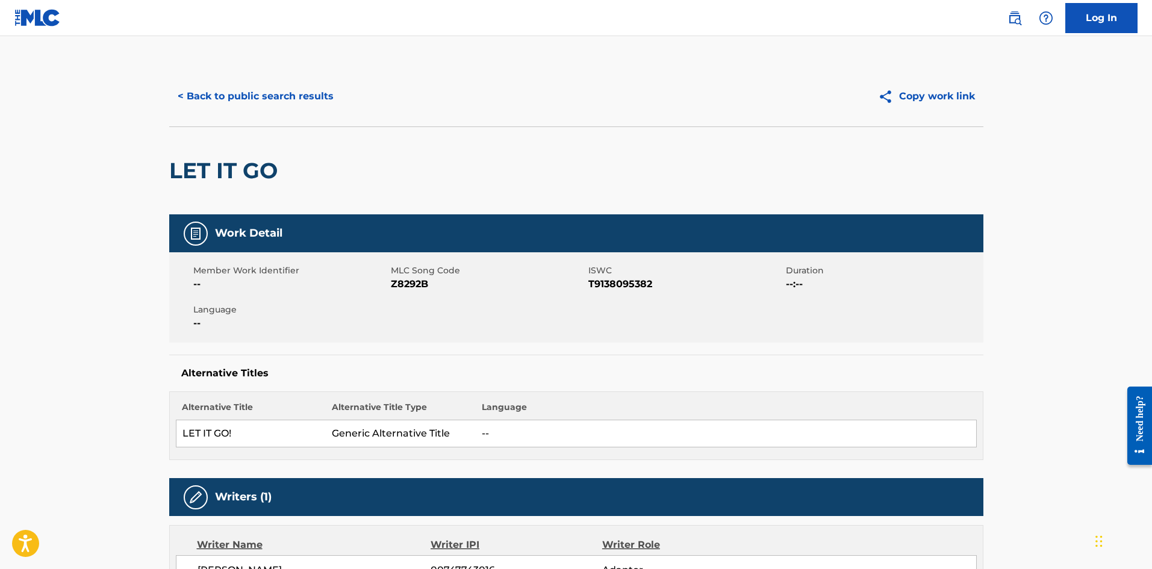
click at [300, 99] on button "< Back to public search results" at bounding box center [255, 96] width 173 height 30
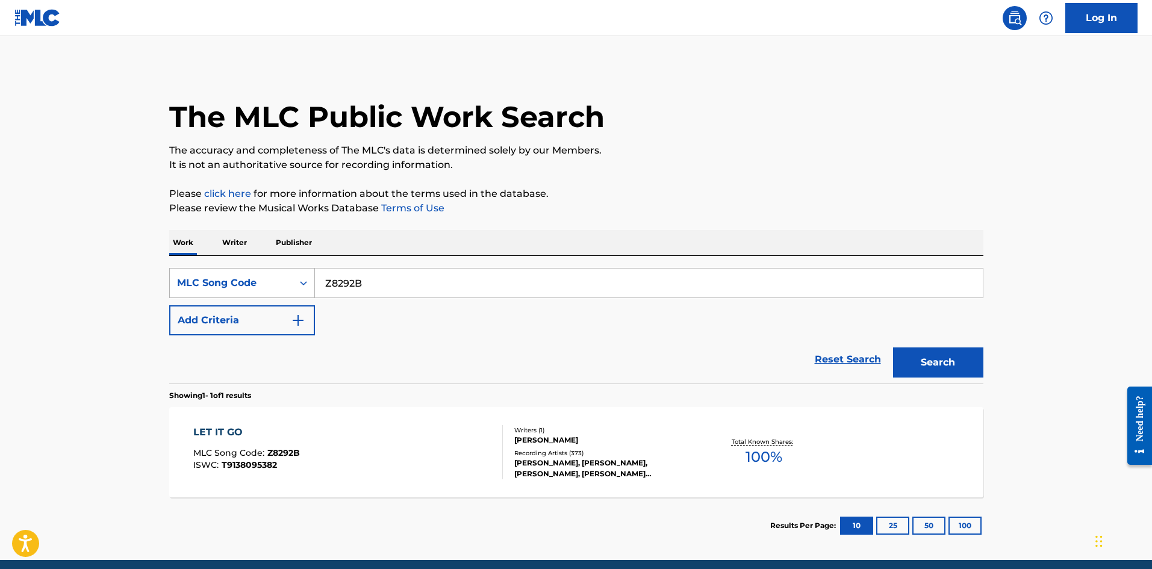
click at [235, 285] on div "MLC Song Code" at bounding box center [231, 283] width 108 height 14
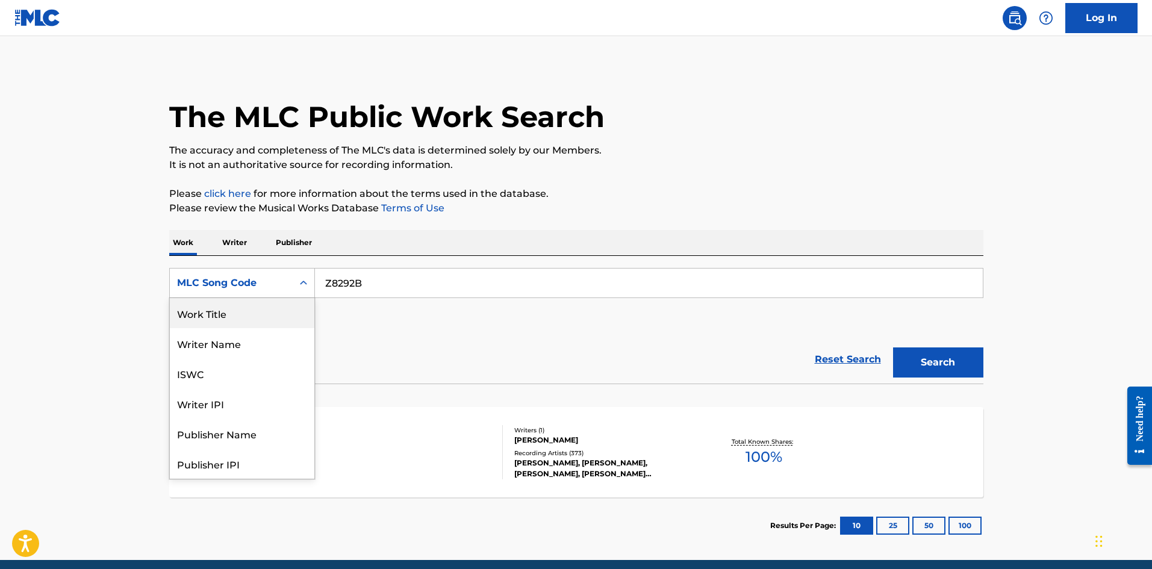
click at [240, 309] on div "Work Title" at bounding box center [242, 313] width 145 height 30
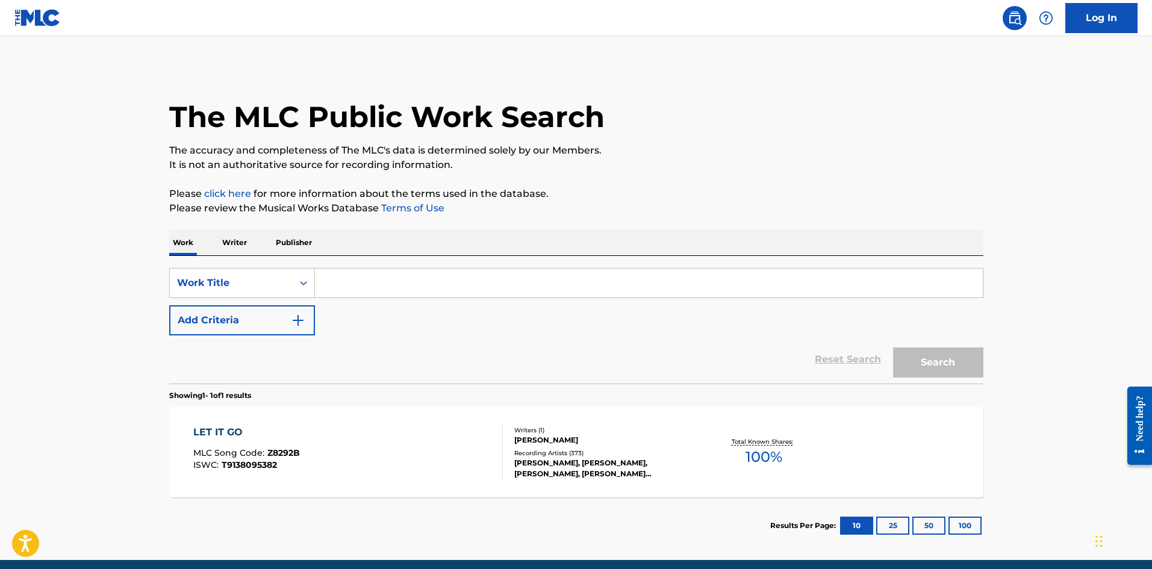
click at [376, 296] on input "Search Form" at bounding box center [649, 283] width 668 height 29
paste input "LET IT GO"
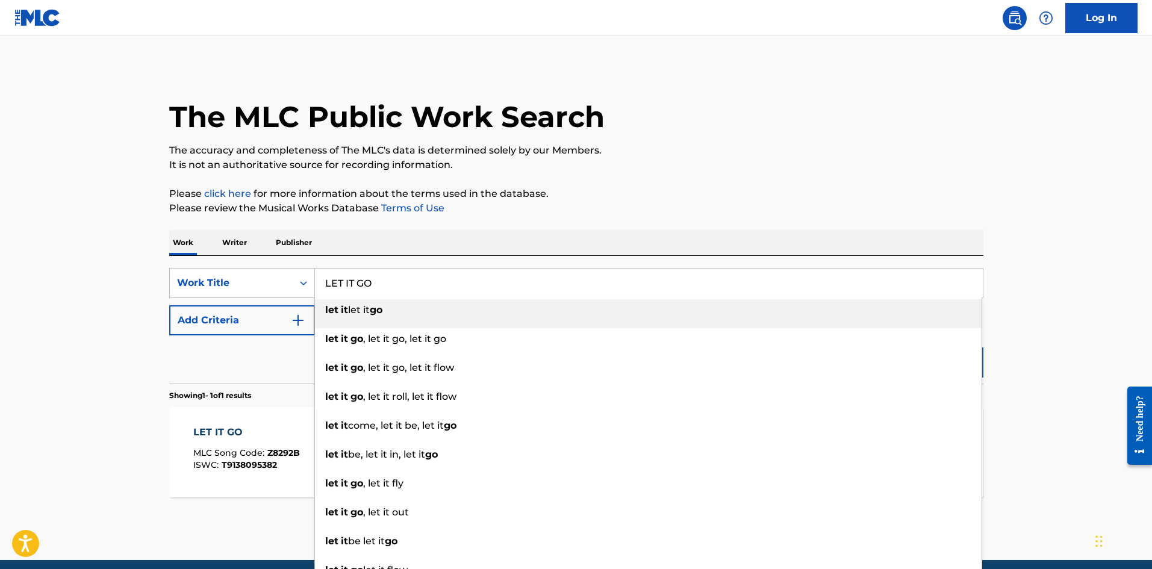
type input "LET IT GO"
click at [257, 315] on button "Add Criteria" at bounding box center [242, 320] width 146 height 30
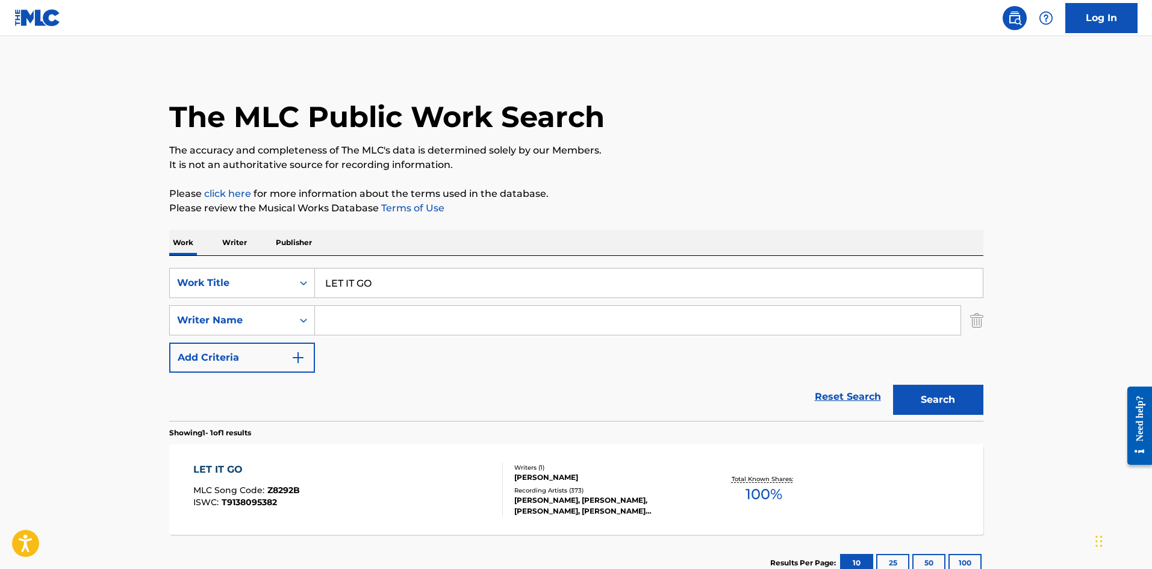
click at [344, 320] on input "Search Form" at bounding box center [638, 320] width 646 height 29
type input "[PERSON_NAME]"
click at [893, 385] on button "Search" at bounding box center [938, 400] width 90 height 30
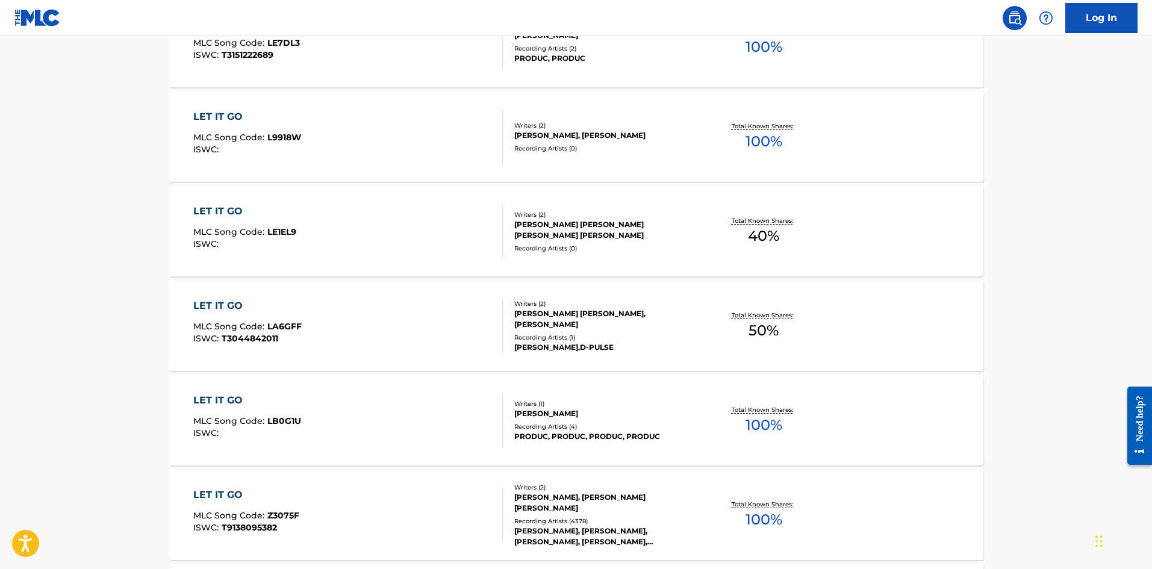
scroll to position [602, 0]
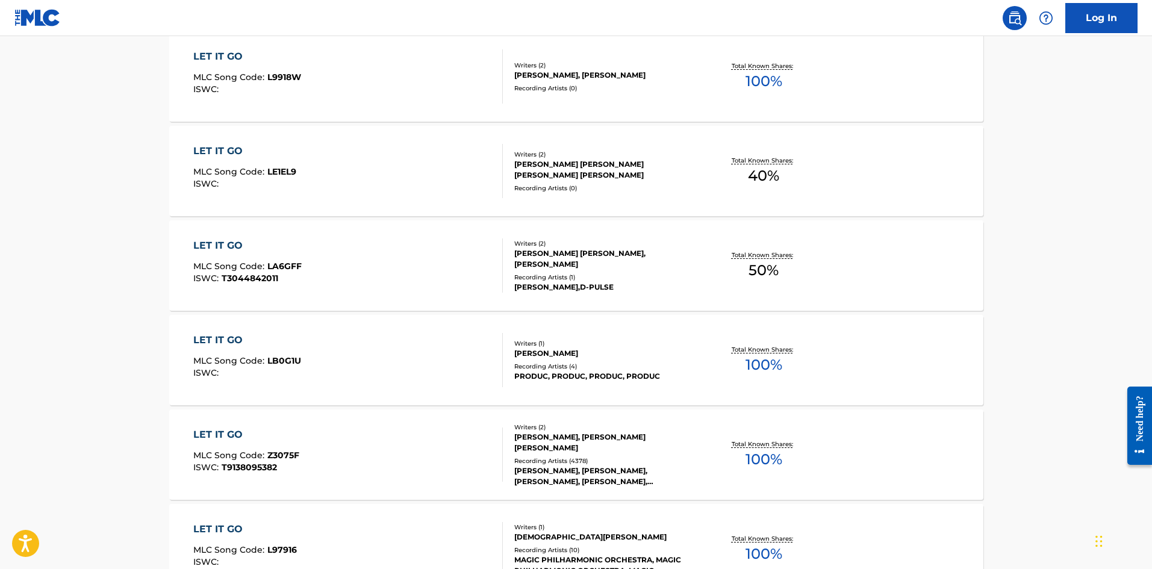
click at [495, 466] on div at bounding box center [498, 455] width 10 height 54
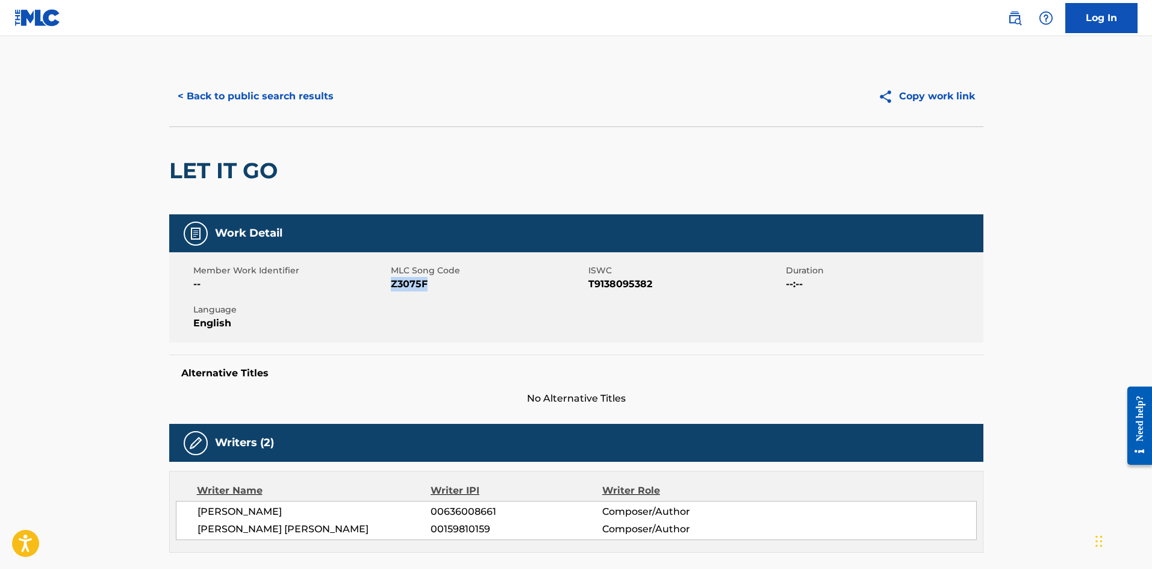
drag, startPoint x: 427, startPoint y: 285, endPoint x: 391, endPoint y: 288, distance: 36.2
click at [391, 288] on span "Z3075F" at bounding box center [488, 284] width 195 height 14
copy span "Z3075F"
click at [236, 103] on button "< Back to public search results" at bounding box center [255, 96] width 173 height 30
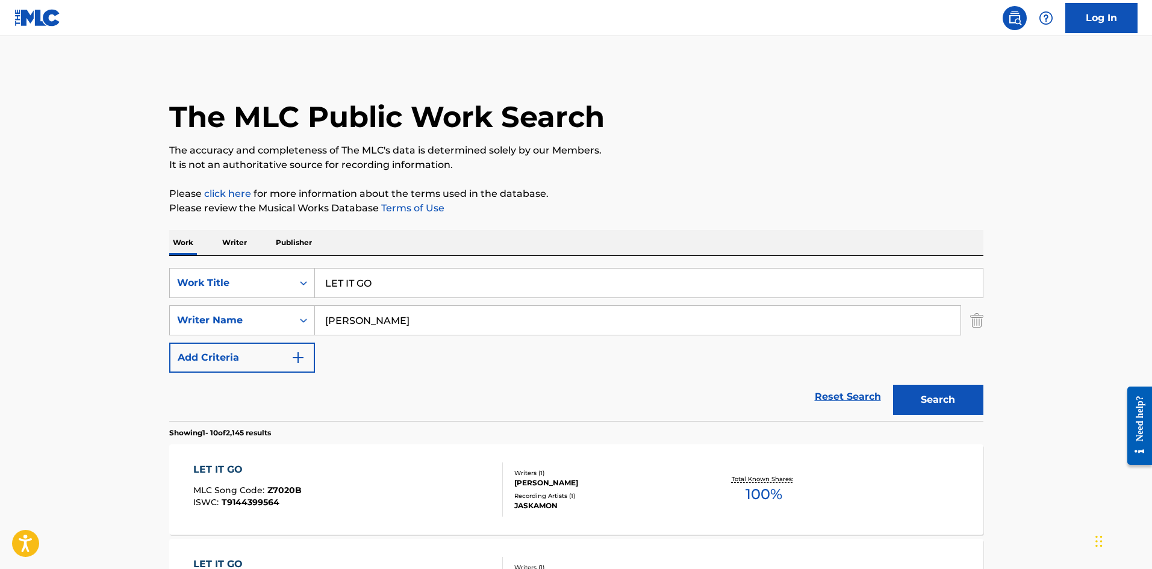
click at [981, 323] on img "Search Form" at bounding box center [976, 320] width 13 height 30
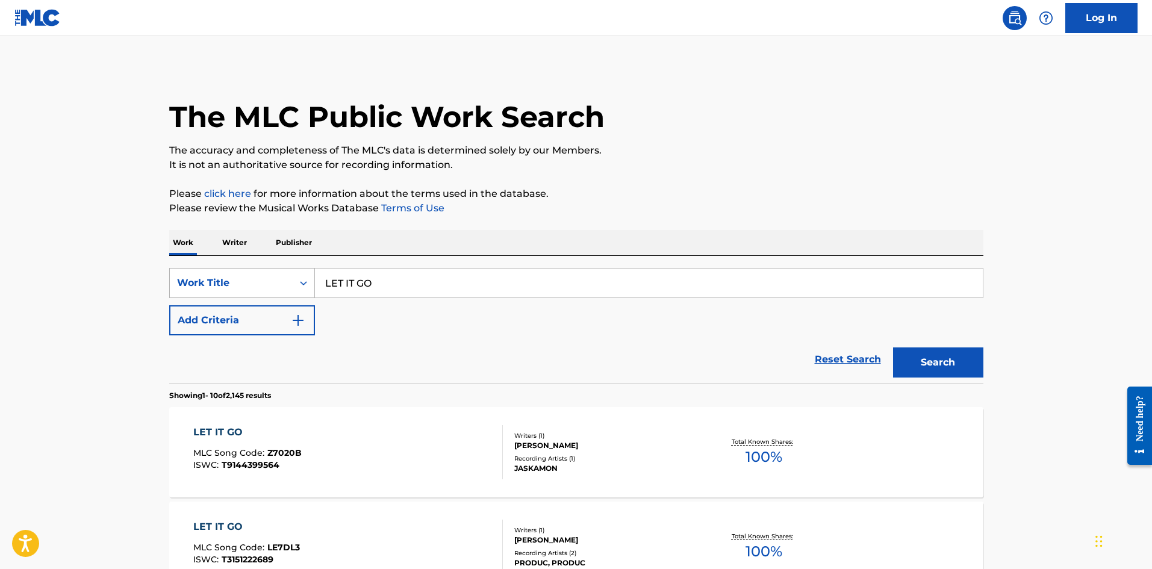
click at [256, 283] on div "Work Title" at bounding box center [231, 283] width 108 height 14
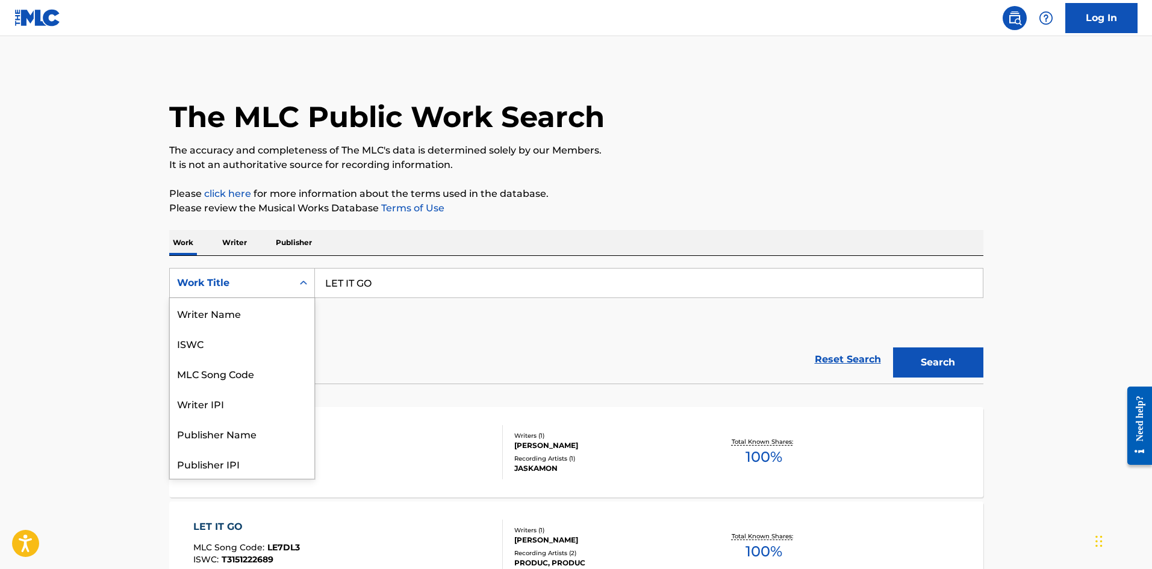
scroll to position [60, 0]
click at [260, 307] on div "MLC Song Code" at bounding box center [242, 313] width 145 height 30
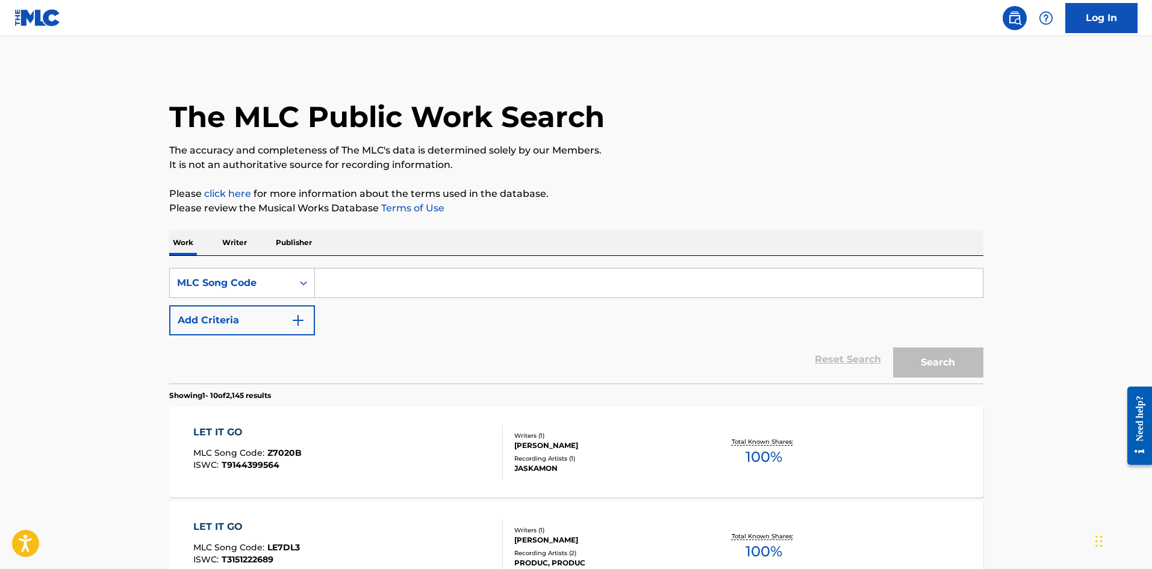
click at [390, 285] on input "Search Form" at bounding box center [649, 283] width 668 height 29
paste input "H11366"
type input "H11366"
click at [945, 359] on button "Search" at bounding box center [938, 362] width 90 height 30
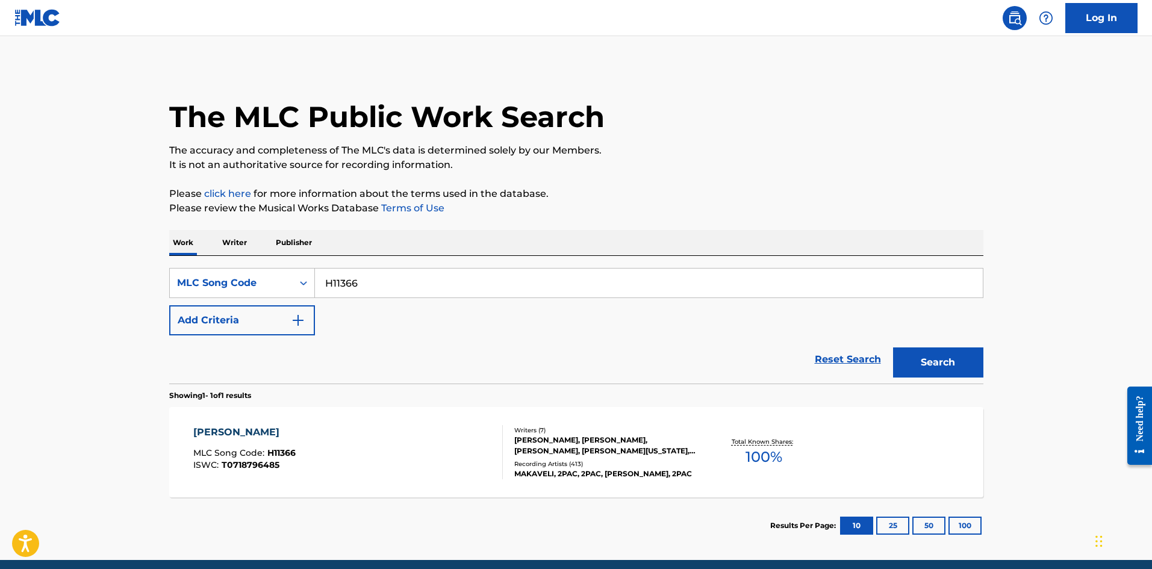
click at [579, 431] on div "Writers ( 7 )" at bounding box center [605, 430] width 182 height 9
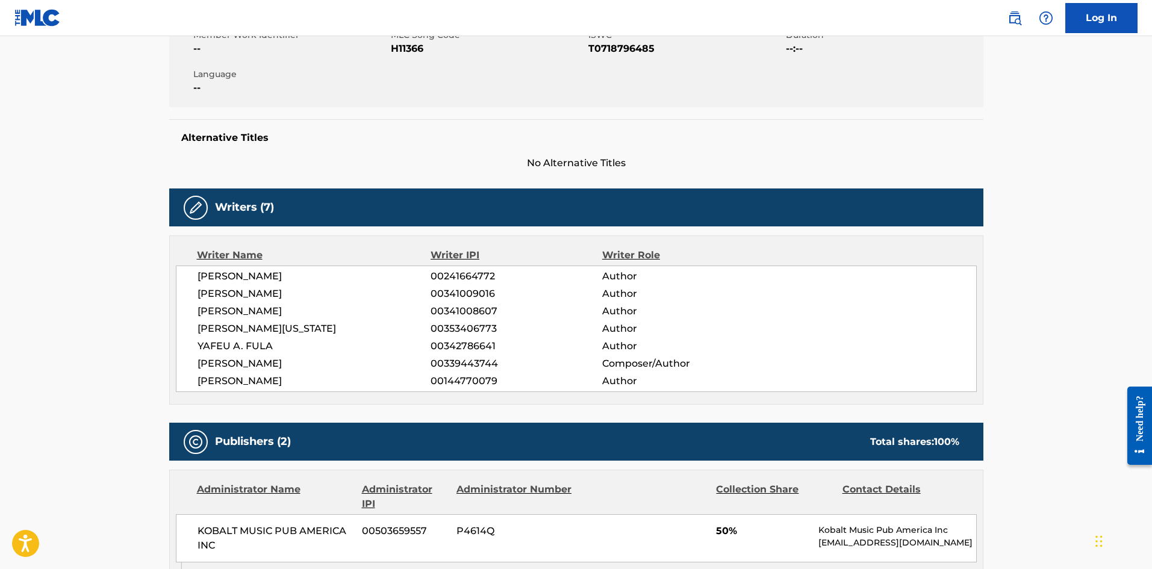
scroll to position [55, 0]
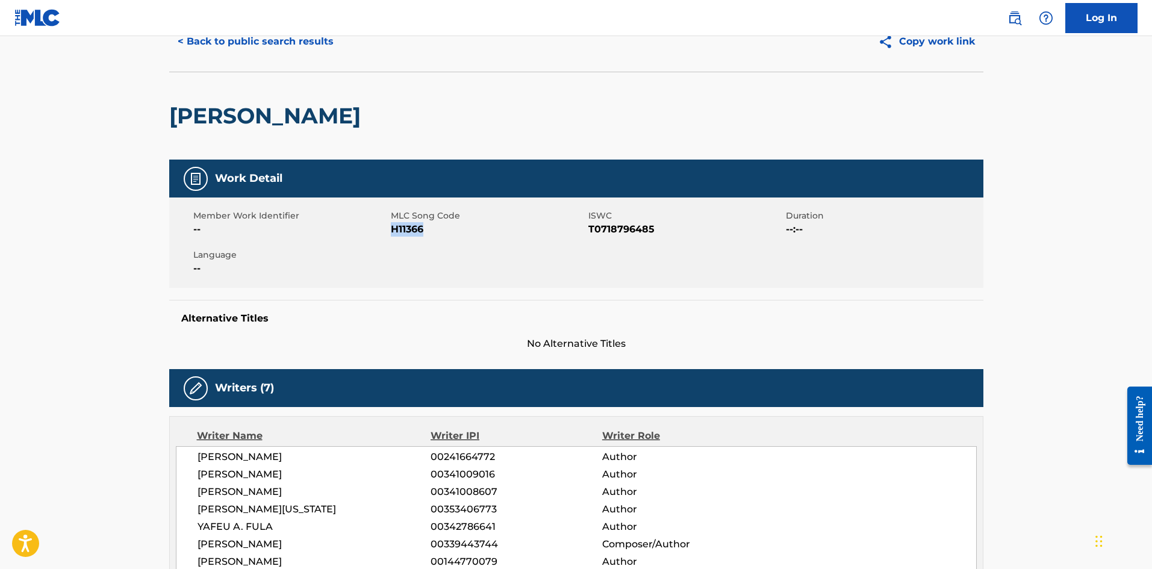
drag, startPoint x: 434, startPoint y: 234, endPoint x: 393, endPoint y: 233, distance: 40.4
click at [393, 233] on span "H11366" at bounding box center [488, 229] width 195 height 14
copy span "H11366"
click at [255, 49] on button "< Back to public search results" at bounding box center [255, 41] width 173 height 30
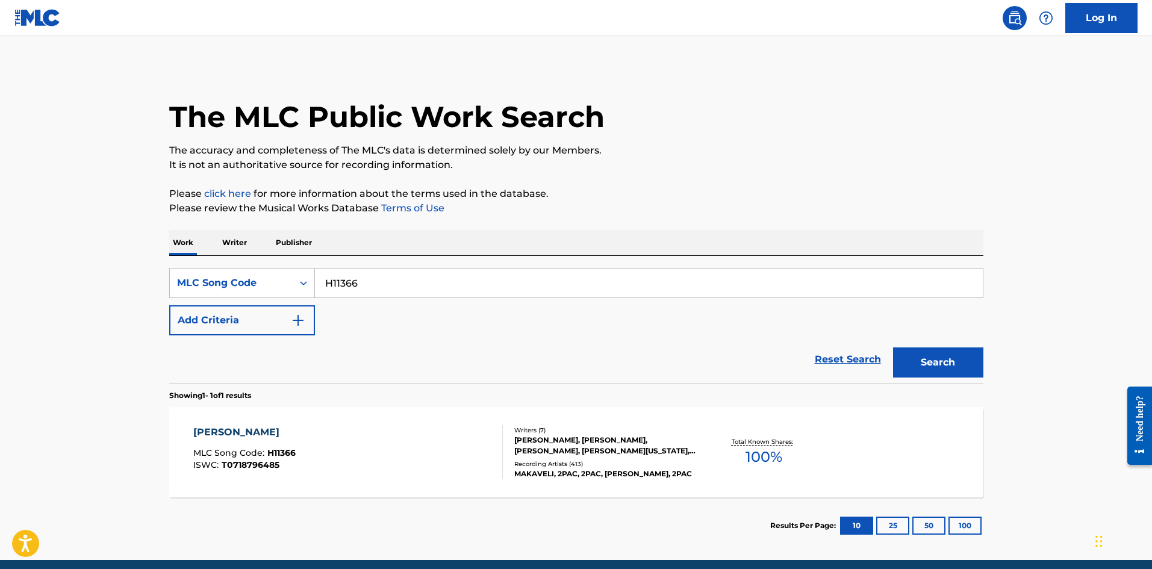
drag, startPoint x: 335, startPoint y: 279, endPoint x: 51, endPoint y: 270, distance: 283.8
click at [50, 272] on main "The MLC Public Work Search The accuracy and completeness of The MLC's data is d…" at bounding box center [576, 298] width 1152 height 524
paste input "G04889"
type input "G04889"
click at [934, 363] on button "Search" at bounding box center [938, 362] width 90 height 30
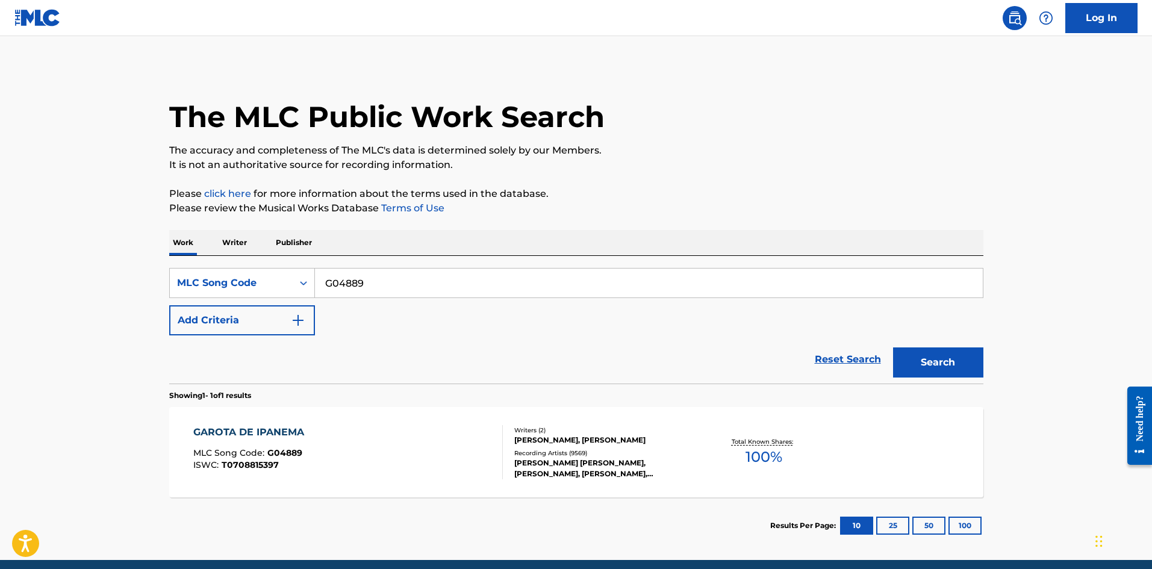
click at [356, 435] on div "GAROTA DE IPANEMA MLC Song Code : G04889 ISWC : T0708815397" at bounding box center [348, 452] width 310 height 54
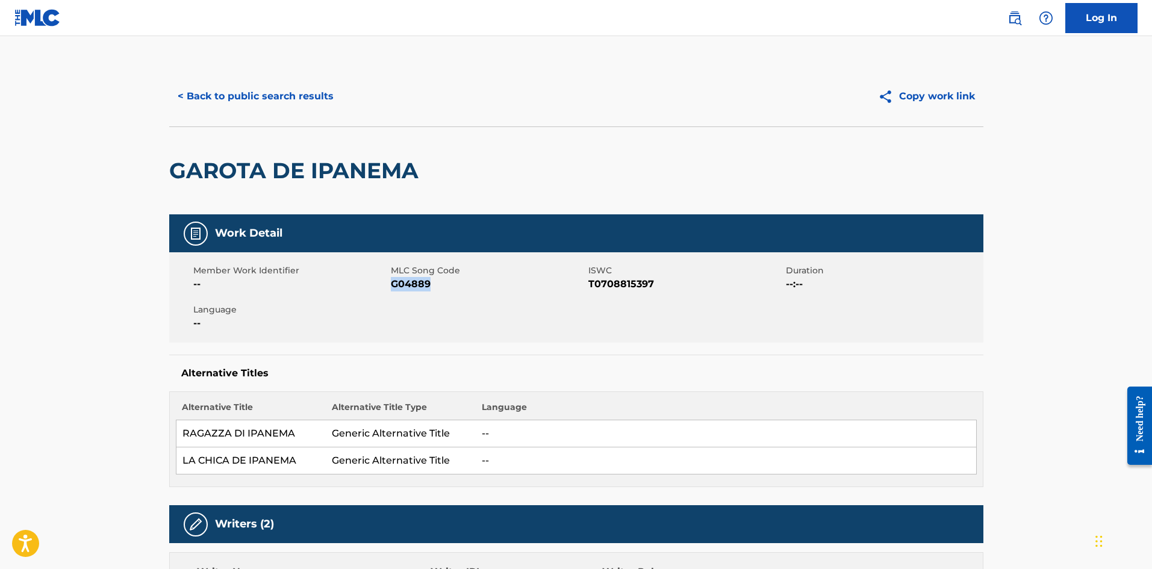
drag, startPoint x: 437, startPoint y: 281, endPoint x: 392, endPoint y: 285, distance: 45.4
click at [392, 285] on span "G04889" at bounding box center [488, 284] width 195 height 14
copy span "G04889"
click at [248, 93] on button "< Back to public search results" at bounding box center [255, 96] width 173 height 30
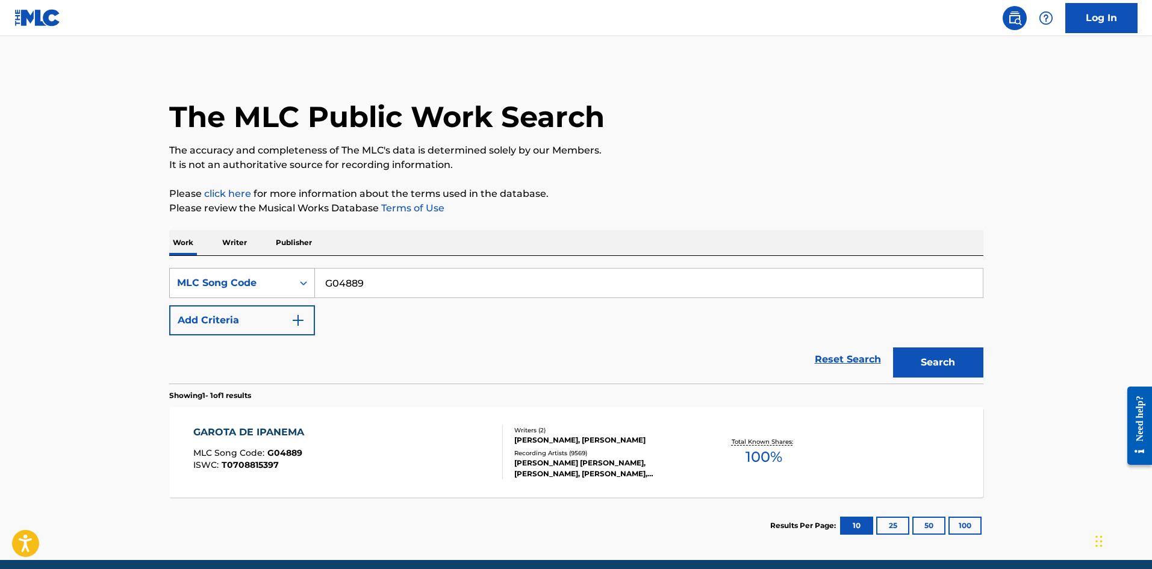
drag, startPoint x: 378, startPoint y: 284, endPoint x: 259, endPoint y: 269, distance: 120.3
click at [45, 271] on main "The MLC Public Work Search The accuracy and completeness of The MLC's data is d…" at bounding box center [576, 298] width 1152 height 524
paste input "R3822X"
type input "R3822X"
click at [935, 374] on button "Search" at bounding box center [938, 362] width 90 height 30
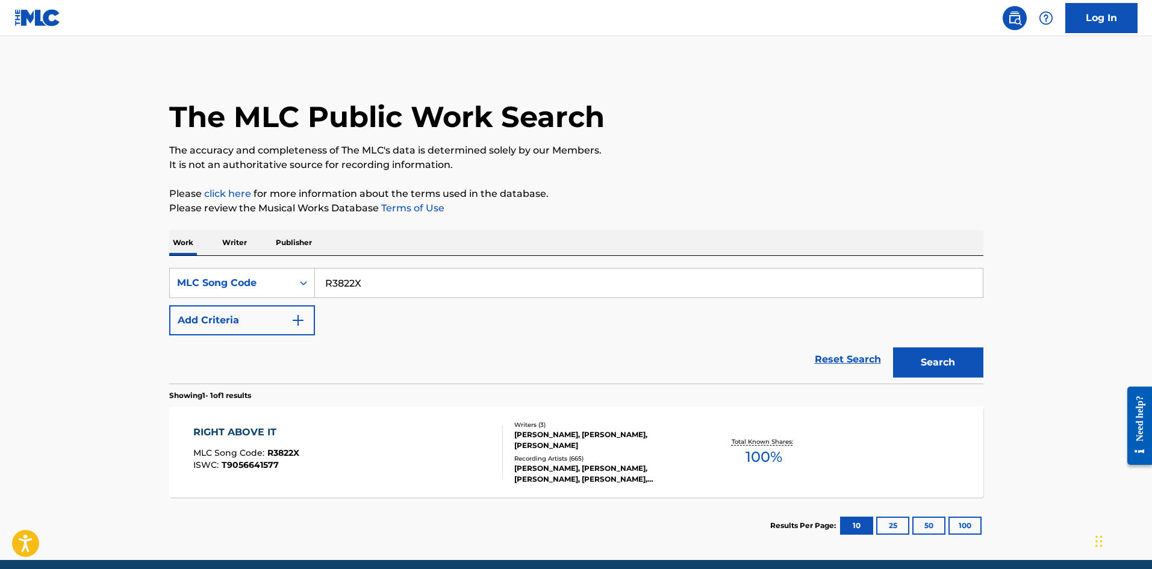
click at [346, 445] on div "RIGHT ABOVE IT MLC Song Code : R3822X ISWC : T9056641577" at bounding box center [348, 452] width 310 height 54
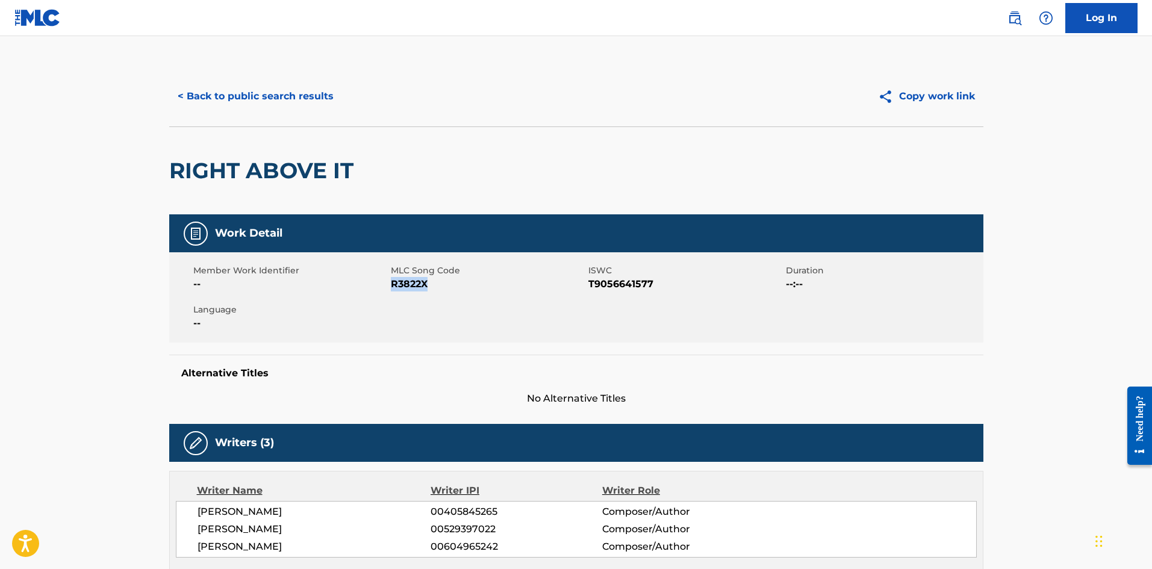
drag, startPoint x: 416, startPoint y: 287, endPoint x: 391, endPoint y: 290, distance: 24.9
click at [391, 290] on span "R3822X" at bounding box center [488, 284] width 195 height 14
click at [240, 99] on button "< Back to public search results" at bounding box center [255, 96] width 173 height 30
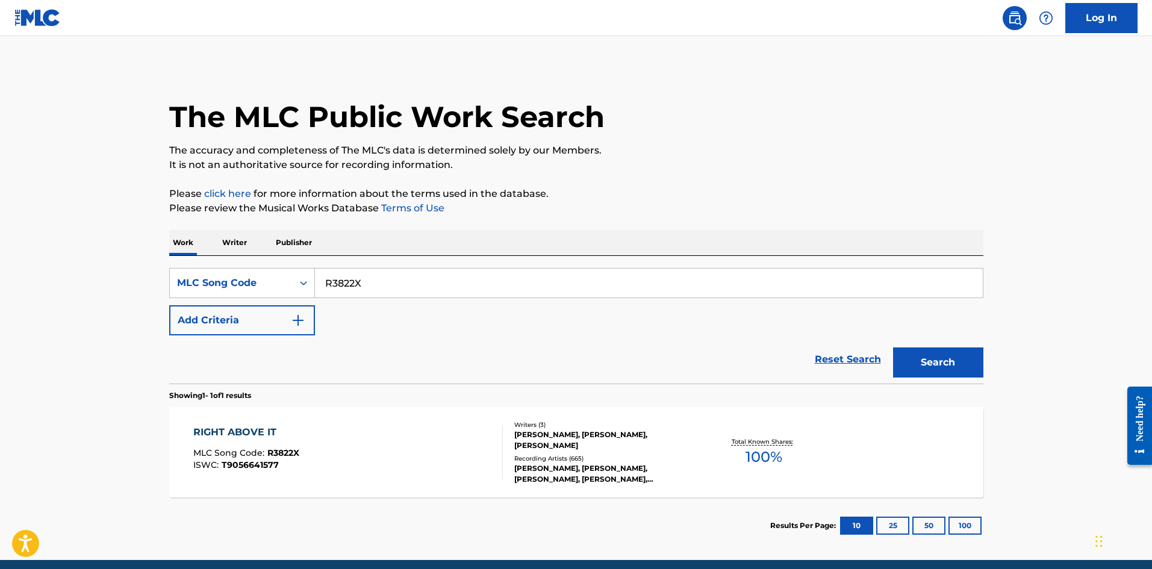
drag, startPoint x: 389, startPoint y: 269, endPoint x: 132, endPoint y: 280, distance: 257.4
click at [158, 280] on div "The MLC Public Work Search The accuracy and completeness of The MLC's data is d…" at bounding box center [576, 310] width 843 height 488
drag, startPoint x: 453, startPoint y: 292, endPoint x: 29, endPoint y: 291, distance: 423.9
click at [30, 291] on main "The MLC Public Work Search The accuracy and completeness of The MLC's data is d…" at bounding box center [576, 298] width 1152 height 524
paste input "D3461W"
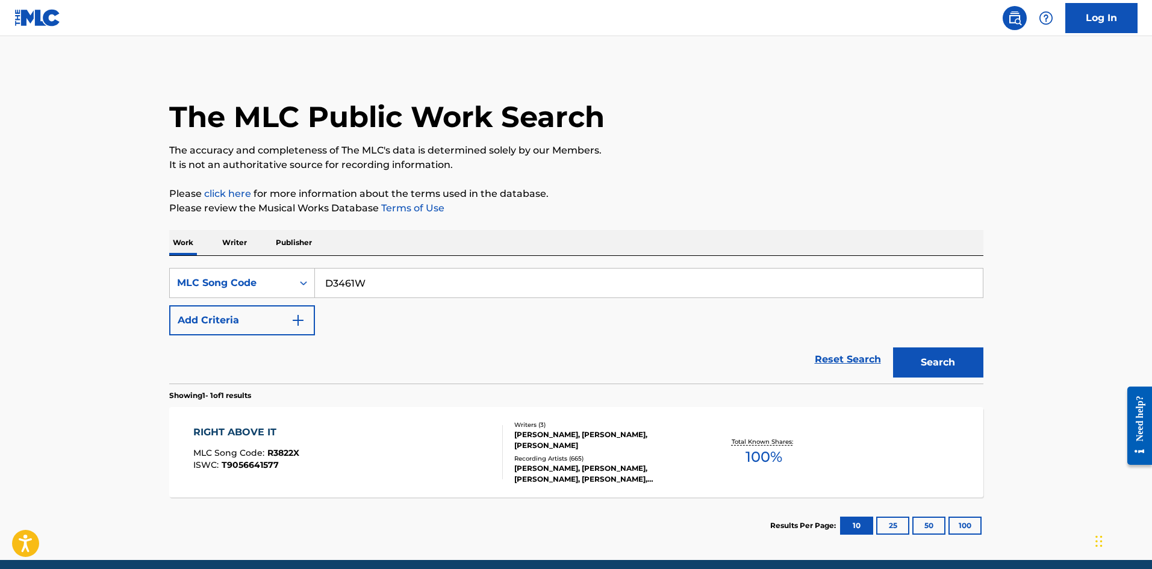
type input "D3461W"
click at [945, 360] on button "Search" at bounding box center [938, 362] width 90 height 30
click at [449, 437] on div "DIMELO MLC Song Code : D3461W ISWC : T0350662677" at bounding box center [348, 452] width 310 height 54
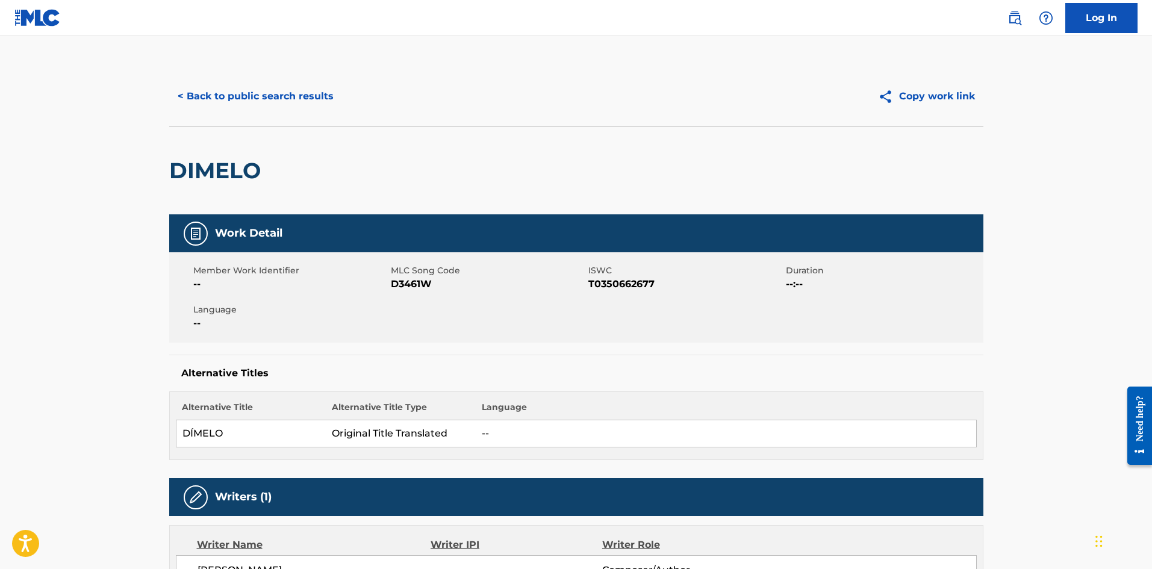
click at [290, 96] on button "< Back to public search results" at bounding box center [255, 96] width 173 height 30
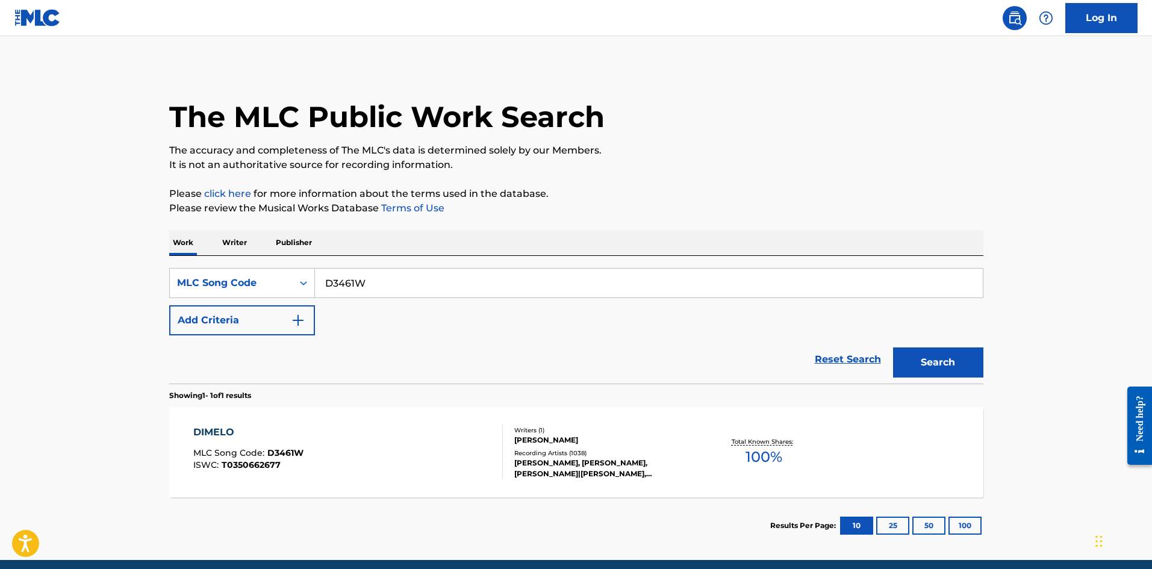
drag, startPoint x: 376, startPoint y: 282, endPoint x: 45, endPoint y: 260, distance: 332.5
click at [36, 261] on main "The MLC Public Work Search The accuracy and completeness of The MLC's data is d…" at bounding box center [576, 298] width 1152 height 524
paste input "K65020"
type input "K65020"
click at [938, 353] on button "Search" at bounding box center [938, 362] width 90 height 30
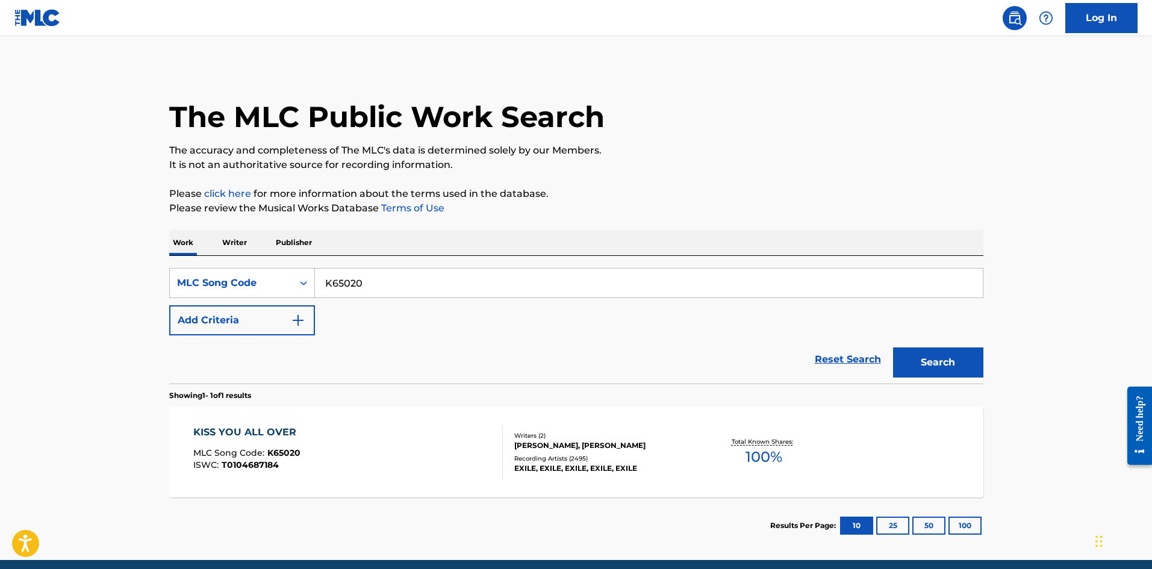
click at [375, 448] on div "KISS YOU ALL OVER MLC Song Code : K65020 ISWC : T0104687184" at bounding box center [348, 452] width 310 height 54
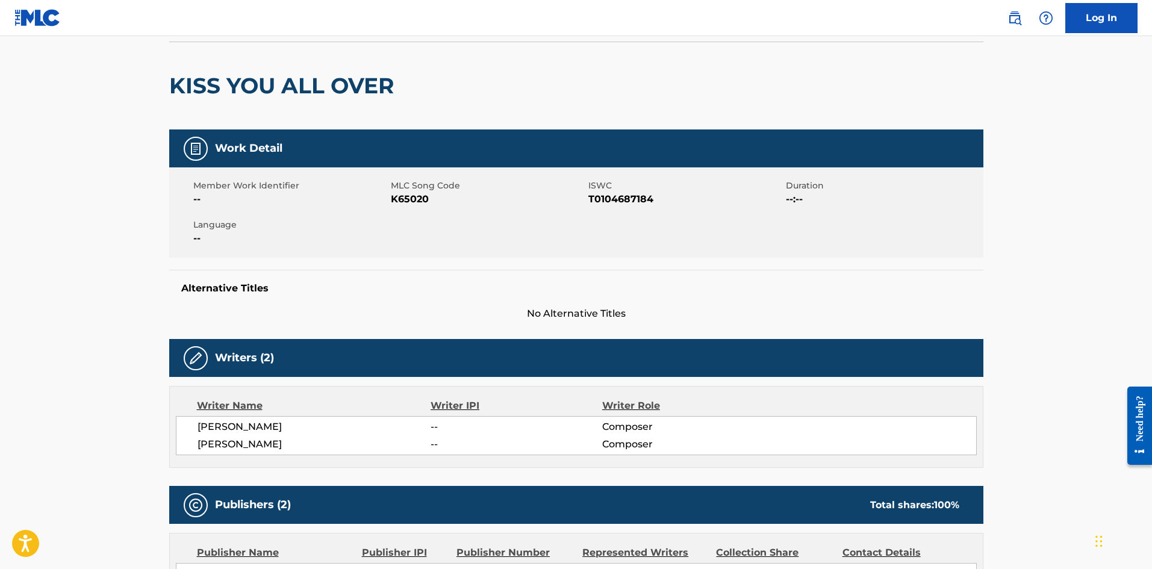
scroll to position [60, 0]
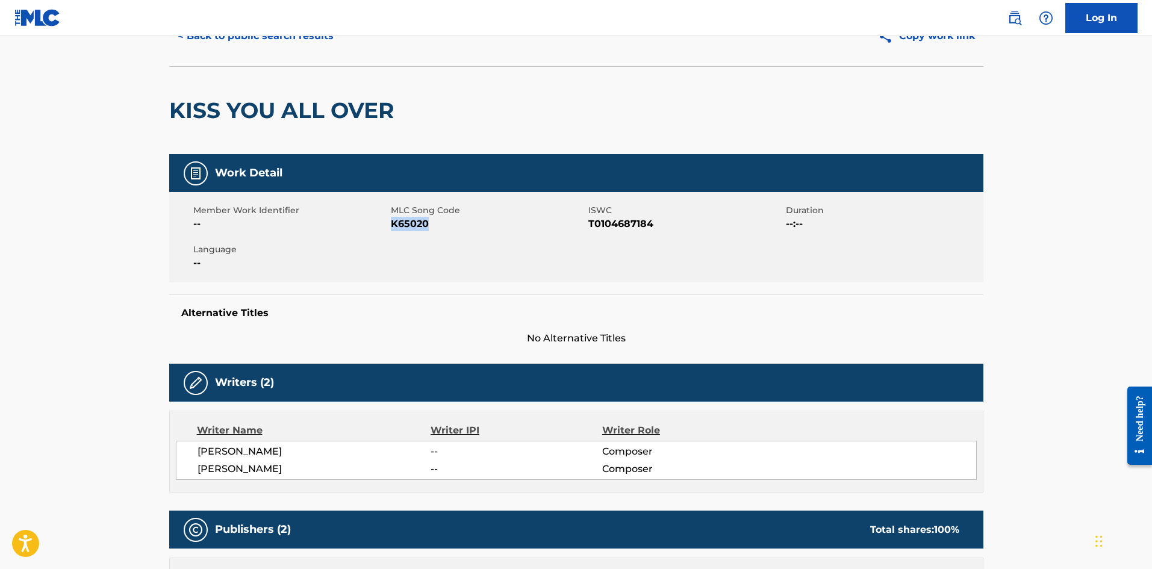
drag, startPoint x: 436, startPoint y: 228, endPoint x: 391, endPoint y: 230, distance: 44.6
click at [391, 230] on span "K65020" at bounding box center [488, 224] width 195 height 14
click at [280, 41] on button "< Back to public search results" at bounding box center [255, 36] width 173 height 30
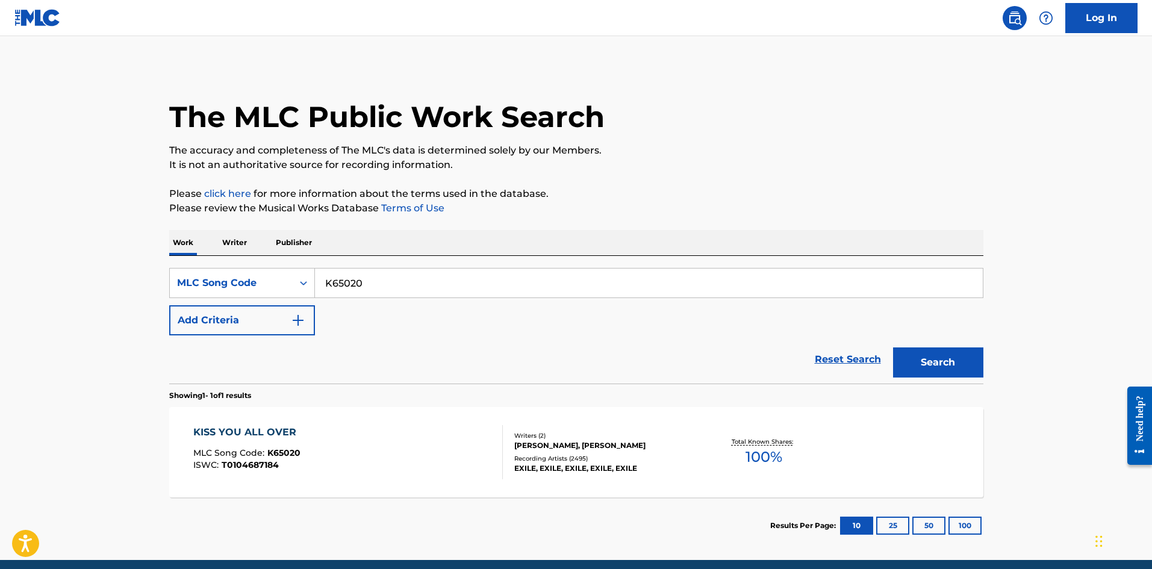
drag, startPoint x: 391, startPoint y: 282, endPoint x: 108, endPoint y: 299, distance: 284.1
click at [110, 298] on main "The MLC Public Work Search The accuracy and completeness of The MLC's data is d…" at bounding box center [576, 298] width 1152 height 524
paste input "C2213F"
type input "C2213F"
click at [936, 369] on button "Search" at bounding box center [938, 362] width 90 height 30
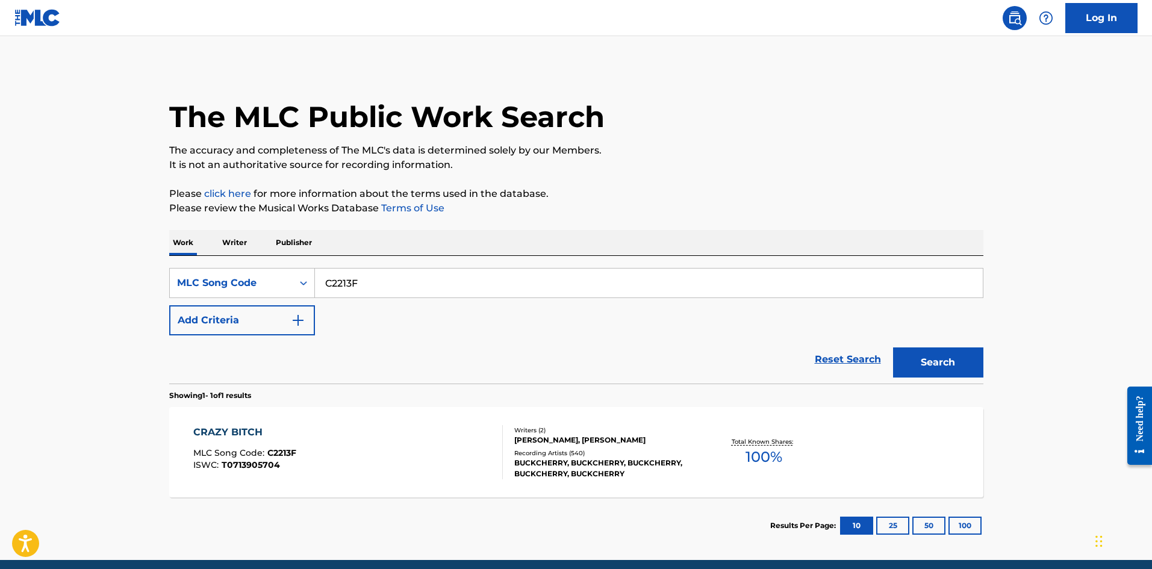
click at [274, 459] on span "T0713905704" at bounding box center [251, 464] width 58 height 11
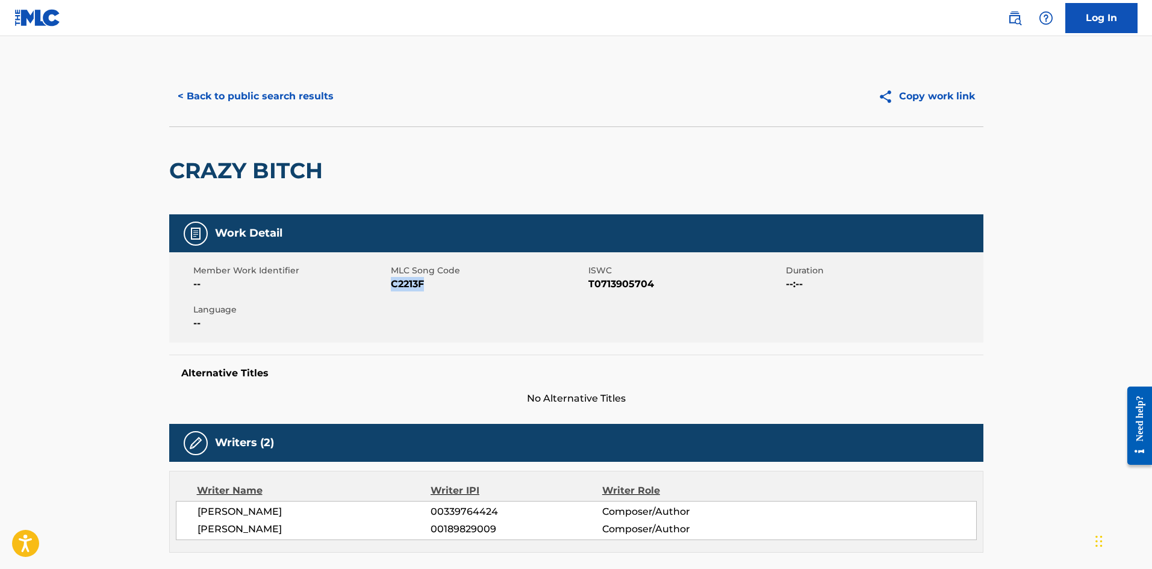
drag, startPoint x: 431, startPoint y: 284, endPoint x: 391, endPoint y: 284, distance: 39.1
click at [391, 284] on span "C2213F" at bounding box center [488, 284] width 195 height 14
click at [252, 94] on button "< Back to public search results" at bounding box center [255, 96] width 173 height 30
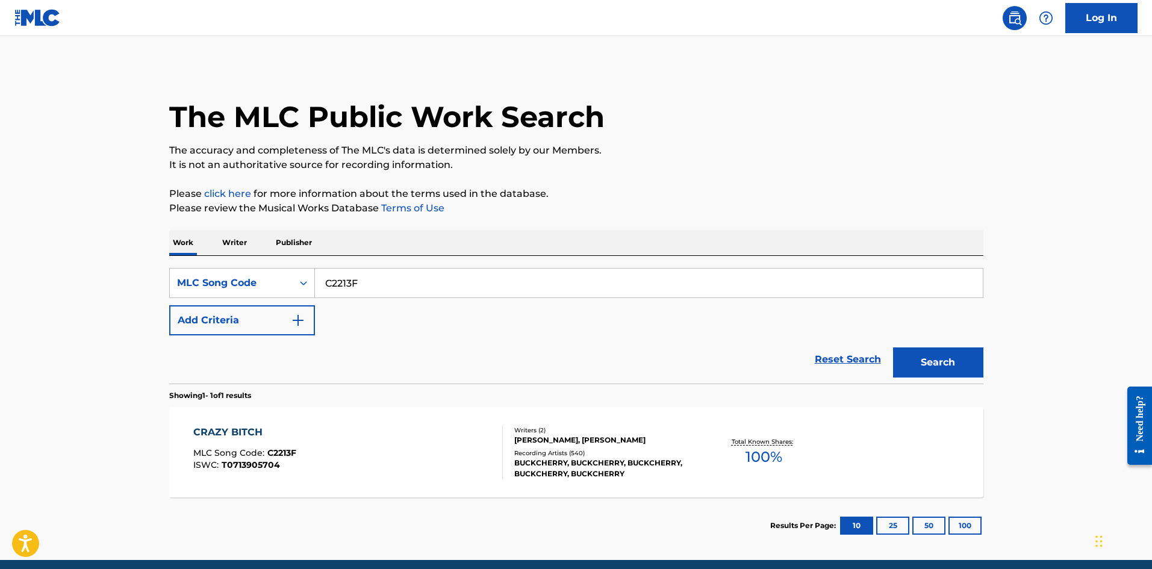
drag, startPoint x: 392, startPoint y: 282, endPoint x: 30, endPoint y: 284, distance: 362.5
click at [30, 284] on main "The MLC Public Work Search The accuracy and completeness of The MLC's data is d…" at bounding box center [576, 298] width 1152 height 524
paste input "WA7HQ4"
type input "WA7HQ4"
drag, startPoint x: 943, startPoint y: 368, endPoint x: 38, endPoint y: 332, distance: 905.8
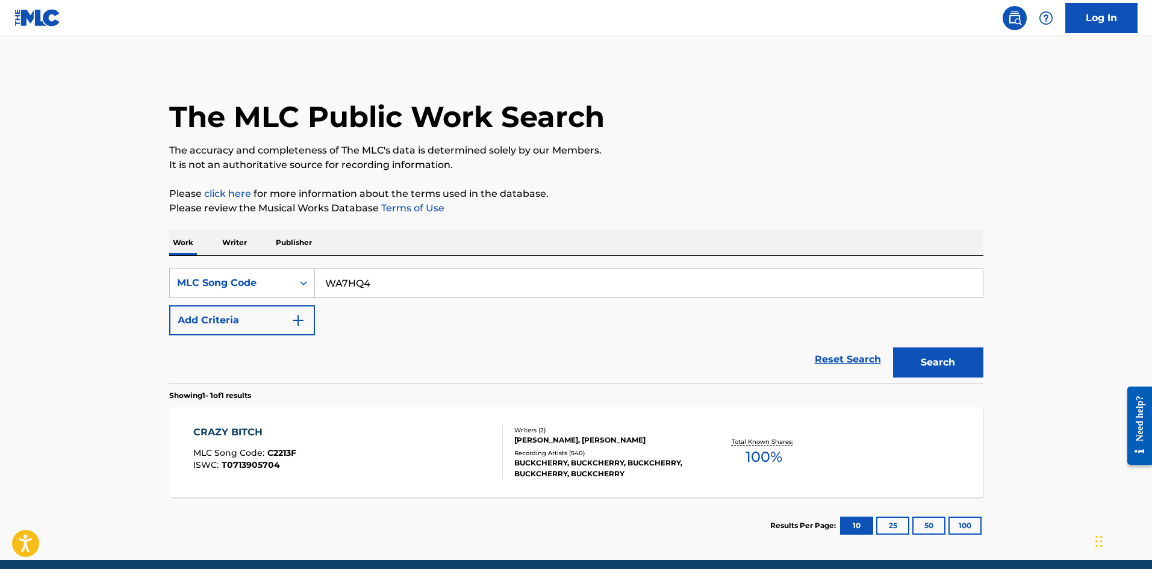
click at [928, 368] on button "Search" at bounding box center [938, 362] width 90 height 30
click at [423, 436] on div "WHATEVER MLC Song Code : WA7HQ4 ISWC : T0709344068" at bounding box center [348, 452] width 310 height 54
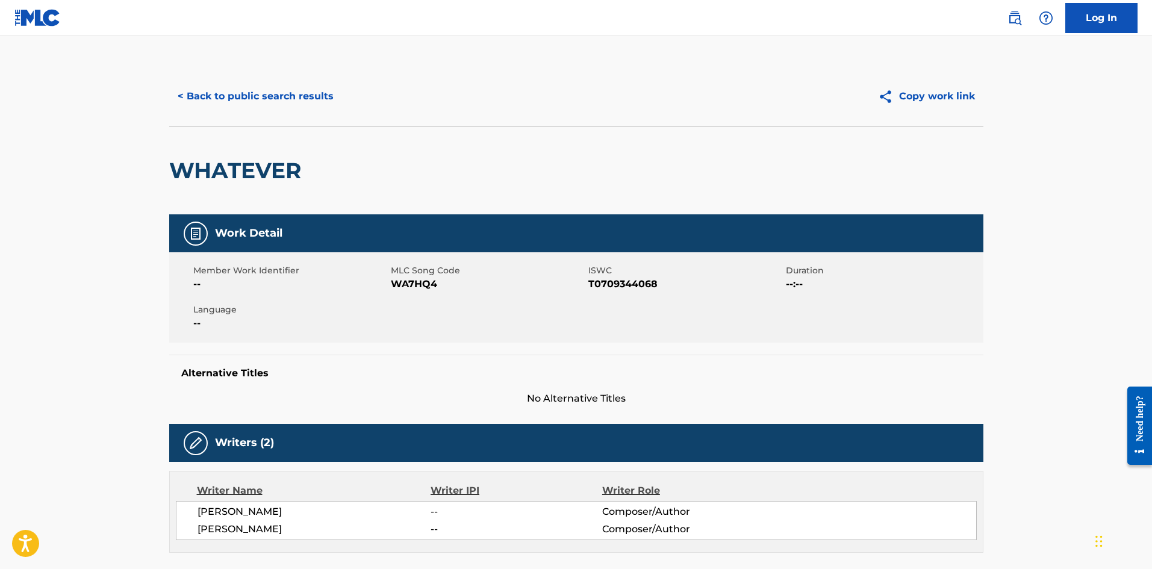
click at [282, 93] on button "< Back to public search results" at bounding box center [255, 96] width 173 height 30
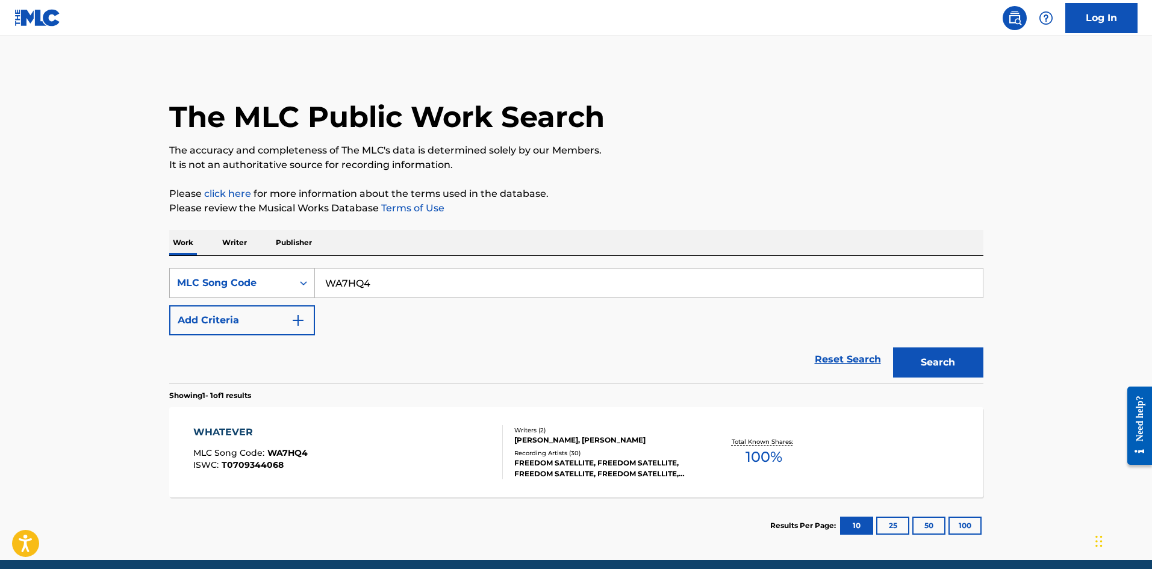
click at [293, 285] on div "Search Form" at bounding box center [304, 283] width 22 height 29
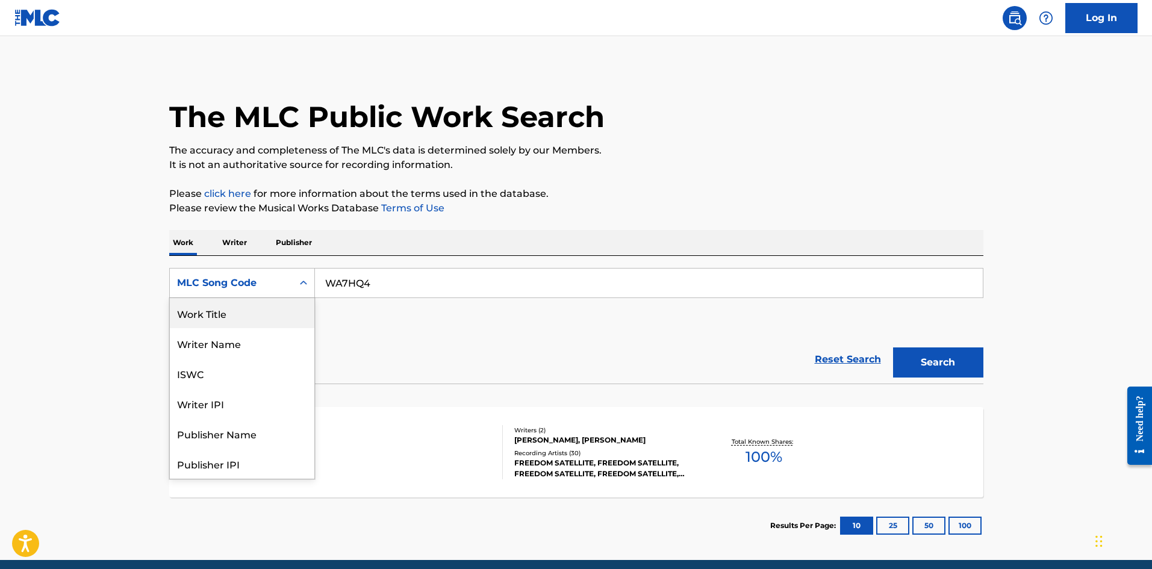
click at [270, 318] on div "Work Title" at bounding box center [242, 313] width 145 height 30
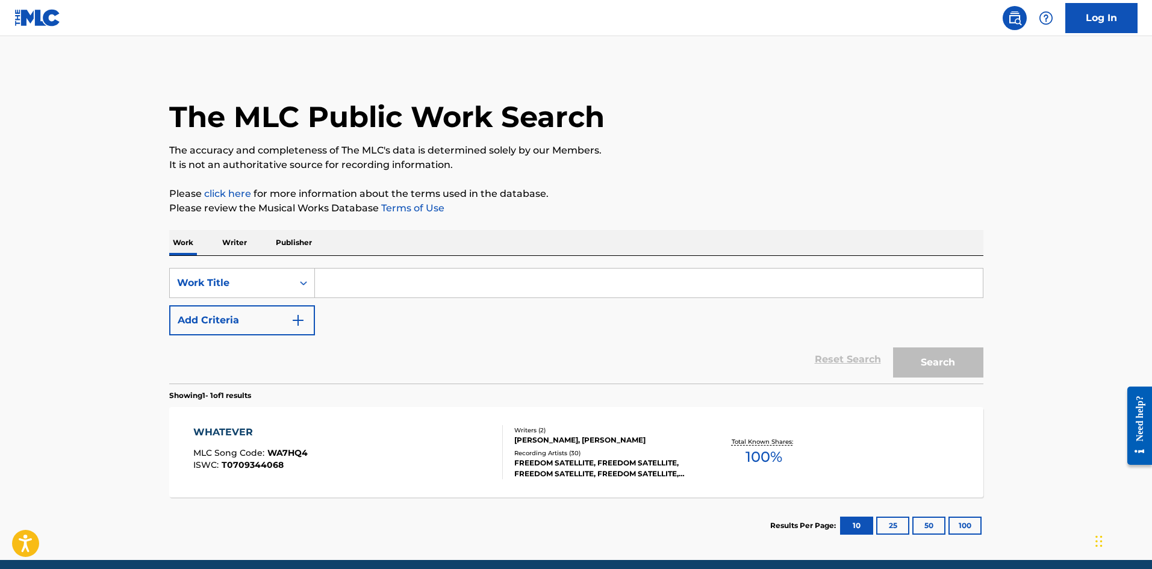
click at [386, 287] on input "Search Form" at bounding box center [649, 283] width 668 height 29
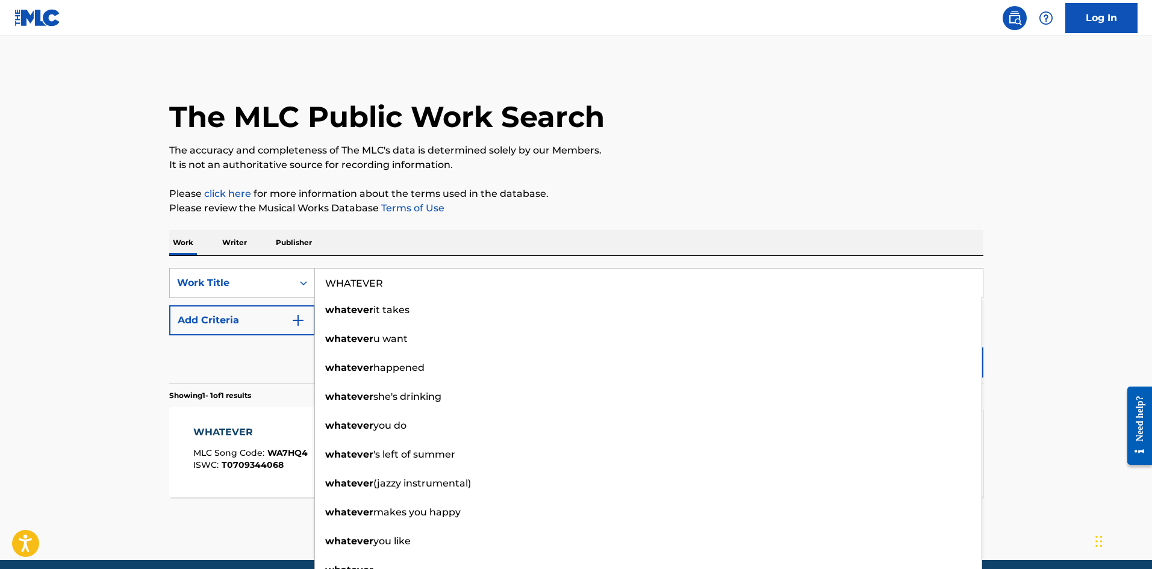
type input "WHATEVER"
click at [207, 328] on button "Add Criteria" at bounding box center [242, 320] width 146 height 30
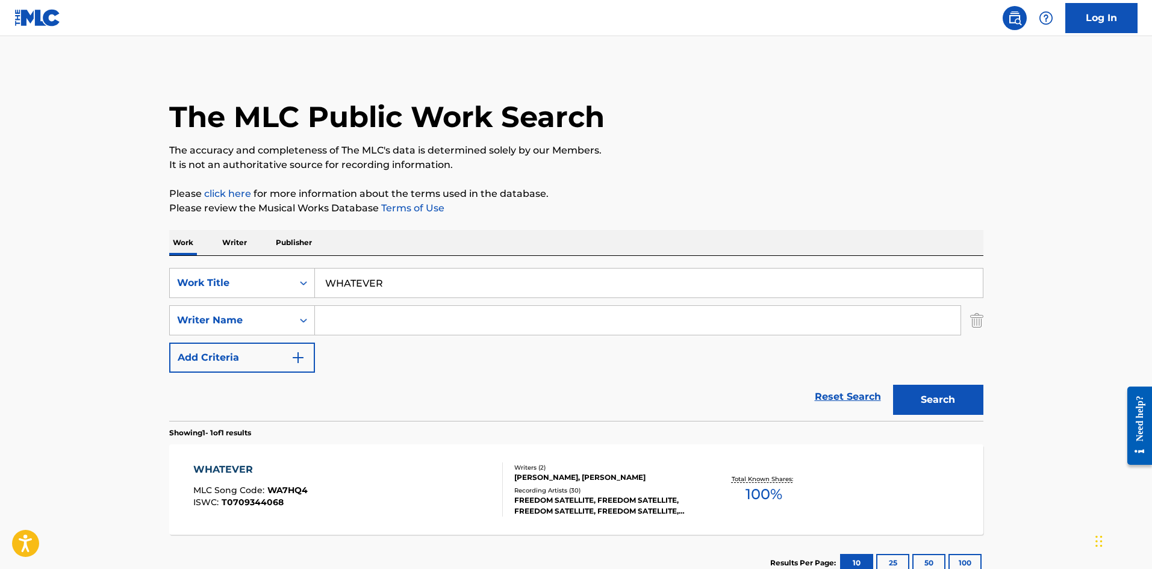
click at [356, 322] on input "Search Form" at bounding box center [638, 320] width 646 height 29
type input "[PERSON_NAME]"
click at [893, 385] on button "Search" at bounding box center [938, 400] width 90 height 30
click at [395, 511] on div "WHATEVER MLC Song Code : W33262 ISWC : T0709344068" at bounding box center [348, 489] width 310 height 54
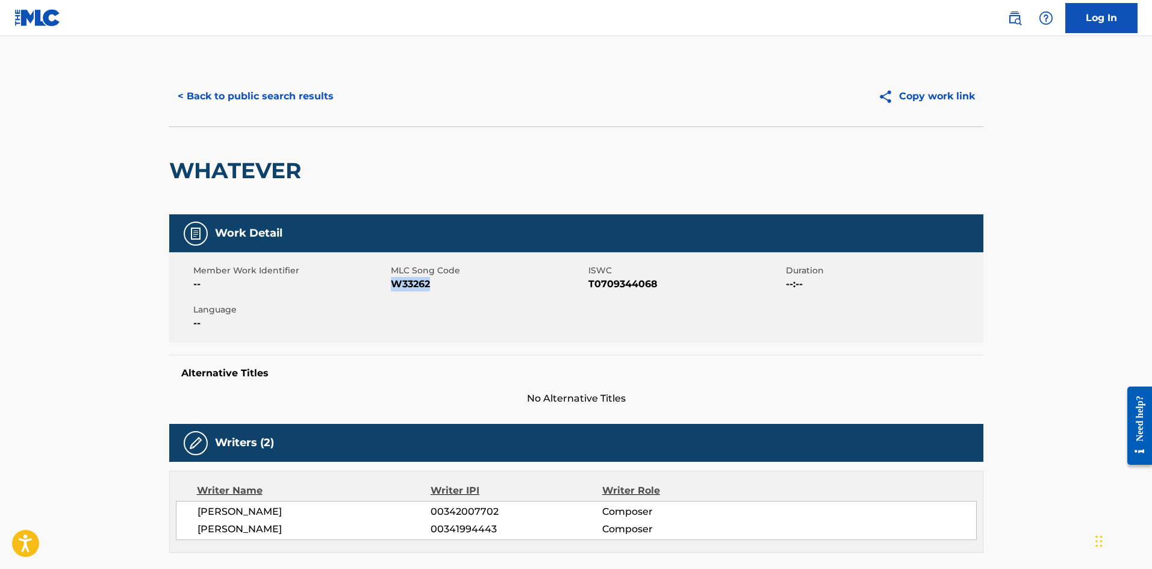
drag, startPoint x: 414, startPoint y: 285, endPoint x: 392, endPoint y: 283, distance: 22.4
click at [392, 283] on span "W33262" at bounding box center [488, 284] width 195 height 14
click at [299, 87] on button "< Back to public search results" at bounding box center [255, 96] width 173 height 30
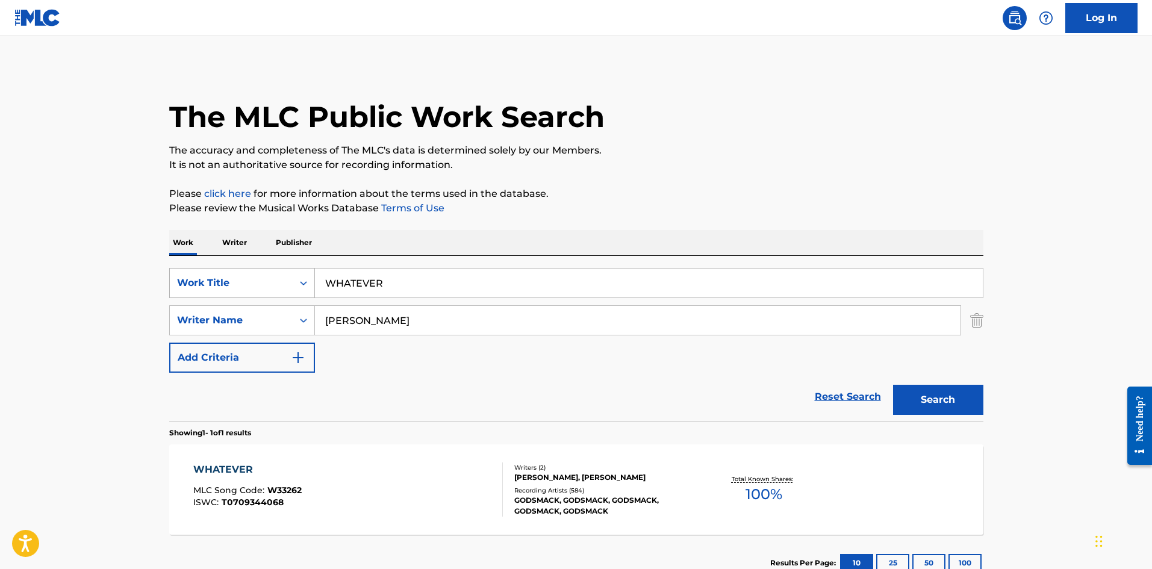
click at [232, 279] on div "Work Title" at bounding box center [231, 283] width 108 height 14
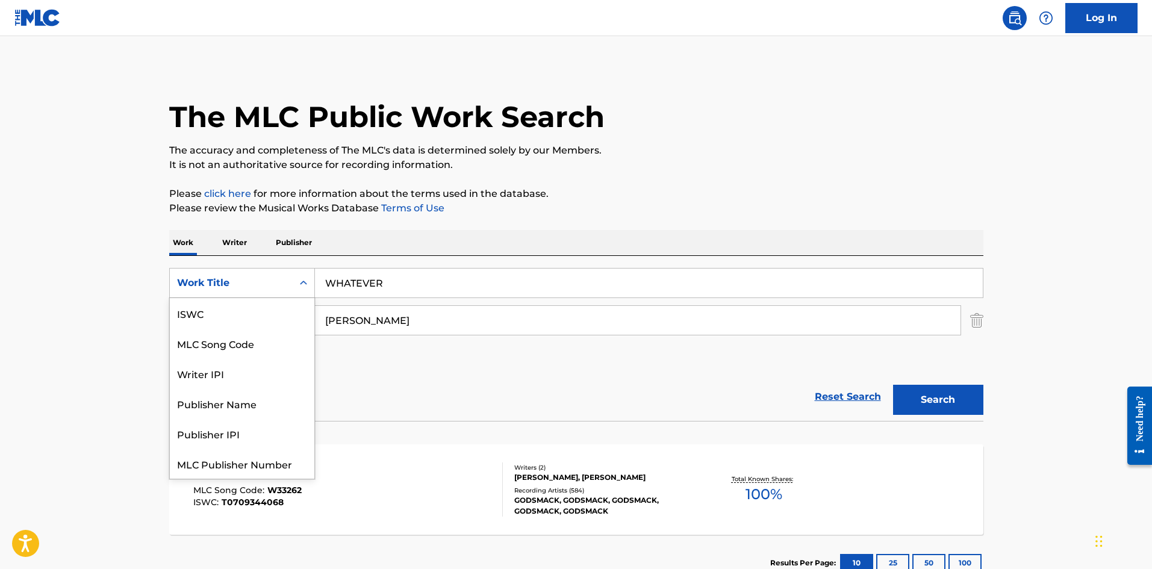
scroll to position [30, 0]
click at [254, 318] on div "MLC Song Code" at bounding box center [242, 313] width 145 height 30
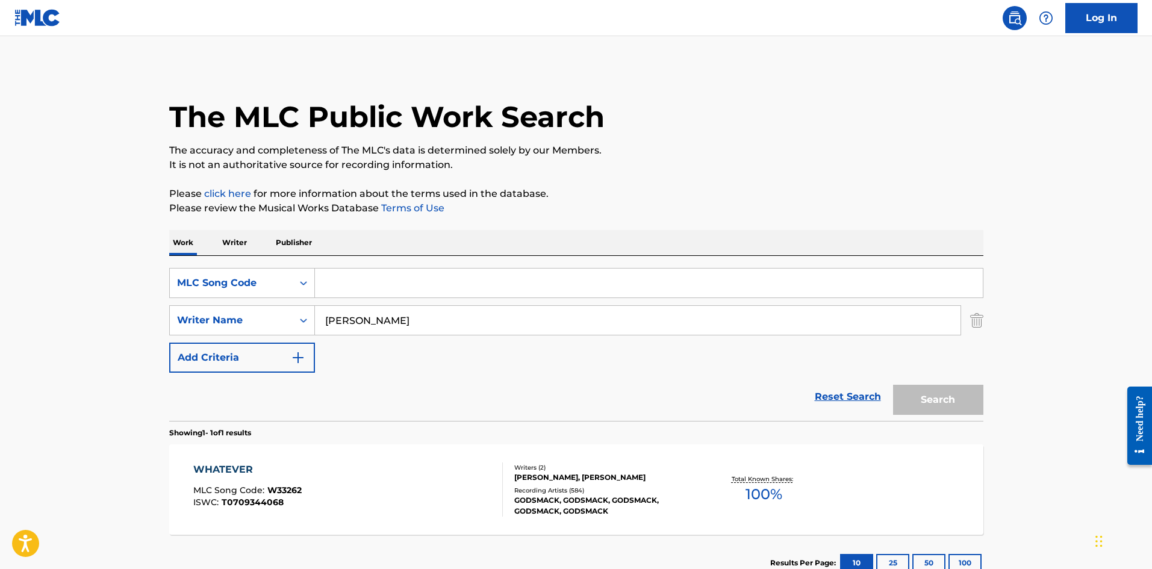
drag, startPoint x: 973, startPoint y: 322, endPoint x: 966, endPoint y: 320, distance: 6.7
click at [973, 321] on img "Search Form" at bounding box center [976, 320] width 13 height 30
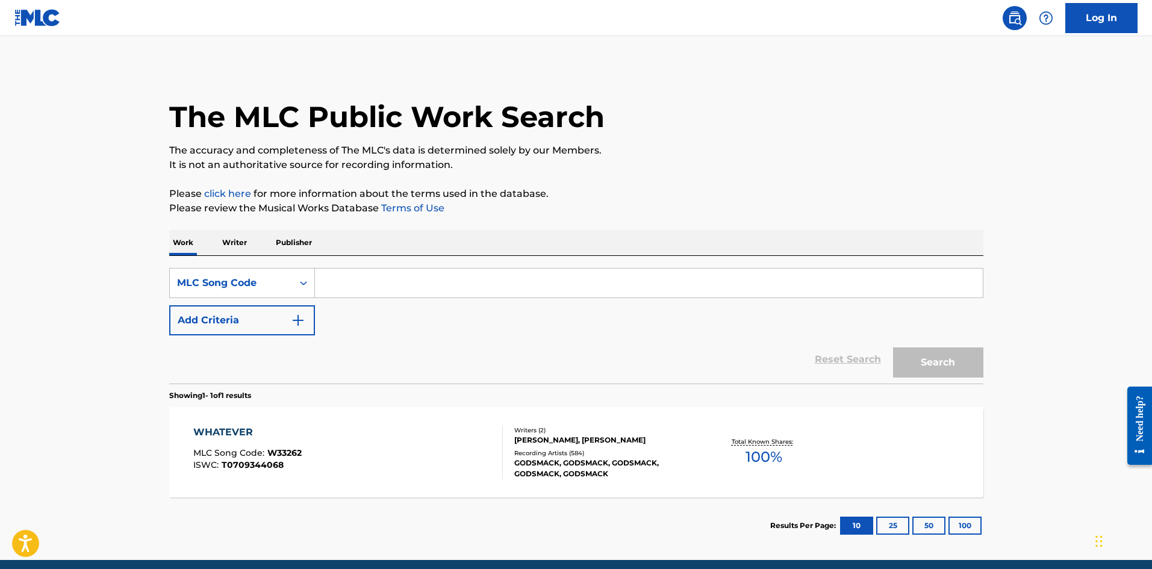
drag, startPoint x: 388, startPoint y: 278, endPoint x: 419, endPoint y: 281, distance: 30.3
click at [388, 278] on input "Search Form" at bounding box center [649, 283] width 668 height 29
paste input "DC9V4Q"
type input "DC9V4Q"
drag, startPoint x: 986, startPoint y: 378, endPoint x: 970, endPoint y: 370, distance: 18.0
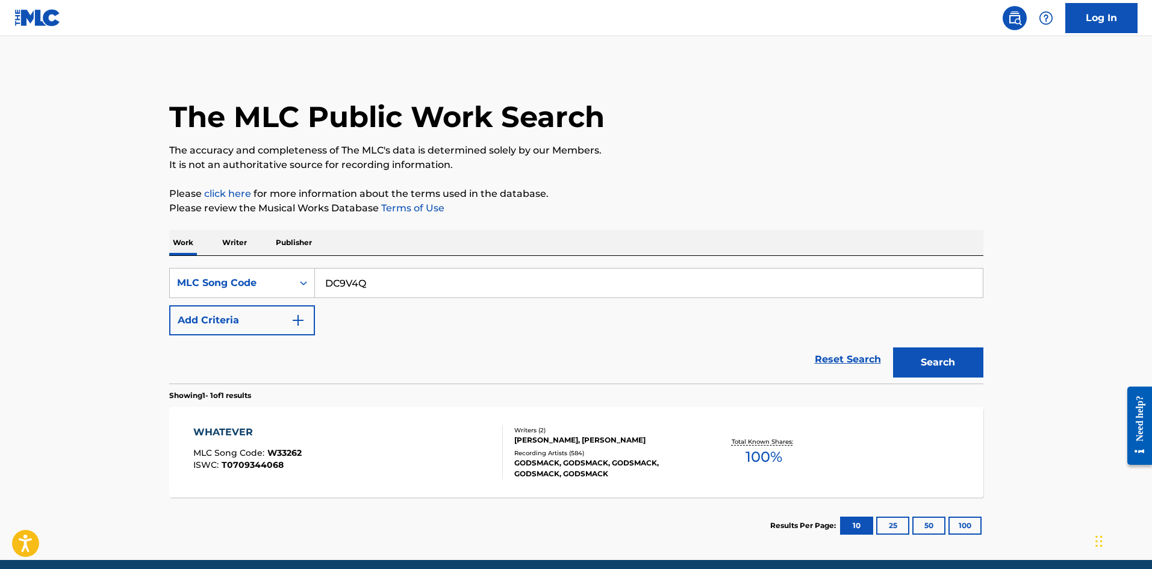
click at [985, 378] on div "The MLC Public Work Search The accuracy and completeness of The MLC's data is d…" at bounding box center [576, 310] width 843 height 488
drag, startPoint x: 951, startPoint y: 363, endPoint x: 814, endPoint y: 353, distance: 137.6
click at [945, 363] on button "Search" at bounding box center [938, 362] width 90 height 30
click at [456, 446] on div "DOJA MLC Song Code : DC9V4Q ISWC : T3119482730" at bounding box center [348, 452] width 310 height 54
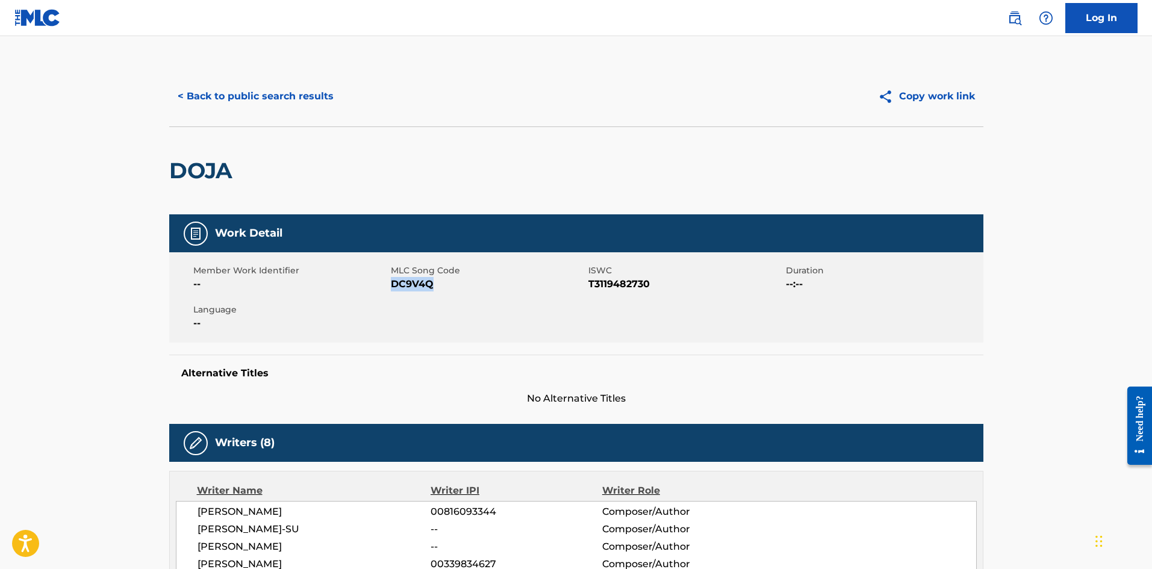
drag, startPoint x: 446, startPoint y: 287, endPoint x: 392, endPoint y: 285, distance: 53.6
click at [392, 285] on span "DC9V4Q" at bounding box center [488, 284] width 195 height 14
click at [237, 97] on button "< Back to public search results" at bounding box center [255, 96] width 173 height 30
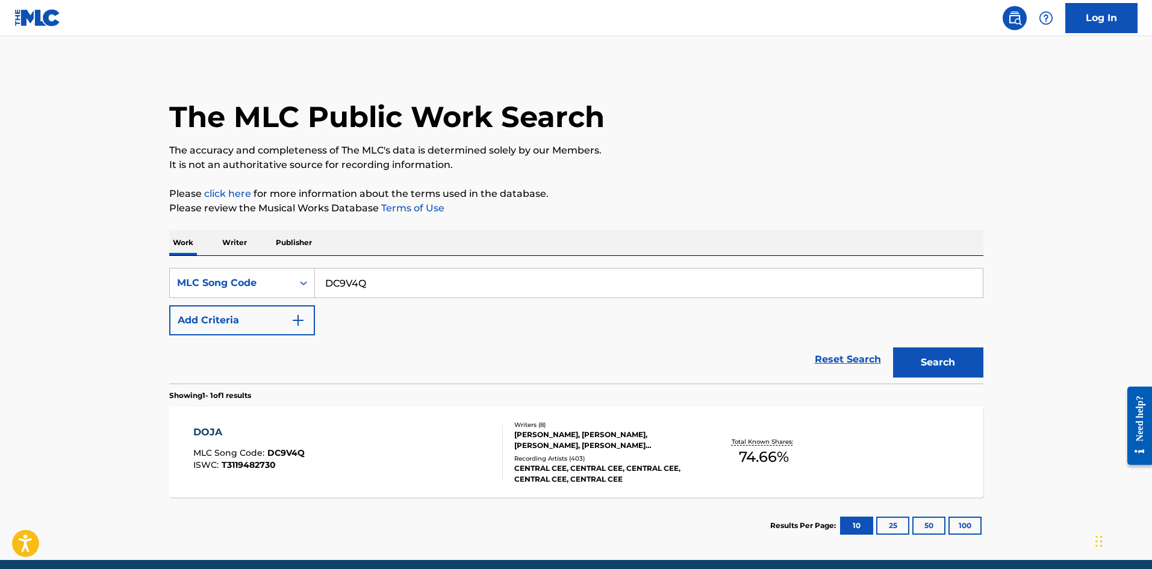
drag, startPoint x: 145, startPoint y: 281, endPoint x: 110, endPoint y: 281, distance: 34.9
click at [110, 281] on main "The MLC Public Work Search The accuracy and completeness of The MLC's data is d…" at bounding box center [576, 298] width 1152 height 524
paste input "QV79AI"
type input "QV79AI"
click at [926, 370] on button "Search" at bounding box center [938, 362] width 90 height 30
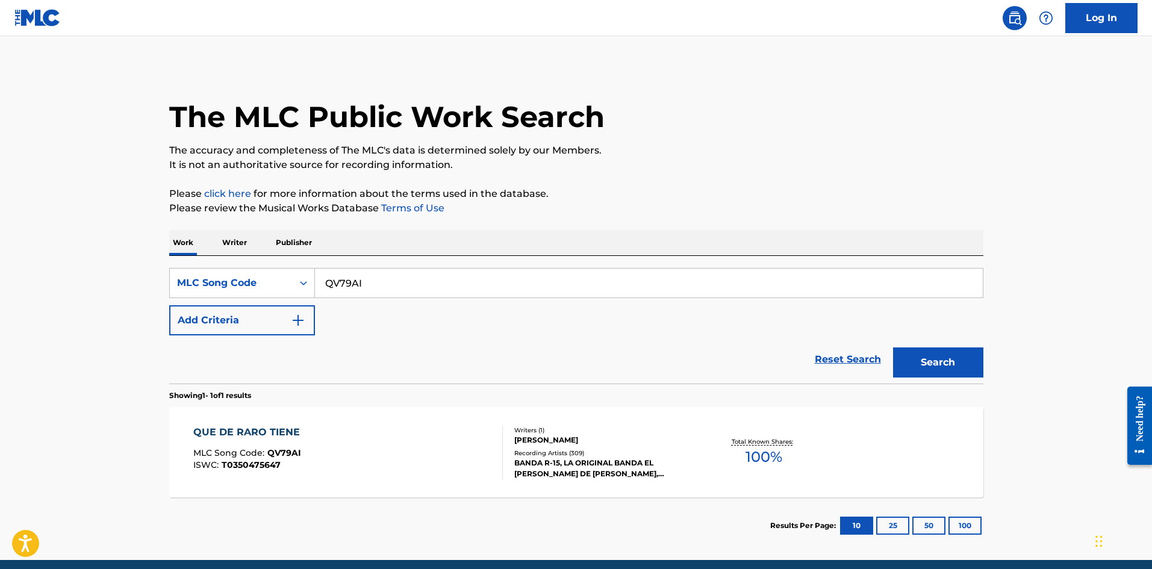
click at [312, 450] on div "QUE DE RARO TIENE MLC Song Code : QV79AI ISWC : T0350475647" at bounding box center [348, 452] width 310 height 54
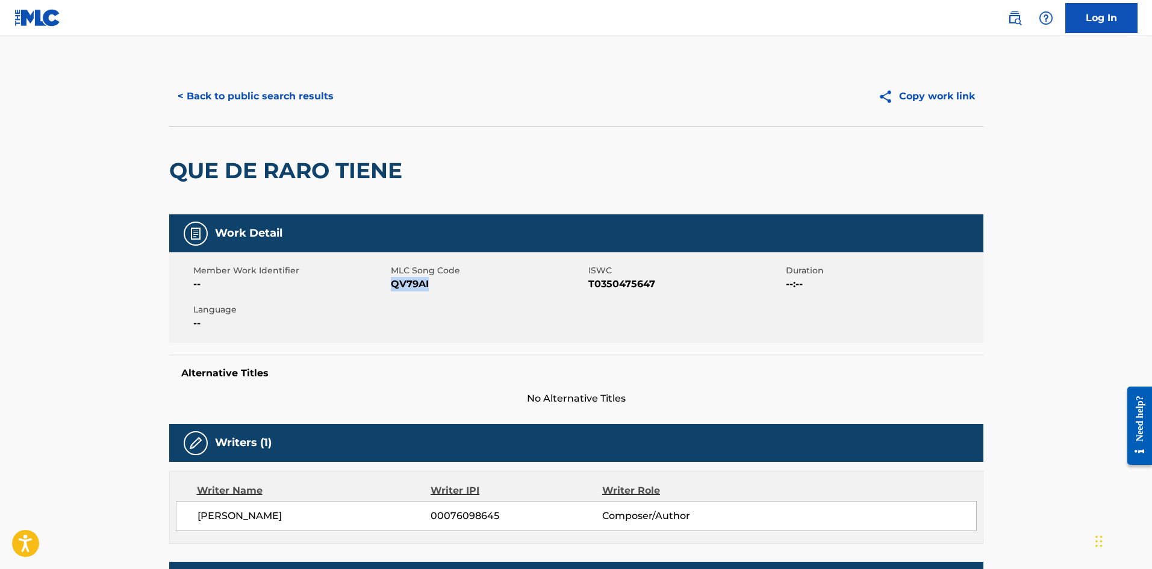
drag, startPoint x: 438, startPoint y: 278, endPoint x: 393, endPoint y: 281, distance: 45.3
click at [393, 281] on span "QV79AI" at bounding box center [488, 284] width 195 height 14
click at [285, 93] on button "< Back to public search results" at bounding box center [255, 96] width 173 height 30
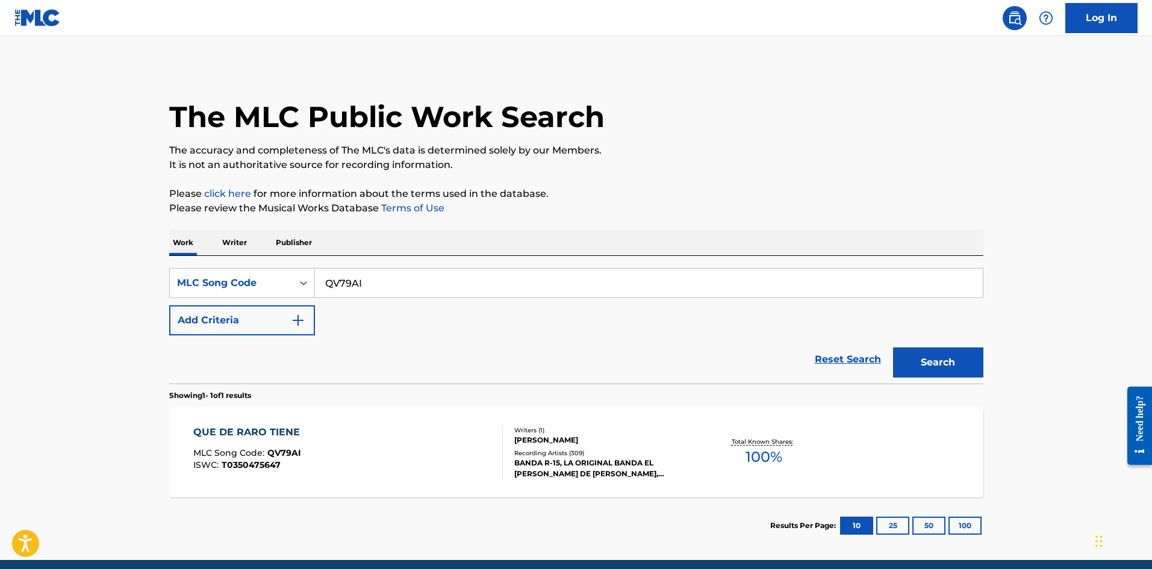
drag, startPoint x: 405, startPoint y: 292, endPoint x: 48, endPoint y: 263, distance: 357.7
click at [52, 263] on main "The MLC Public Work Search The accuracy and completeness of The MLC's data is d…" at bounding box center [576, 298] width 1152 height 524
paste input "N4468M"
type input "N4468M"
click at [930, 356] on button "Search" at bounding box center [938, 362] width 90 height 30
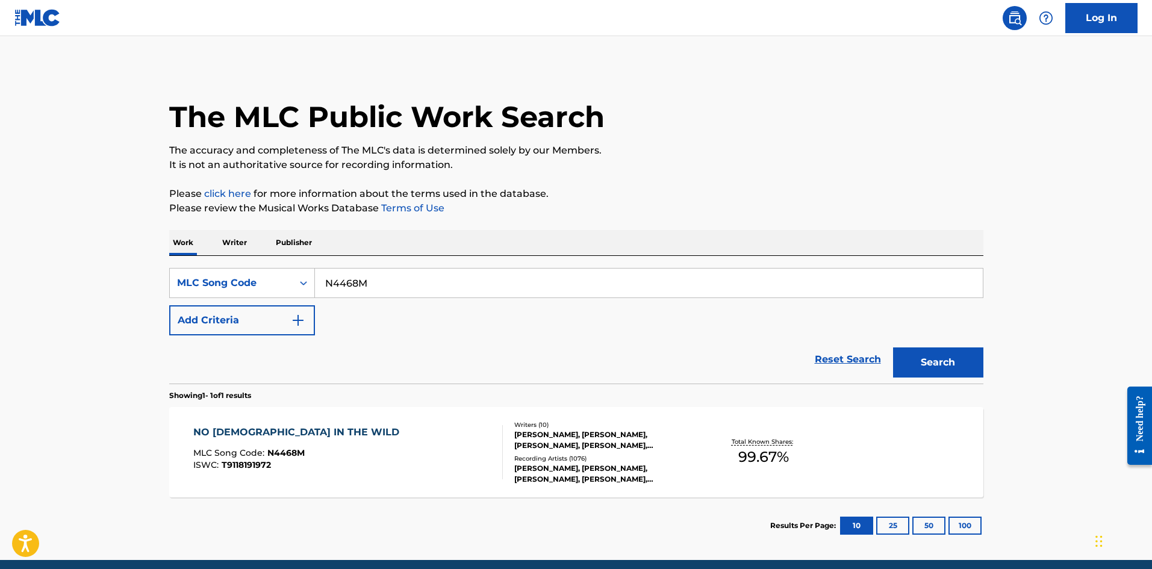
click at [450, 440] on div "NO [DEMOGRAPHIC_DATA] IN THE WILD MLC Song Code : N4468M ISWC : T9118191972" at bounding box center [348, 452] width 310 height 54
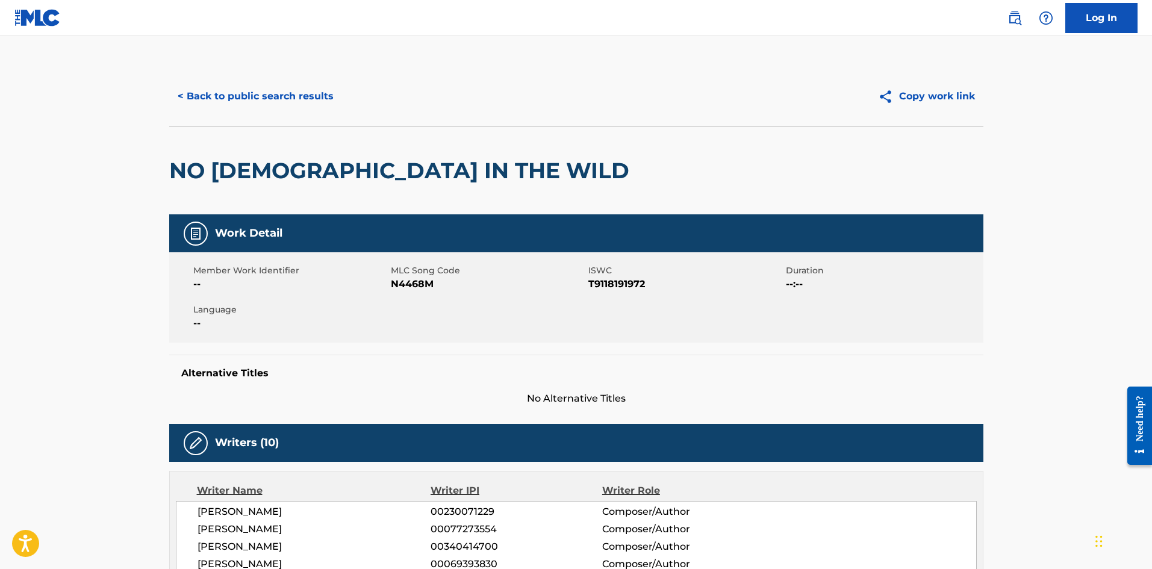
click at [263, 86] on button "< Back to public search results" at bounding box center [255, 96] width 173 height 30
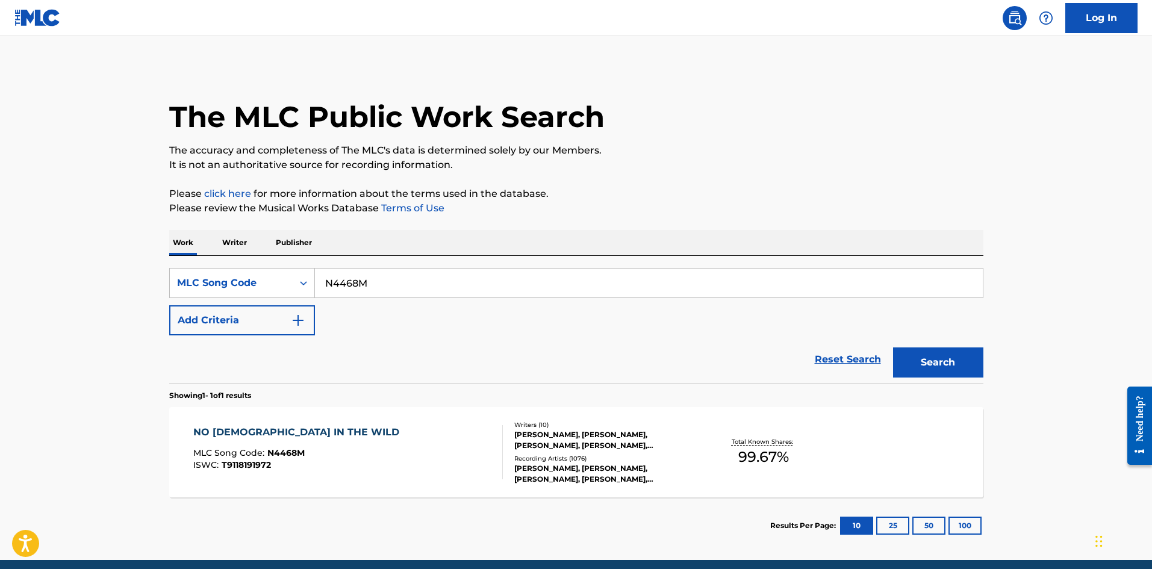
drag, startPoint x: 391, startPoint y: 274, endPoint x: 150, endPoint y: 278, distance: 240.9
click at [151, 278] on main "The MLC Public Work Search The accuracy and completeness of The MLC's data is d…" at bounding box center [576, 298] width 1152 height 524
paste input "S05745"
type input "S05745"
click at [923, 352] on button "Search" at bounding box center [938, 362] width 90 height 30
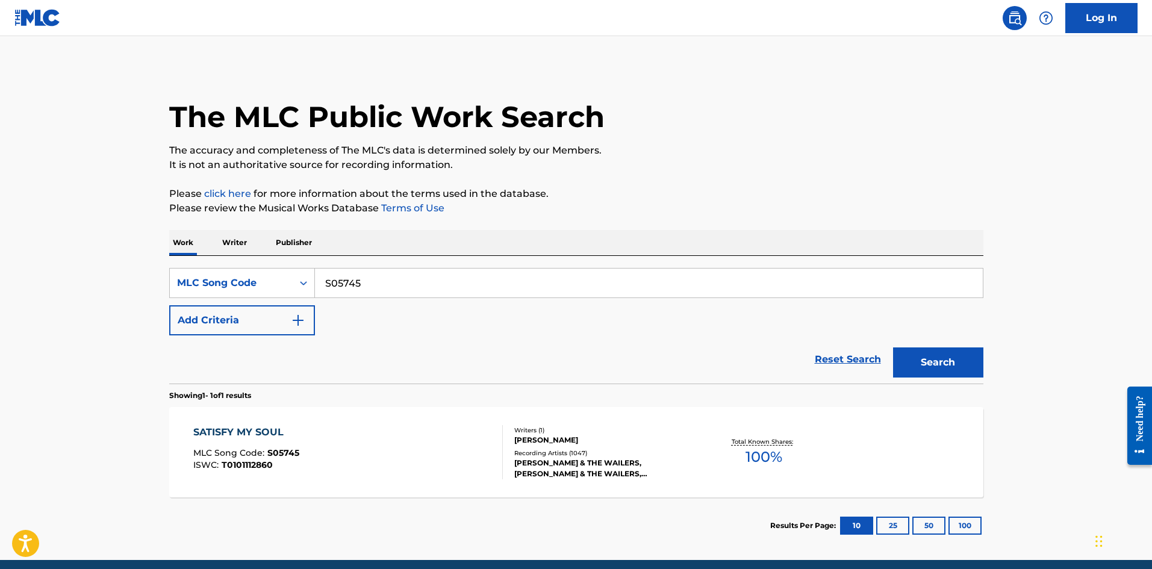
click at [425, 469] on div "SATISFY MY SOUL MLC Song Code : S05745 ISWC : T0101112860" at bounding box center [348, 452] width 310 height 54
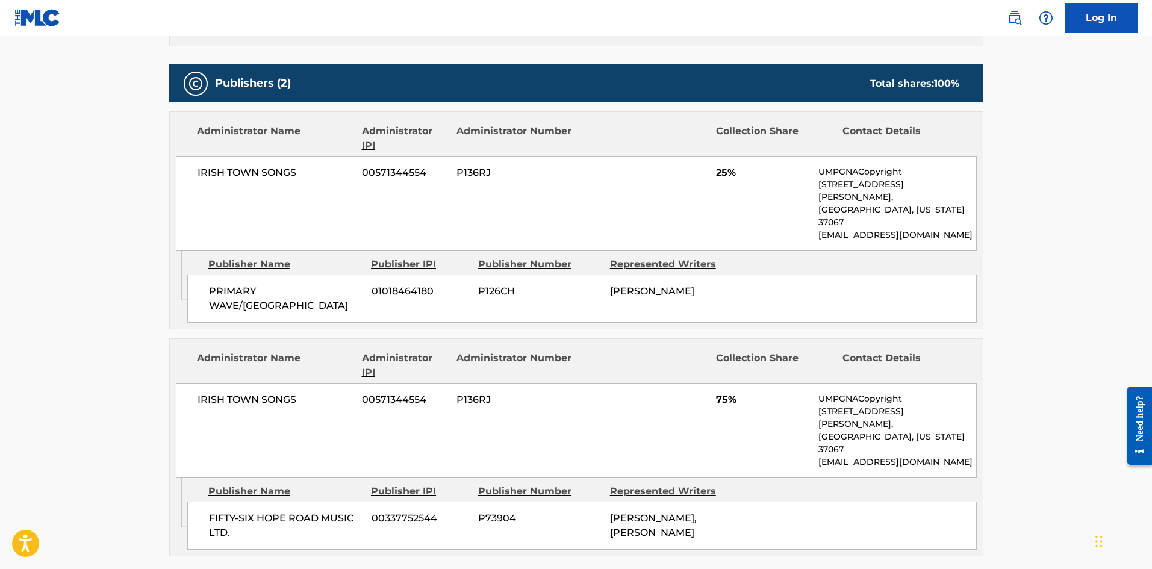
scroll to position [662, 0]
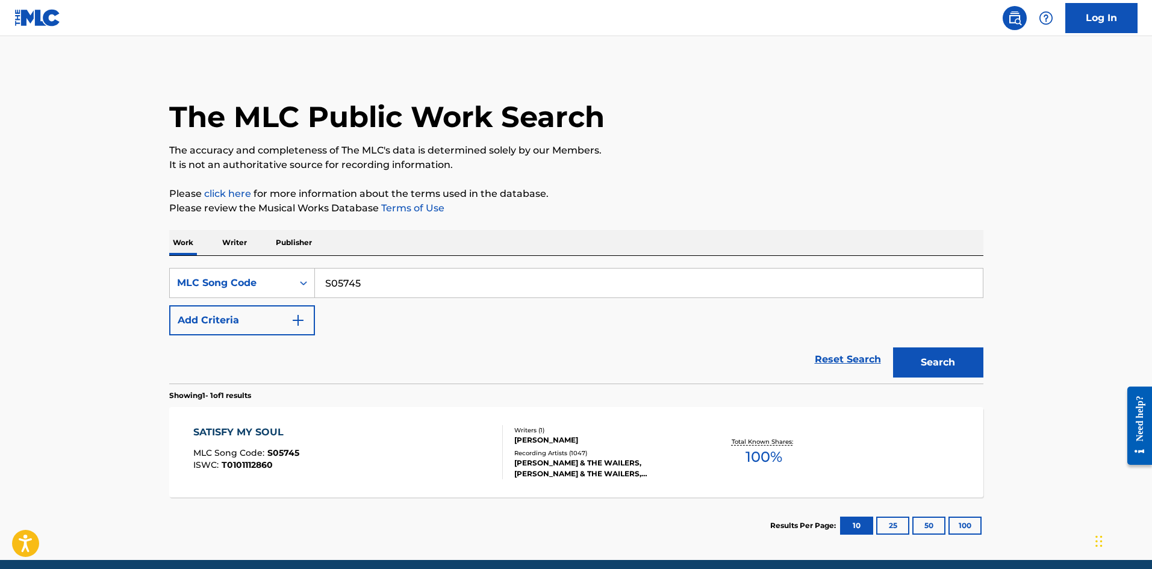
drag, startPoint x: 381, startPoint y: 285, endPoint x: 116, endPoint y: 285, distance: 265.0
click at [117, 285] on main "The MLC Public Work Search The accuracy and completeness of The MLC's data is d…" at bounding box center [576, 298] width 1152 height 524
paste input "M21436"
type input "M21436"
drag, startPoint x: 922, startPoint y: 358, endPoint x: 65, endPoint y: 316, distance: 857.9
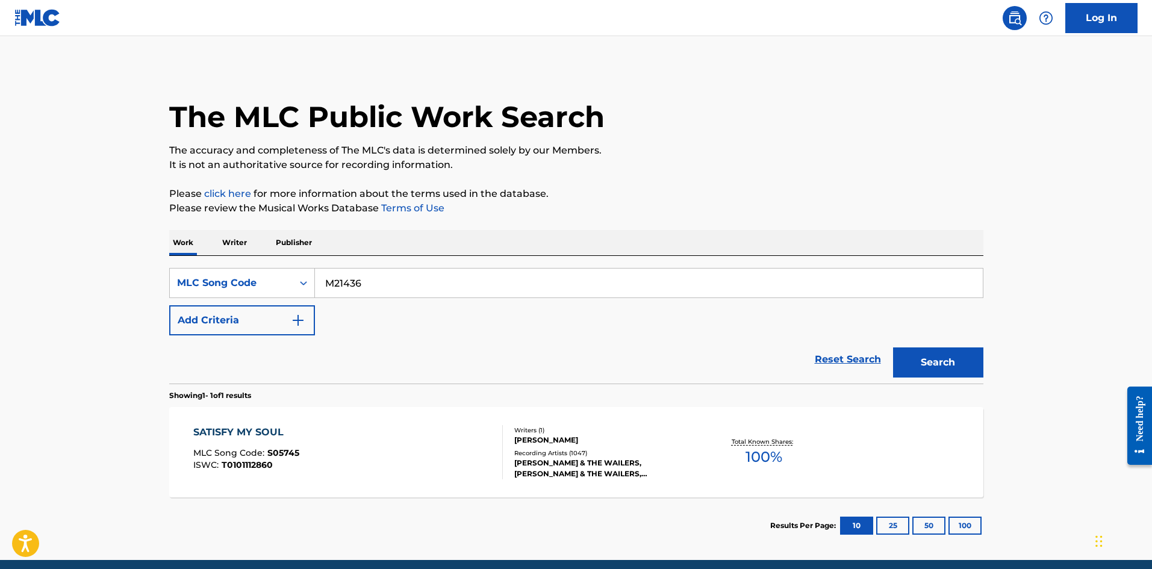
click at [902, 358] on button "Search" at bounding box center [938, 362] width 90 height 30
click at [521, 459] on div "Recording Artists ( 21 )" at bounding box center [605, 458] width 182 height 9
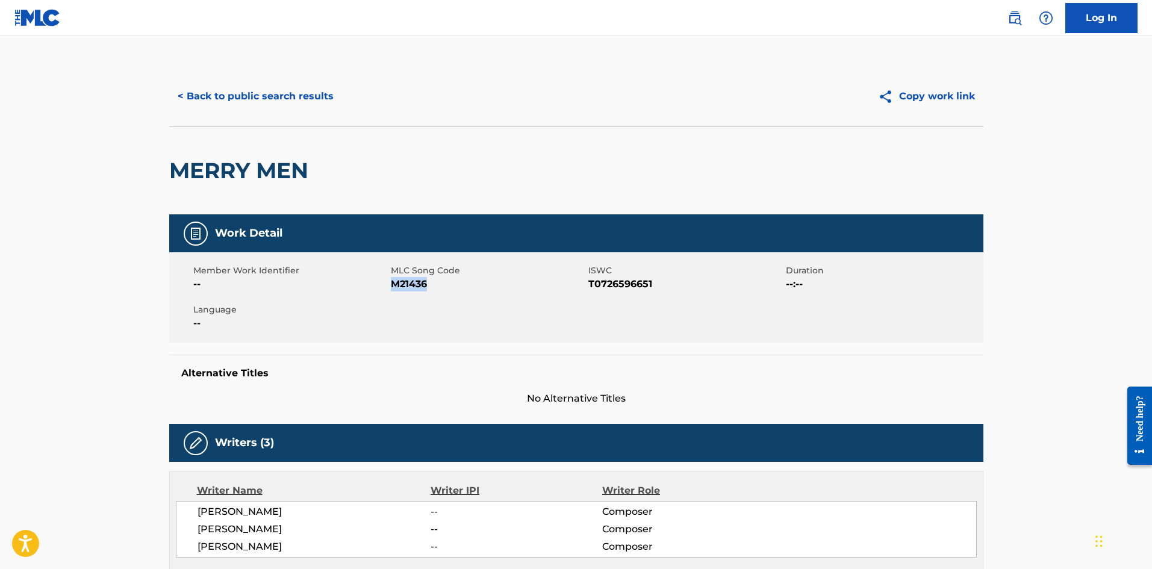
drag, startPoint x: 435, startPoint y: 289, endPoint x: 393, endPoint y: 288, distance: 42.8
click at [393, 288] on span "M21436" at bounding box center [488, 284] width 195 height 14
click at [273, 96] on button "< Back to public search results" at bounding box center [255, 96] width 173 height 30
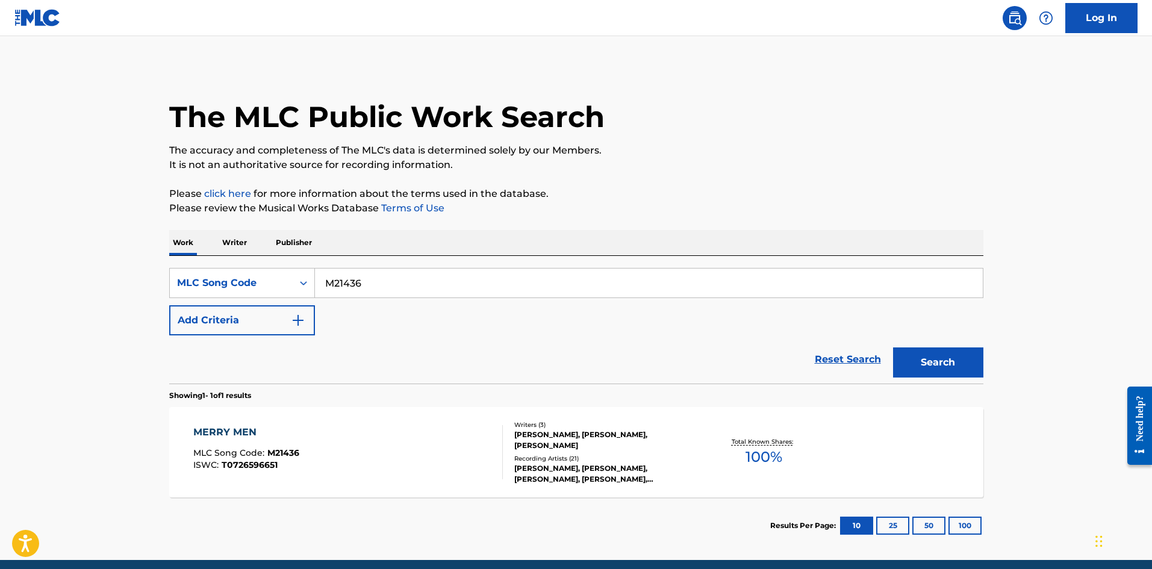
drag, startPoint x: 152, startPoint y: 276, endPoint x: 117, endPoint y: 275, distance: 34.9
click at [129, 275] on main "The MLC Public Work Search The accuracy and completeness of The MLC's data is d…" at bounding box center [576, 298] width 1152 height 524
paste input "FE04J3"
type input "FE04J3"
click at [945, 364] on button "Search" at bounding box center [938, 362] width 90 height 30
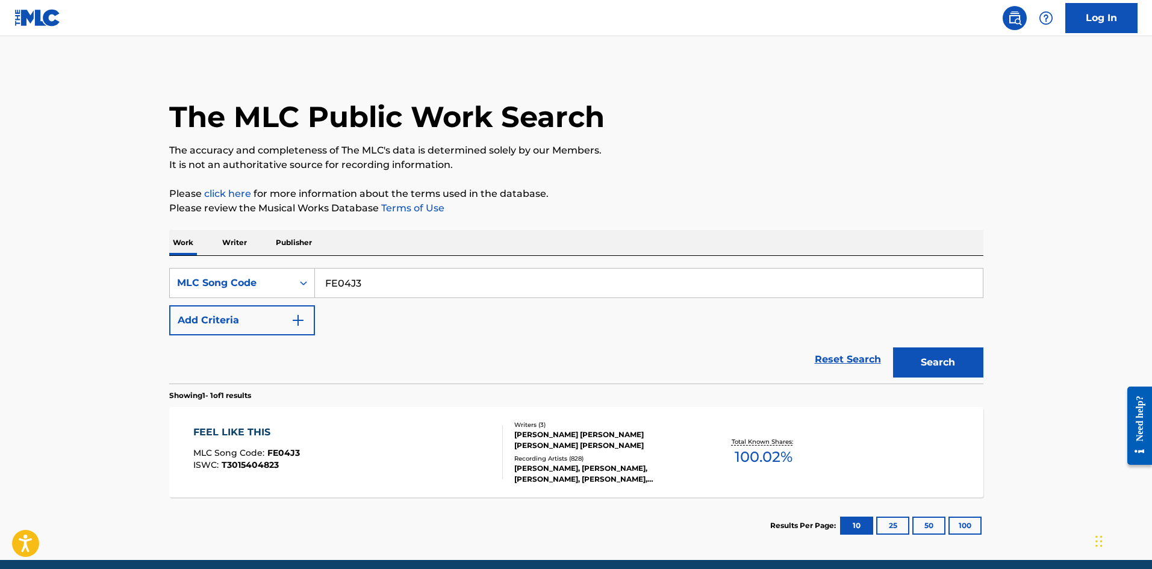
click at [395, 444] on div "FEEL LIKE THIS MLC Song Code : FE04J3 ISWC : T3015404823" at bounding box center [348, 452] width 310 height 54
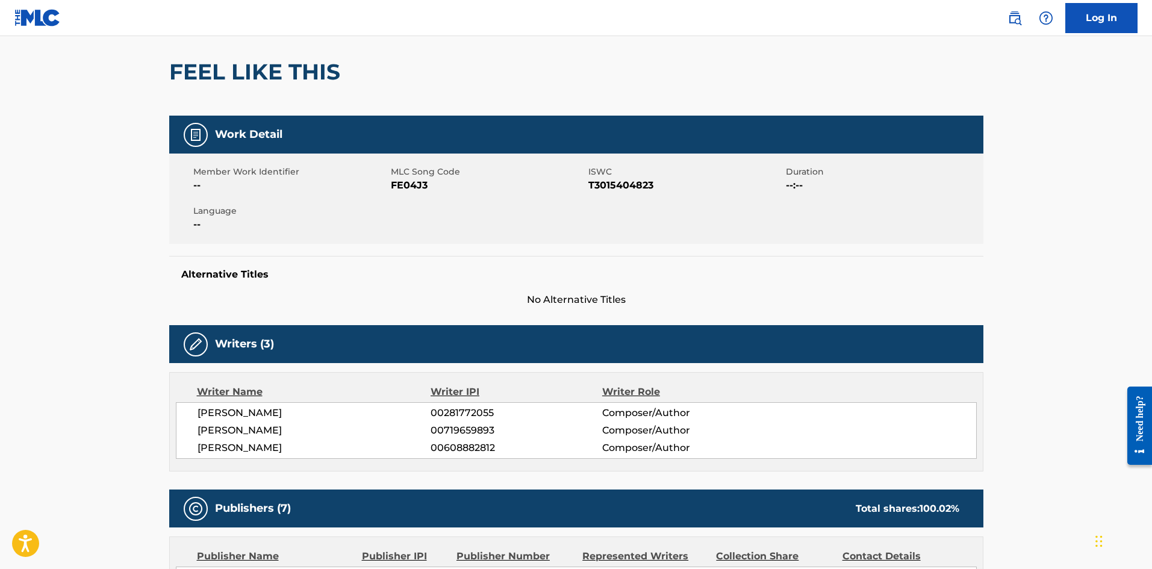
scroll to position [60, 0]
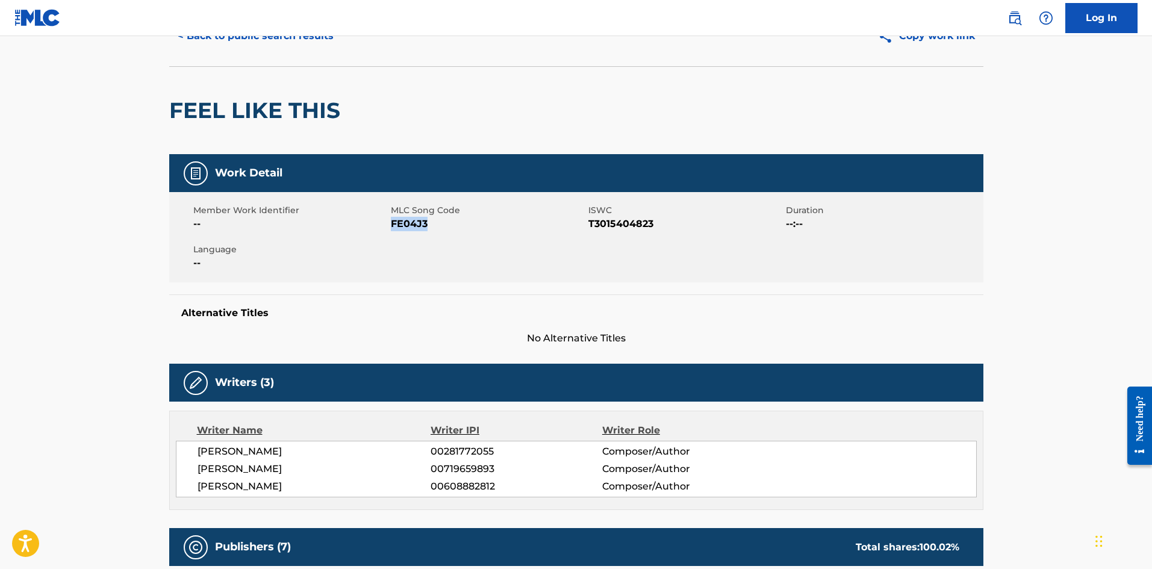
drag, startPoint x: 446, startPoint y: 225, endPoint x: 391, endPoint y: 225, distance: 54.2
click at [391, 225] on span "FE04J3" at bounding box center [488, 224] width 195 height 14
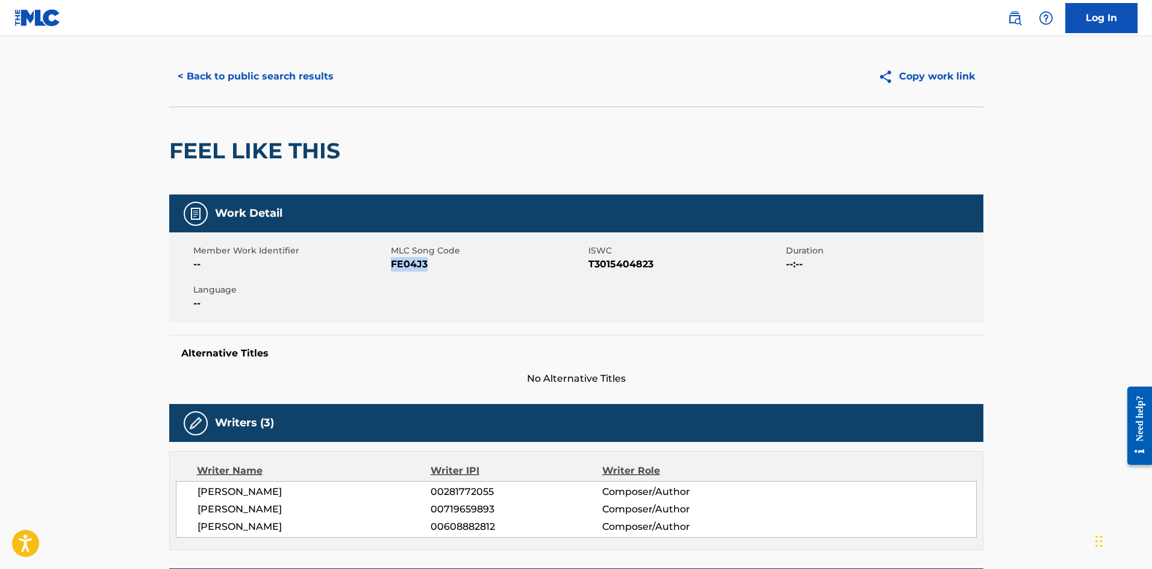
scroll to position [0, 0]
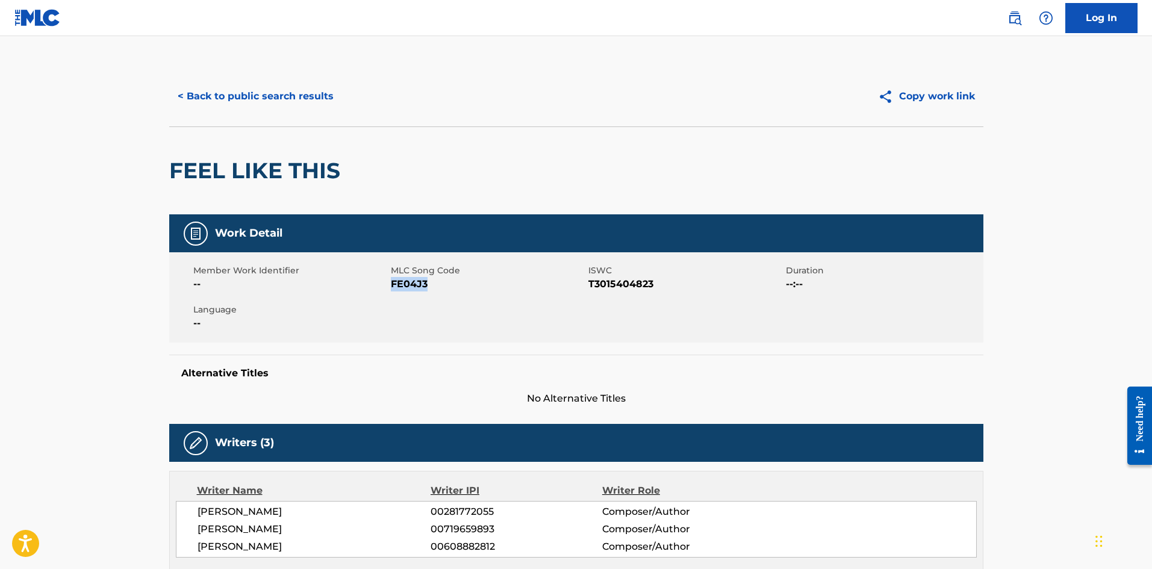
click at [299, 99] on button "< Back to public search results" at bounding box center [255, 96] width 173 height 30
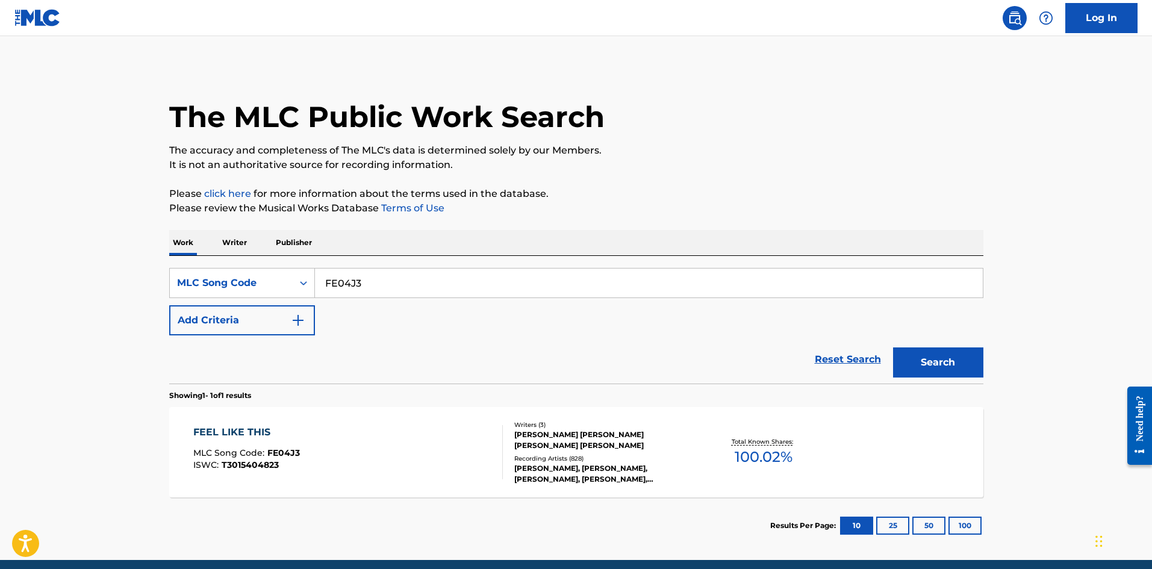
drag, startPoint x: 391, startPoint y: 288, endPoint x: 90, endPoint y: 291, distance: 301.1
click at [90, 291] on main "The MLC Public Work Search The accuracy and completeness of The MLC's data is d…" at bounding box center [576, 298] width 1152 height 524
paste input "EC0SCU"
type input "EC0SCU"
drag, startPoint x: 944, startPoint y: 359, endPoint x: 67, endPoint y: 502, distance: 888.3
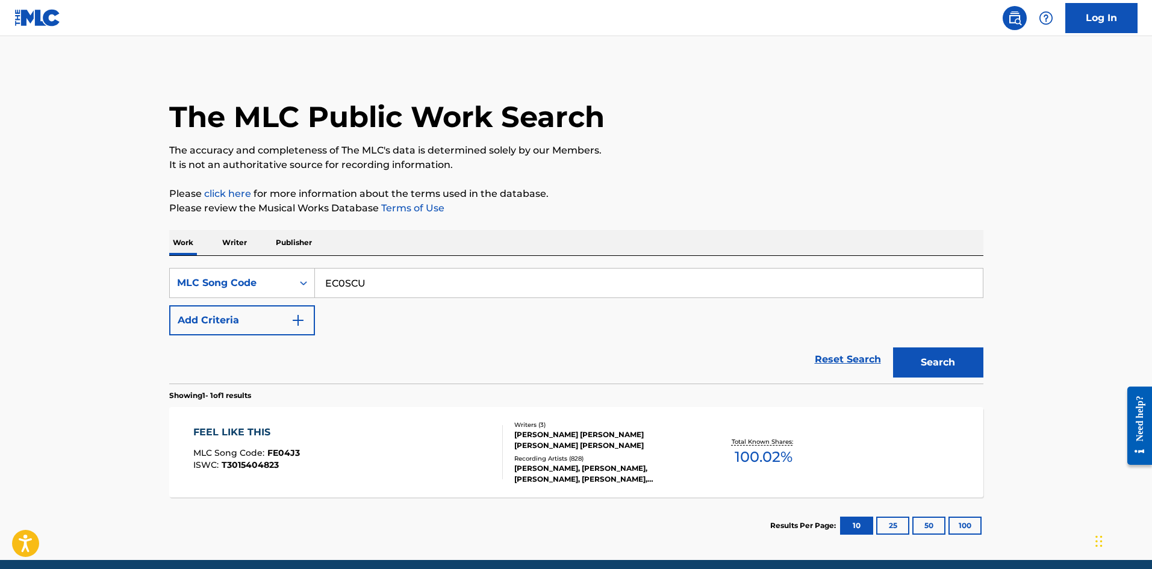
click at [938, 359] on button "Search" at bounding box center [938, 362] width 90 height 30
click at [462, 446] on div "ELOVRGA MLC Song Code : EC0SCU ISWC : T3249894024" at bounding box center [348, 452] width 310 height 54
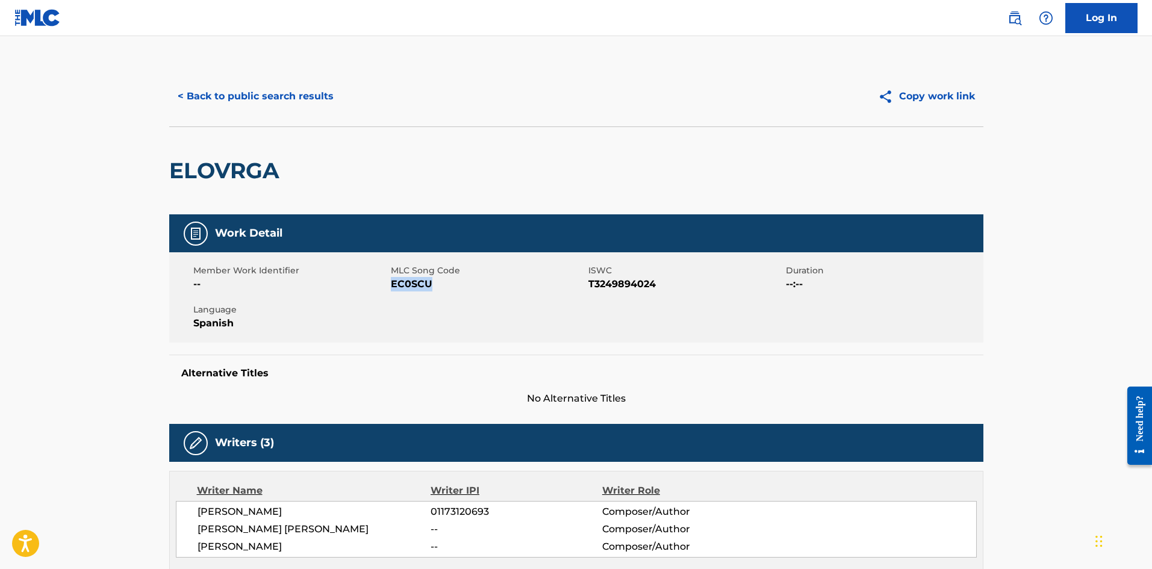
drag, startPoint x: 428, startPoint y: 290, endPoint x: 391, endPoint y: 287, distance: 37.5
click at [391, 287] on span "EC0SCU" at bounding box center [488, 284] width 195 height 14
click at [234, 100] on button "< Back to public search results" at bounding box center [255, 96] width 173 height 30
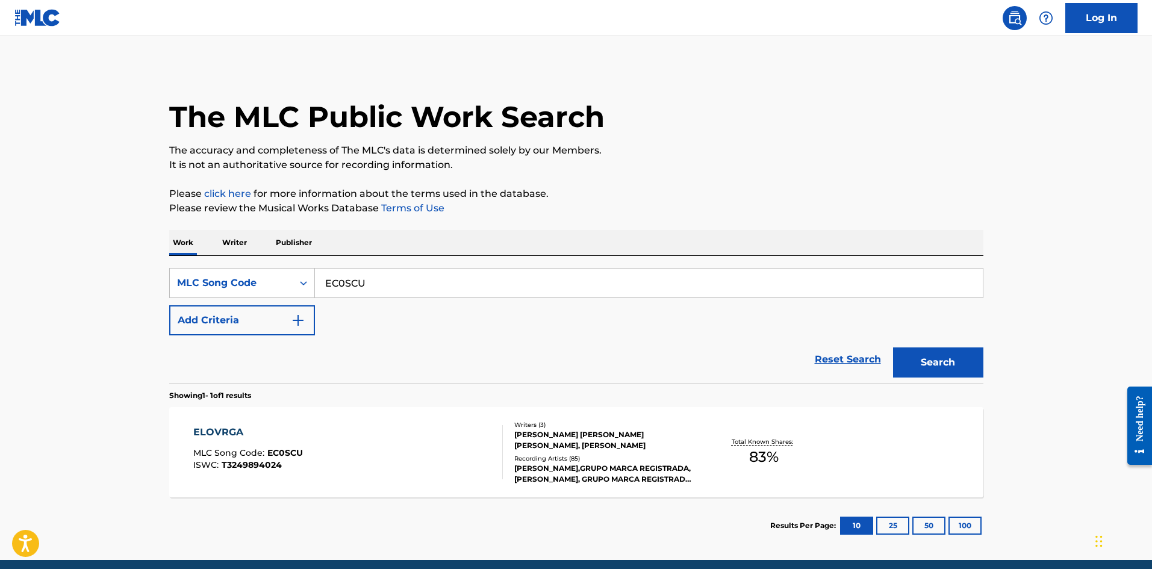
drag, startPoint x: 353, startPoint y: 294, endPoint x: 99, endPoint y: 281, distance: 254.5
click at [99, 281] on main "The MLC Public Work Search The accuracy and completeness of The MLC's data is d…" at bounding box center [576, 298] width 1152 height 524
paste input "ND0HKY"
type input "ND0HKY"
click at [947, 372] on button "Search" at bounding box center [938, 362] width 90 height 30
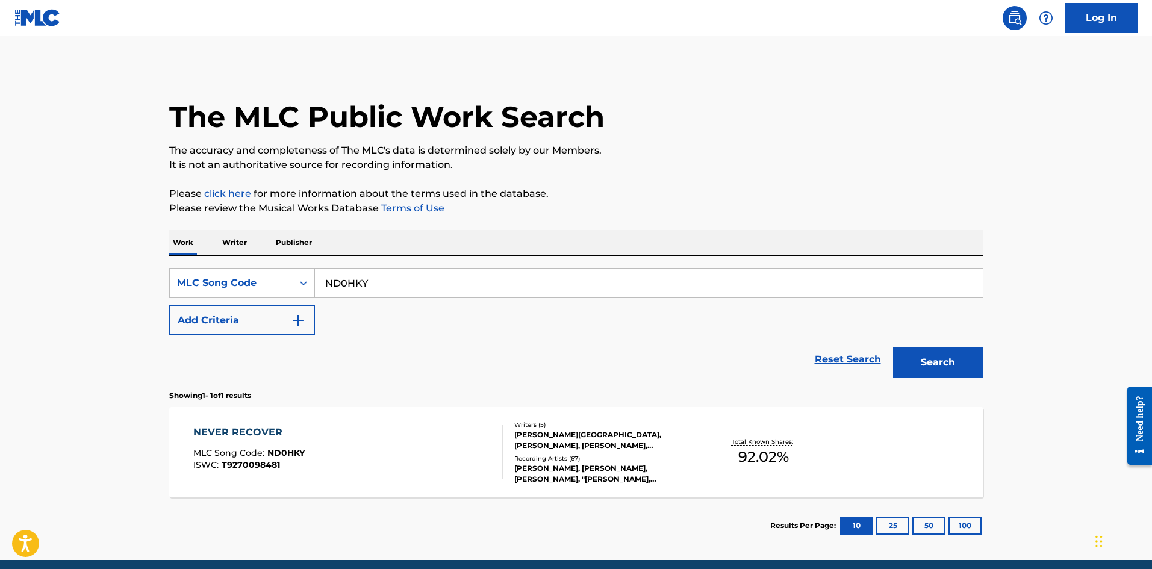
click at [305, 462] on div "NEVER RECOVER MLC Song Code : ND0HKY ISWC : T9270098481" at bounding box center [348, 452] width 310 height 54
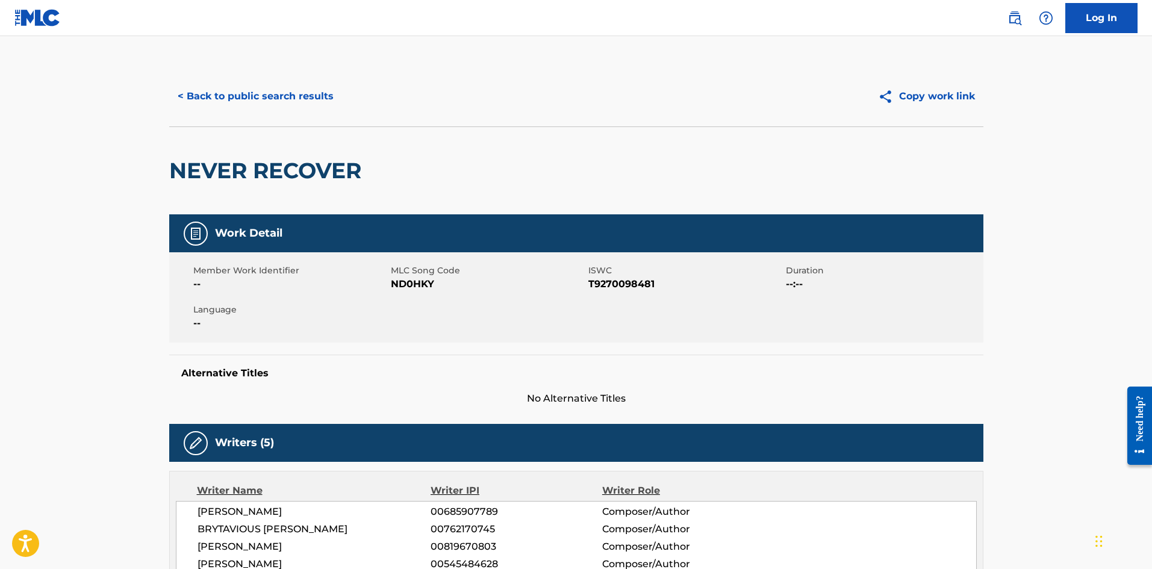
click at [292, 104] on button "< Back to public search results" at bounding box center [255, 96] width 173 height 30
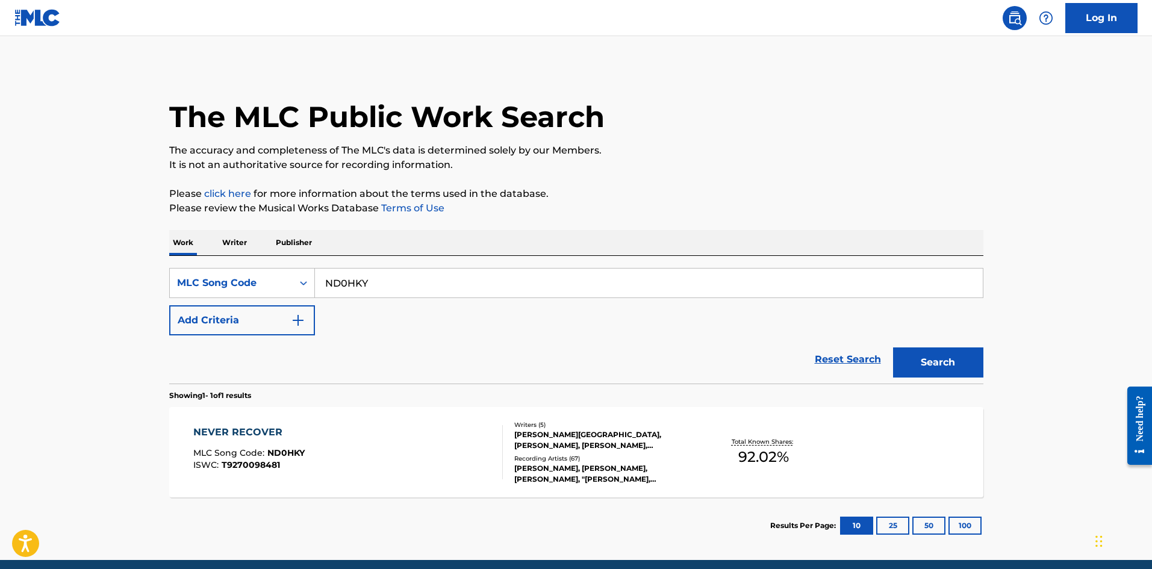
drag, startPoint x: 409, startPoint y: 285, endPoint x: 62, endPoint y: 282, distance: 347.5
click at [62, 282] on main "The MLC Public Work Search The accuracy and completeness of The MLC's data is d…" at bounding box center [576, 298] width 1152 height 524
paste input "H1794Z"
type input "H1794Z"
click at [920, 352] on button "Search" at bounding box center [938, 362] width 90 height 30
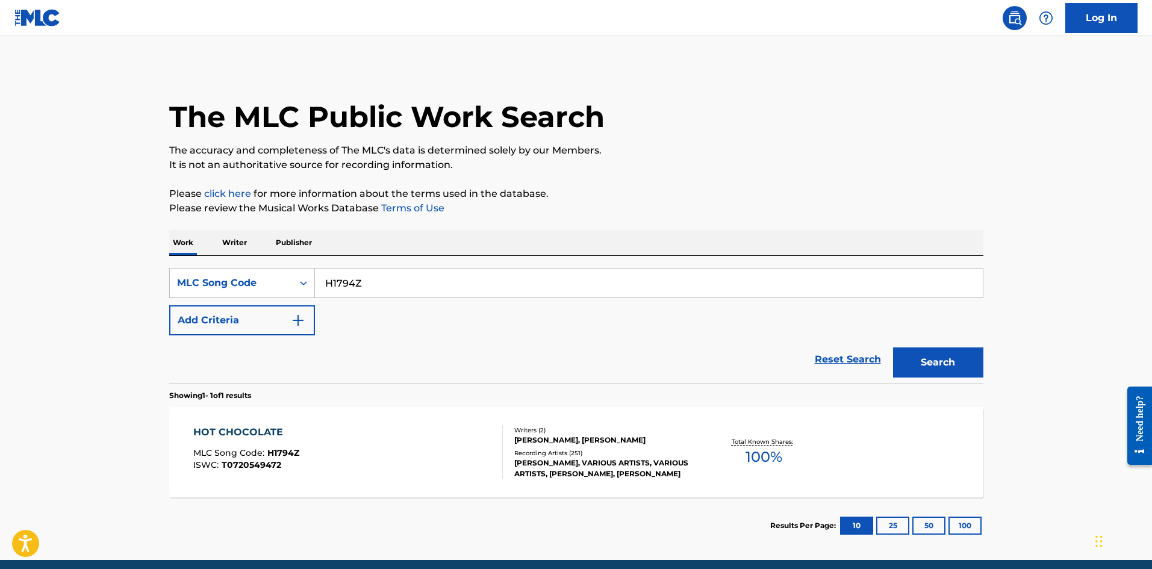
click at [423, 442] on div "HOT CHOCOLATE MLC Song Code : H1794Z ISWC : T0720549472" at bounding box center [348, 452] width 310 height 54
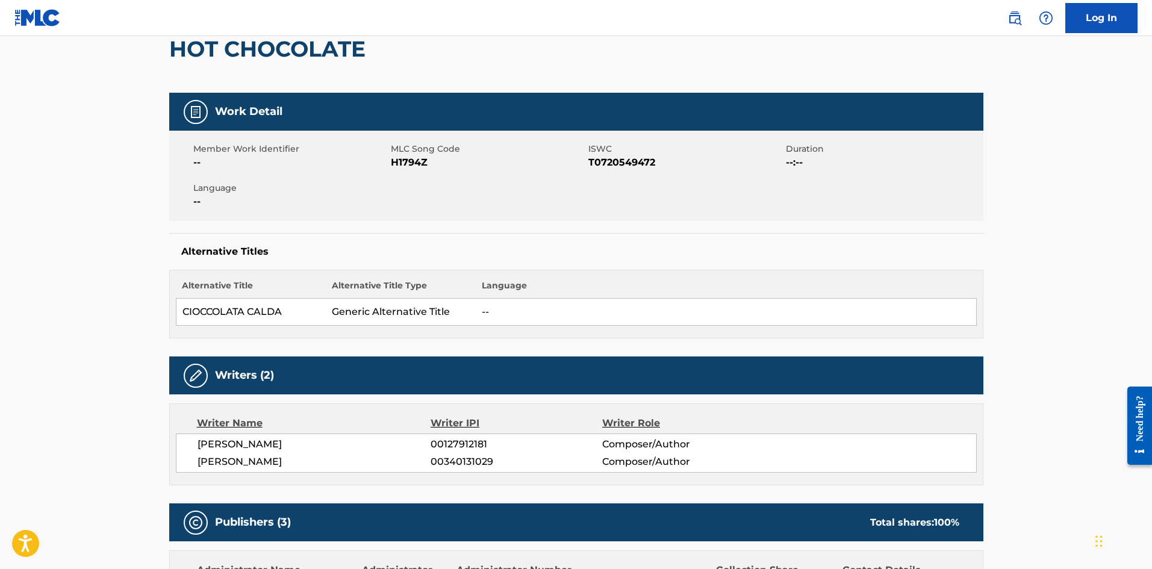
scroll to position [120, 0]
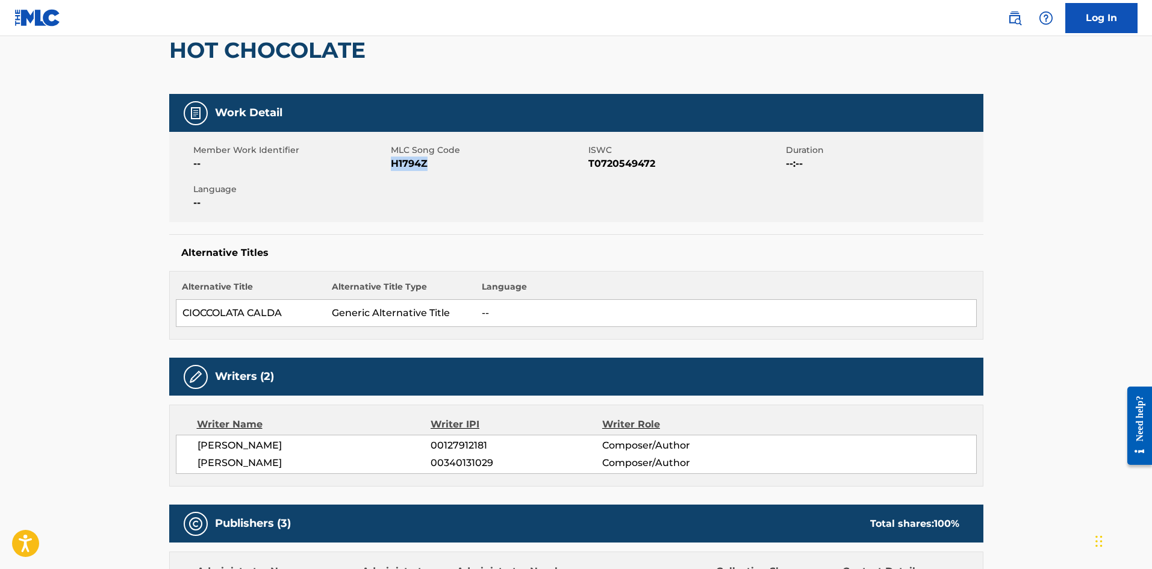
drag, startPoint x: 434, startPoint y: 167, endPoint x: 393, endPoint y: 166, distance: 41.0
click at [393, 166] on span "H1794Z" at bounding box center [488, 164] width 195 height 14
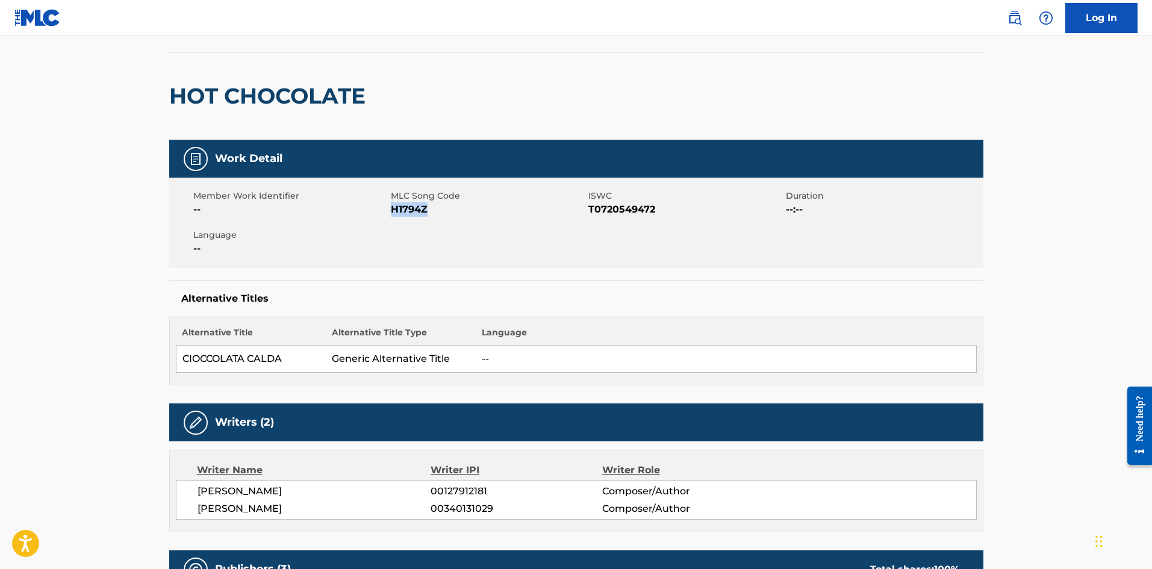
scroll to position [0, 0]
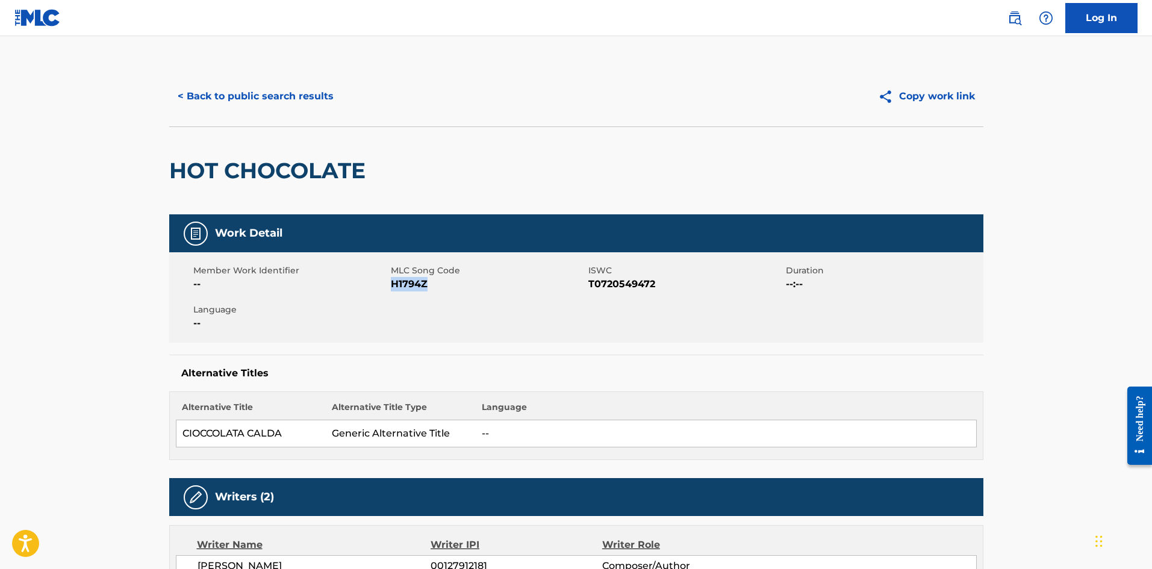
click at [290, 90] on button "< Back to public search results" at bounding box center [255, 96] width 173 height 30
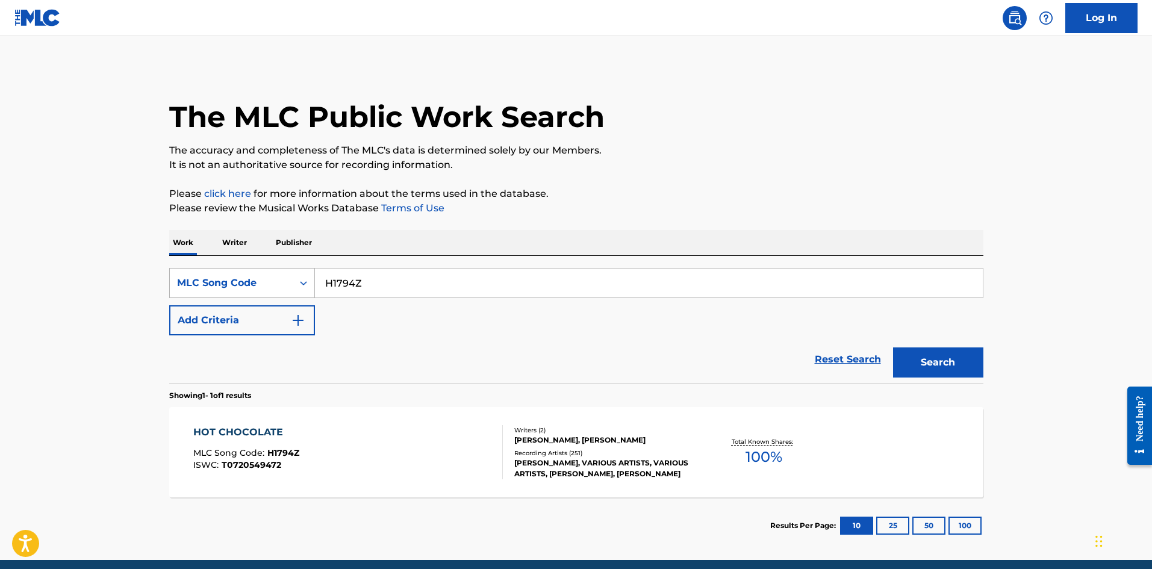
drag, startPoint x: 390, startPoint y: 284, endPoint x: 176, endPoint y: 290, distance: 214.5
click at [190, 290] on div "SearchWithCriteria498abfb8-c1d1-46e6-aece-c6889afe160c MLC Song Code H1794Z" at bounding box center [576, 283] width 814 height 30
paste input "L07067"
type input "L07067"
click at [944, 358] on button "Search" at bounding box center [938, 362] width 90 height 30
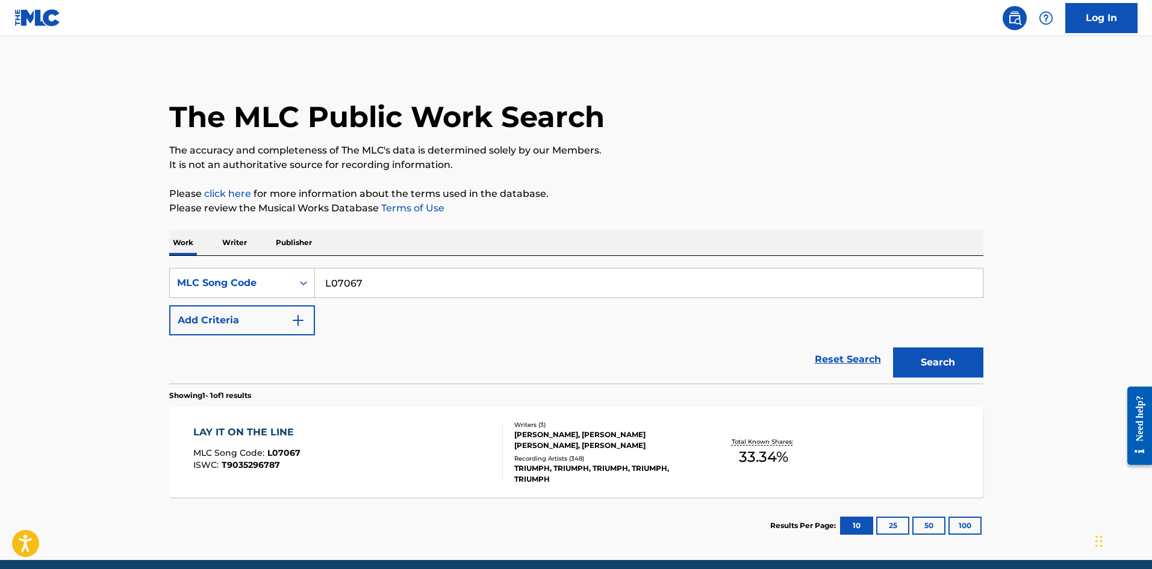
click at [378, 437] on div "LAY IT ON THE LINE MLC Song Code : L07067 ISWC : T9035296787" at bounding box center [348, 452] width 310 height 54
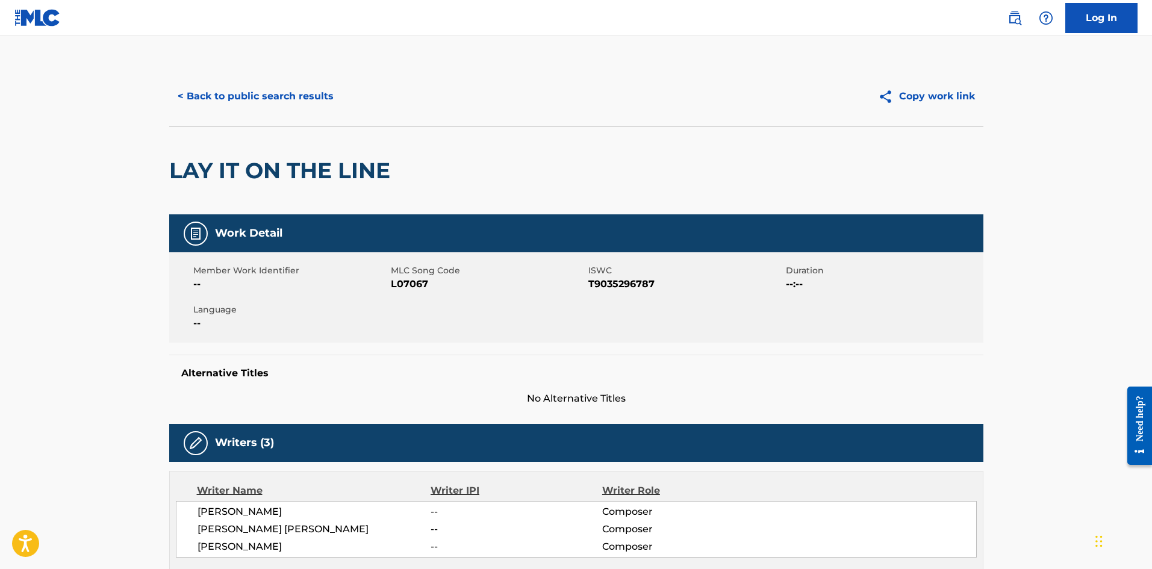
click at [249, 104] on button "< Back to public search results" at bounding box center [255, 96] width 173 height 30
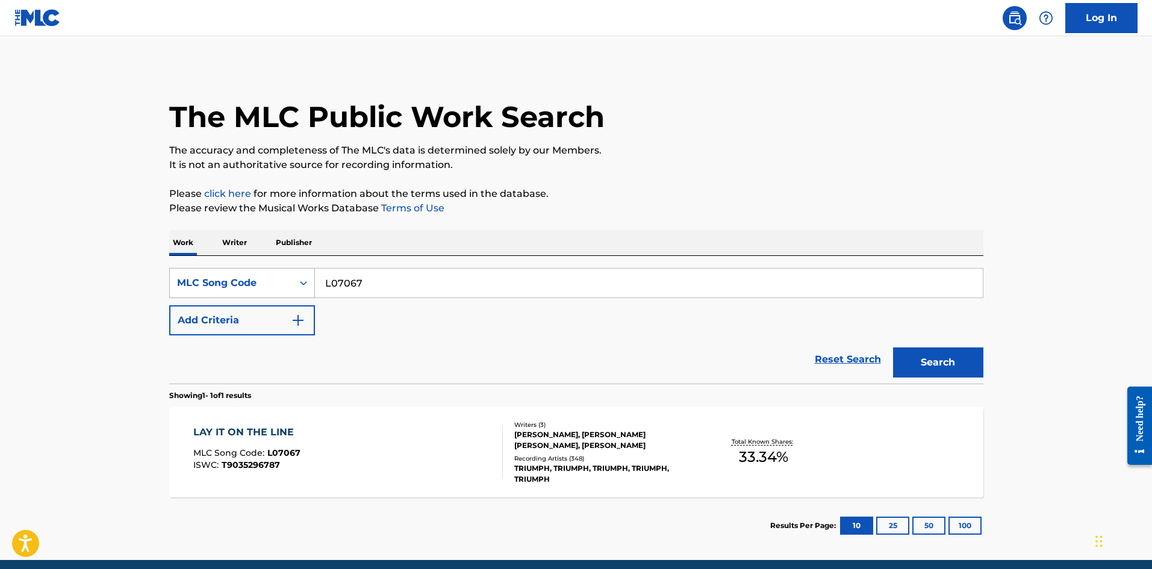
click at [266, 294] on div "MLC Song Code" at bounding box center [242, 283] width 146 height 30
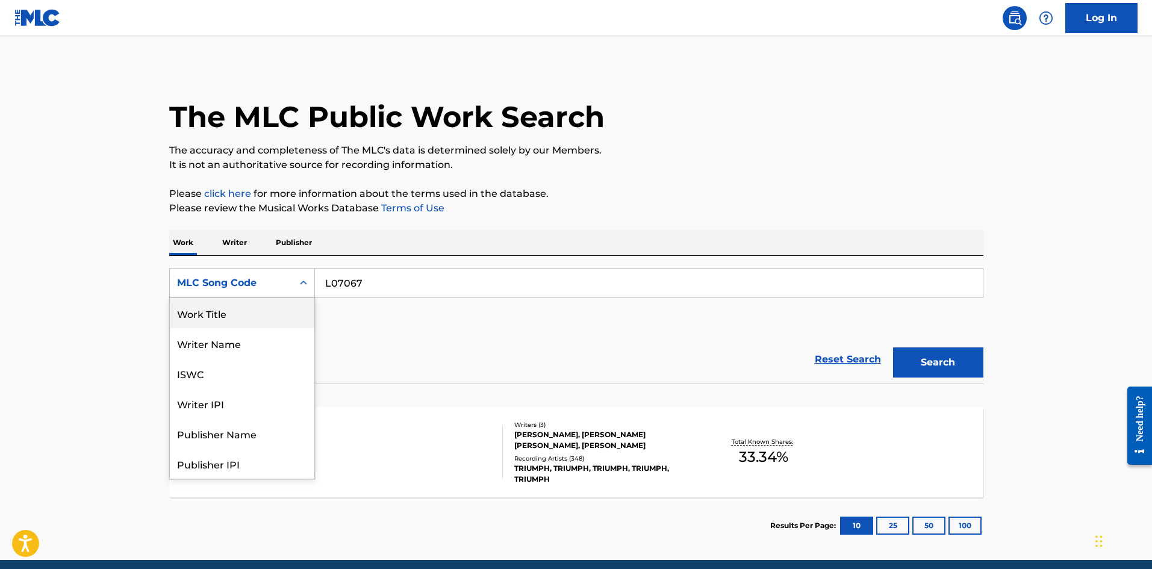
click at [235, 315] on div "Work Title" at bounding box center [242, 313] width 145 height 30
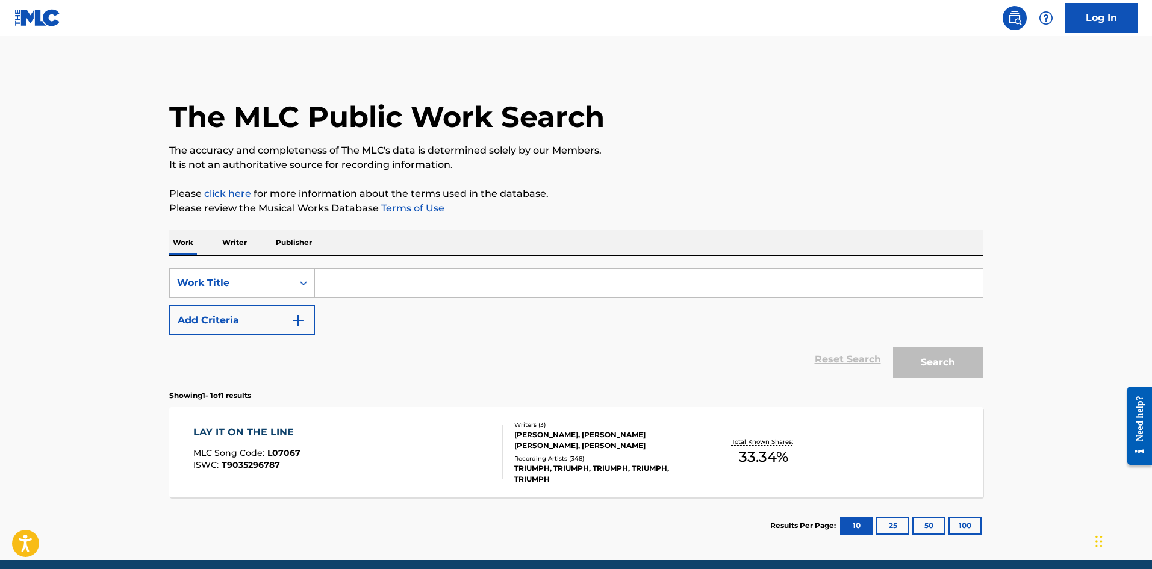
click at [382, 296] on input "Search Form" at bounding box center [649, 283] width 668 height 29
paste input "LAY IT ON THE LINE"
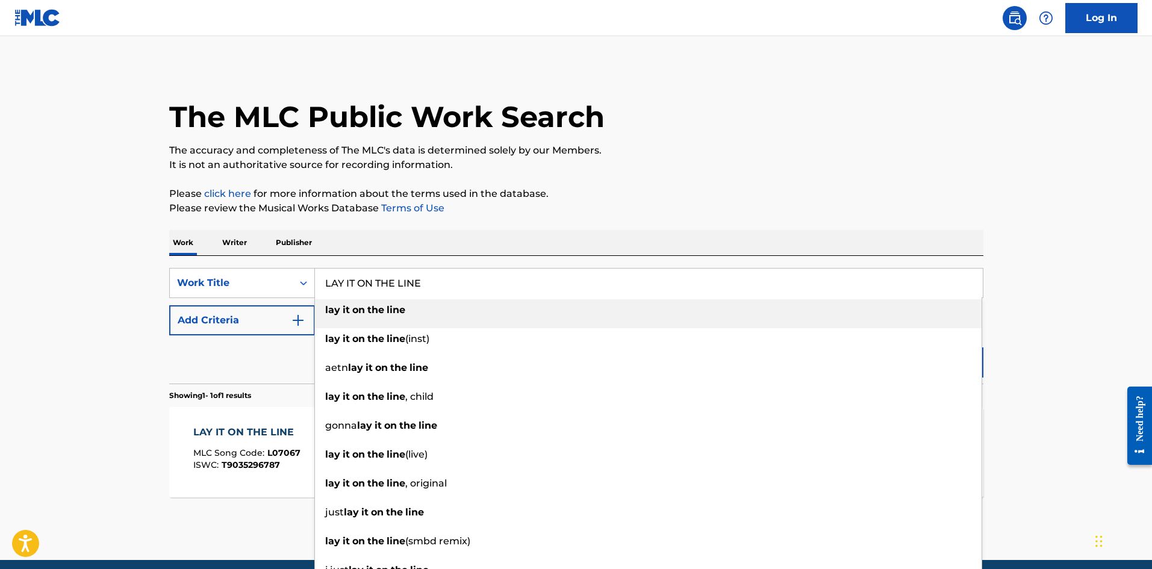
drag, startPoint x: 340, startPoint y: 285, endPoint x: -100, endPoint y: 279, distance: 439.6
click at [0, 279] on html "Accessibility Screen-Reader Guide, Feedback, and Issue Reporting | New window L…" at bounding box center [576, 284] width 1152 height 569
type input "LAY IT ON THE LINE"
click at [273, 328] on button "Add Criteria" at bounding box center [242, 320] width 146 height 30
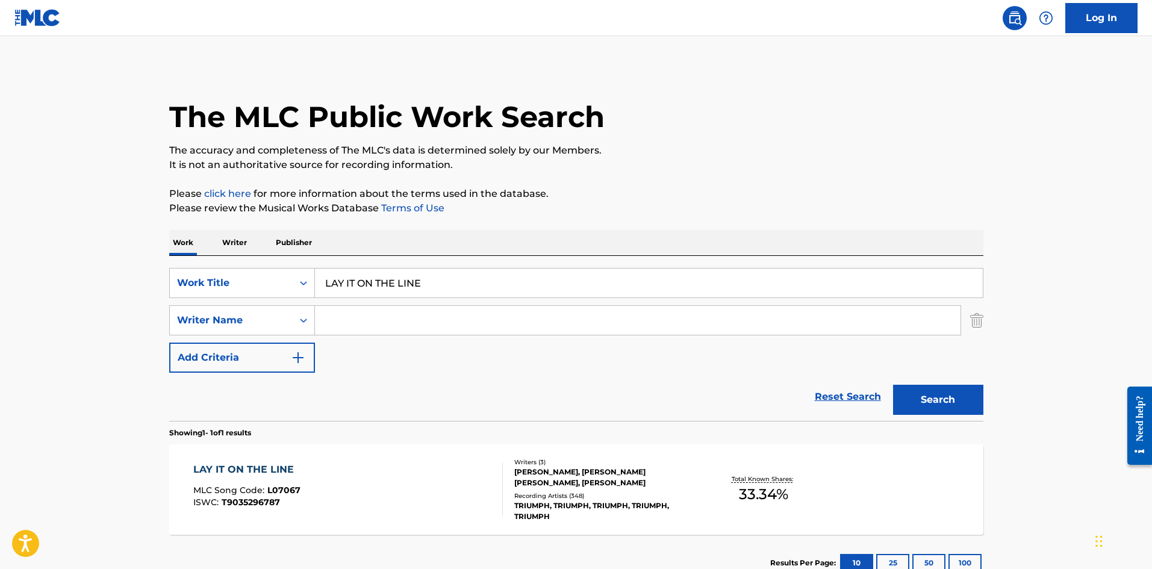
drag, startPoint x: 387, startPoint y: 313, endPoint x: 450, endPoint y: 316, distance: 63.3
click at [387, 313] on input "Search Form" at bounding box center [638, 320] width 646 height 29
paste input "[PERSON_NAME]"
type input "[PERSON_NAME]"
click at [937, 409] on button "Search" at bounding box center [938, 400] width 90 height 30
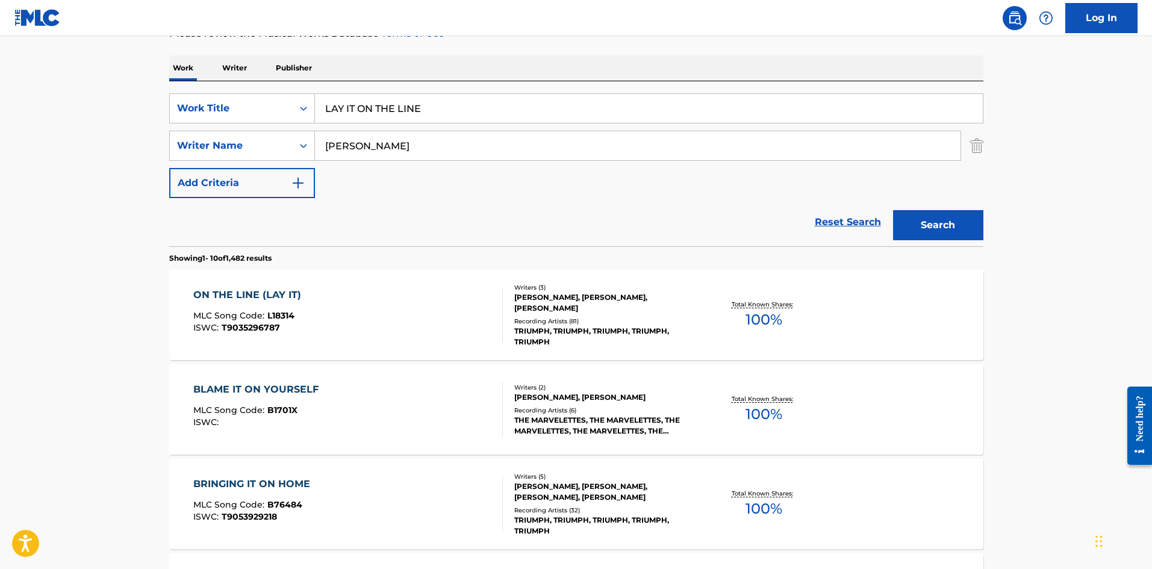
scroll to position [181, 0]
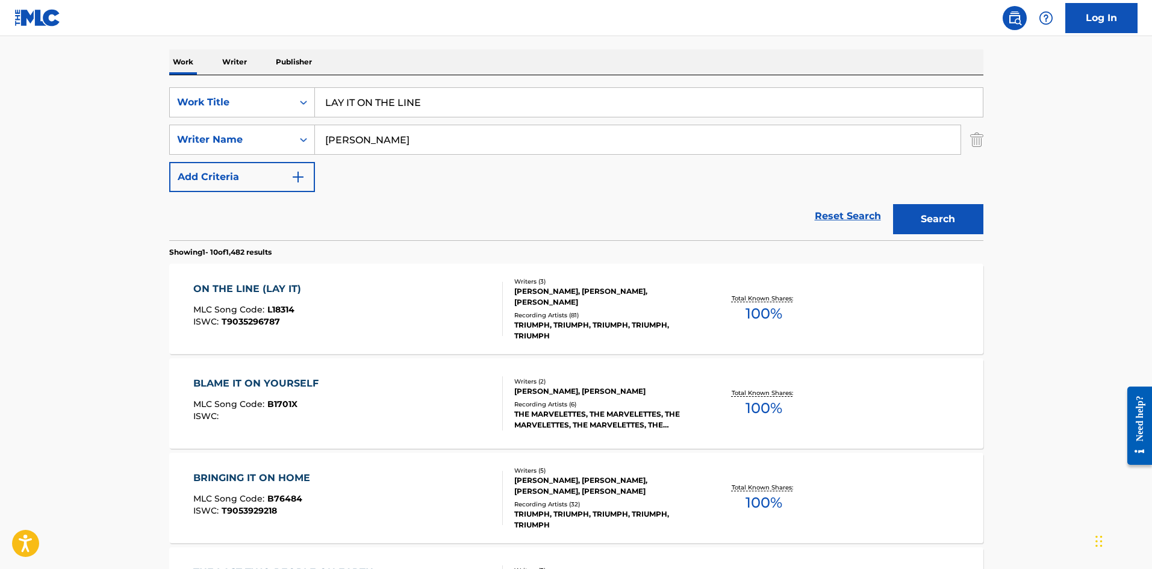
click at [300, 307] on div "MLC Song Code : L18314" at bounding box center [250, 311] width 114 height 12
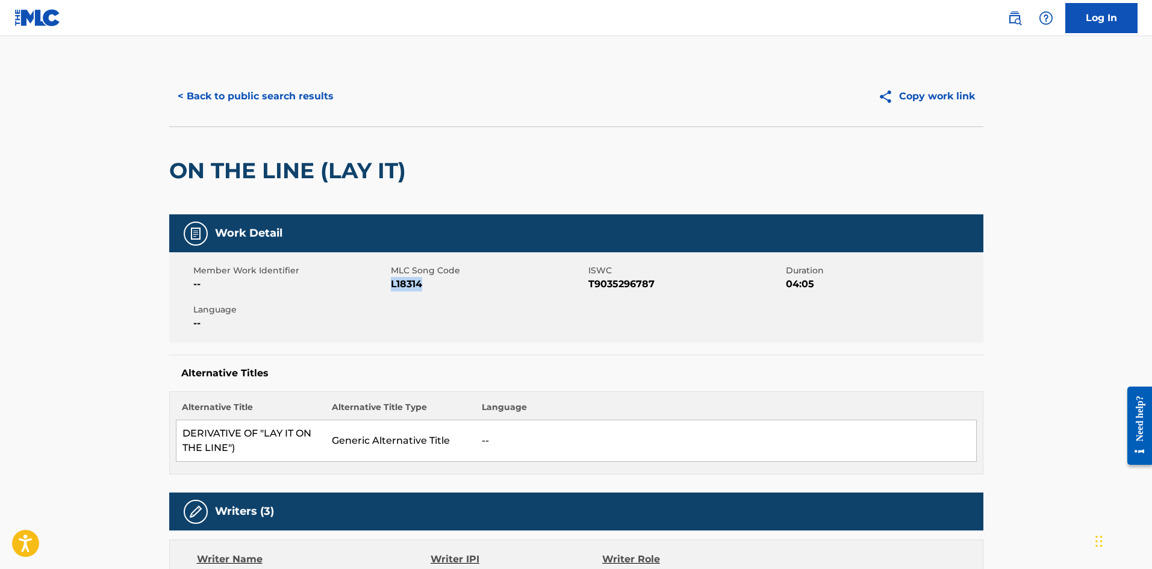
drag, startPoint x: 434, startPoint y: 285, endPoint x: 391, endPoint y: 282, distance: 42.9
click at [391, 282] on span "L18314" at bounding box center [488, 284] width 195 height 14
click at [255, 103] on button "< Back to public search results" at bounding box center [255, 96] width 173 height 30
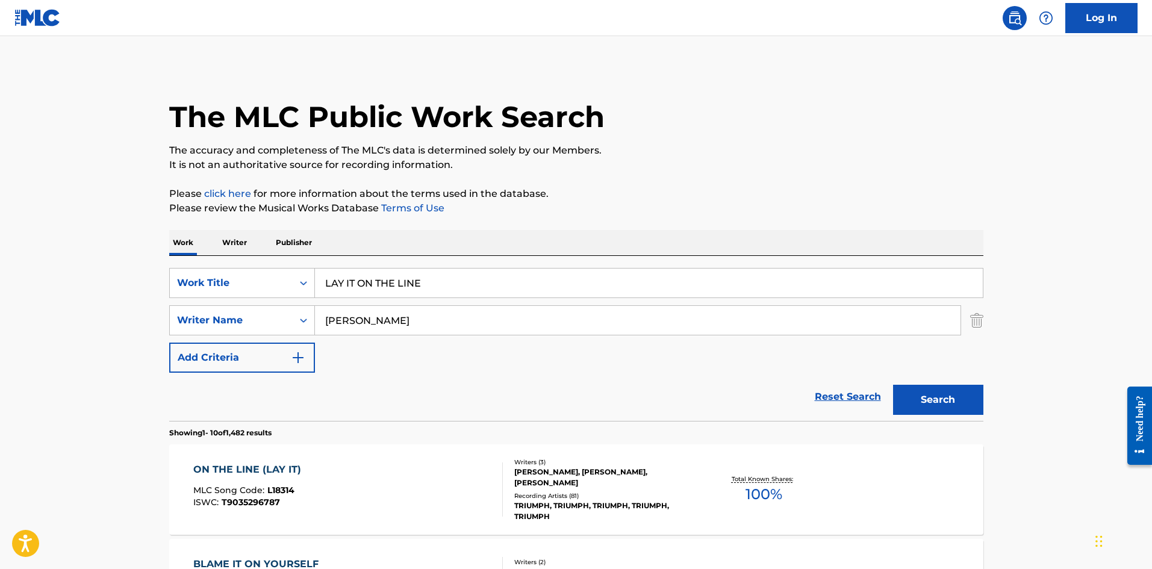
scroll to position [181, 0]
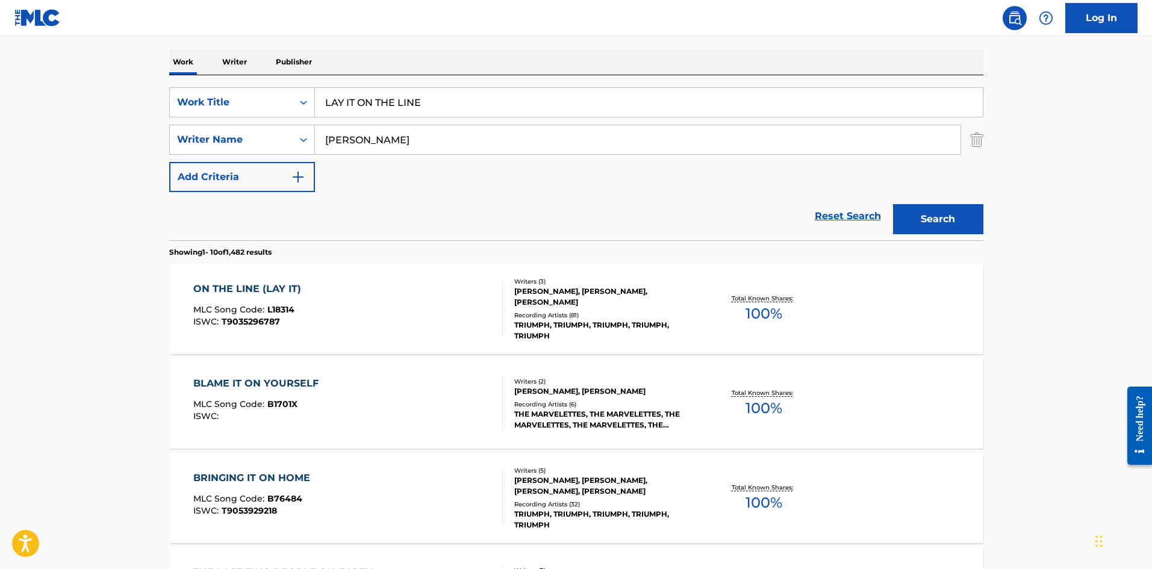
drag, startPoint x: 973, startPoint y: 144, endPoint x: 717, endPoint y: 137, distance: 255.4
click at [973, 144] on img "Search Form" at bounding box center [976, 140] width 13 height 30
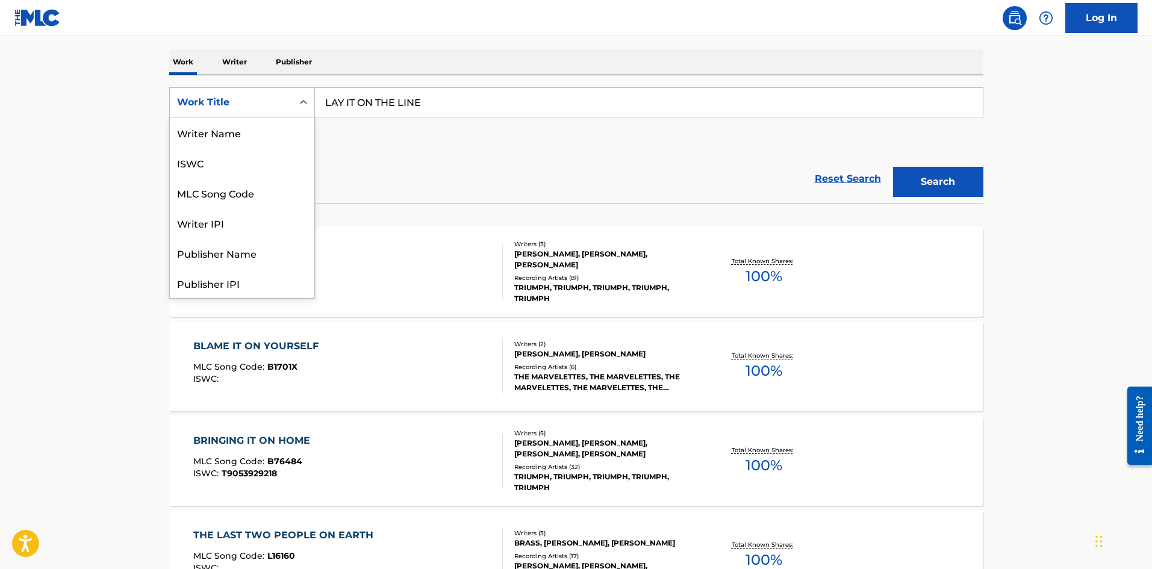
drag, startPoint x: 243, startPoint y: 99, endPoint x: 247, endPoint y: 110, distance: 11.6
click at [243, 99] on div "Work Title" at bounding box center [231, 102] width 108 height 14
click at [251, 145] on div "MLC Song Code" at bounding box center [242, 132] width 145 height 30
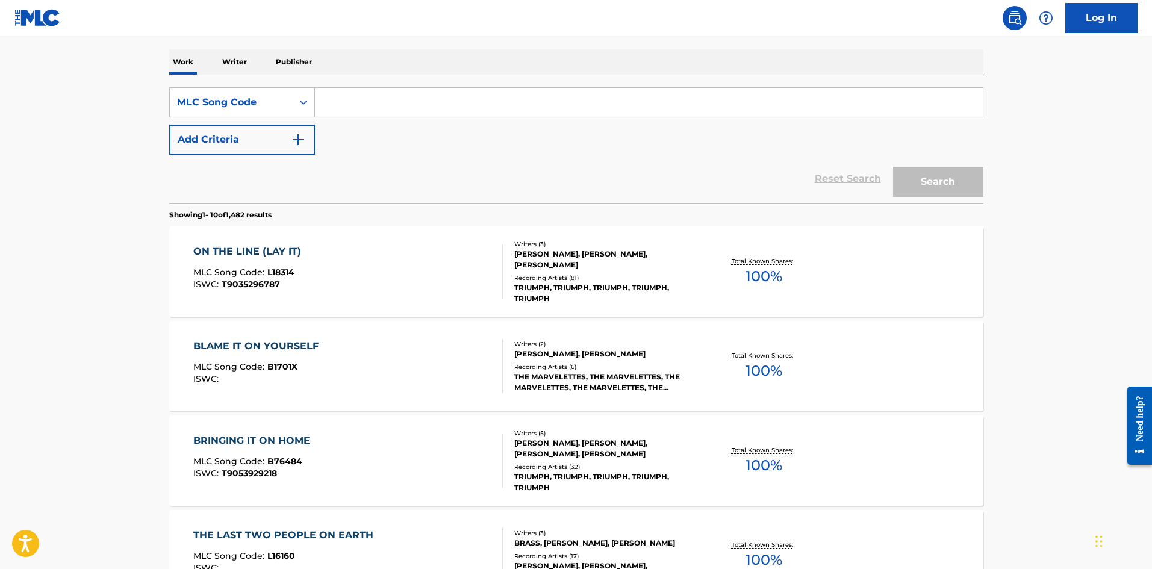
drag, startPoint x: 289, startPoint y: 123, endPoint x: 490, endPoint y: 99, distance: 202.0
click at [472, 99] on input "Search Form" at bounding box center [649, 102] width 668 height 29
paste input "H25566"
type input "H25566"
drag, startPoint x: 914, startPoint y: 182, endPoint x: 30, endPoint y: 279, distance: 889.3
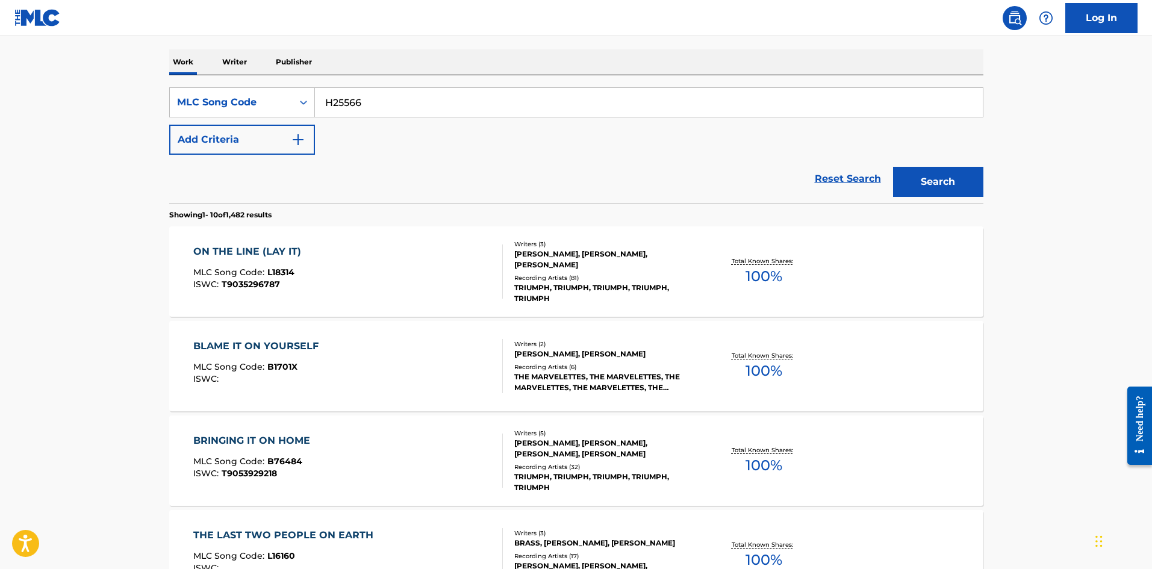
click at [910, 182] on button "Search" at bounding box center [938, 182] width 90 height 30
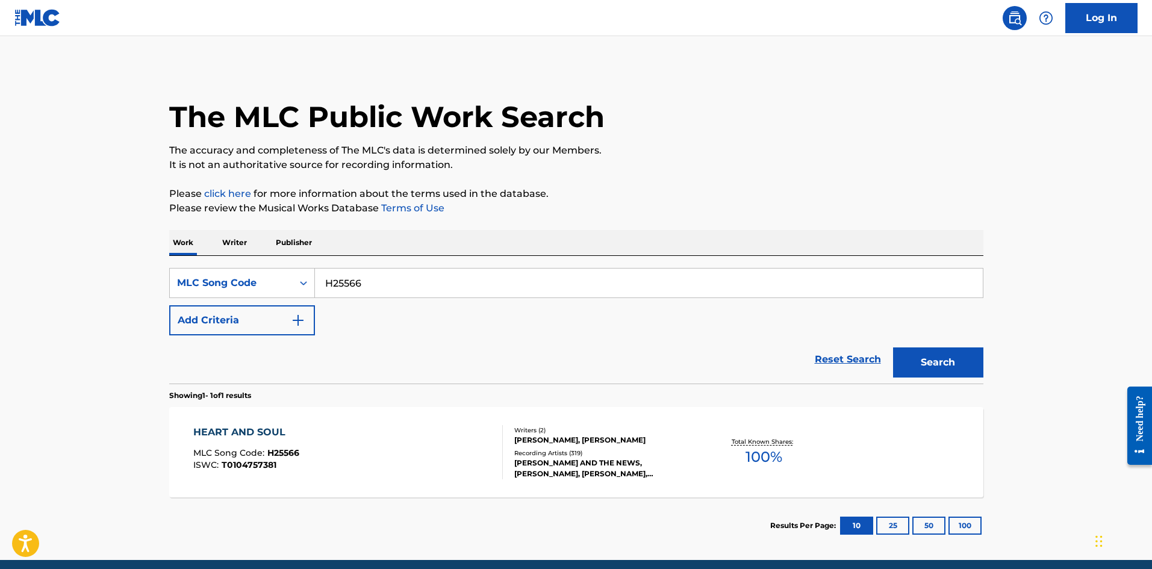
click at [516, 440] on div "[PERSON_NAME], [PERSON_NAME]" at bounding box center [605, 440] width 182 height 11
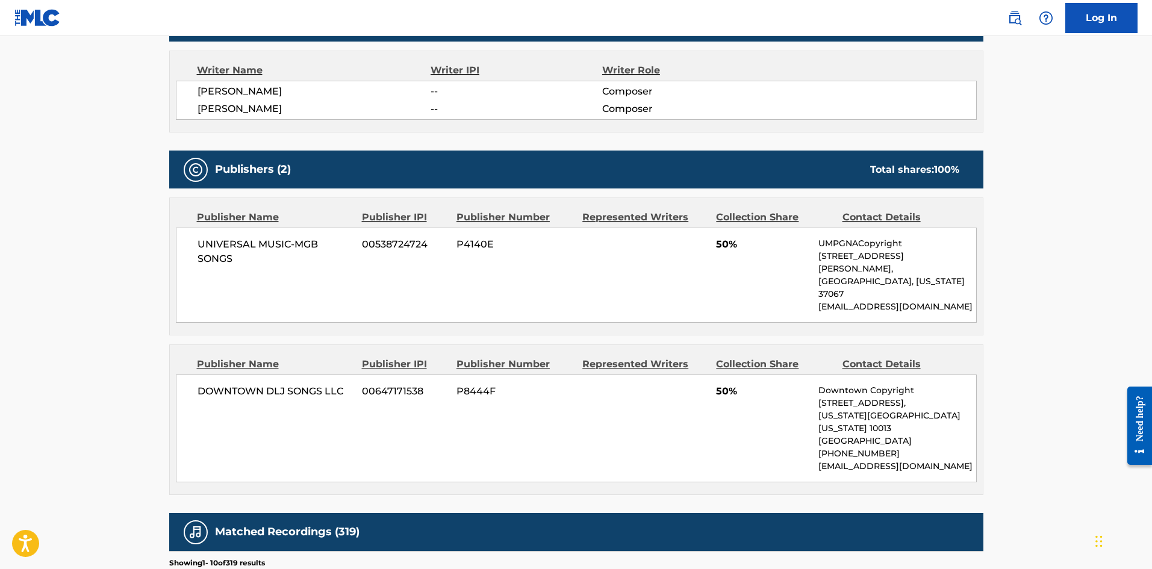
scroll to position [120, 0]
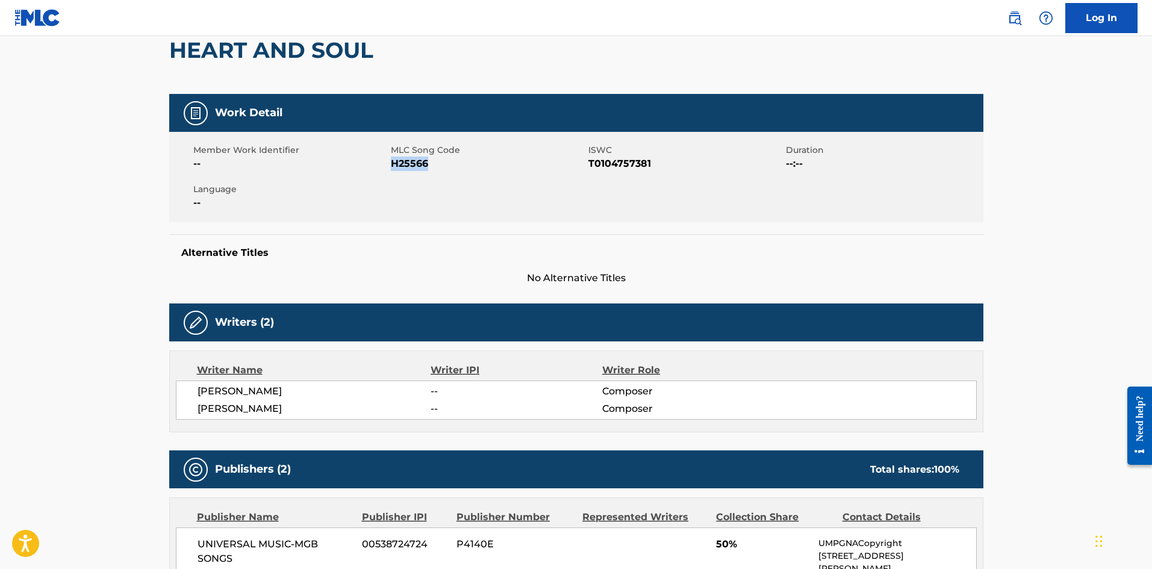
drag, startPoint x: 437, startPoint y: 163, endPoint x: 391, endPoint y: 166, distance: 46.5
click at [391, 166] on span "H25566" at bounding box center [488, 164] width 195 height 14
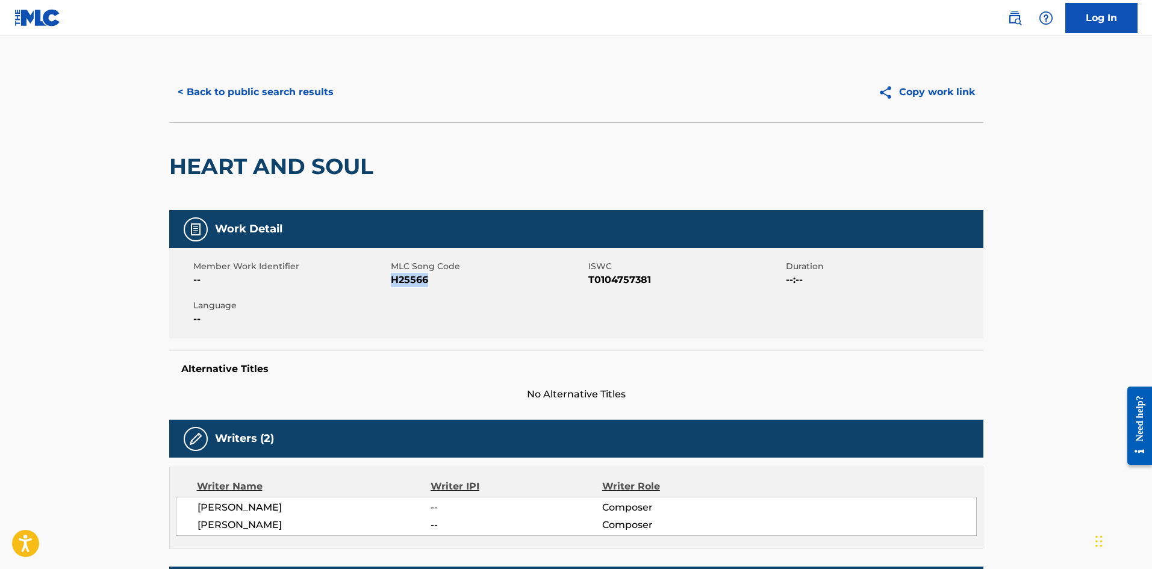
scroll to position [0, 0]
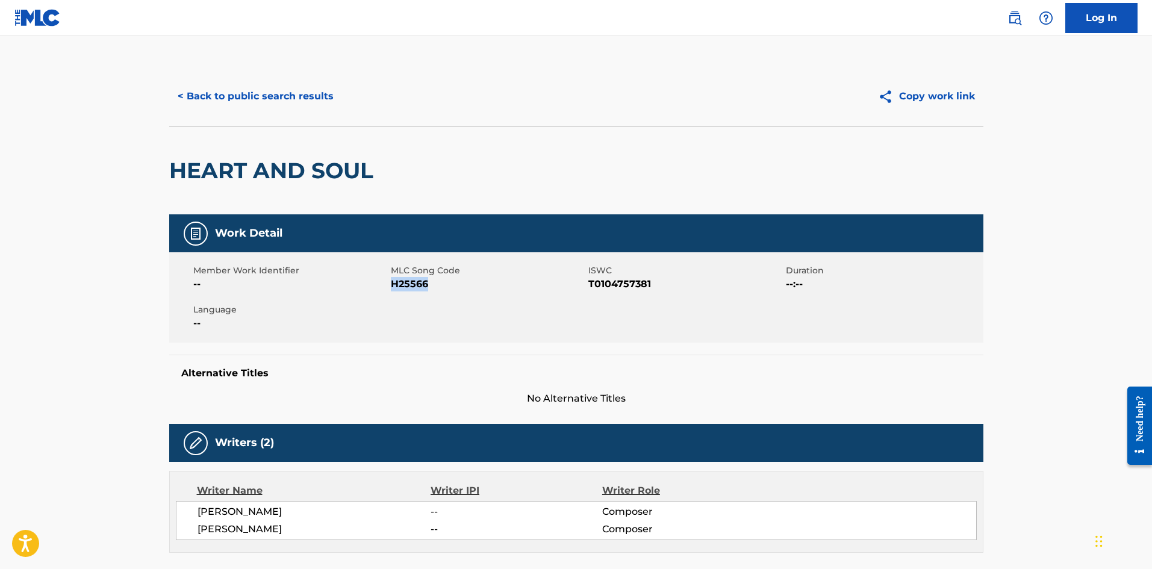
click at [275, 95] on button "< Back to public search results" at bounding box center [255, 96] width 173 height 30
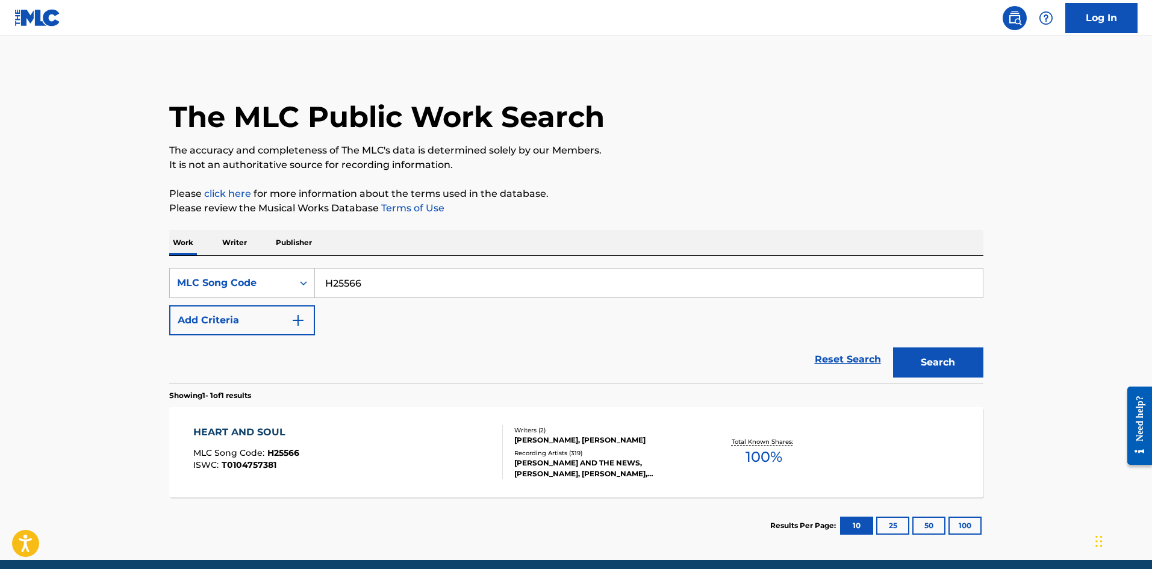
drag, startPoint x: 418, startPoint y: 285, endPoint x: 447, endPoint y: 328, distance: 52.4
click at [4, 288] on main "The MLC Public Work Search The accuracy and completeness of The MLC's data is d…" at bounding box center [576, 298] width 1152 height 524
paste input "B1832"
type input "B18326"
click at [953, 371] on button "Search" at bounding box center [938, 362] width 90 height 30
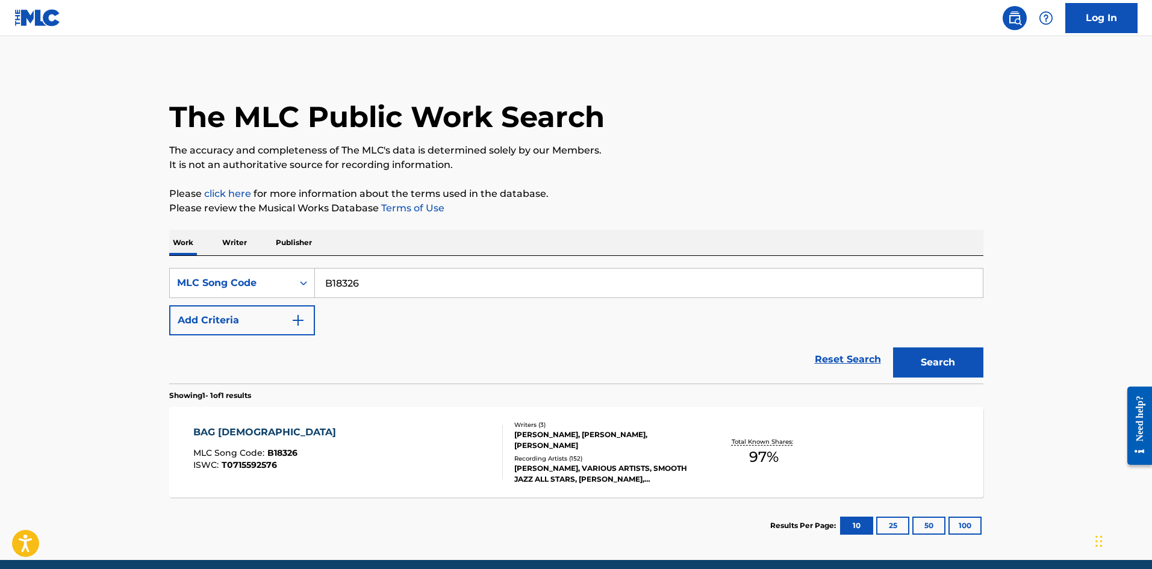
click at [359, 441] on div "BAG [DEMOGRAPHIC_DATA] MLC Song Code : B18326 ISWC : T0715592576" at bounding box center [348, 452] width 310 height 54
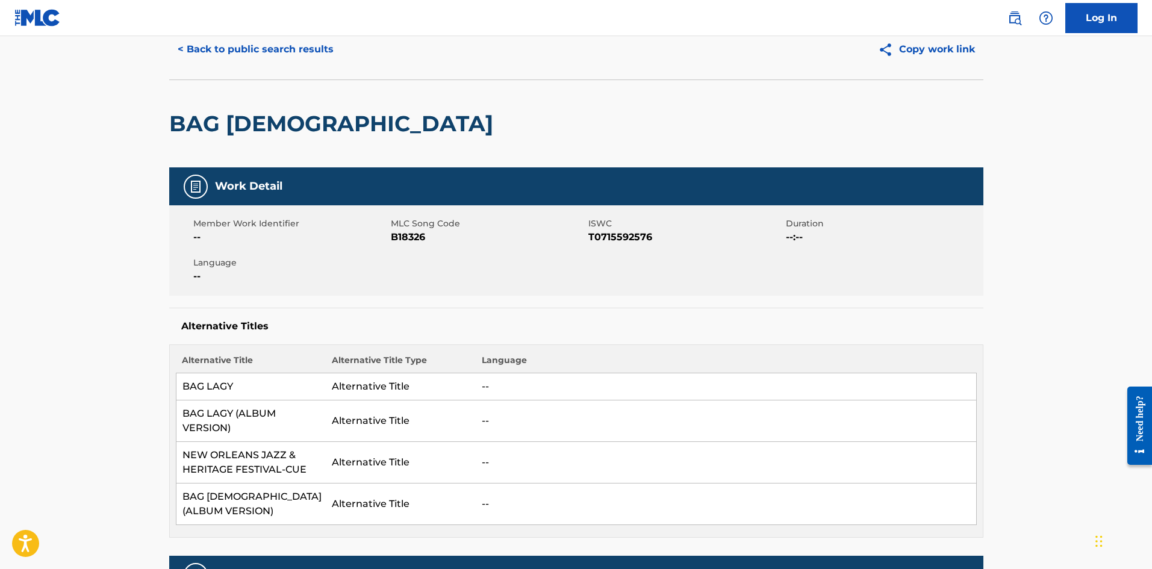
scroll to position [42, 0]
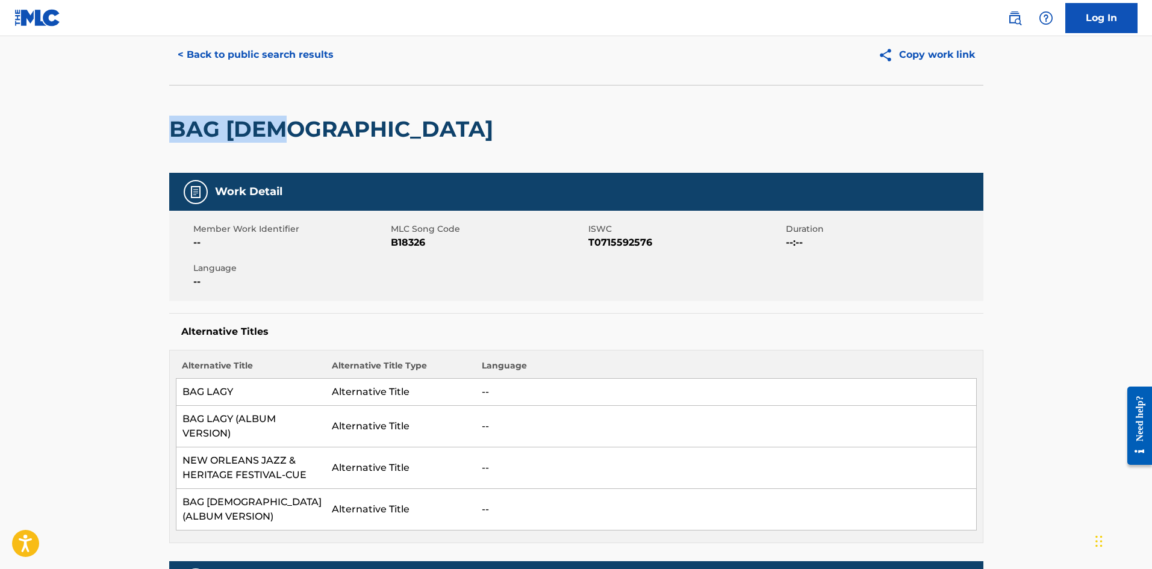
drag, startPoint x: 303, startPoint y: 138, endPoint x: 164, endPoint y: 134, distance: 138.5
click at [278, 55] on button "< Back to public search results" at bounding box center [255, 55] width 173 height 30
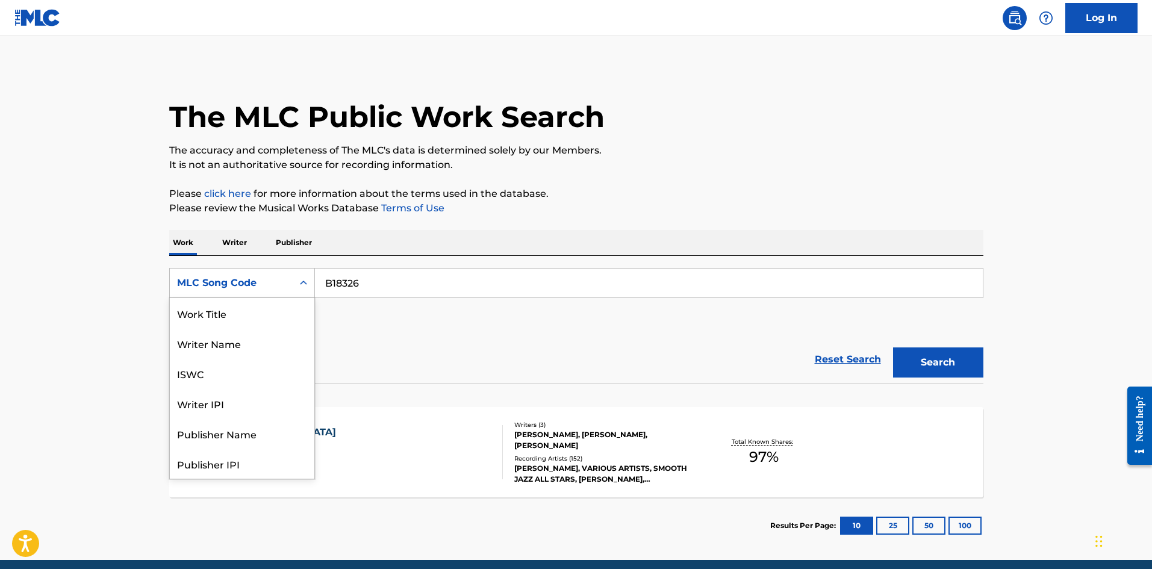
click at [249, 287] on div "MLC Song Code" at bounding box center [231, 283] width 108 height 14
click at [249, 303] on div "Work Title" at bounding box center [242, 313] width 145 height 30
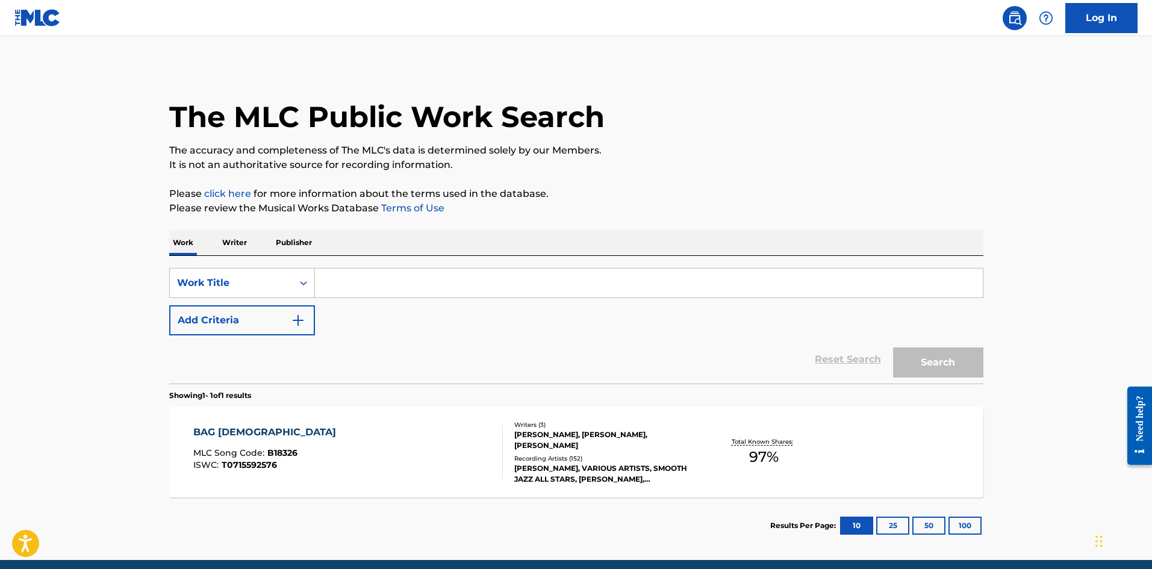
click at [394, 287] on input "Search Form" at bounding box center [649, 283] width 668 height 29
paste input "BAG [DEMOGRAPHIC_DATA]"
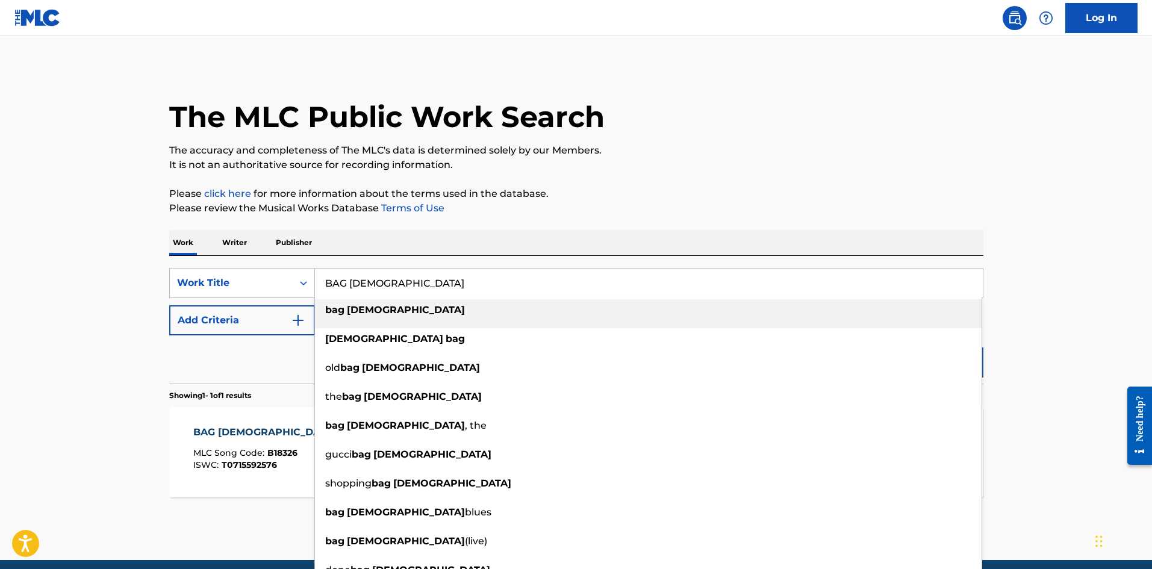
type input "BAG [DEMOGRAPHIC_DATA]"
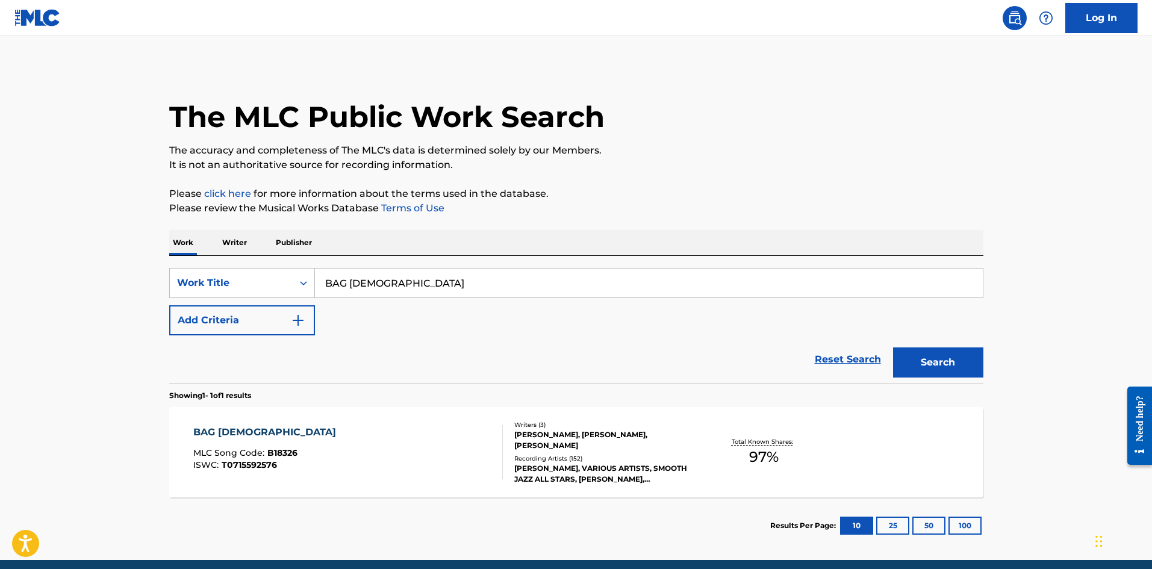
click at [251, 324] on button "Add Criteria" at bounding box center [242, 320] width 146 height 30
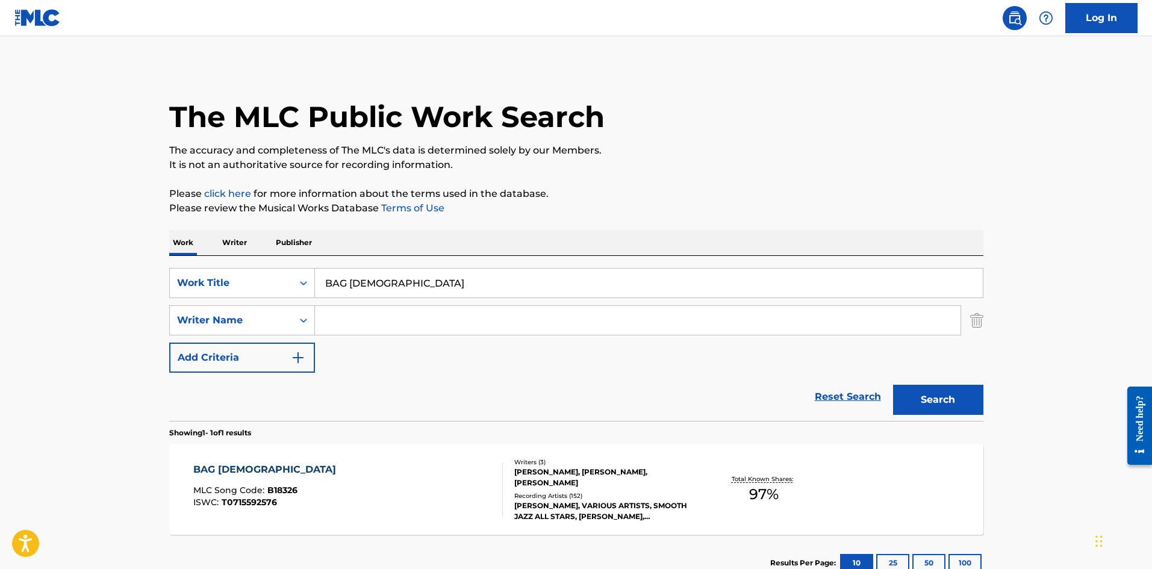
click at [381, 328] on input "Search Form" at bounding box center [638, 320] width 646 height 29
type input "YOUNG"
click at [893, 385] on button "Search" at bounding box center [938, 400] width 90 height 30
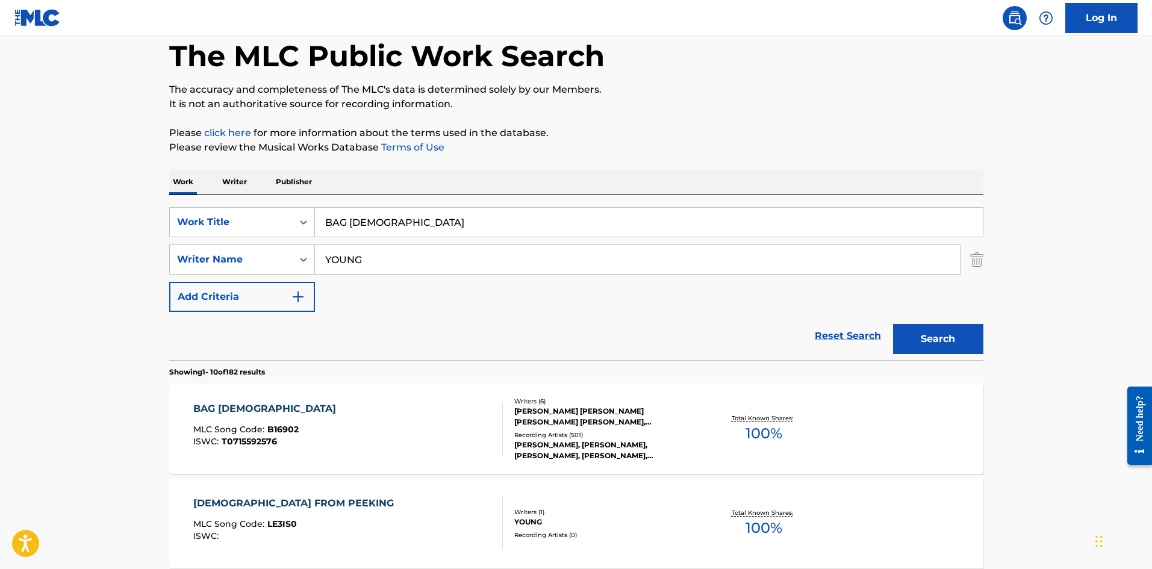
scroll to position [181, 0]
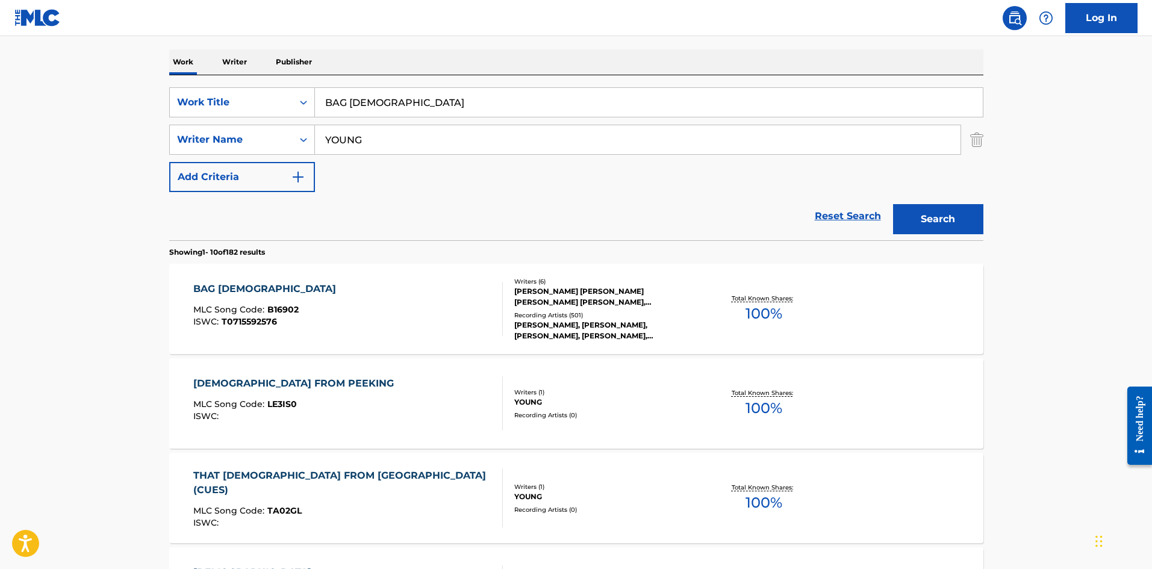
click at [504, 313] on div "Writers ( 6 ) [PERSON_NAME] [PERSON_NAME] [PERSON_NAME] [PERSON_NAME], [PERSON_…" at bounding box center [599, 309] width 193 height 64
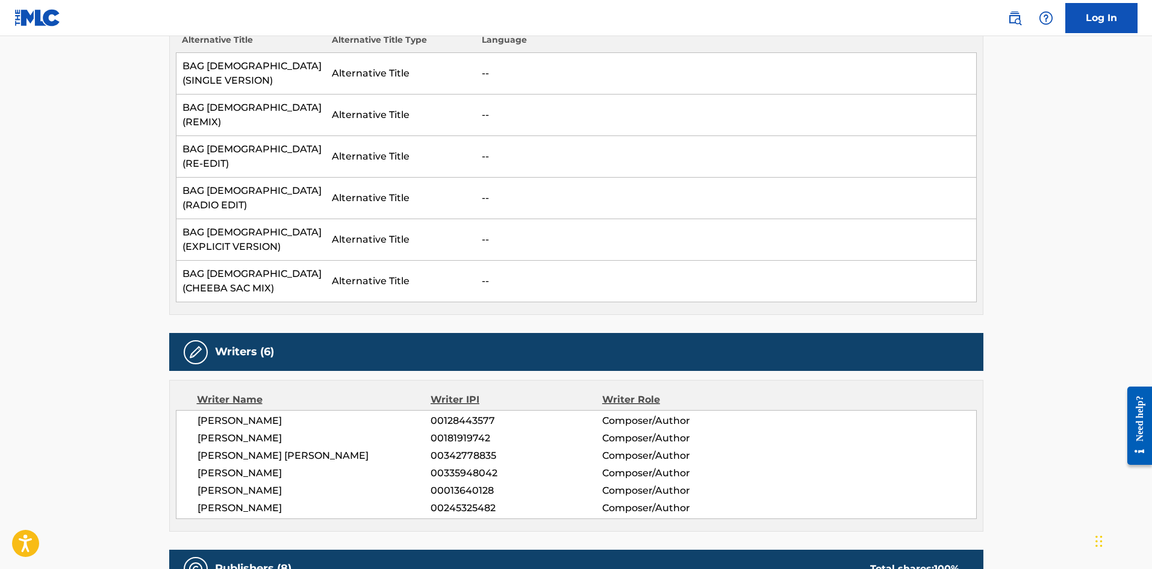
scroll to position [181, 0]
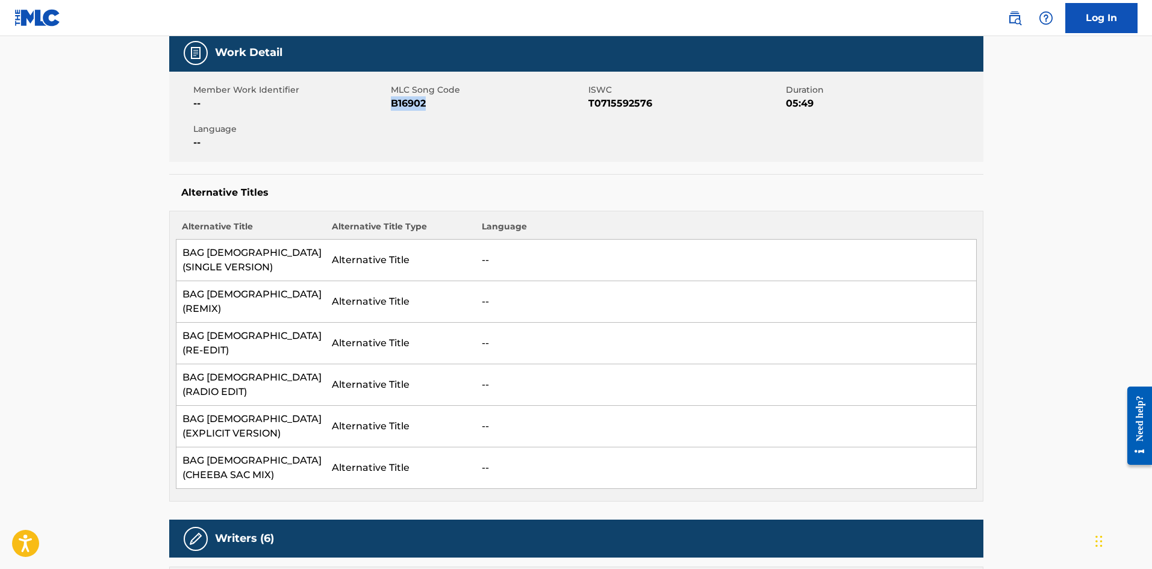
drag, startPoint x: 430, startPoint y: 104, endPoint x: 391, endPoint y: 103, distance: 38.5
click at [391, 103] on span "B16902" at bounding box center [488, 103] width 195 height 14
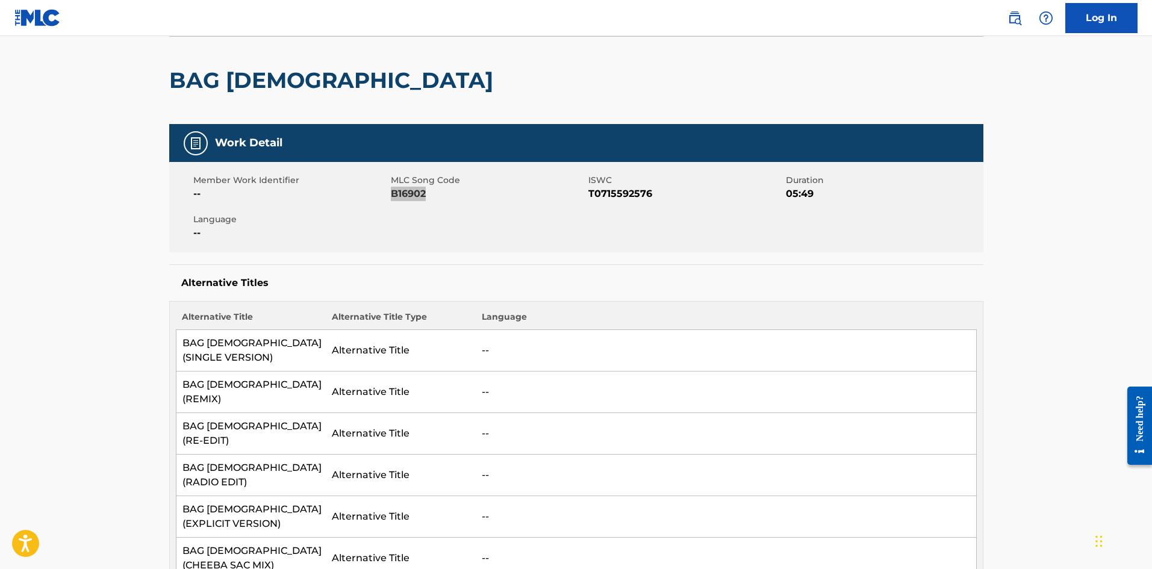
scroll to position [0, 0]
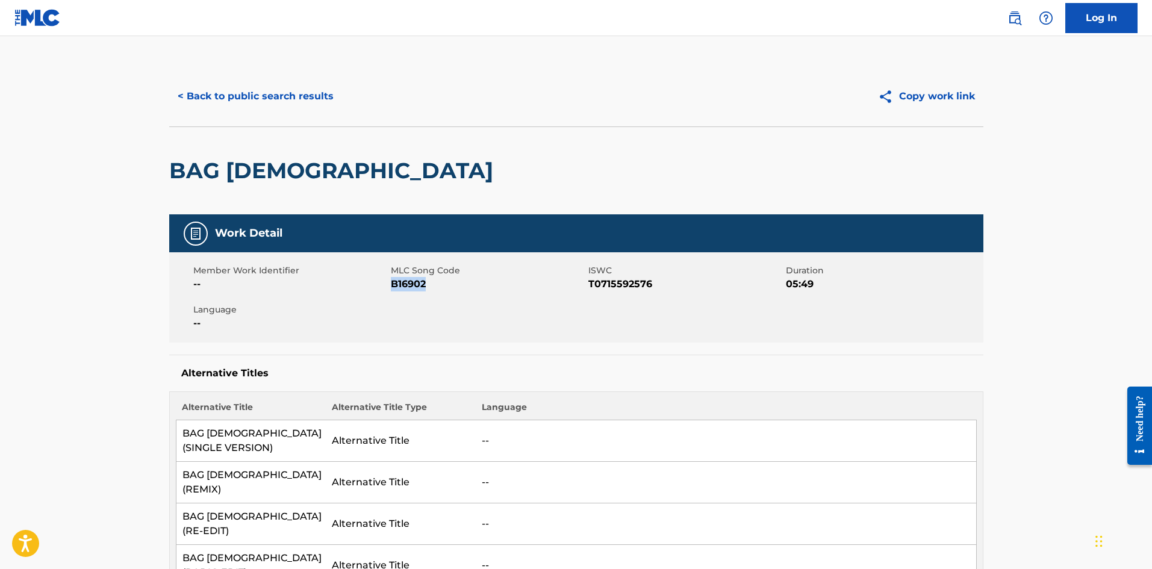
click at [278, 94] on button "< Back to public search results" at bounding box center [255, 96] width 173 height 30
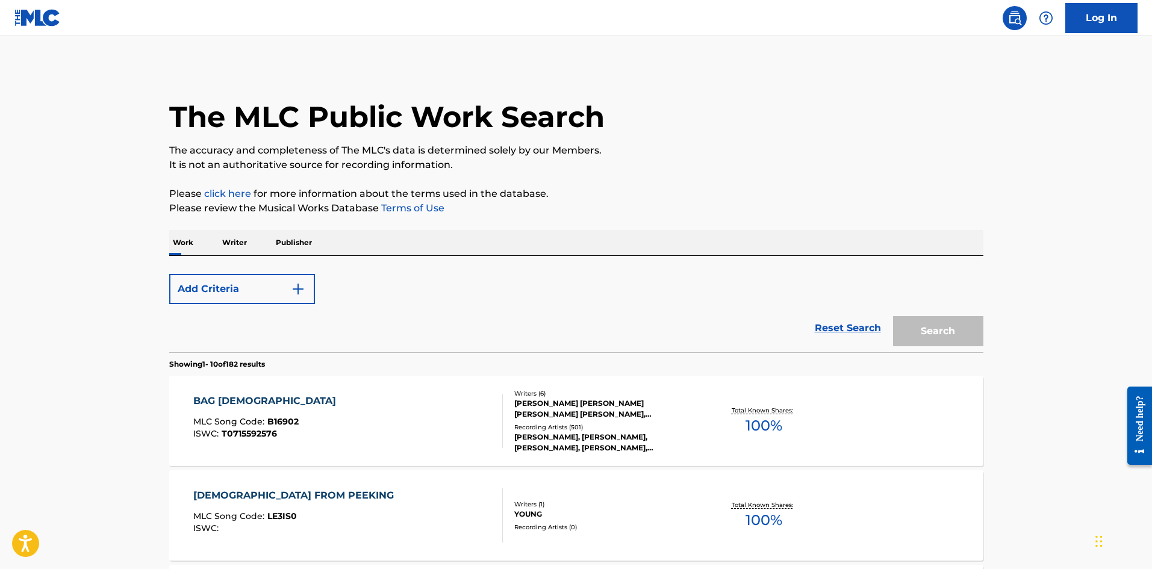
scroll to position [181, 0]
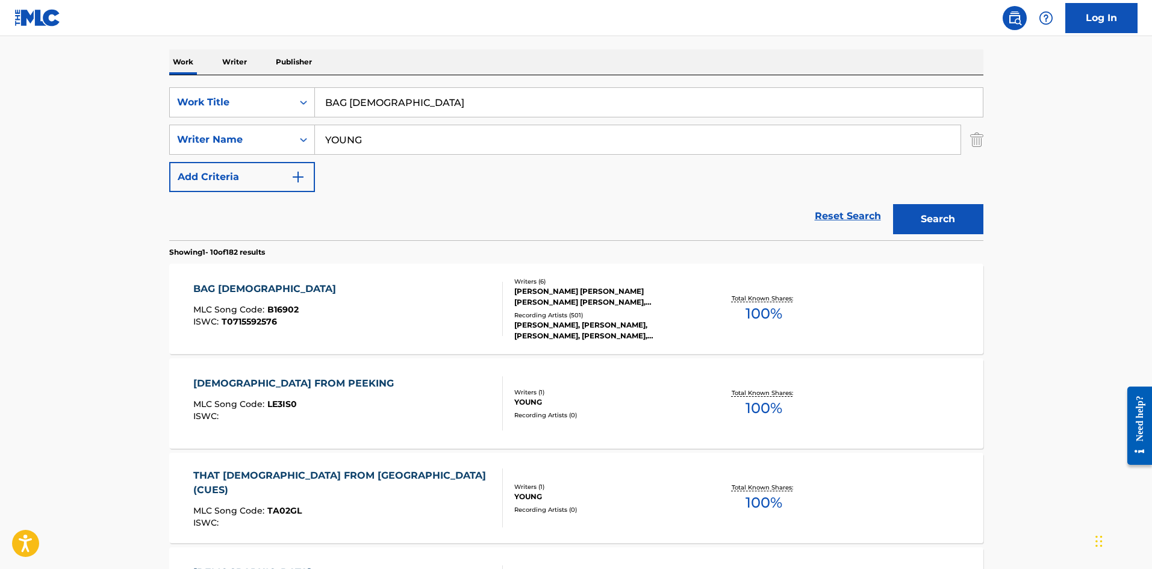
drag, startPoint x: 973, startPoint y: 148, endPoint x: 925, endPoint y: 147, distance: 48.2
click at [973, 148] on img "Search Form" at bounding box center [976, 140] width 13 height 30
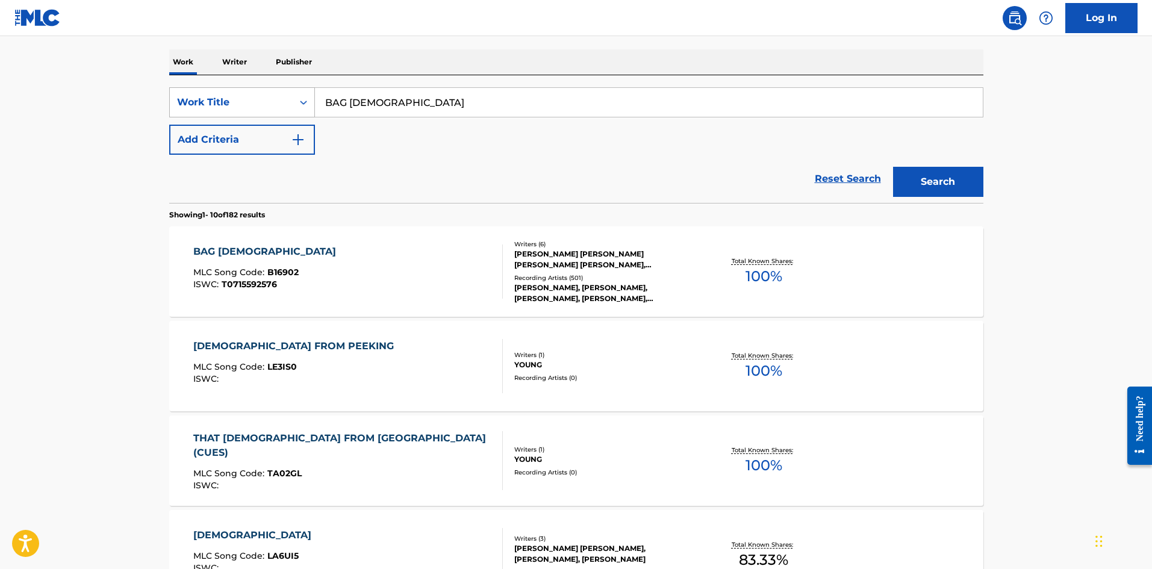
click at [244, 107] on div "Work Title" at bounding box center [231, 102] width 108 height 14
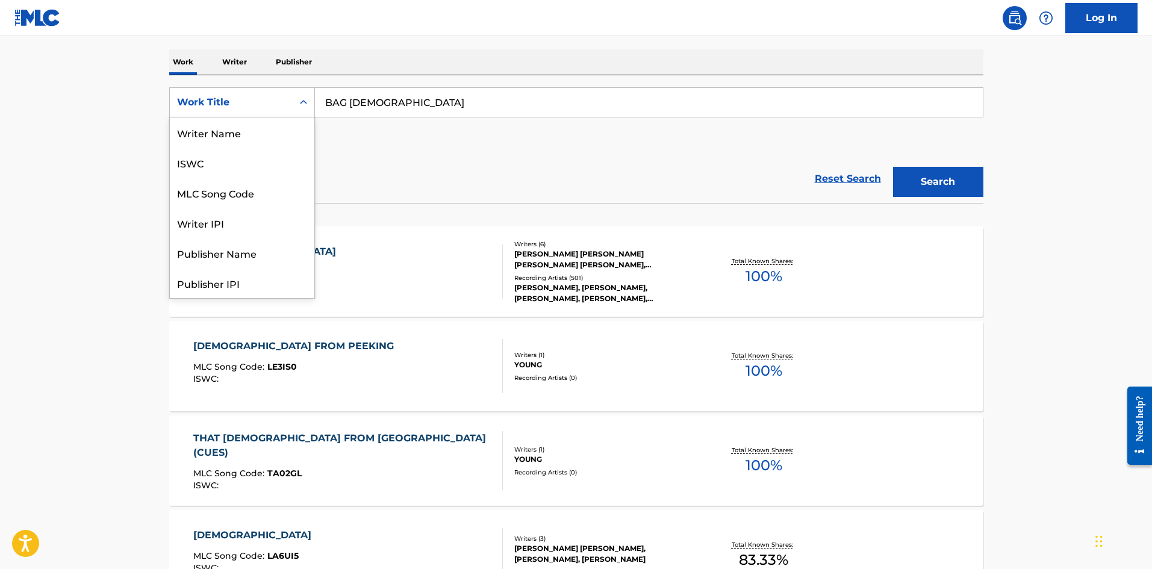
scroll to position [60, 0]
click at [244, 137] on div "MLC Song Code" at bounding box center [242, 132] width 145 height 30
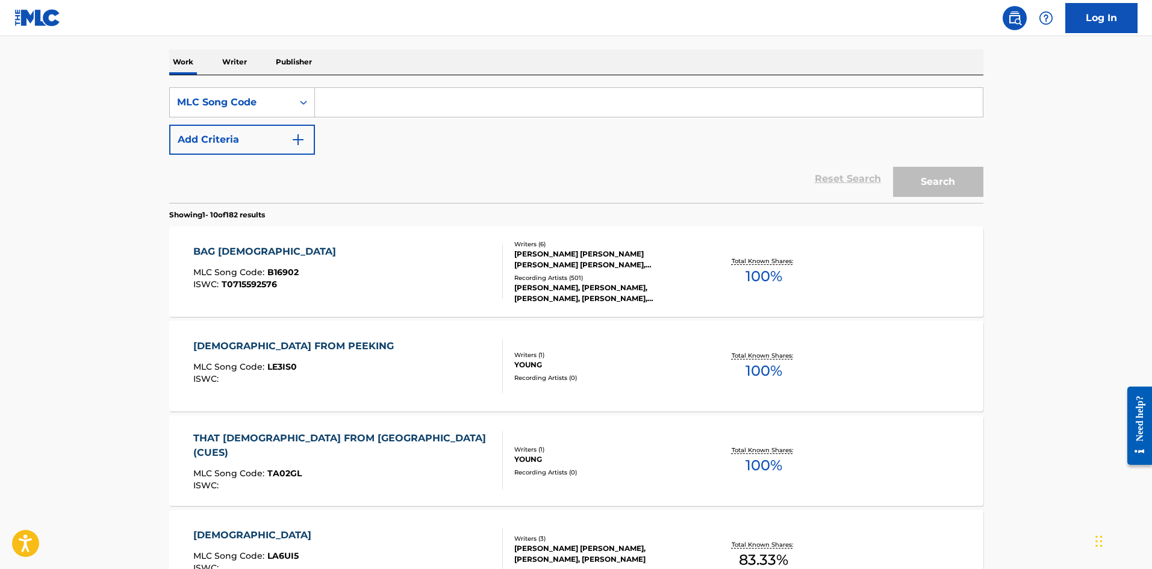
drag, startPoint x: 358, startPoint y: 119, endPoint x: 398, endPoint y: 105, distance: 42.9
click at [398, 105] on input "Search Form" at bounding box center [649, 102] width 668 height 29
paste input "SB08XT"
type input "SB08XT"
click at [933, 181] on button "Search" at bounding box center [938, 182] width 90 height 30
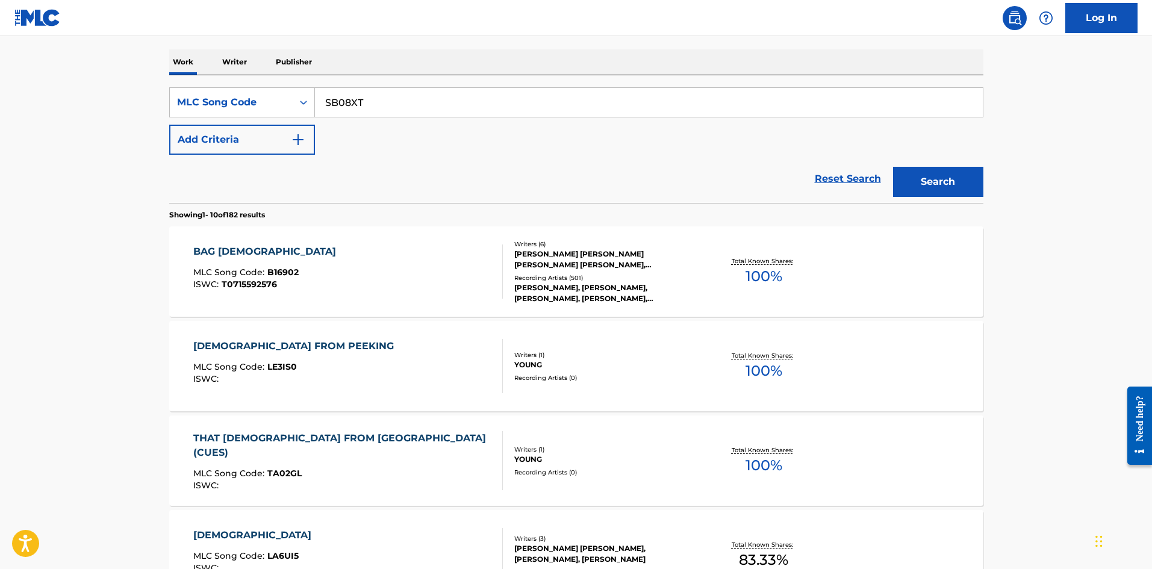
scroll to position [0, 0]
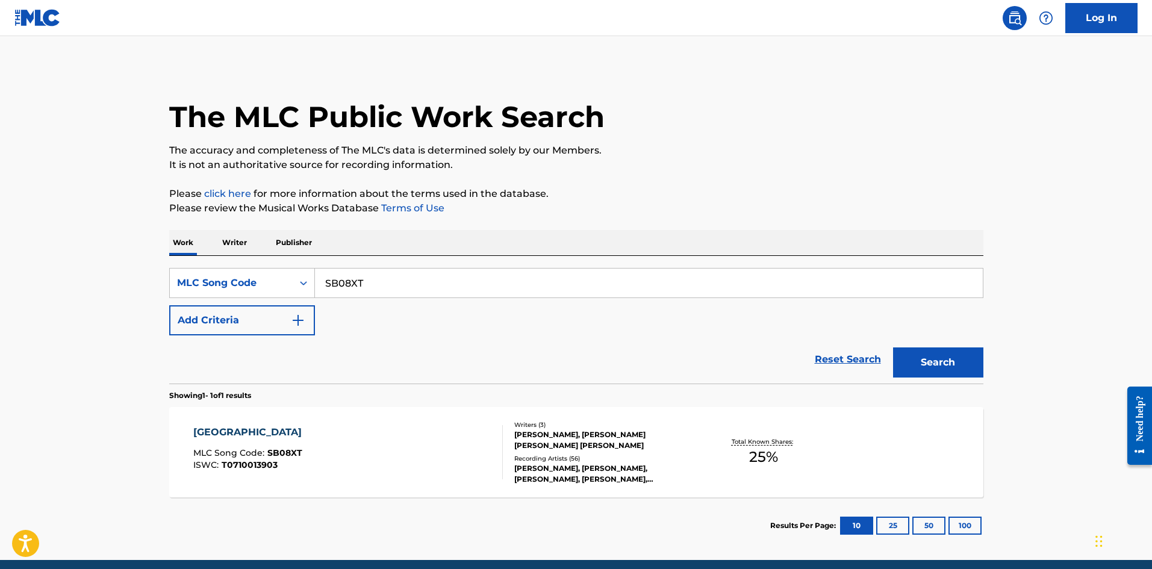
click at [343, 456] on div "SOUTH PARK MLC Song Code : SB08XT ISWC : T0710013903" at bounding box center [348, 452] width 310 height 54
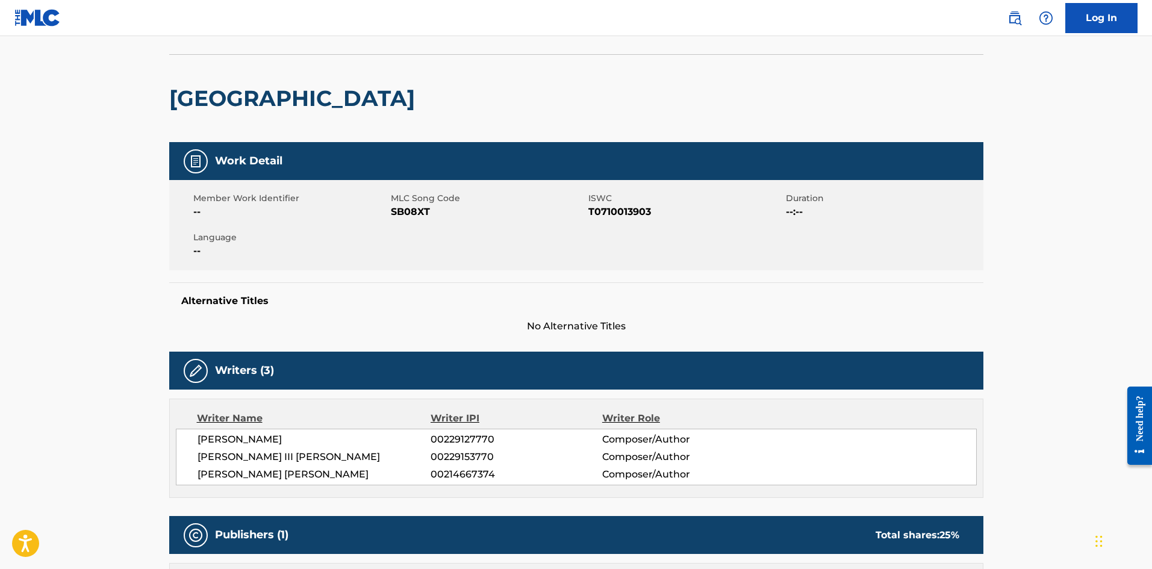
scroll to position [60, 0]
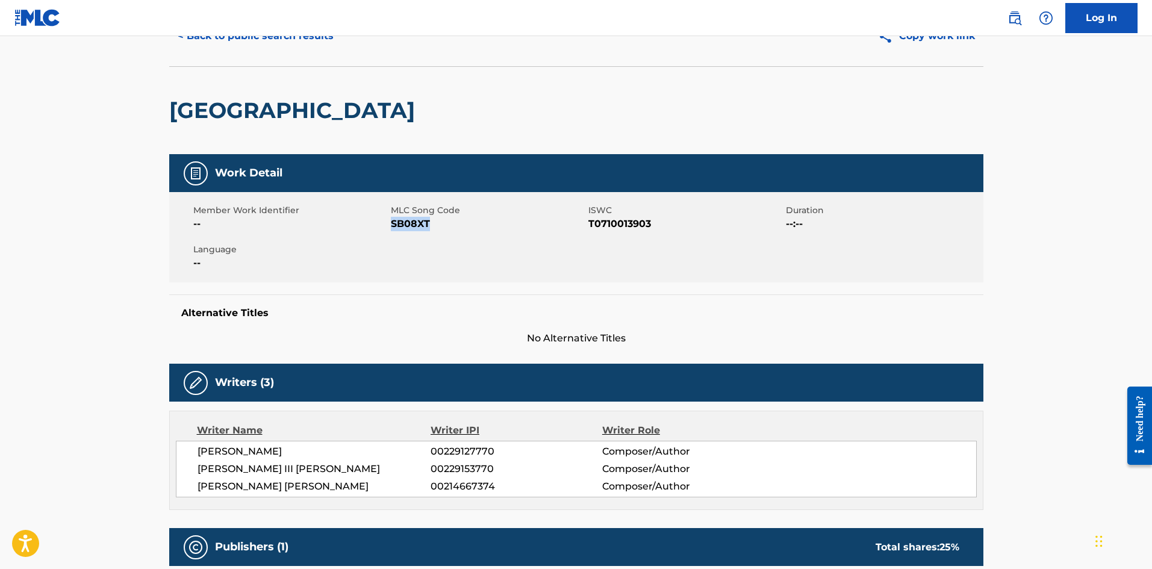
drag, startPoint x: 430, startPoint y: 225, endPoint x: 391, endPoint y: 225, distance: 38.5
click at [391, 225] on span "SB08XT" at bounding box center [488, 224] width 195 height 14
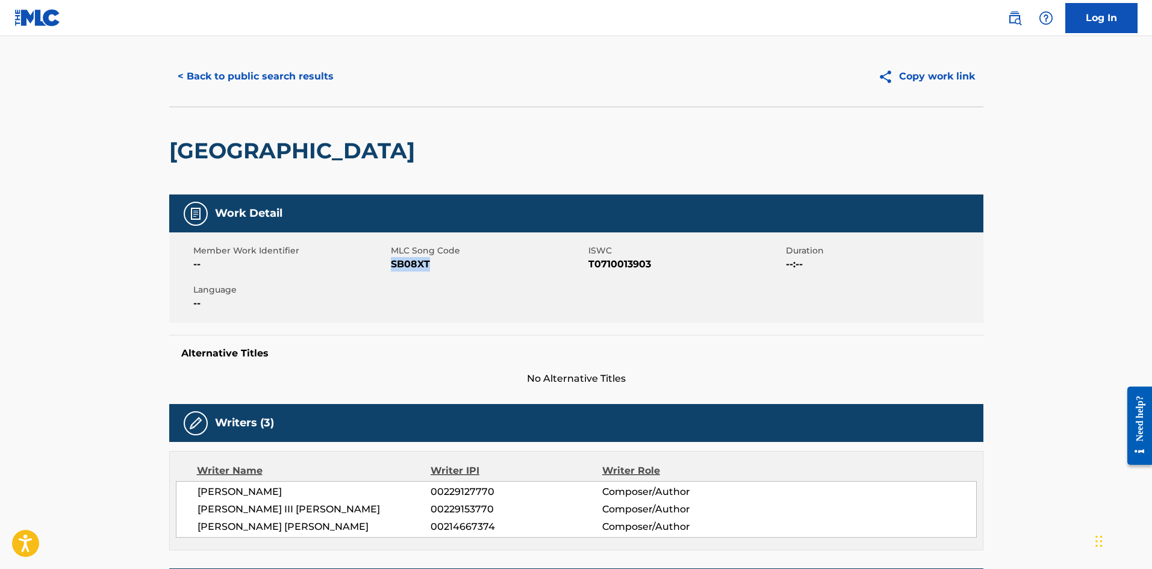
scroll to position [0, 0]
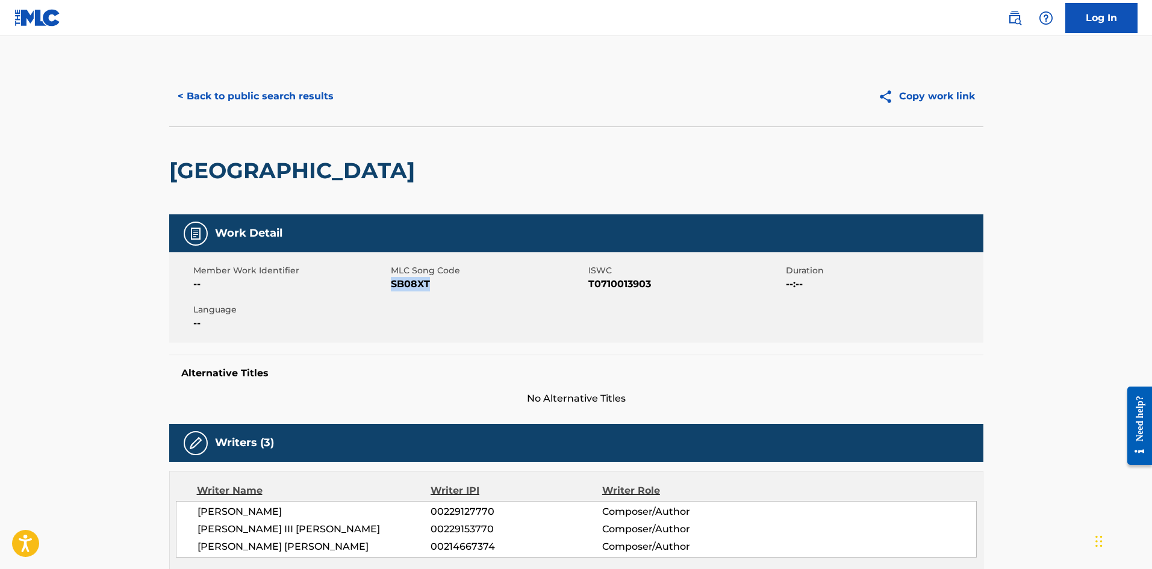
click at [303, 90] on button "< Back to public search results" at bounding box center [255, 96] width 173 height 30
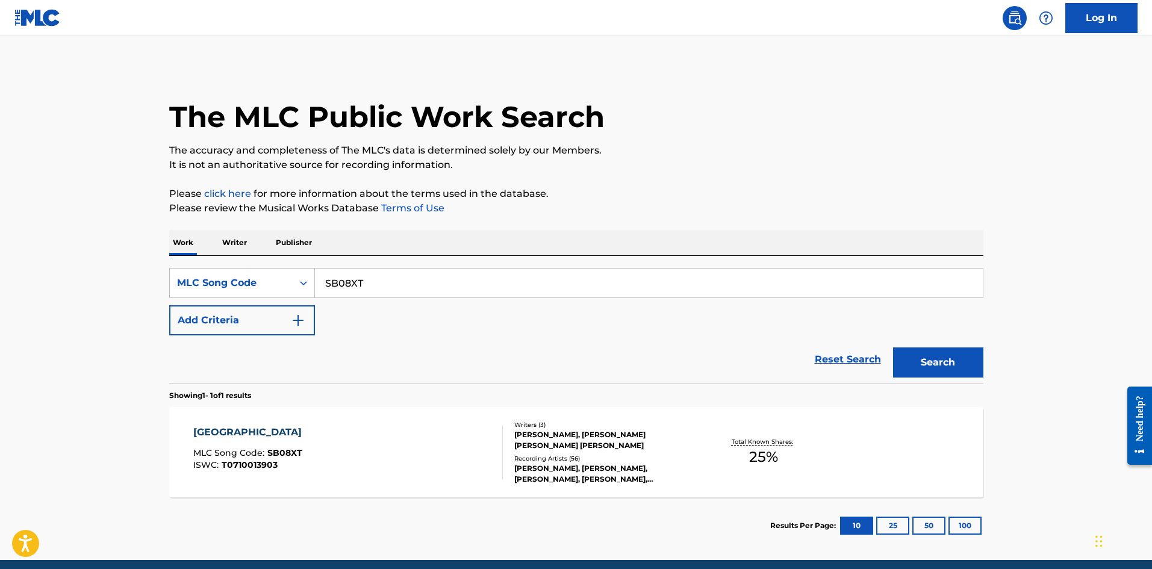
drag, startPoint x: 413, startPoint y: 285, endPoint x: 46, endPoint y: 288, distance: 366.7
click at [46, 288] on main "The MLC Public Work Search The accuracy and completeness of The MLC's data is d…" at bounding box center [576, 298] width 1152 height 524
paste input "G57607"
type input "G57607"
click at [945, 375] on button "Search" at bounding box center [938, 362] width 90 height 30
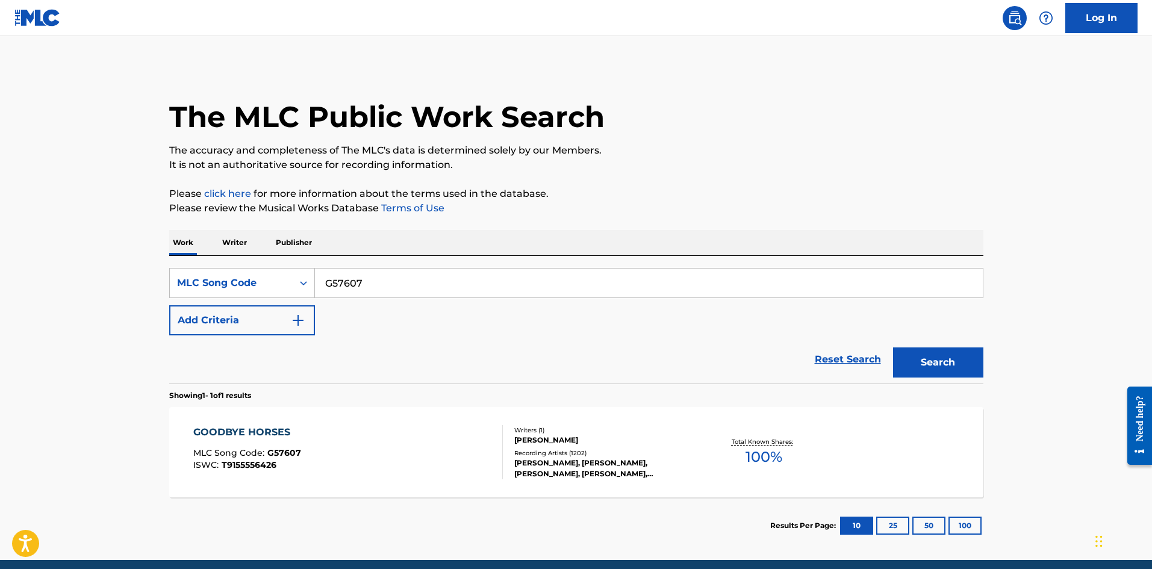
click at [464, 449] on div "GOODBYE HORSES MLC Song Code : G57607 ISWC : T9155556426" at bounding box center [348, 452] width 310 height 54
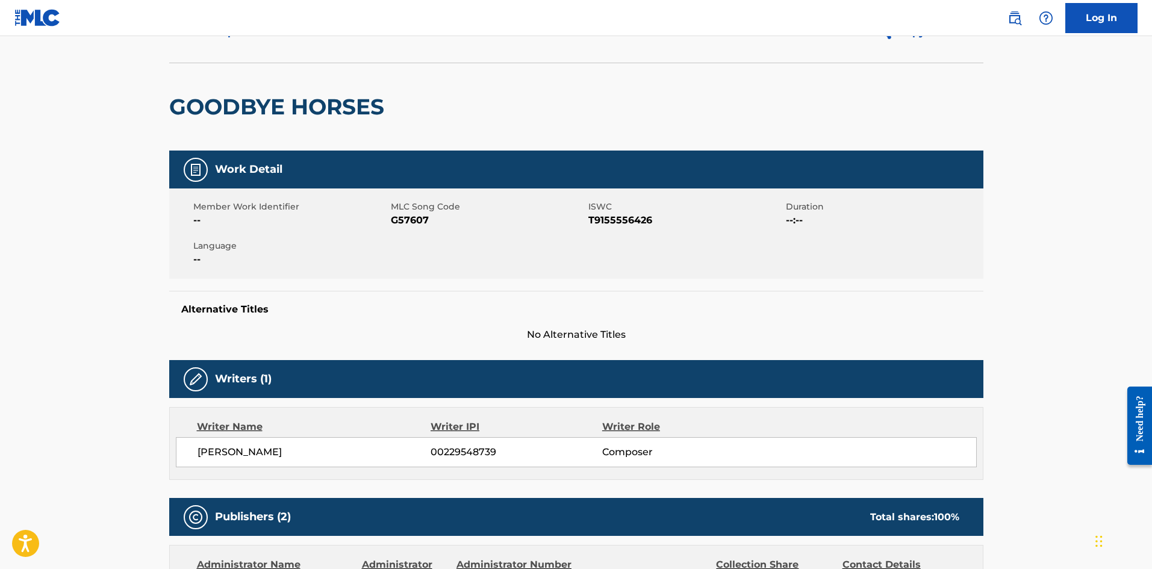
scroll to position [60, 0]
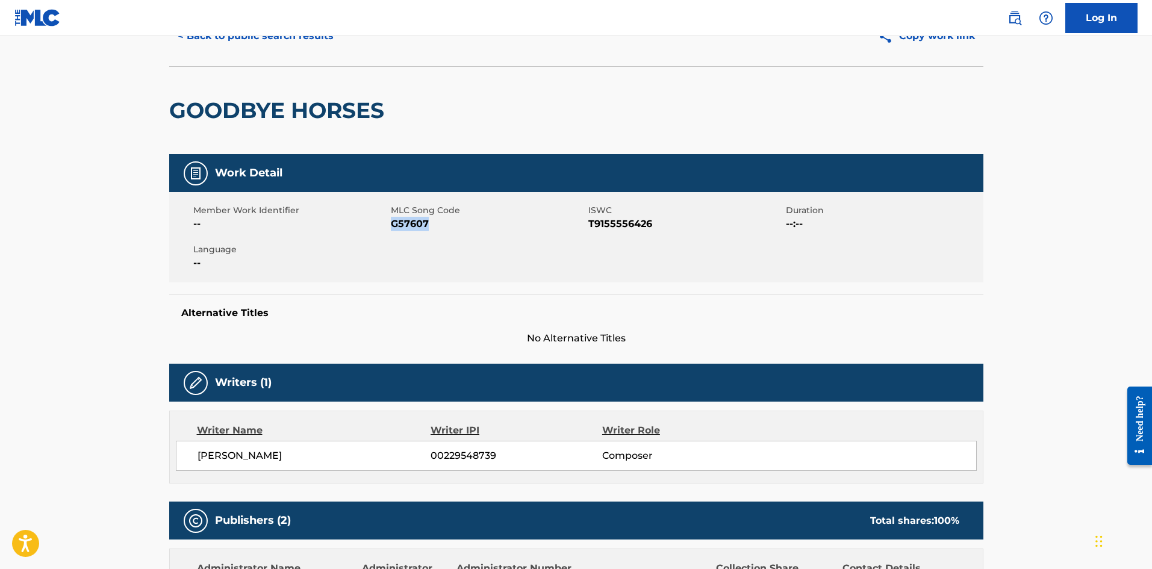
drag, startPoint x: 438, startPoint y: 223, endPoint x: 391, endPoint y: 226, distance: 47.1
click at [391, 226] on span "G57607" at bounding box center [488, 224] width 195 height 14
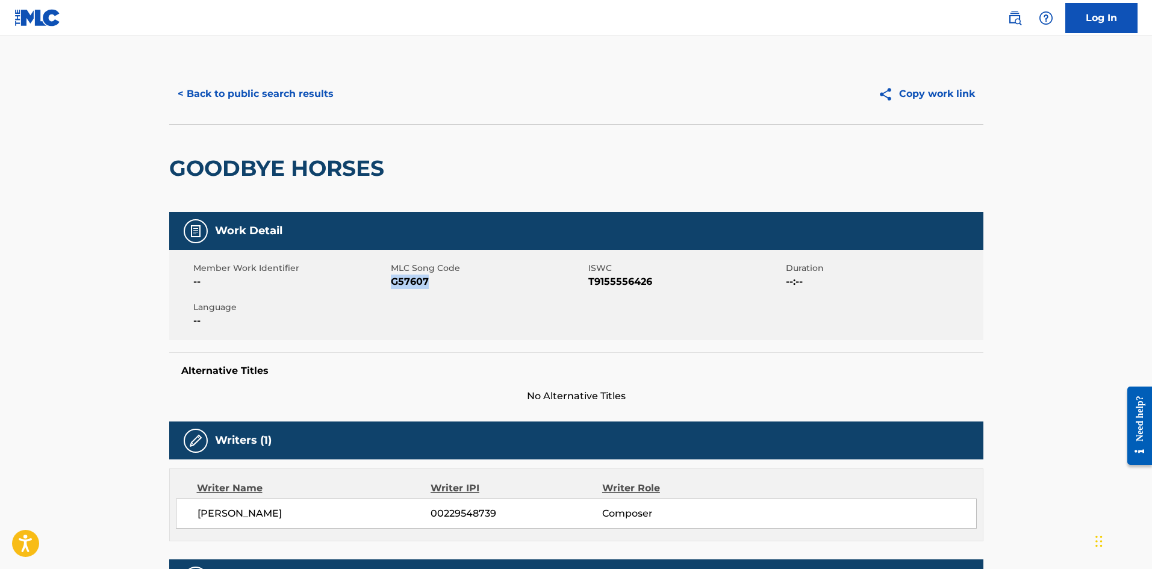
scroll to position [0, 0]
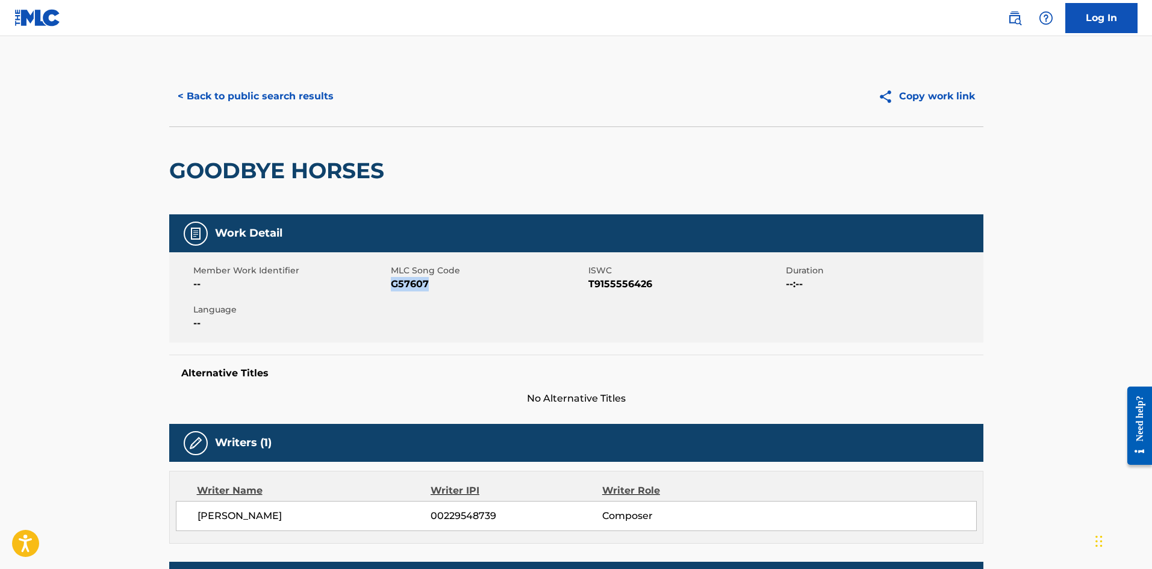
click at [260, 102] on button "< Back to public search results" at bounding box center [255, 96] width 173 height 30
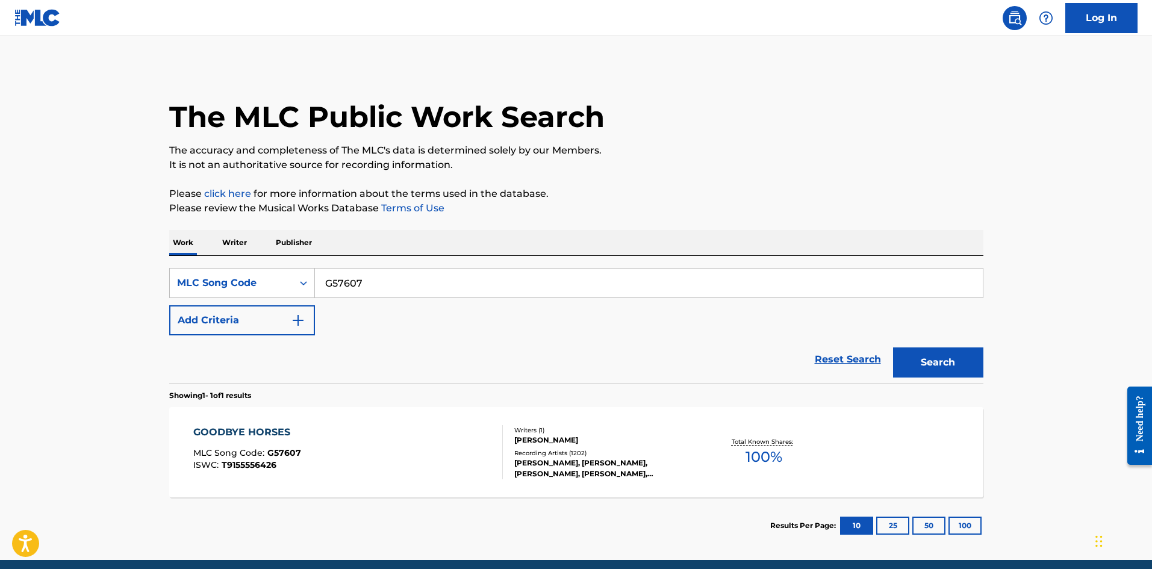
drag, startPoint x: 384, startPoint y: 284, endPoint x: 94, endPoint y: 278, distance: 290.3
click at [78, 284] on main "The MLC Public Work Search The accuracy and completeness of The MLC's data is d…" at bounding box center [576, 298] width 1152 height 524
paste input "RA7EKY"
type input "RA7EKY"
click at [941, 357] on button "Search" at bounding box center [938, 362] width 90 height 30
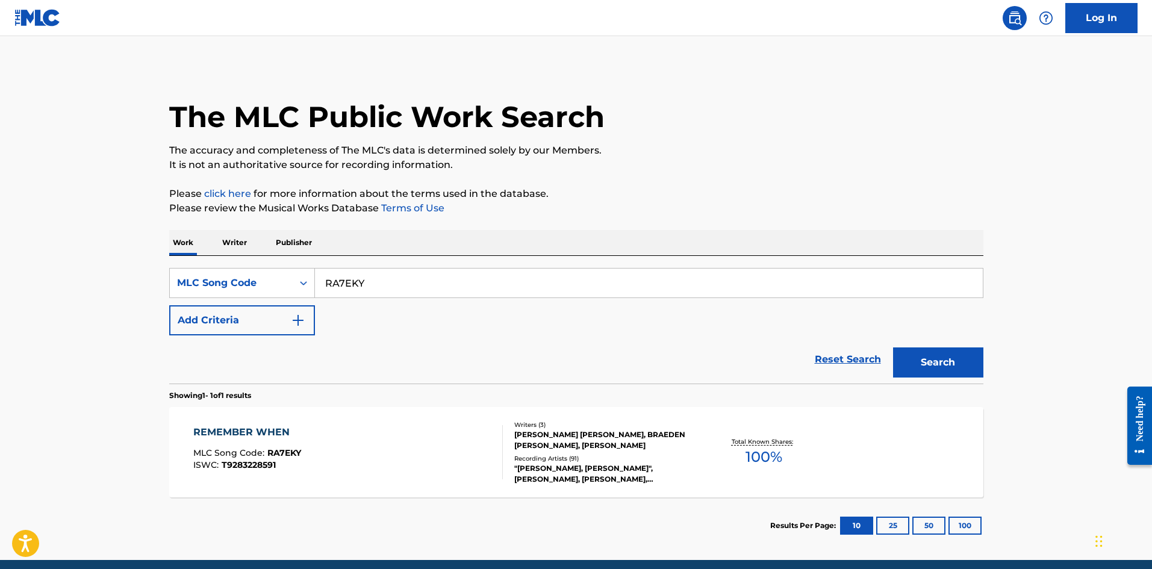
click at [417, 443] on div "REMEMBER WHEN MLC Song Code : RA7EKY ISWC : T9283228591" at bounding box center [348, 452] width 310 height 54
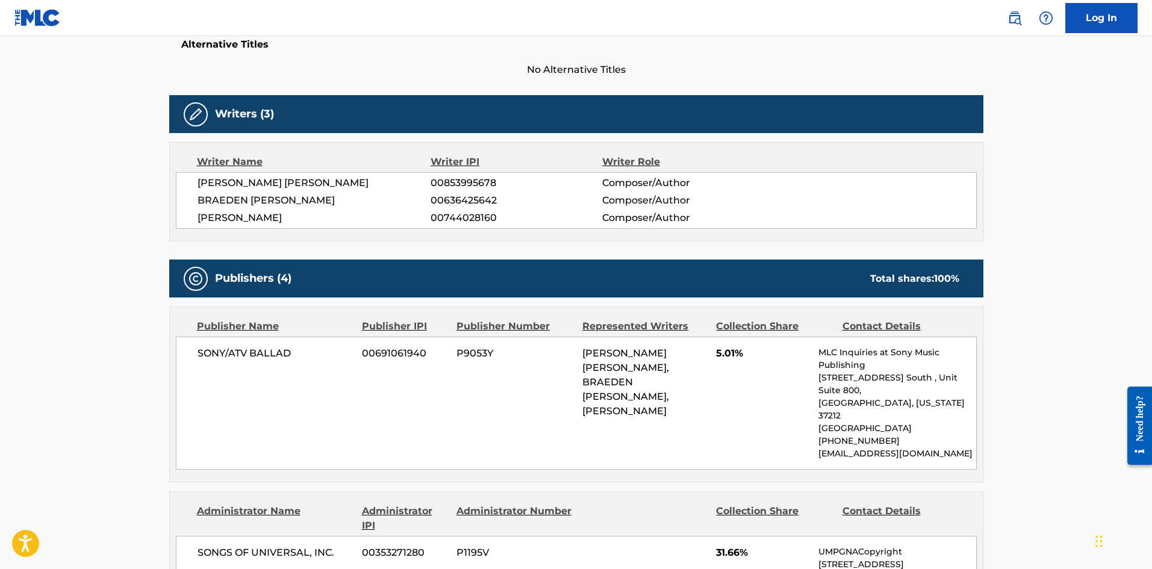
scroll to position [191, 0]
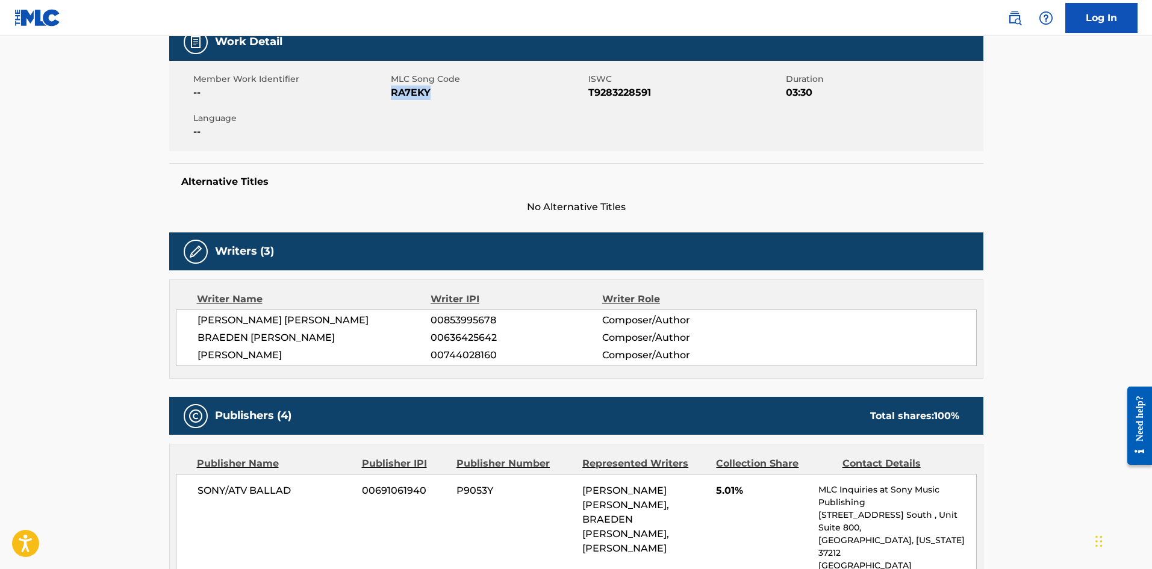
drag, startPoint x: 441, startPoint y: 89, endPoint x: 393, endPoint y: 91, distance: 48.8
click at [393, 91] on span "RA7EKY" at bounding box center [488, 93] width 195 height 14
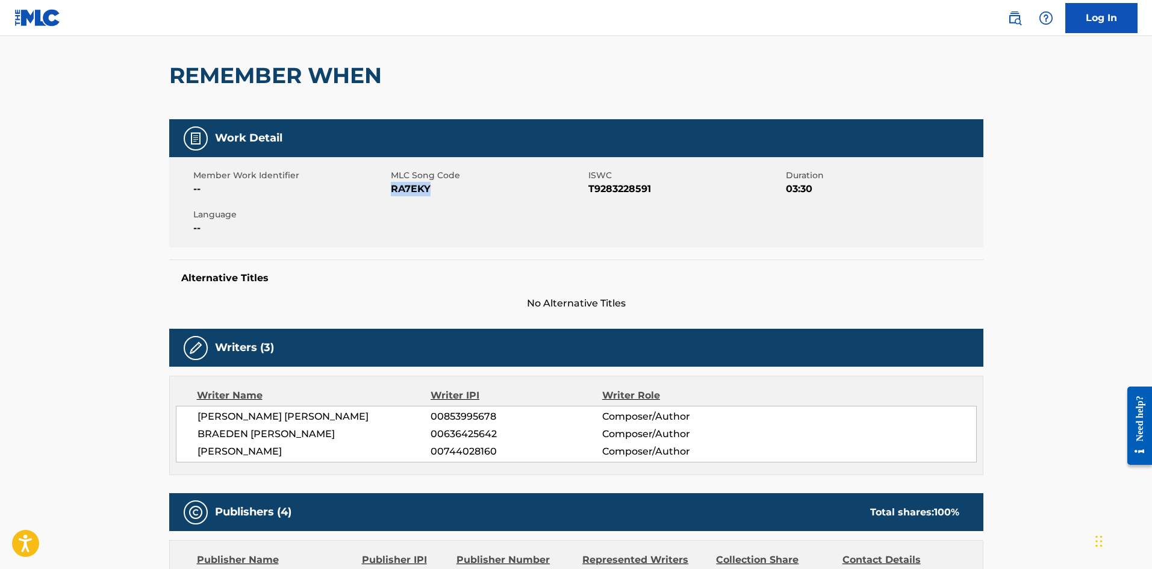
scroll to position [0, 0]
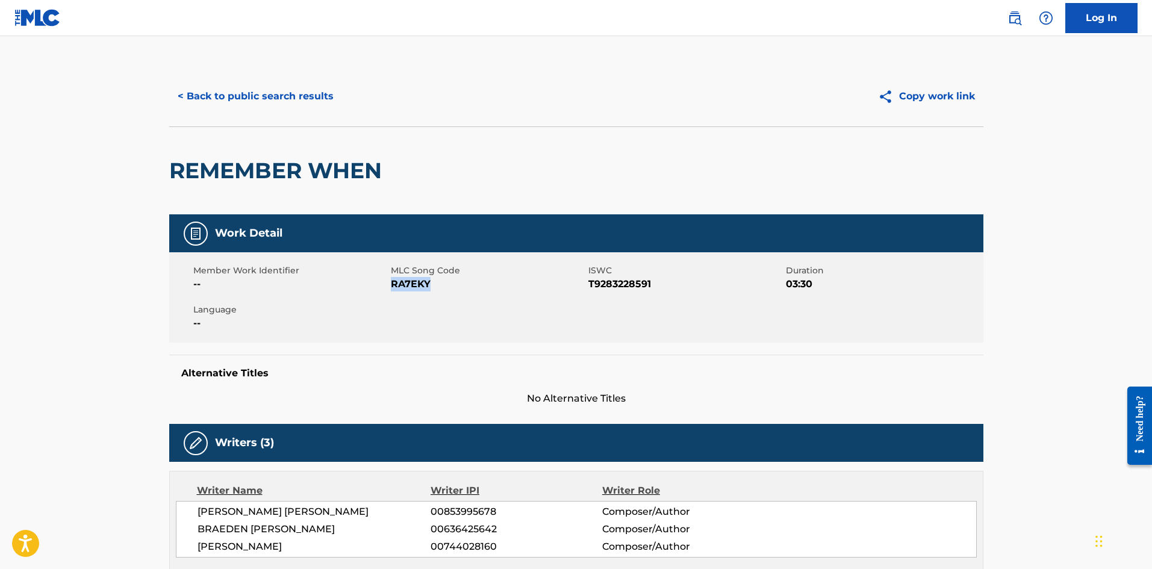
click at [281, 99] on button "< Back to public search results" at bounding box center [255, 96] width 173 height 30
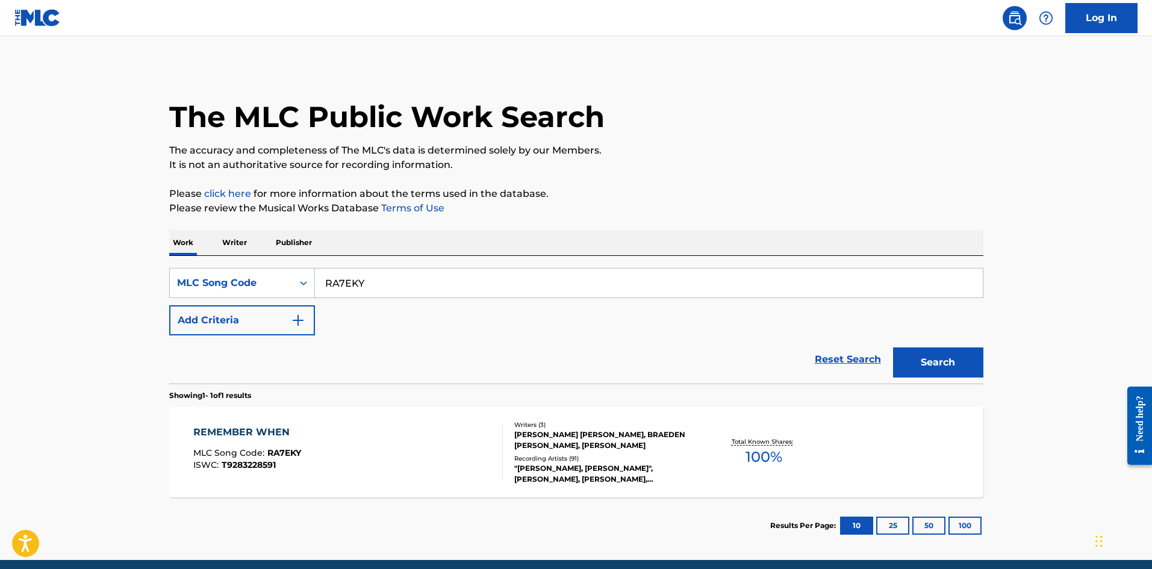
drag, startPoint x: 388, startPoint y: 278, endPoint x: 148, endPoint y: 283, distance: 240.3
click at [150, 283] on main "The MLC Public Work Search The accuracy and completeness of The MLC's data is d…" at bounding box center [576, 298] width 1152 height 524
paste input "S4401I"
type input "S4401I"
click at [936, 357] on button "Search" at bounding box center [938, 362] width 90 height 30
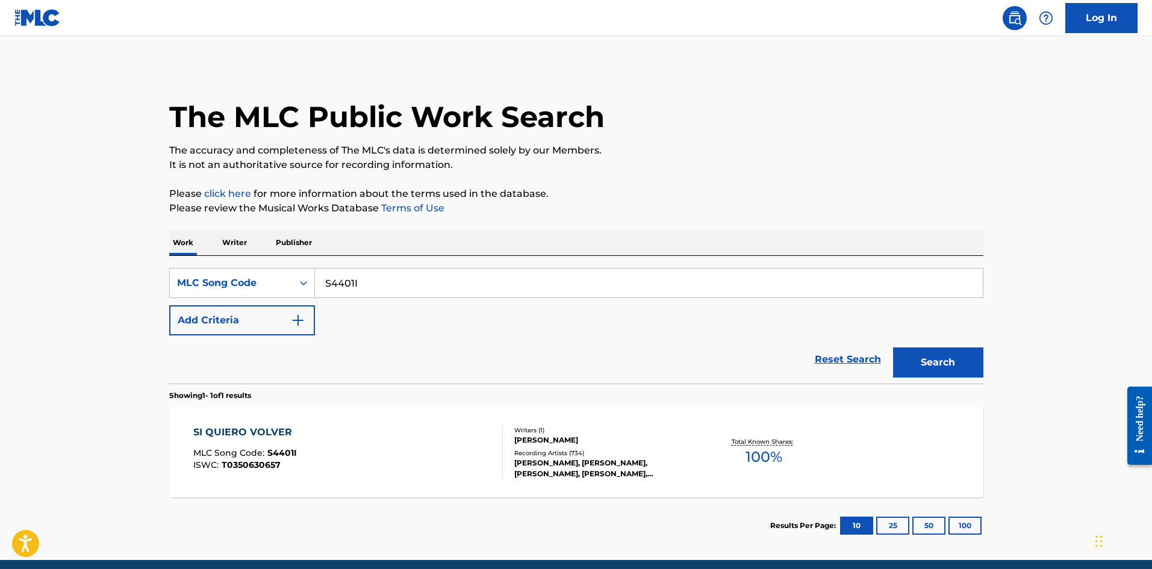
click at [553, 462] on div "[PERSON_NAME], [PERSON_NAME], [PERSON_NAME], [PERSON_NAME], [PERSON_NAME], [PER…" at bounding box center [605, 469] width 182 height 22
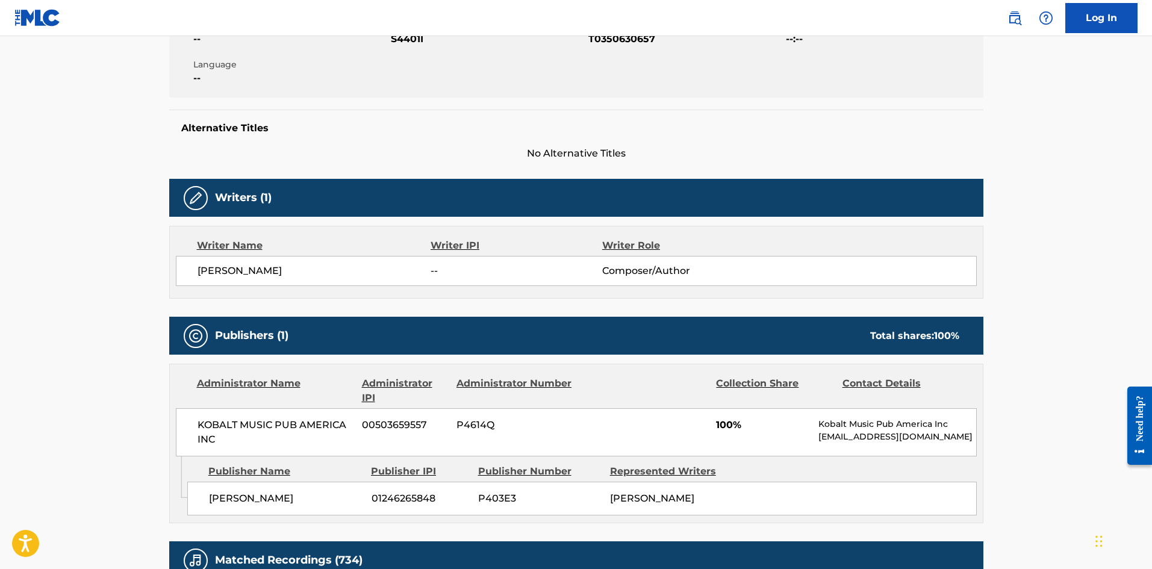
scroll to position [181, 0]
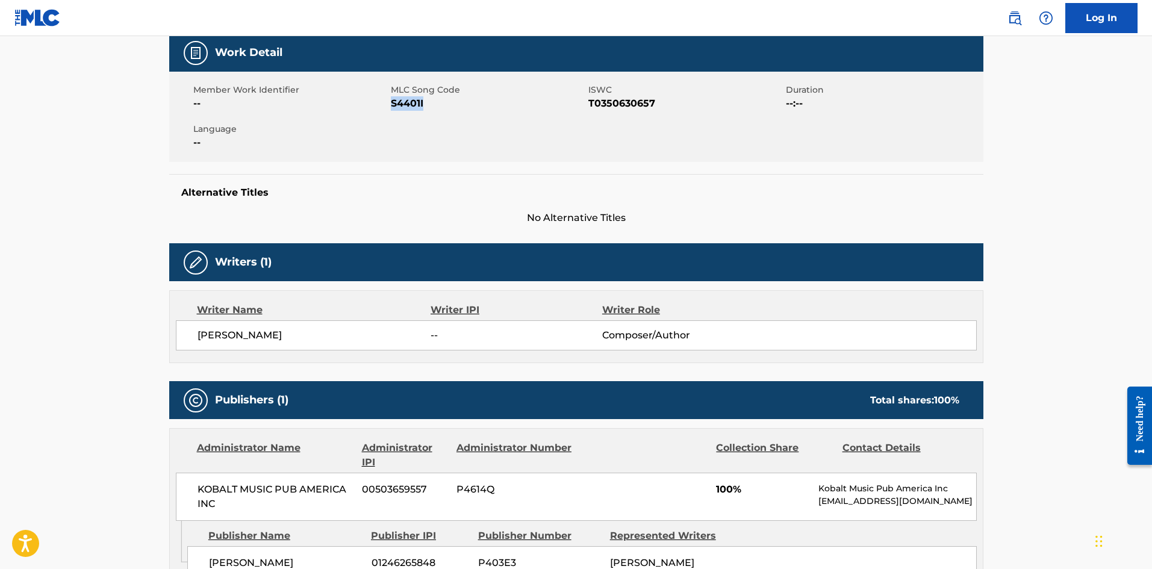
drag, startPoint x: 405, startPoint y: 100, endPoint x: 391, endPoint y: 101, distance: 13.9
click at [391, 101] on span "S4401I" at bounding box center [488, 103] width 195 height 14
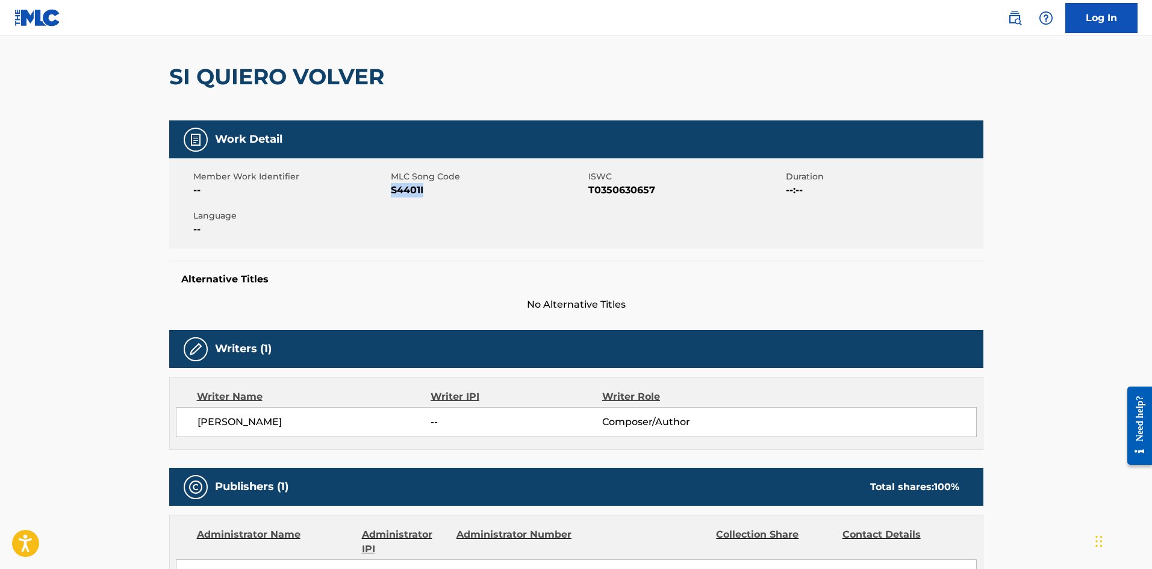
scroll to position [0, 0]
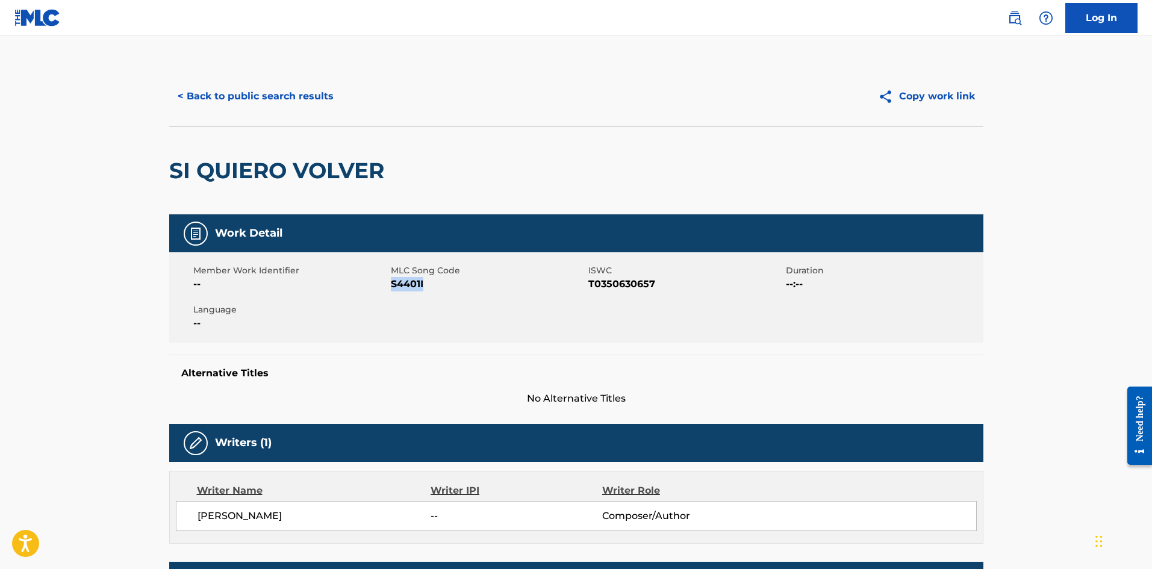
click at [266, 95] on button "< Back to public search results" at bounding box center [255, 96] width 173 height 30
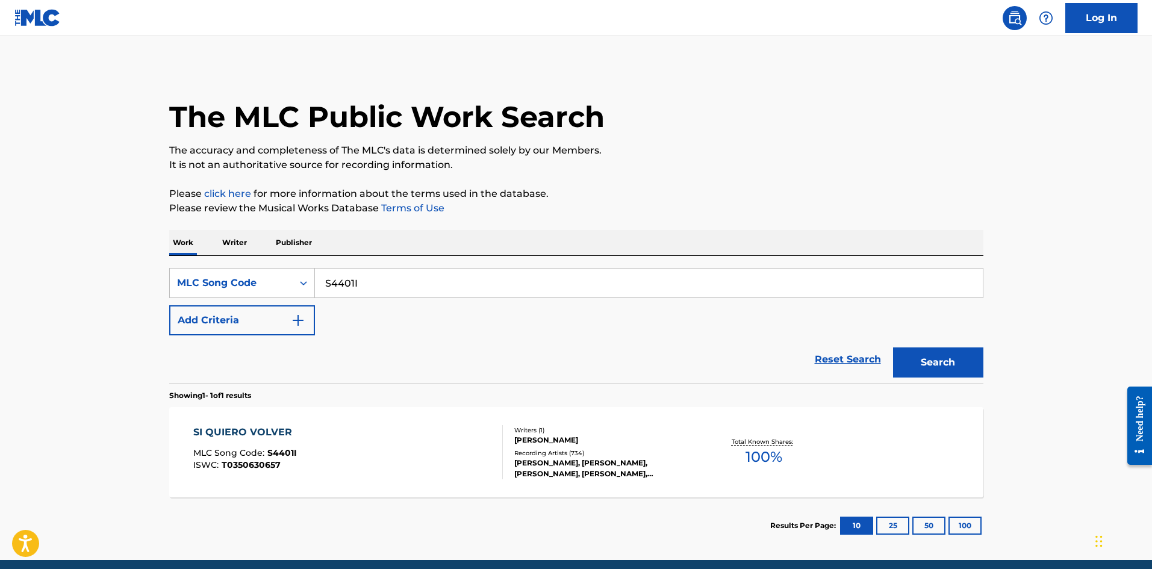
drag, startPoint x: 372, startPoint y: 272, endPoint x: 146, endPoint y: 282, distance: 226.7
click at [146, 282] on main "The MLC Public Work Search The accuracy and completeness of The MLC's data is d…" at bounding box center [576, 298] width 1152 height 524
paste input "Q1219U"
type input "Q1219U"
drag, startPoint x: 938, startPoint y: 359, endPoint x: 662, endPoint y: 382, distance: 276.8
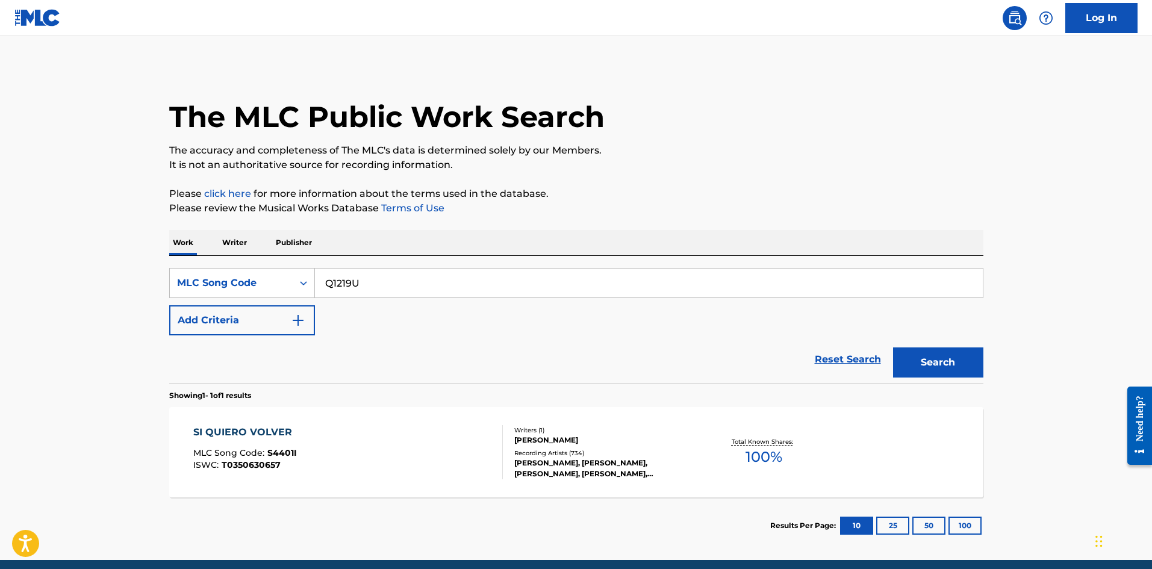
click at [936, 359] on button "Search" at bounding box center [938, 362] width 90 height 30
click at [594, 445] on div "[PERSON_NAME], [PERSON_NAME] [PERSON_NAME]" at bounding box center [605, 440] width 182 height 22
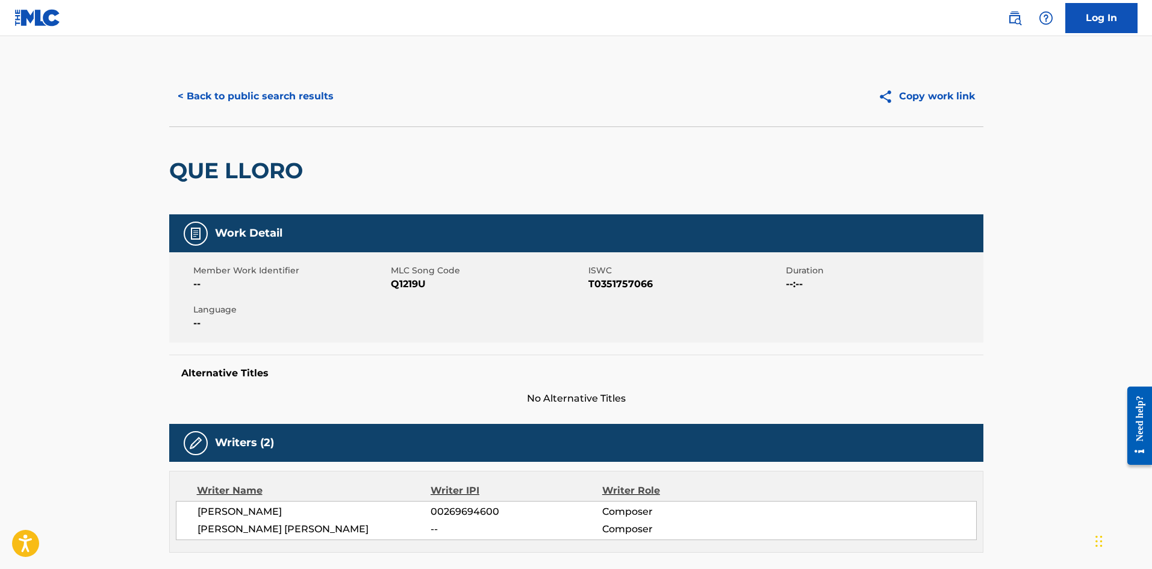
click at [283, 101] on button "< Back to public search results" at bounding box center [255, 96] width 173 height 30
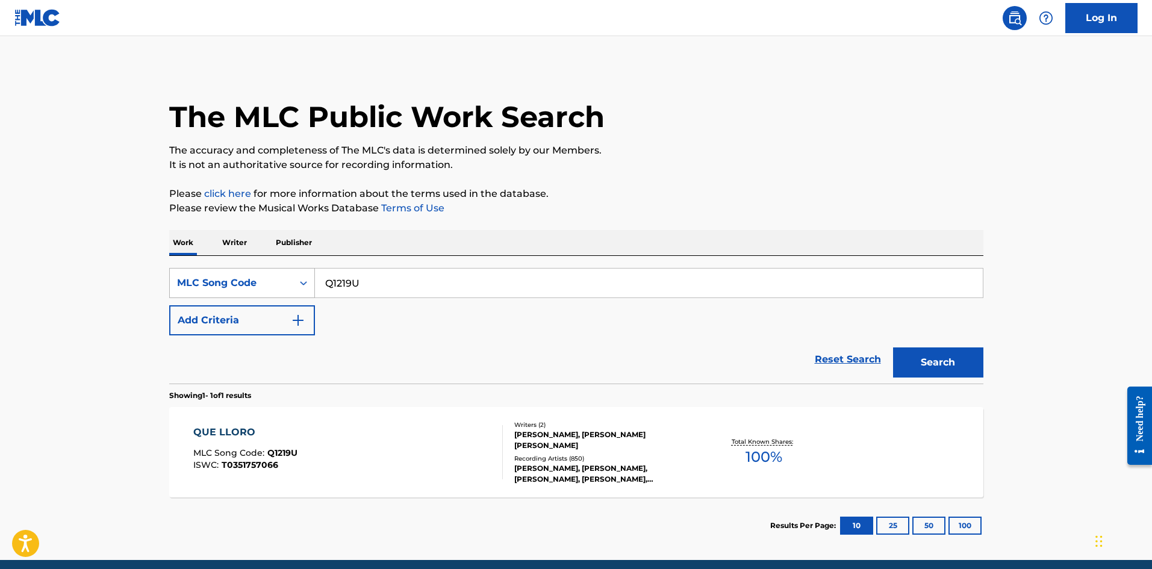
click at [239, 287] on div "MLC Song Code" at bounding box center [231, 283] width 108 height 14
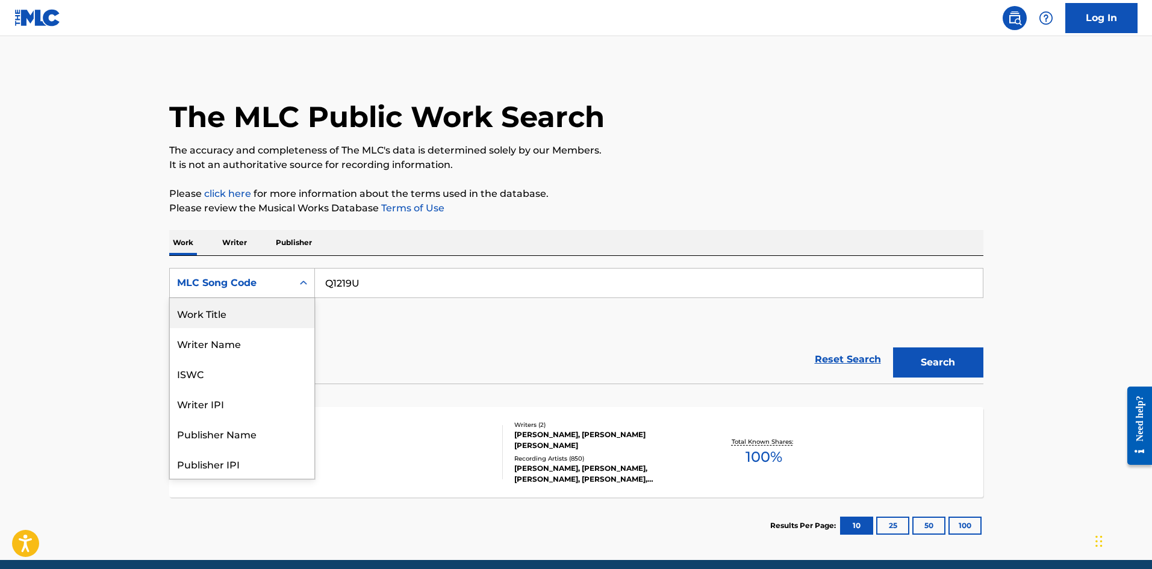
click at [240, 313] on div "Work Title" at bounding box center [242, 313] width 145 height 30
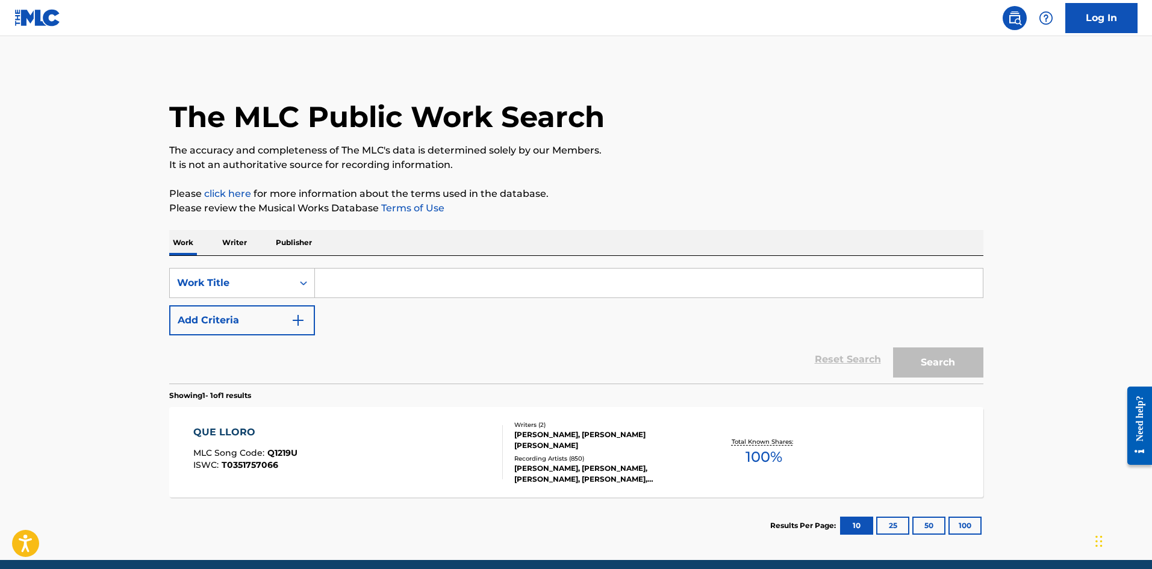
click at [372, 285] on input "Search Form" at bounding box center [649, 283] width 668 height 29
paste input "QUE LLORO"
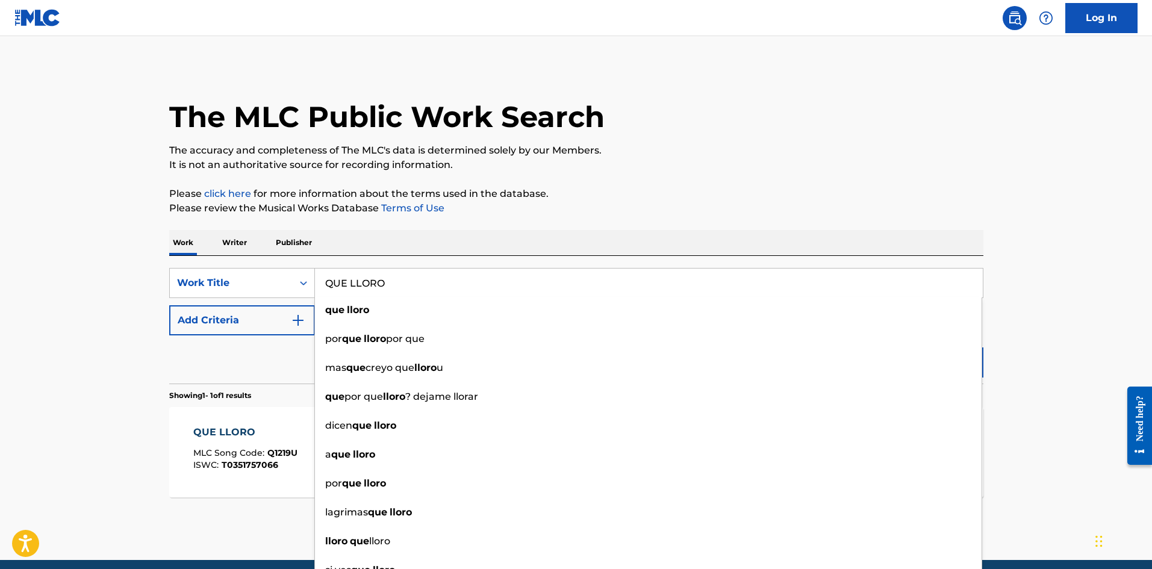
type input "QUE LLORO"
click at [260, 317] on button "Add Criteria" at bounding box center [242, 320] width 146 height 30
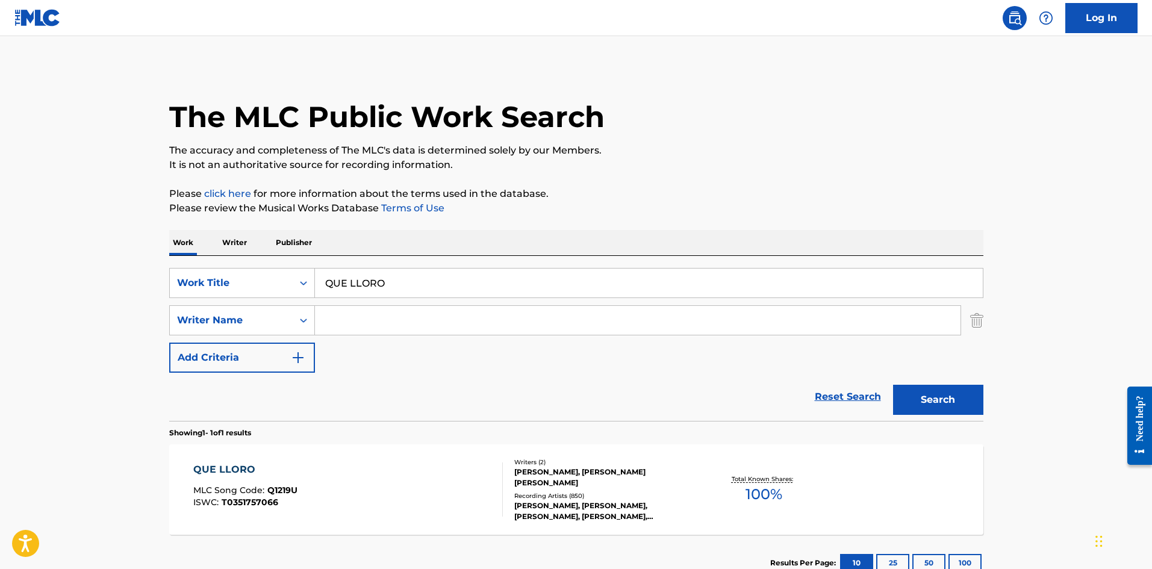
click at [387, 322] on input "Search Form" at bounding box center [638, 320] width 646 height 29
paste input "[PERSON_NAME]"
type input "[PERSON_NAME]"
click at [965, 403] on button "Search" at bounding box center [938, 400] width 90 height 30
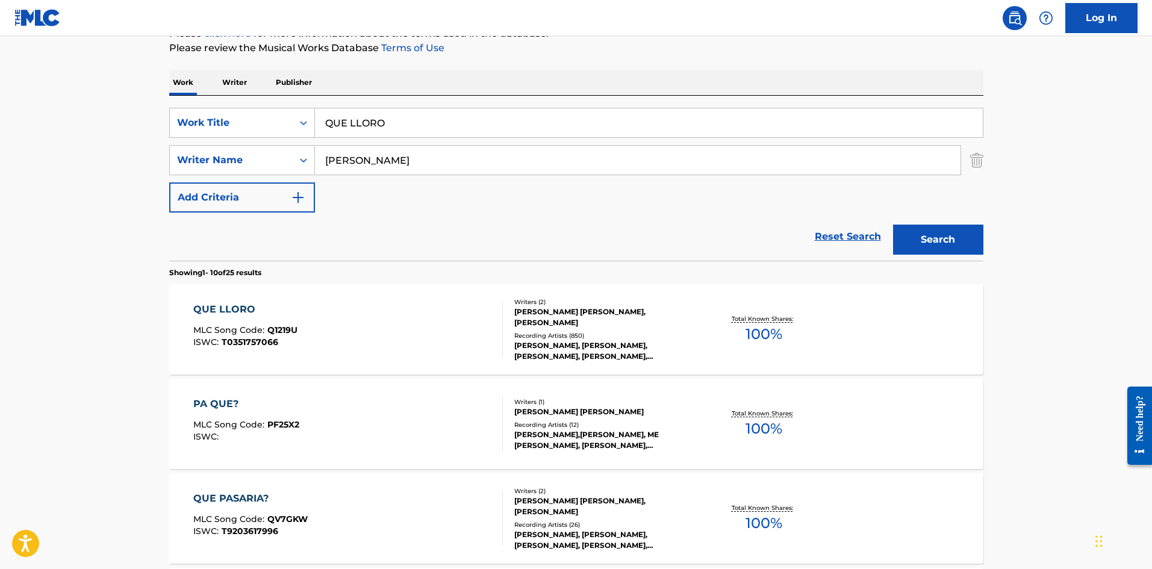
scroll to position [181, 0]
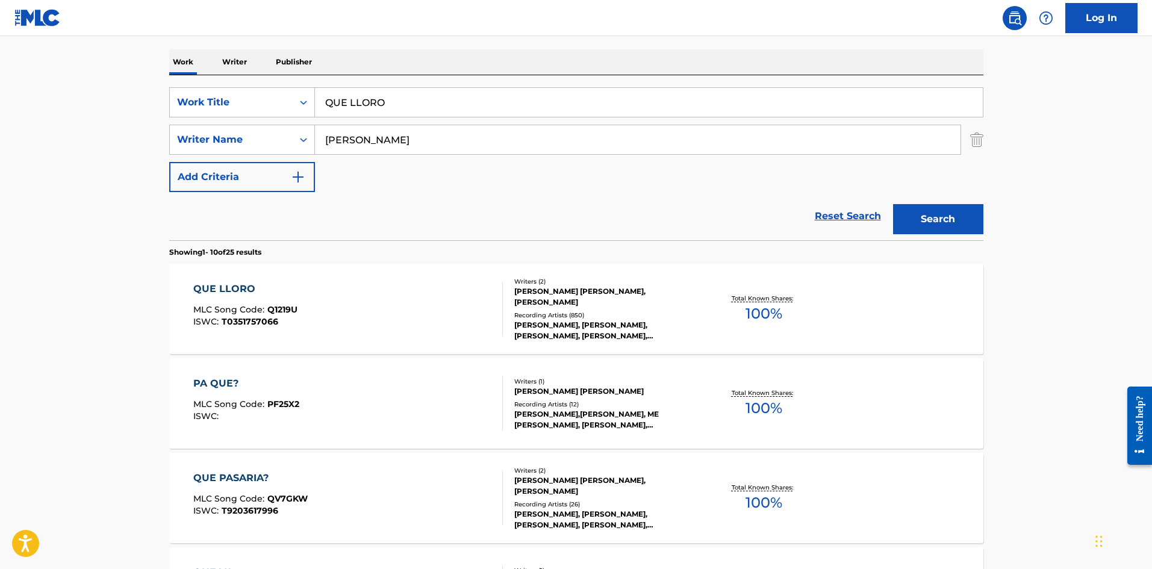
click at [385, 403] on div "PA QUE? MLC Song Code : PF25X2 ISWC :" at bounding box center [348, 403] width 310 height 54
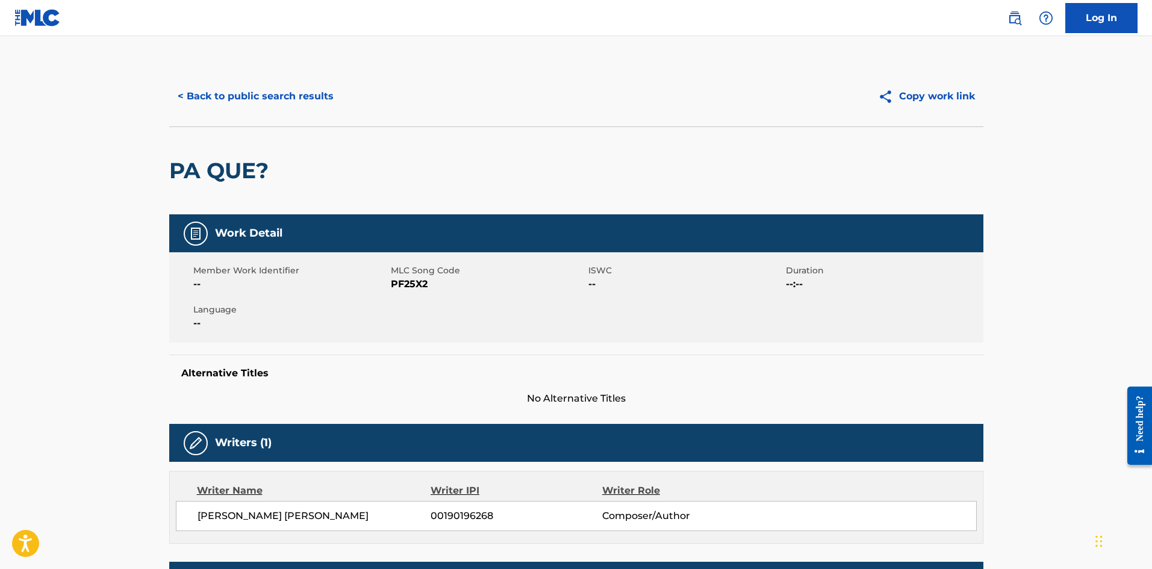
click at [256, 101] on button "< Back to public search results" at bounding box center [255, 96] width 173 height 30
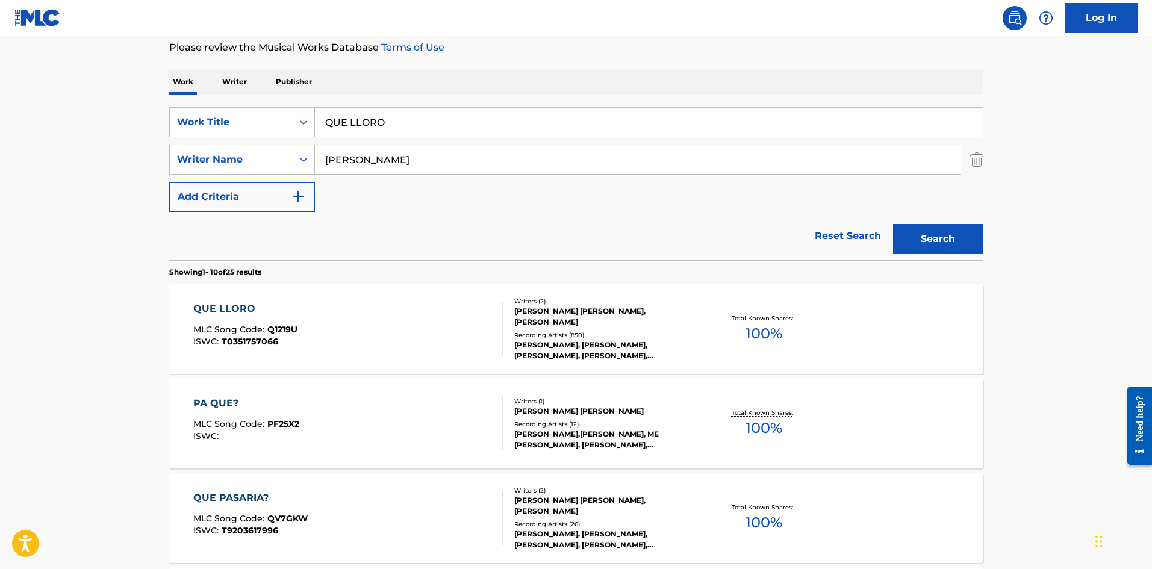
scroll to position [160, 0]
paste input "DE VIAJE"
drag, startPoint x: 462, startPoint y: 122, endPoint x: 52, endPoint y: 126, distance: 409.5
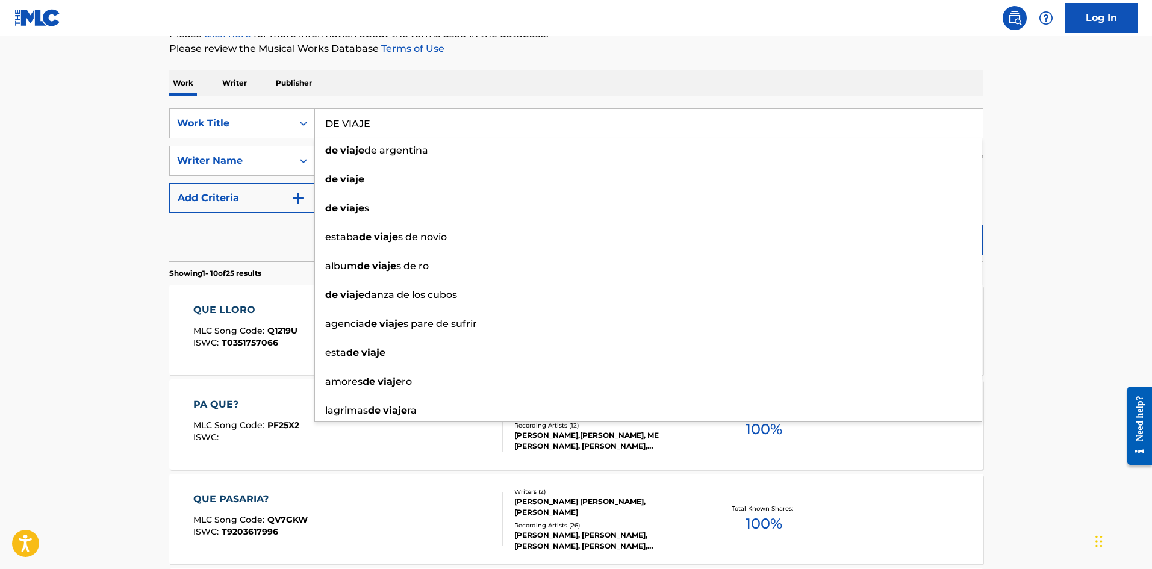
type input "DE VIAJE"
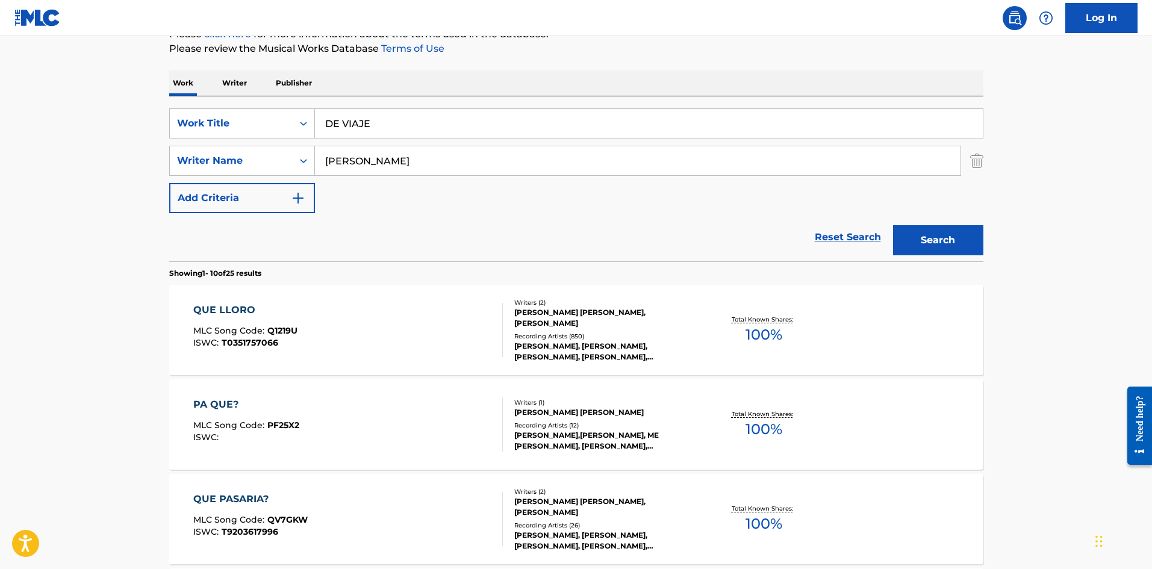
click at [935, 231] on button "Search" at bounding box center [938, 240] width 90 height 30
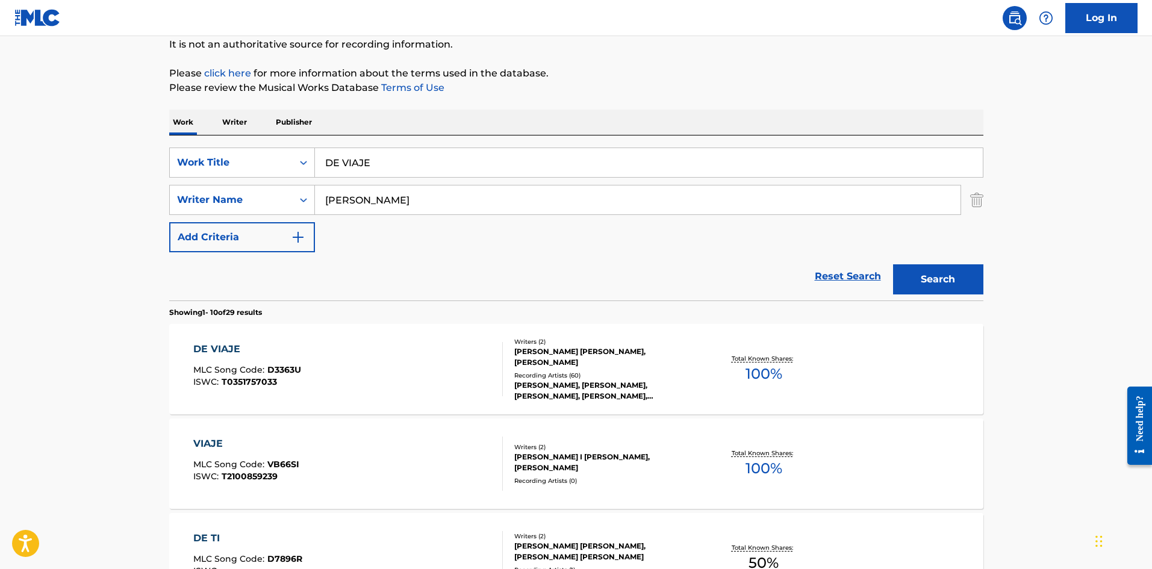
scroll to position [181, 0]
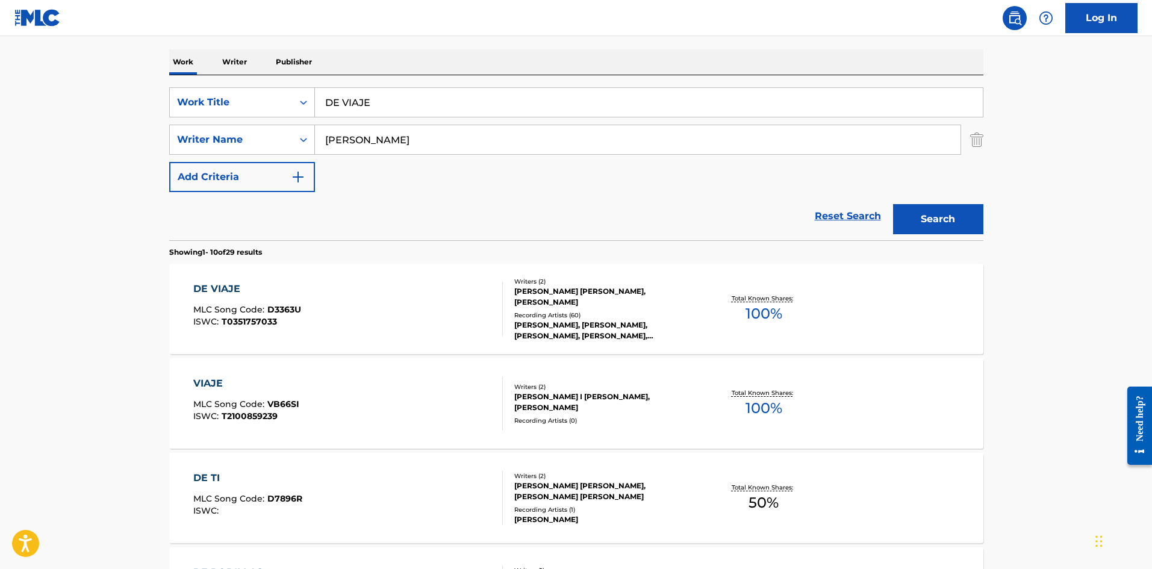
click at [363, 303] on div "DE VIAJE MLC Song Code : D3363U ISWC : T0351757033" at bounding box center [348, 309] width 310 height 54
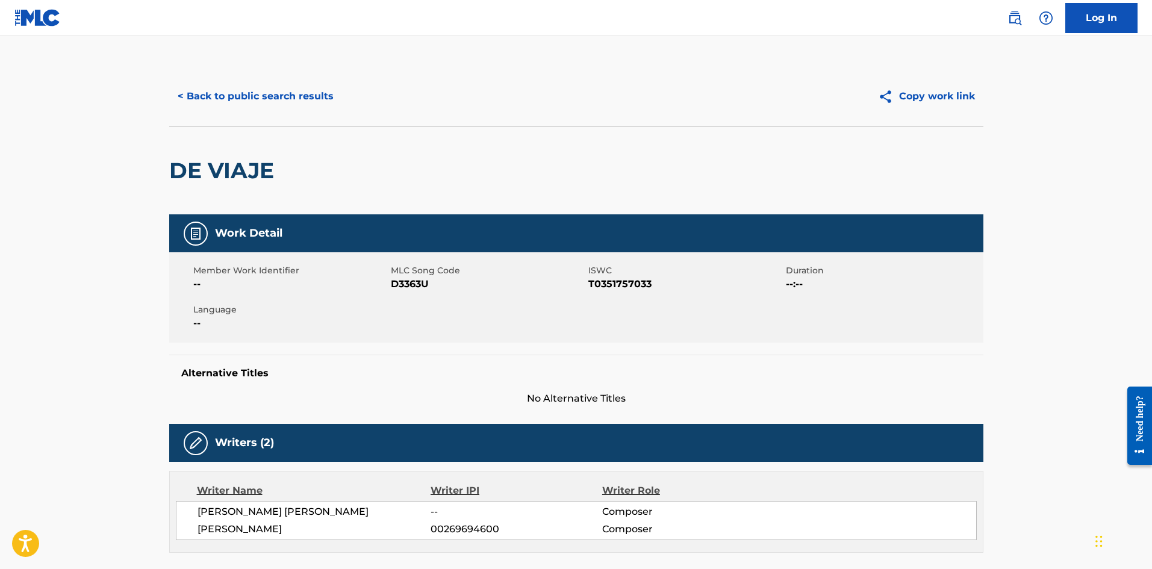
click at [261, 102] on button "< Back to public search results" at bounding box center [255, 96] width 173 height 30
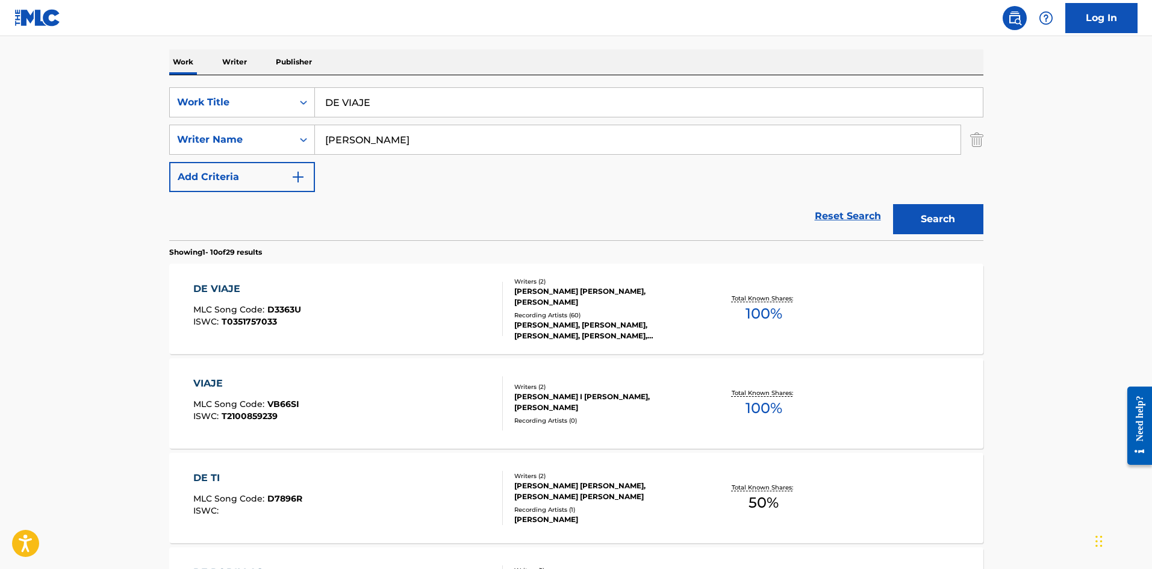
drag, startPoint x: 979, startPoint y: 142, endPoint x: 957, endPoint y: 139, distance: 21.9
click at [979, 142] on img "Search Form" at bounding box center [976, 140] width 13 height 30
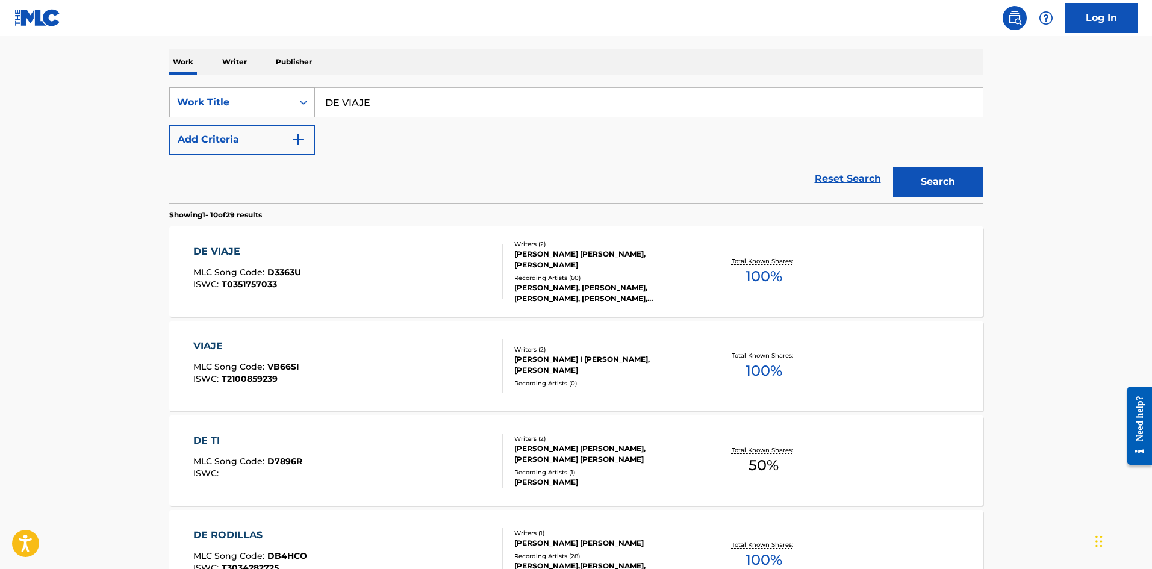
click at [257, 89] on div "Work Title" at bounding box center [242, 102] width 146 height 30
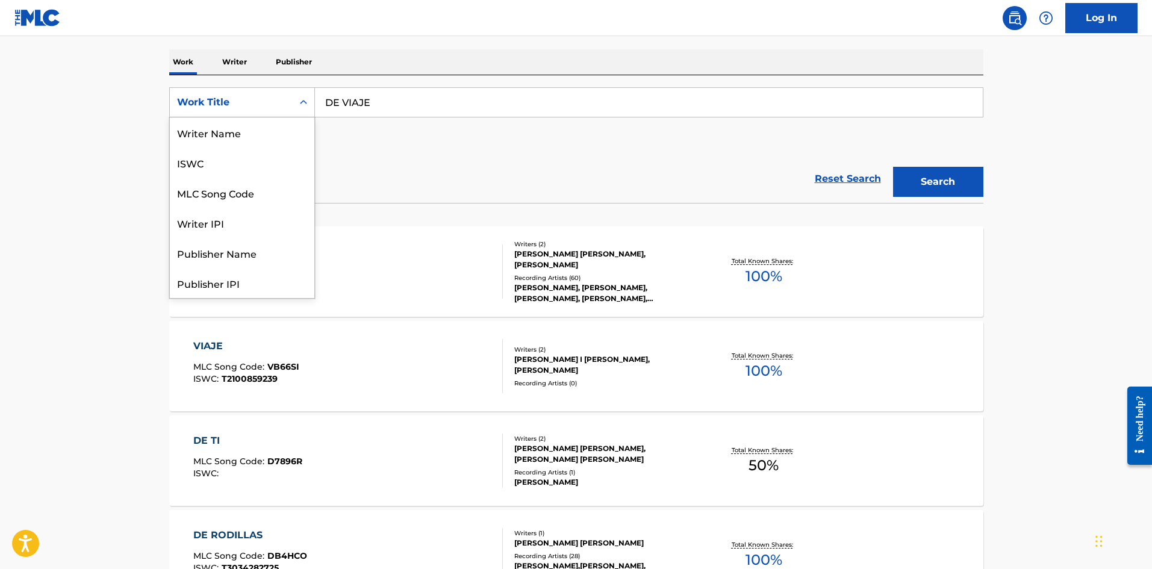
scroll to position [60, 0]
drag, startPoint x: 254, startPoint y: 125, endPoint x: 260, endPoint y: 121, distance: 7.9
click at [254, 125] on div "MLC Song Code" at bounding box center [242, 132] width 145 height 30
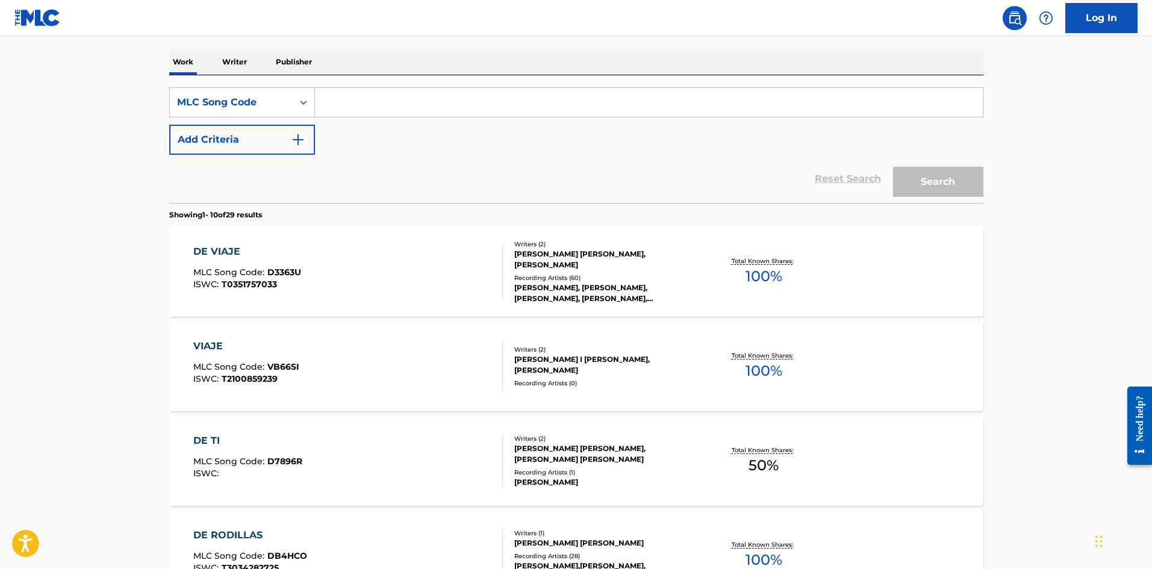
click at [465, 81] on div "SearchWithCriteriadd870046-5c38-4d58-905a-bc282296e5e2 MLC Song Code Add Criter…" at bounding box center [576, 139] width 814 height 128
click at [463, 102] on input "Search Form" at bounding box center [649, 102] width 668 height 29
paste input "Q1219U"
type input "Q1219U"
click at [936, 175] on button "Search" at bounding box center [938, 182] width 90 height 30
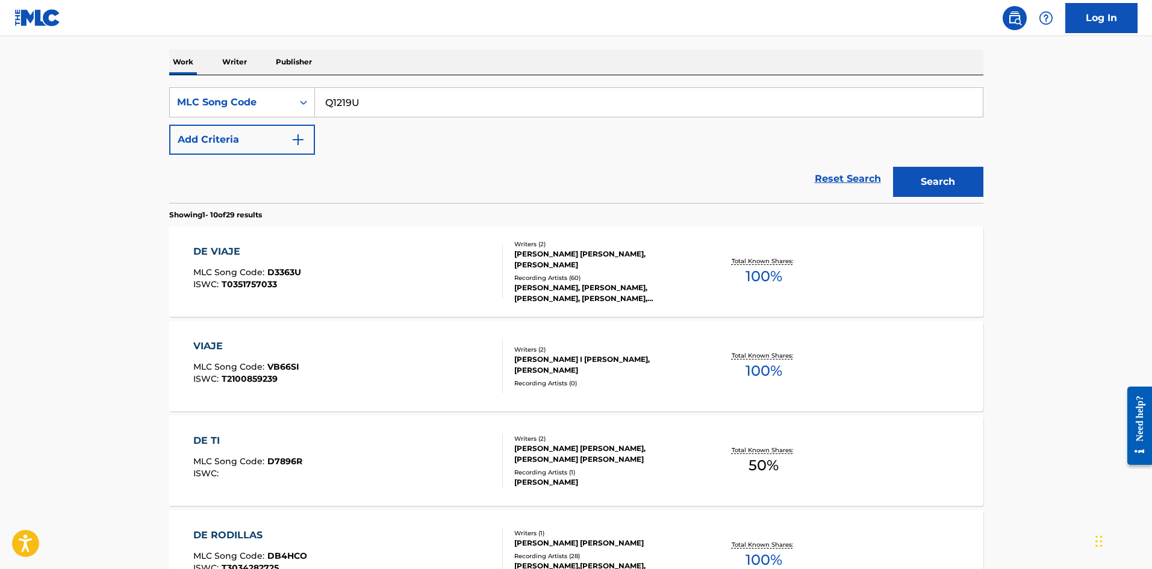
scroll to position [0, 0]
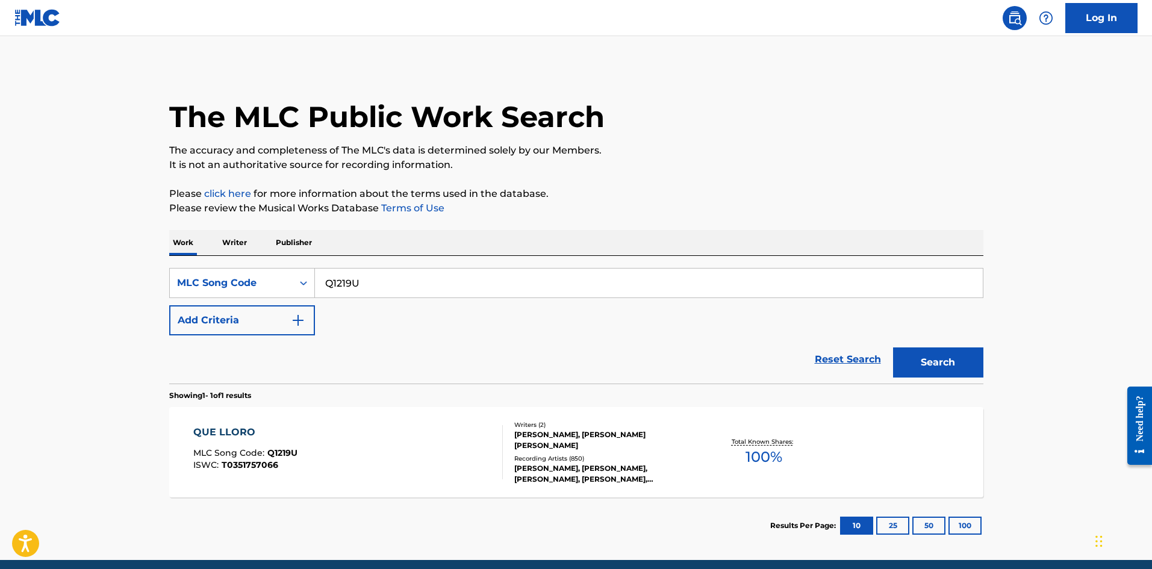
click at [475, 465] on div "QUE LLORO MLC Song Code : Q1219U ISWC : T0351757066" at bounding box center [348, 452] width 310 height 54
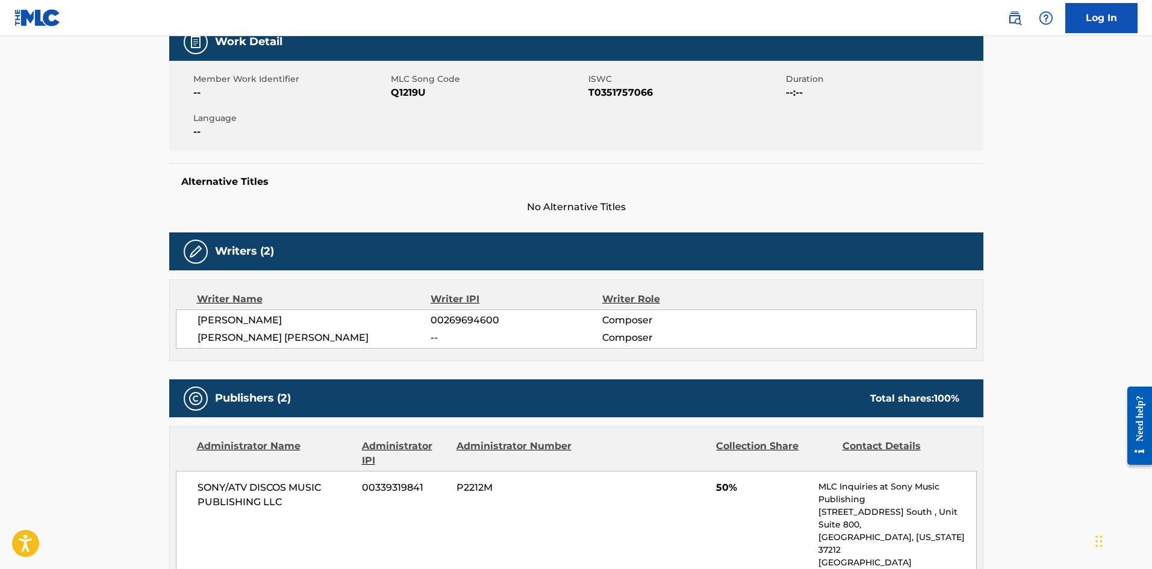
scroll to position [181, 0]
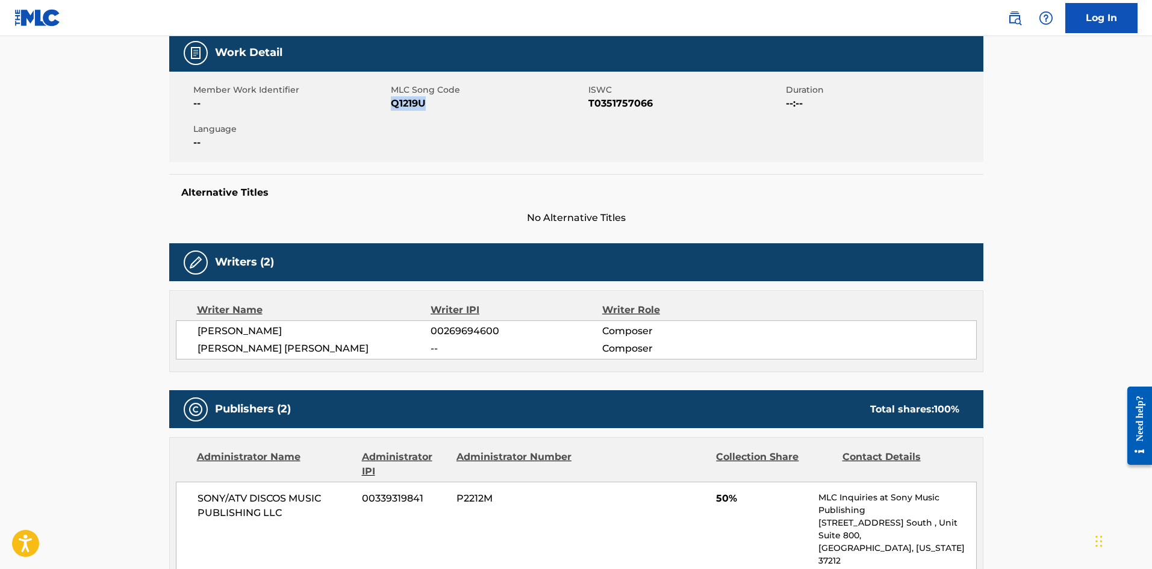
drag, startPoint x: 446, startPoint y: 106, endPoint x: 391, endPoint y: 104, distance: 54.2
click at [391, 104] on span "Q1219U" at bounding box center [488, 103] width 195 height 14
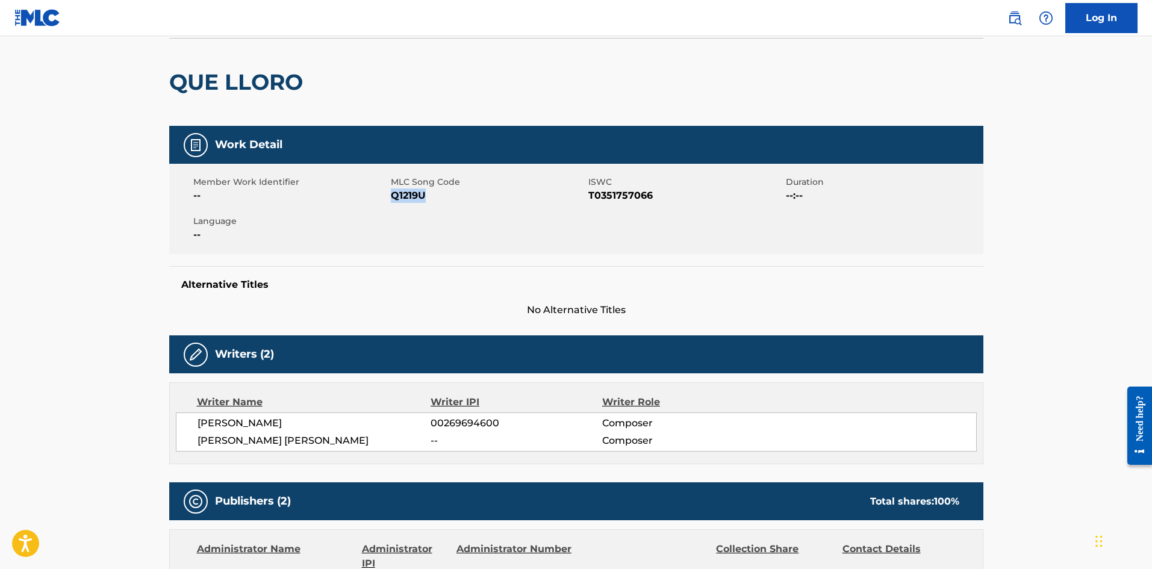
scroll to position [0, 0]
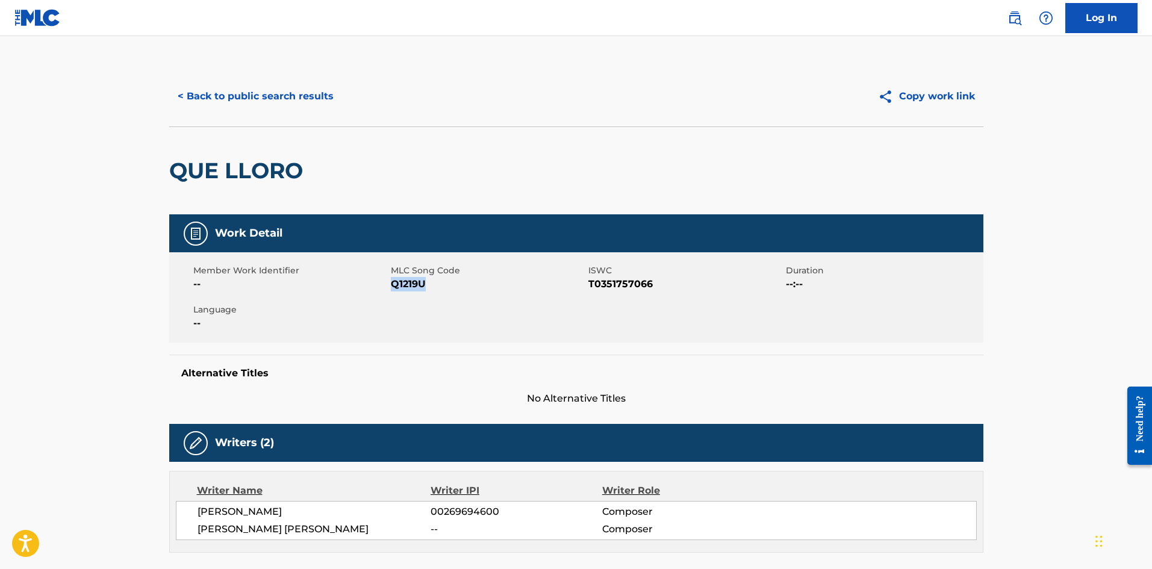
click at [300, 99] on button "< Back to public search results" at bounding box center [255, 96] width 173 height 30
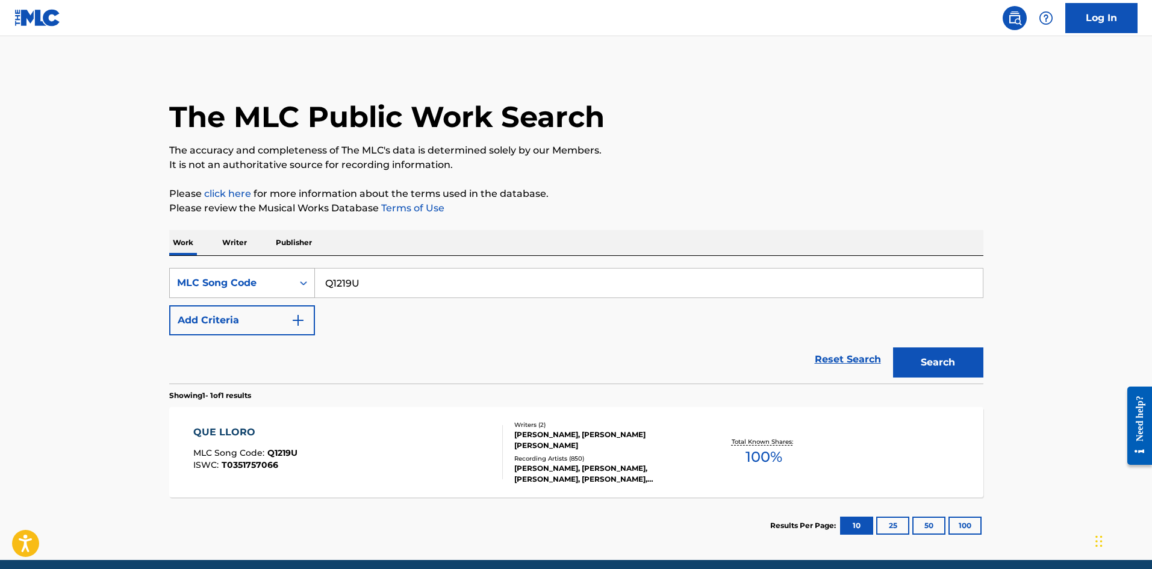
drag, startPoint x: 264, startPoint y: 278, endPoint x: 226, endPoint y: 275, distance: 37.5
click at [226, 275] on div "SearchWithCriteriadd870046-5c38-4d58-905a-bc282296e5e2 MLC Song Code Q1219U" at bounding box center [576, 283] width 814 height 30
paste input "IC6MLL"
type input "IC6MLL"
drag, startPoint x: 957, startPoint y: 368, endPoint x: 846, endPoint y: 367, distance: 111.4
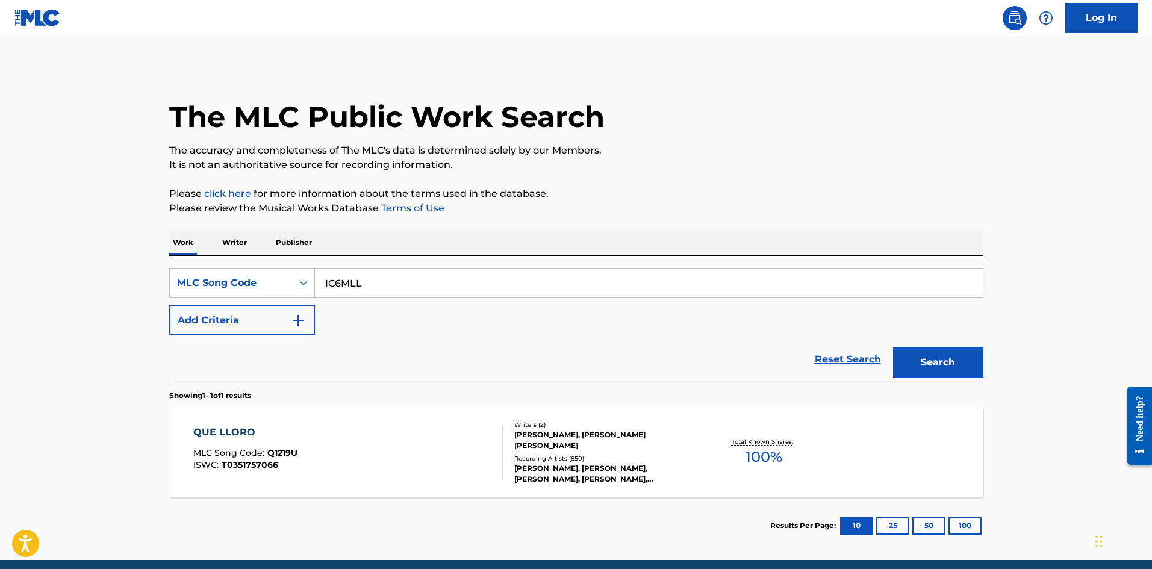
click at [950, 368] on button "Search" at bounding box center [938, 362] width 90 height 30
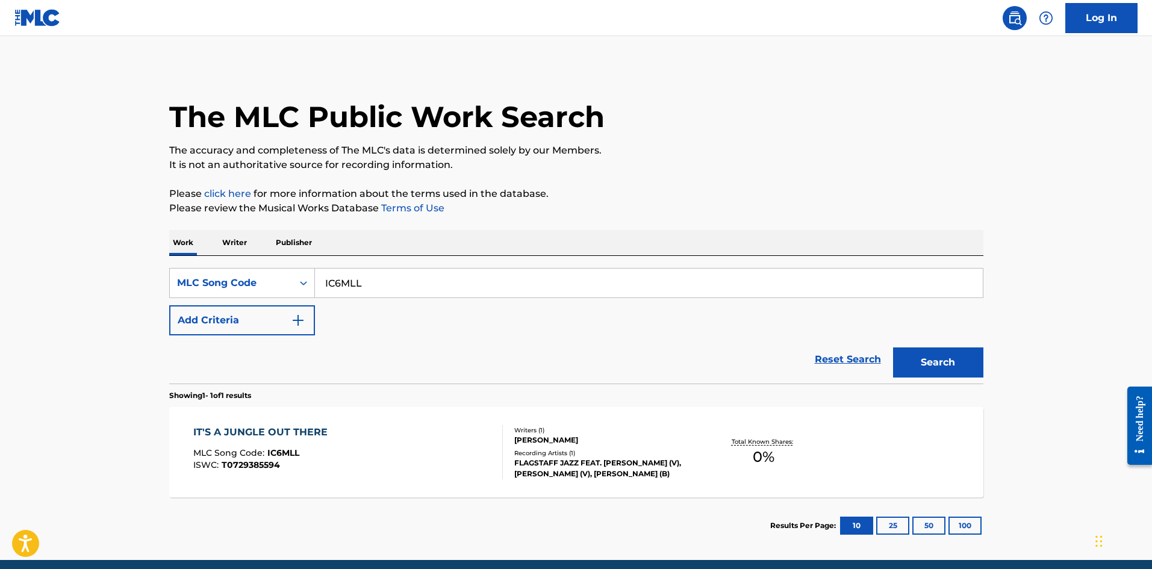
click at [623, 447] on div "Writers ( 1 ) [PERSON_NAME] Recording Artists ( 1 ) FLAGSTAFF JAZZ FEAT. [PERSO…" at bounding box center [599, 453] width 193 height 54
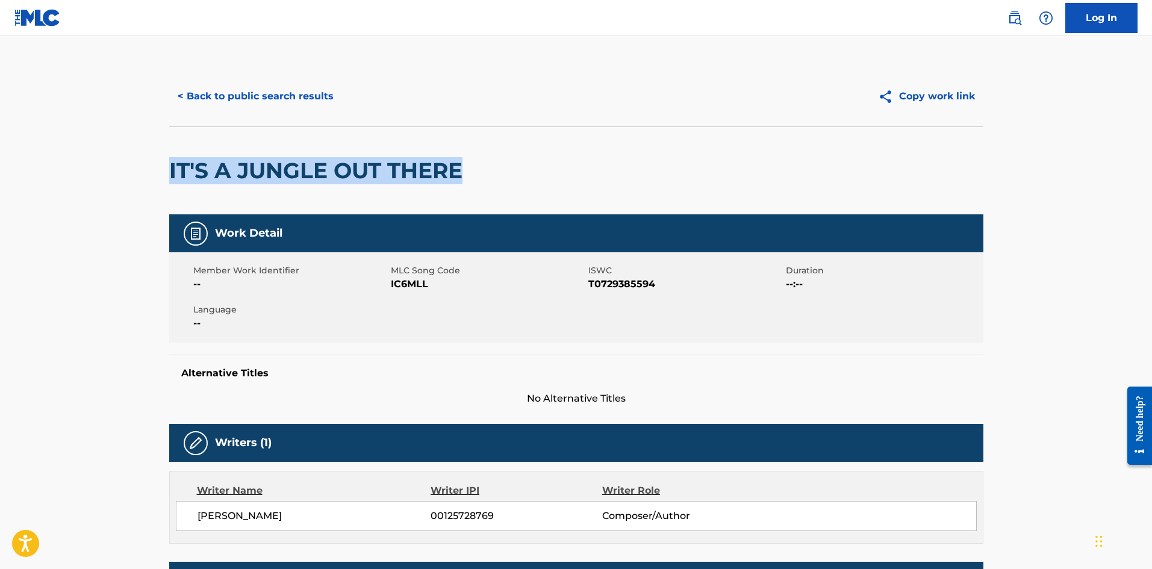
drag, startPoint x: 477, startPoint y: 173, endPoint x: 163, endPoint y: 171, distance: 313.7
click at [163, 171] on div "< Back to public search results Copy work link IT'S A JUNGLE OUT THERE Work Det…" at bounding box center [576, 433] width 843 height 735
click at [261, 94] on button "< Back to public search results" at bounding box center [255, 96] width 173 height 30
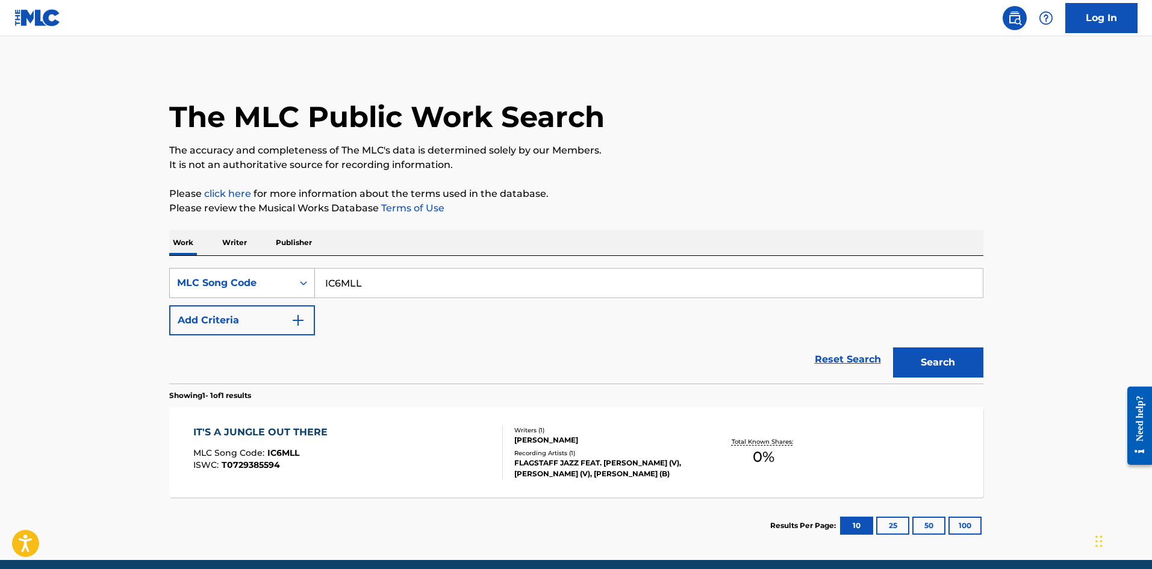
click at [255, 287] on div "MLC Song Code" at bounding box center [231, 283] width 108 height 14
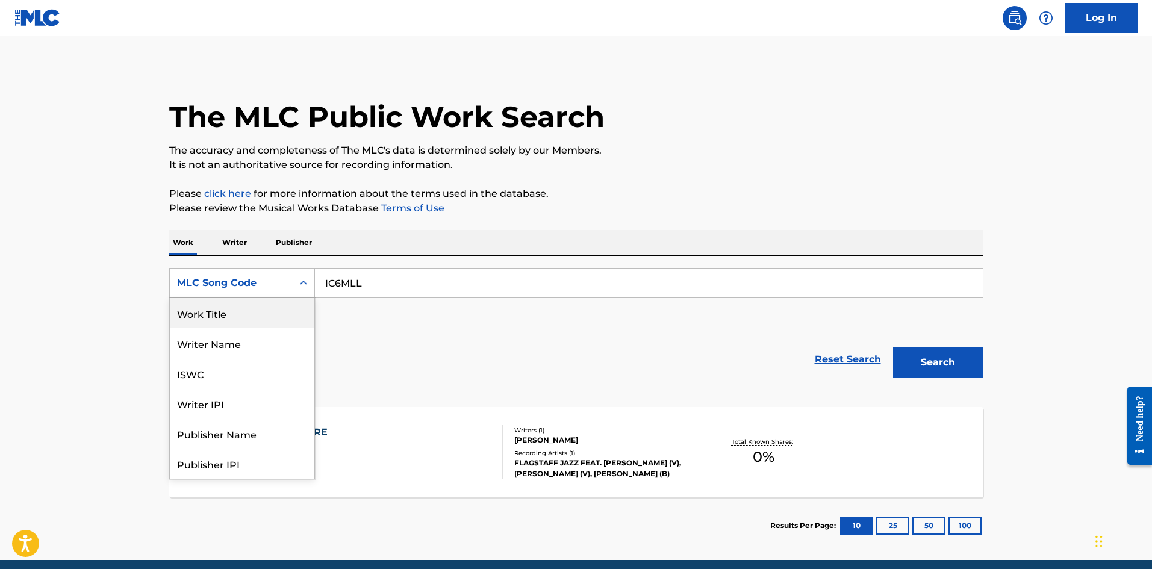
click at [252, 309] on div "Work Title" at bounding box center [242, 313] width 145 height 30
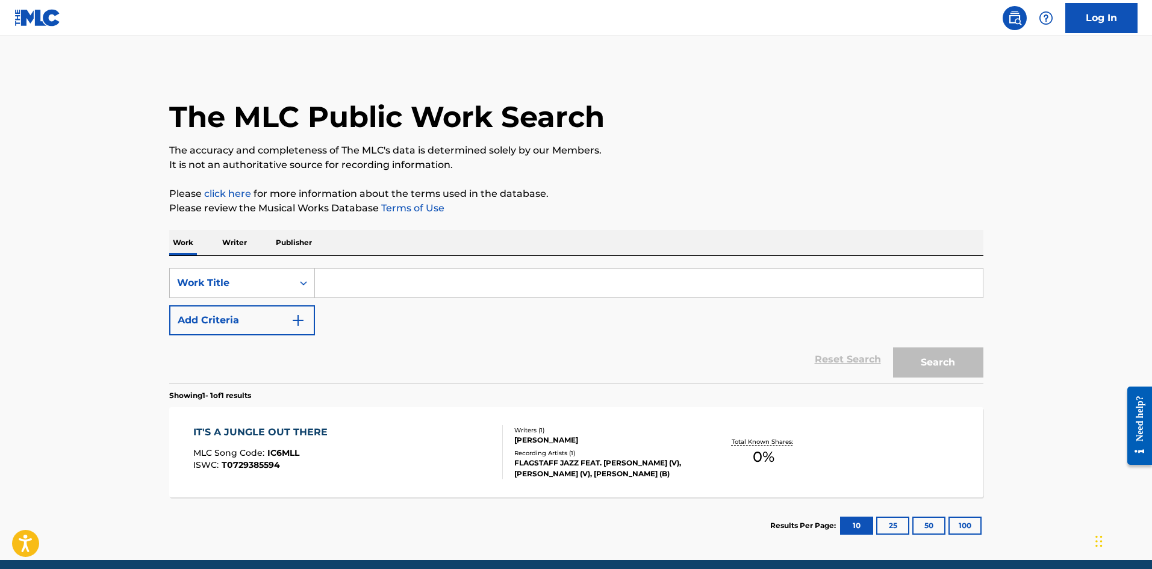
click at [370, 280] on input "Search Form" at bounding box center [649, 283] width 668 height 29
paste input "IT'S A JUNGLE OUT THERE"
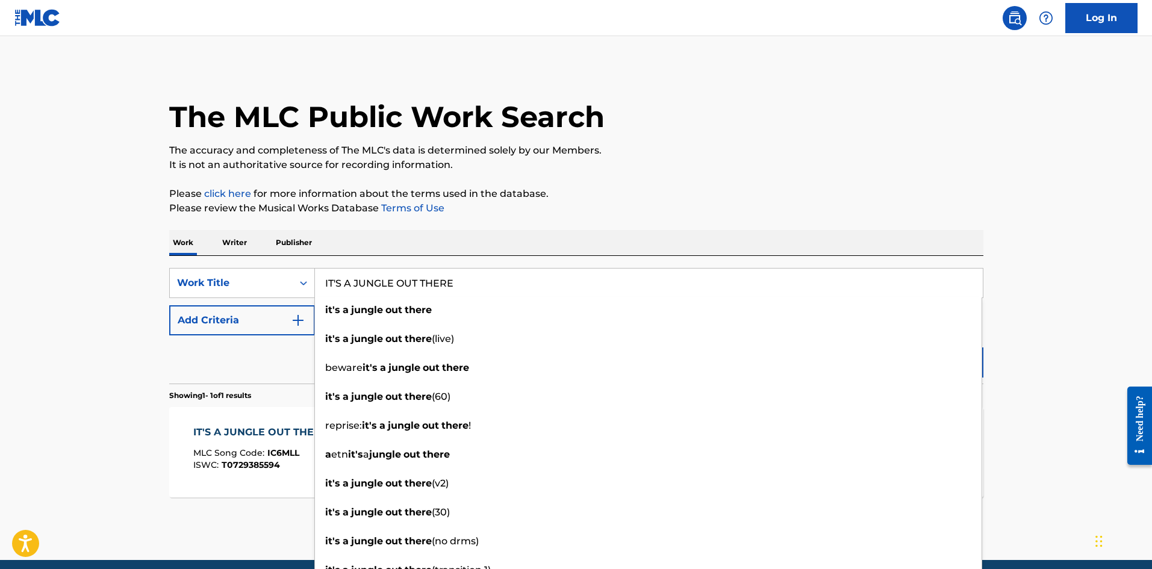
type input "IT'S A JUNGLE OUT THERE"
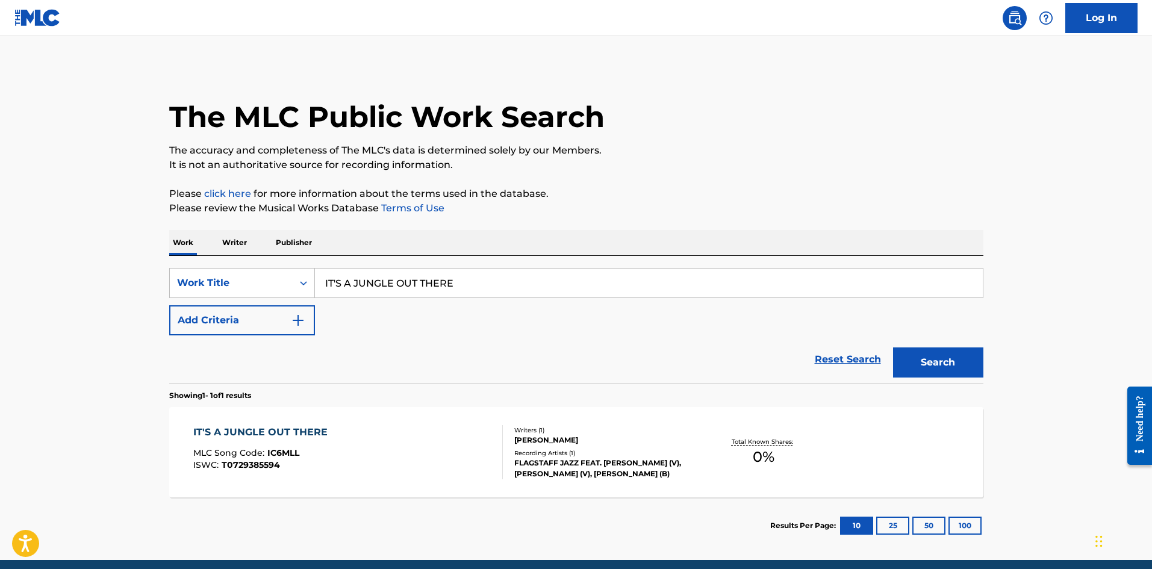
click at [291, 323] on img "Search Form" at bounding box center [298, 320] width 14 height 14
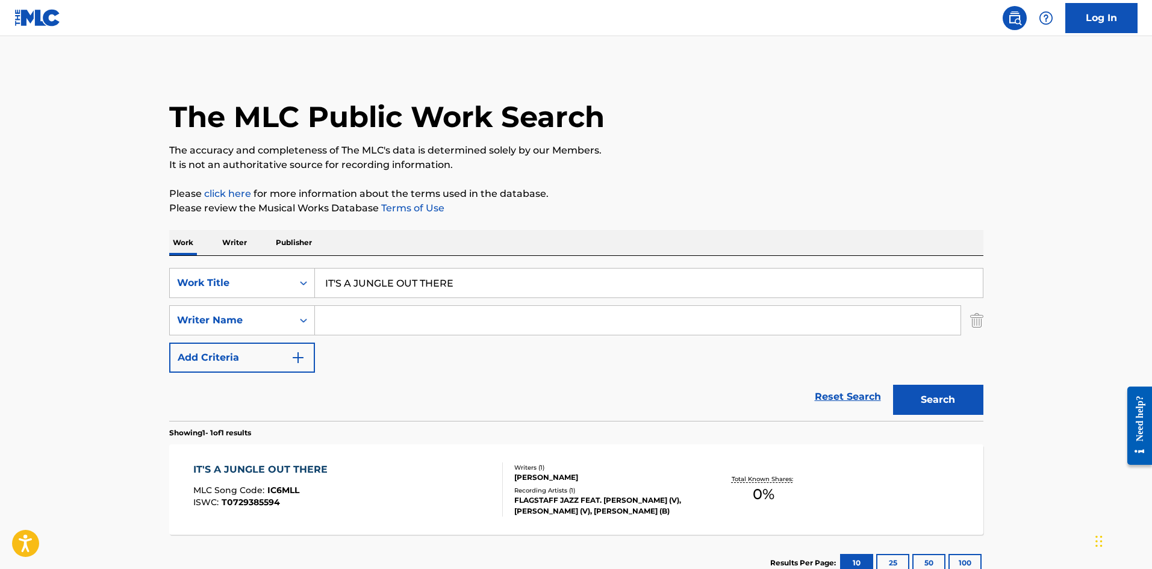
click at [376, 323] on input "Search Form" at bounding box center [638, 320] width 646 height 29
paste input "[PERSON_NAME]"
type input "[PERSON_NAME]"
click at [939, 400] on button "Search" at bounding box center [938, 400] width 90 height 30
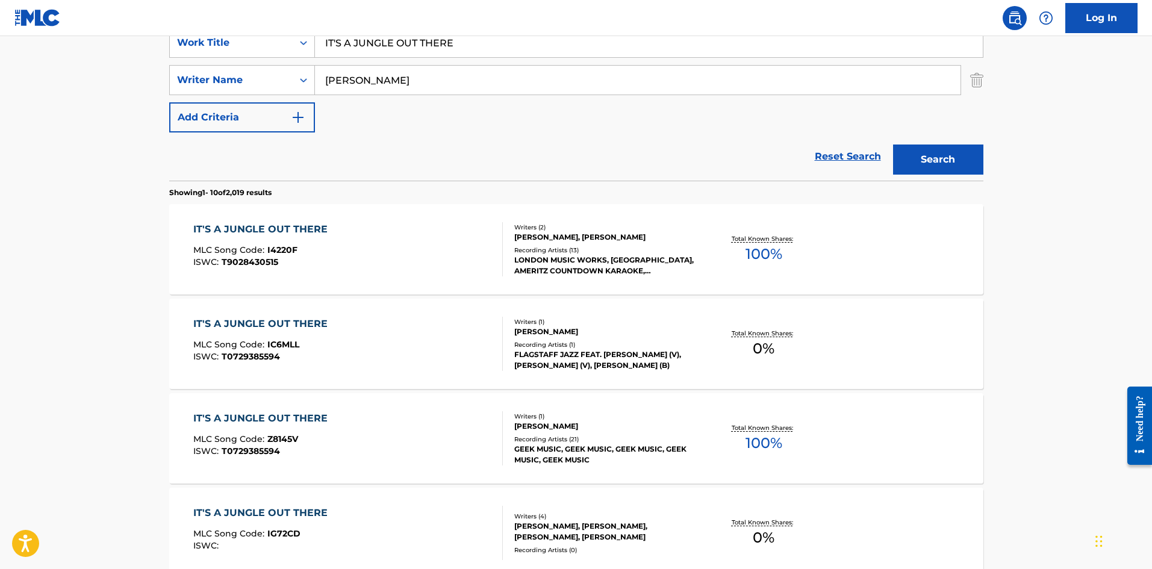
scroll to position [241, 0]
click at [458, 431] on div "IT'S A JUNGLE OUT THERE MLC Song Code : Z8145V ISWC : T0729385594" at bounding box center [348, 438] width 310 height 54
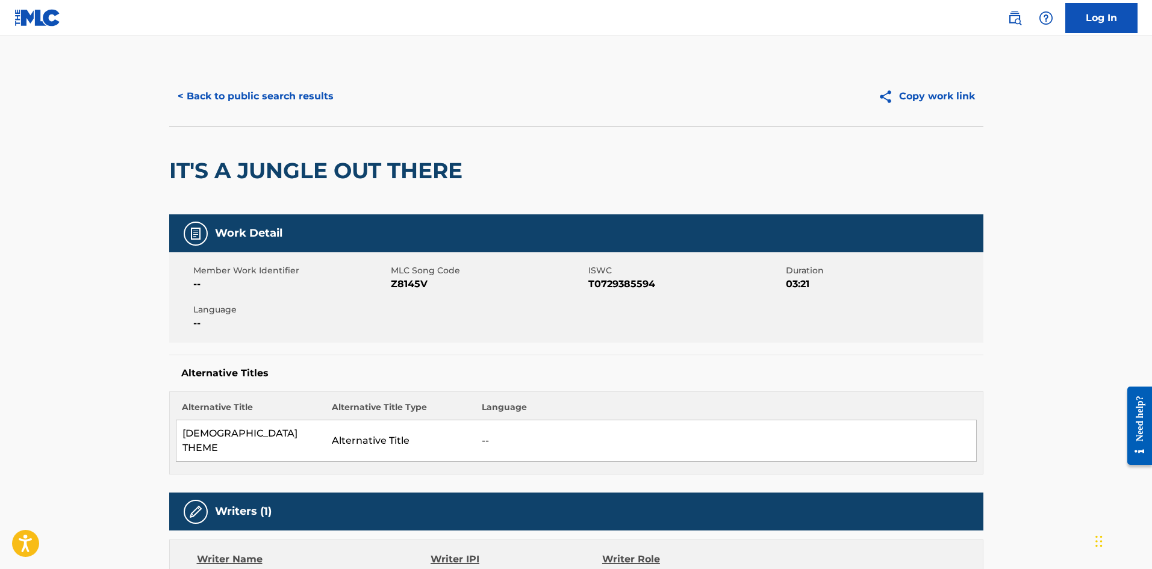
click at [257, 108] on button "< Back to public search results" at bounding box center [255, 96] width 173 height 30
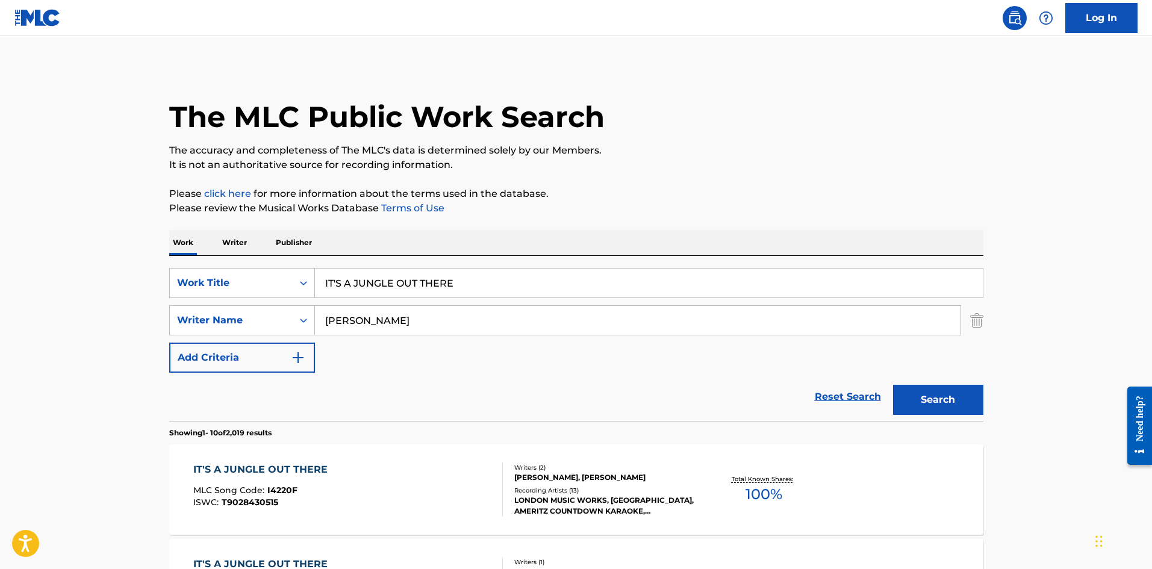
scroll to position [241, 0]
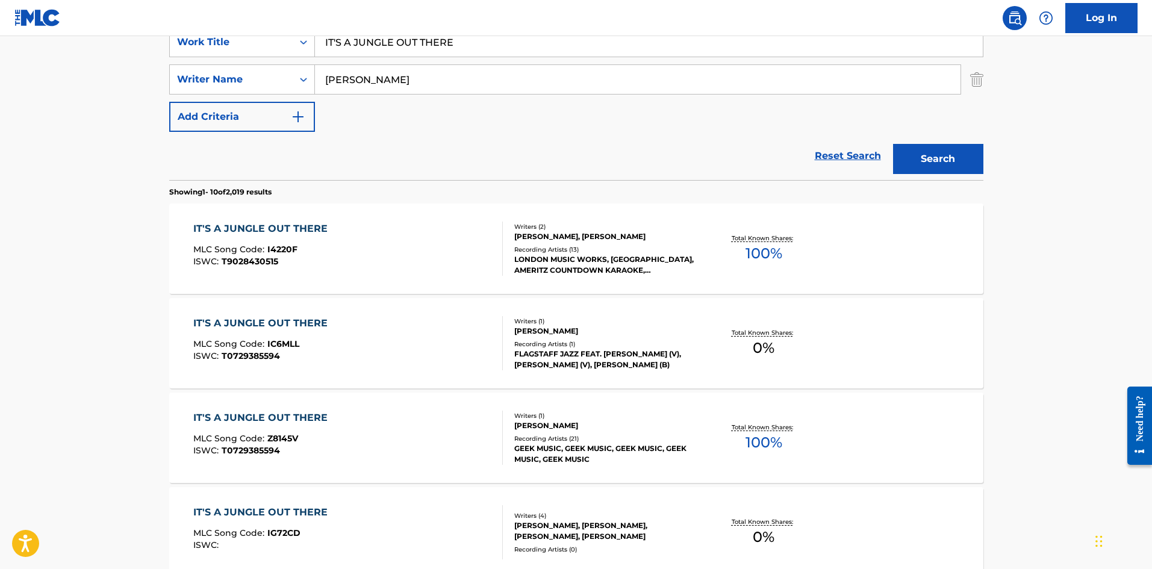
click at [484, 438] on div "IT'S A JUNGLE OUT THERE MLC Song Code : Z8145V ISWC : T0729385594" at bounding box center [348, 438] width 310 height 54
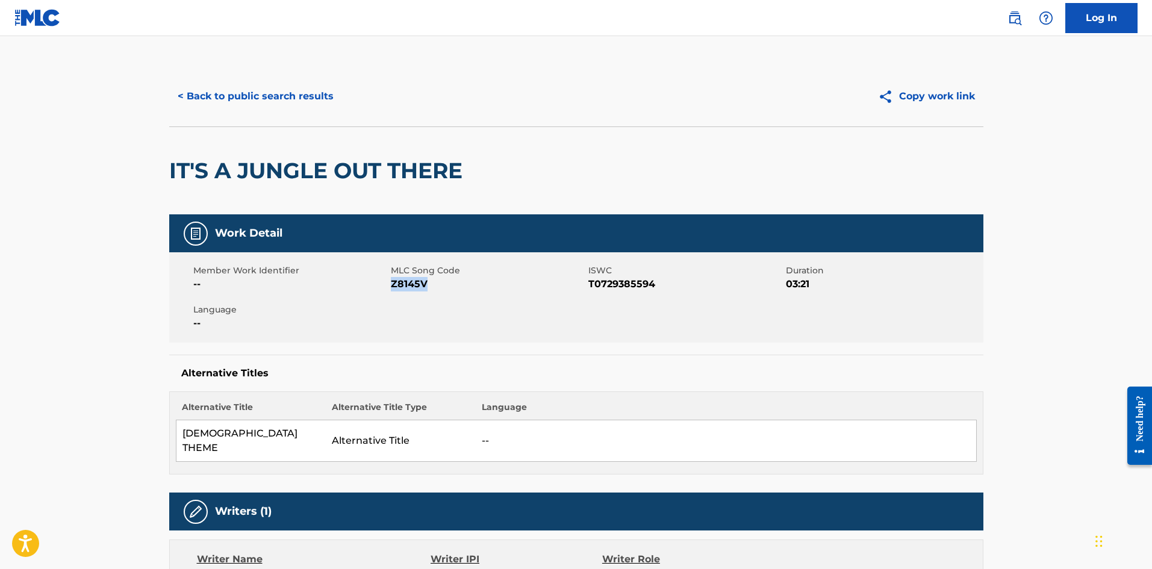
drag, startPoint x: 431, startPoint y: 284, endPoint x: 391, endPoint y: 286, distance: 39.8
click at [391, 286] on span "Z8145V" at bounding box center [488, 284] width 195 height 14
click at [256, 90] on button "< Back to public search results" at bounding box center [255, 96] width 173 height 30
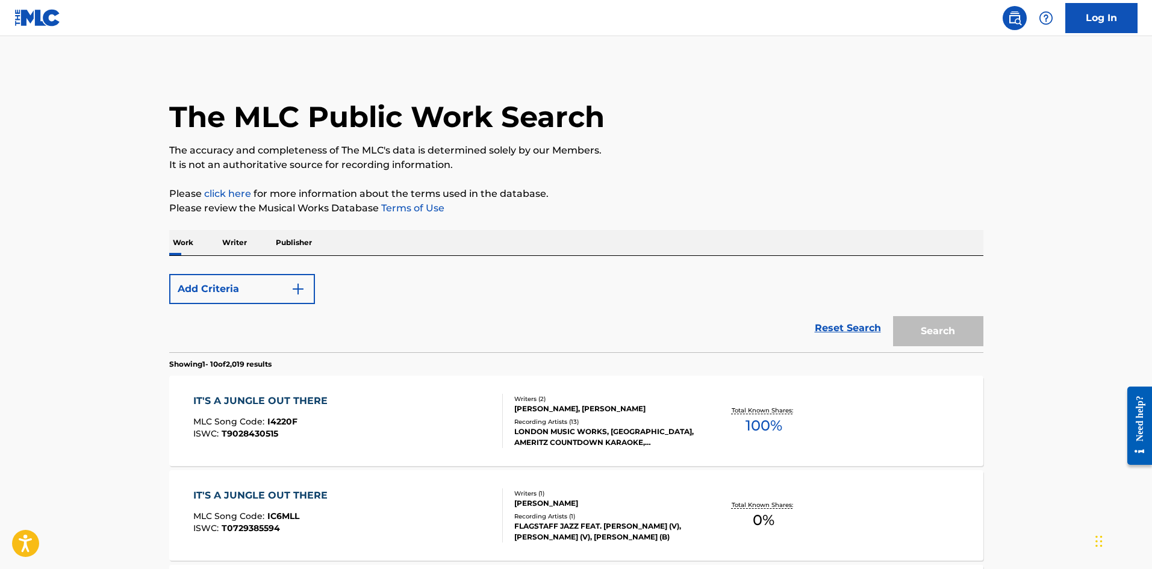
scroll to position [241, 0]
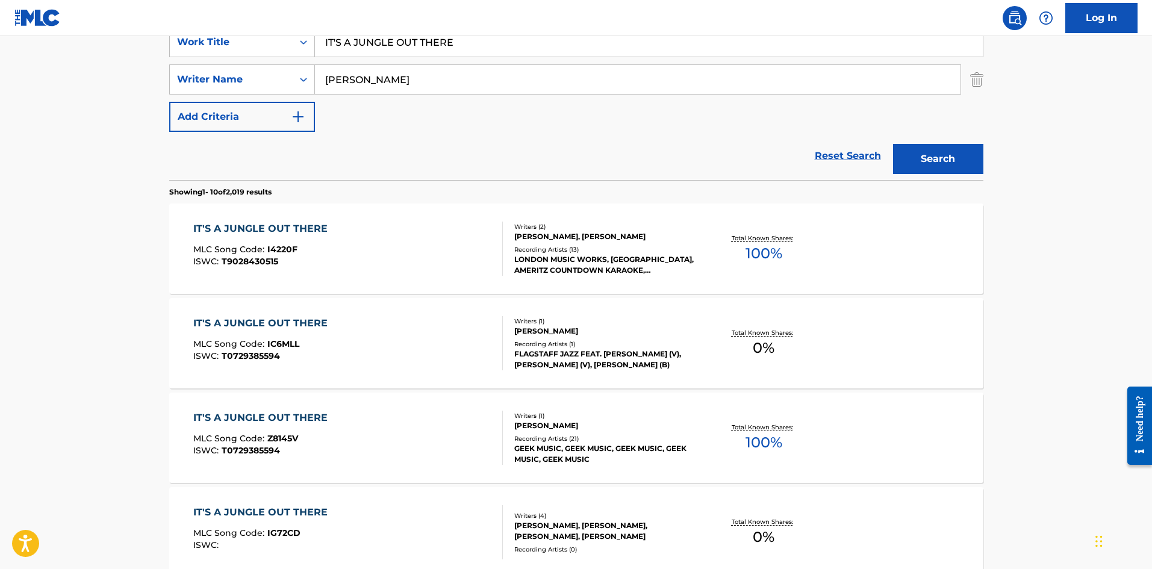
click at [975, 84] on img "Search Form" at bounding box center [976, 79] width 13 height 30
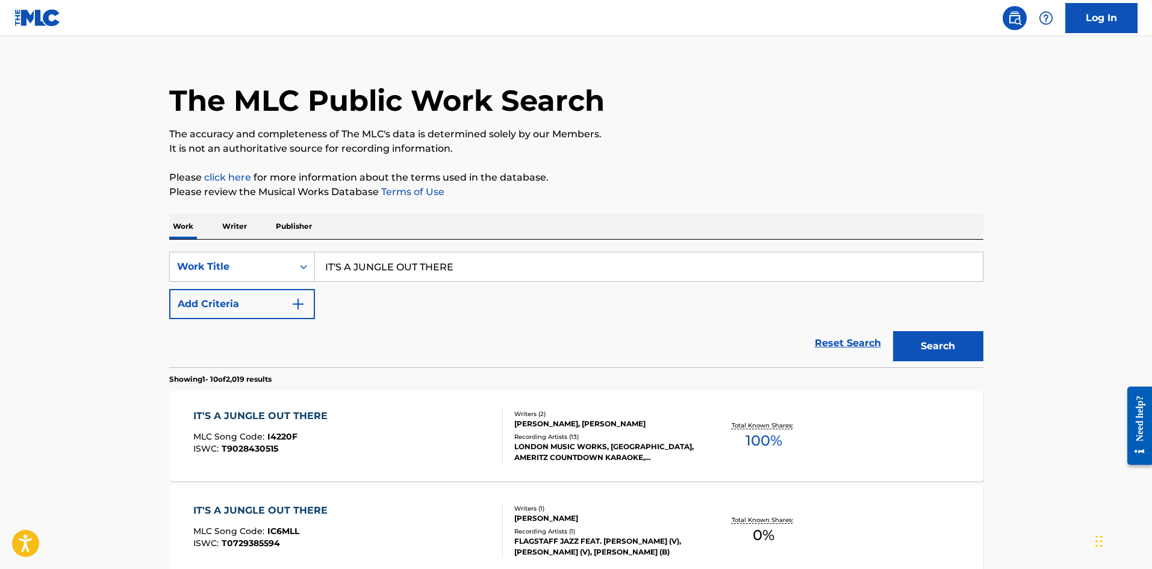
scroll to position [0, 0]
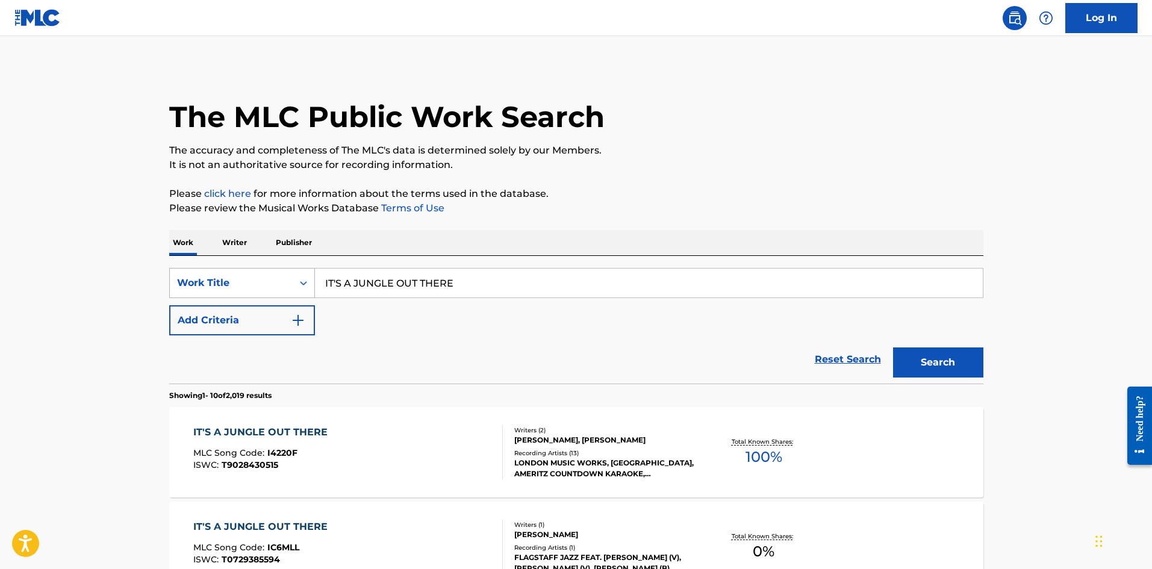
click at [253, 278] on div "Work Title" at bounding box center [231, 283] width 108 height 14
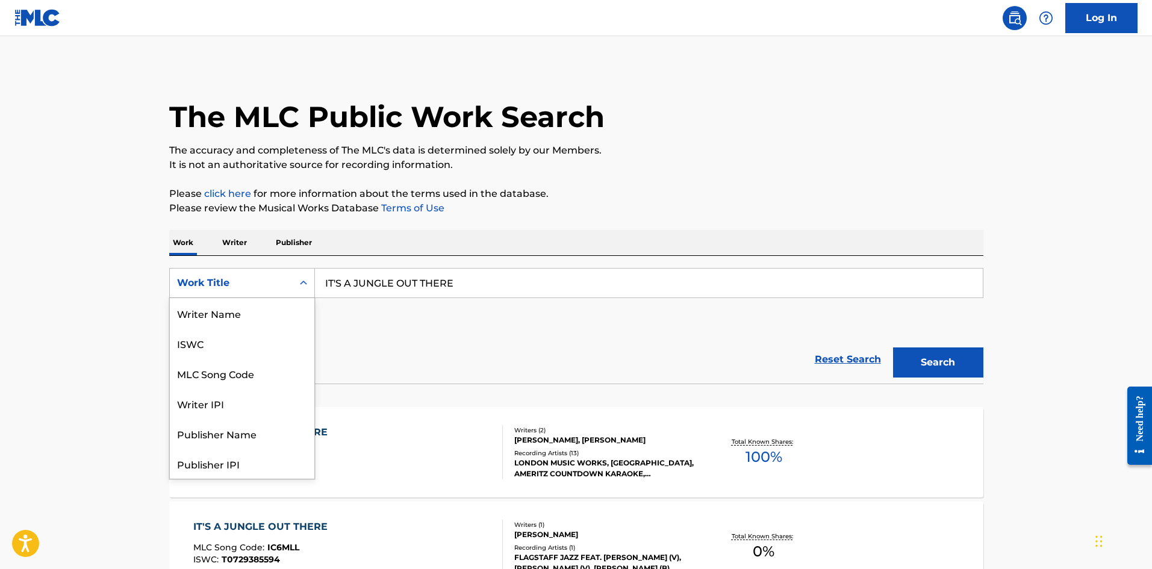
scroll to position [60, 0]
click at [251, 315] on div "MLC Song Code" at bounding box center [242, 313] width 145 height 30
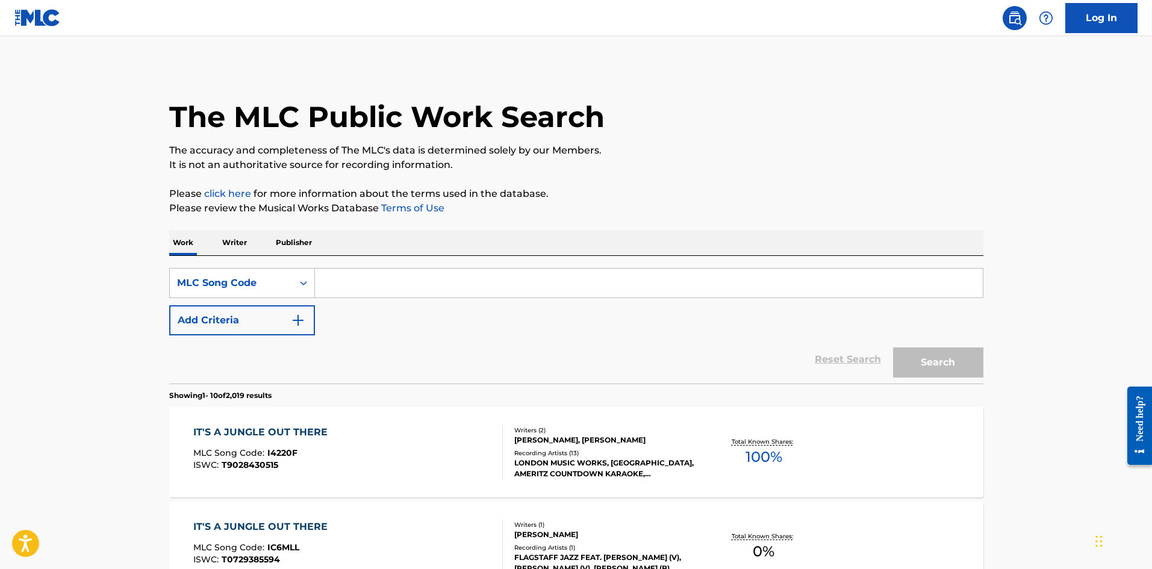
click at [465, 286] on input "Search Form" at bounding box center [649, 283] width 668 height 29
paste input "IC17GW"
type input "IC17GW"
click at [950, 368] on button "Search" at bounding box center [938, 362] width 90 height 30
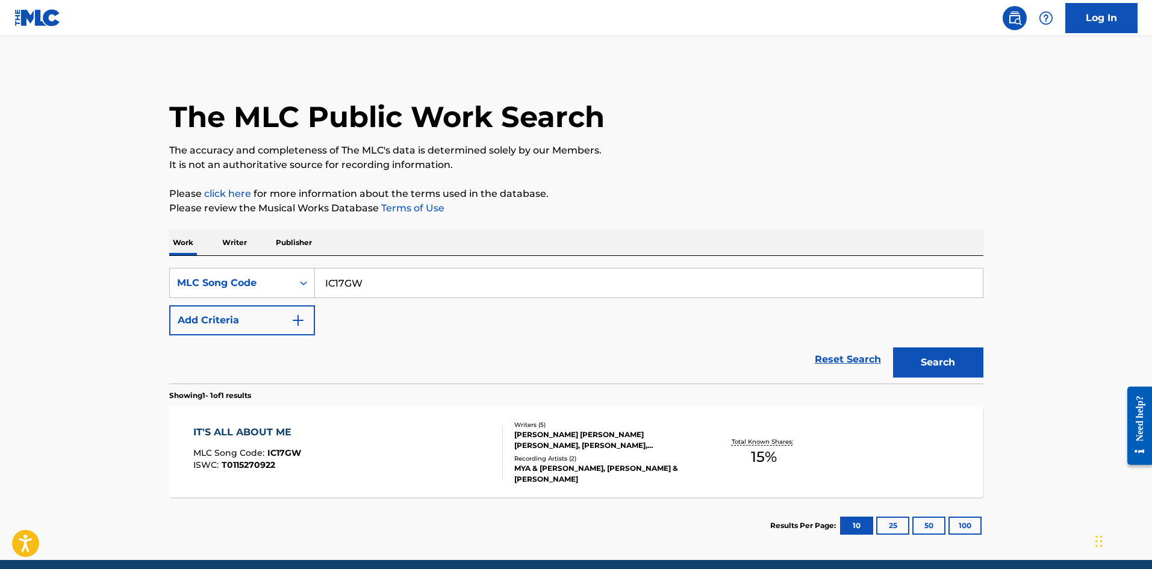
click at [470, 450] on div "IT'S ALL ABOUT ME MLC Song Code : IC17GW ISWC : T0115270922" at bounding box center [348, 452] width 310 height 54
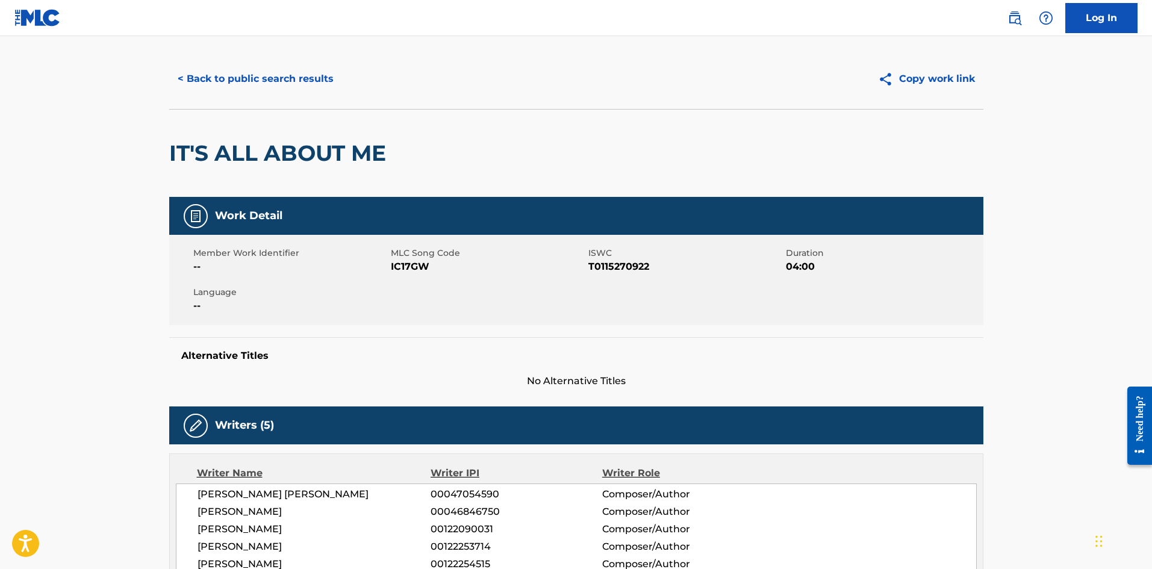
scroll to position [1, 0]
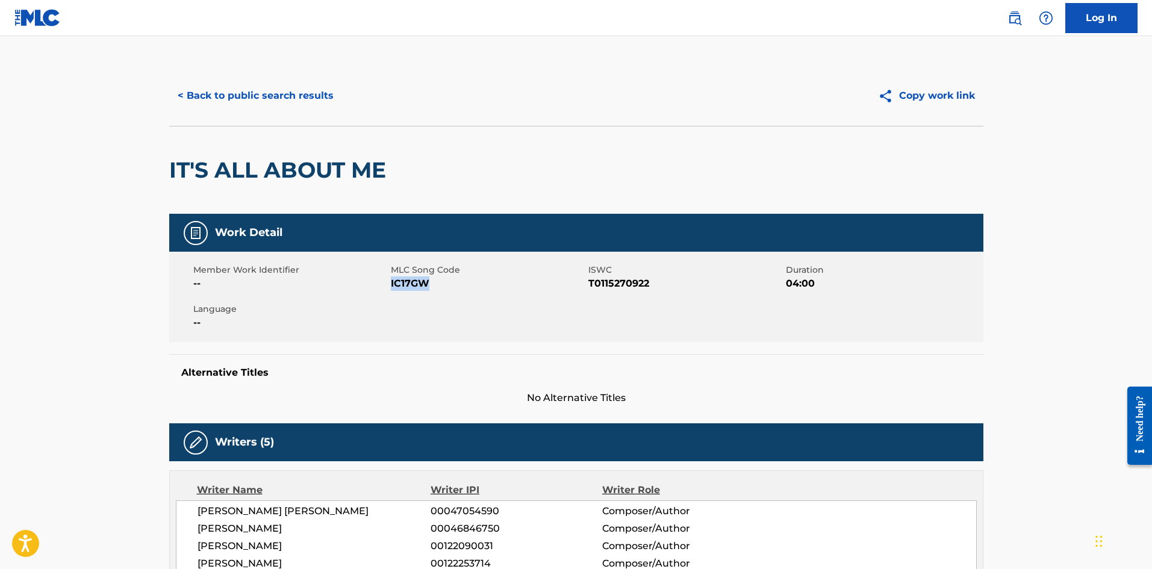
drag, startPoint x: 441, startPoint y: 283, endPoint x: 392, endPoint y: 285, distance: 48.8
click at [392, 285] on span "IC17GW" at bounding box center [488, 283] width 195 height 14
click at [287, 104] on button "< Back to public search results" at bounding box center [255, 96] width 173 height 30
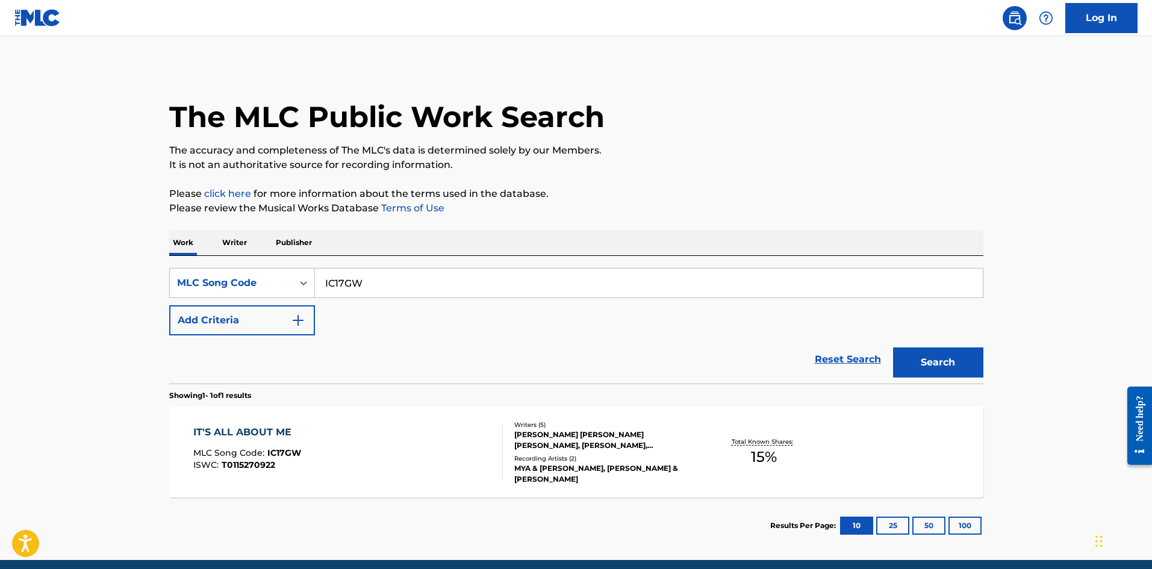
drag, startPoint x: 399, startPoint y: 287, endPoint x: 40, endPoint y: 293, distance: 359.5
click at [41, 293] on main "The MLC Public Work Search The accuracy and completeness of The MLC's data is d…" at bounding box center [576, 298] width 1152 height 524
paste input "H1761C"
type input "H1761C"
click at [948, 361] on button "Search" at bounding box center [938, 362] width 90 height 30
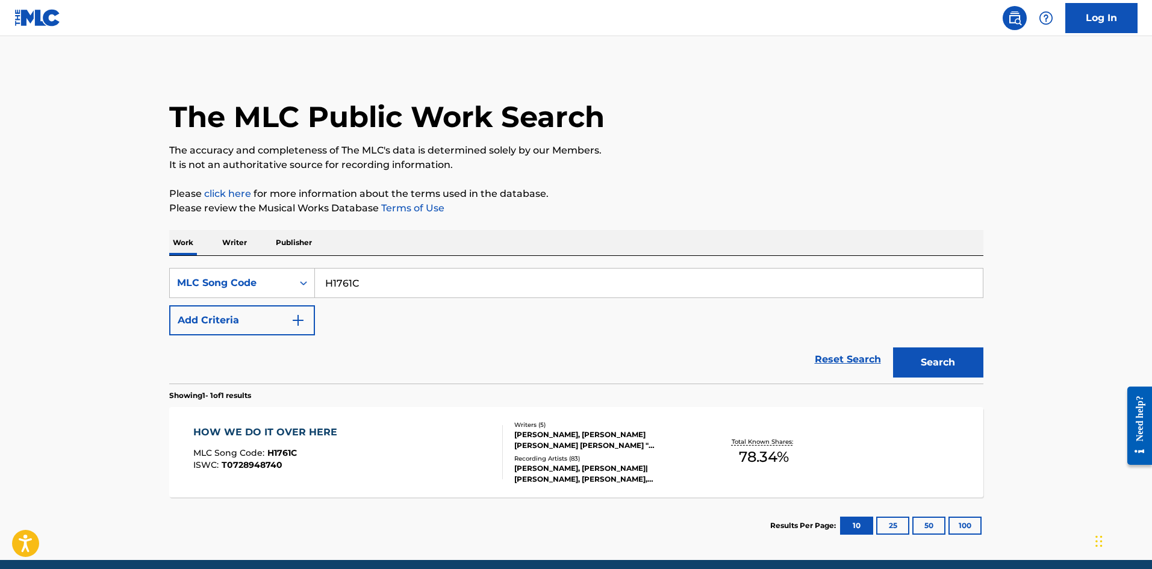
click at [417, 437] on div "HOW WE DO IT OVER HERE MLC Song Code : H1761C ISWC : T0728948740" at bounding box center [348, 452] width 310 height 54
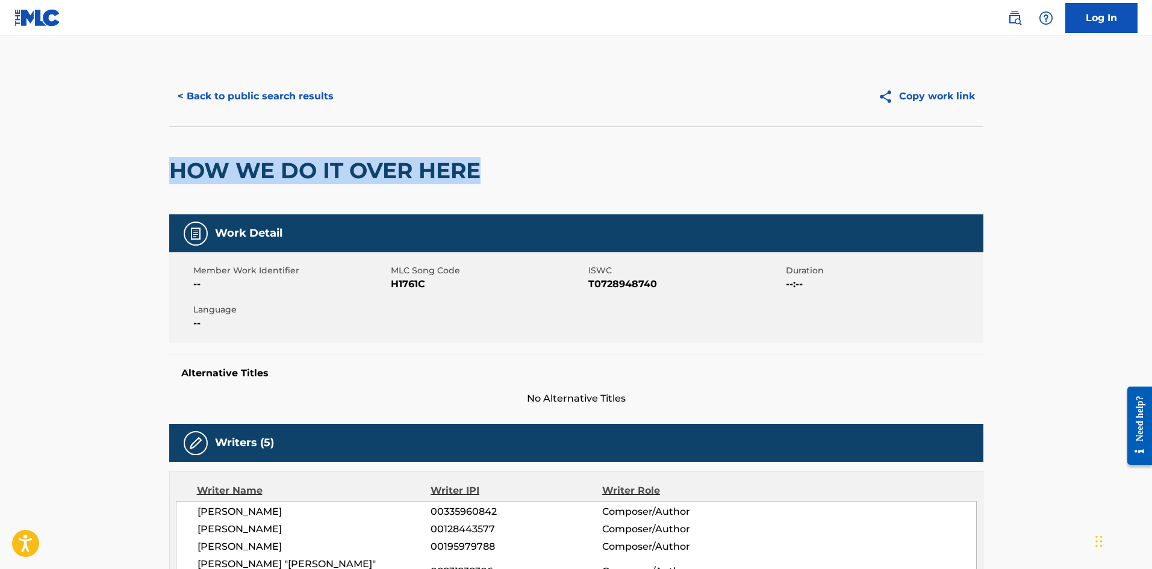
drag, startPoint x: 421, startPoint y: 174, endPoint x: 231, endPoint y: 132, distance: 194.8
click at [297, 99] on button "< Back to public search results" at bounding box center [255, 96] width 173 height 30
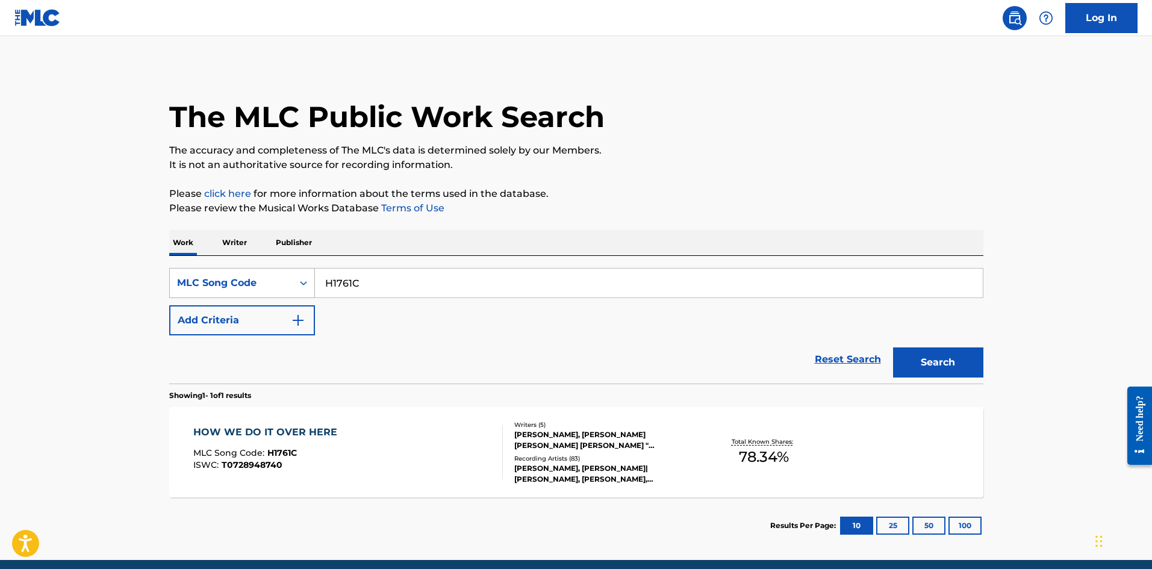
click at [277, 269] on div "MLC Song Code" at bounding box center [242, 283] width 146 height 30
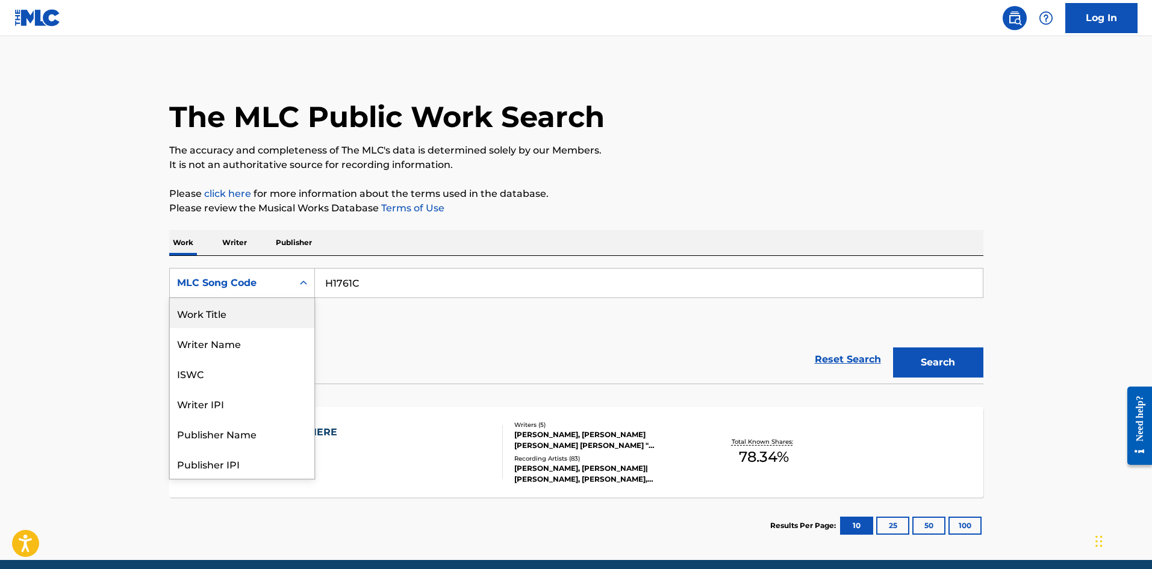
click at [249, 317] on div "Work Title" at bounding box center [242, 313] width 145 height 30
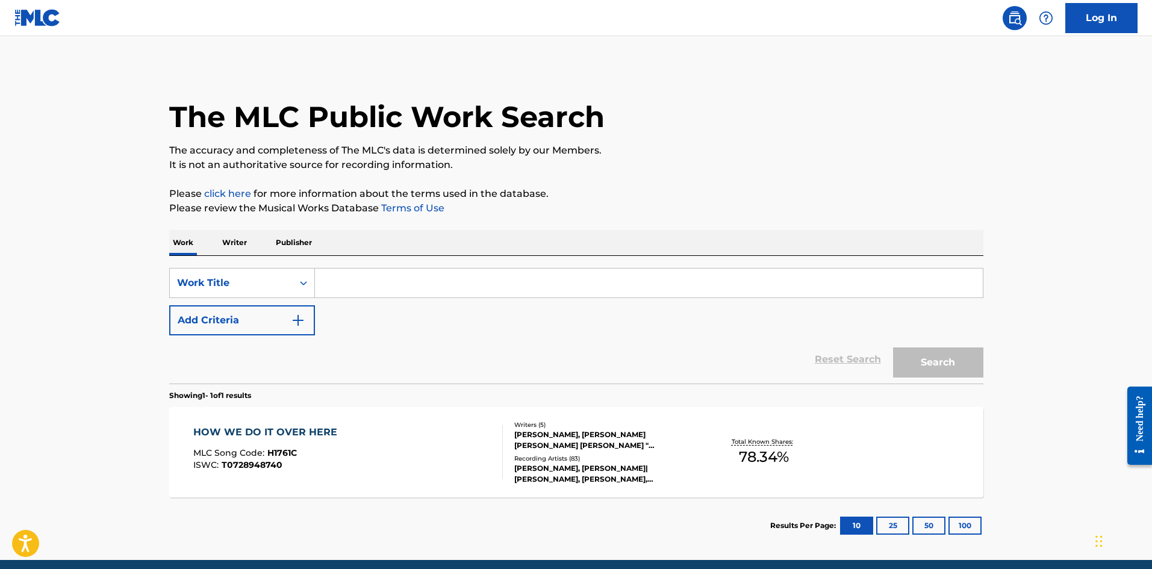
click at [406, 280] on input "Search Form" at bounding box center [649, 283] width 668 height 29
paste input "HOW WE DO IT OVER HERE"
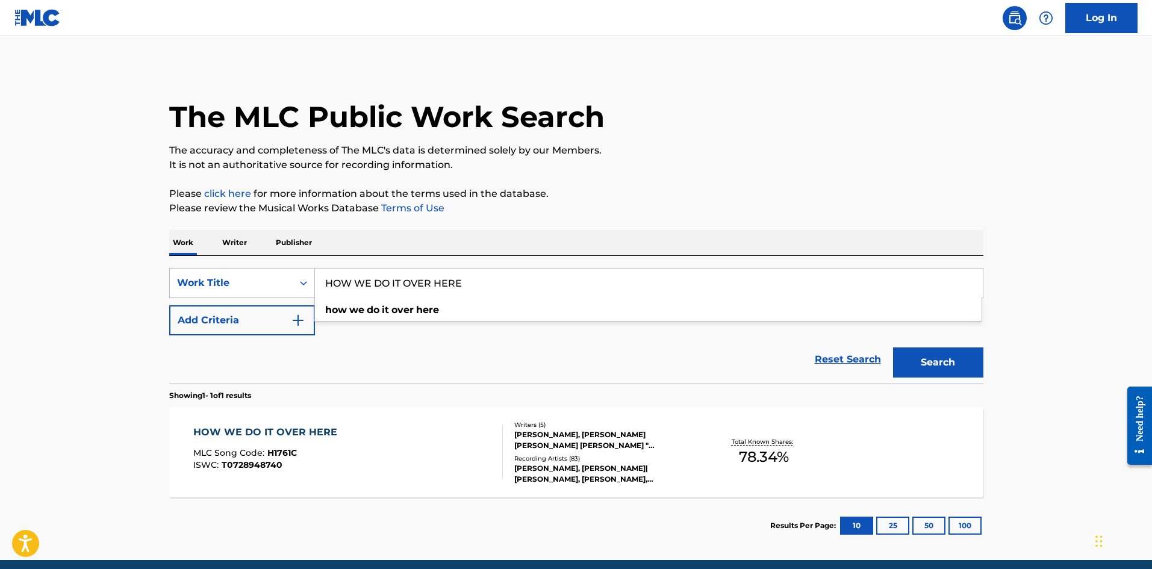
type input "HOW WE DO IT OVER HERE"
click at [415, 373] on div "Reset Search Search" at bounding box center [576, 359] width 814 height 48
click at [273, 312] on button "Add Criteria" at bounding box center [242, 320] width 146 height 30
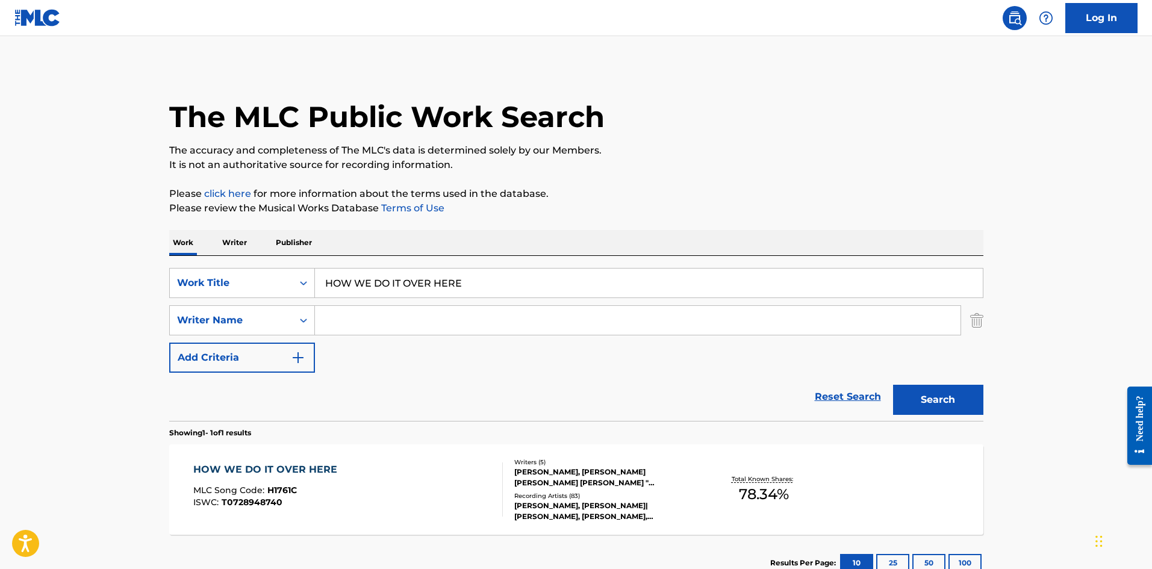
click at [382, 317] on input "Search Form" at bounding box center [638, 320] width 646 height 29
type input "YOUNG"
click at [893, 385] on button "Search" at bounding box center [938, 400] width 90 height 30
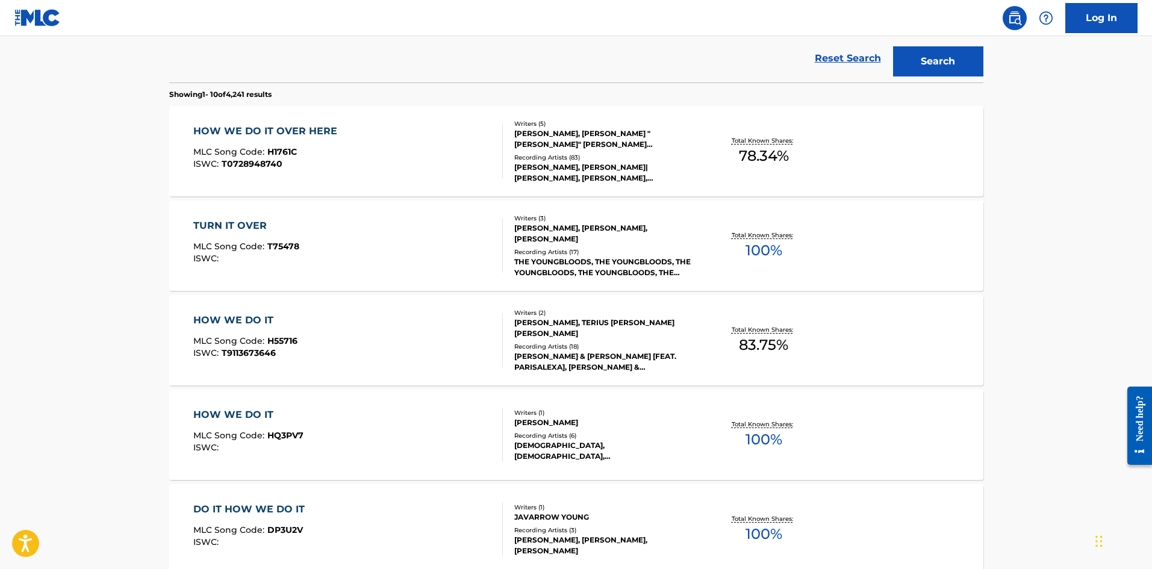
scroll to position [280, 0]
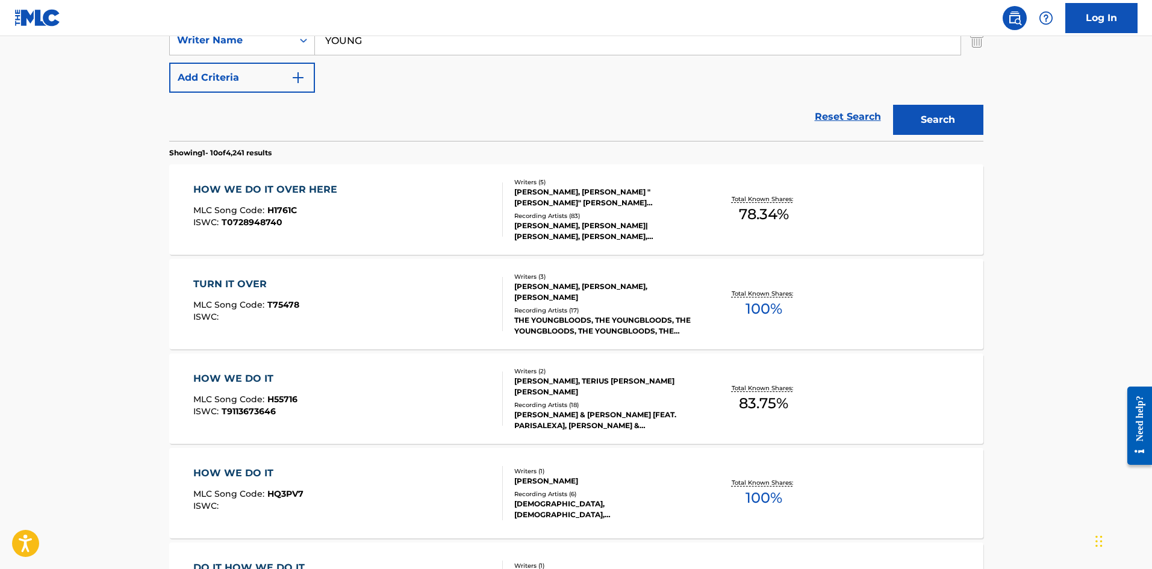
click at [414, 202] on div "HOW WE DO IT OVER HERE MLC Song Code : H1761C ISWC : T0728948740" at bounding box center [348, 209] width 310 height 54
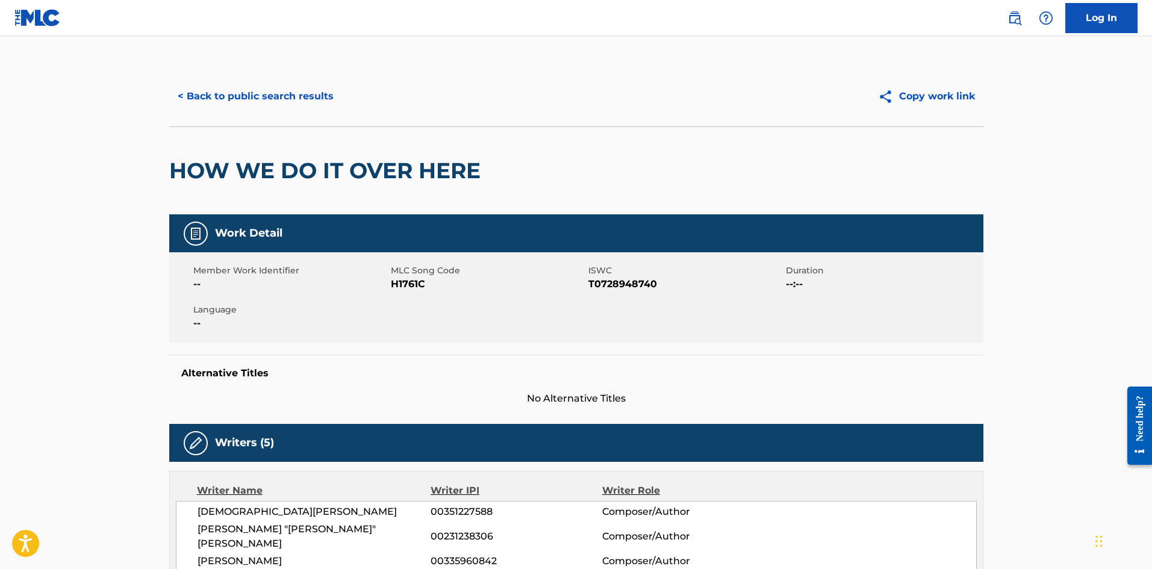
click at [298, 105] on button "< Back to public search results" at bounding box center [255, 96] width 173 height 30
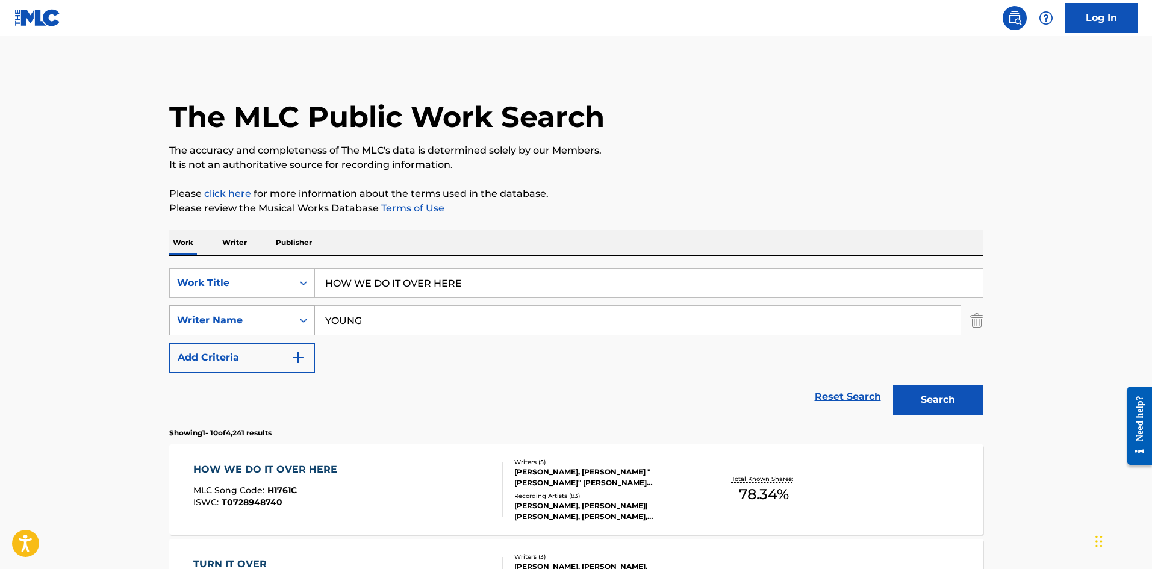
drag, startPoint x: 371, startPoint y: 318, endPoint x: 308, endPoint y: 320, distance: 63.3
click at [308, 320] on div "SearchWithCriteria94c5db52-01f9-44bf-94db-81a514f61aa3 Writer Name YOUNG" at bounding box center [576, 320] width 814 height 30
type input "[PERSON_NAME]"
click at [893, 385] on button "Search" at bounding box center [938, 400] width 90 height 30
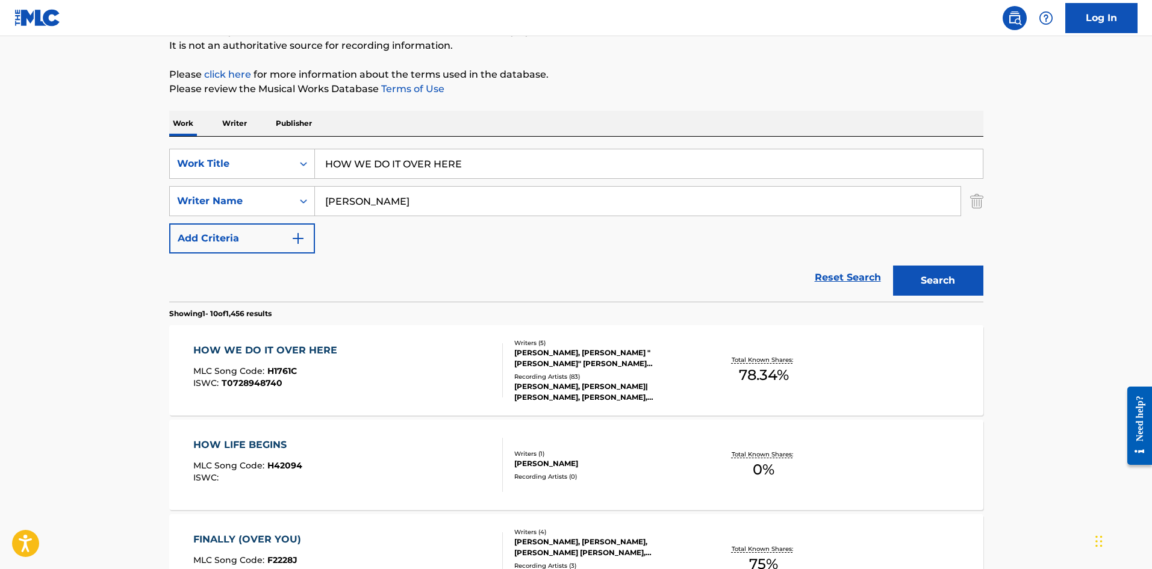
scroll to position [120, 0]
click at [352, 364] on div "HOW WE DO IT OVER HERE MLC Song Code : H1761C ISWC : T0728948740" at bounding box center [348, 369] width 310 height 54
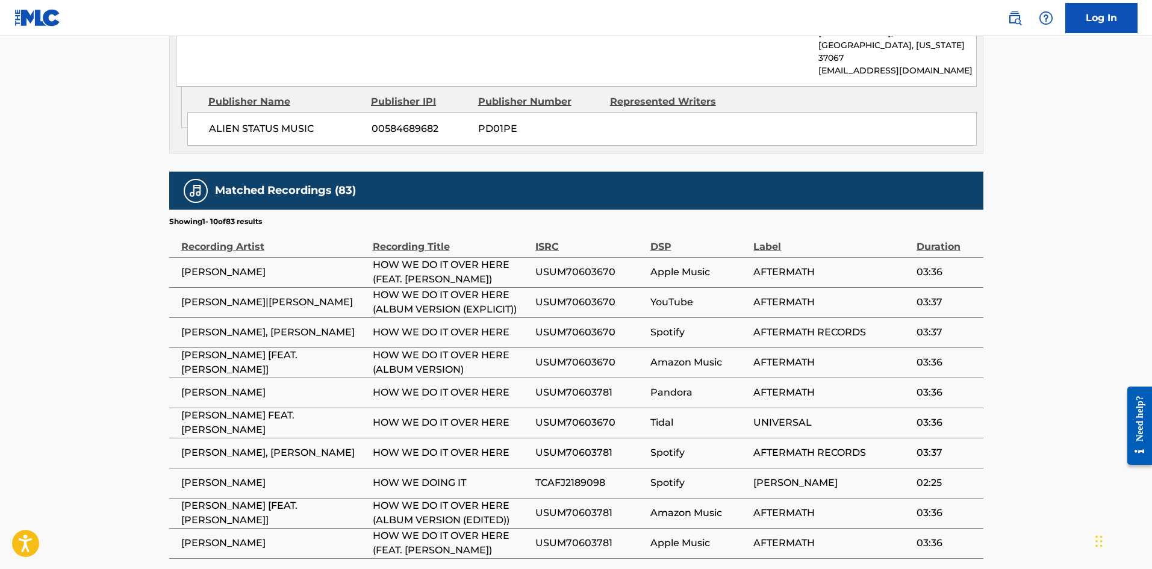
scroll to position [1622, 0]
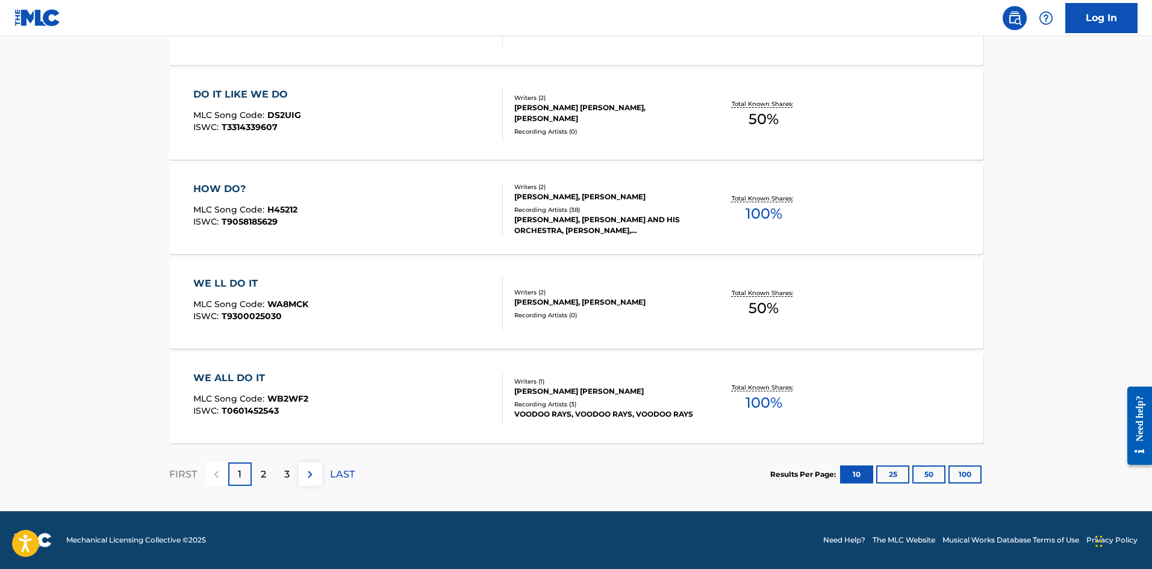
scroll to position [120, 0]
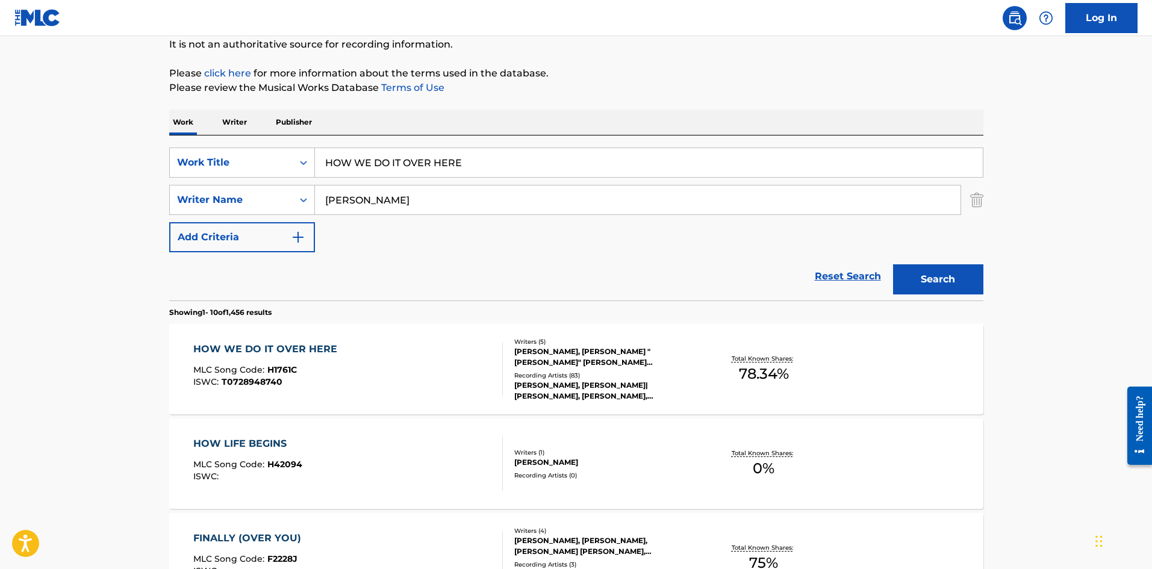
drag, startPoint x: 979, startPoint y: 202, endPoint x: 917, endPoint y: 204, distance: 62.7
click at [979, 202] on img "Search Form" at bounding box center [976, 200] width 13 height 30
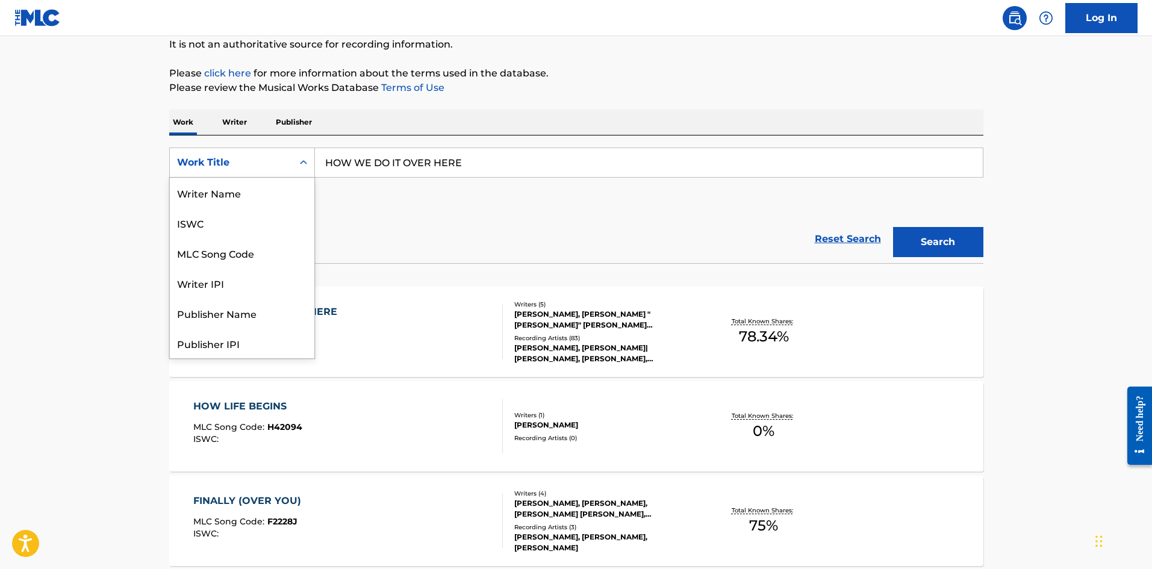
click at [251, 154] on div "Work Title" at bounding box center [231, 162] width 123 height 23
click at [251, 184] on div "MLC Song Code" at bounding box center [242, 193] width 145 height 30
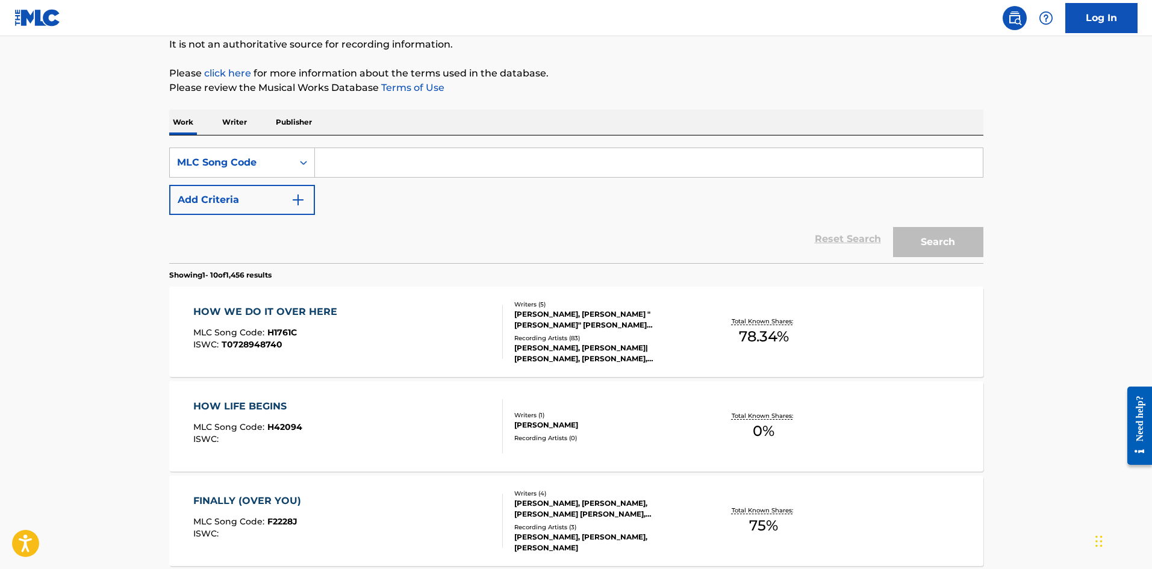
click at [468, 167] on input "Search Form" at bounding box center [649, 162] width 668 height 29
paste input "R5926W"
type input "R5926W"
click at [954, 245] on button "Search" at bounding box center [938, 242] width 90 height 30
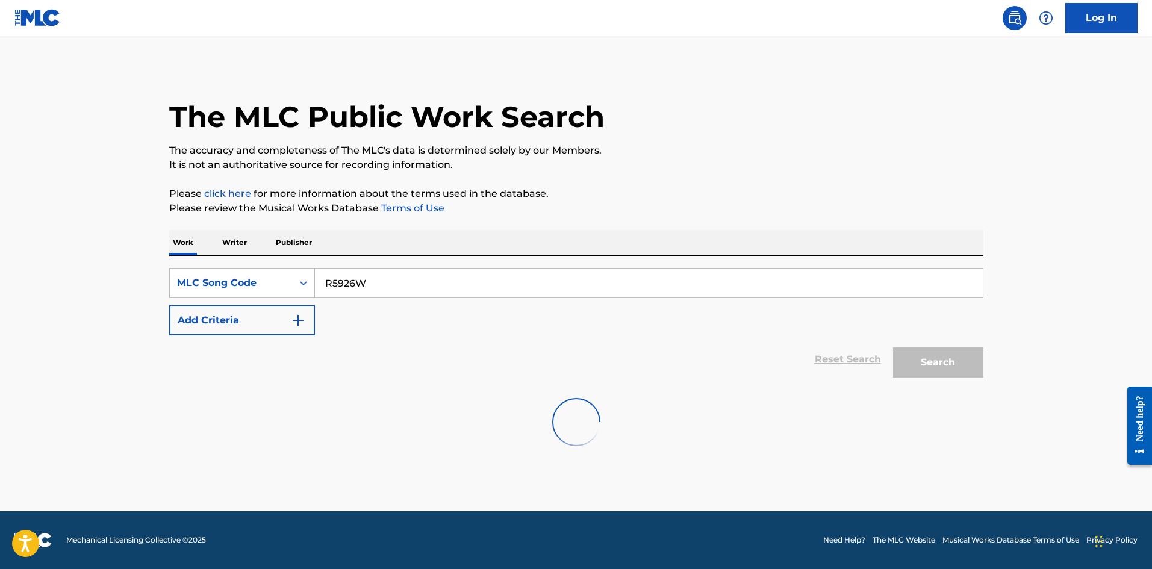
scroll to position [0, 0]
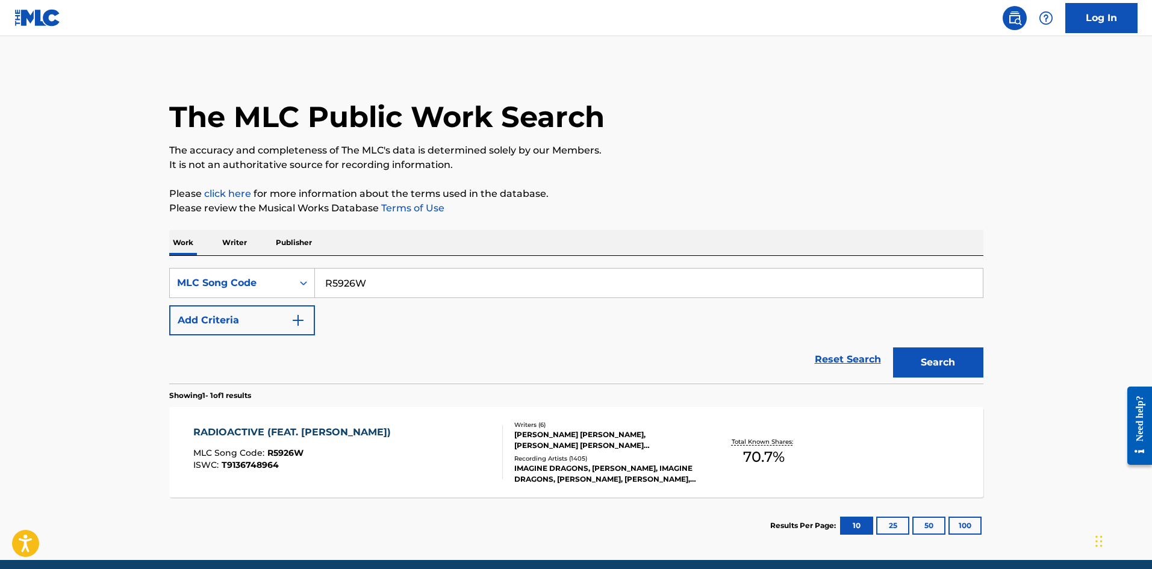
click at [424, 450] on div "RADIOACTIVE (FEAT. [PERSON_NAME]) MLC Song Code : R5926W ISWC : T9136748964" at bounding box center [348, 452] width 310 height 54
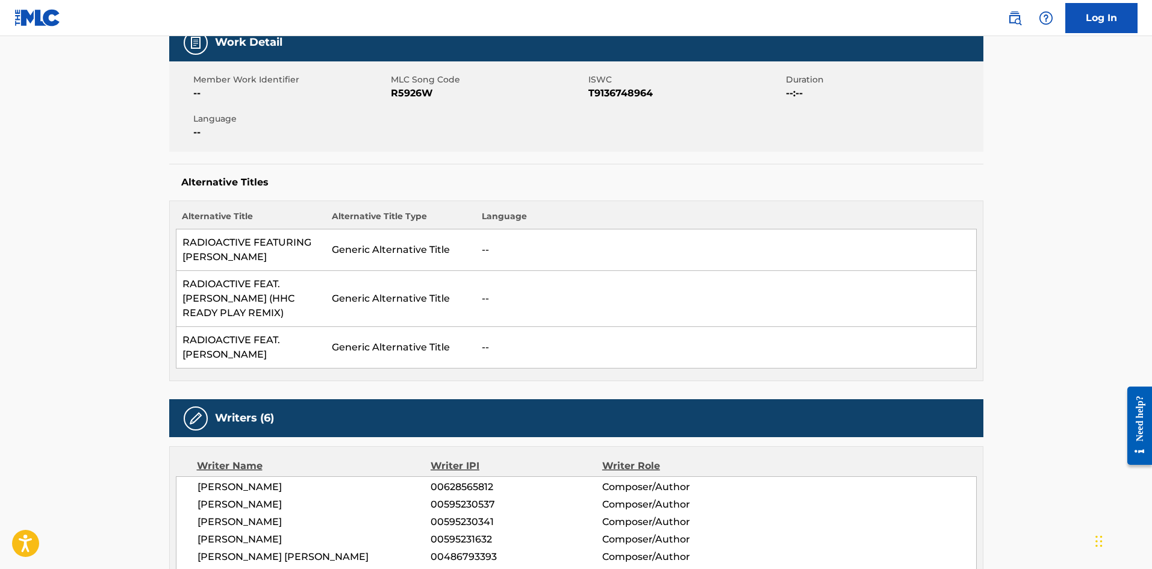
scroll to position [181, 0]
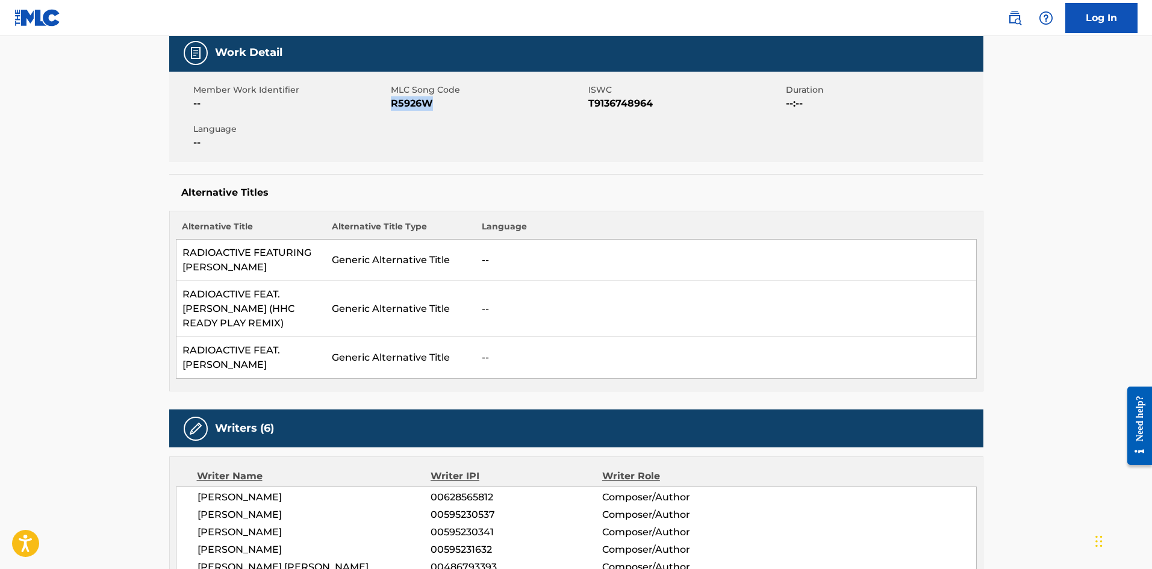
drag, startPoint x: 435, startPoint y: 103, endPoint x: 394, endPoint y: 105, distance: 41.6
click at [394, 105] on span "R5926W" at bounding box center [488, 103] width 195 height 14
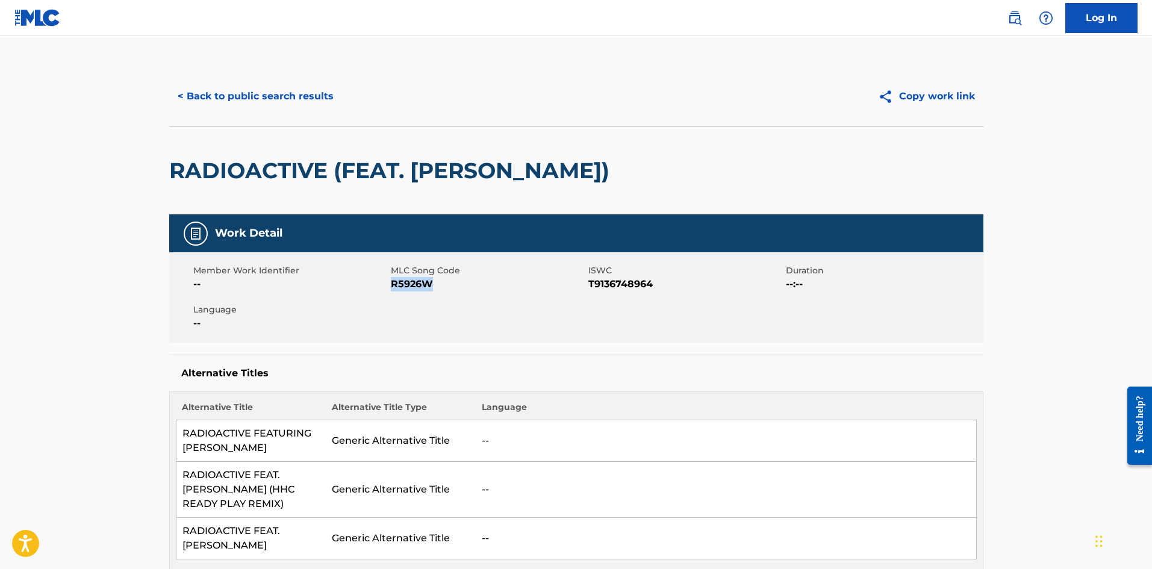
click at [273, 98] on button "< Back to public search results" at bounding box center [255, 96] width 173 height 30
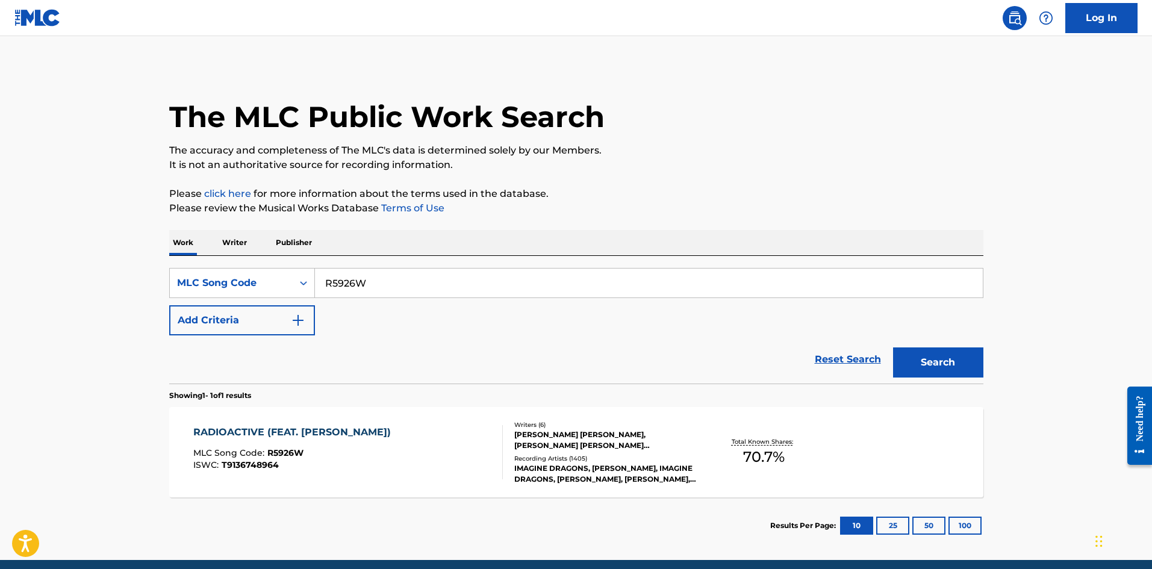
drag, startPoint x: 392, startPoint y: 281, endPoint x: 153, endPoint y: 288, distance: 239.2
click at [154, 288] on main "The MLC Public Work Search The accuracy and completeness of The MLC's data is d…" at bounding box center [576, 298] width 1152 height 524
paste input "OD2S93"
type input "OD2S93"
click at [948, 356] on button "Search" at bounding box center [938, 362] width 90 height 30
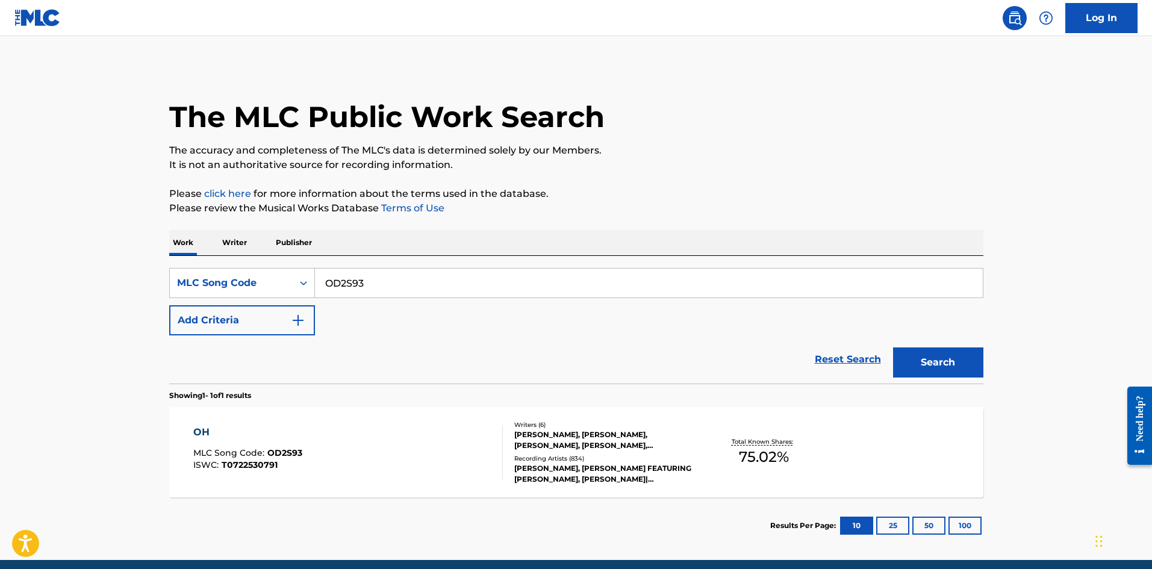
click at [512, 444] on div "Writers ( 6 ) [PERSON_NAME], [PERSON_NAME], [PERSON_NAME], [PERSON_NAME], [PERS…" at bounding box center [599, 452] width 193 height 64
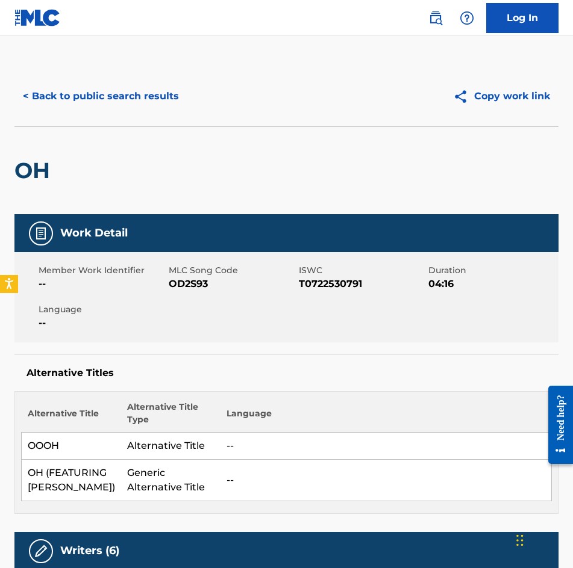
click at [137, 98] on button "< Back to public search results" at bounding box center [100, 96] width 173 height 30
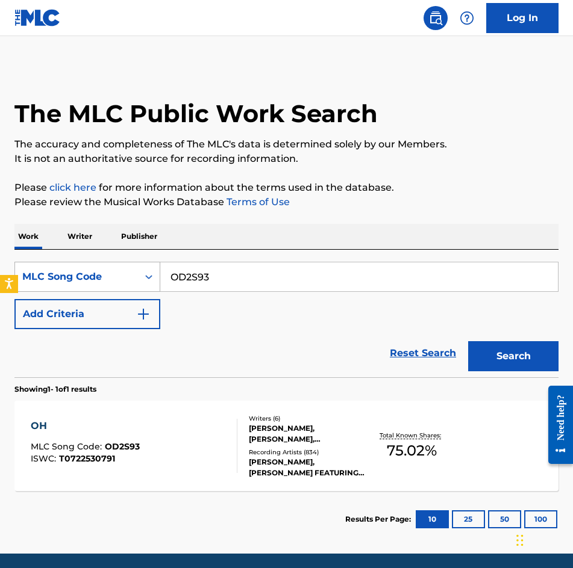
drag, startPoint x: 239, startPoint y: 264, endPoint x: 58, endPoint y: 287, distance: 182.7
click at [58, 287] on div "SearchWithCriteriae1f568dd-470f-4dd2-8a89-8f11057aa977 MLC Song Code OD2S93" at bounding box center [286, 277] width 544 height 30
click at [468, 341] on button "Search" at bounding box center [513, 356] width 90 height 30
click at [156, 443] on div "OH MLC Song Code : OD2S93 ISWC : T0722530791" at bounding box center [134, 446] width 207 height 54
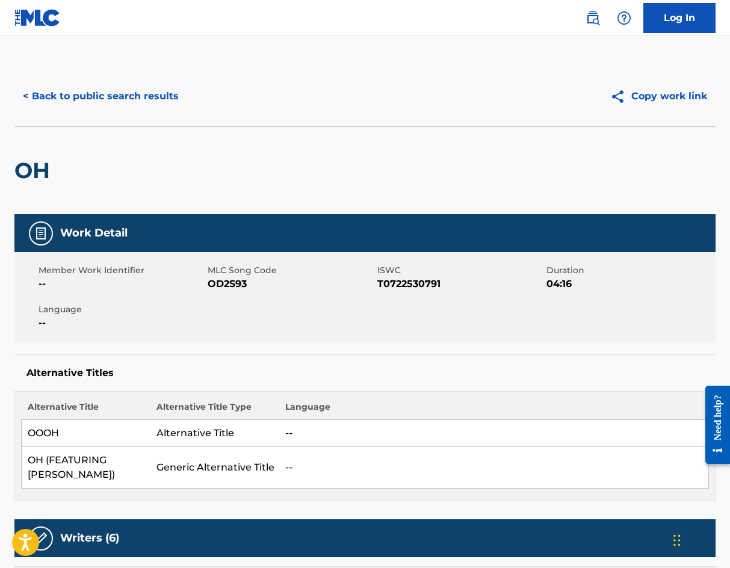
click at [139, 86] on button "< Back to public search results" at bounding box center [100, 96] width 173 height 30
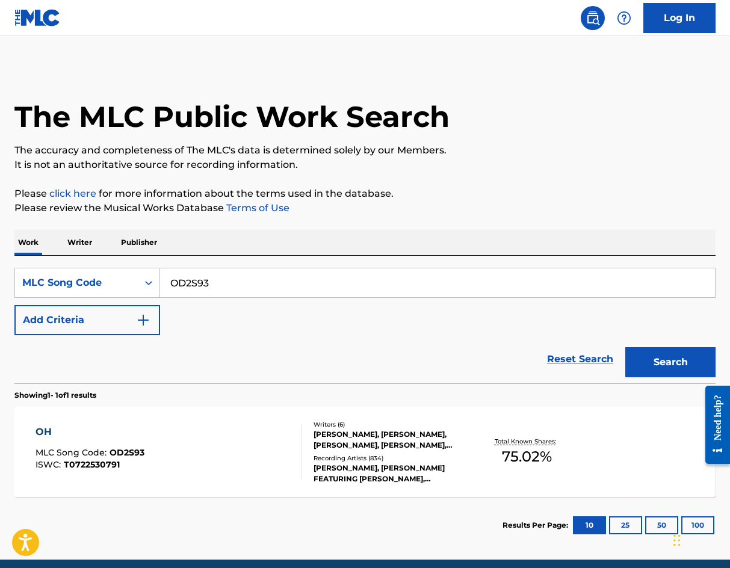
click at [132, 244] on p "Publisher" at bounding box center [138, 242] width 43 height 25
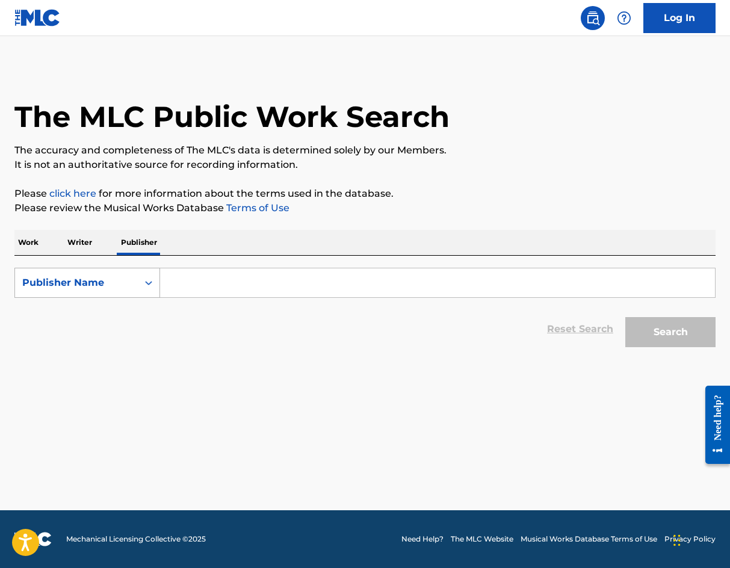
click at [96, 294] on div "Publisher Name" at bounding box center [76, 283] width 123 height 23
click at [89, 316] on div "Publisher IPI" at bounding box center [87, 313] width 145 height 30
click at [199, 287] on input "Search Form" at bounding box center [437, 283] width 555 height 29
paste input "282802660"
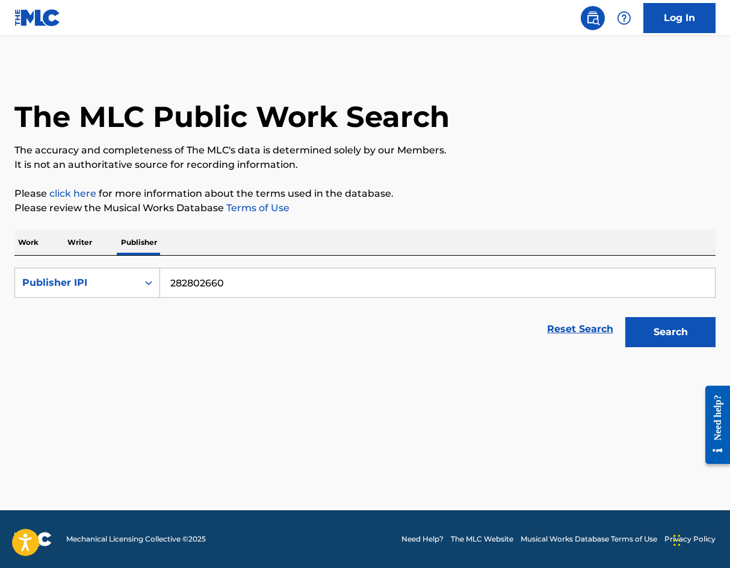
click at [626, 317] on button "Search" at bounding box center [671, 332] width 90 height 30
click at [173, 282] on input "282802660" at bounding box center [437, 283] width 555 height 29
type input "00282802660"
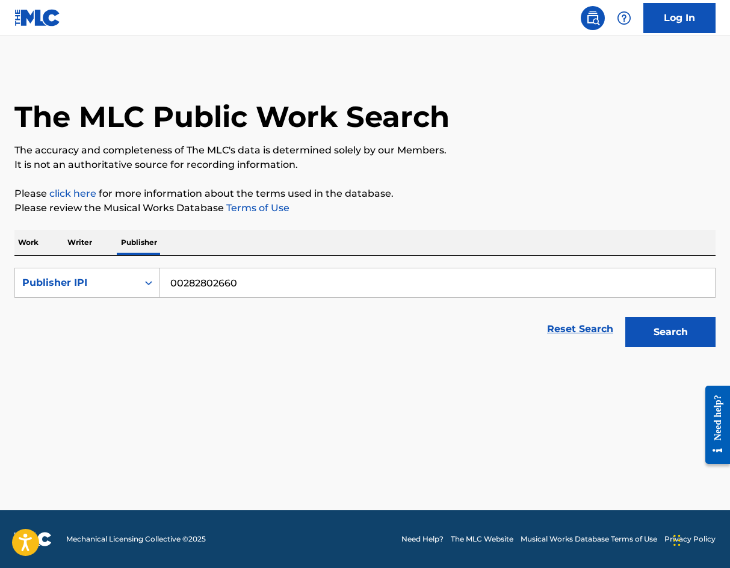
click at [665, 333] on button "Search" at bounding box center [671, 332] width 90 height 30
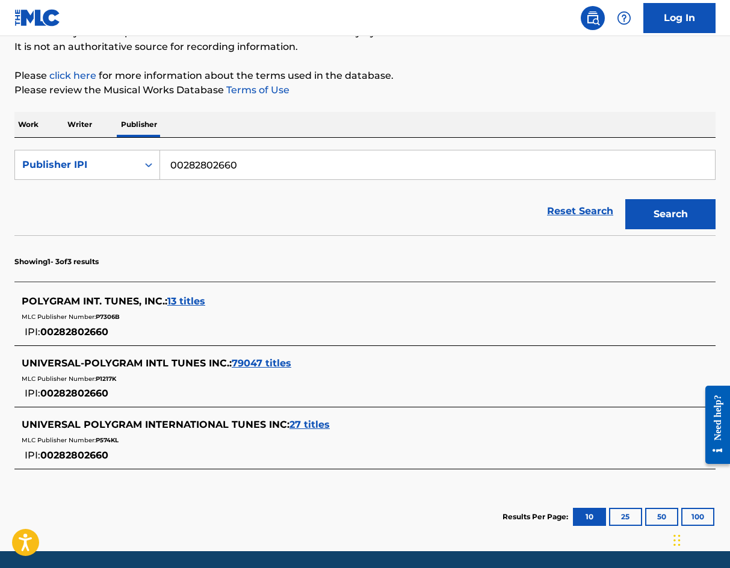
scroll to position [119, 0]
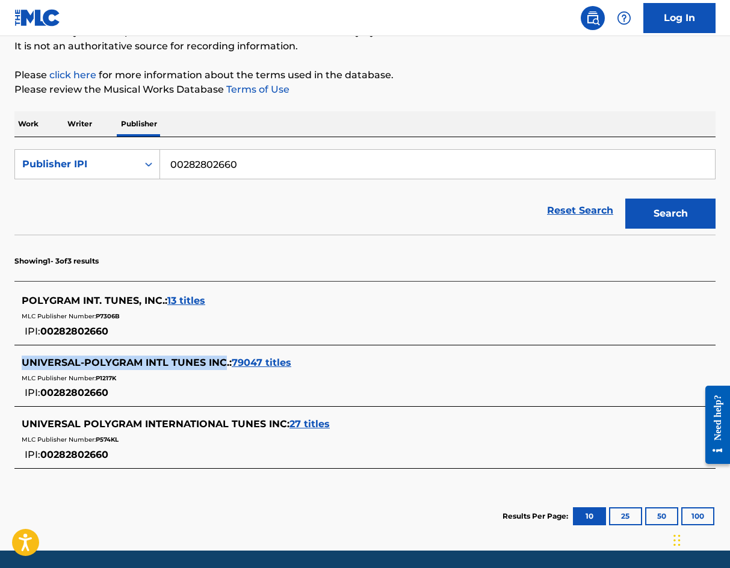
drag, startPoint x: 25, startPoint y: 362, endPoint x: 229, endPoint y: 358, distance: 203.6
click at [229, 358] on span "UNIVERSAL-POLYGRAM INTL TUNES INC. :" at bounding box center [127, 362] width 210 height 11
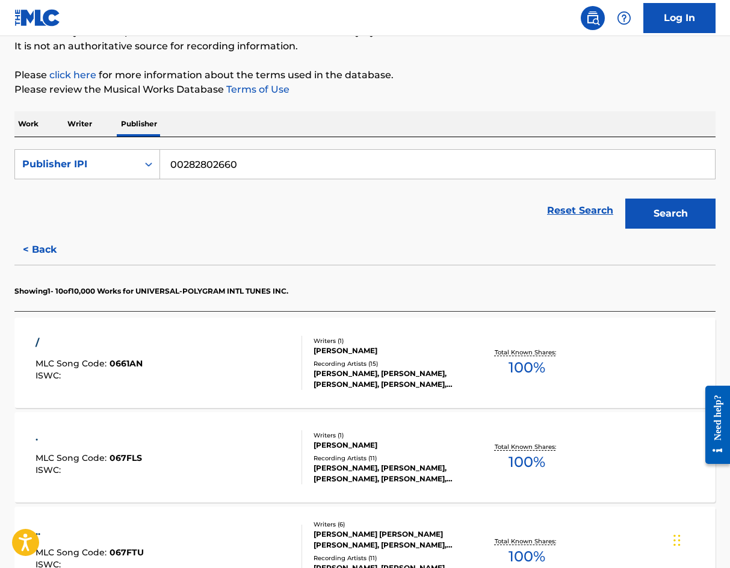
click at [40, 124] on p "Work" at bounding box center [28, 123] width 28 height 25
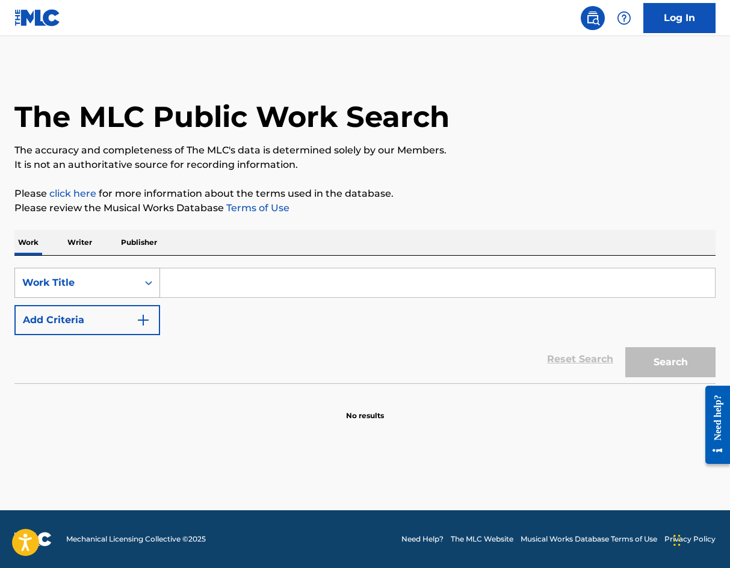
click at [109, 275] on div "Work Title" at bounding box center [76, 283] width 123 height 23
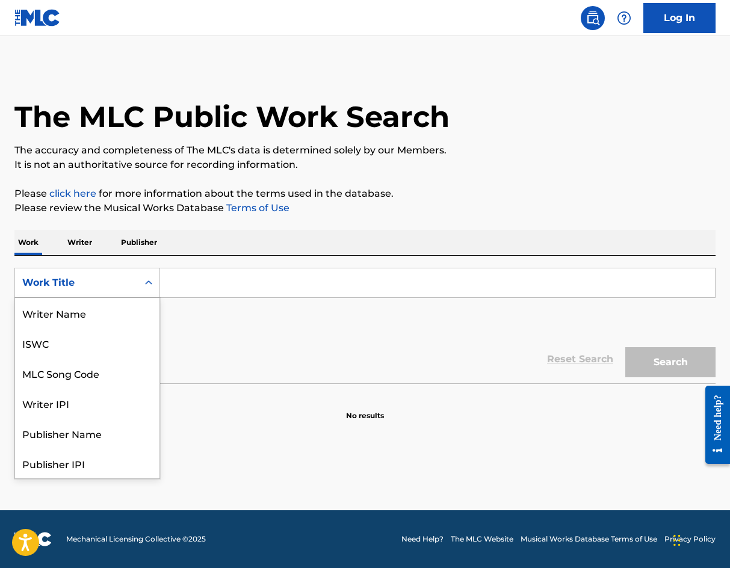
scroll to position [60, 0]
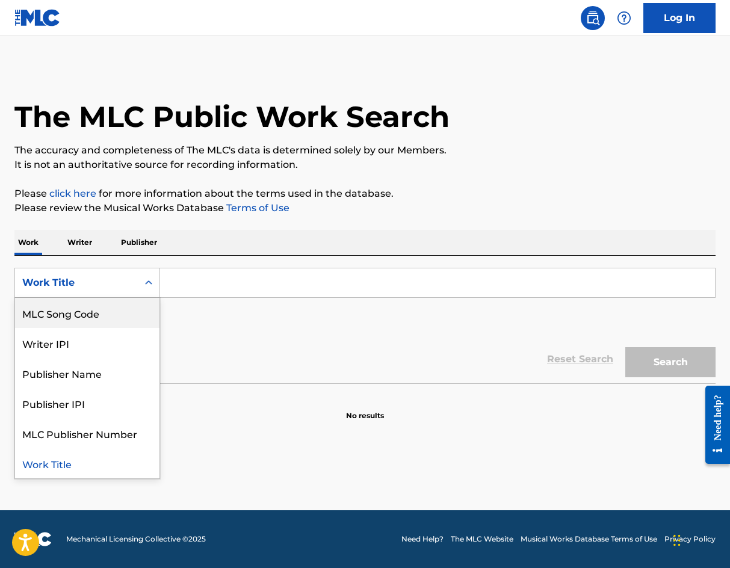
click at [95, 305] on div "MLC Song Code" at bounding box center [87, 313] width 145 height 30
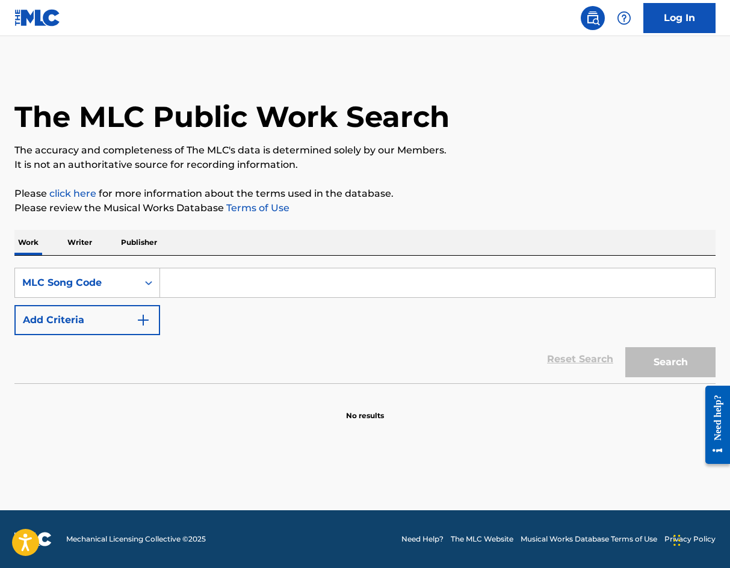
click at [198, 285] on input "Search Form" at bounding box center [437, 283] width 555 height 29
paste input "D7717R"
type input "D7717R"
click at [652, 372] on button "Search" at bounding box center [671, 362] width 90 height 30
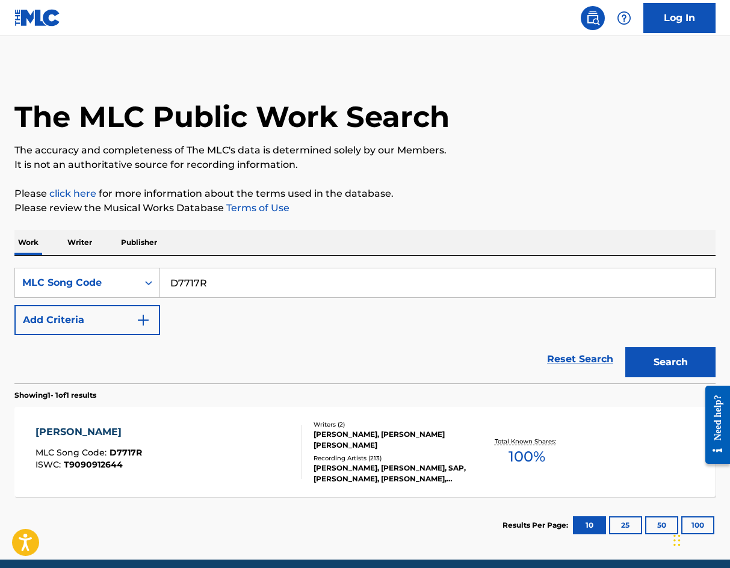
click at [241, 464] on div "[PERSON_NAME] MLC Song Code : D7717R ISWC : T9090912644" at bounding box center [169, 452] width 267 height 54
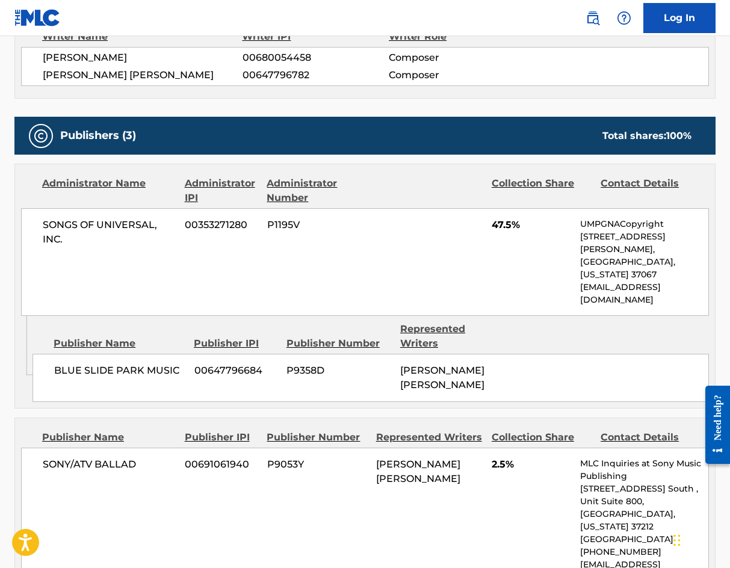
scroll to position [455, 0]
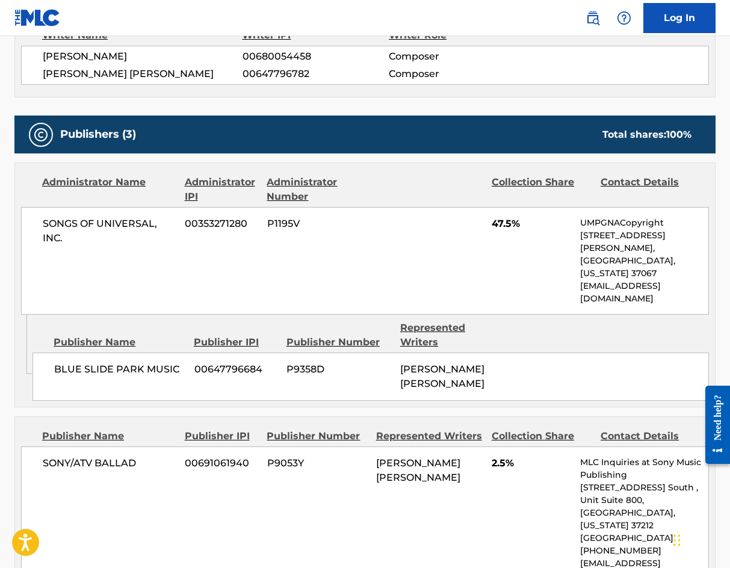
click at [485, 363] on div "[PERSON_NAME] [PERSON_NAME]" at bounding box center [452, 377] width 105 height 29
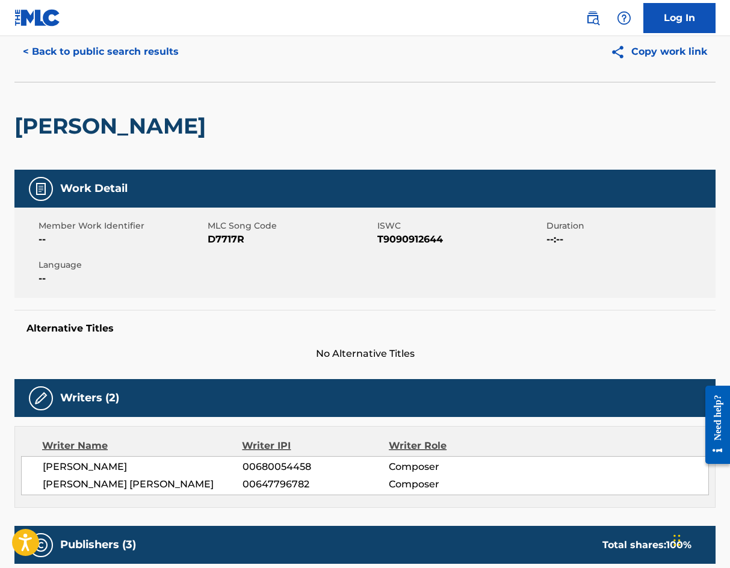
scroll to position [41, 0]
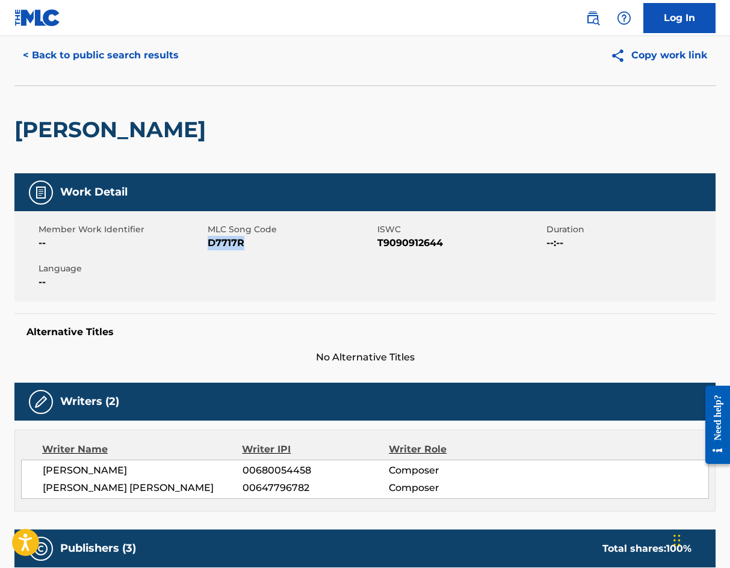
drag, startPoint x: 246, startPoint y: 245, endPoint x: 211, endPoint y: 244, distance: 34.3
click at [211, 244] on span "D7717R" at bounding box center [291, 243] width 166 height 14
click at [332, 140] on div "[PERSON_NAME]" at bounding box center [365, 130] width 702 height 88
click at [90, 45] on button "< Back to public search results" at bounding box center [100, 55] width 173 height 30
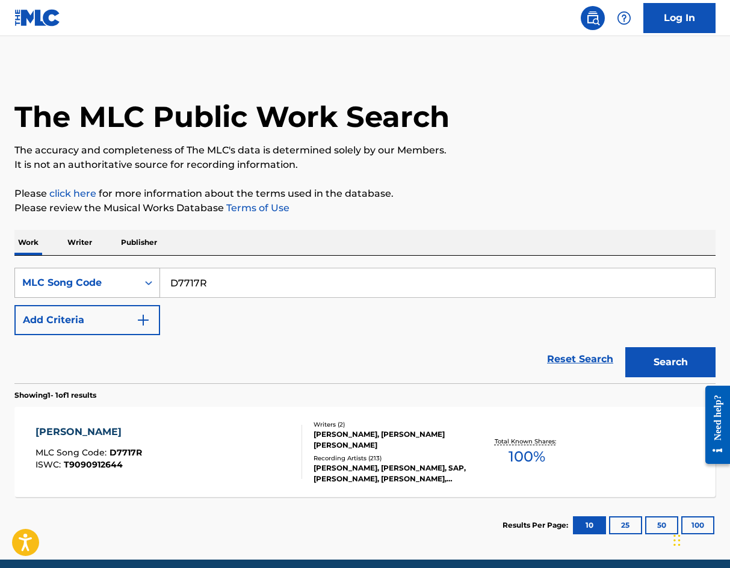
drag, startPoint x: 221, startPoint y: 277, endPoint x: 44, endPoint y: 292, distance: 177.7
click at [44, 292] on div "SearchWithCriteria494c6fb9-ba3f-45c8-81f9-28cc8b5ae093 MLC Song Code D7717R" at bounding box center [365, 283] width 702 height 30
paste input "NVCY79"
type input "NVCY79"
click at [626, 347] on button "Search" at bounding box center [671, 362] width 90 height 30
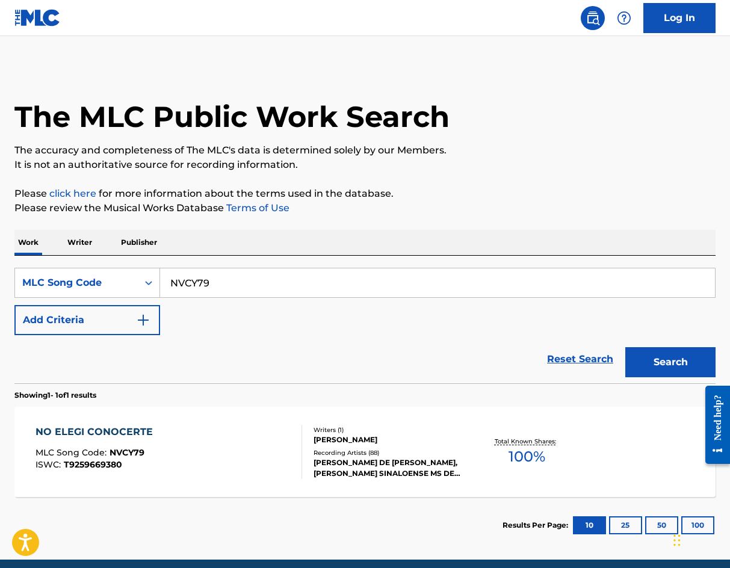
click at [169, 450] on div "NO ELEGI CONOCERTE MLC Song Code : NVCY79 ISWC : T9259669380" at bounding box center [169, 452] width 267 height 54
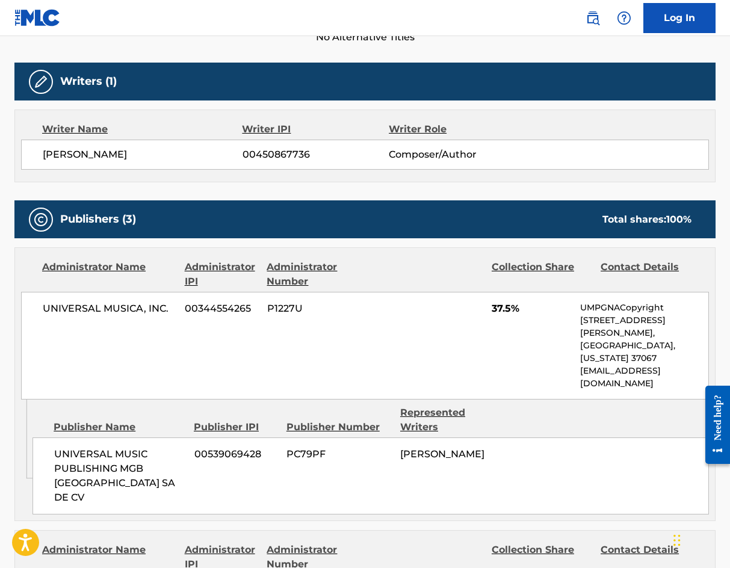
scroll to position [356, 0]
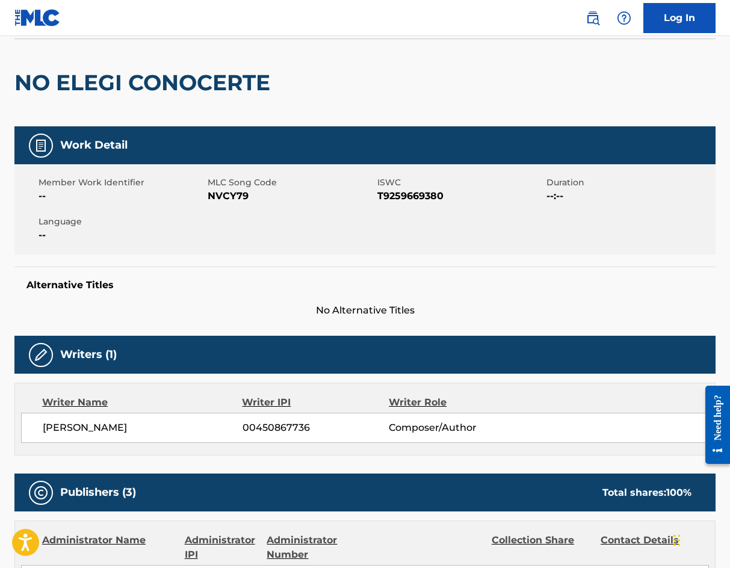
scroll to position [85, 0]
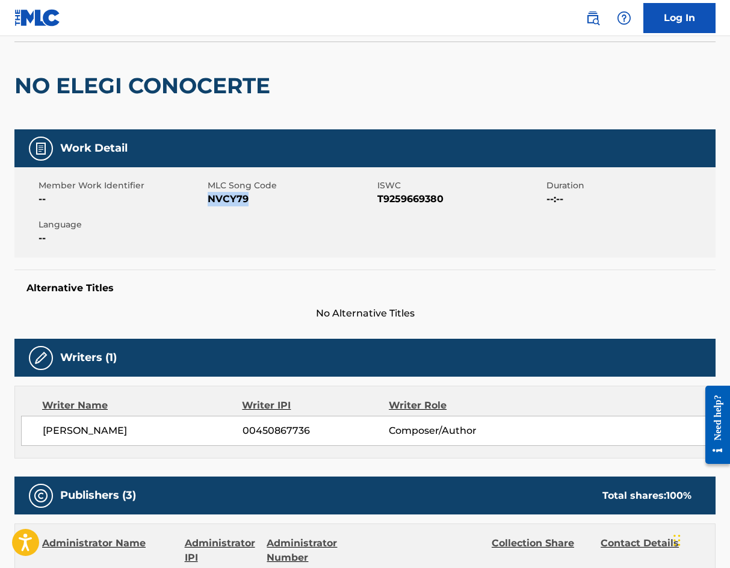
drag, startPoint x: 251, startPoint y: 199, endPoint x: 211, endPoint y: 201, distance: 39.8
click at [211, 201] on span "NVCY79" at bounding box center [291, 199] width 166 height 14
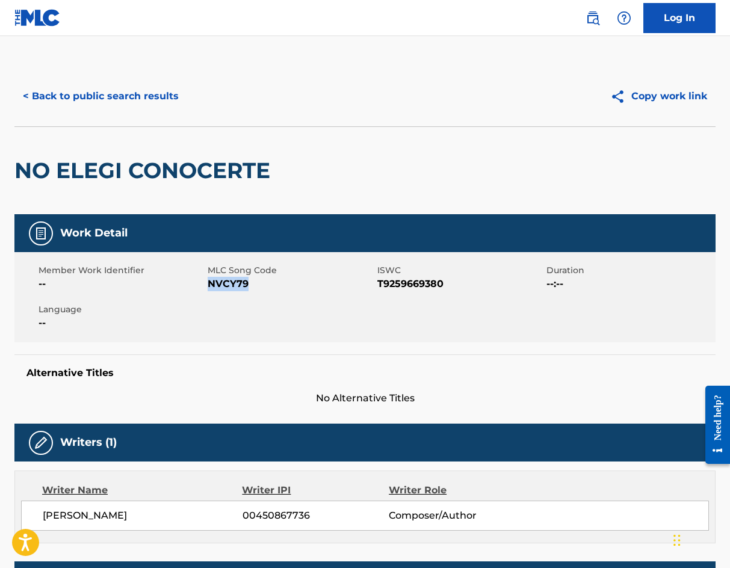
click at [104, 82] on button "< Back to public search results" at bounding box center [100, 96] width 173 height 30
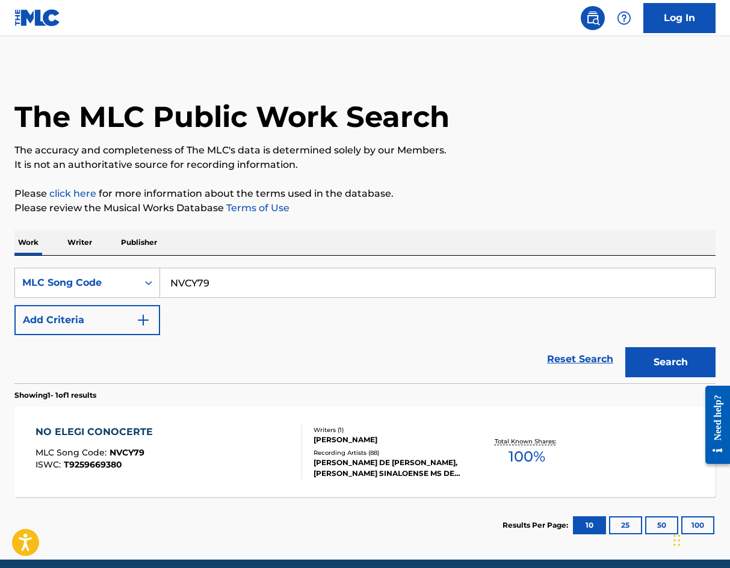
drag, startPoint x: 237, startPoint y: 278, endPoint x: 111, endPoint y: 307, distance: 128.5
click at [111, 307] on div "SearchWithCriteria494c6fb9-ba3f-45c8-81f9-28cc8b5ae093 MLC Song Code NVCY79 Add…" at bounding box center [365, 301] width 702 height 67
paste input "B2645B"
type input "B2645B"
click at [669, 351] on button "Search" at bounding box center [671, 362] width 90 height 30
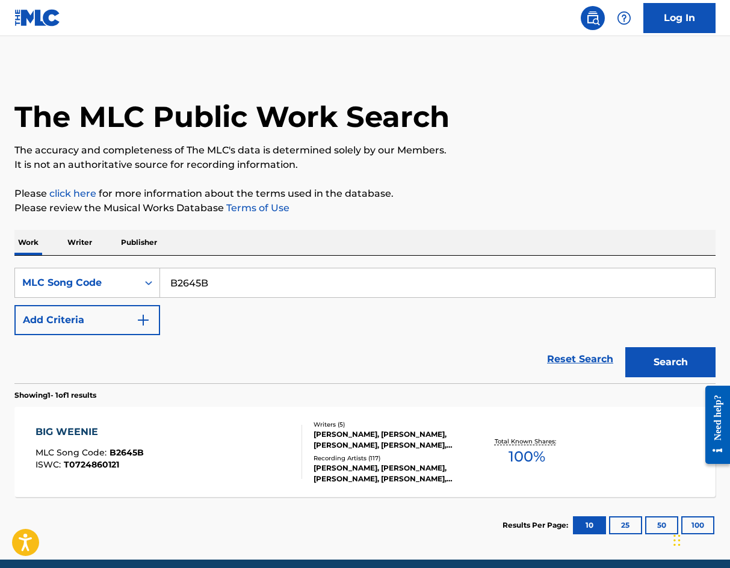
click at [375, 448] on div "[PERSON_NAME], [PERSON_NAME], [PERSON_NAME], [PERSON_NAME], [PERSON_NAME] A JR …" at bounding box center [391, 440] width 155 height 22
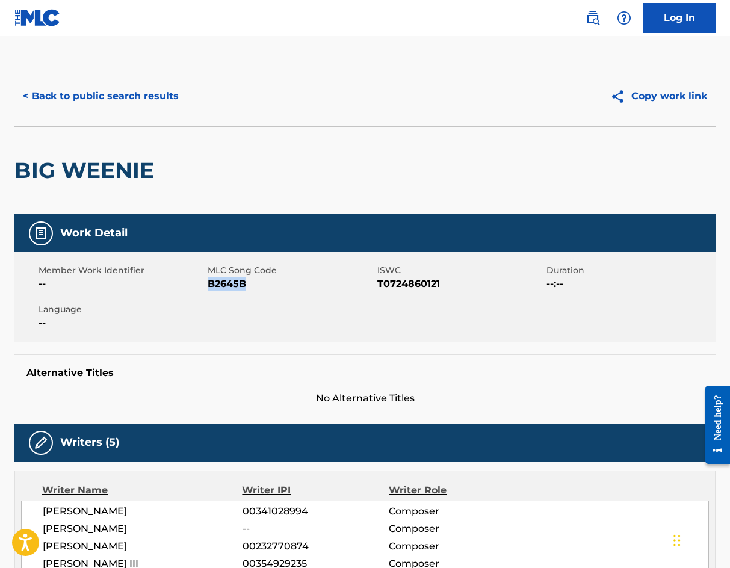
drag, startPoint x: 254, startPoint y: 284, endPoint x: 210, endPoint y: 288, distance: 44.2
click at [210, 288] on span "B2645B" at bounding box center [291, 284] width 166 height 14
click at [67, 107] on button "< Back to public search results" at bounding box center [100, 96] width 173 height 30
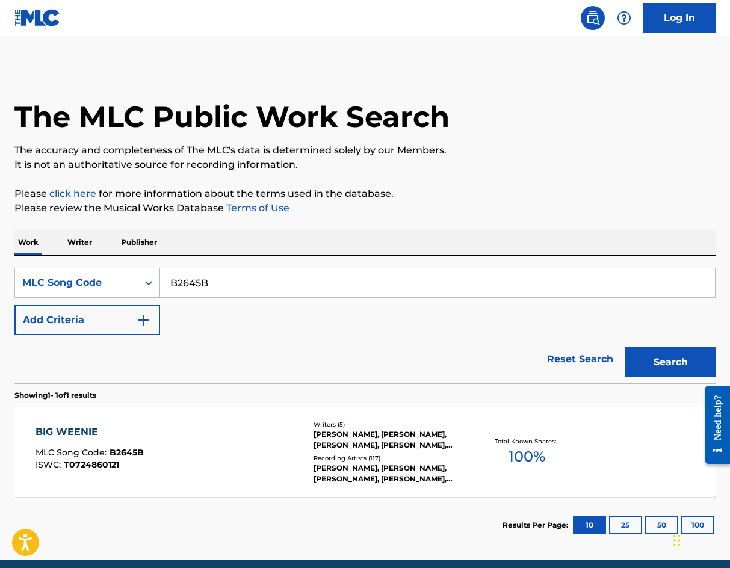
drag, startPoint x: 232, startPoint y: 282, endPoint x: -17, endPoint y: 278, distance: 249.3
click at [0, 278] on html "Accessibility Screen-Reader Guide, Feedback, and Issue Reporting | New window L…" at bounding box center [365, 284] width 730 height 568
paste input "R64826"
type input "R64826"
click at [626, 347] on button "Search" at bounding box center [671, 362] width 90 height 30
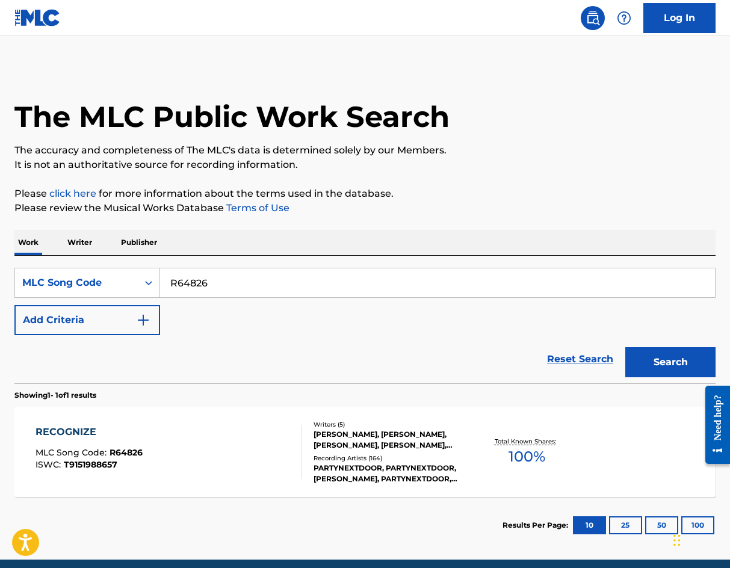
click at [226, 444] on div "RECOGNIZE MLC Song Code : R64826 ISWC : T9151988657" at bounding box center [169, 452] width 267 height 54
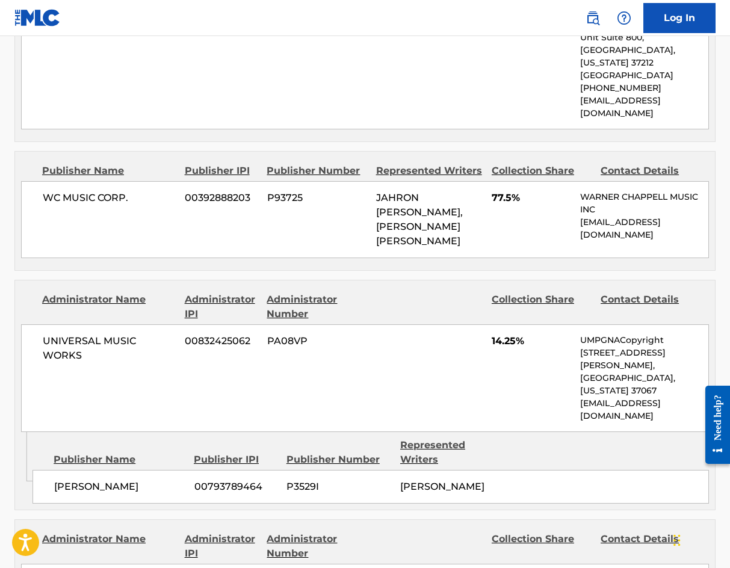
scroll to position [717, 0]
click at [395, 358] on div "UNIVERSAL MUSIC WORKS 00832425062 PA08VP 14.25% UMPGNACopyright [STREET_ADDRESS…" at bounding box center [365, 378] width 688 height 108
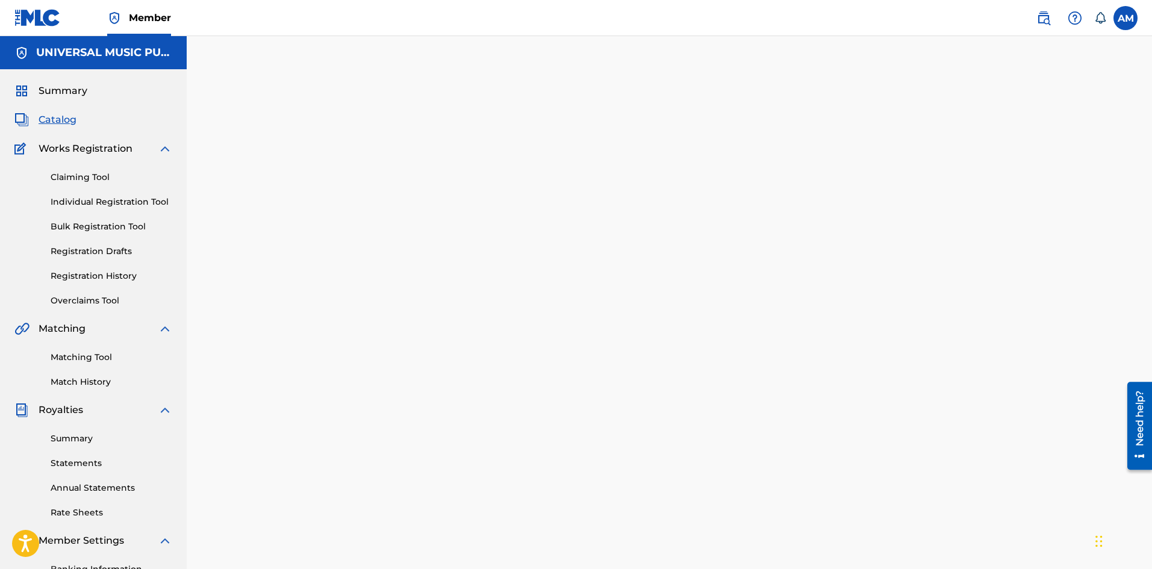
click at [39, 117] on span "Catalog" at bounding box center [58, 120] width 38 height 14
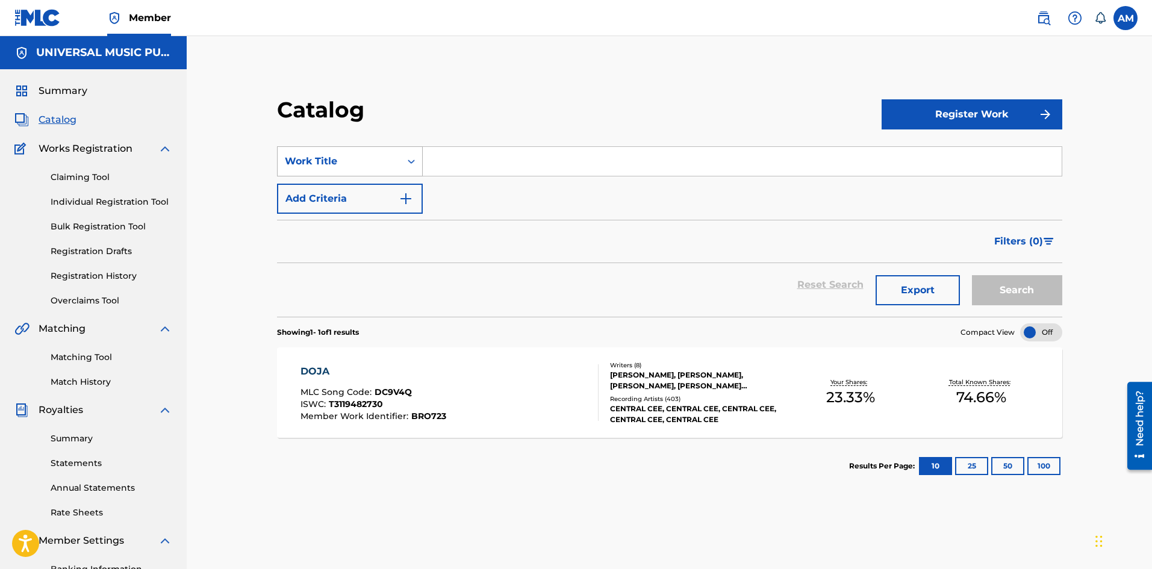
click at [327, 158] on div "Work Title" at bounding box center [339, 161] width 108 height 14
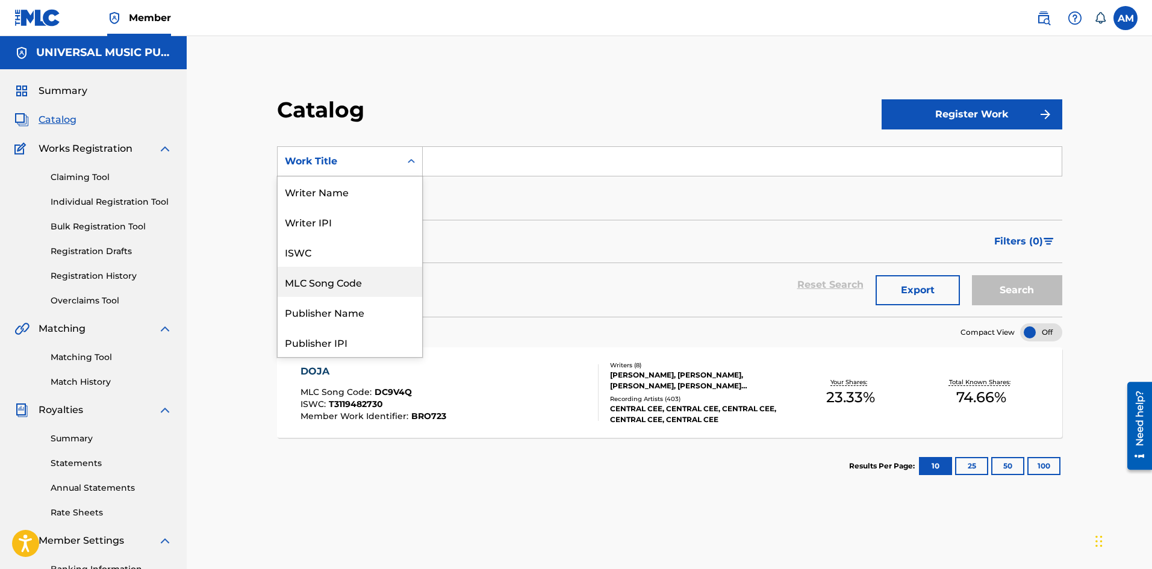
click at [341, 277] on div "MLC Song Code" at bounding box center [350, 282] width 145 height 30
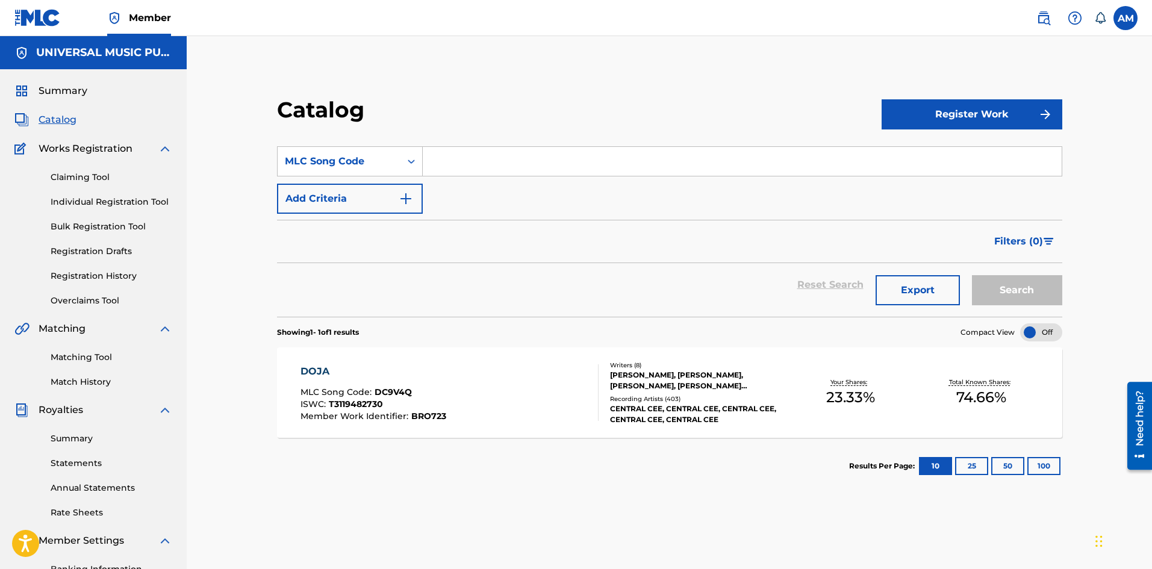
click at [476, 164] on input "Search Form" at bounding box center [742, 161] width 639 height 29
paste input "SB08XT"
type input "SB08XT"
click at [1018, 294] on button "Search" at bounding box center [1017, 290] width 90 height 30
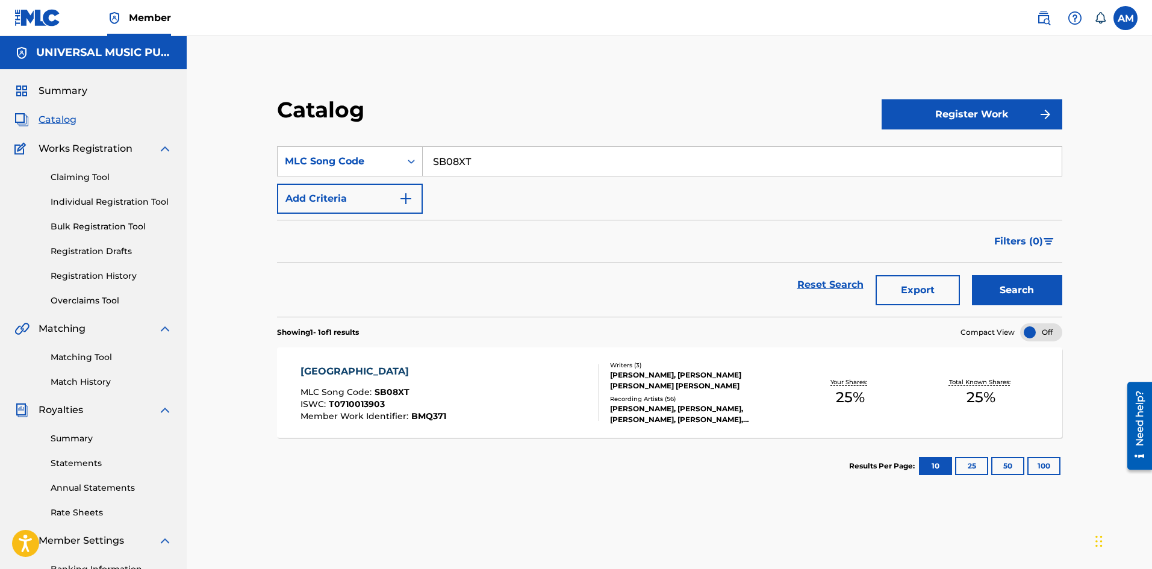
click at [435, 405] on div "ISWC : T0710013903" at bounding box center [373, 406] width 146 height 12
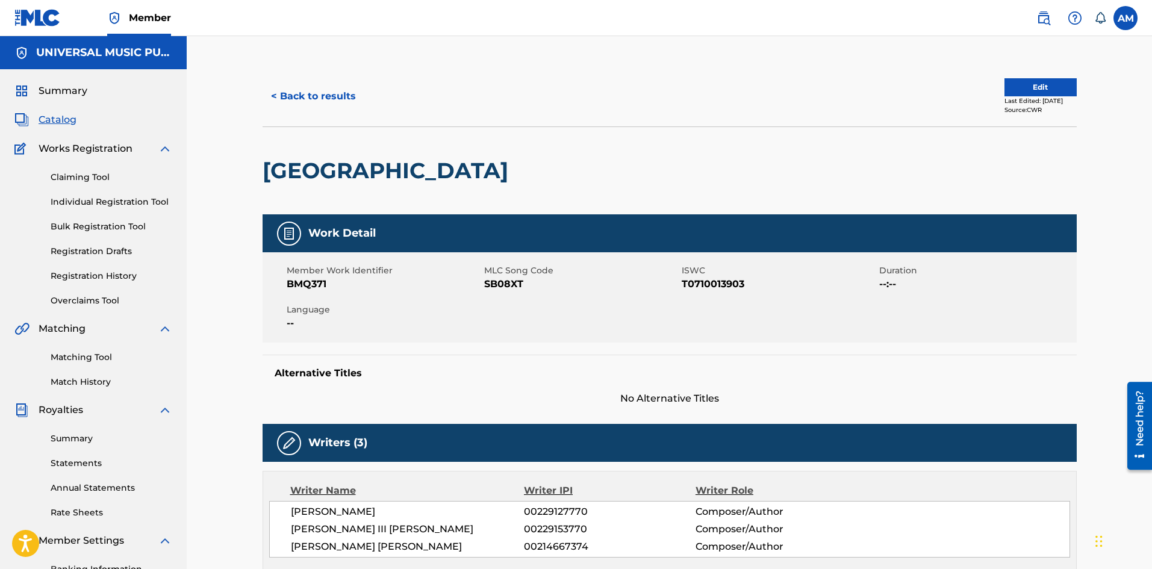
click at [1018, 86] on button "Edit" at bounding box center [1040, 87] width 72 height 18
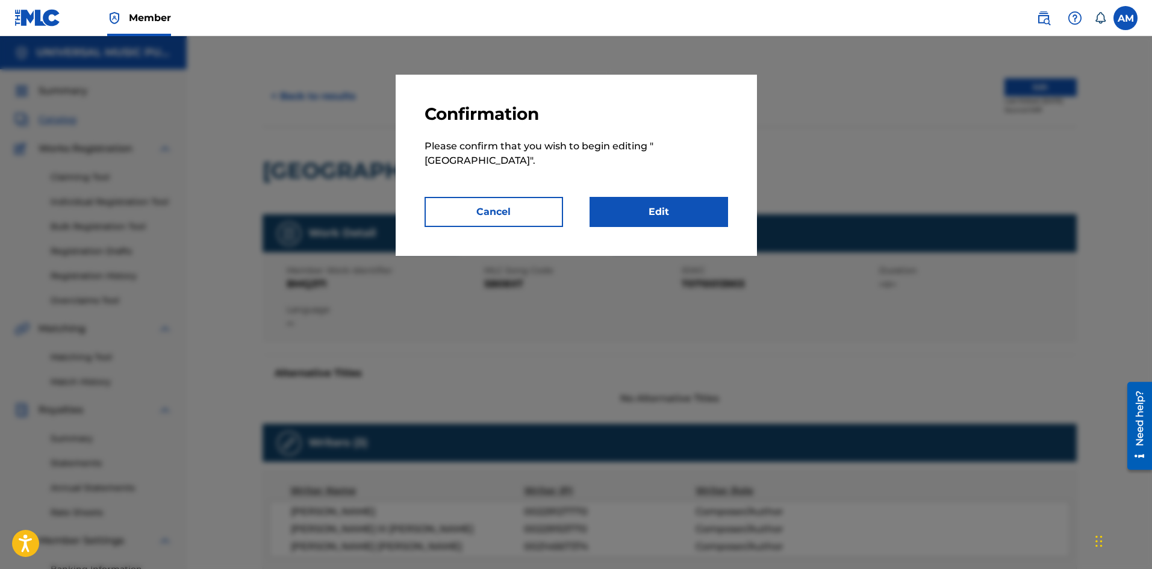
click at [686, 198] on link "Edit" at bounding box center [659, 212] width 138 height 30
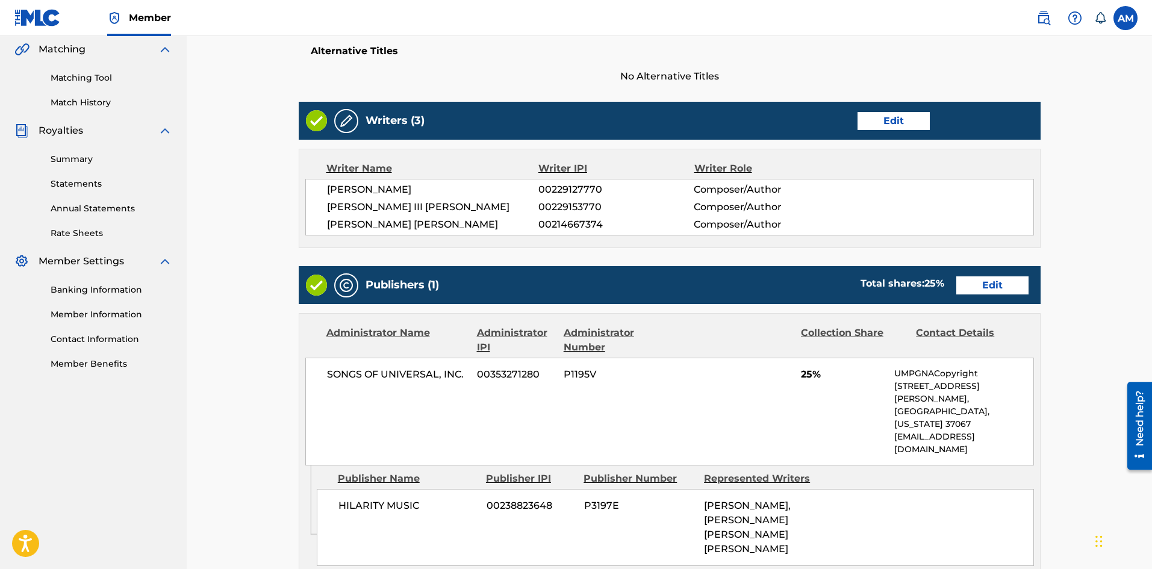
scroll to position [301, 0]
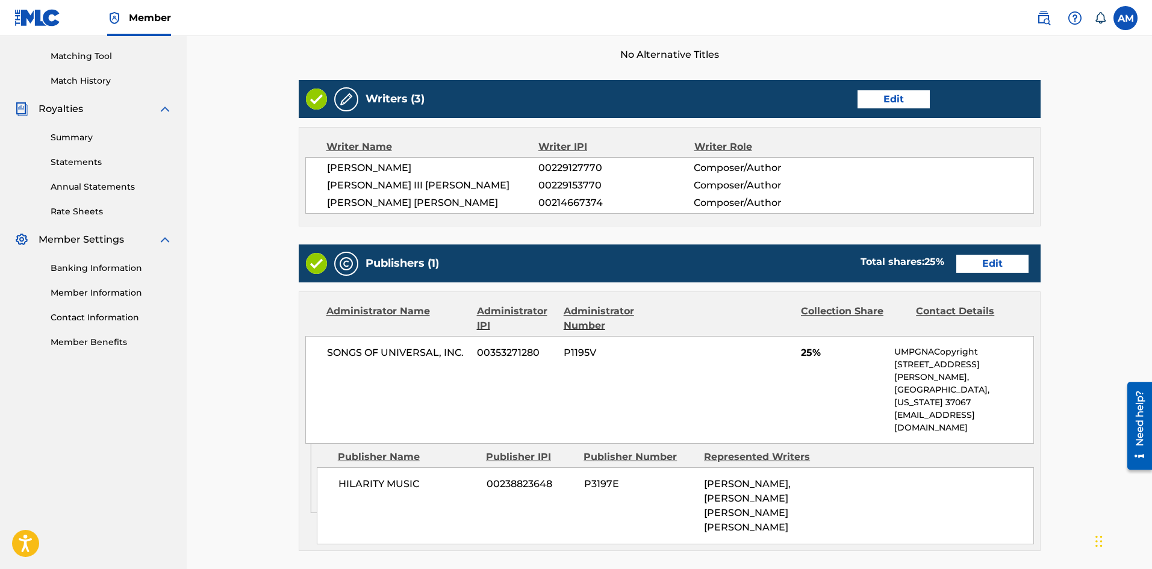
click at [1007, 266] on link "Edit" at bounding box center [992, 264] width 72 height 18
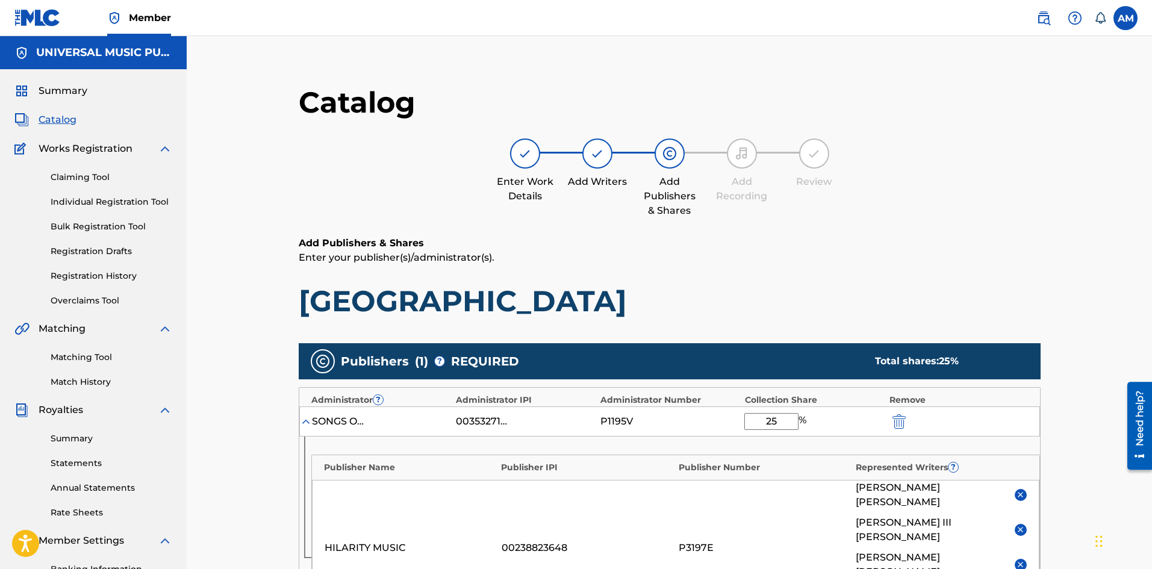
click at [779, 420] on input "25" at bounding box center [771, 421] width 54 height 17
type input "2"
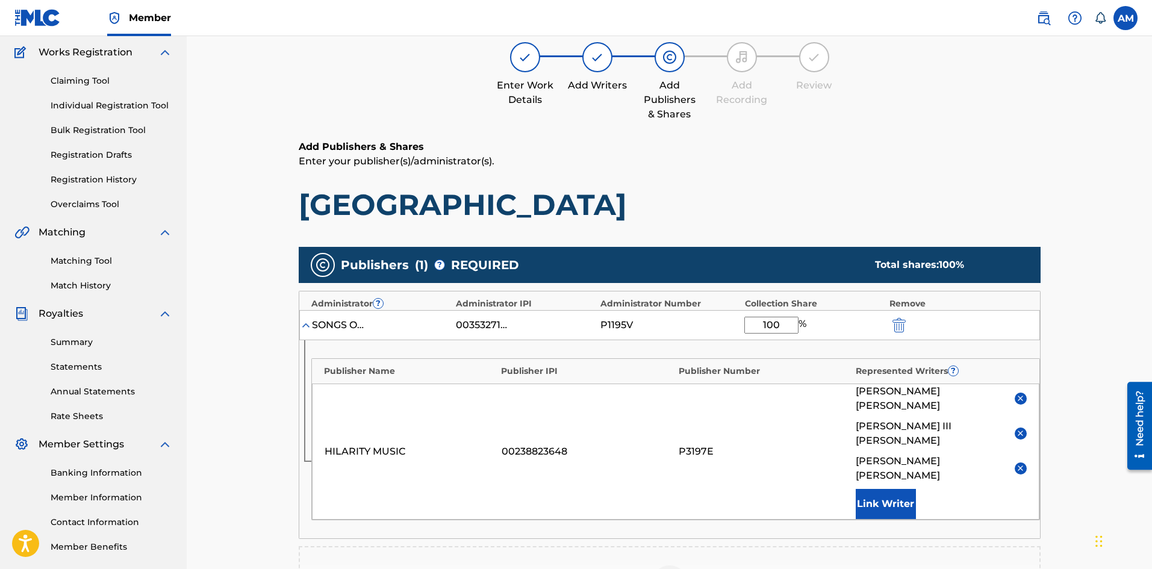
scroll to position [301, 0]
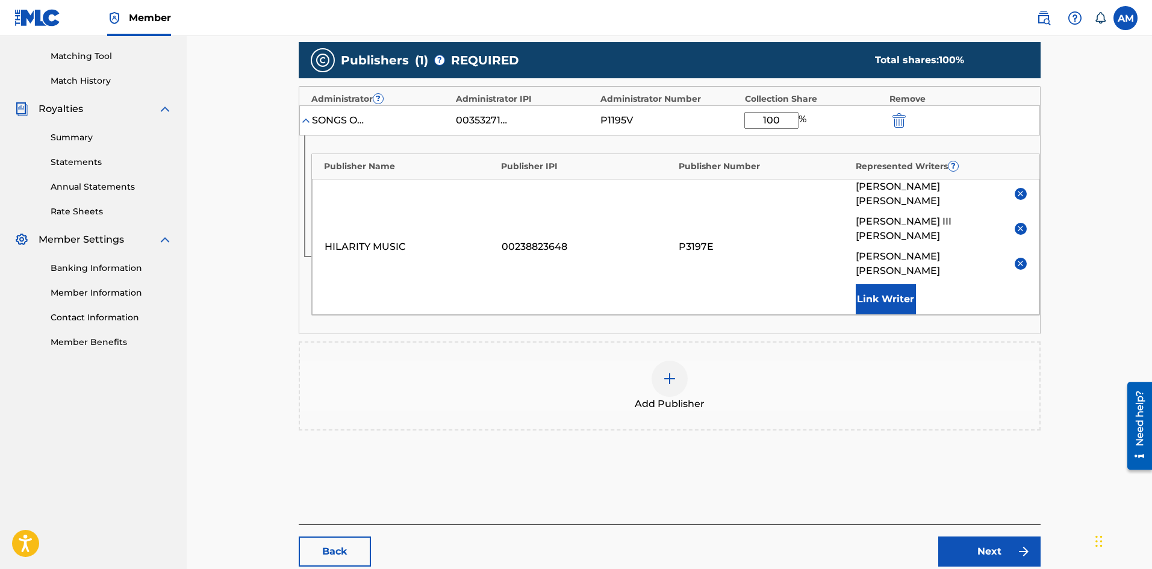
type input "100"
click at [984, 537] on link "Next" at bounding box center [989, 552] width 102 height 30
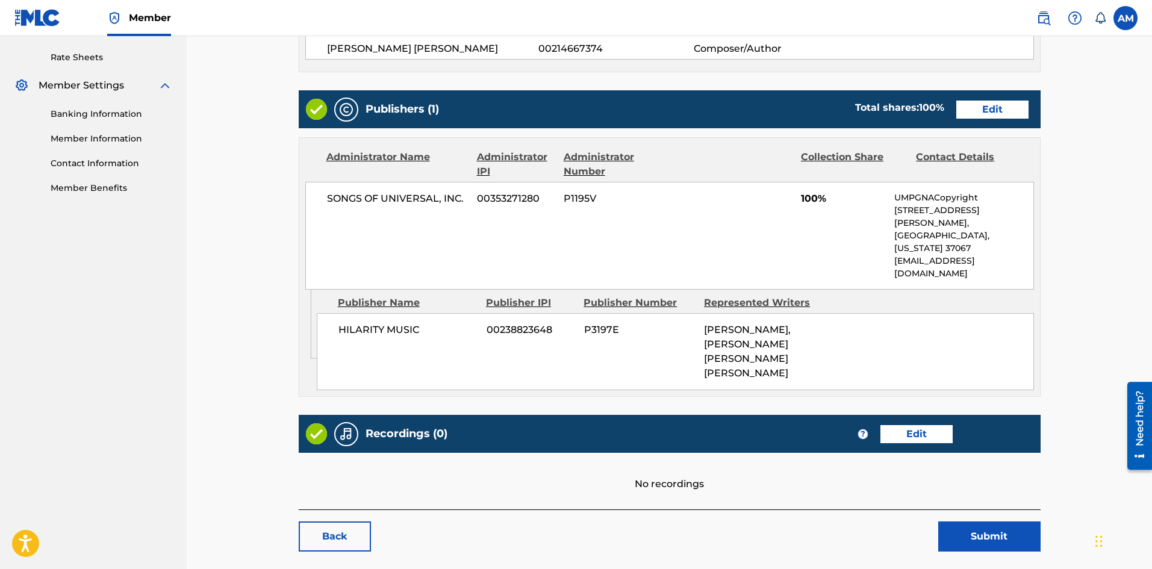
scroll to position [474, 0]
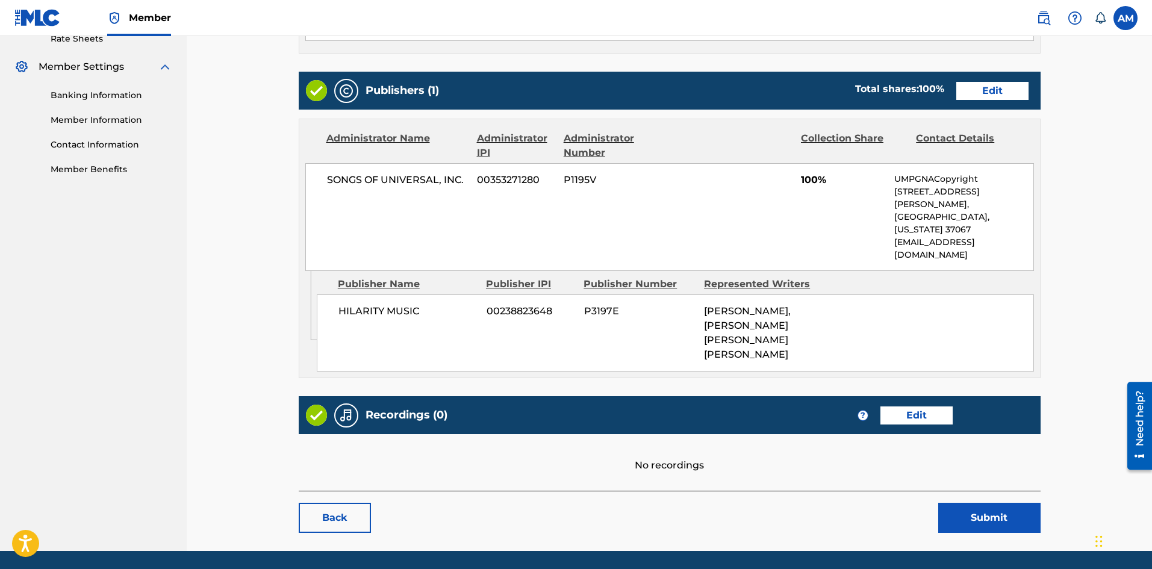
click at [982, 503] on button "Submit" at bounding box center [989, 518] width 102 height 30
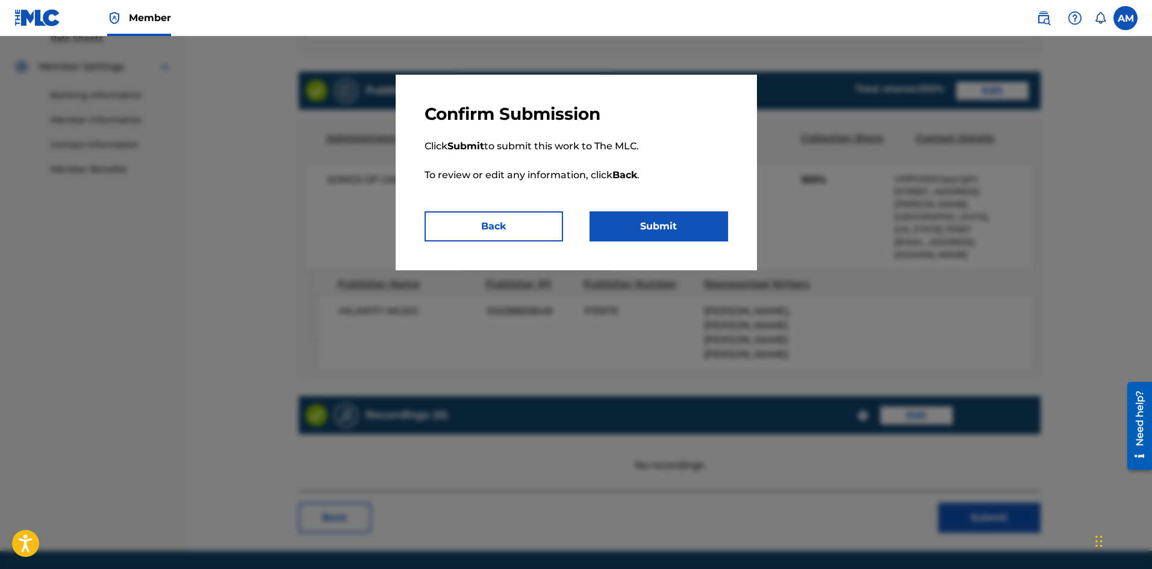
click at [639, 228] on button "Submit" at bounding box center [659, 226] width 138 height 30
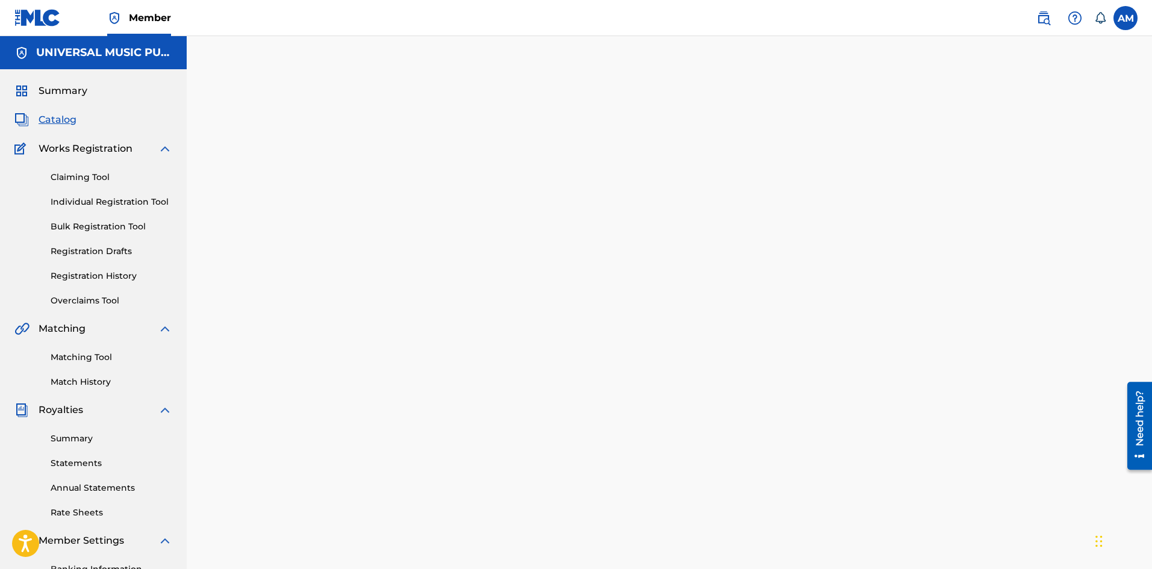
click at [85, 175] on link "Claiming Tool" at bounding box center [112, 177] width 122 height 13
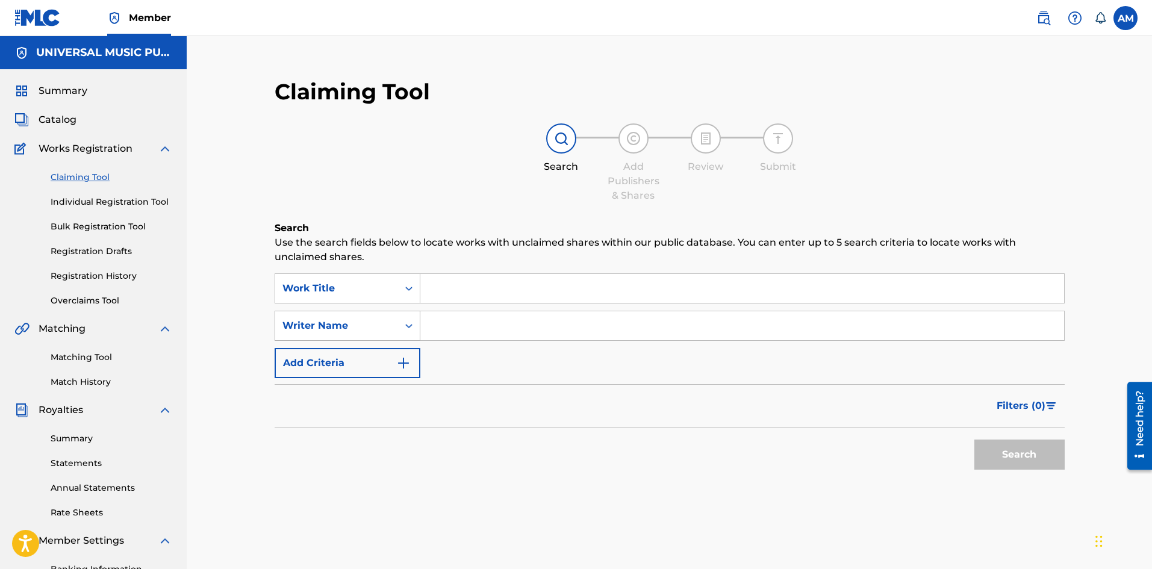
click at [329, 321] on div "Writer Name" at bounding box center [336, 326] width 108 height 14
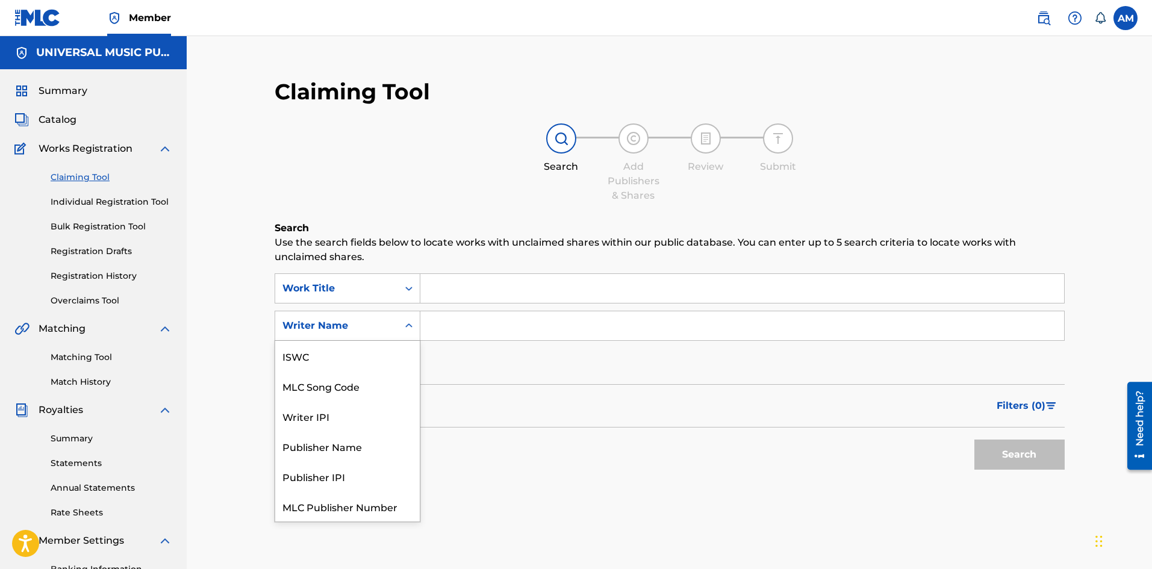
scroll to position [30, 0]
click at [363, 352] on div "MLC Song Code" at bounding box center [347, 356] width 145 height 30
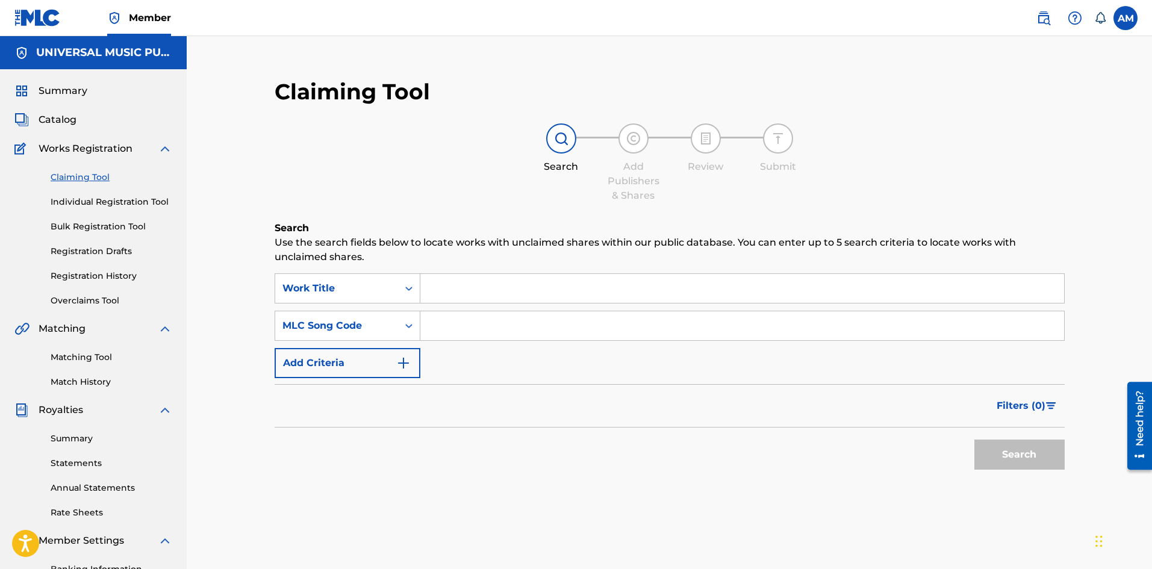
click at [449, 326] on input "Search Form" at bounding box center [742, 325] width 644 height 29
paste input "IC17GW"
type input "IC17GW"
click at [1017, 452] on button "Search" at bounding box center [1019, 455] width 90 height 30
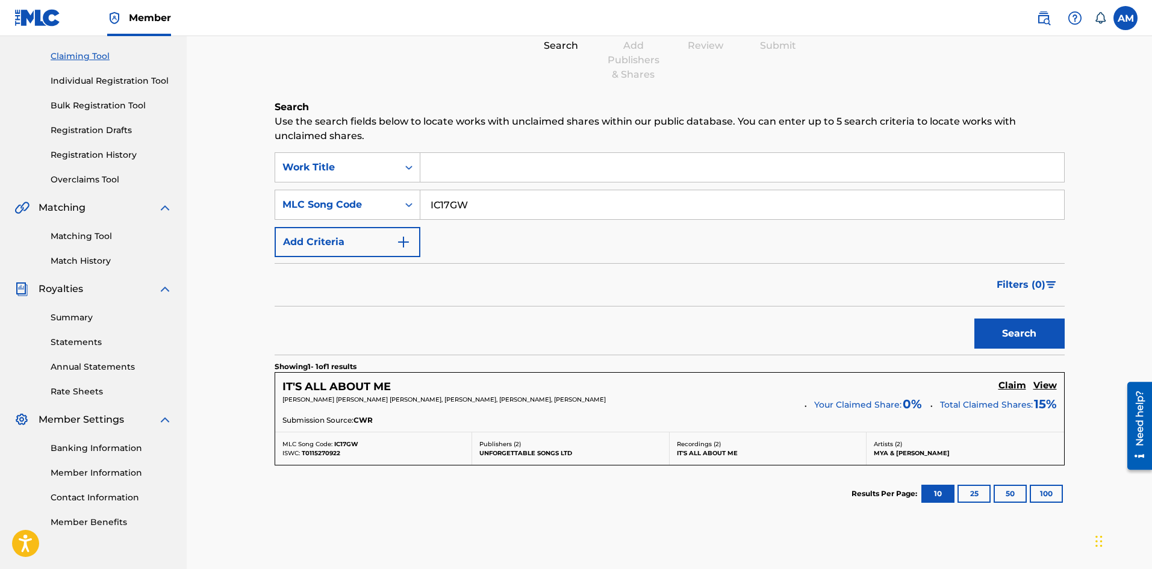
scroll to position [204, 0]
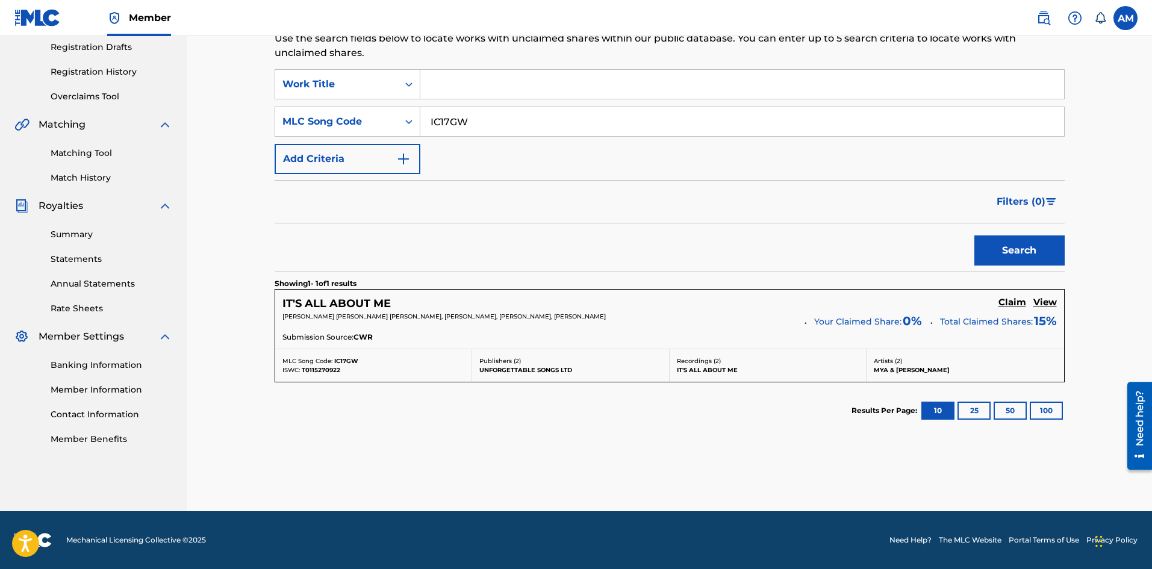
click at [1012, 302] on h5 "Claim" at bounding box center [1012, 302] width 28 height 11
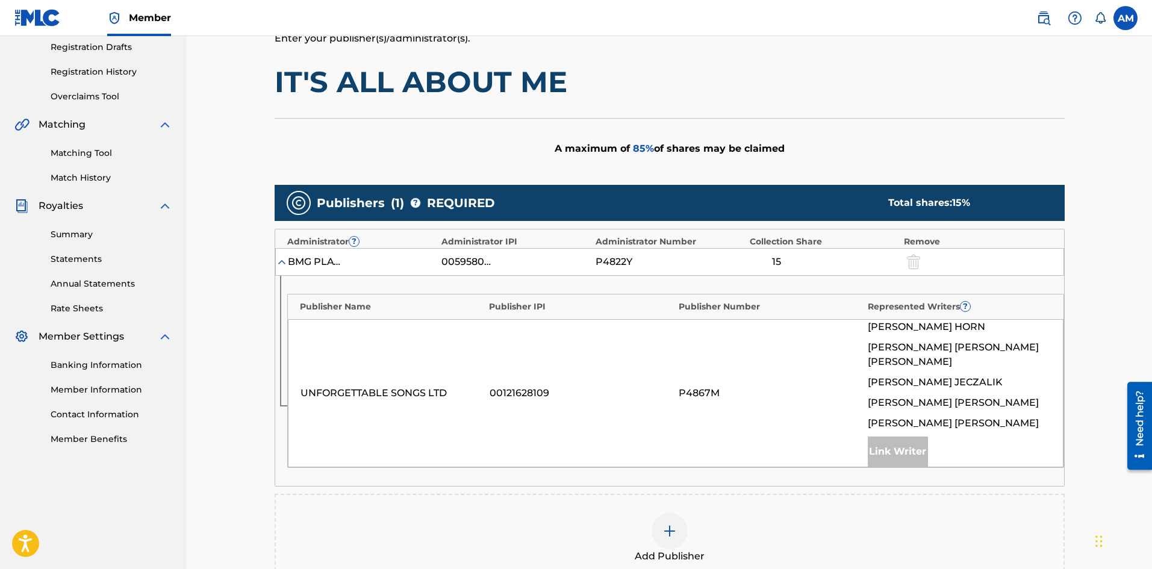
click at [665, 532] on div at bounding box center [670, 531] width 36 height 36
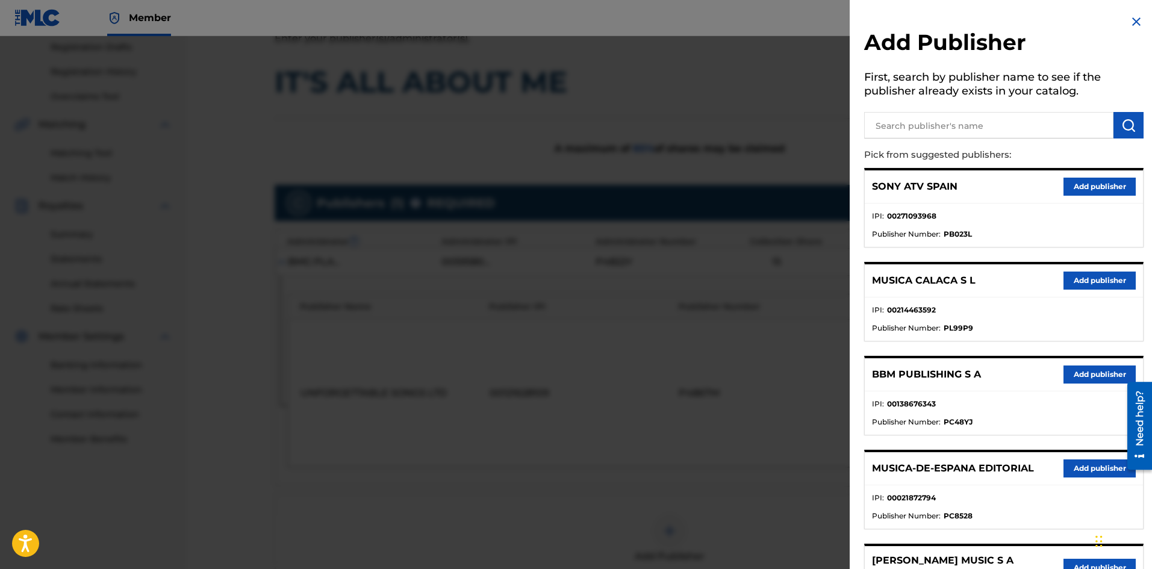
click at [983, 120] on input "text" at bounding box center [988, 125] width 249 height 26
paste input "Perfect Songs"
type input "Perfect Songs"
click at [1124, 128] on img "submit" at bounding box center [1128, 125] width 14 height 14
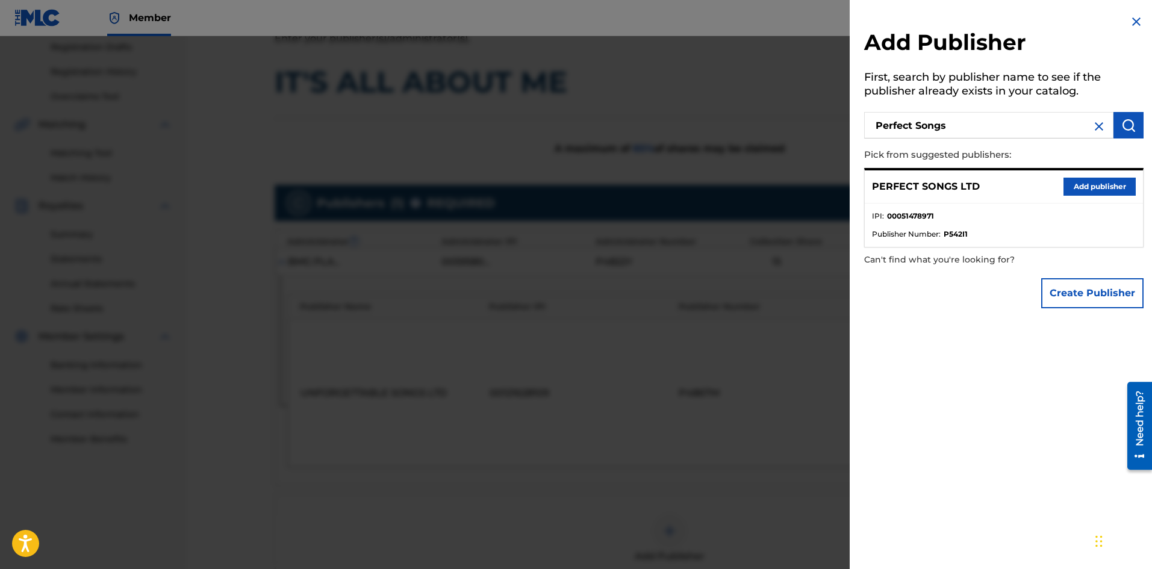
click at [1113, 187] on button "Add publisher" at bounding box center [1099, 187] width 72 height 18
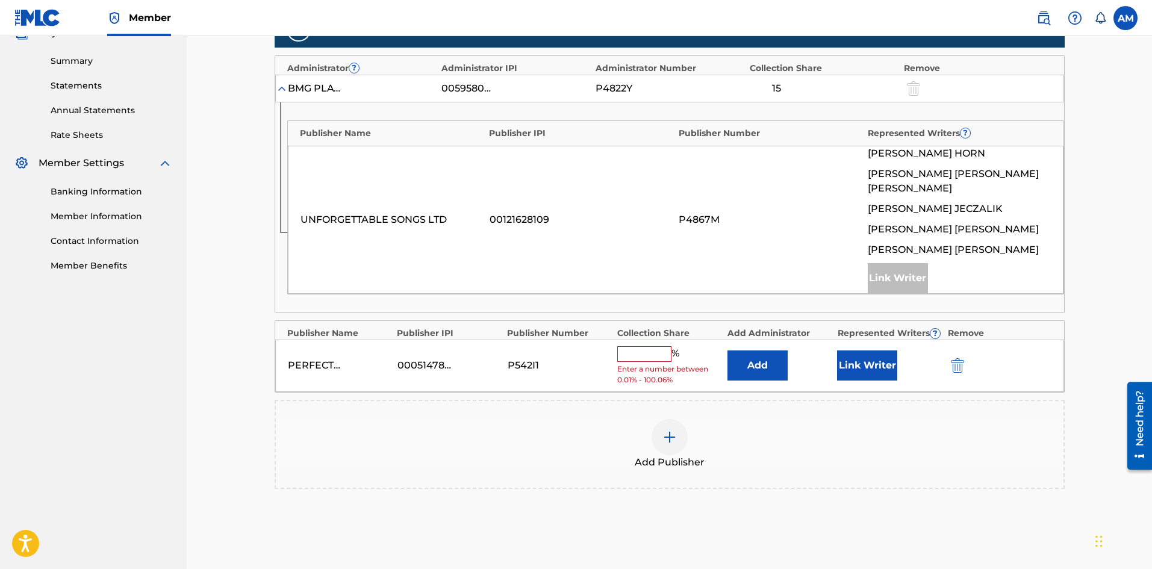
scroll to position [385, 0]
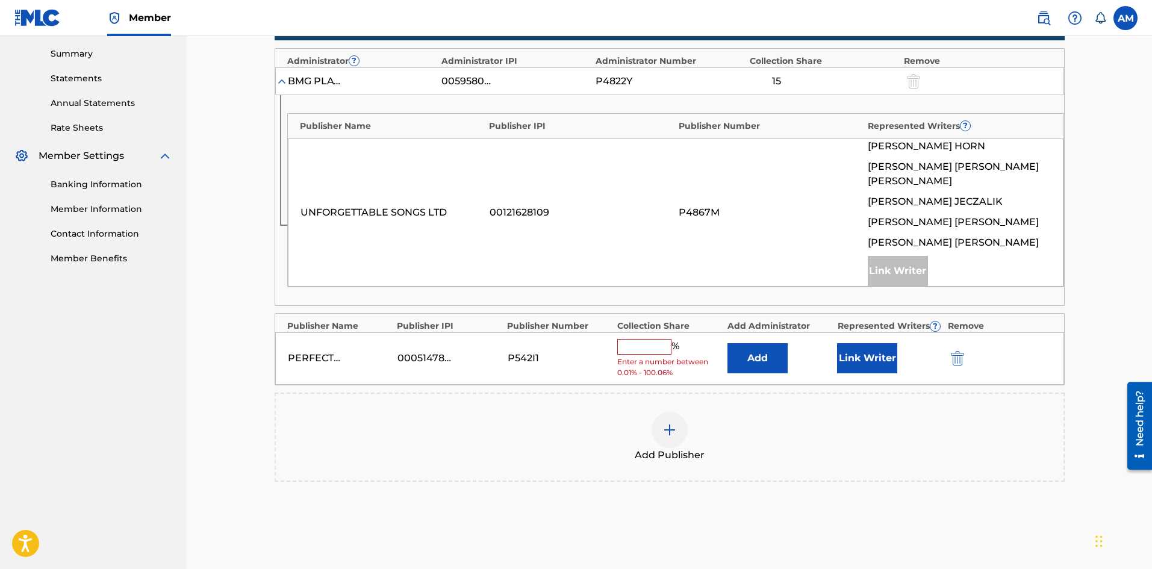
click at [770, 344] on button "Add" at bounding box center [757, 358] width 60 height 30
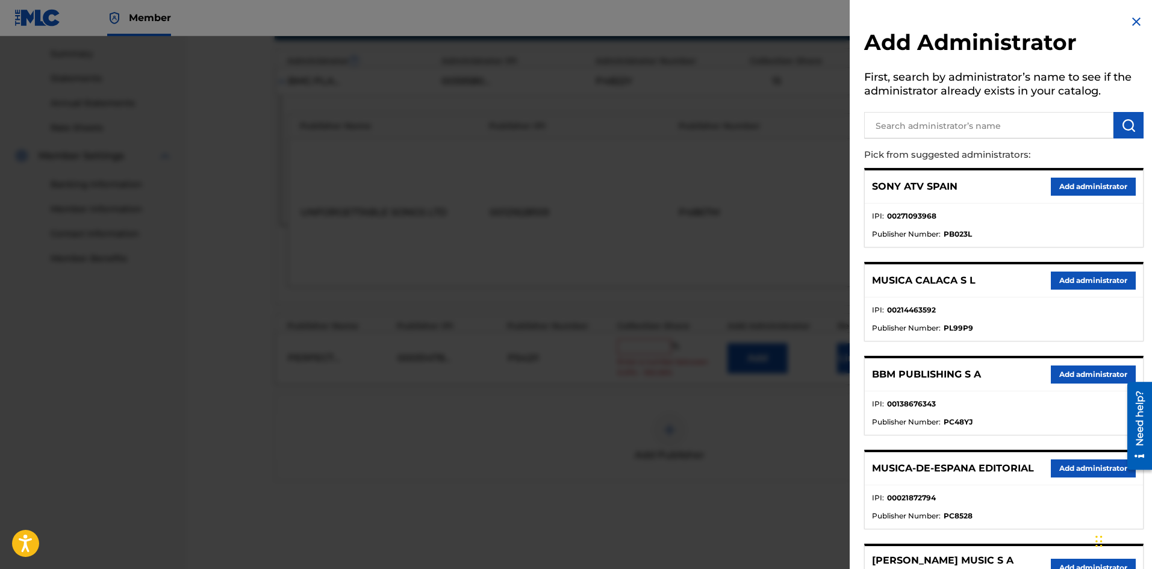
click at [957, 125] on input "text" at bounding box center [988, 125] width 249 height 26
paste input "Universal Songs Of PolyGram"
click at [926, 127] on input "Universal Songs Of PolyGram" at bounding box center [988, 125] width 249 height 26
type input "Universal - Songs Of PolyGram"
click at [1123, 123] on img "submit" at bounding box center [1128, 125] width 14 height 14
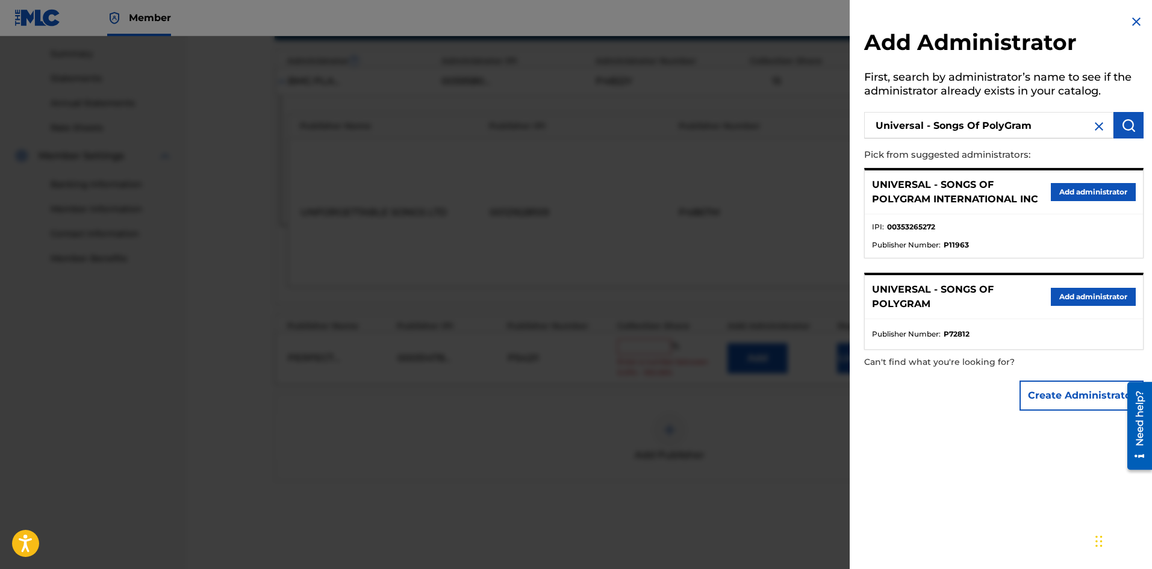
click at [1089, 193] on button "Add administrator" at bounding box center [1093, 192] width 85 height 18
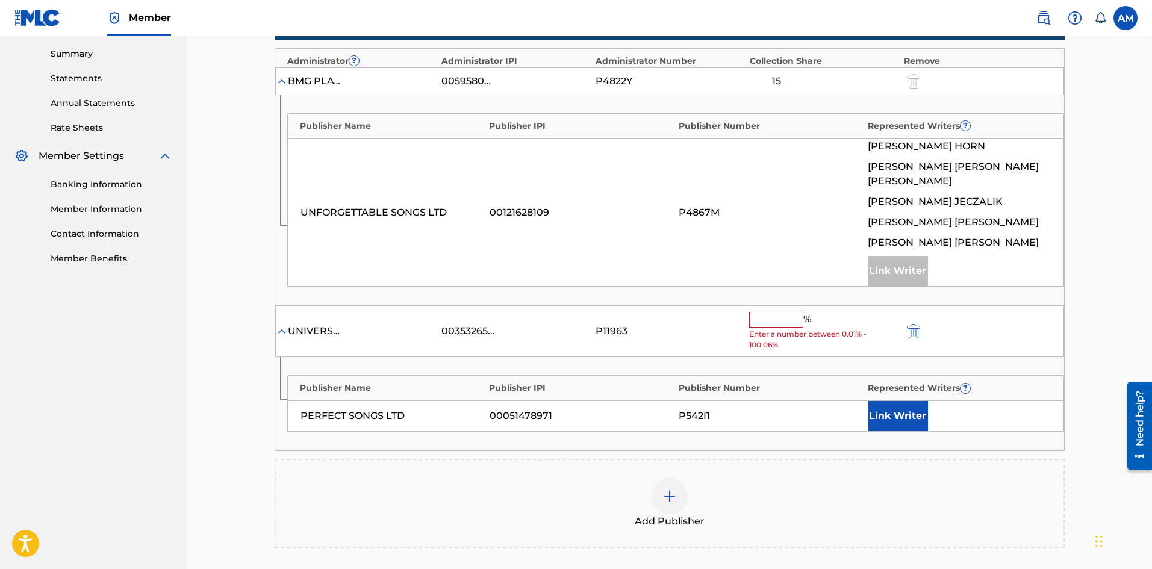
click at [787, 312] on input "text" at bounding box center [776, 320] width 54 height 16
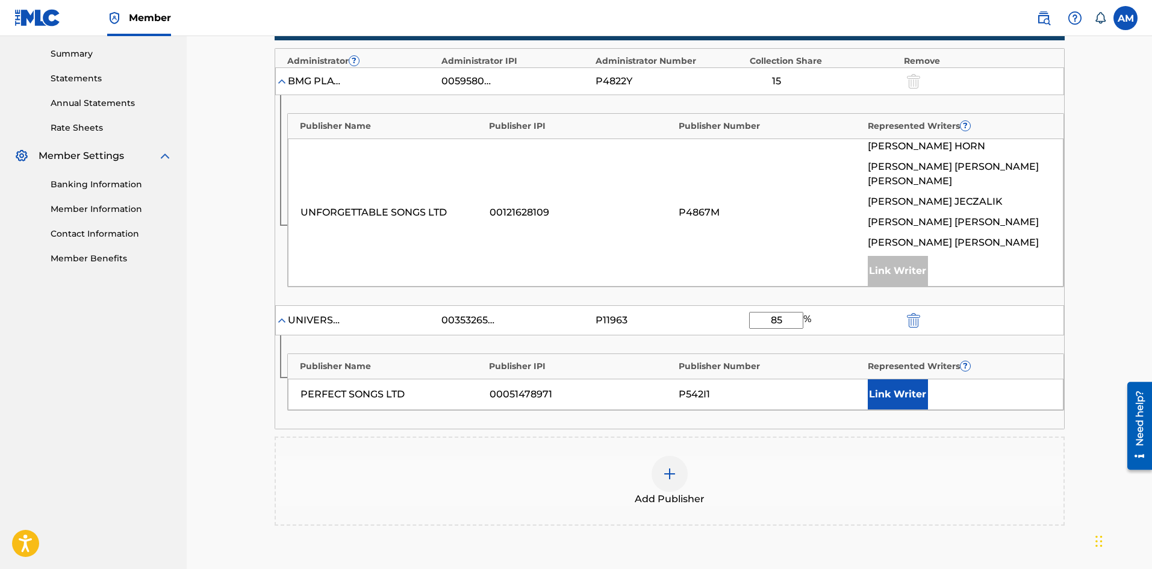
type input "85"
click at [892, 380] on button "Link Writer" at bounding box center [898, 394] width 60 height 30
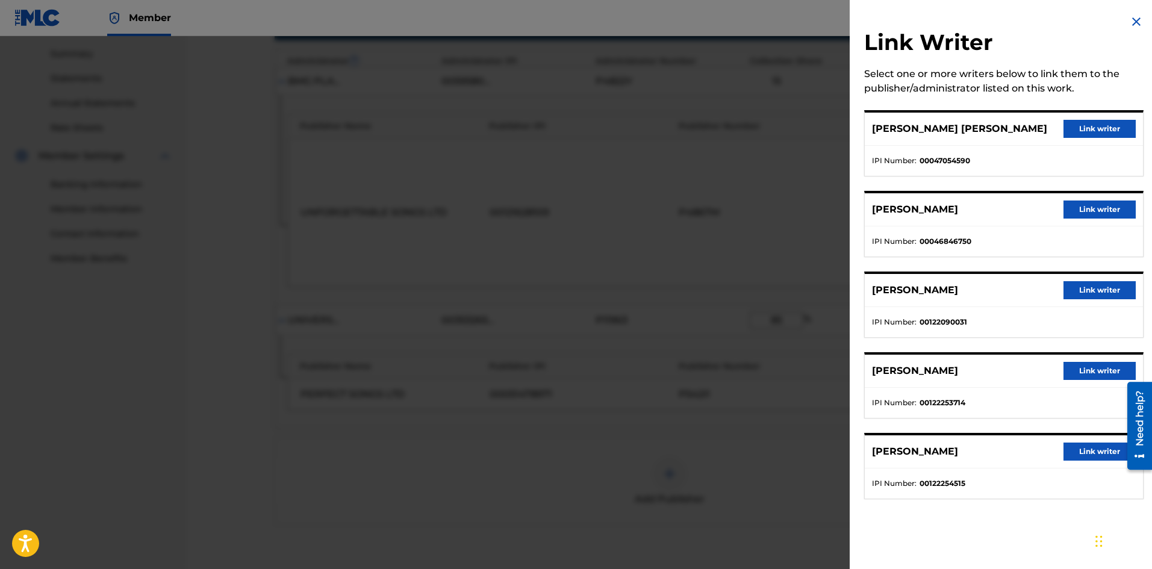
click at [1095, 213] on button "Link writer" at bounding box center [1099, 210] width 72 height 18
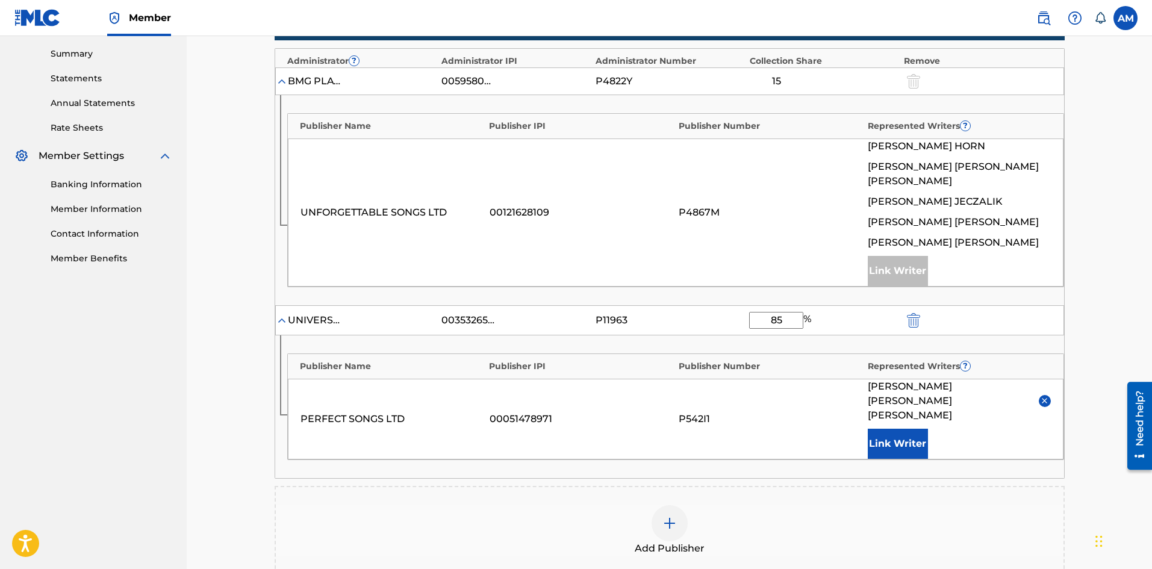
click at [903, 429] on button "Link Writer" at bounding box center [898, 444] width 60 height 30
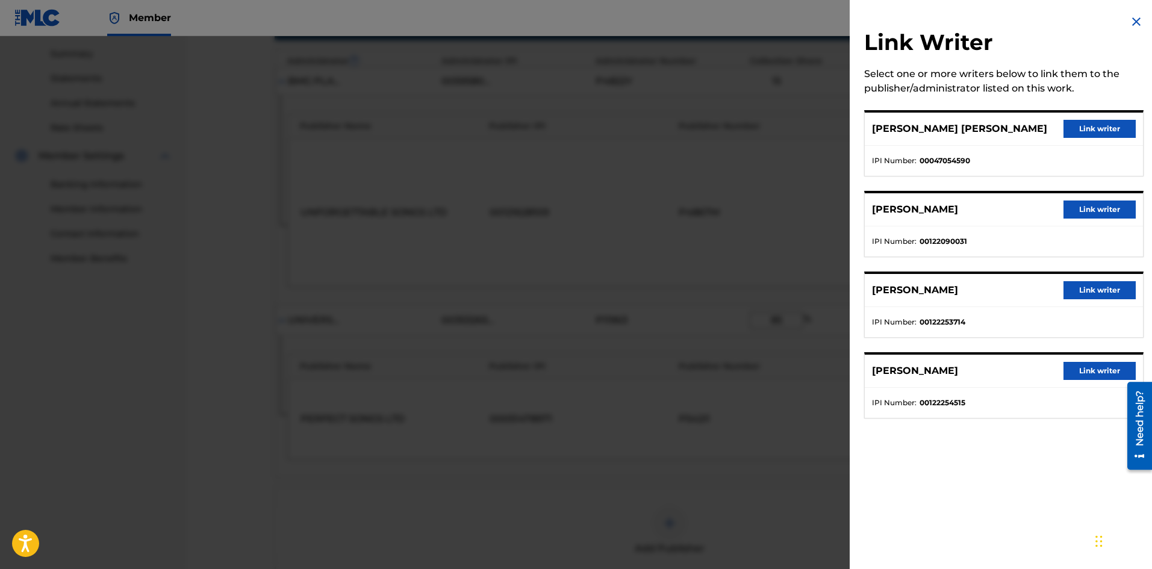
click at [1089, 207] on button "Link writer" at bounding box center [1099, 210] width 72 height 18
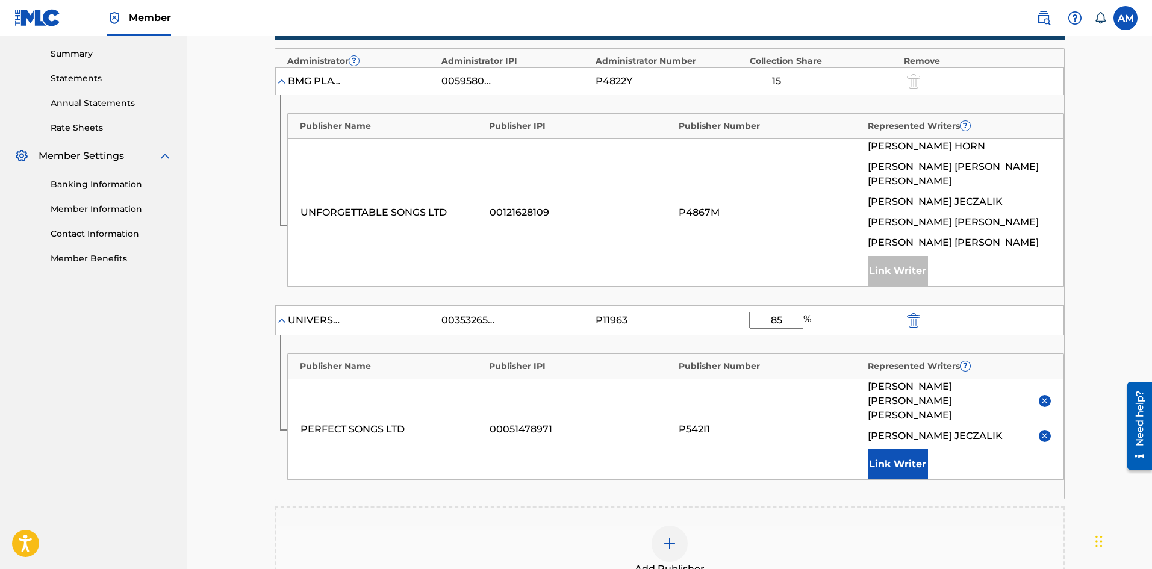
click at [920, 449] on button "Link Writer" at bounding box center [898, 464] width 60 height 30
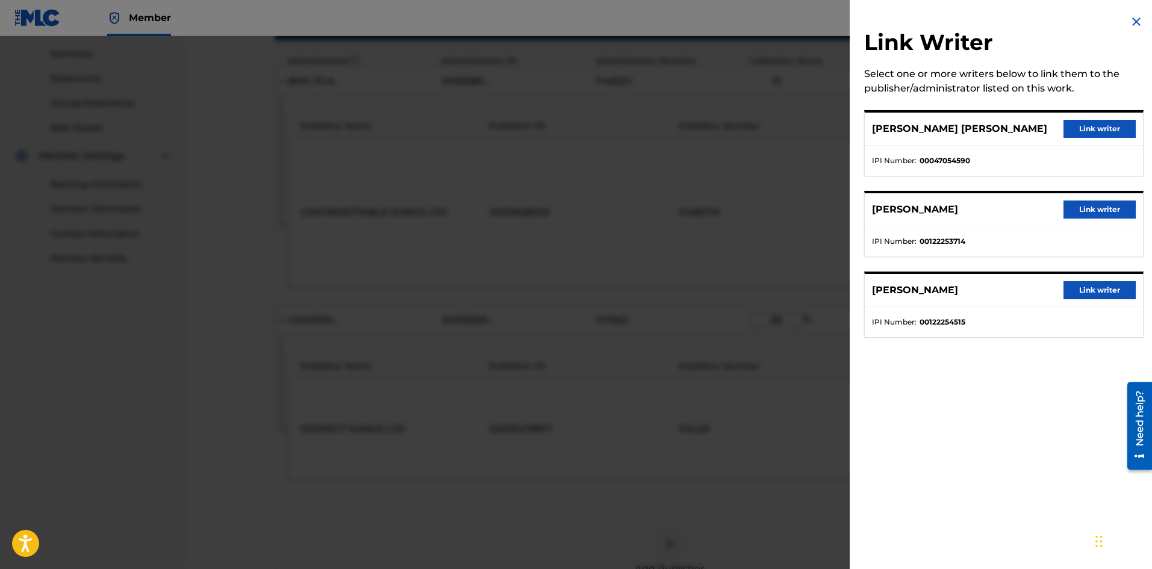
click at [1082, 210] on button "Link writer" at bounding box center [1099, 210] width 72 height 18
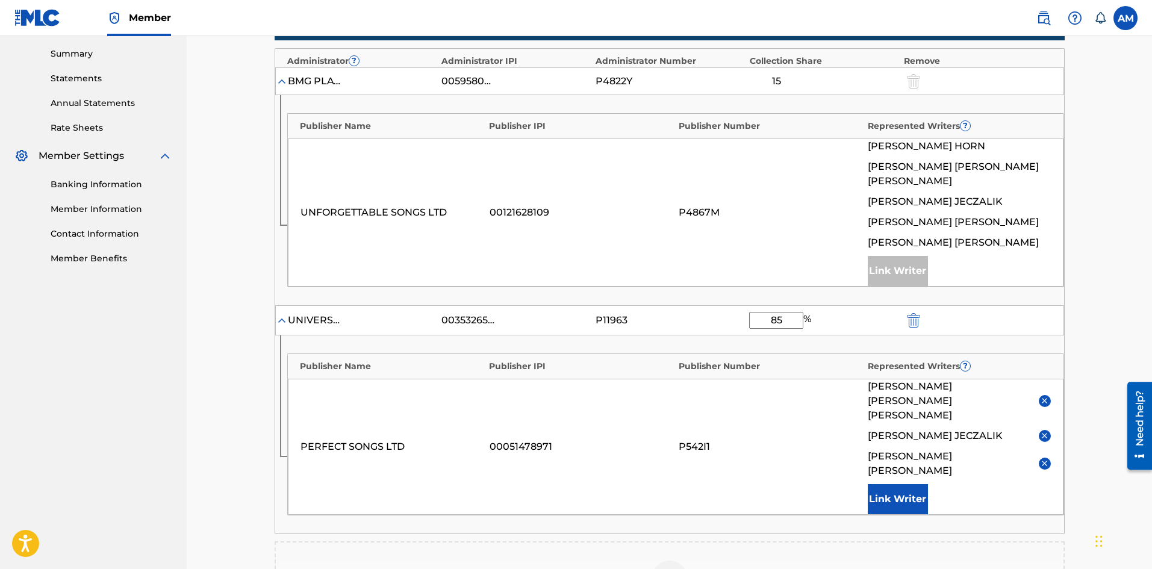
click at [911, 484] on button "Link Writer" at bounding box center [898, 499] width 60 height 30
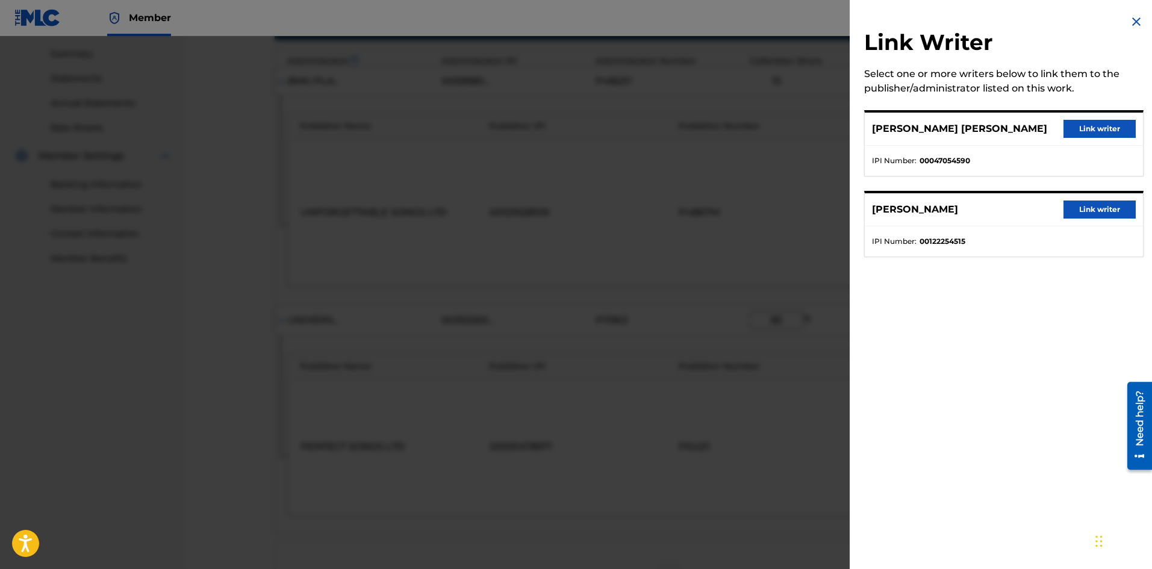
click at [1084, 203] on button "Link writer" at bounding box center [1099, 210] width 72 height 18
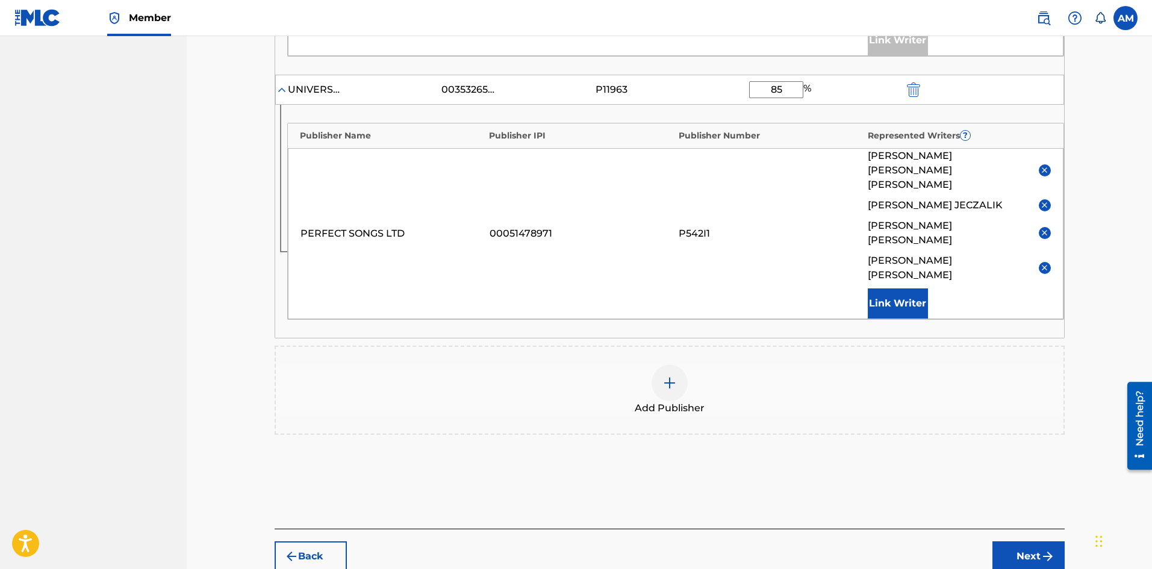
click at [1029, 541] on button "Next" at bounding box center [1028, 556] width 72 height 30
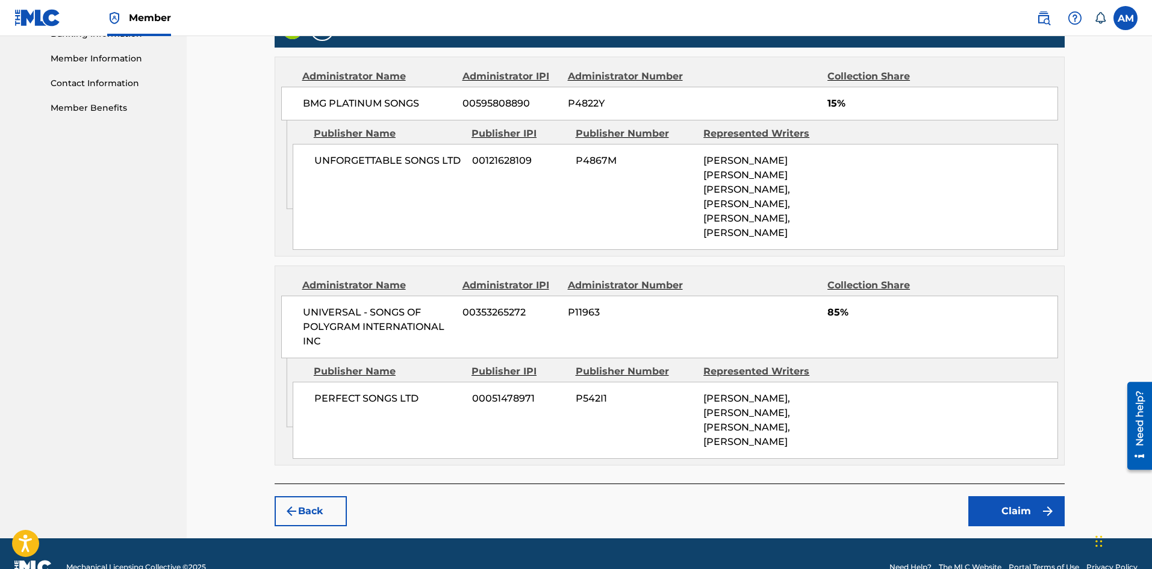
scroll to position [536, 0]
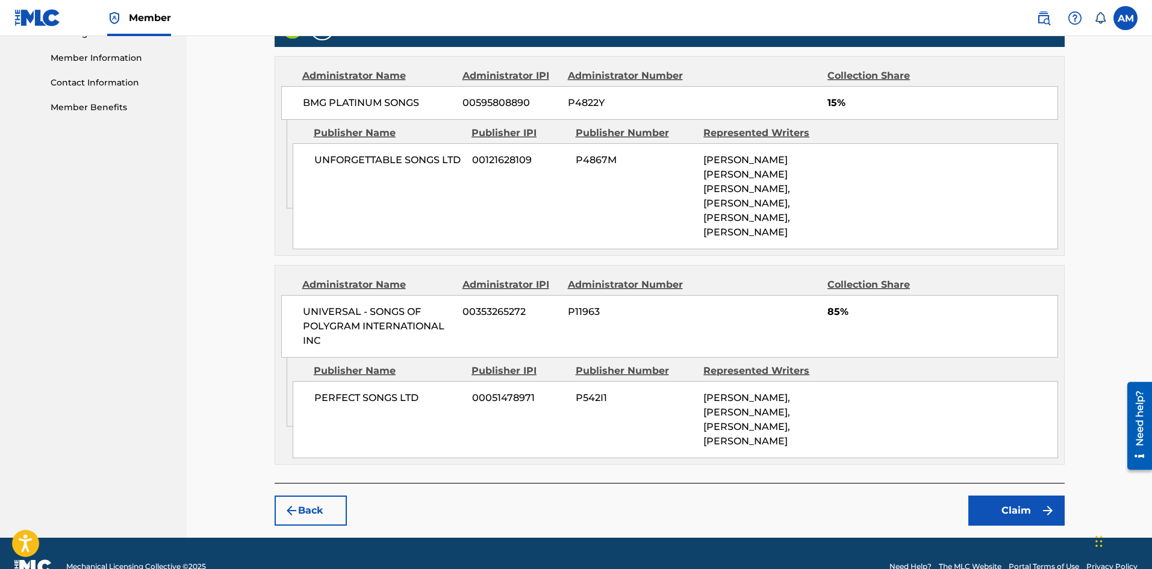
click at [1035, 523] on button "Claim" at bounding box center [1016, 511] width 96 height 30
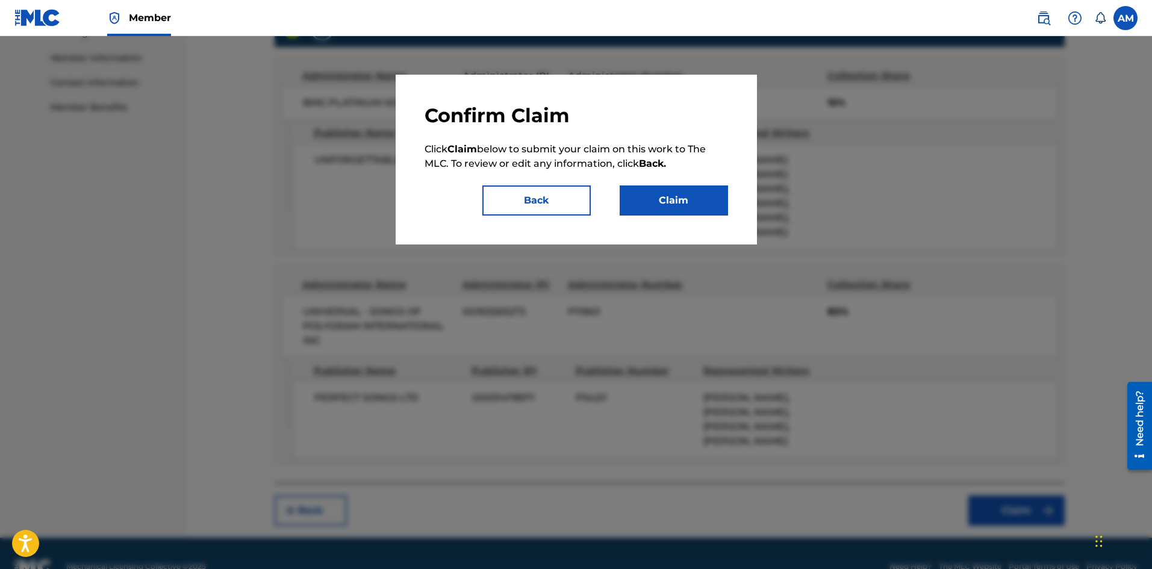
click at [650, 196] on button "Claim" at bounding box center [674, 200] width 108 height 30
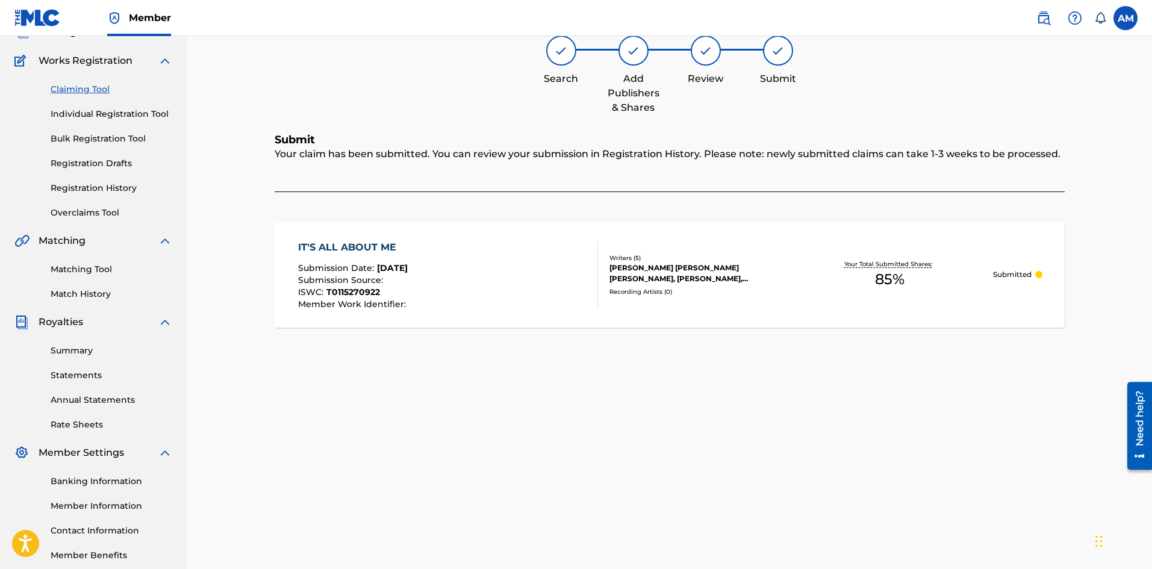
scroll to position [0, 0]
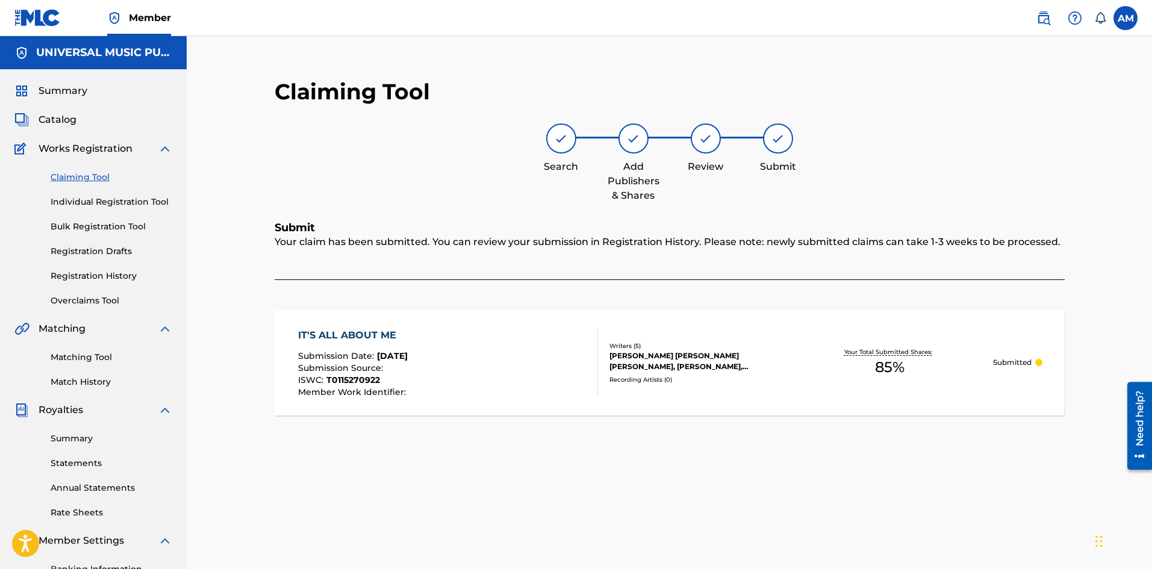
click at [46, 117] on span "Catalog" at bounding box center [58, 120] width 38 height 14
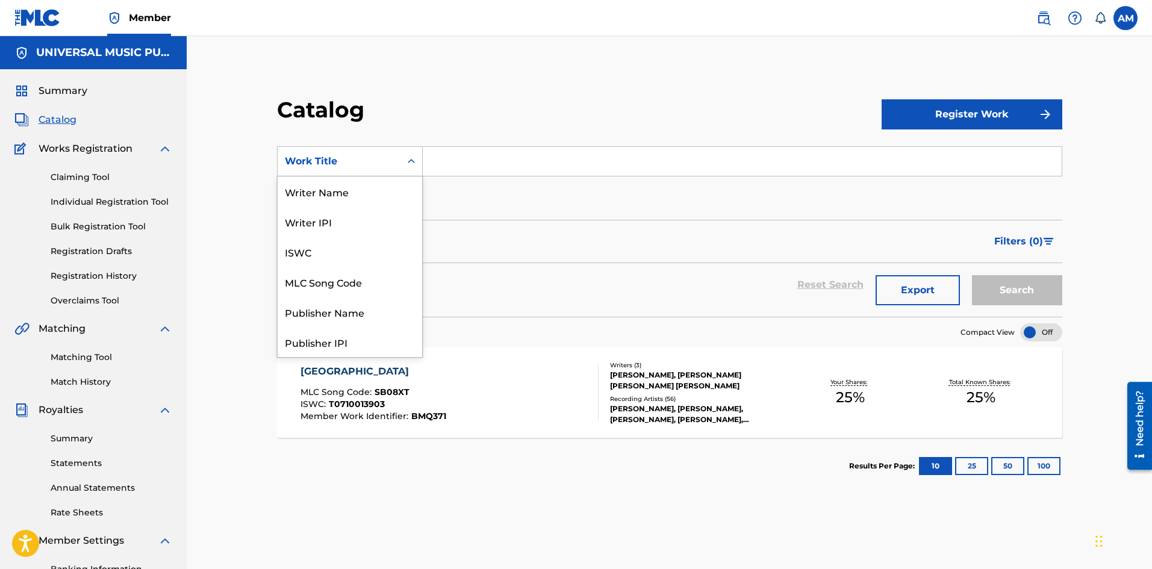
click at [344, 155] on div "Work Title" at bounding box center [339, 161] width 108 height 14
click at [344, 278] on div "MLC Song Code" at bounding box center [350, 282] width 145 height 30
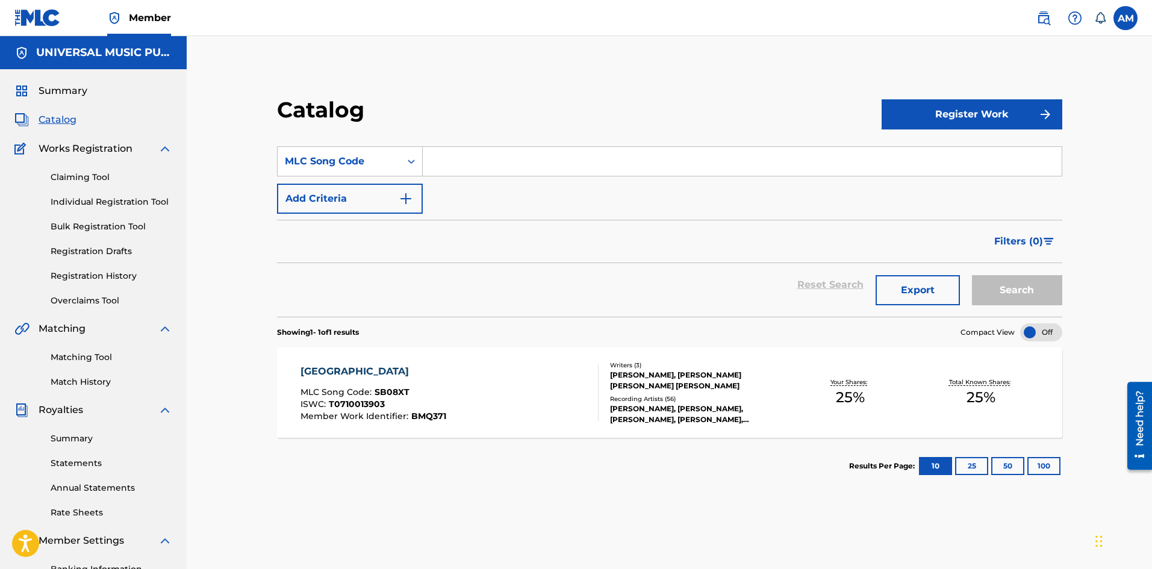
click at [459, 170] on input "Search Form" at bounding box center [742, 161] width 639 height 29
paste input "R5926W"
type input "R5926W"
click at [1006, 290] on button "Search" at bounding box center [1017, 290] width 90 height 30
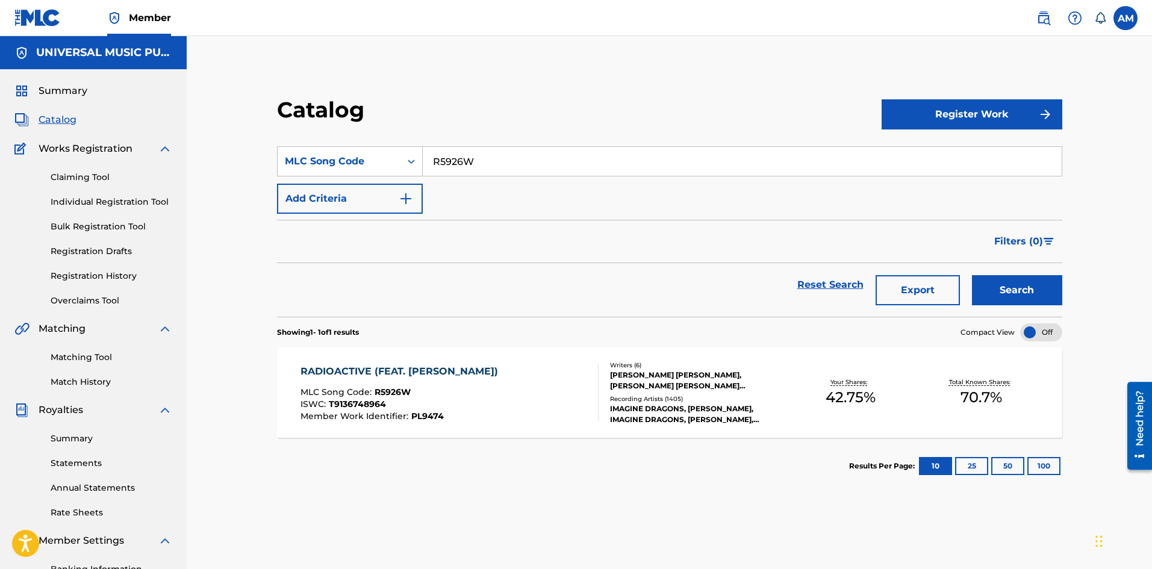
click at [554, 382] on div "RADIOACTIVE (FEAT. KENDRICK LAMAR) MLC Song Code : R5926W ISWC : T9136748964 Me…" at bounding box center [449, 392] width 299 height 57
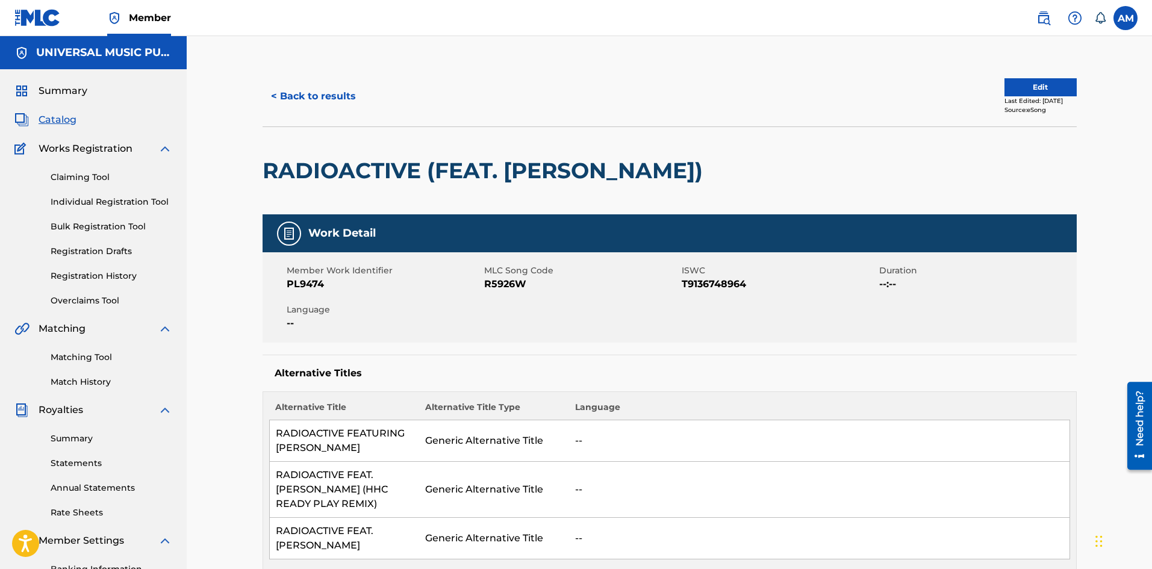
click at [1044, 93] on button "Edit" at bounding box center [1040, 87] width 72 height 18
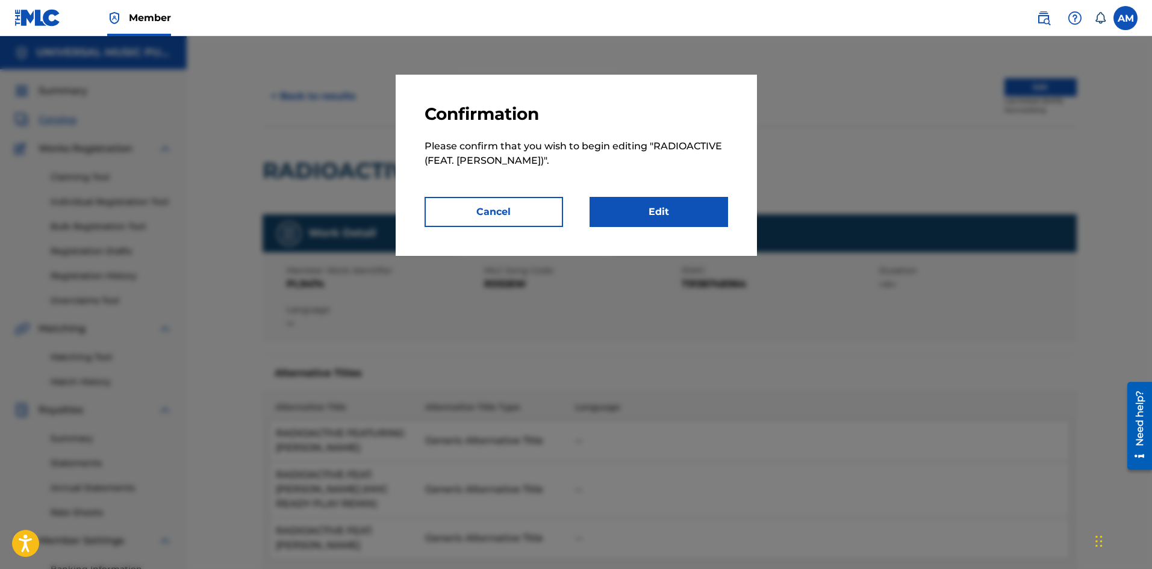
click at [685, 210] on link "Edit" at bounding box center [659, 212] width 138 height 30
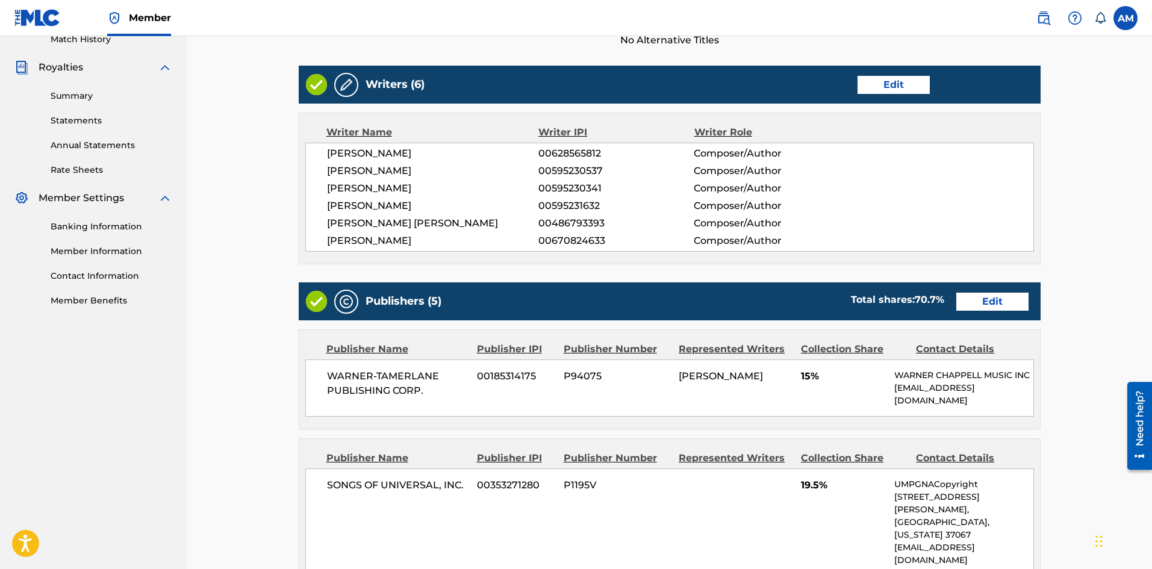
scroll to position [422, 0]
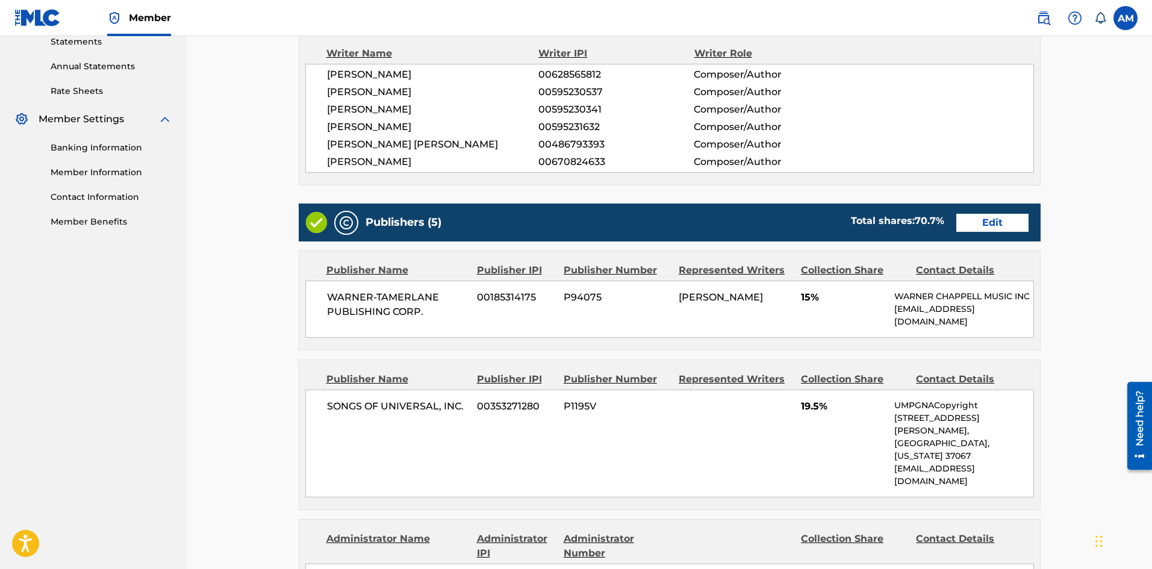
click at [986, 229] on link "Edit" at bounding box center [992, 223] width 72 height 18
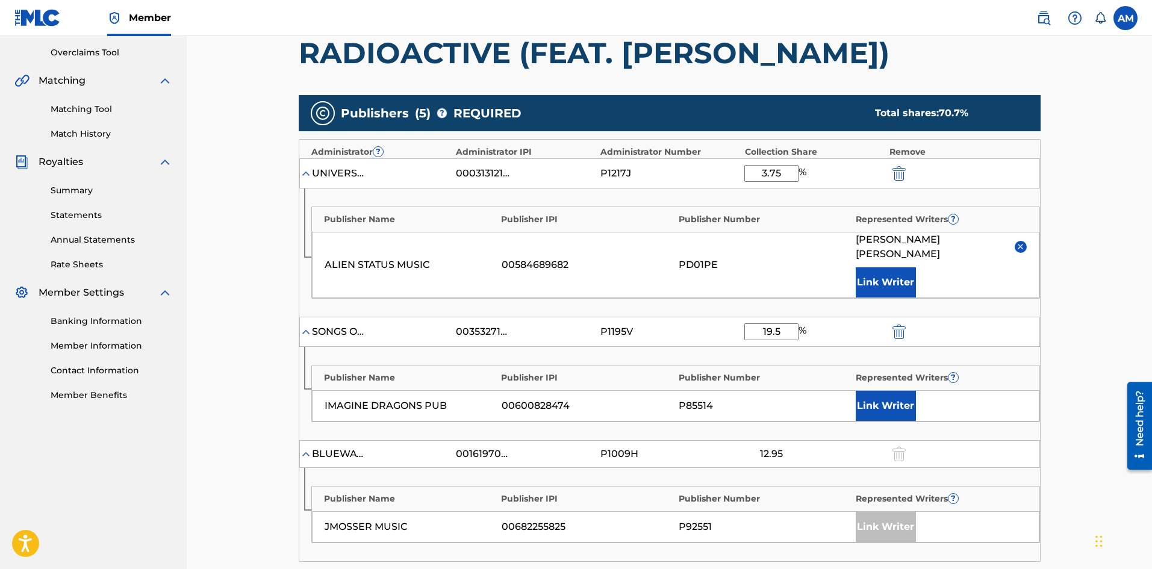
scroll to position [241, 0]
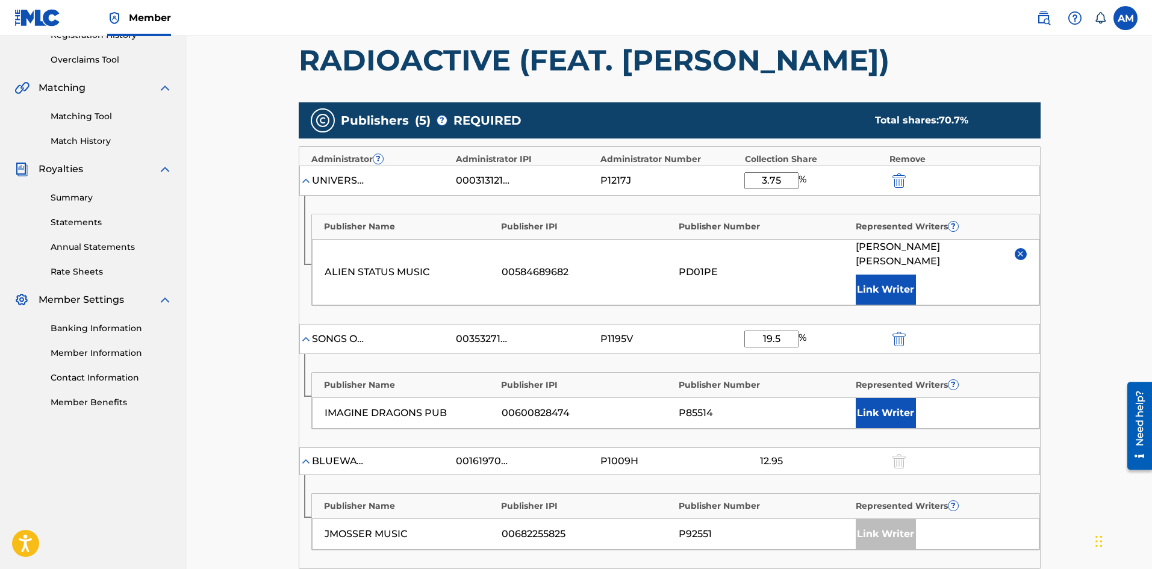
click at [897, 186] on img "submit" at bounding box center [898, 180] width 13 height 14
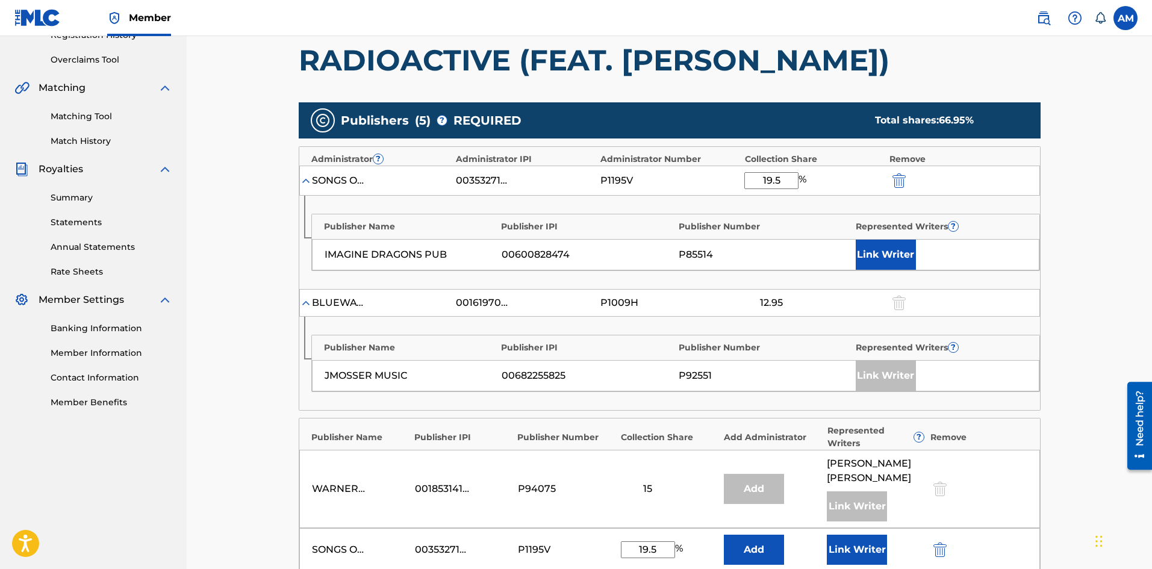
scroll to position [542, 0]
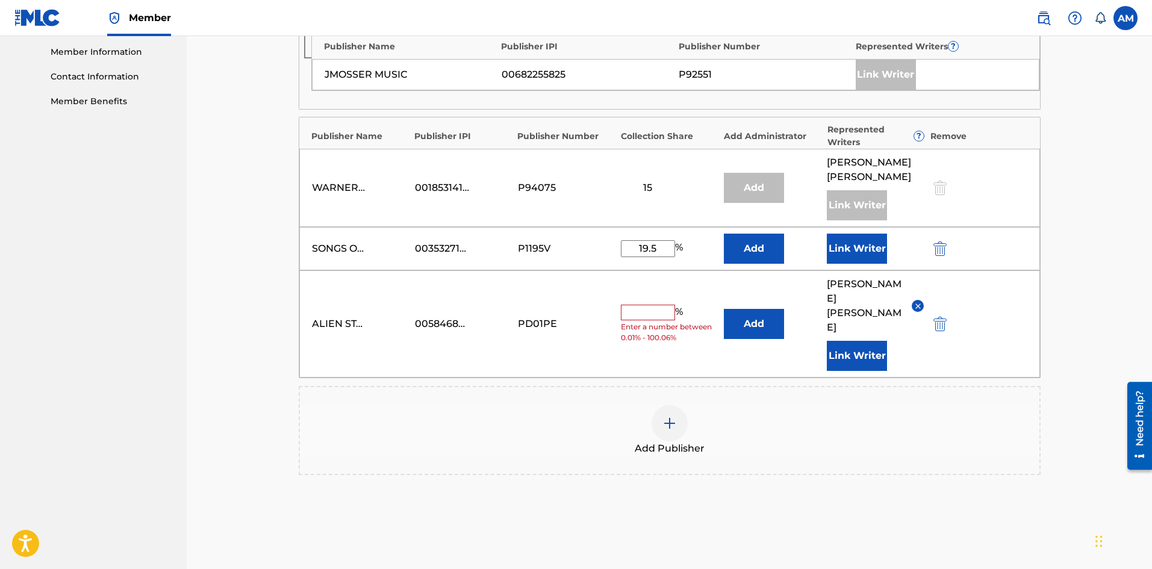
click at [936, 317] on img "submit" at bounding box center [939, 324] width 13 height 14
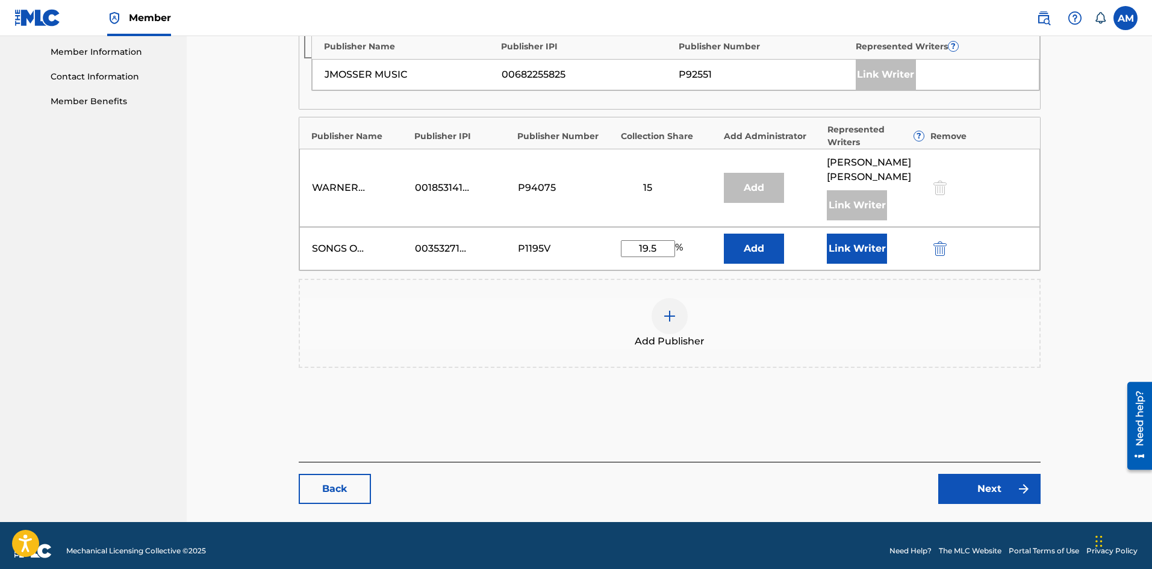
drag, startPoint x: 658, startPoint y: 248, endPoint x: 629, endPoint y: 249, distance: 29.5
click at [629, 249] on input "19.5" at bounding box center [648, 248] width 54 height 17
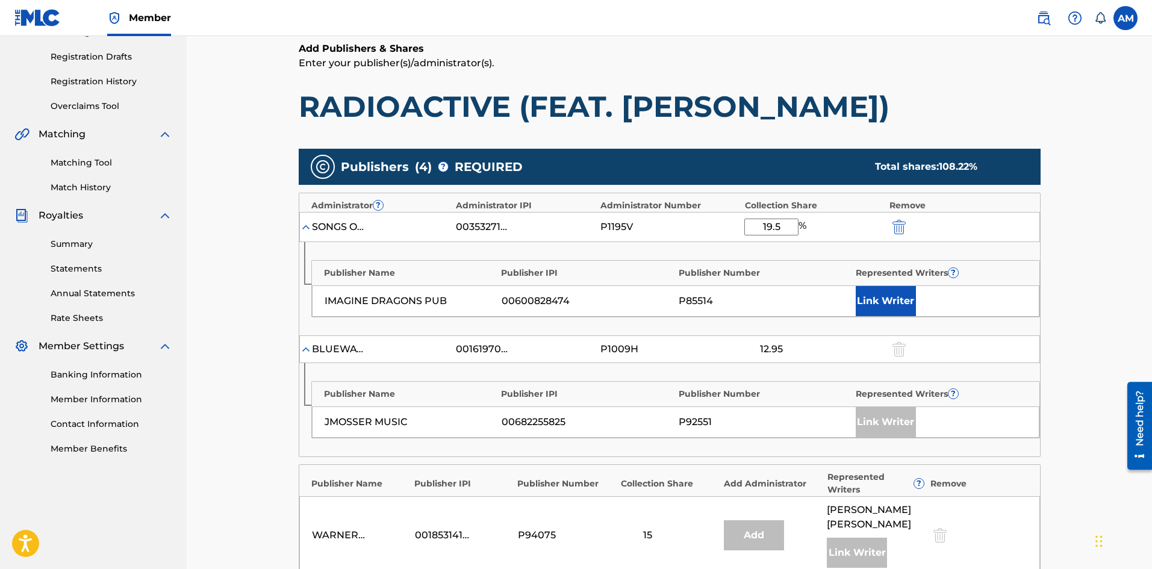
scroll to position [181, 0]
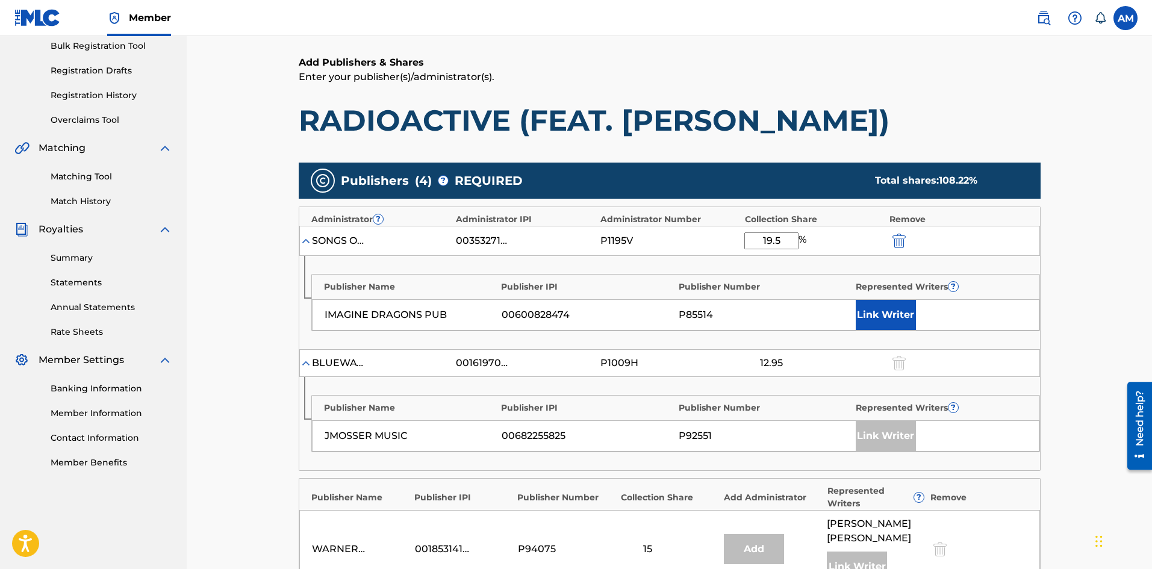
type input "60.77"
click at [897, 243] on img "submit" at bounding box center [898, 241] width 13 height 14
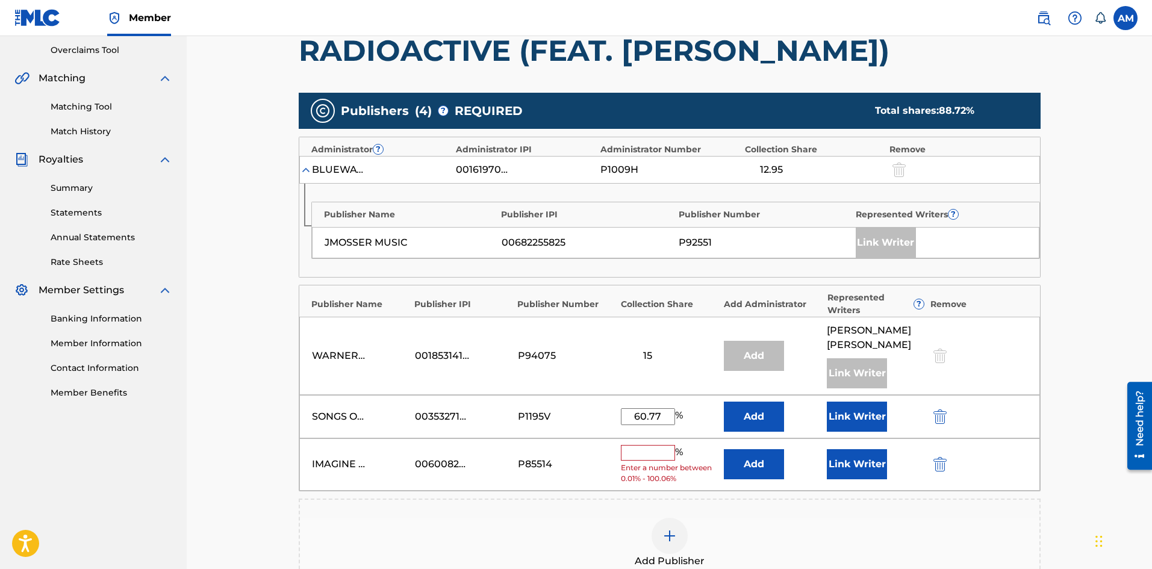
scroll to position [361, 0]
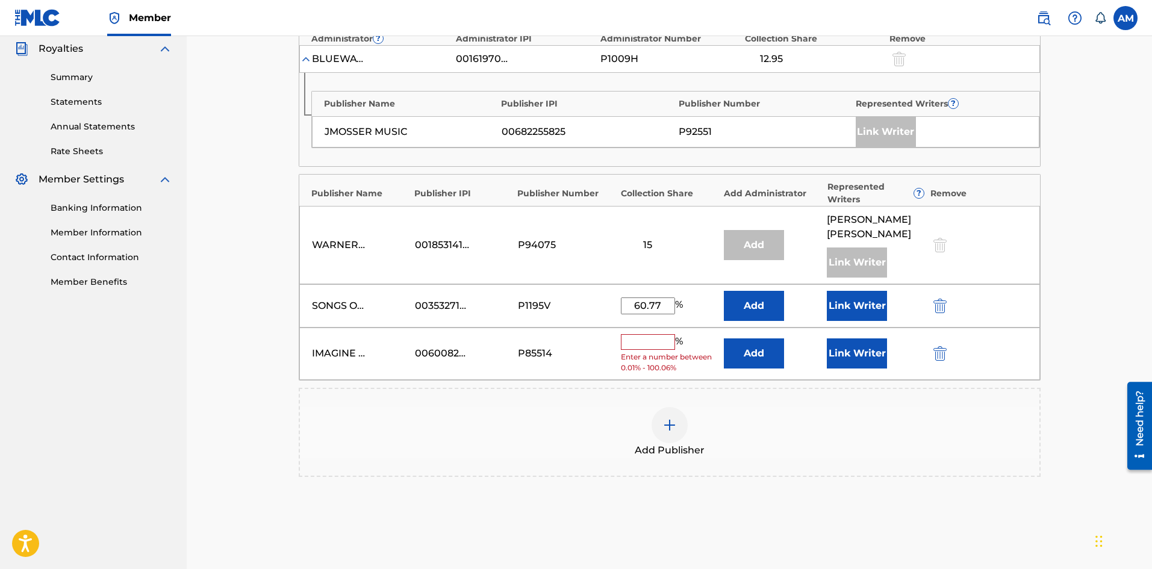
click at [943, 349] on img "submit" at bounding box center [939, 353] width 13 height 14
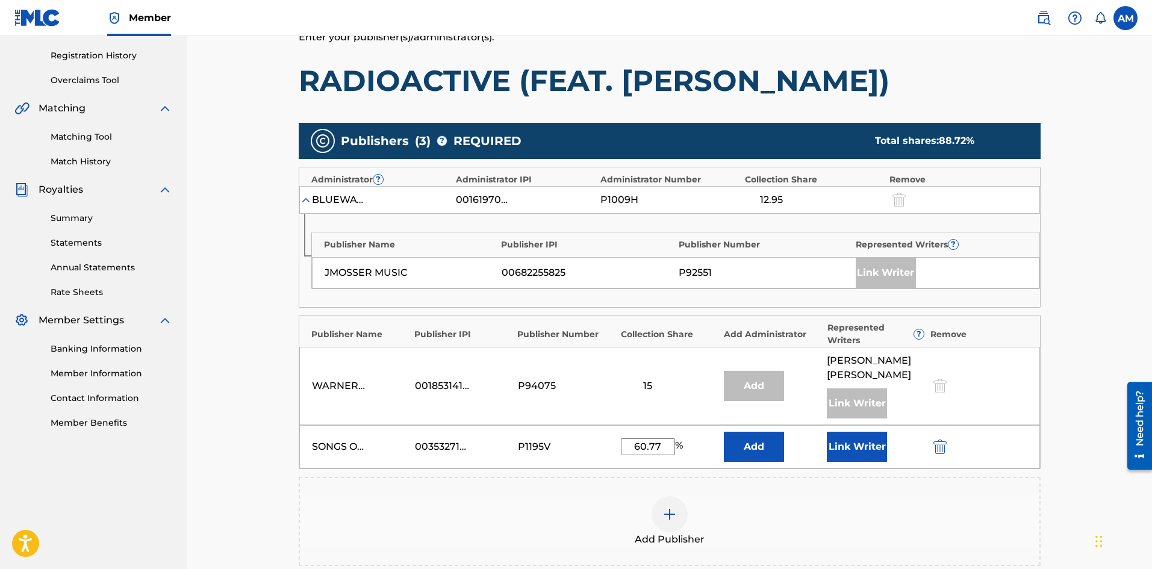
scroll to position [301, 0]
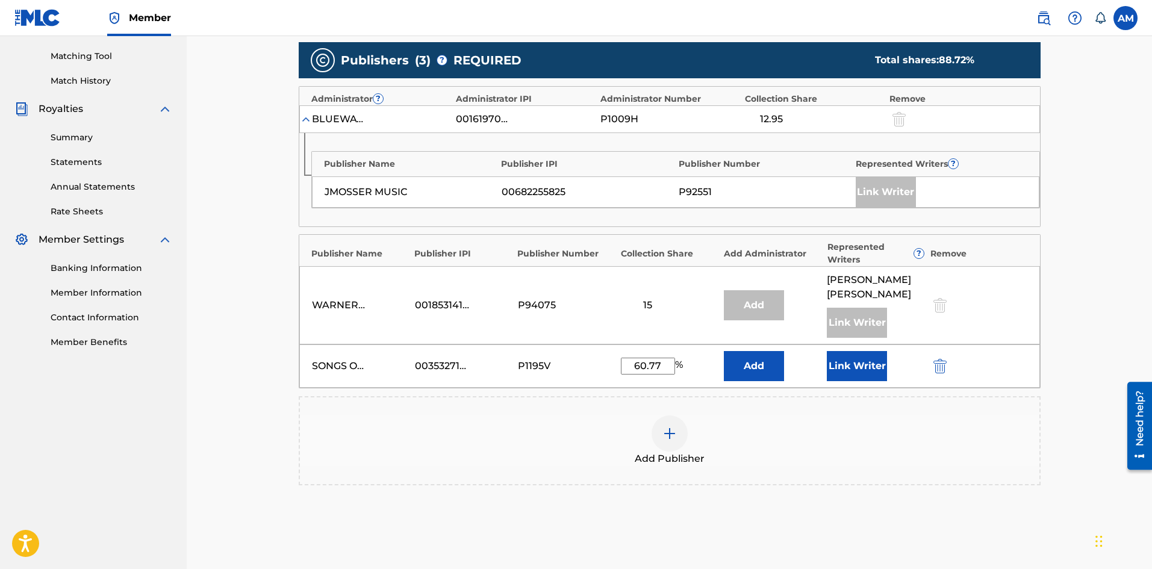
click at [692, 439] on div "Add Publisher" at bounding box center [669, 440] width 739 height 51
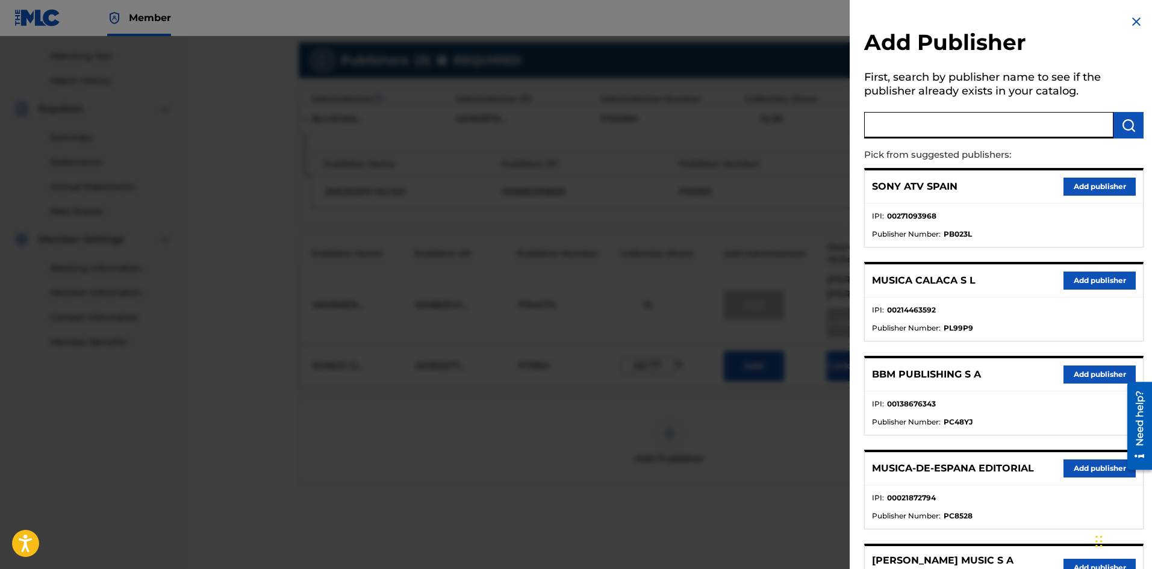
click at [955, 134] on input "text" at bounding box center [988, 125] width 249 height 26
type input "imagine dragons"
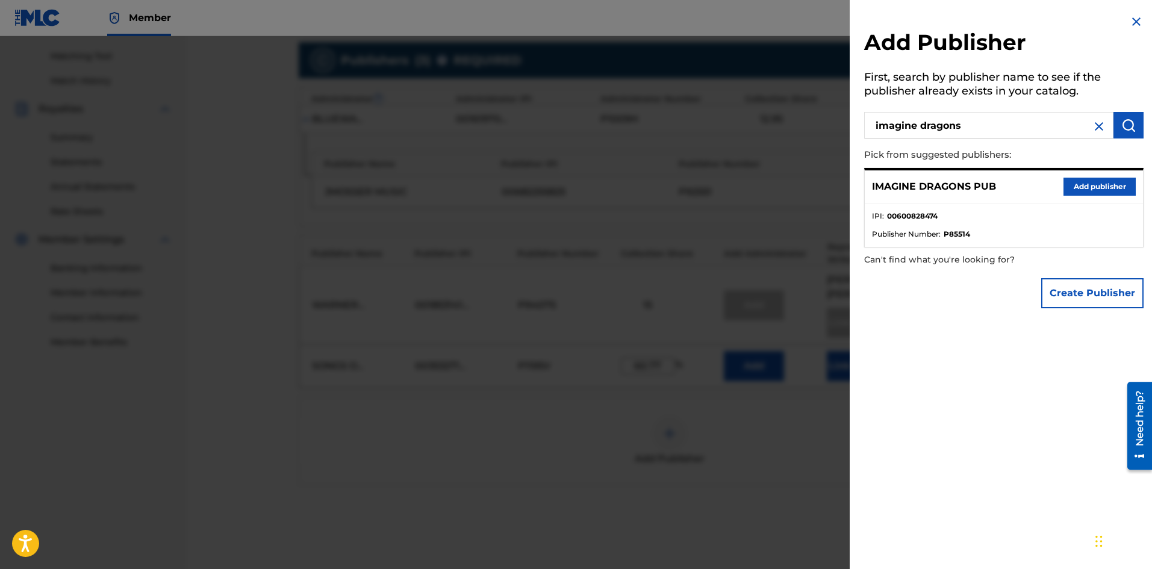
click at [1071, 187] on button "Add publisher" at bounding box center [1099, 187] width 72 height 18
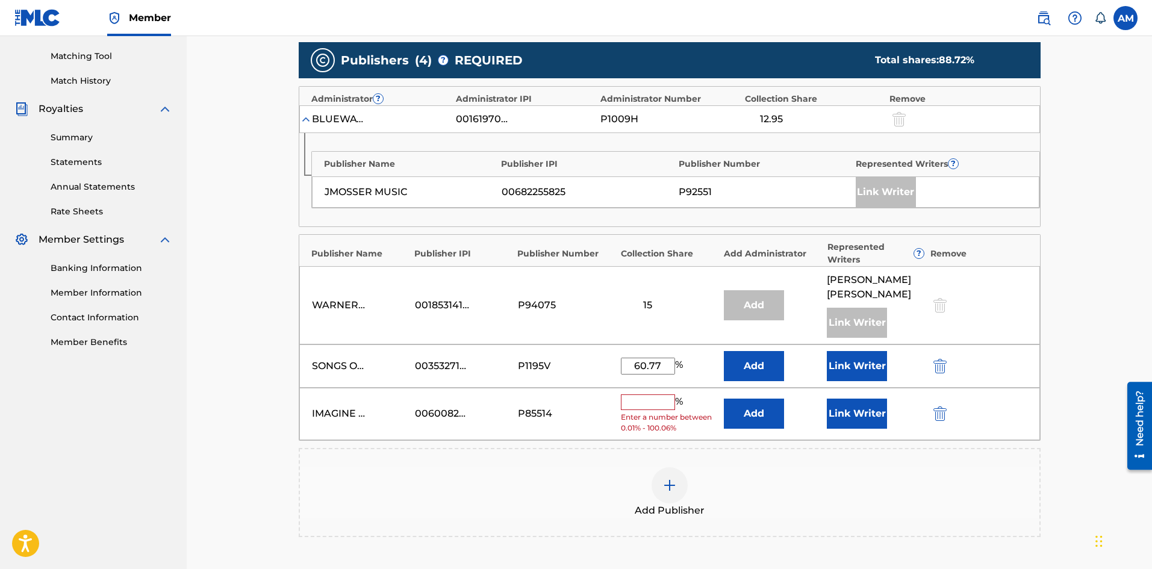
click at [642, 400] on input "text" at bounding box center [648, 402] width 54 height 16
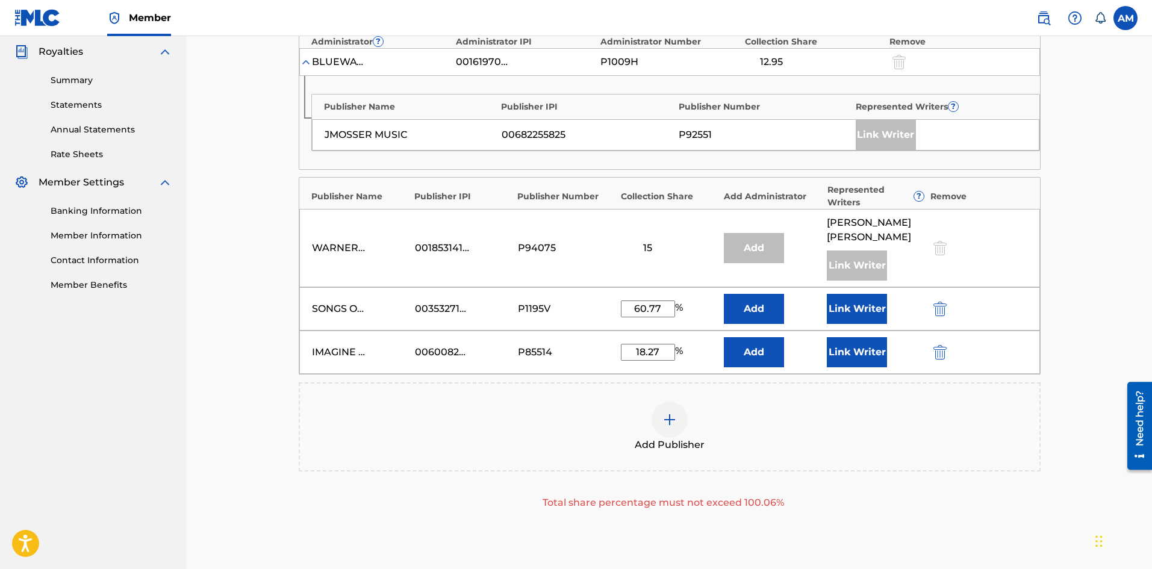
scroll to position [361, 0]
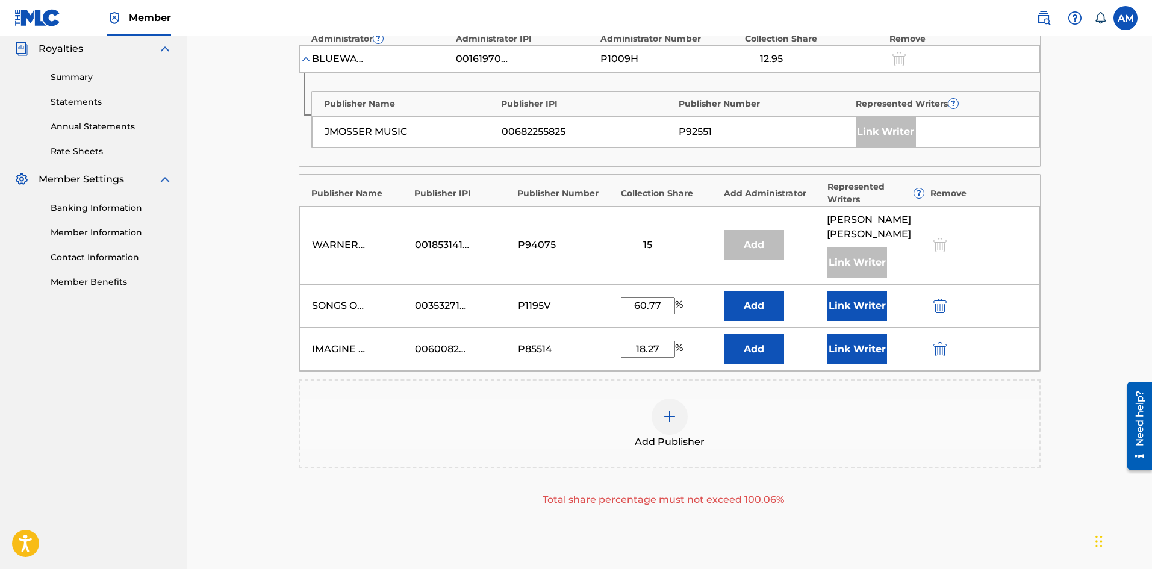
drag, startPoint x: 661, startPoint y: 349, endPoint x: 640, endPoint y: 350, distance: 21.7
click at [640, 350] on input "18.27" at bounding box center [648, 349] width 54 height 17
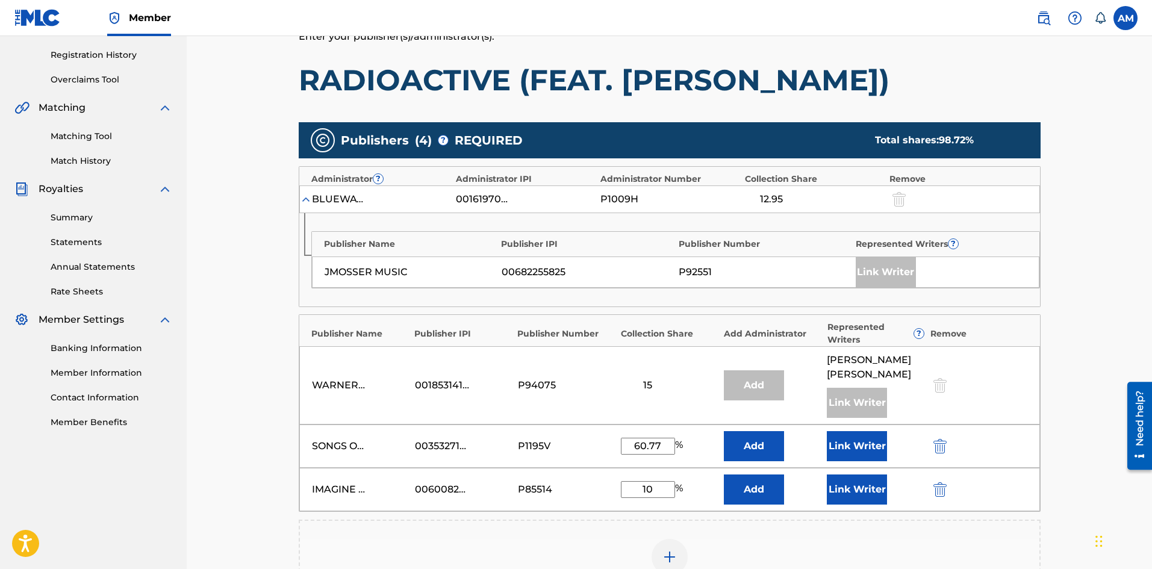
scroll to position [241, 0]
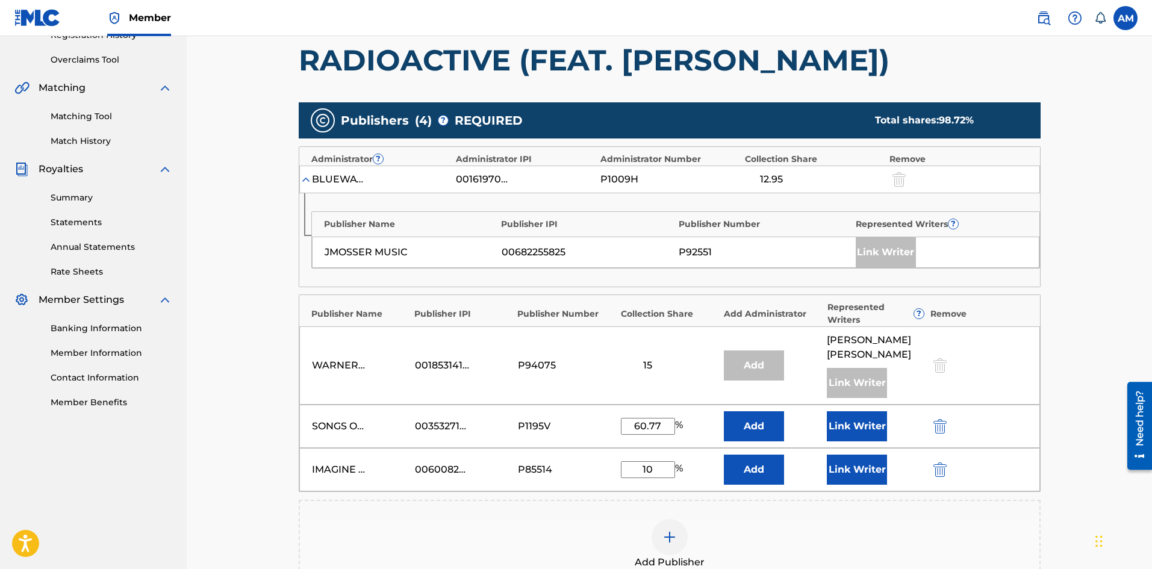
type input "10"
click at [764, 478] on button "Add" at bounding box center [754, 470] width 60 height 30
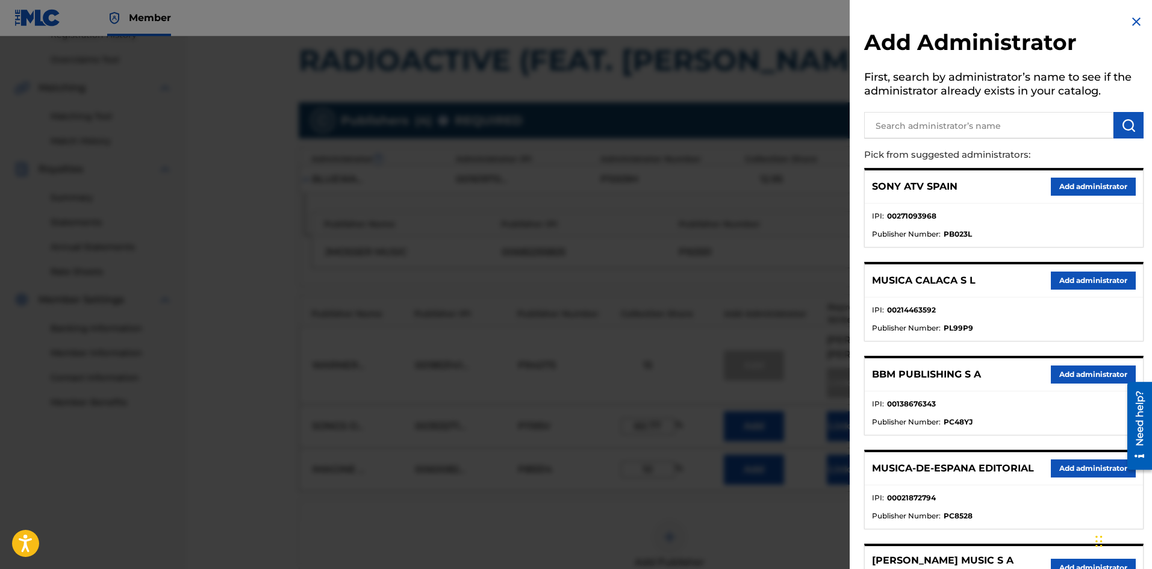
click at [942, 130] on input "text" at bounding box center [988, 125] width 249 height 26
type input "songs of unive"
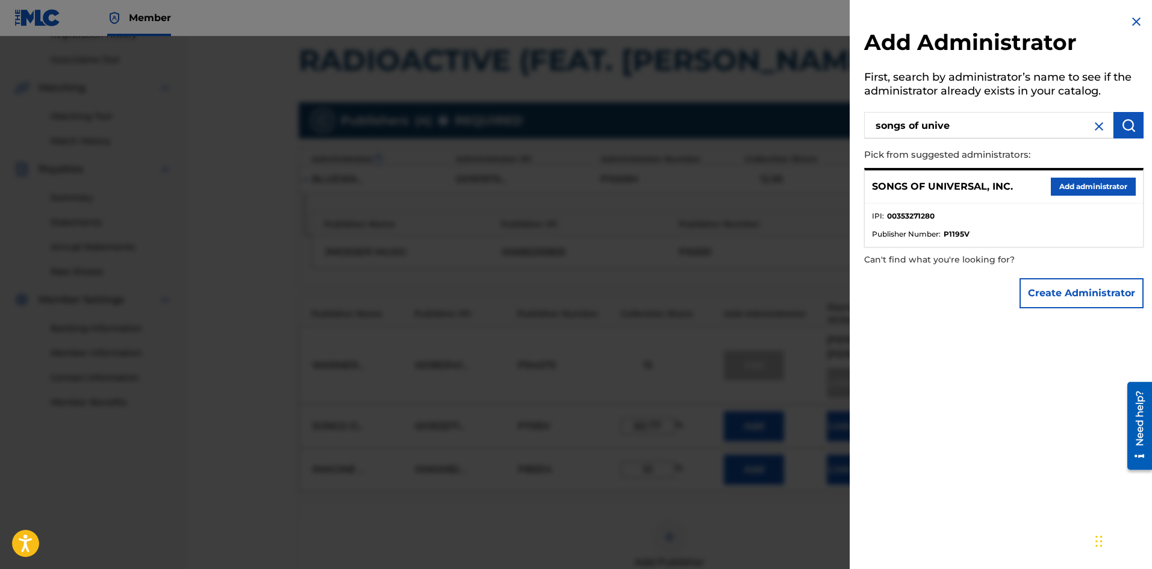
click at [1110, 191] on button "Add administrator" at bounding box center [1093, 187] width 85 height 18
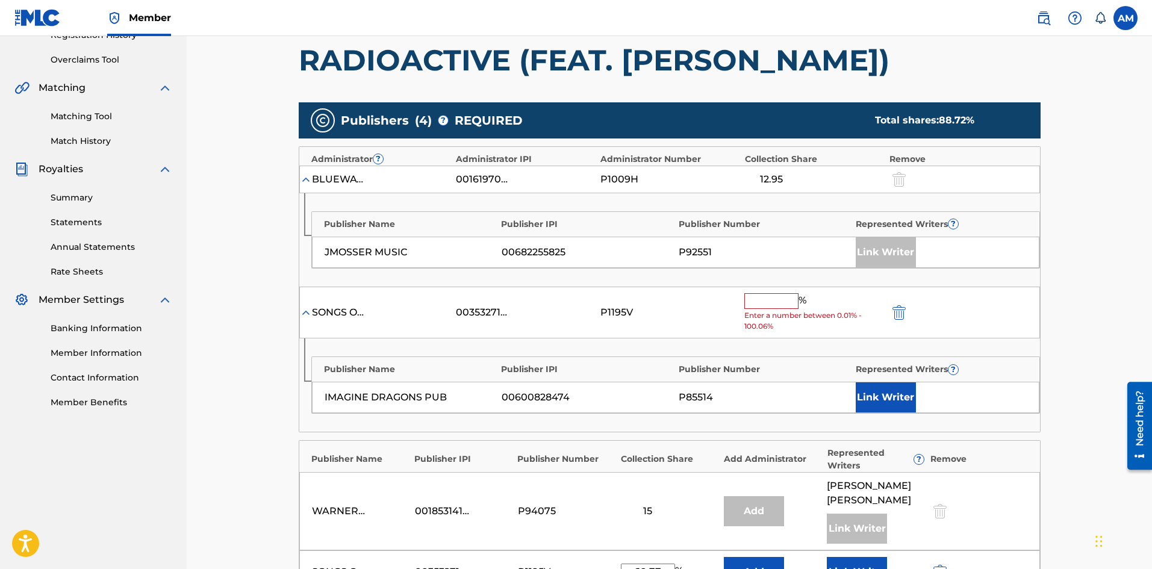
click at [761, 300] on input "text" at bounding box center [771, 301] width 54 height 16
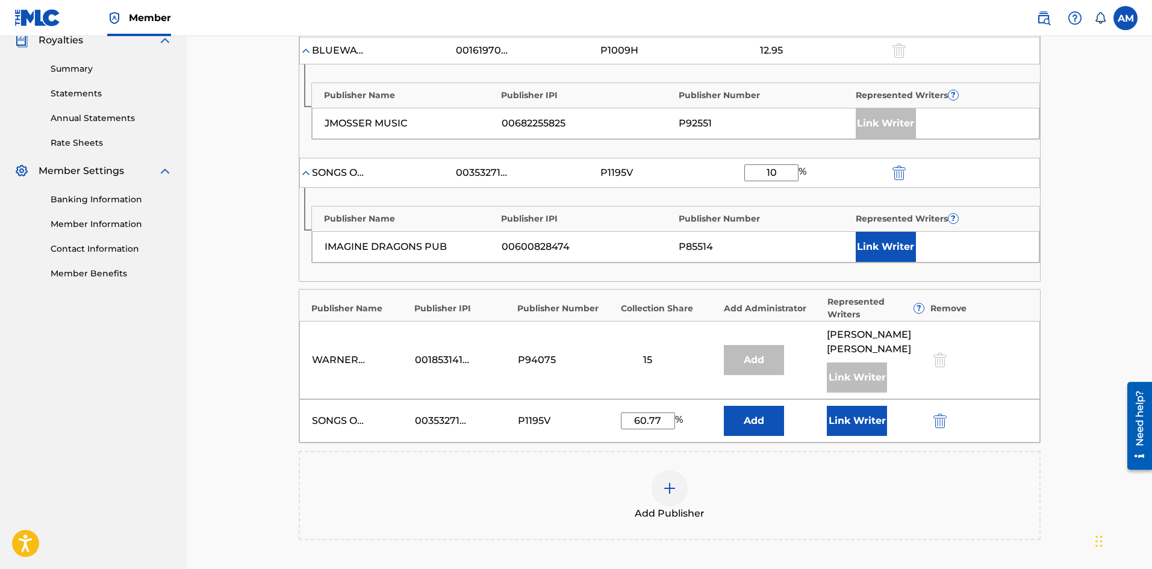
scroll to position [542, 0]
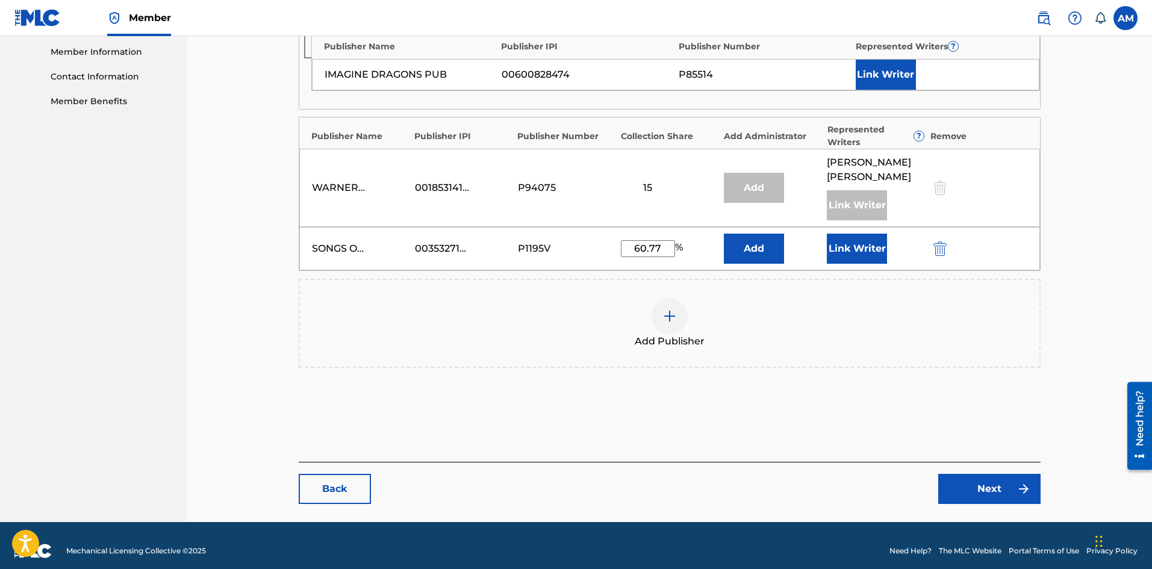
type input "10"
click at [997, 474] on link "Next" at bounding box center [989, 489] width 102 height 30
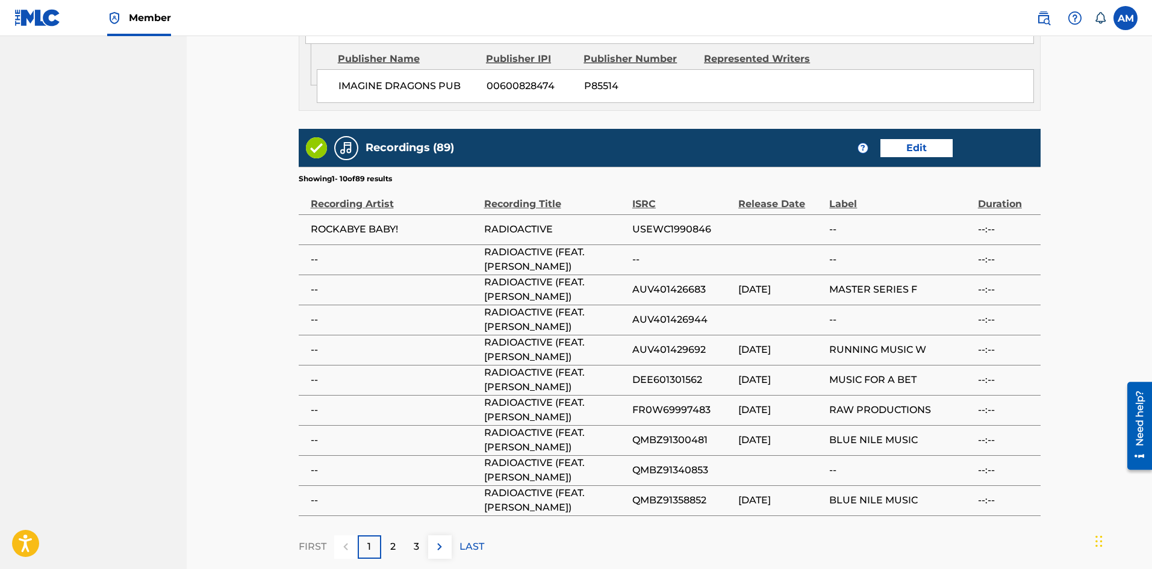
scroll to position [1458, 0]
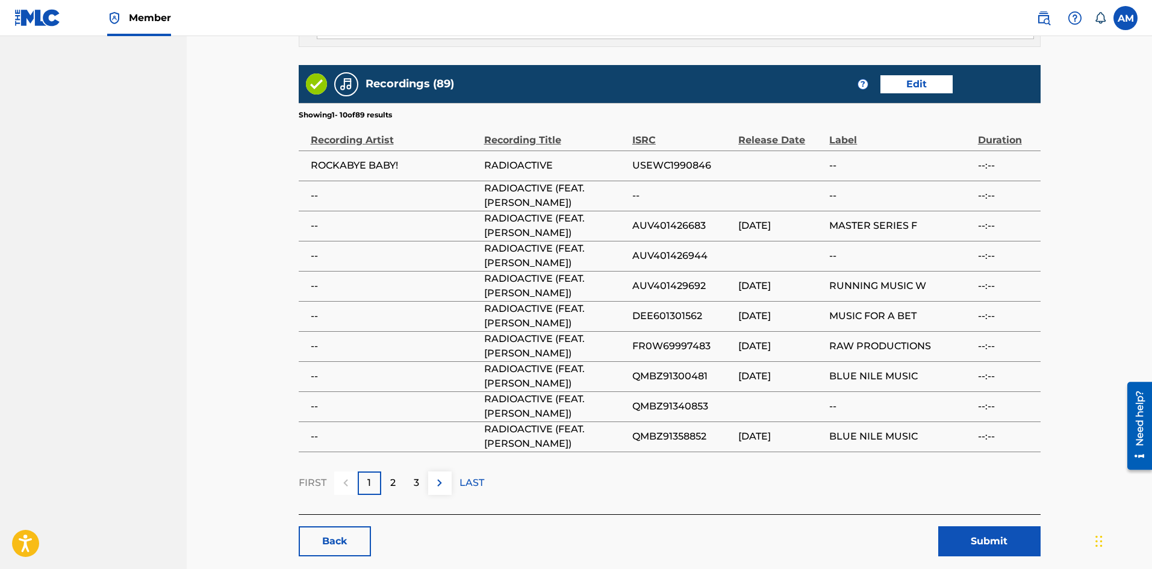
click at [974, 526] on button "Submit" at bounding box center [989, 541] width 102 height 30
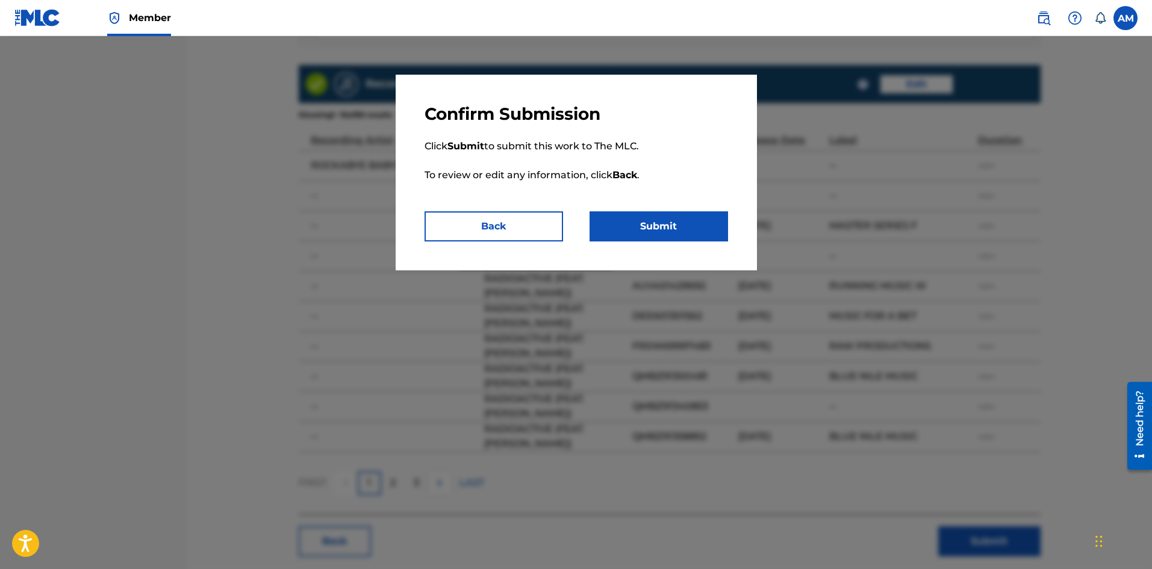
click at [659, 228] on button "Submit" at bounding box center [659, 226] width 138 height 30
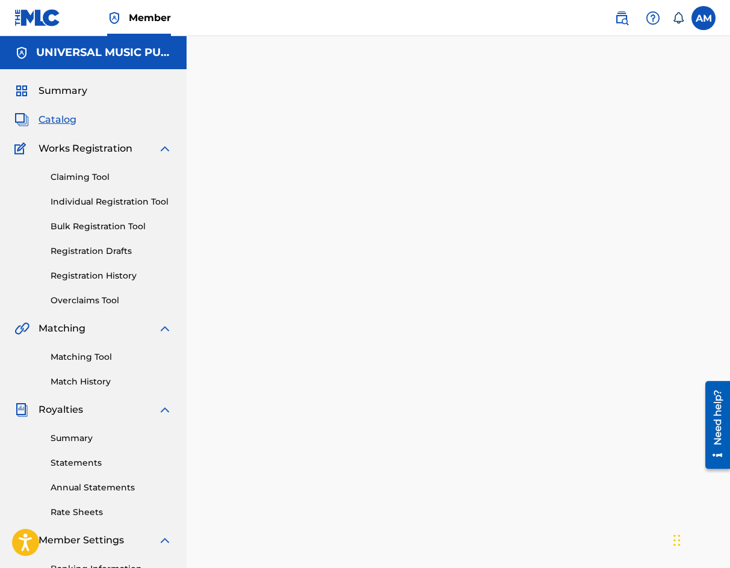
click at [55, 117] on span "Catalog" at bounding box center [58, 120] width 38 height 14
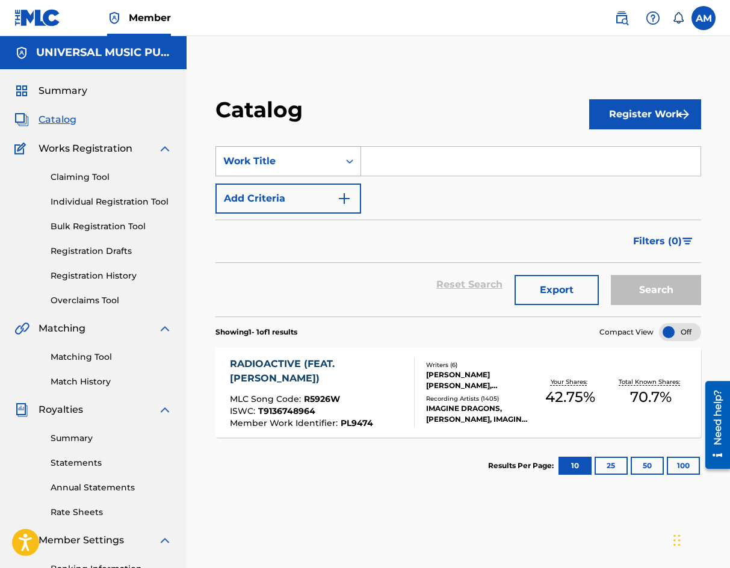
click at [331, 172] on div "Work Title" at bounding box center [277, 161] width 123 height 23
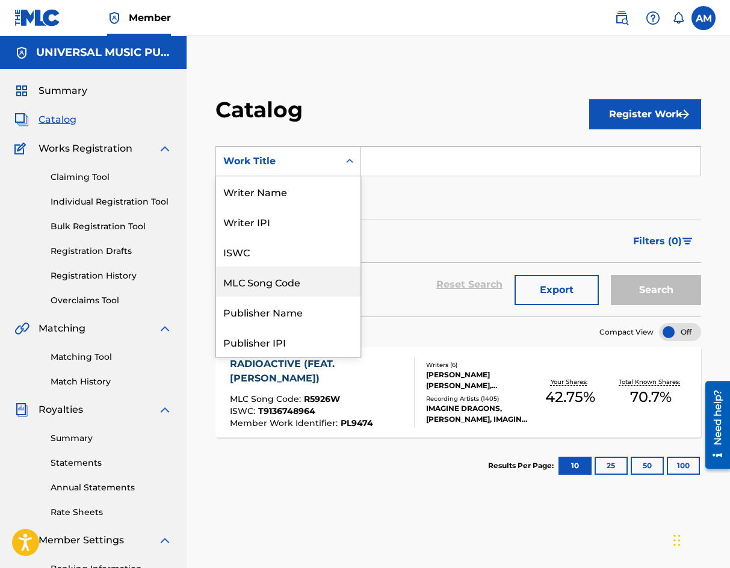
click at [287, 277] on div "MLC Song Code" at bounding box center [288, 282] width 145 height 30
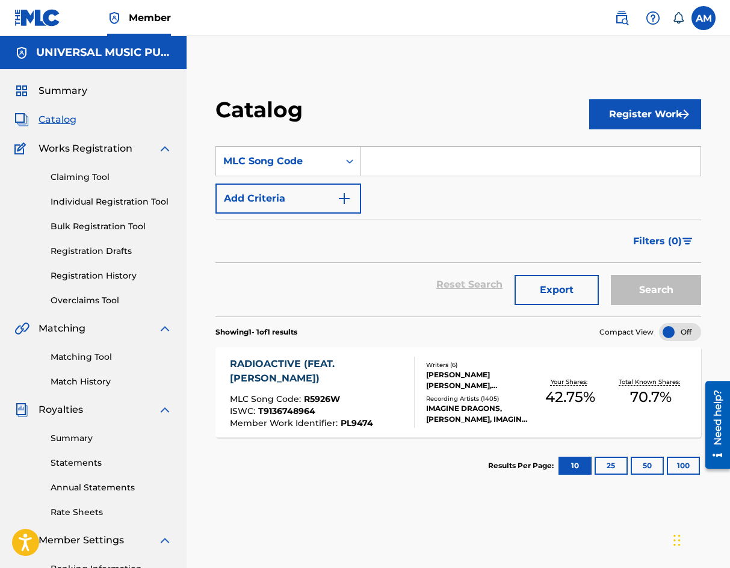
click at [412, 156] on input "Search Form" at bounding box center [531, 161] width 340 height 29
paste input "OD2S93"
type input "OD2S93"
click at [611, 275] on button "Search" at bounding box center [656, 290] width 90 height 30
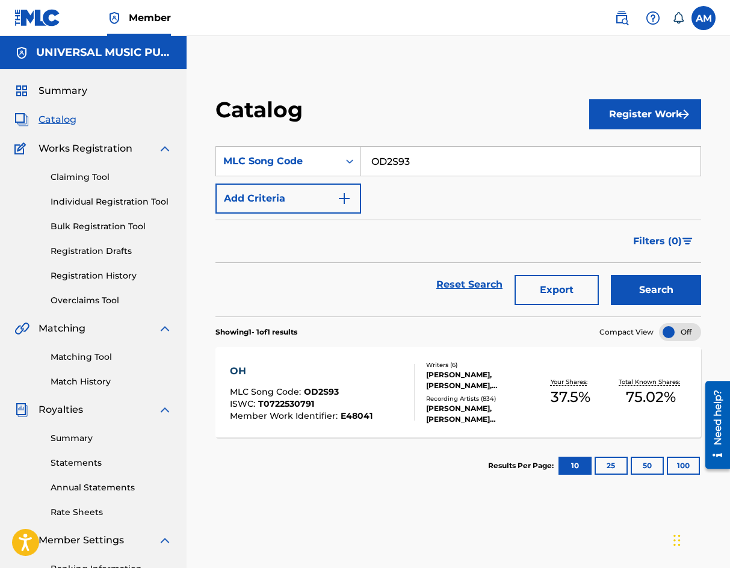
click at [446, 402] on div "Recording Artists ( 834 )" at bounding box center [478, 398] width 104 height 9
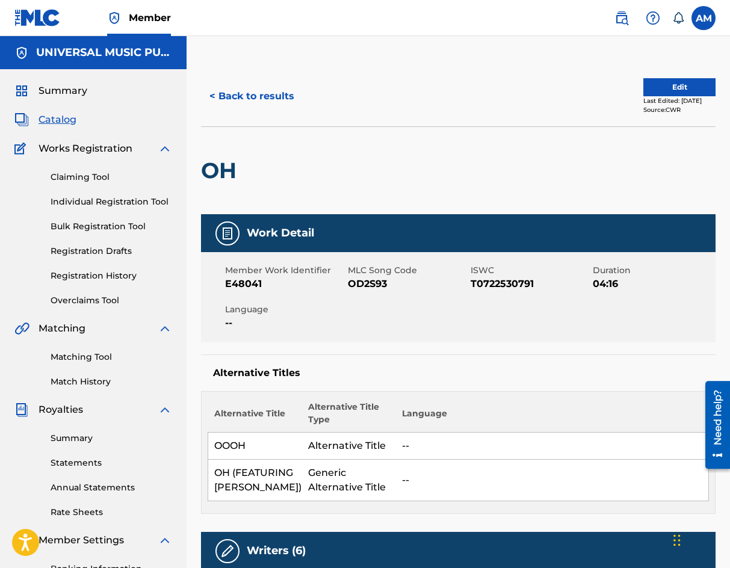
click at [683, 91] on button "Edit" at bounding box center [680, 87] width 72 height 18
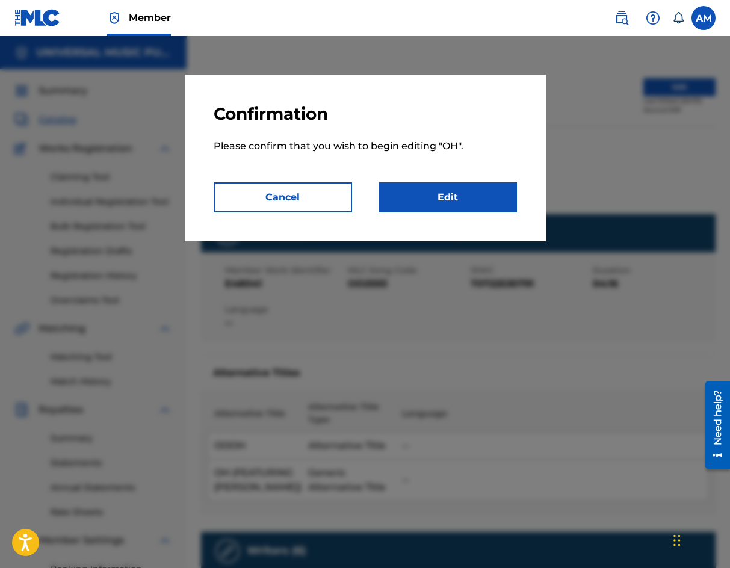
click at [423, 196] on link "Edit" at bounding box center [448, 197] width 138 height 30
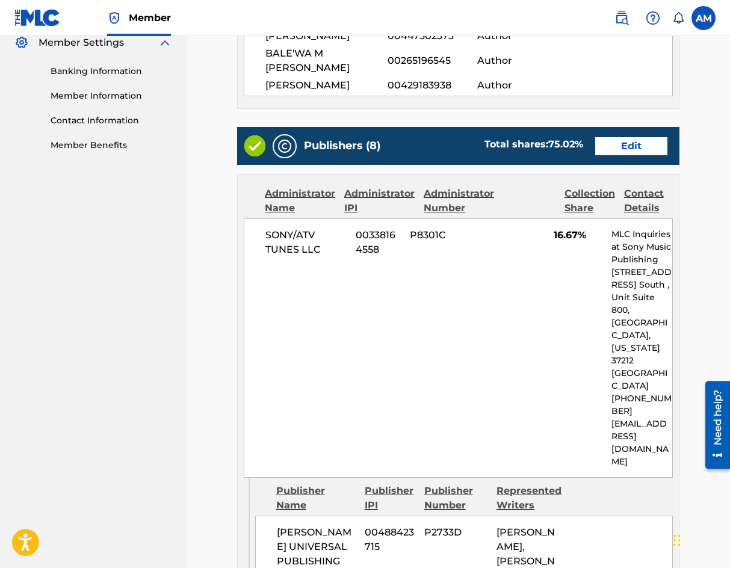
scroll to position [497, 0]
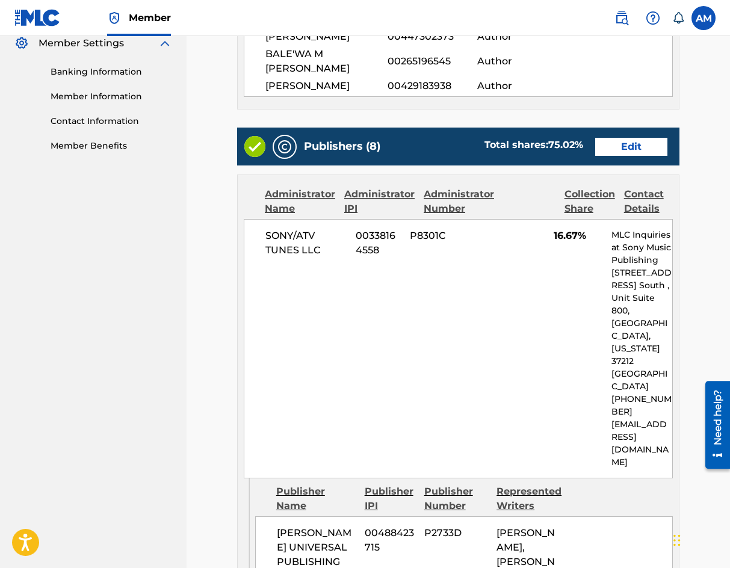
click at [612, 156] on link "Edit" at bounding box center [632, 147] width 72 height 18
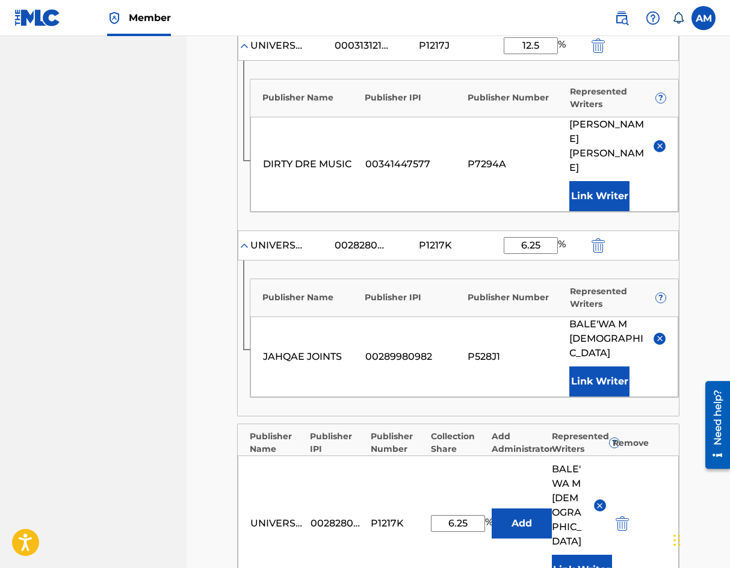
scroll to position [1368, 0]
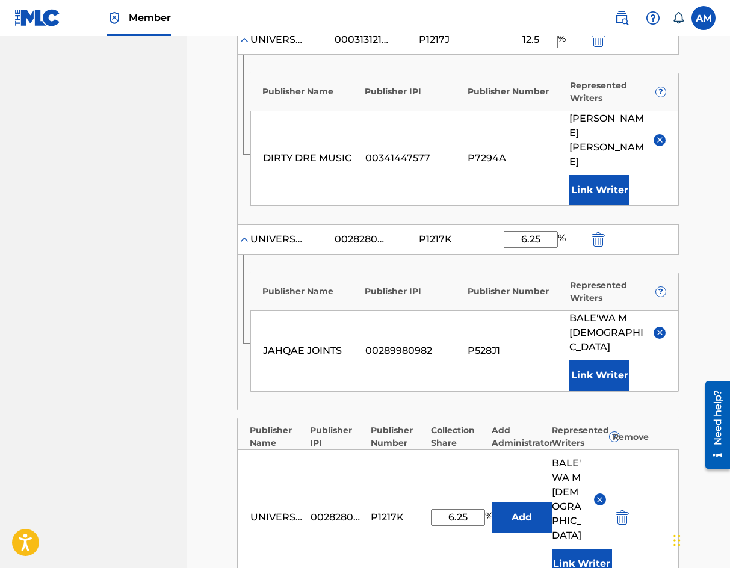
drag, startPoint x: 470, startPoint y: 367, endPoint x: 396, endPoint y: 370, distance: 73.6
click at [396, 450] on div "UNIVERSAL-POLYGRAM INTL TUNES INC. 00282802660 P1217K 6.25 % Add BALE'WA M MUHA…" at bounding box center [458, 518] width 441 height 136
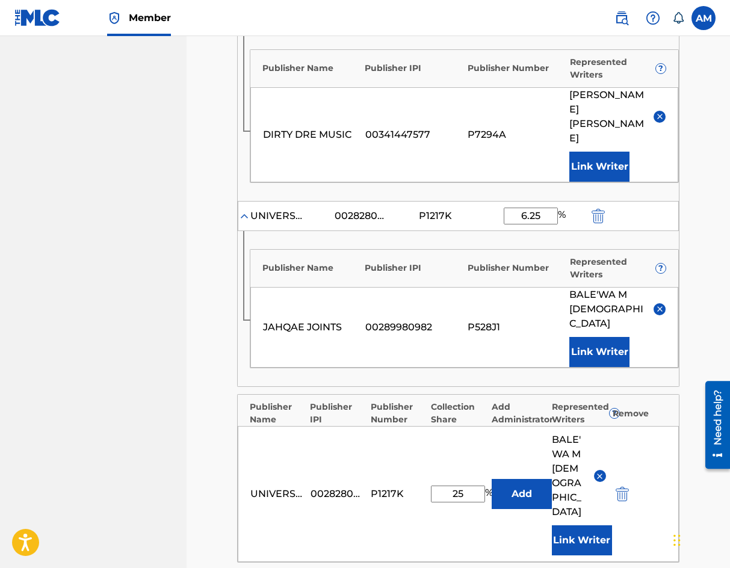
scroll to position [1398, 0]
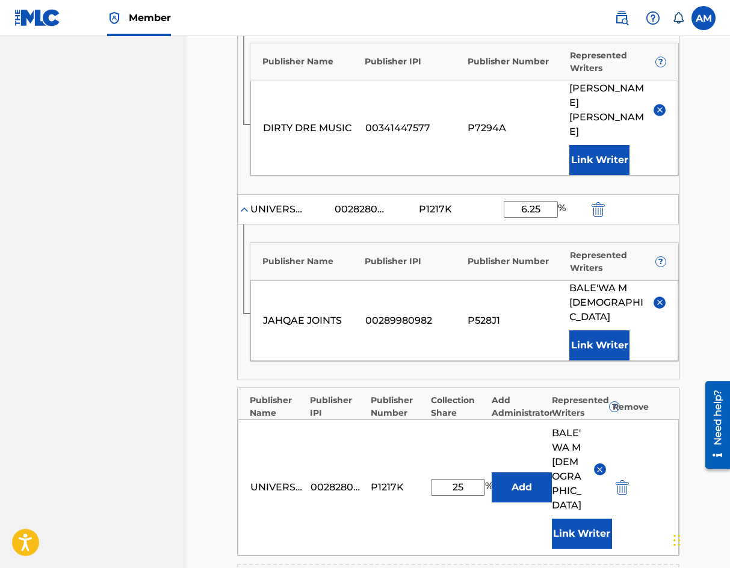
type input "25"
click at [620, 481] on img "submit" at bounding box center [622, 488] width 13 height 14
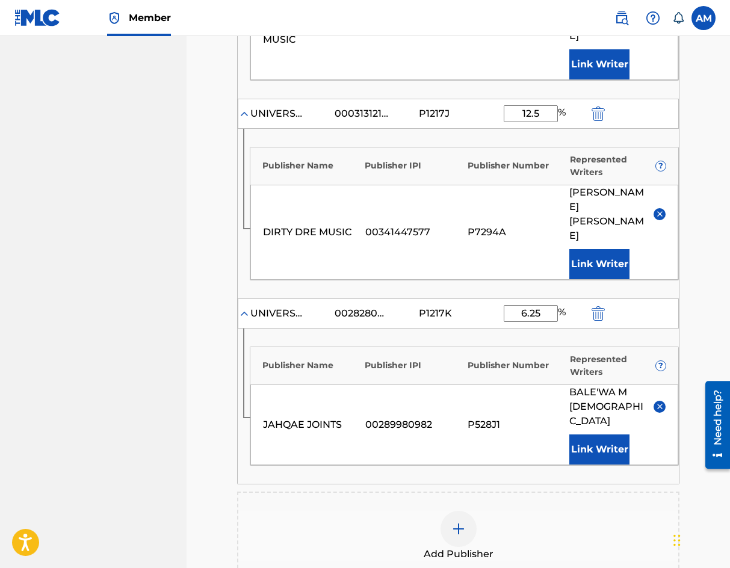
scroll to position [1294, 0]
click at [452, 521] on img at bounding box center [459, 528] width 14 height 14
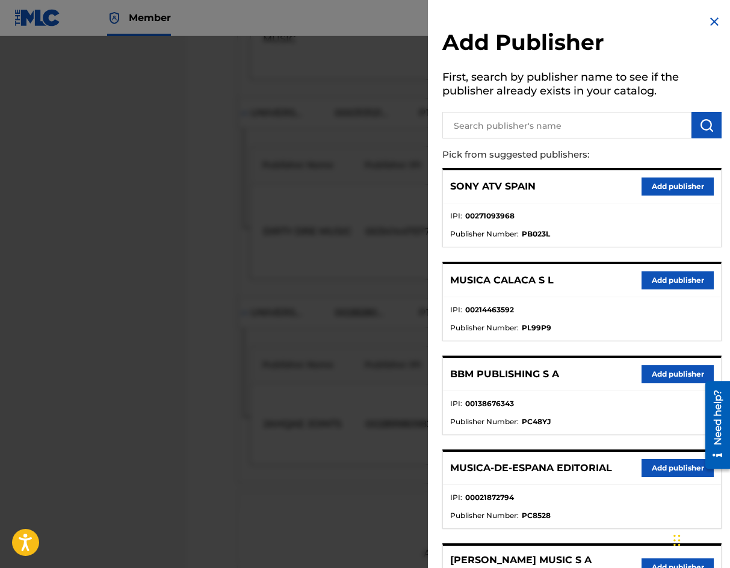
click at [515, 129] on input "text" at bounding box center [567, 125] width 249 height 26
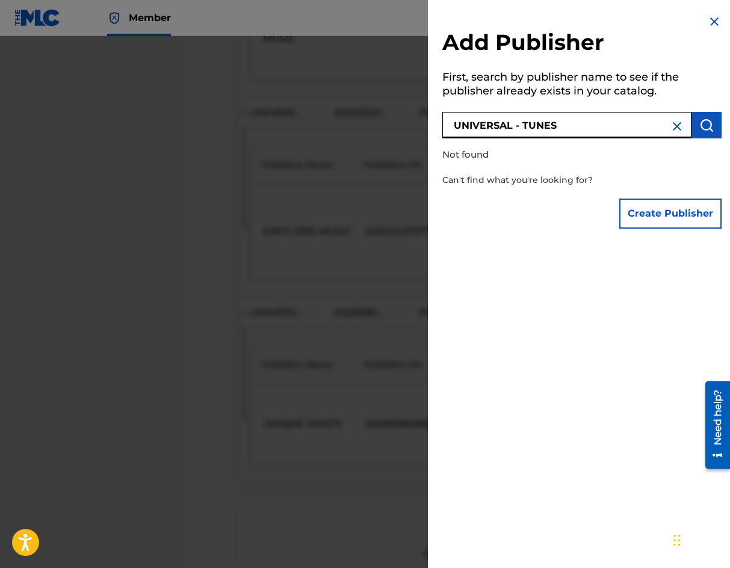
drag, startPoint x: 587, startPoint y: 132, endPoint x: 514, endPoint y: 134, distance: 72.9
click at [514, 134] on input "UNIVERSAL - TUNES" at bounding box center [567, 125] width 249 height 26
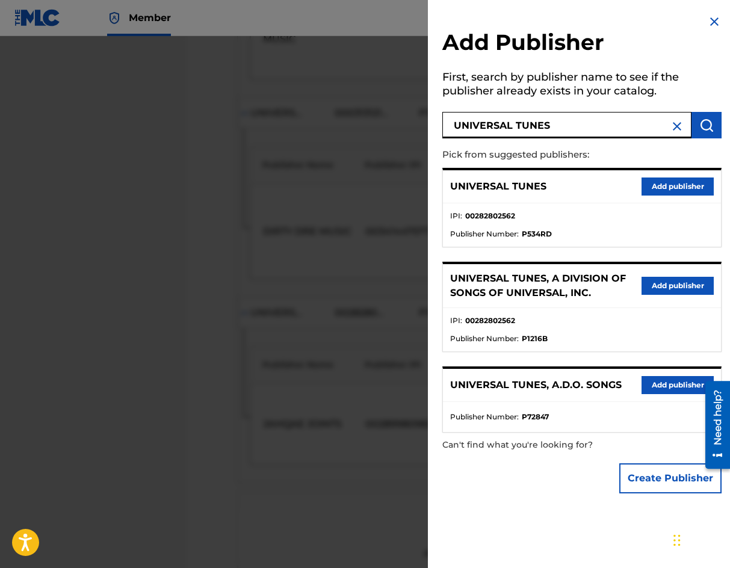
click at [514, 134] on input "UNIVERSAL TUNES" at bounding box center [567, 125] width 249 height 26
drag, startPoint x: 562, startPoint y: 113, endPoint x: 205, endPoint y: 157, distance: 359.2
click at [205, 157] on div "Add Publisher First, search by publisher name to see if the publisher already e…" at bounding box center [365, 302] width 730 height 532
paste input "-POLYGRAM INTL TUNES INC"
type input "UNIVERSAL-POLYGRAM INTL TUNES INC"
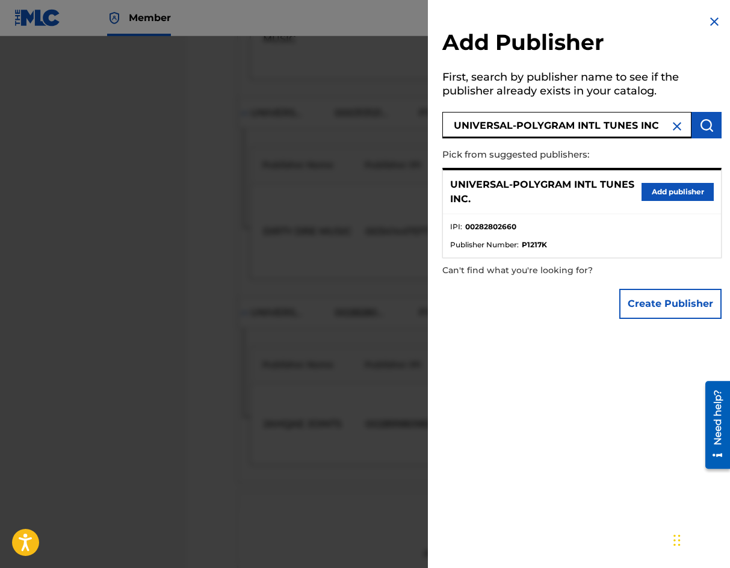
click at [678, 193] on button "Add publisher" at bounding box center [678, 192] width 72 height 18
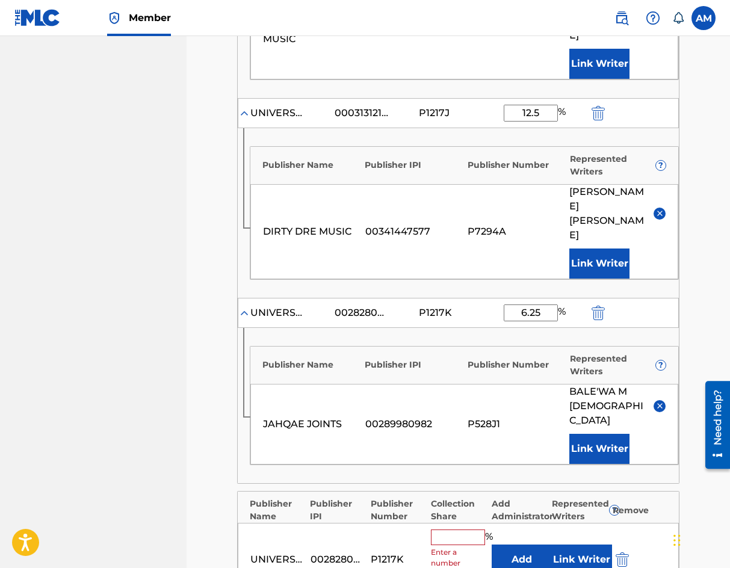
click at [456, 530] on input "text" at bounding box center [458, 538] width 54 height 16
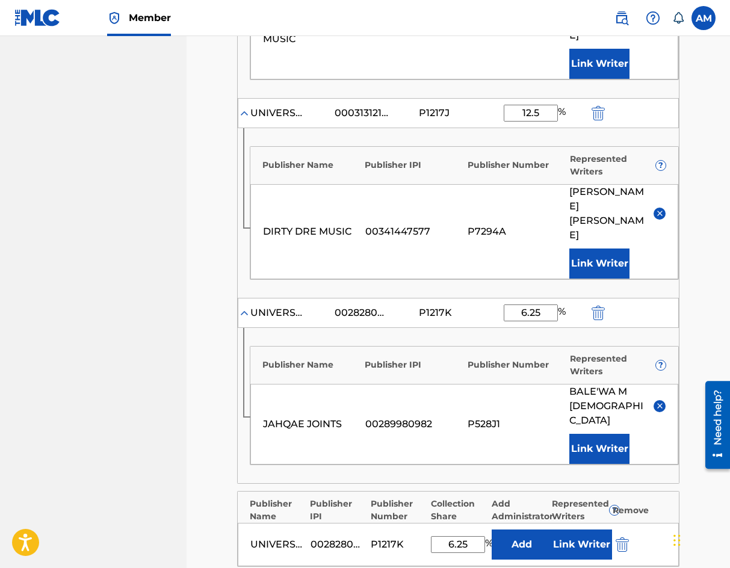
type input "6.25"
click at [571, 530] on button "Link Writer" at bounding box center [582, 545] width 60 height 30
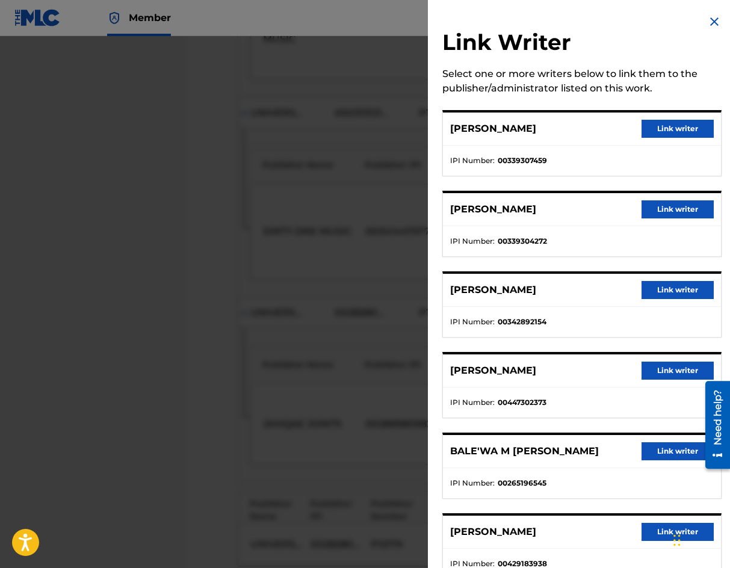
scroll to position [40, 0]
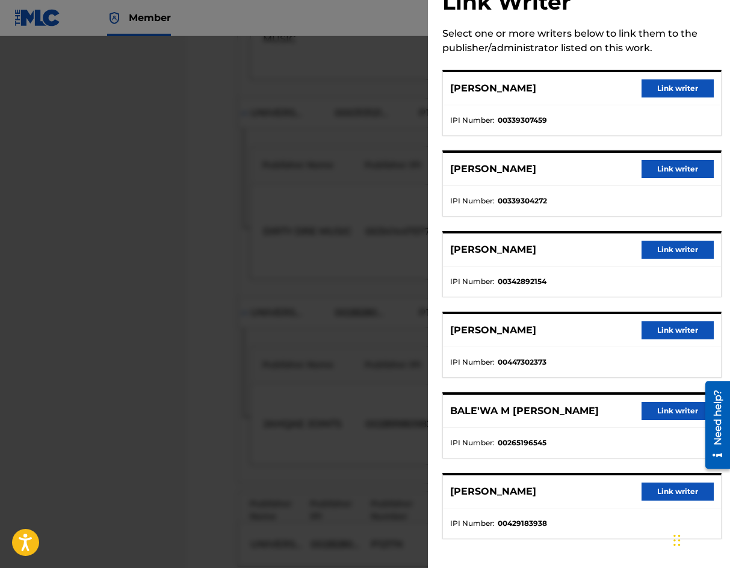
click at [680, 410] on button "Link writer" at bounding box center [678, 411] width 72 height 18
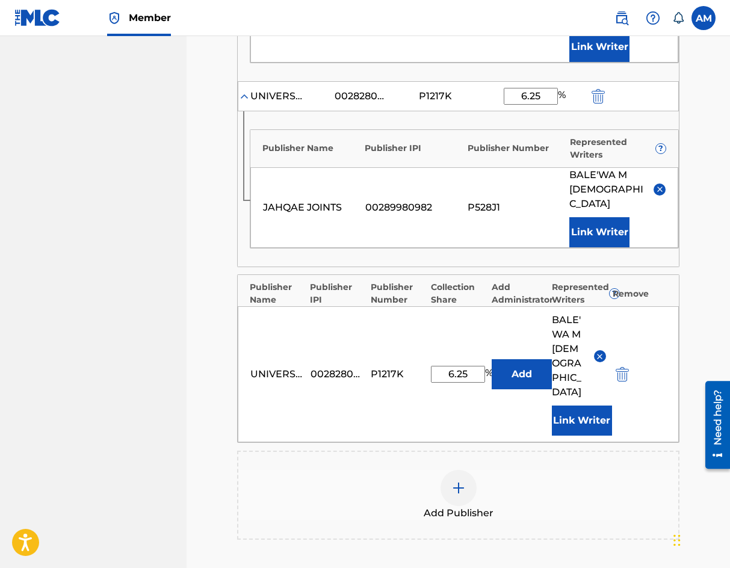
scroll to position [1536, 0]
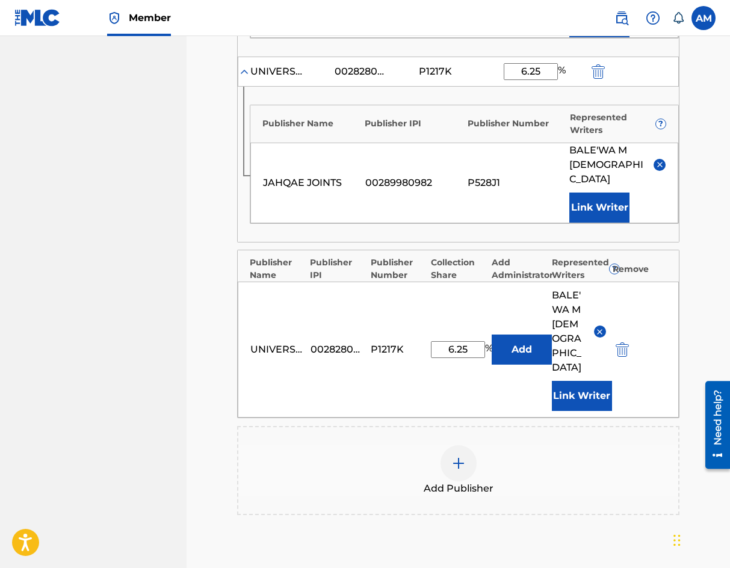
click at [453, 456] on img at bounding box center [459, 463] width 14 height 14
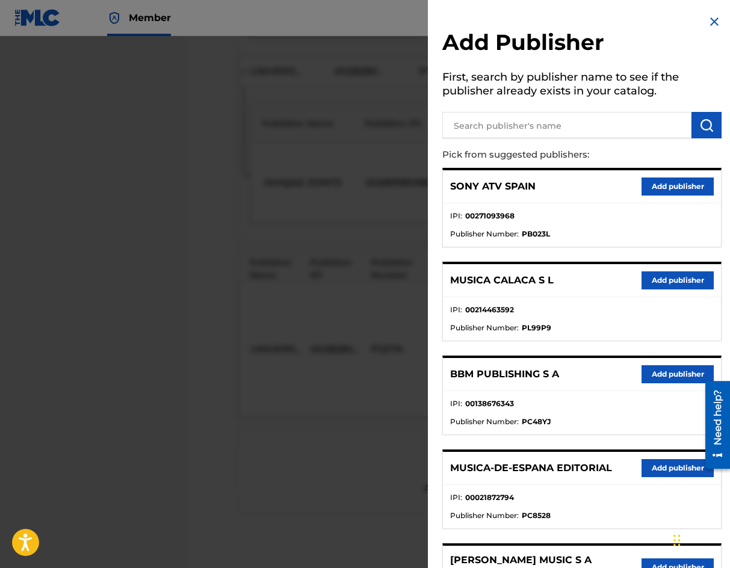
click at [553, 120] on input "text" at bounding box center [567, 125] width 249 height 26
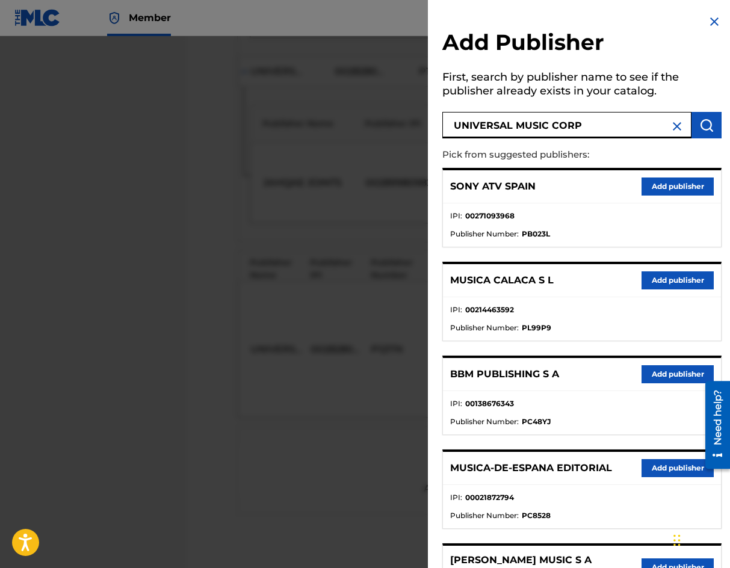
type input "UNIVERSAL MUSIC CORP"
click at [701, 124] on img "submit" at bounding box center [707, 125] width 14 height 14
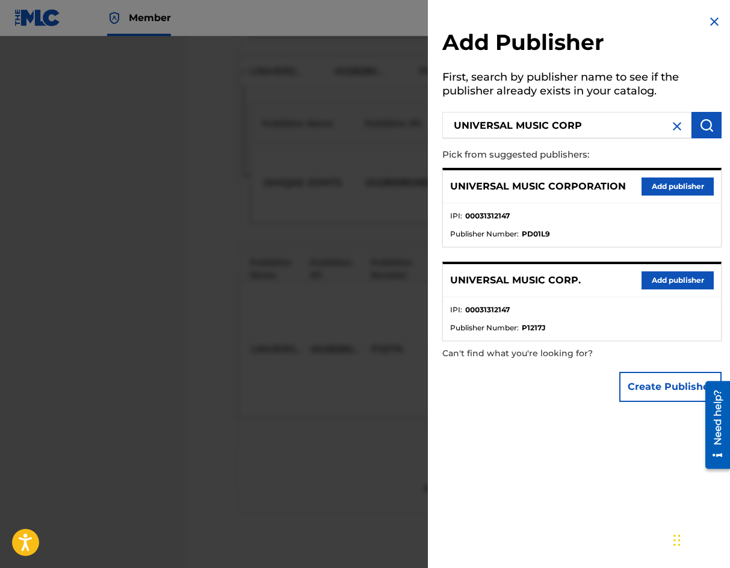
click at [660, 282] on button "Add publisher" at bounding box center [678, 281] width 72 height 18
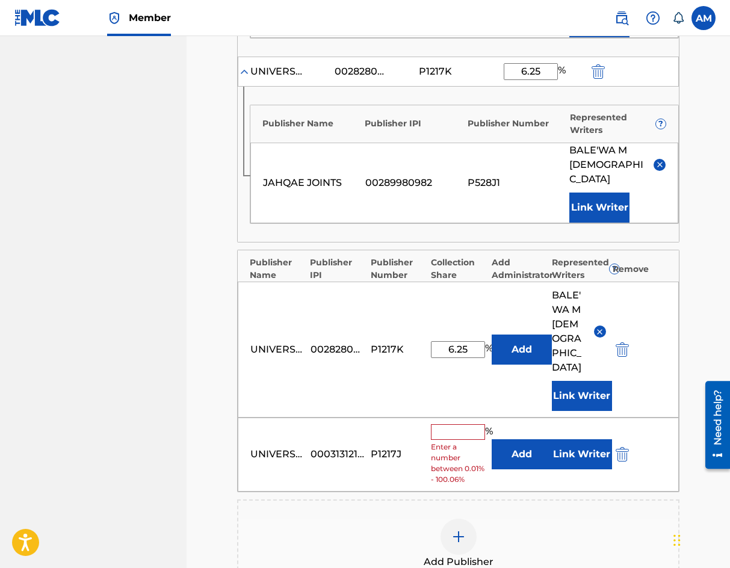
click at [462, 425] on input "text" at bounding box center [458, 433] width 54 height 16
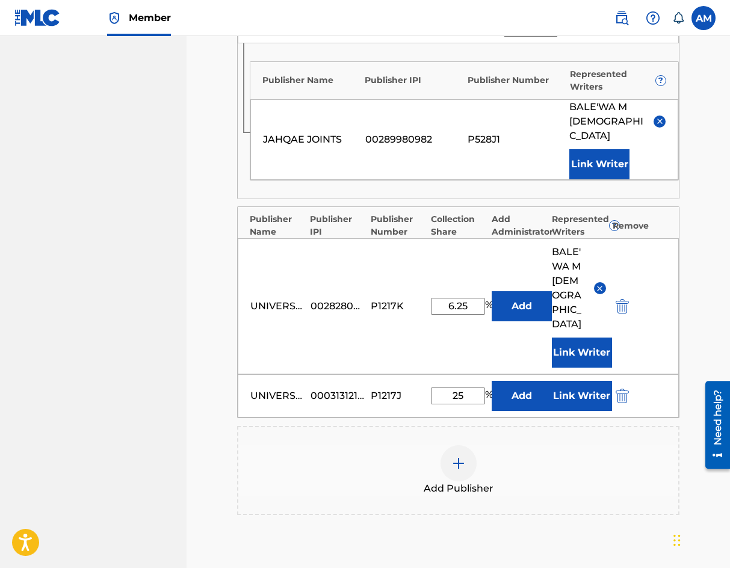
scroll to position [1578, 0]
type input "25"
click at [566, 382] on button "Link Writer" at bounding box center [582, 397] width 60 height 30
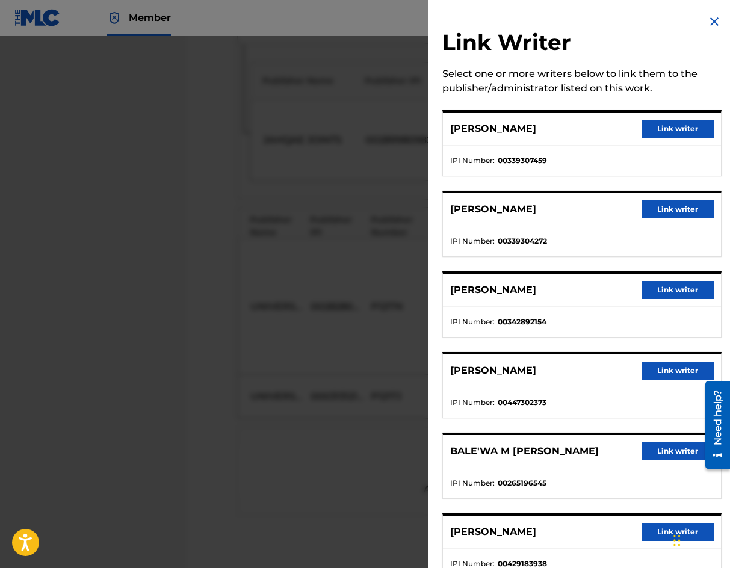
click at [670, 126] on button "Link writer" at bounding box center [678, 129] width 72 height 18
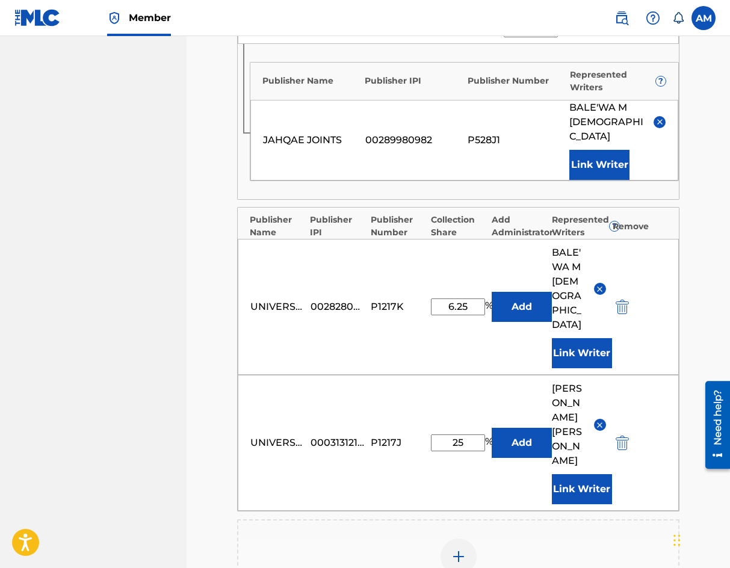
click at [580, 475] on button "Link Writer" at bounding box center [582, 490] width 60 height 30
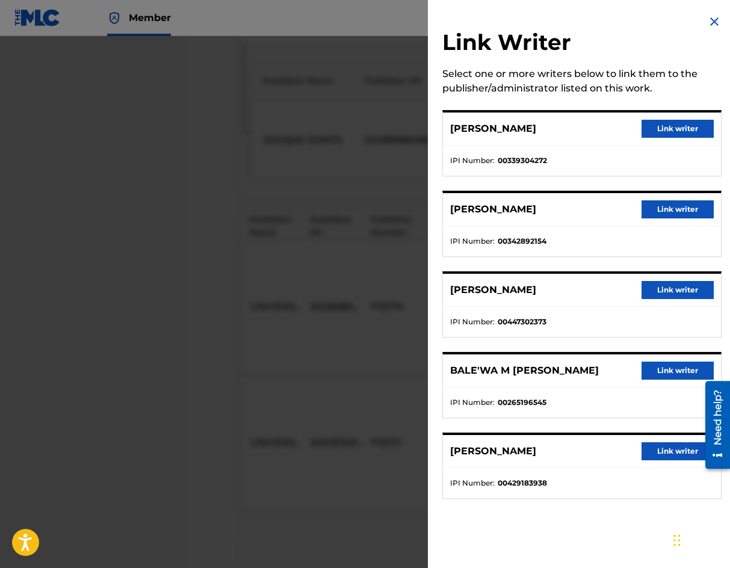
click at [686, 125] on button "Link writer" at bounding box center [678, 129] width 72 height 18
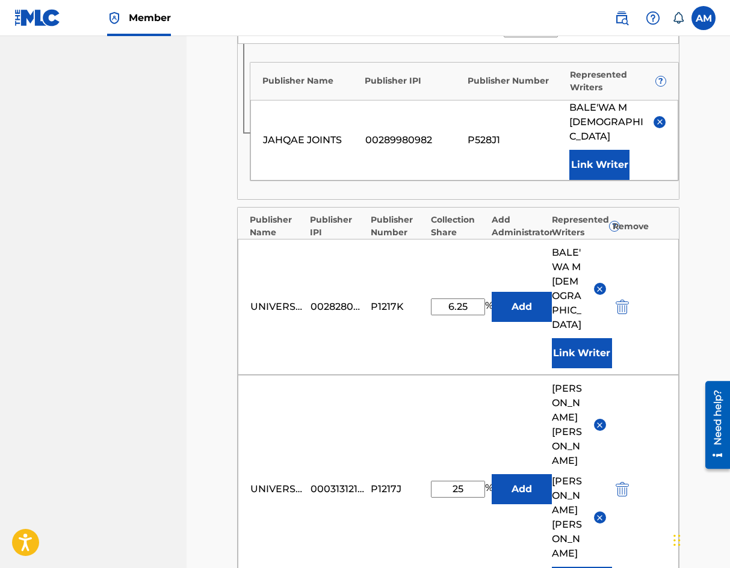
scroll to position [1678, 0]
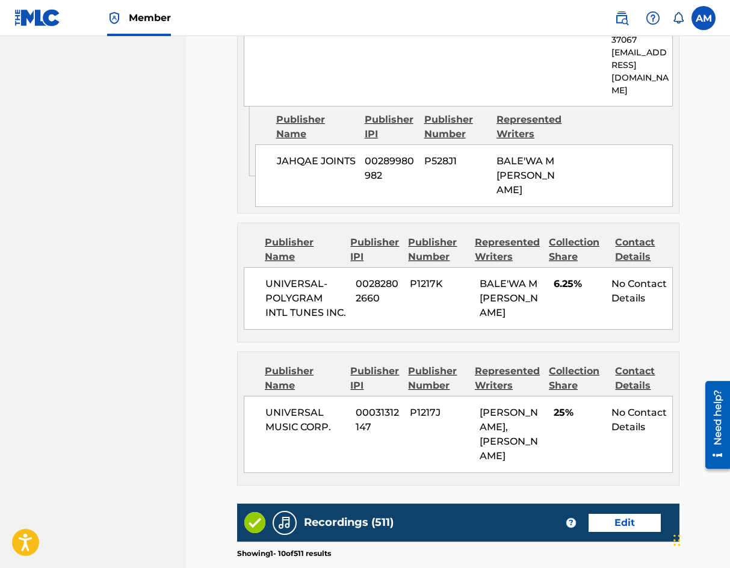
scroll to position [3523, 0]
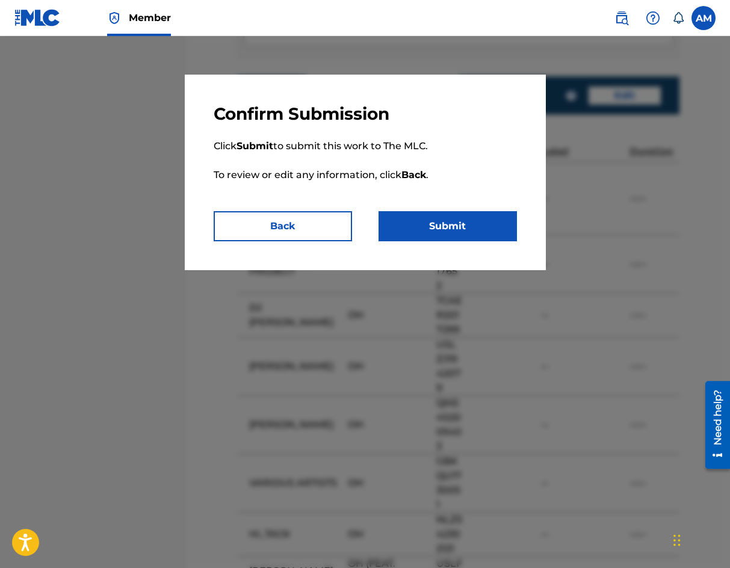
click at [469, 219] on button "Submit" at bounding box center [448, 226] width 138 height 30
